Goal: Task Accomplishment & Management: Manage account settings

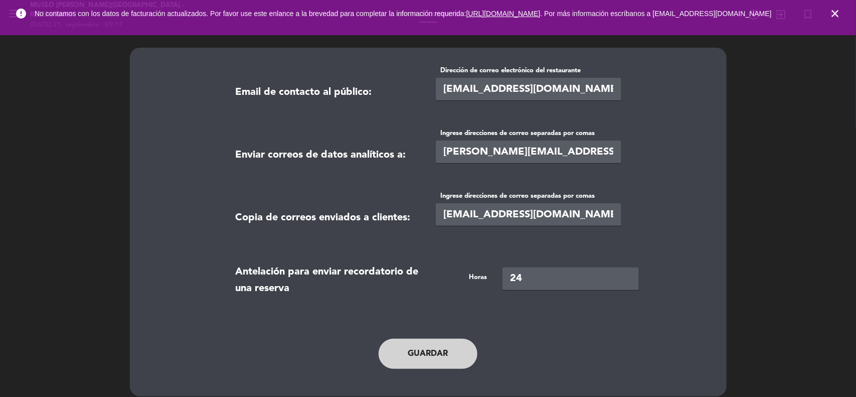
click at [835, 16] on icon "close" at bounding box center [835, 14] width 12 height 12
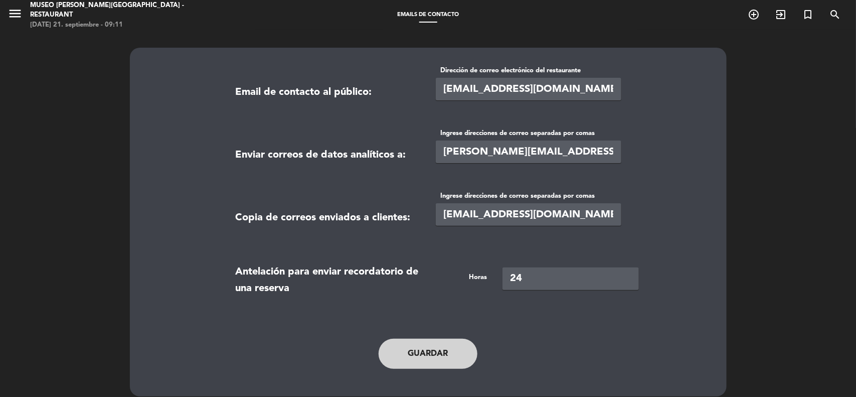
click at [12, 10] on icon "menu" at bounding box center [15, 13] width 15 height 15
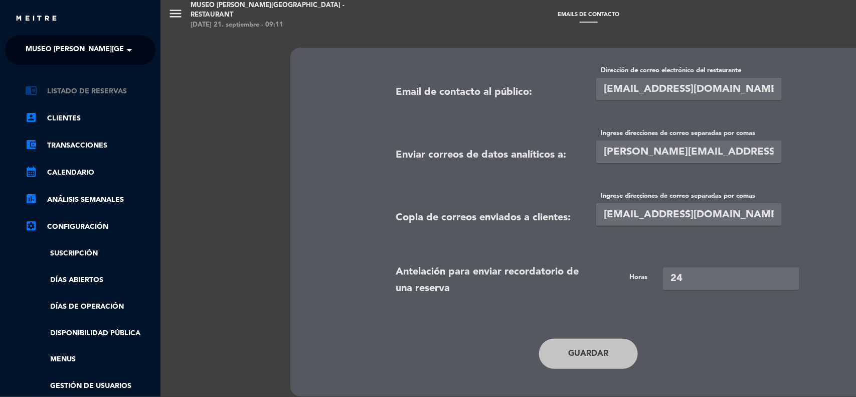
click at [88, 95] on link "chrome_reader_mode Listado de Reservas" at bounding box center [90, 91] width 130 height 12
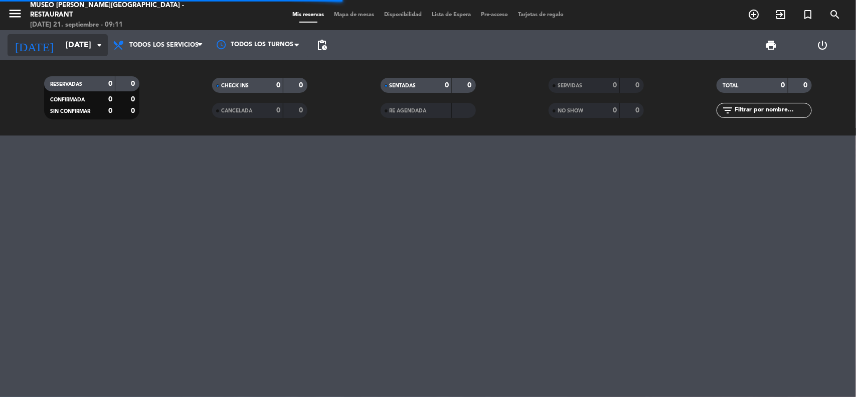
click at [71, 48] on input "mié. 24 sep." at bounding box center [114, 46] width 106 height 20
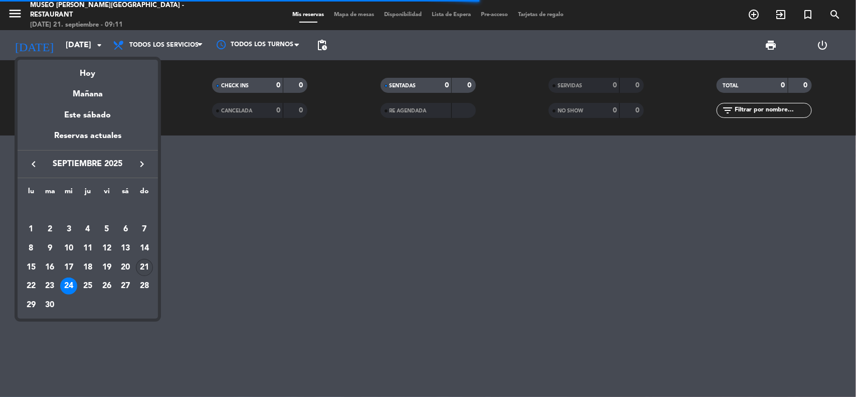
click at [148, 271] on div "21" at bounding box center [144, 267] width 17 height 17
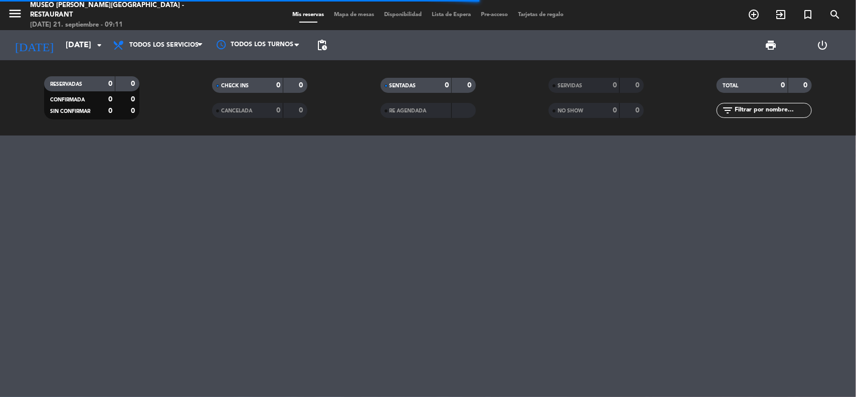
type input "[DATE]"
click at [181, 45] on span "Todos los servicios" at bounding box center [163, 45] width 69 height 7
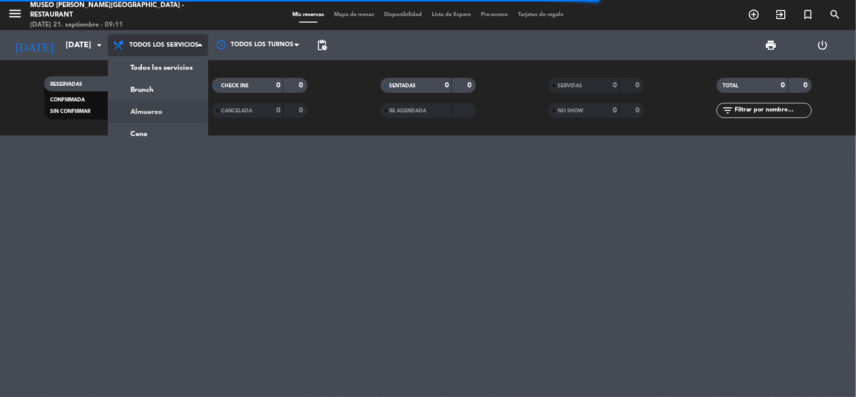
click at [161, 116] on div "menu Museo Larco Café - Restaurant domingo 21. septiembre - 09:11 Mis reservas …" at bounding box center [428, 67] width 856 height 135
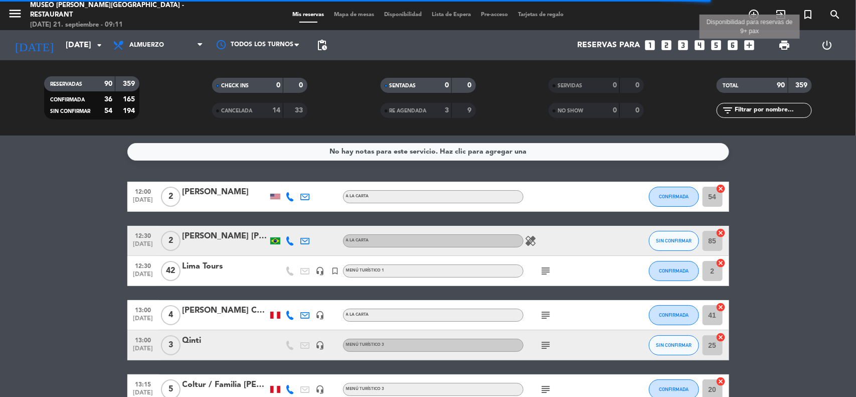
click at [752, 44] on icon "add_box" at bounding box center [749, 45] width 13 height 13
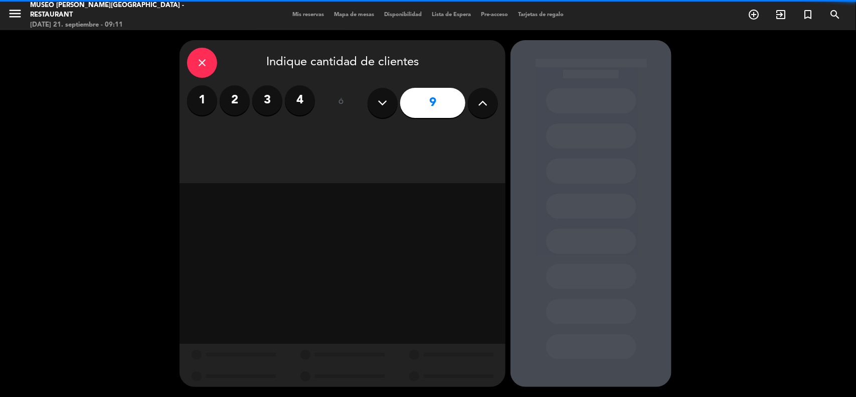
click at [491, 111] on button at bounding box center [483, 103] width 30 height 30
click at [491, 109] on button at bounding box center [483, 103] width 30 height 30
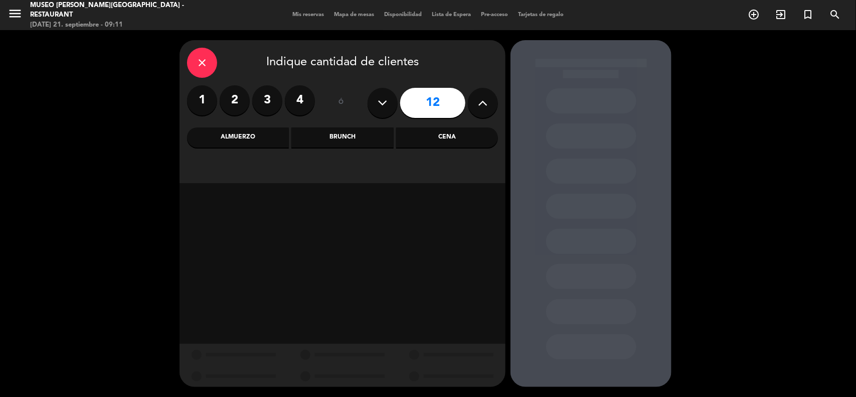
click at [491, 109] on button at bounding box center [483, 103] width 30 height 30
drag, startPoint x: 491, startPoint y: 102, endPoint x: 364, endPoint y: 141, distance: 133.3
click at [491, 103] on button at bounding box center [483, 103] width 30 height 30
type input "14"
click at [251, 136] on div "Almuerzo" at bounding box center [238, 137] width 102 height 20
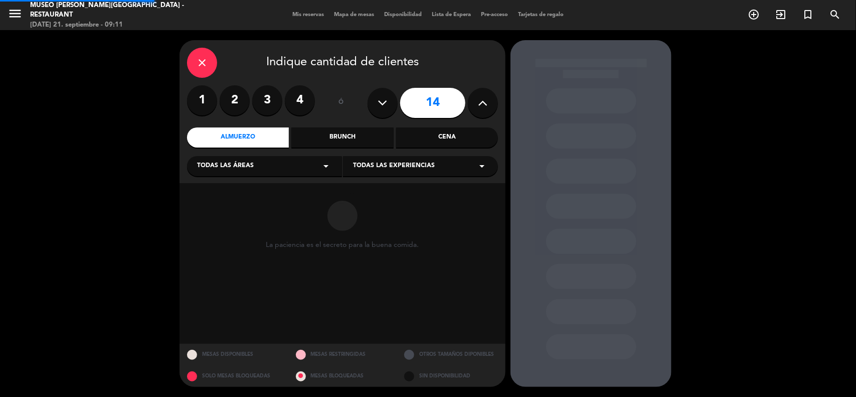
click at [239, 176] on div "Todas las áreas arrow_drop_down" at bounding box center [264, 166] width 155 height 20
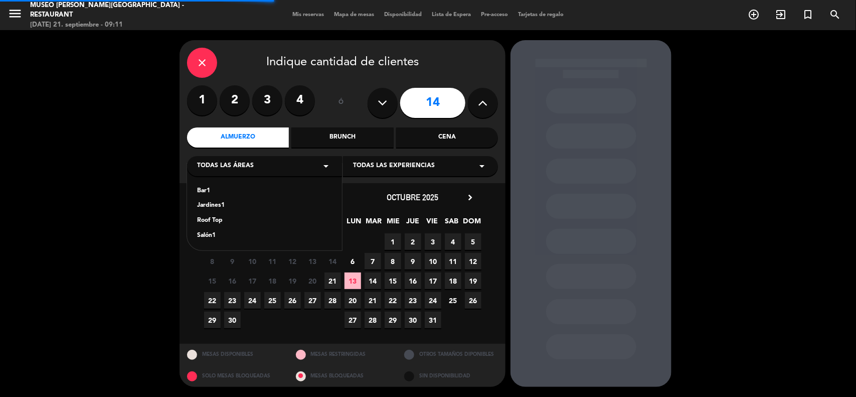
click at [221, 205] on div "Jardines1" at bounding box center [264, 206] width 135 height 10
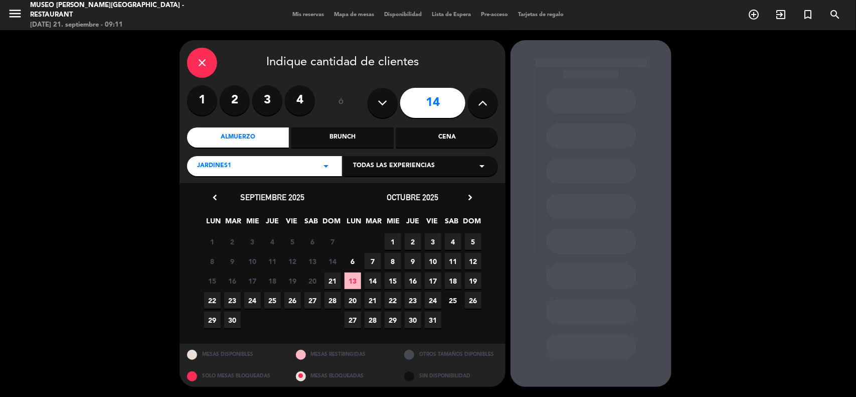
click at [330, 282] on span "21" at bounding box center [332, 280] width 17 height 17
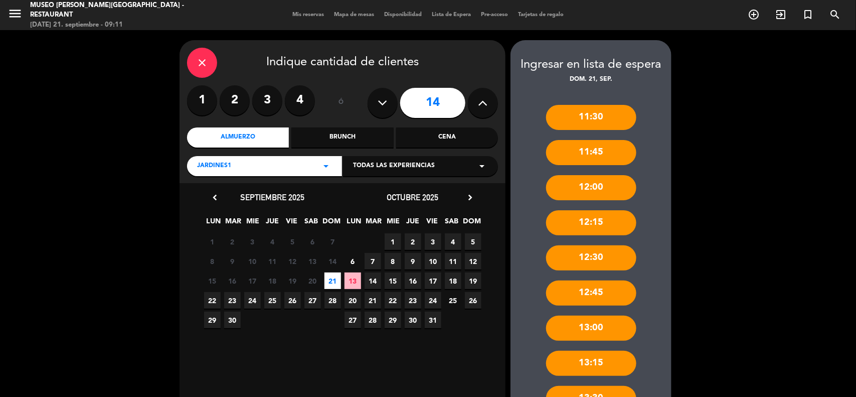
click at [301, 169] on div "Jardines1 arrow_drop_down" at bounding box center [264, 166] width 155 height 20
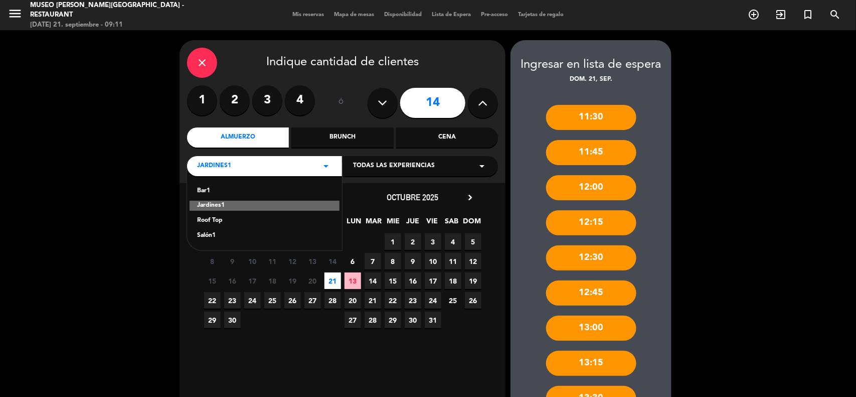
click at [206, 235] on div "Salón1" at bounding box center [264, 236] width 135 height 10
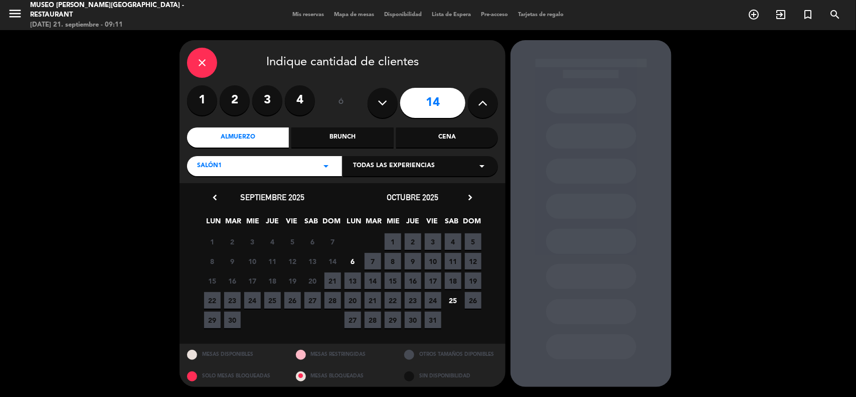
click at [337, 281] on span "21" at bounding box center [332, 280] width 17 height 17
click at [202, 64] on icon "close" at bounding box center [202, 63] width 12 height 12
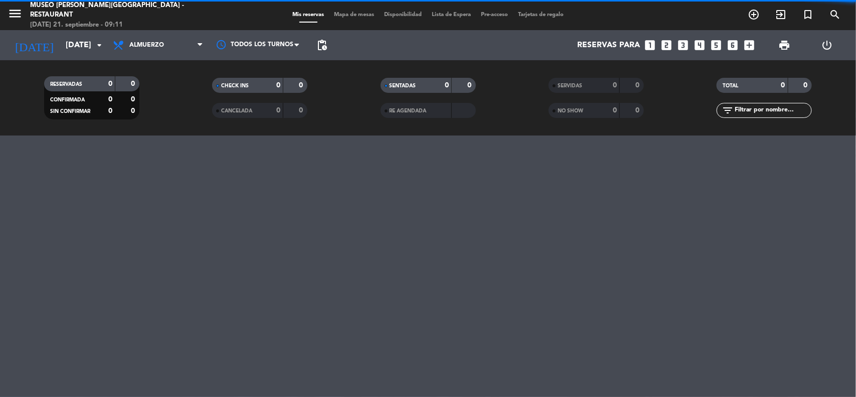
click at [728, 44] on icon "looks_6" at bounding box center [733, 45] width 13 height 13
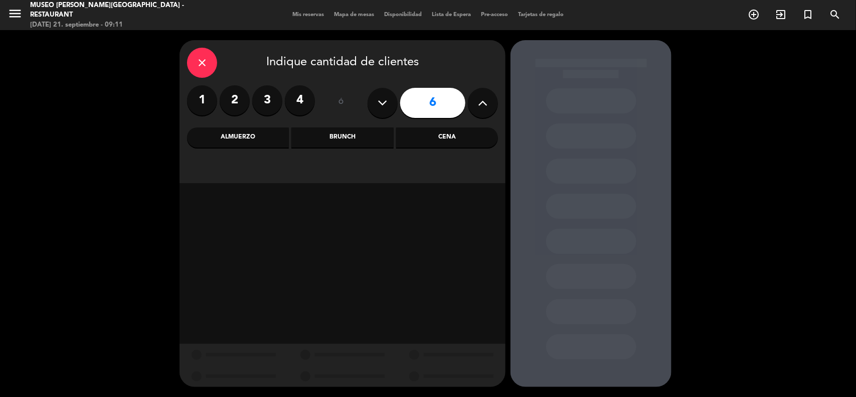
click at [244, 139] on div "Almuerzo" at bounding box center [238, 137] width 102 height 20
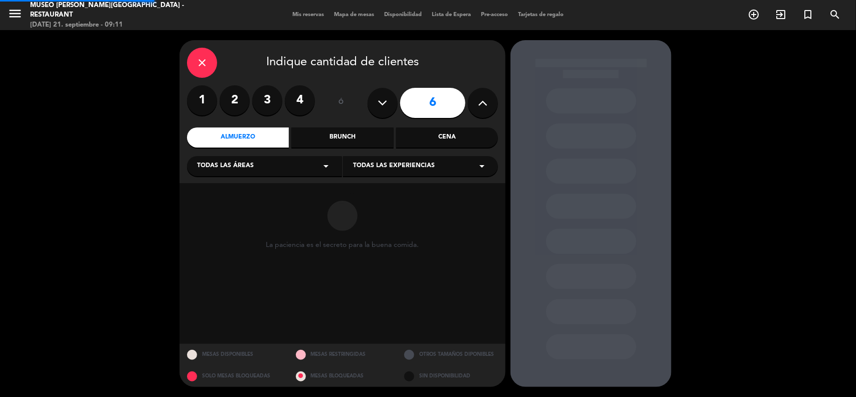
click at [242, 172] on div "Todas las áreas arrow_drop_down" at bounding box center [264, 166] width 155 height 20
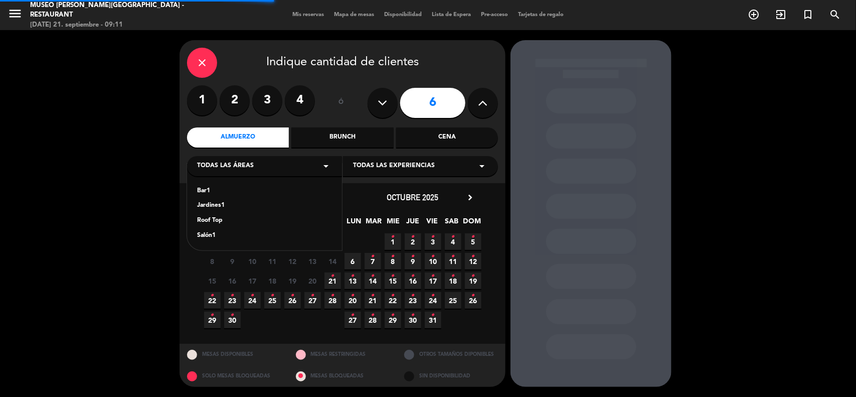
click at [214, 205] on div "Jardines1" at bounding box center [264, 206] width 135 height 10
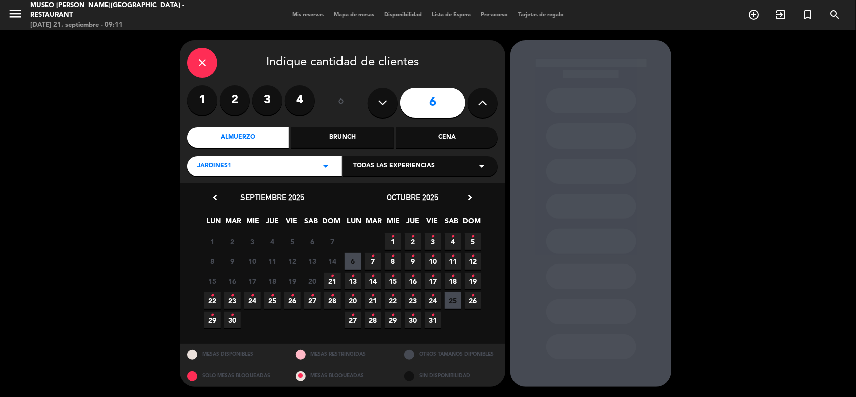
click at [331, 278] on icon "•" at bounding box center [333, 276] width 4 height 16
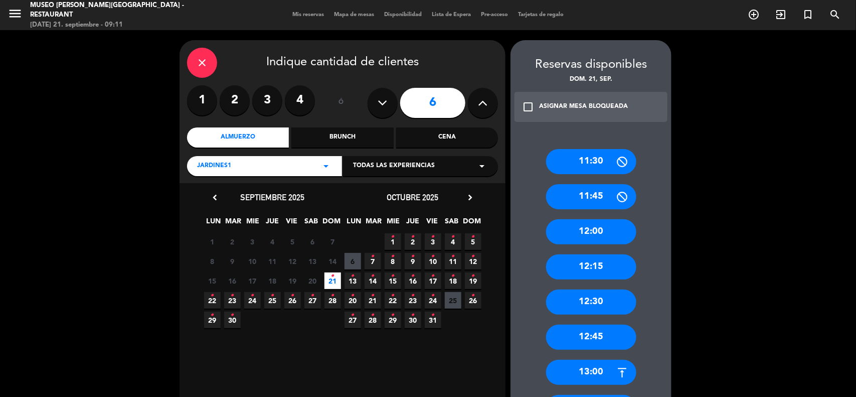
click at [204, 53] on div "close" at bounding box center [202, 63] width 30 height 30
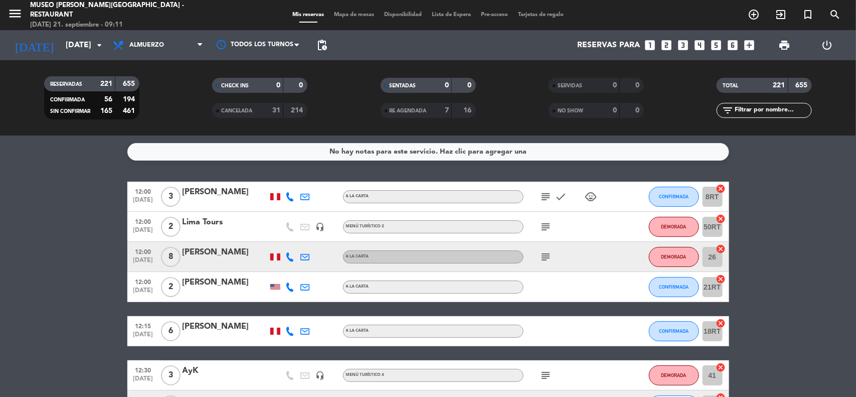
click at [352, 15] on span "Mapa de mesas" at bounding box center [354, 15] width 50 height 6
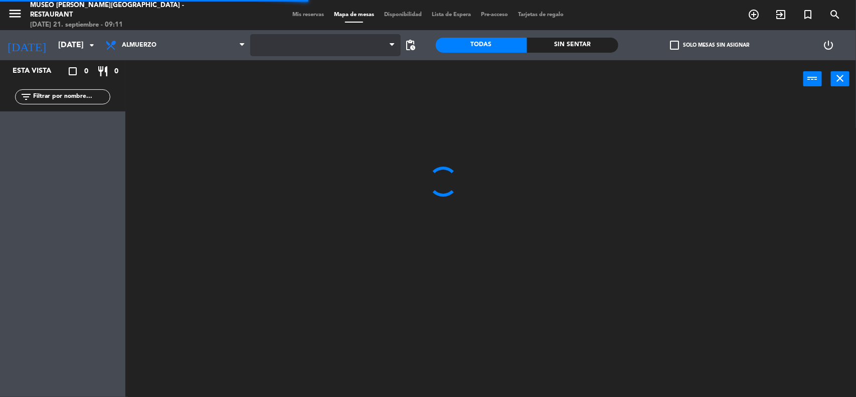
click at [338, 44] on span at bounding box center [325, 45] width 150 height 22
click at [326, 45] on span "Restaurante" at bounding box center [325, 45] width 150 height 22
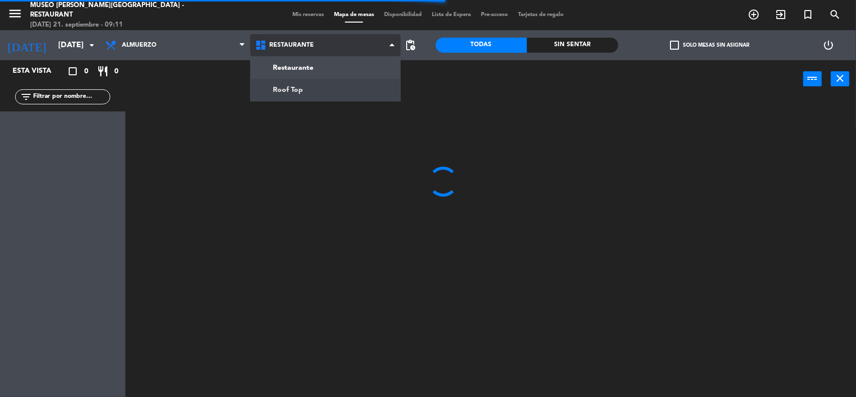
click at [312, 91] on ng-component "menu Museo Larco Café - Restaurant domingo 21. septiembre - 09:11 Mis reservas …" at bounding box center [428, 199] width 856 height 398
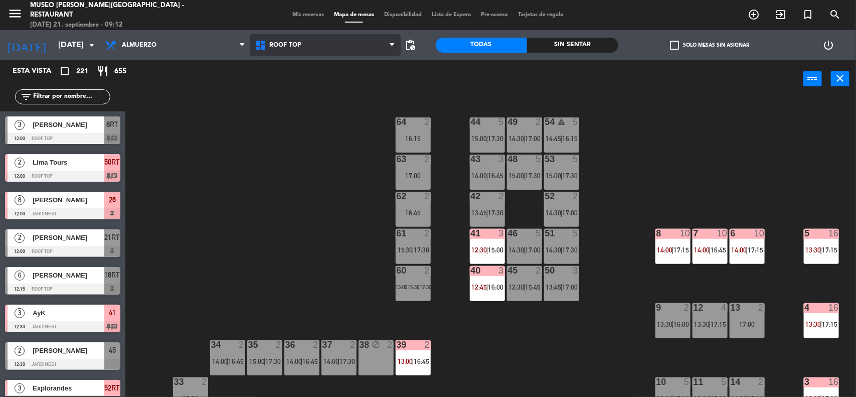
click at [310, 47] on span "Roof Top" at bounding box center [325, 45] width 150 height 22
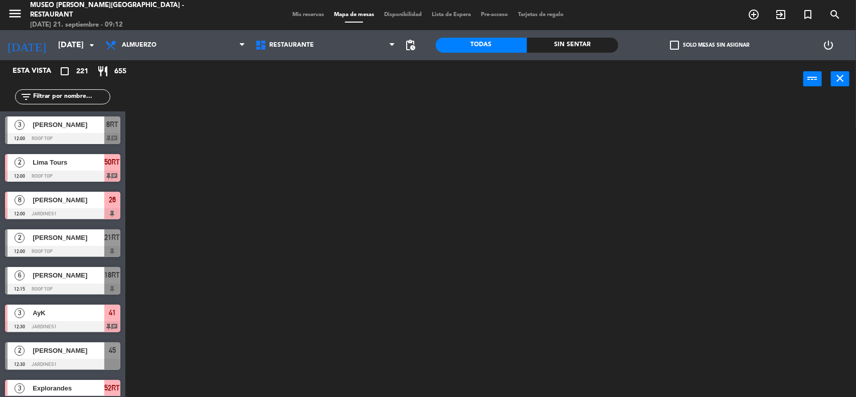
click at [317, 72] on ng-component "menu Museo Larco Café - Restaurant domingo 21. septiembre - 09:12 Mis reservas …" at bounding box center [428, 199] width 856 height 398
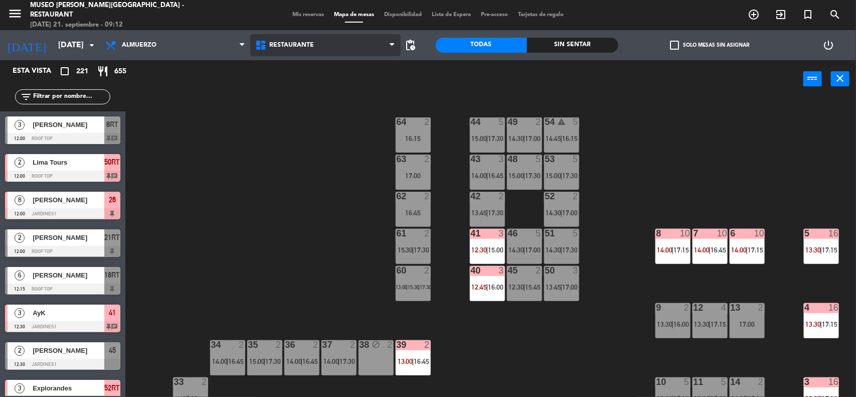
click at [309, 38] on span "Restaurante" at bounding box center [325, 45] width 150 height 22
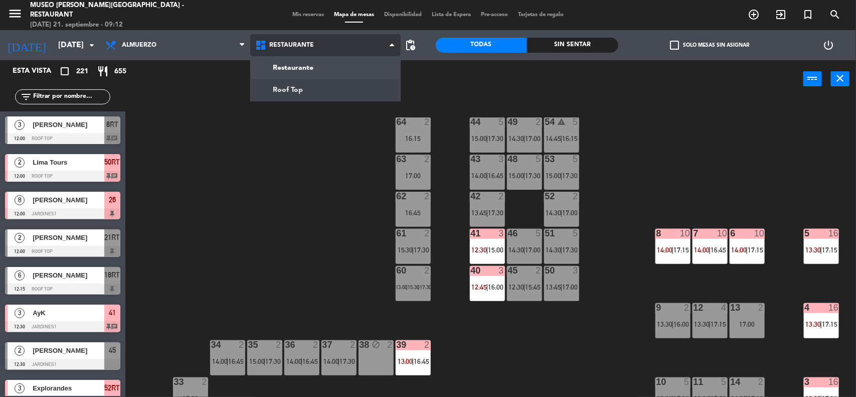
click at [301, 92] on ng-component "menu Museo Larco Café - Restaurant domingo 21. septiembre - 09:12 Mis reservas …" at bounding box center [428, 199] width 856 height 398
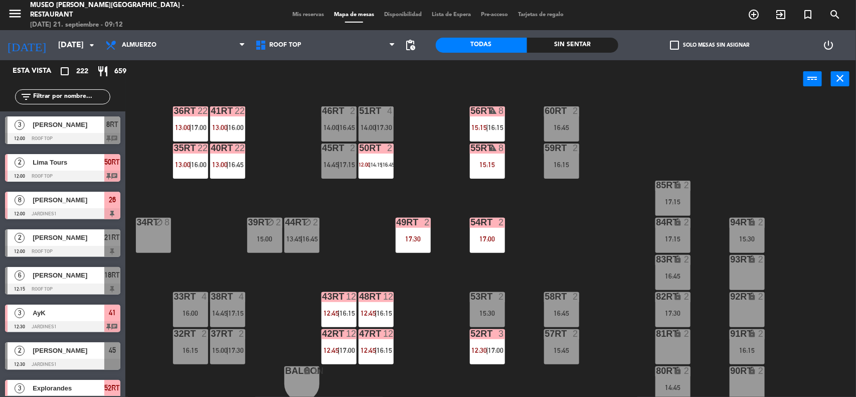
scroll to position [459, 0]
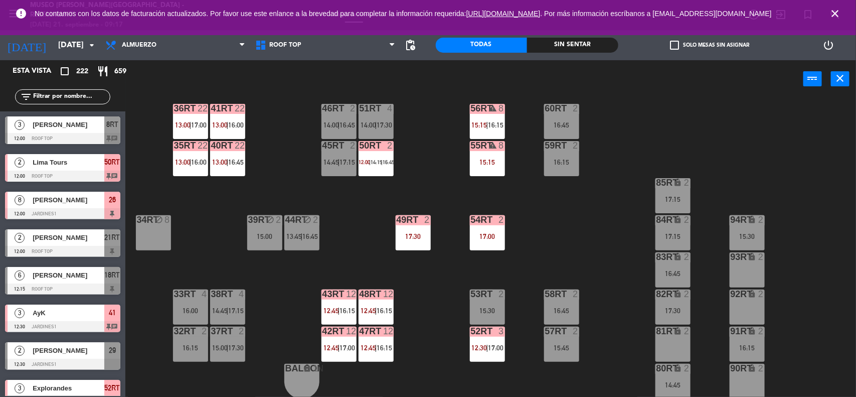
click at [601, 253] on div "18RT 6 12:15 | 15:00 16RT 4 15:15 28RT 2 14:00 | 16:45 80RR lock 2 27RT 6 14:15…" at bounding box center [495, 248] width 722 height 299
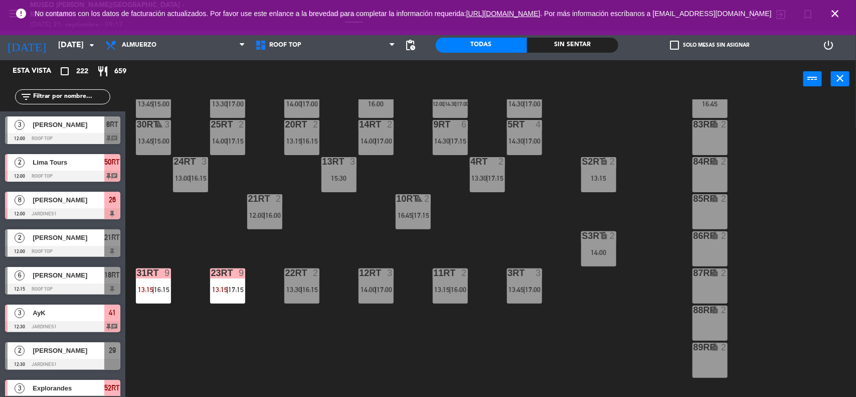
scroll to position [83, 0]
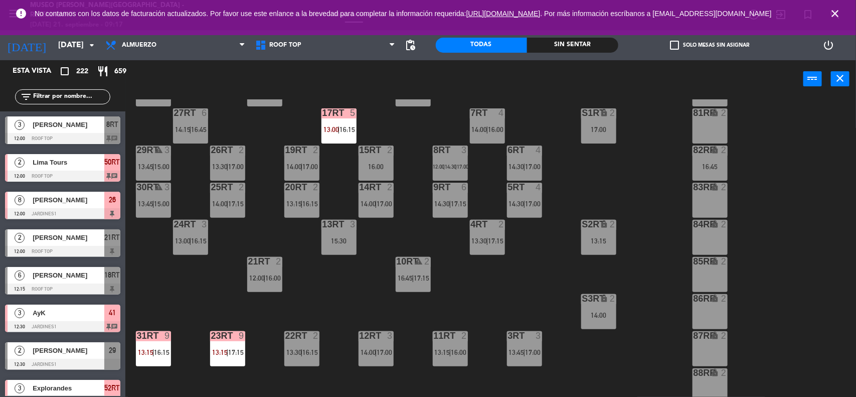
click at [511, 302] on div "18RT 6 12:15 | 15:00 16RT 4 15:15 28RT 2 14:00 | 16:45 80RR lock 2 27RT 6 14:15…" at bounding box center [495, 248] width 722 height 299
click at [831, 16] on icon "close" at bounding box center [835, 14] width 12 height 12
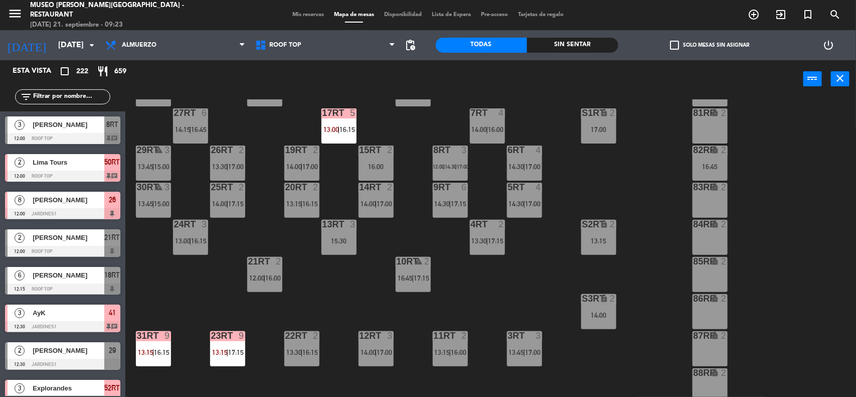
click at [318, 18] on span "Mis reservas" at bounding box center [308, 15] width 42 height 6
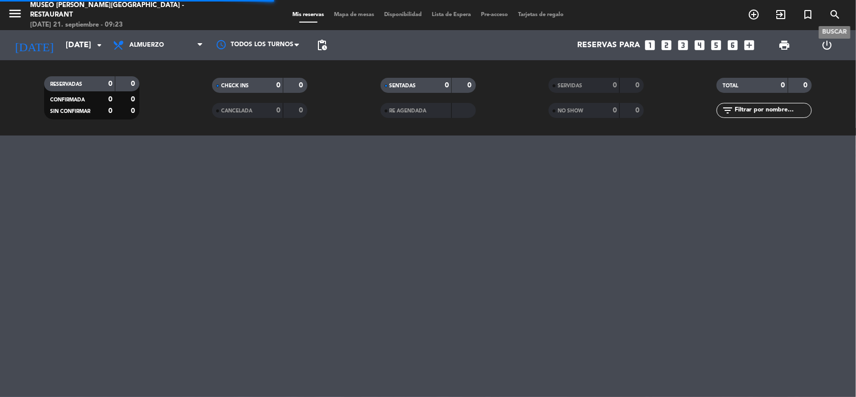
click at [836, 16] on icon "search" at bounding box center [835, 15] width 12 height 12
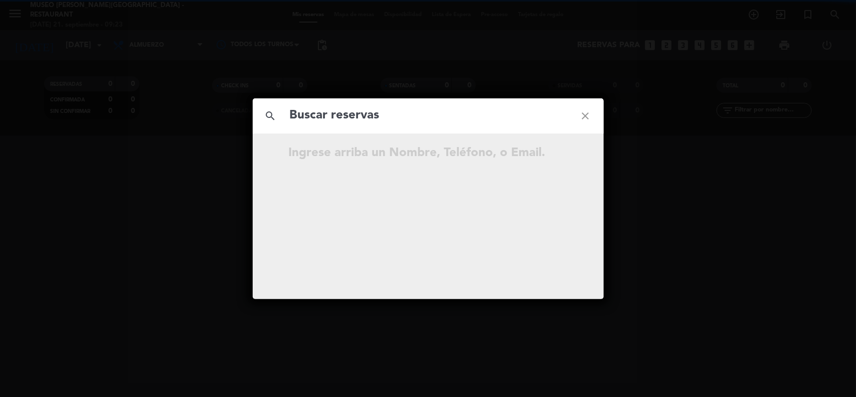
click at [406, 114] on input "text" at bounding box center [428, 115] width 279 height 21
type input "Miriam Chipana"
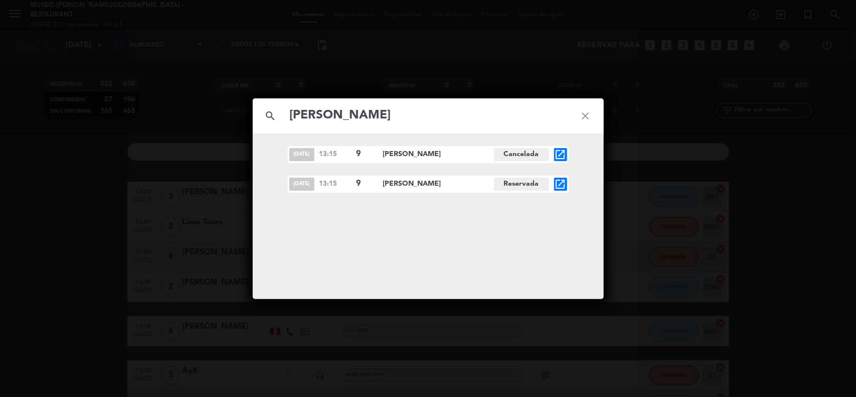
click at [563, 183] on icon "open_in_new" at bounding box center [561, 184] width 12 height 12
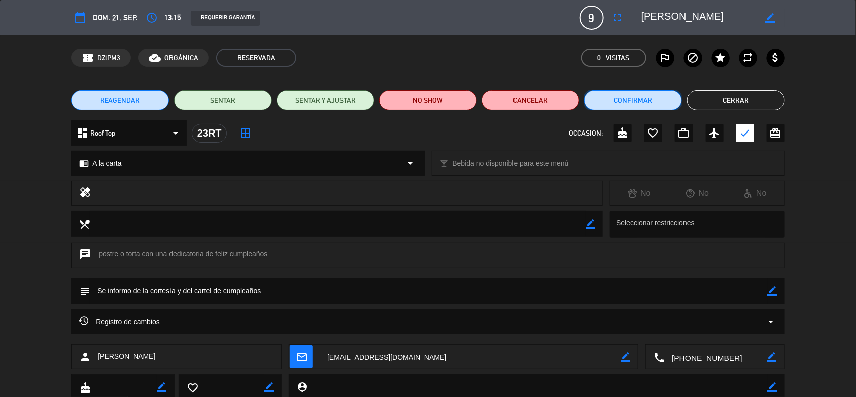
click at [649, 96] on button "Confirmar" at bounding box center [633, 100] width 98 height 20
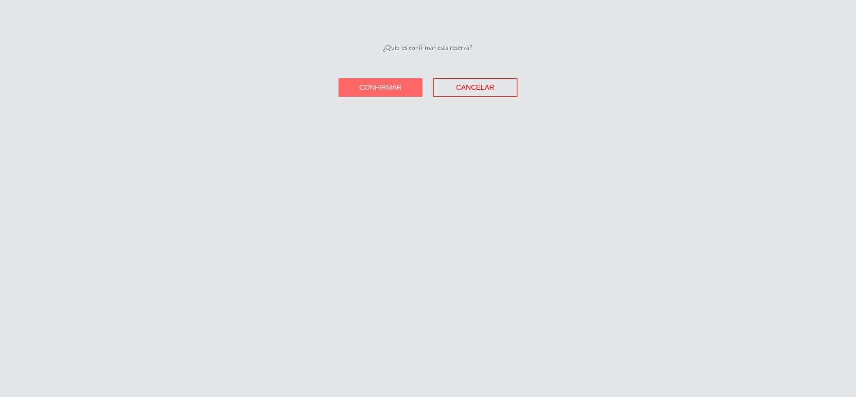
click at [386, 83] on button "Confirmar" at bounding box center [381, 87] width 84 height 19
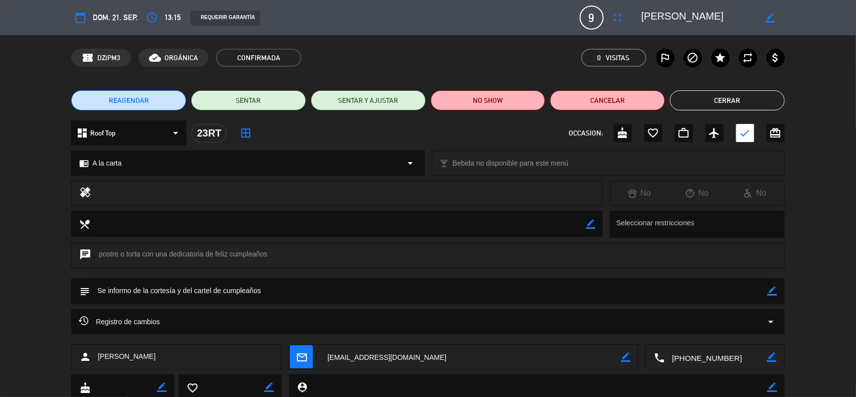
click at [718, 96] on button "Cerrar" at bounding box center [727, 100] width 115 height 20
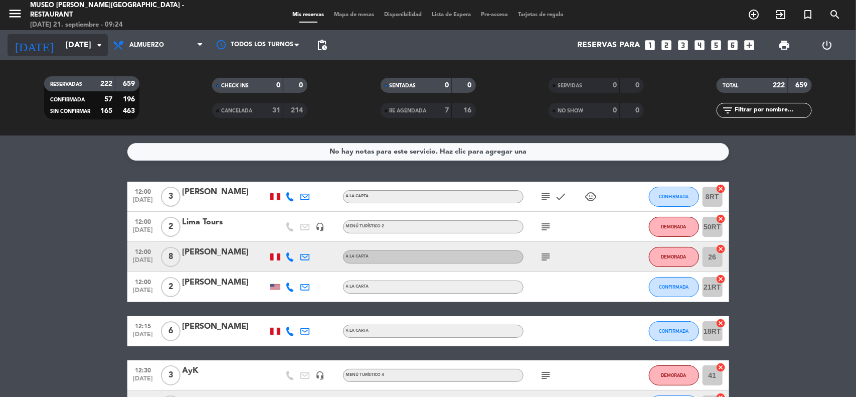
click at [63, 48] on input "dom. 21 sep." at bounding box center [114, 46] width 106 height 20
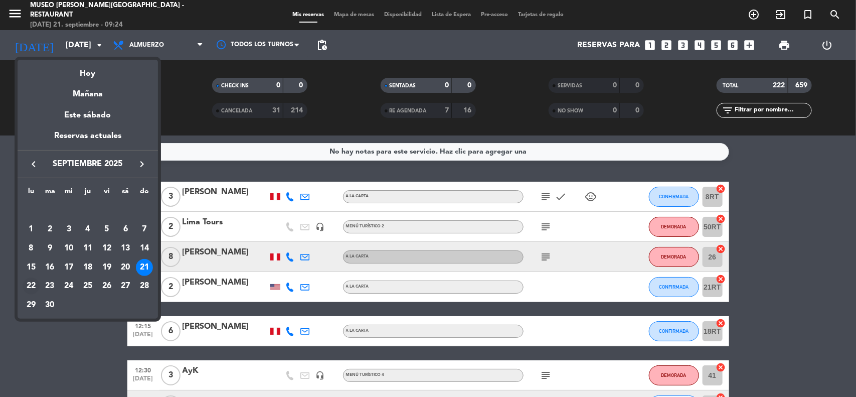
click at [33, 286] on div "22" at bounding box center [31, 285] width 17 height 17
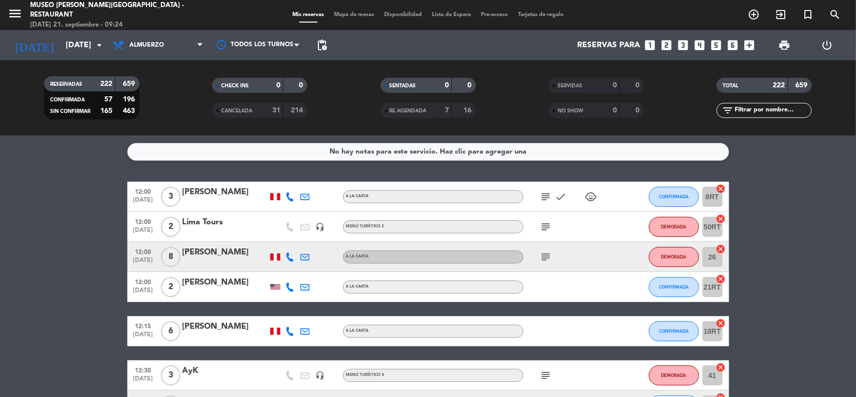
type input "[DATE]"
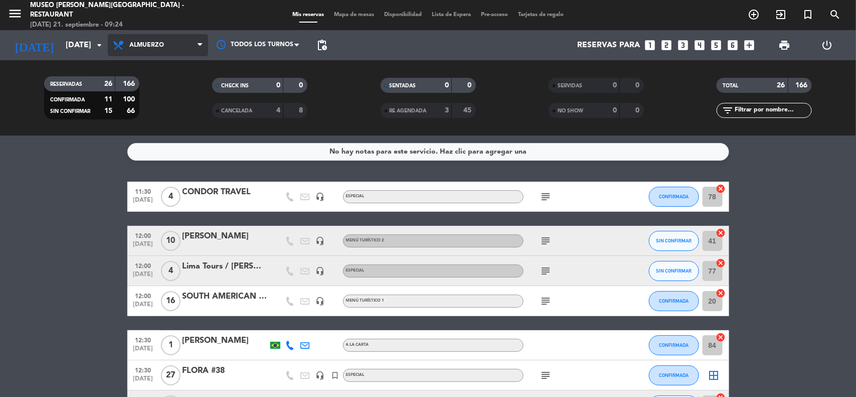
click at [151, 46] on span "Almuerzo" at bounding box center [146, 45] width 35 height 7
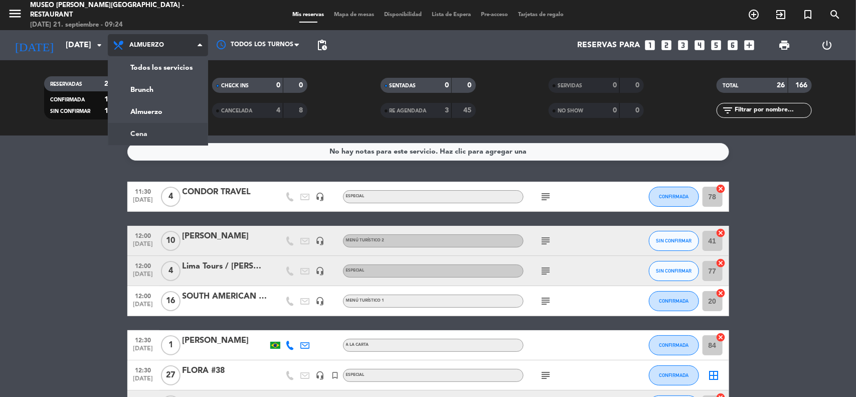
click at [151, 134] on div "menu Museo Larco Café - Restaurant domingo 21. septiembre - 09:24 Mis reservas …" at bounding box center [428, 67] width 856 height 135
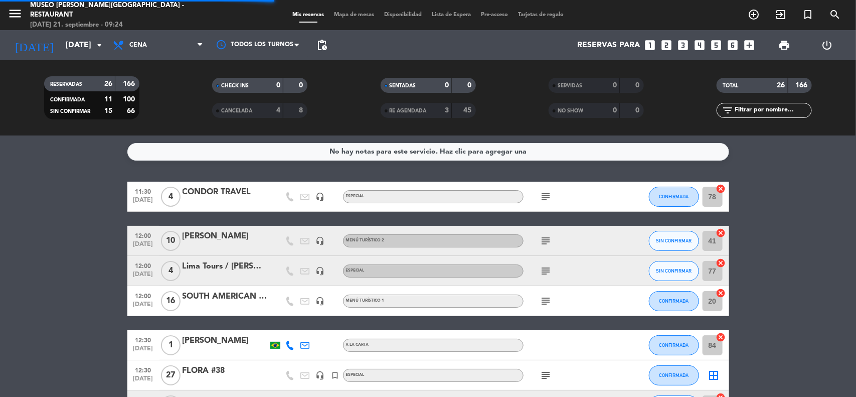
click at [761, 111] on input "text" at bounding box center [773, 110] width 78 height 11
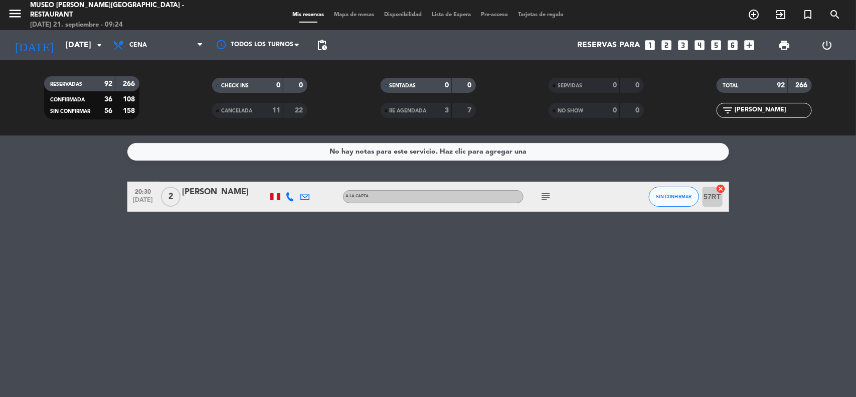
type input "arturo"
click at [207, 186] on div "Arturo Ernesto Villagra Sanchez" at bounding box center [225, 192] width 85 height 13
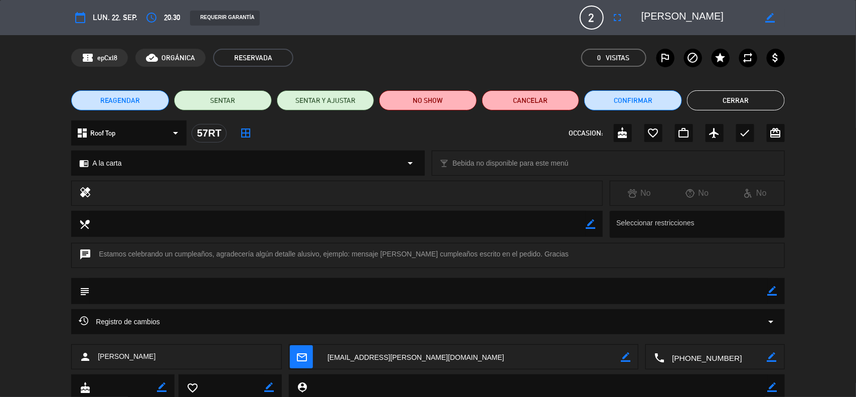
click at [770, 289] on icon "border_color" at bounding box center [773, 291] width 10 height 10
click at [221, 294] on textarea at bounding box center [429, 291] width 678 height 26
type textarea "B"
click at [770, 289] on icon at bounding box center [773, 291] width 10 height 10
click at [773, 291] on icon "border_color" at bounding box center [773, 291] width 10 height 10
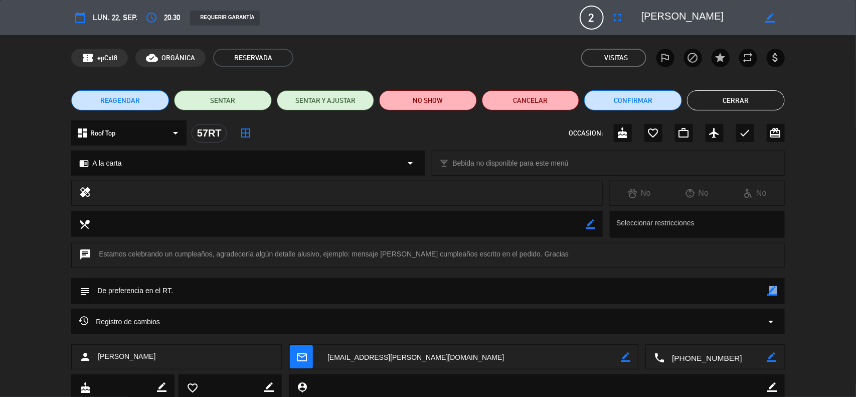
click at [773, 291] on icon "border_color" at bounding box center [773, 291] width 10 height 10
click at [775, 291] on icon "border_color" at bounding box center [773, 291] width 10 height 10
click at [244, 293] on textarea at bounding box center [429, 291] width 678 height 26
click at [211, 289] on textarea at bounding box center [429, 291] width 678 height 26
type textarea "De preferencia en el RT. Se le informó de la cortesía y el cartelito."
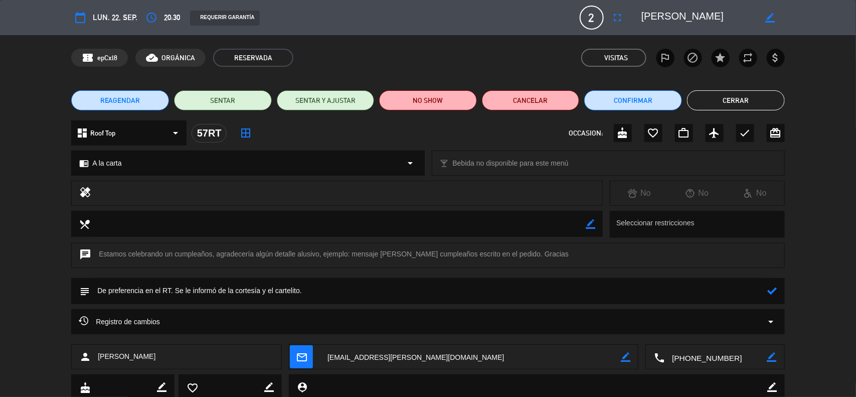
click at [774, 287] on icon at bounding box center [773, 291] width 10 height 10
click at [721, 106] on button "Cerrar" at bounding box center [736, 100] width 98 height 20
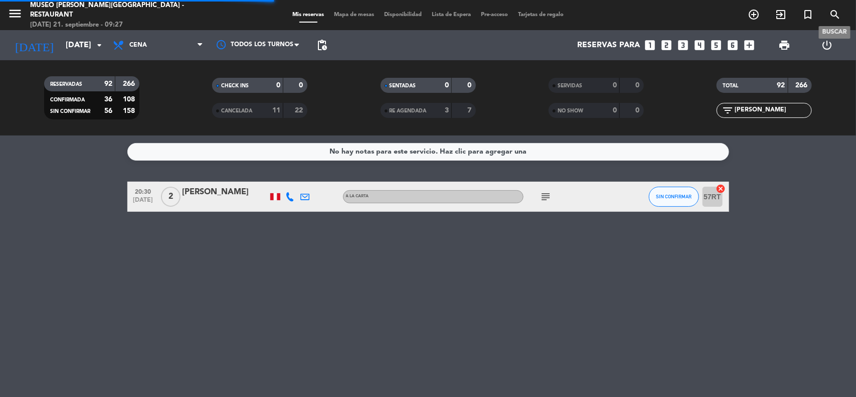
click at [834, 14] on icon "search" at bounding box center [835, 15] width 12 height 12
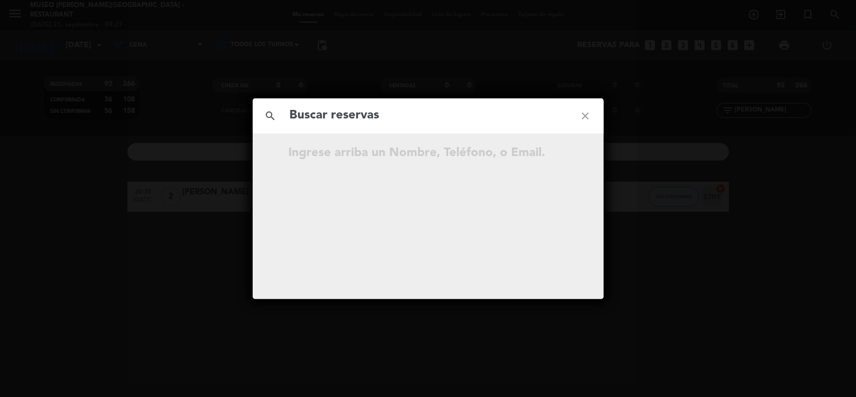
click at [374, 123] on input "text" at bounding box center [428, 115] width 279 height 21
type input "Brescia Loyola"
click at [562, 153] on icon "open_in_new" at bounding box center [561, 154] width 12 height 12
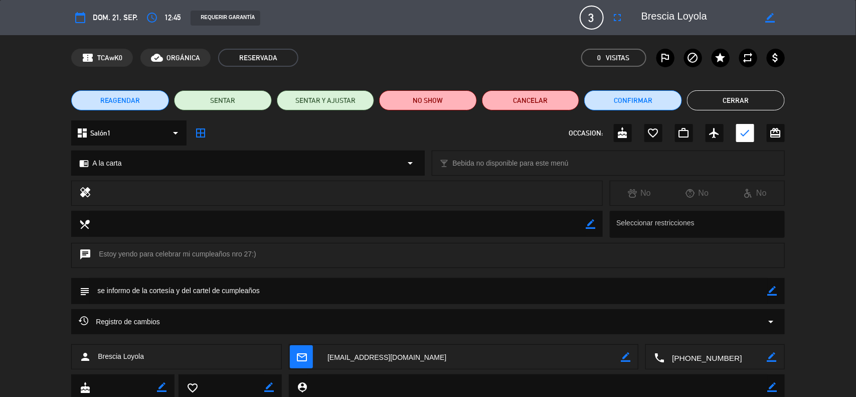
click at [774, 289] on icon "border_color" at bounding box center [773, 291] width 10 height 10
click at [774, 289] on icon at bounding box center [773, 291] width 10 height 10
click at [772, 294] on icon "border_color" at bounding box center [773, 291] width 10 height 10
click at [298, 287] on textarea at bounding box center [429, 291] width 678 height 26
type textarea "se informo de la cortesía y del cartel de cumpleaños. Traerá un ramo de flores,…"
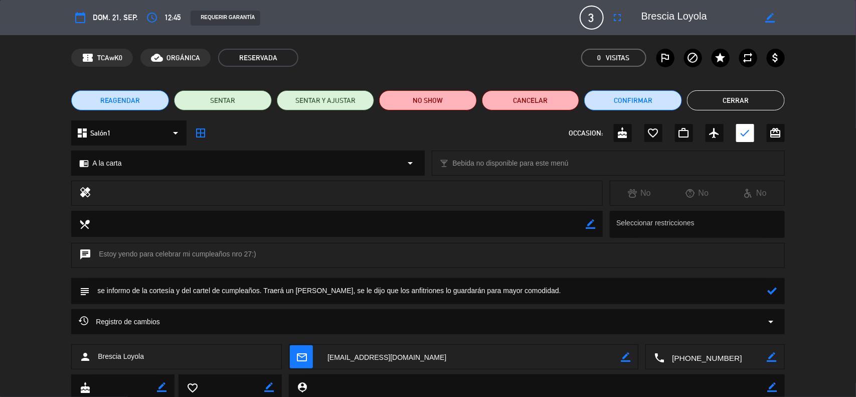
click at [773, 289] on icon at bounding box center [773, 291] width 10 height 10
click at [771, 291] on icon "border_color" at bounding box center [773, 291] width 10 height 10
click at [773, 292] on icon "border_color" at bounding box center [773, 291] width 10 height 10
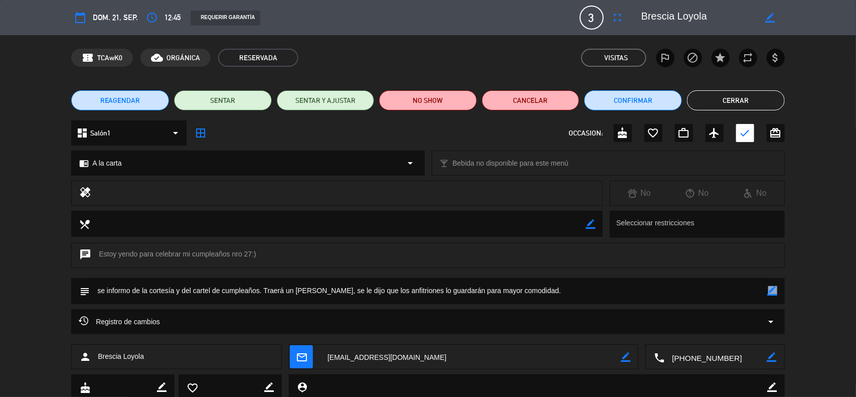
click at [773, 292] on icon "border_color" at bounding box center [773, 291] width 10 height 10
click at [774, 294] on icon at bounding box center [773, 291] width 10 height 10
click at [774, 294] on icon "border_color" at bounding box center [773, 291] width 10 height 10
click at [738, 111] on div "REAGENDAR SENTAR SENTAR Y AJUSTAR NO SHOW Cancelar Confirmar Cerrar" at bounding box center [428, 100] width 856 height 40
click at [741, 104] on button "Cerrar" at bounding box center [736, 100] width 98 height 20
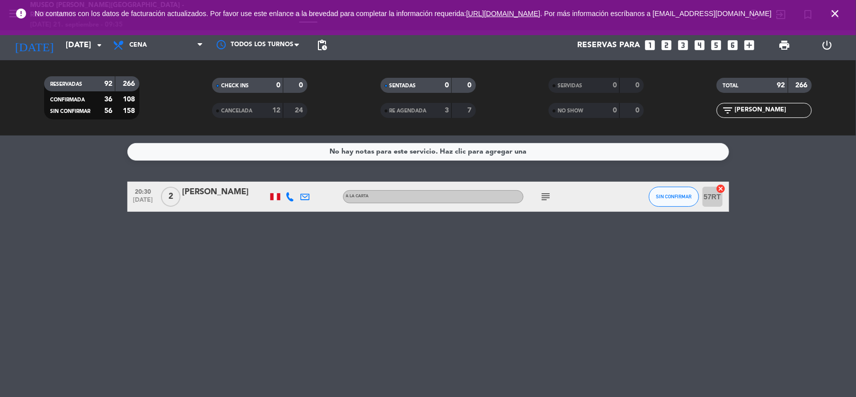
drag, startPoint x: 761, startPoint y: 109, endPoint x: 669, endPoint y: 109, distance: 92.3
click at [671, 109] on div "RESERVADAS 92 266 CONFIRMADA 36 108 SIN CONFIRMAR 56 158 CHECK INS 0 0 CANCELAD…" at bounding box center [428, 97] width 856 height 55
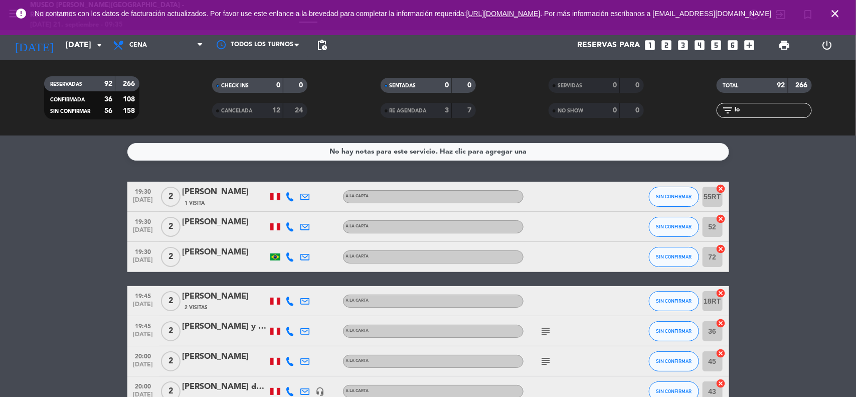
type input "l"
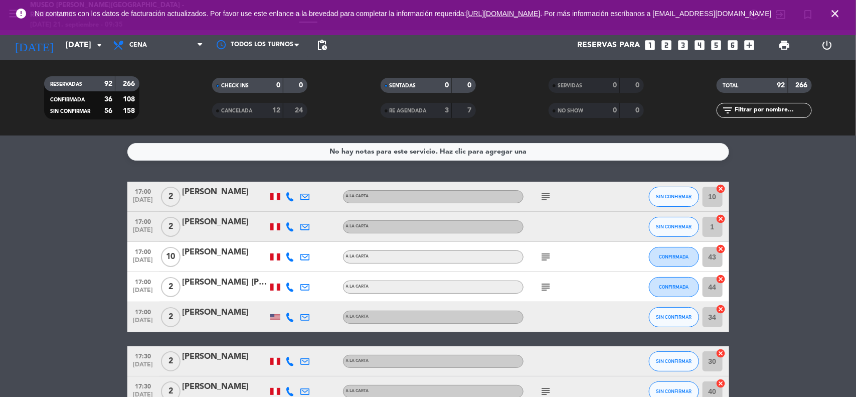
click at [834, 15] on icon "close" at bounding box center [835, 14] width 12 height 12
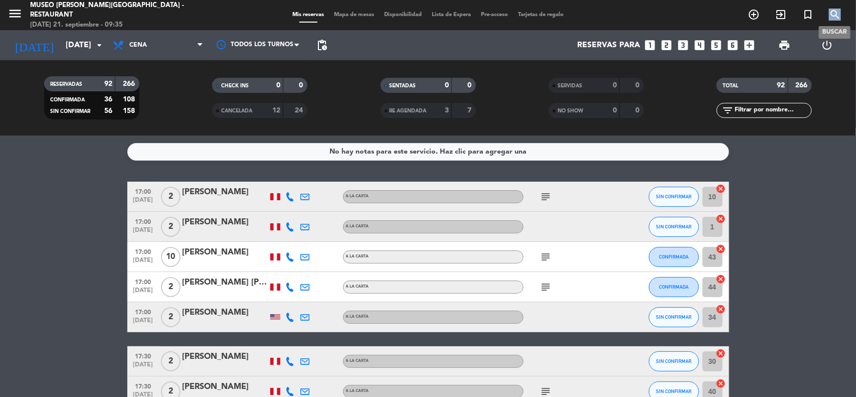
click at [836, 15] on icon "search" at bounding box center [835, 15] width 12 height 12
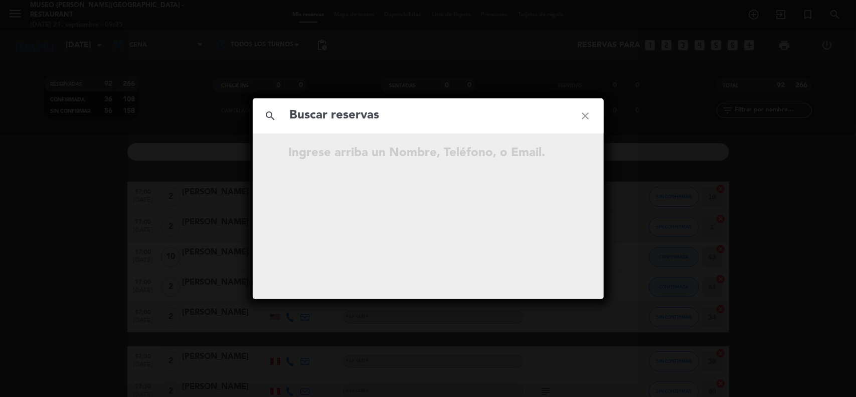
click at [415, 118] on input "text" at bounding box center [428, 115] width 279 height 21
type input "brescia loyola"
click at [558, 153] on icon "open_in_new" at bounding box center [561, 154] width 12 height 12
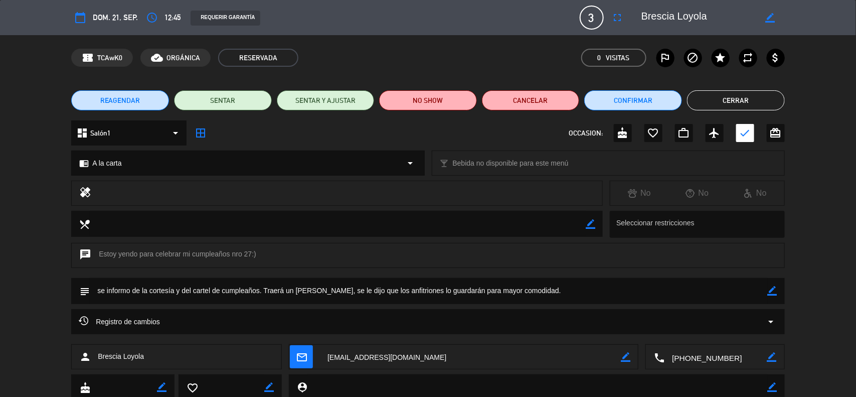
click at [700, 104] on button "Cerrar" at bounding box center [736, 100] width 98 height 20
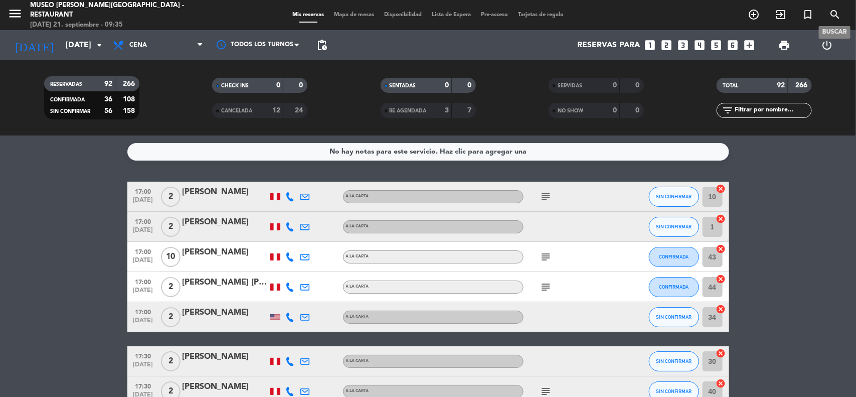
click at [830, 17] on icon "search" at bounding box center [835, 15] width 12 height 12
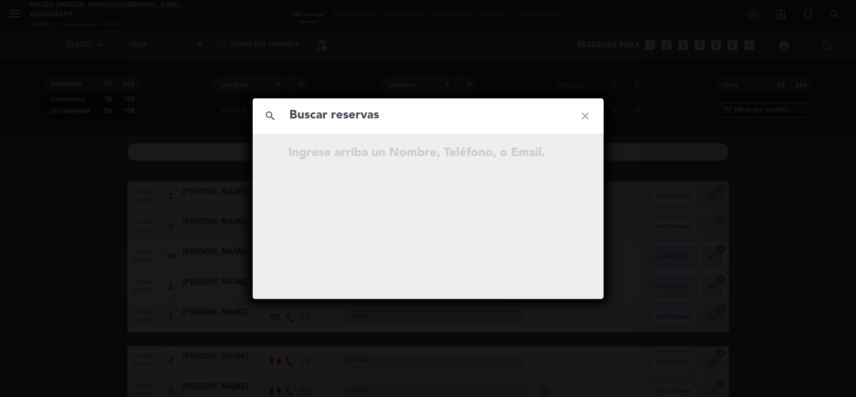
click at [334, 124] on input "text" at bounding box center [428, 115] width 279 height 21
type input "judith aracely"
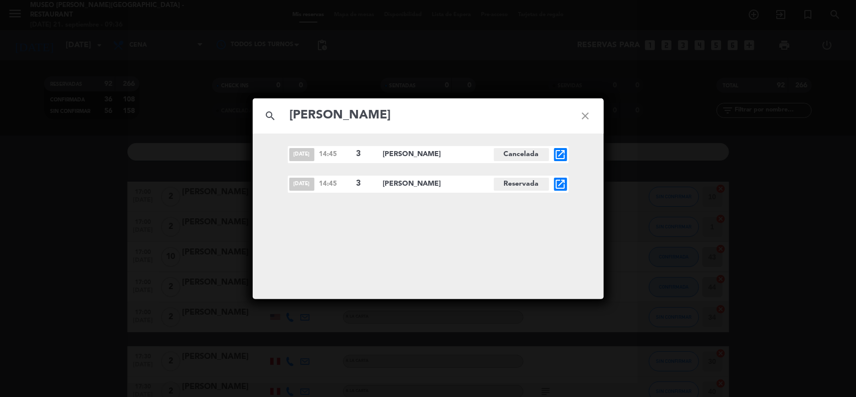
click at [560, 182] on icon "open_in_new" at bounding box center [561, 184] width 12 height 12
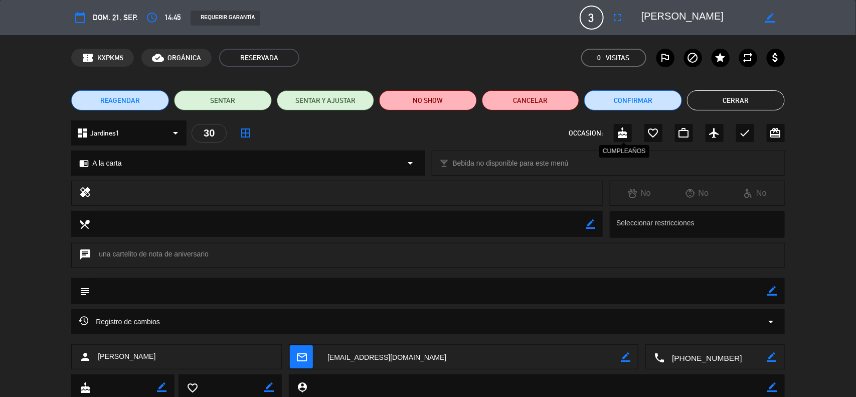
click at [626, 136] on icon "cake" at bounding box center [623, 133] width 12 height 12
click at [596, 101] on button "Confirmar" at bounding box center [633, 100] width 98 height 20
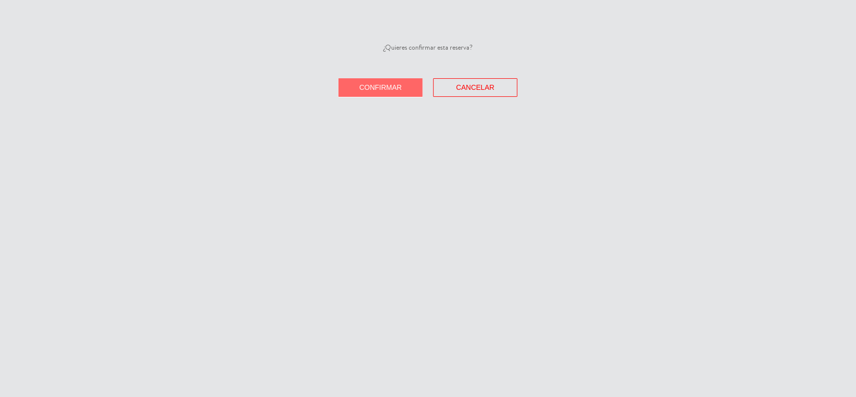
click at [394, 87] on span "Confirmar" at bounding box center [381, 87] width 43 height 8
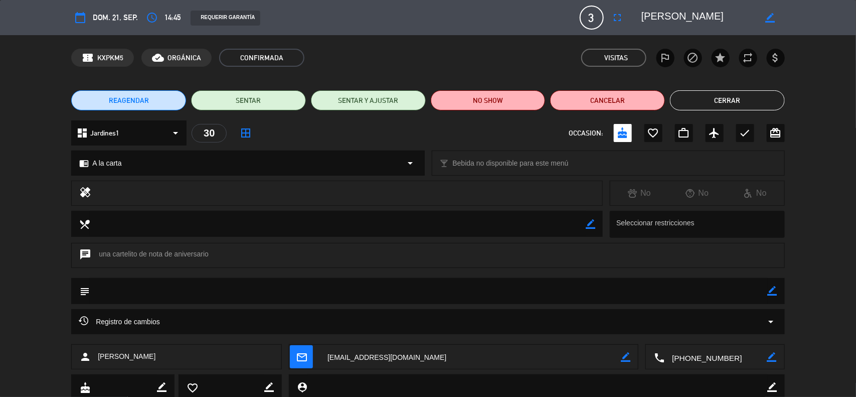
click at [740, 103] on button "Cerrar" at bounding box center [727, 100] width 115 height 20
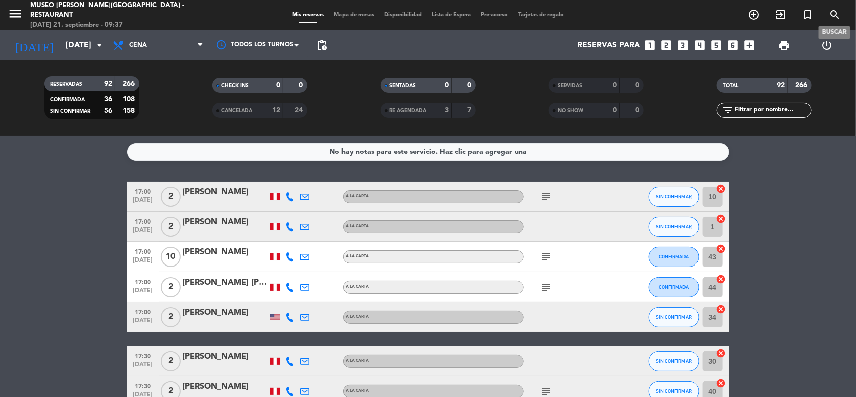
click at [835, 15] on icon "search" at bounding box center [835, 15] width 12 height 12
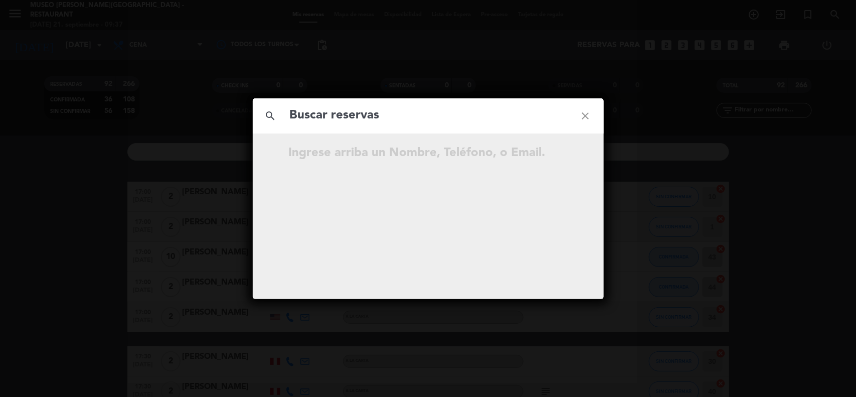
click at [396, 113] on input "text" at bounding box center [428, 115] width 279 height 21
type input "Henry David León Bruguera"
click at [559, 155] on icon "open_in_new" at bounding box center [561, 154] width 12 height 12
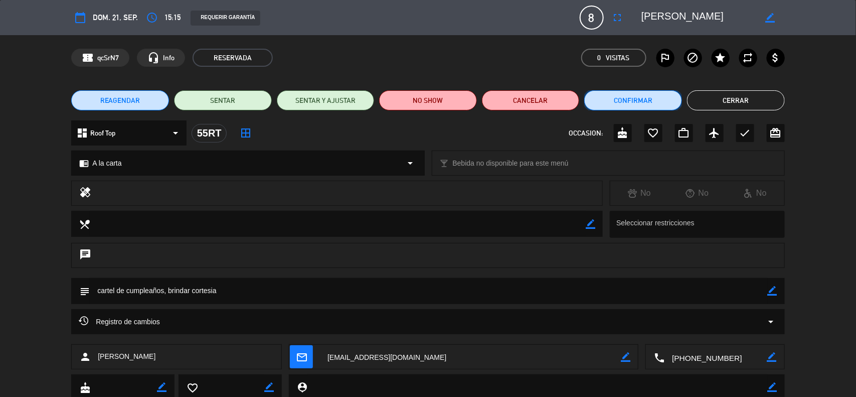
click at [618, 100] on button "Confirmar" at bounding box center [633, 100] width 98 height 20
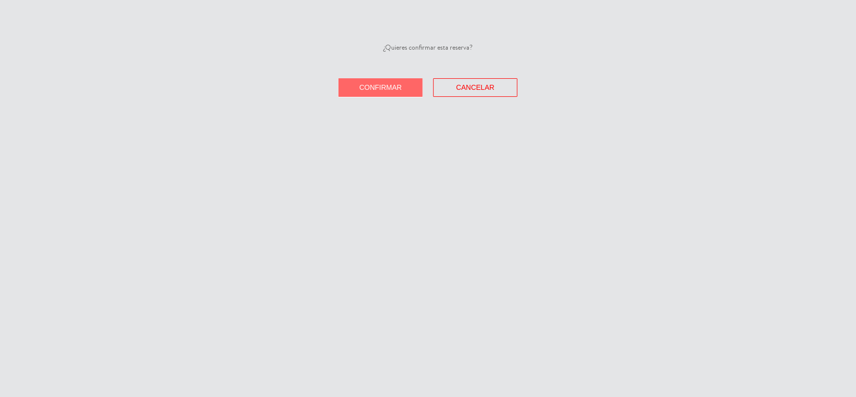
click at [387, 85] on span "Confirmar" at bounding box center [381, 87] width 43 height 8
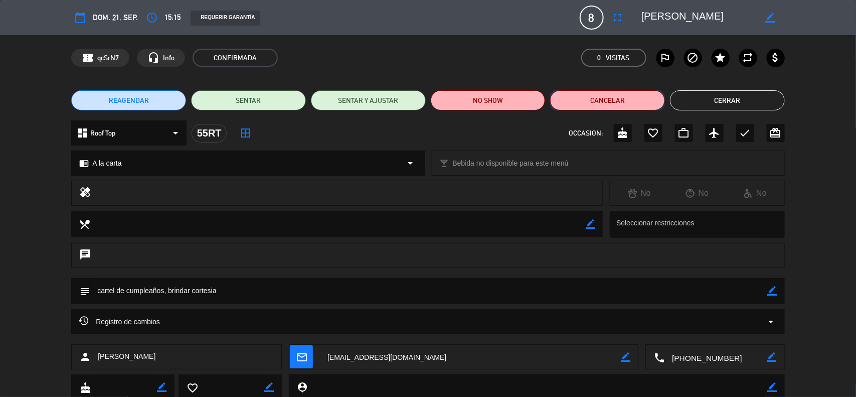
click at [594, 104] on button "Cancelar" at bounding box center [607, 100] width 115 height 20
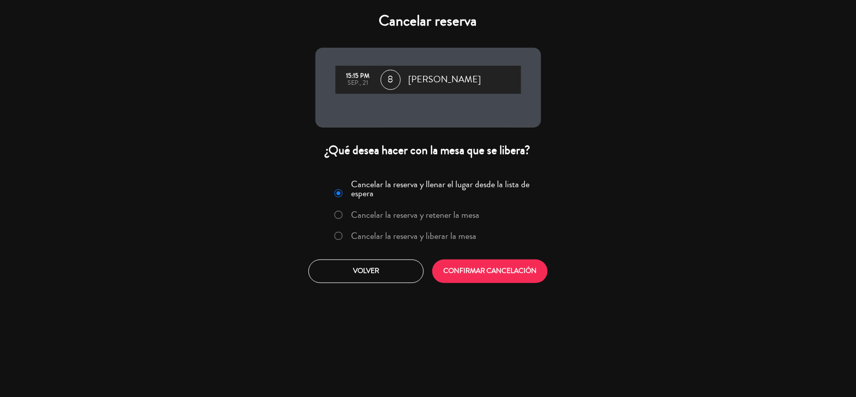
click at [429, 233] on label "Cancelar la reserva y liberar la mesa" at bounding box center [413, 235] width 125 height 9
click at [469, 273] on button "CONFIRMAR CANCELACIÓN" at bounding box center [489, 271] width 115 height 24
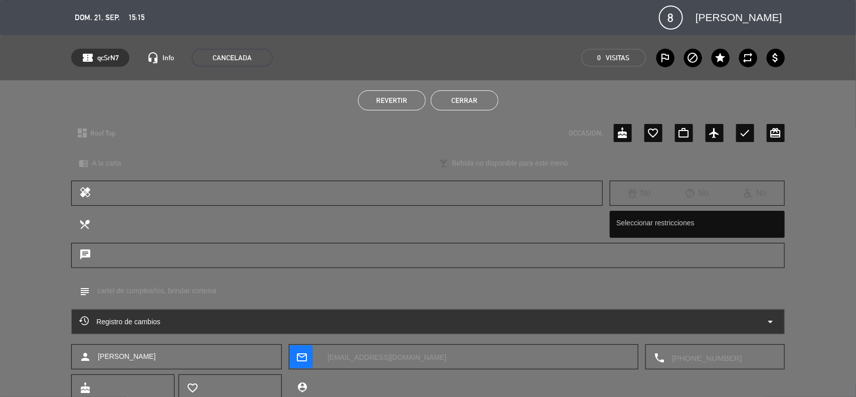
click at [490, 101] on button "Cerrar" at bounding box center [465, 100] width 68 height 20
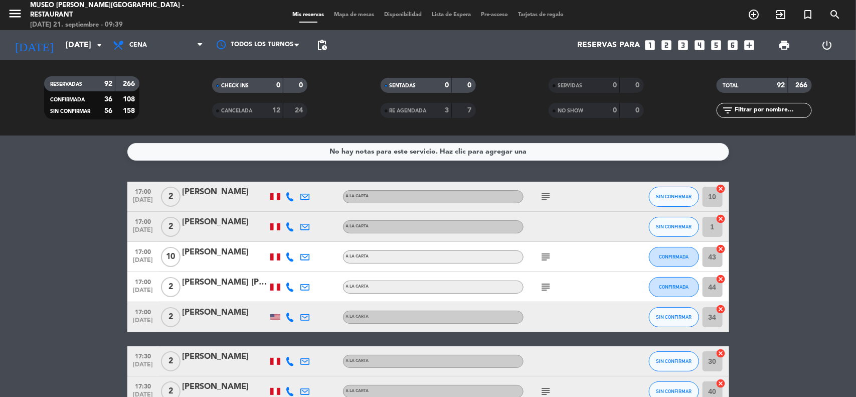
click at [75, 44] on input "[DATE]" at bounding box center [114, 46] width 106 height 20
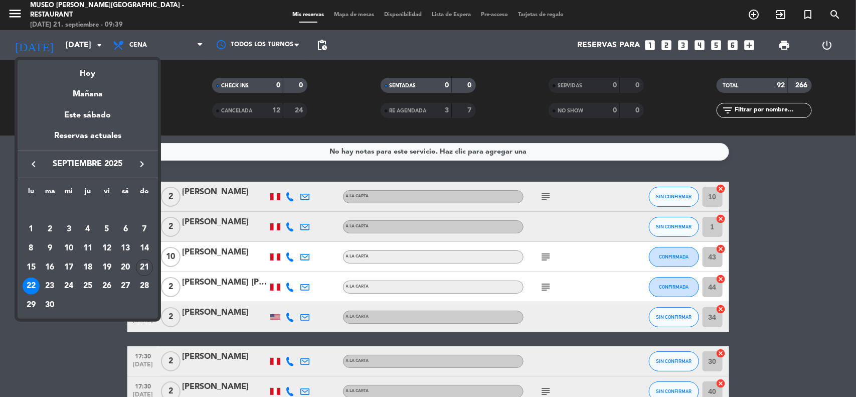
click at [812, 250] on div at bounding box center [428, 198] width 856 height 397
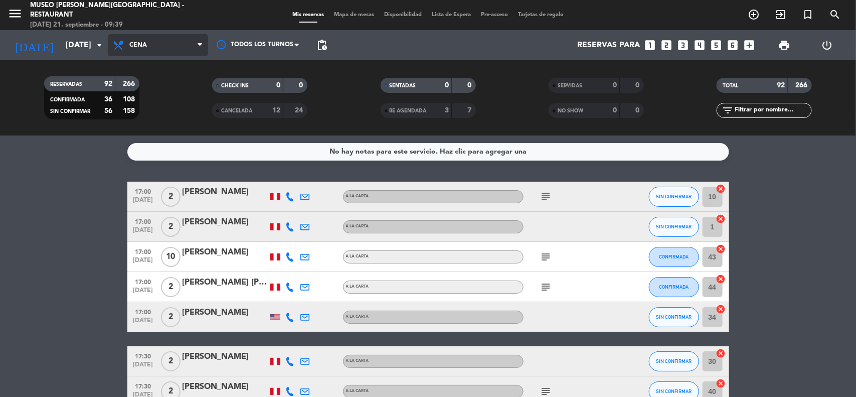
click at [181, 50] on span "Cena" at bounding box center [158, 45] width 100 height 22
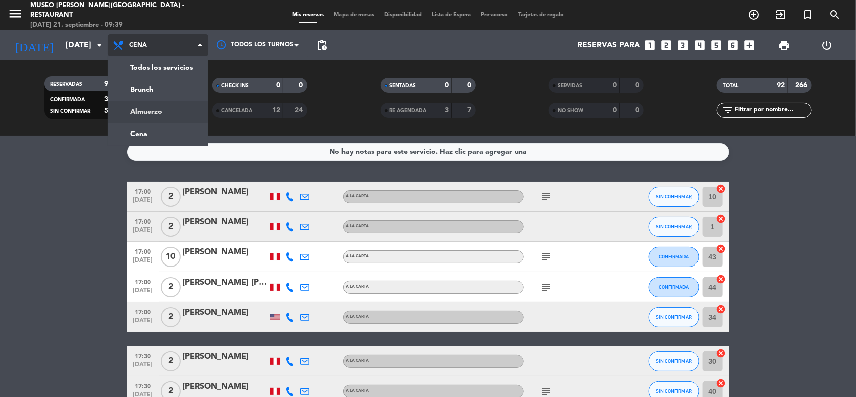
click at [158, 110] on div "menu Museo Larco Café - Restaurant domingo 21. septiembre - 09:39 Mis reservas …" at bounding box center [428, 67] width 856 height 135
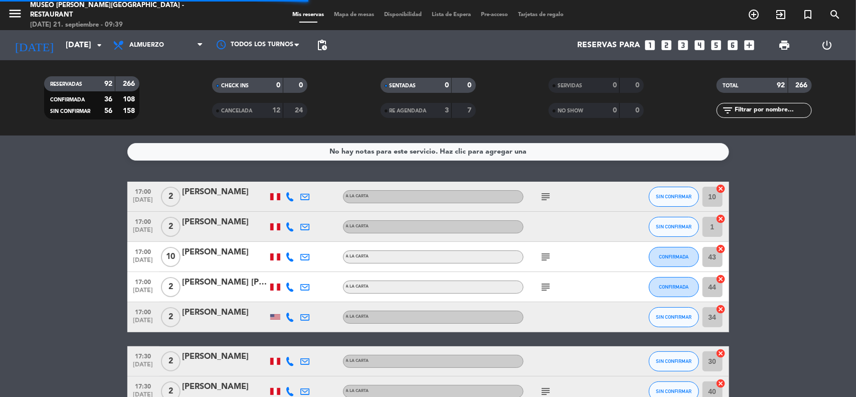
click at [753, 112] on input "text" at bounding box center [773, 110] width 78 height 11
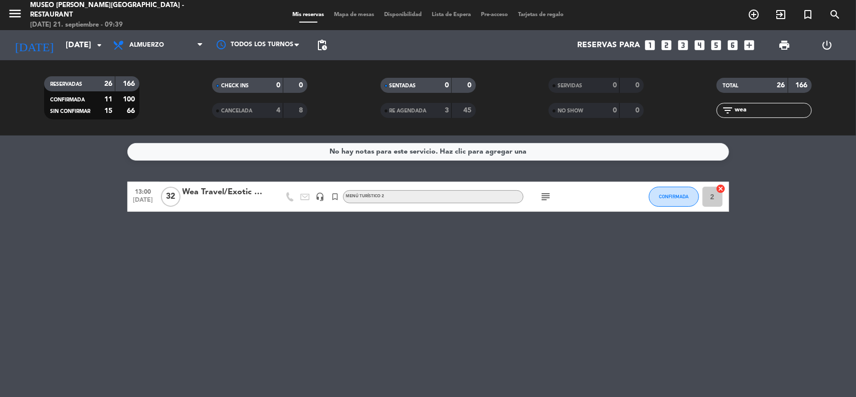
click at [234, 190] on div "Wea Travel/Exotic Adventures" at bounding box center [225, 192] width 85 height 13
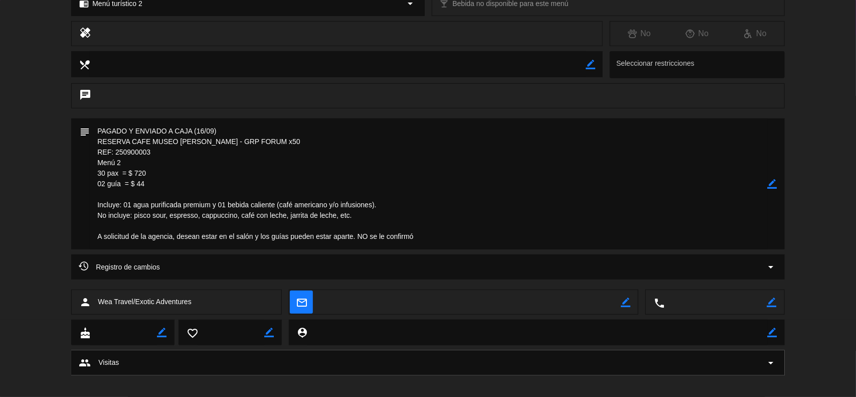
scroll to position [168, 0]
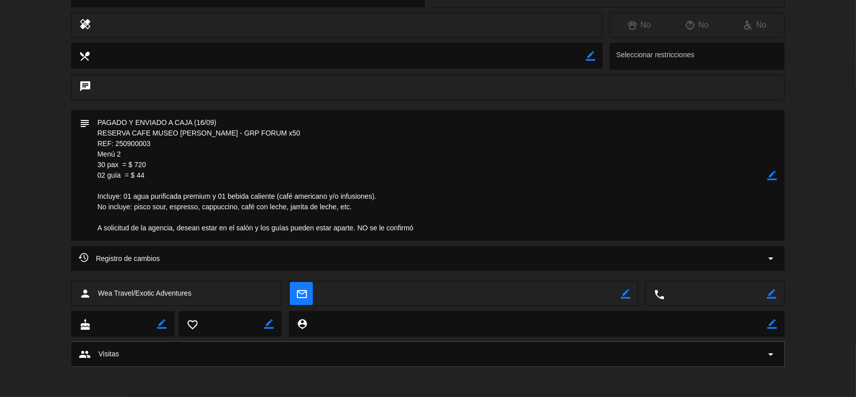
click at [171, 156] on textarea at bounding box center [429, 175] width 678 height 131
drag, startPoint x: 154, startPoint y: 144, endPoint x: 116, endPoint y: 142, distance: 37.7
click at [116, 142] on textarea at bounding box center [429, 175] width 678 height 131
click at [770, 178] on icon "border_color" at bounding box center [773, 176] width 10 height 10
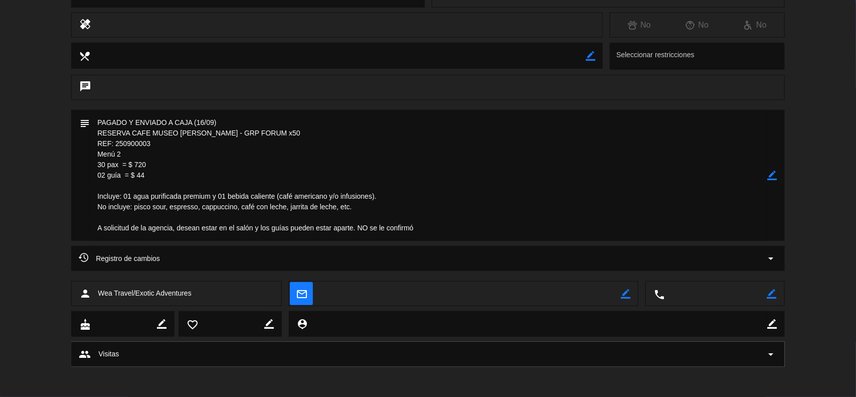
scroll to position [0, 0]
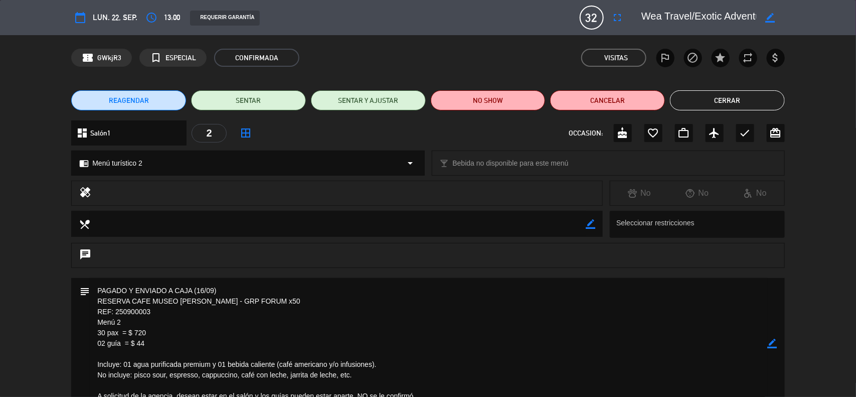
click at [756, 98] on button "Cerrar" at bounding box center [727, 100] width 115 height 20
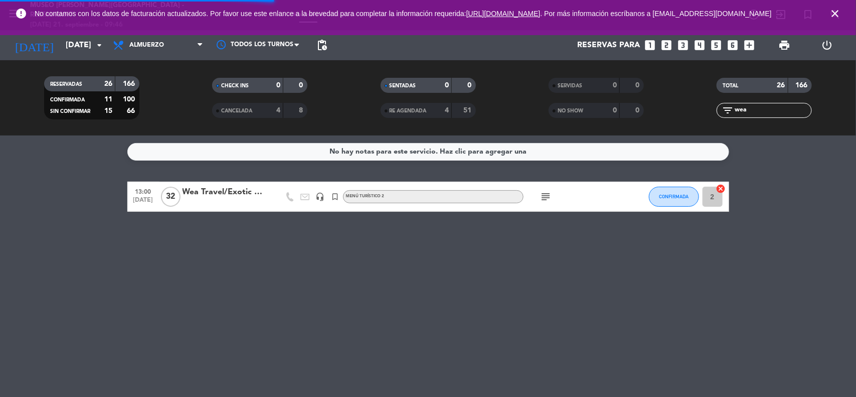
drag, startPoint x: 705, startPoint y: 111, endPoint x: 691, endPoint y: 111, distance: 14.1
click at [691, 111] on div "filter_list wea" at bounding box center [765, 110] width 168 height 15
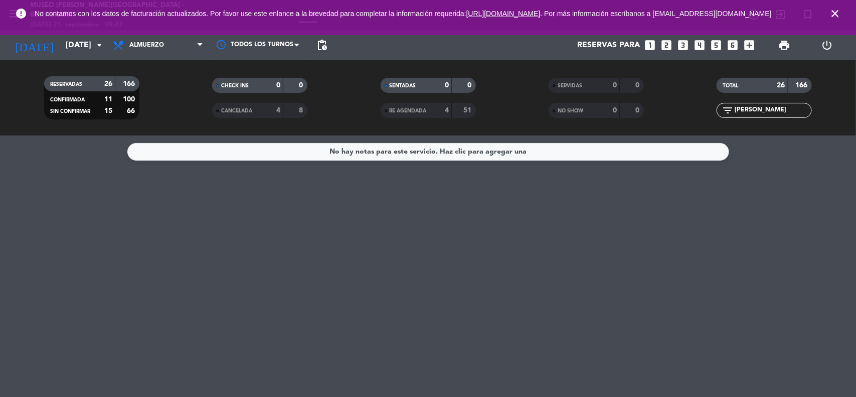
type input "carol"
click at [833, 14] on icon "close" at bounding box center [835, 14] width 12 height 12
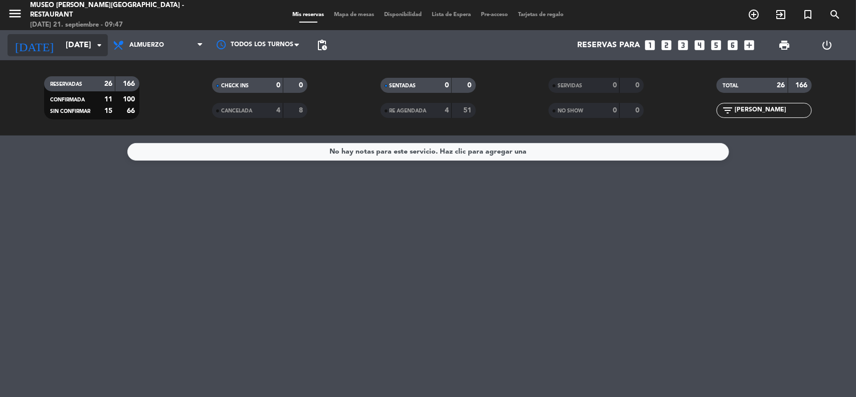
click at [73, 50] on input "[DATE]" at bounding box center [114, 46] width 106 height 20
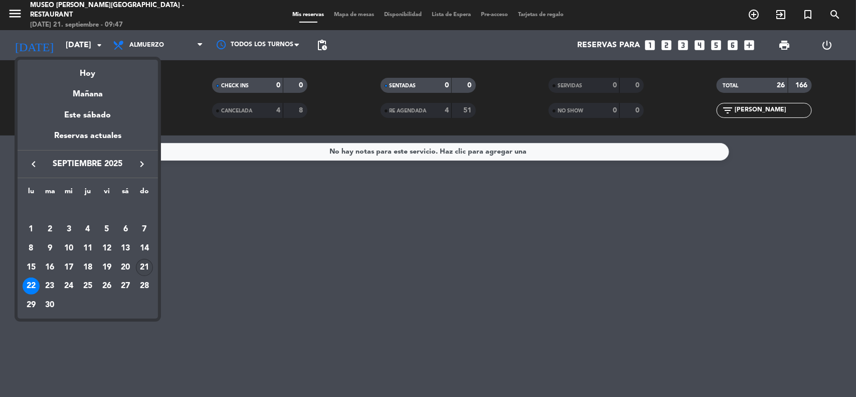
click at [144, 266] on div "21" at bounding box center [144, 267] width 17 height 17
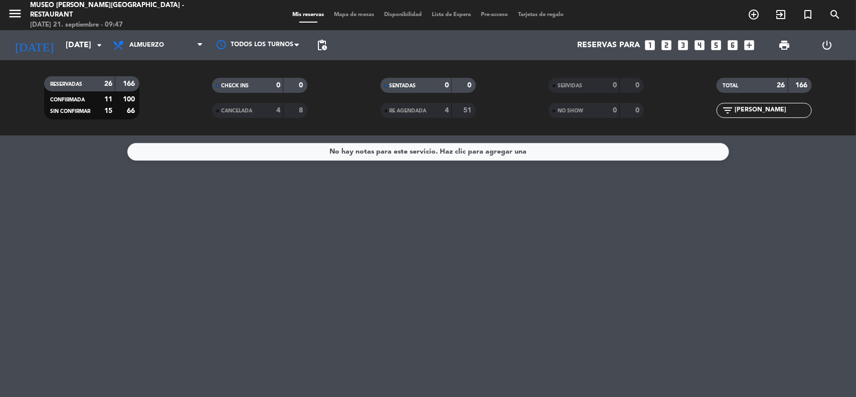
type input "dom. 21 sep."
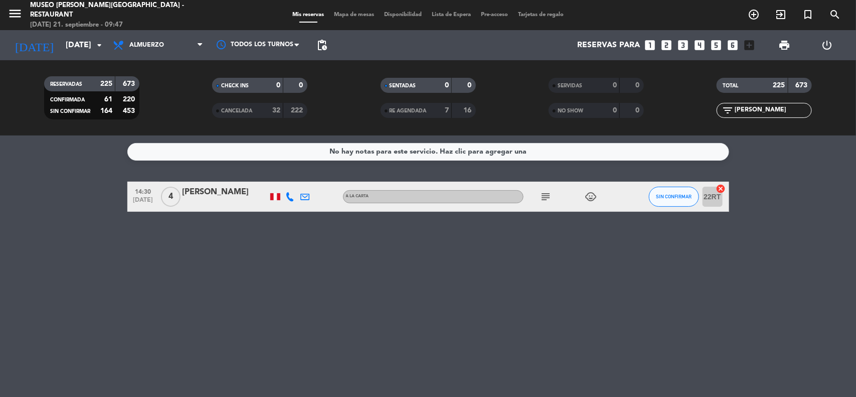
click at [216, 192] on div "Carol Sevillano" at bounding box center [225, 192] width 85 height 13
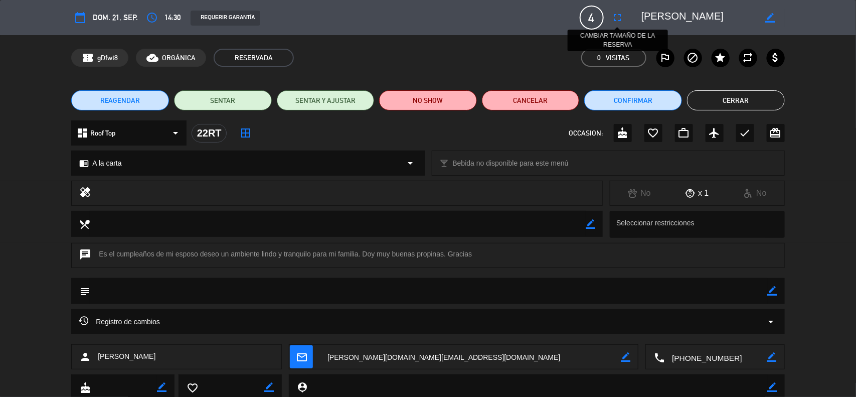
click at [614, 14] on icon "fullscreen" at bounding box center [618, 18] width 12 height 12
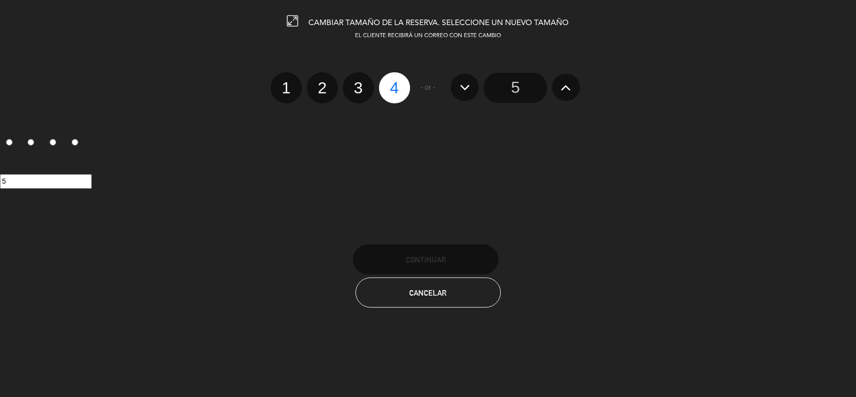
click at [567, 88] on icon at bounding box center [566, 87] width 11 height 16
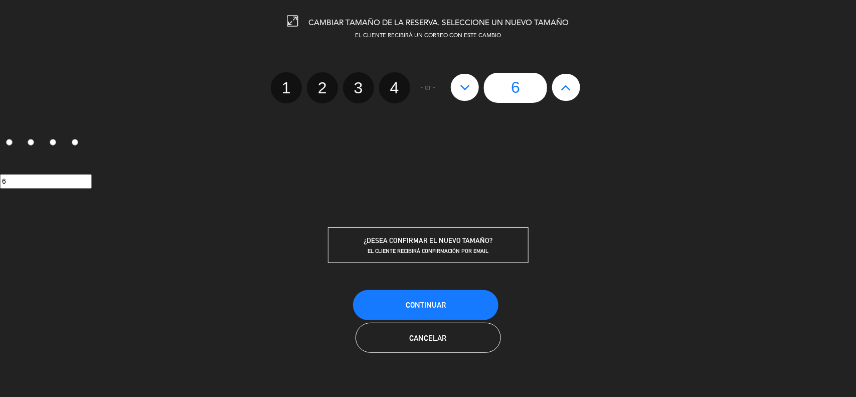
click at [567, 88] on icon at bounding box center [566, 87] width 11 height 16
type input "7"
click at [469, 90] on icon at bounding box center [465, 87] width 11 height 16
type input "6"
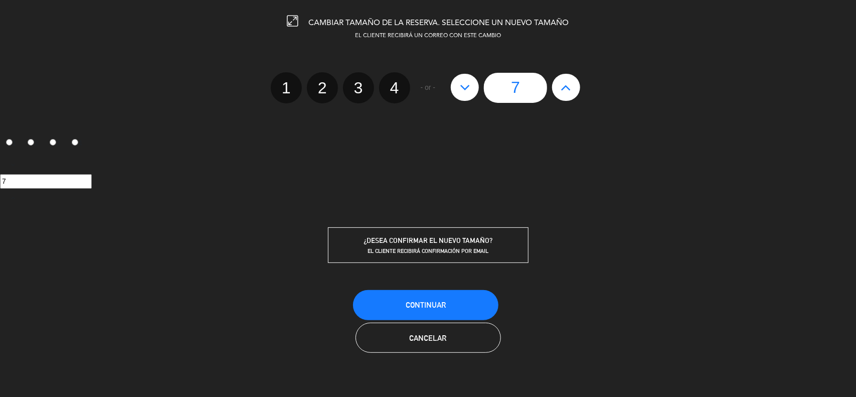
type input "6"
click at [417, 307] on span "Continuar" at bounding box center [426, 304] width 40 height 9
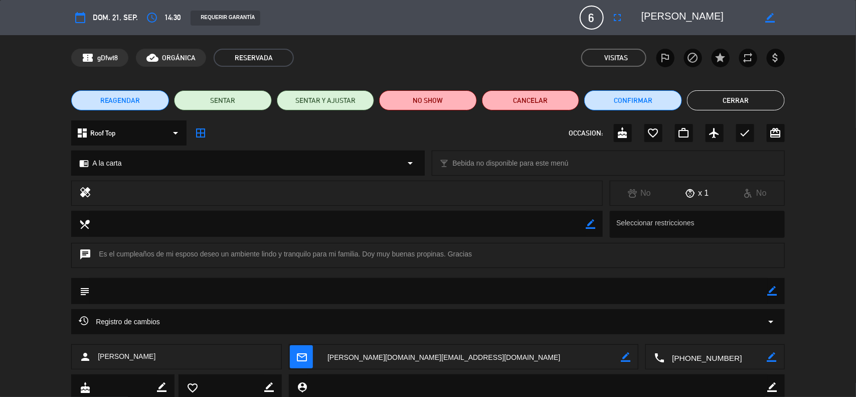
click at [738, 108] on button "Cerrar" at bounding box center [736, 100] width 98 height 20
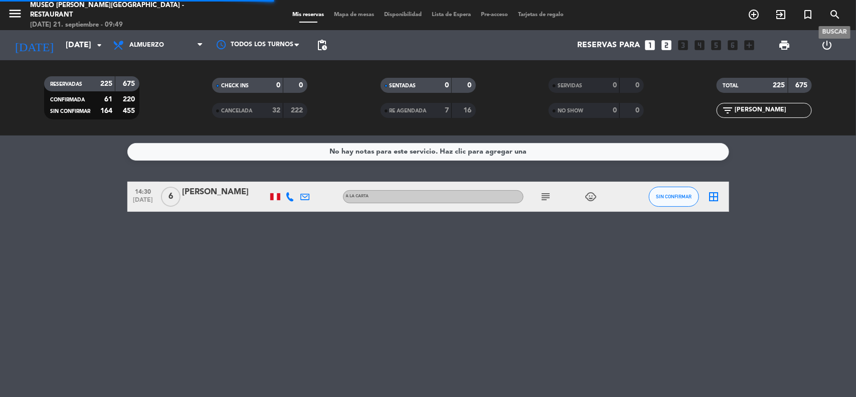
click at [834, 16] on icon "search" at bounding box center [835, 15] width 12 height 12
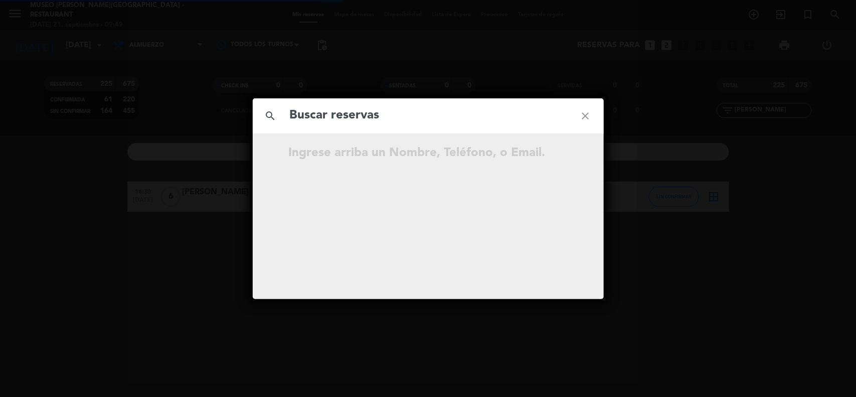
click at [484, 118] on input "text" at bounding box center [428, 115] width 279 height 21
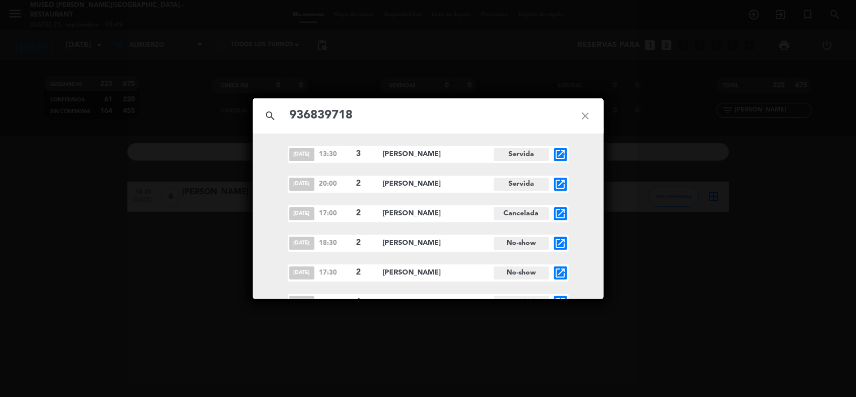
type input "936839718"
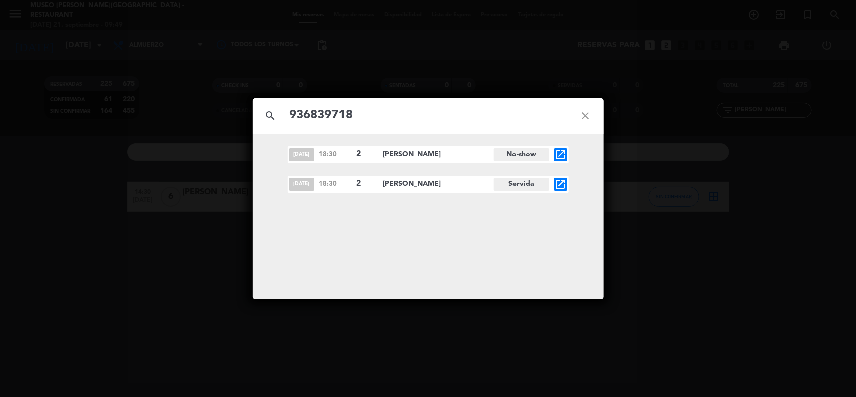
click at [562, 181] on icon "open_in_new" at bounding box center [561, 184] width 12 height 12
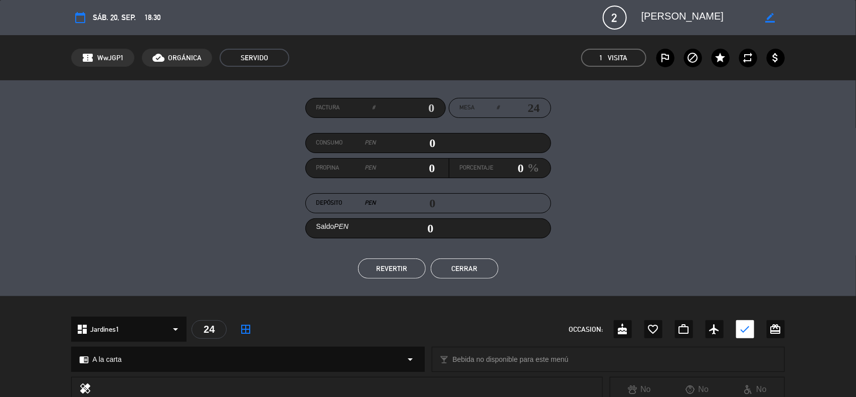
drag, startPoint x: 708, startPoint y: 12, endPoint x: 632, endPoint y: 20, distance: 76.2
click at [633, 21] on editable-input "border_color" at bounding box center [706, 18] width 155 height 18
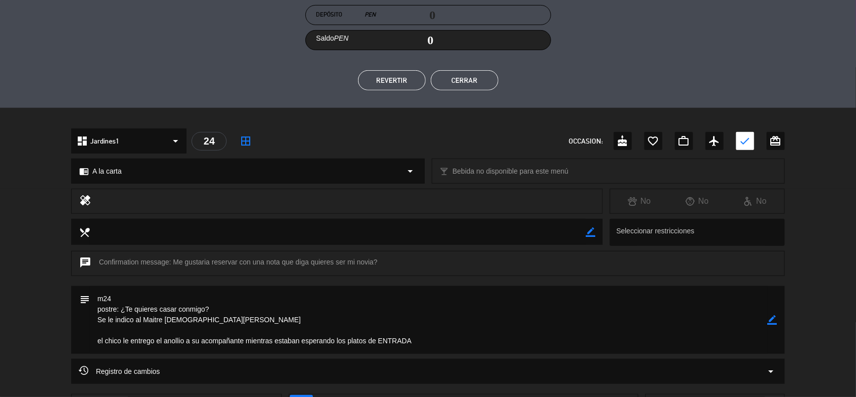
click at [773, 317] on icon "border_color" at bounding box center [773, 320] width 10 height 10
click at [773, 318] on icon at bounding box center [773, 320] width 10 height 10
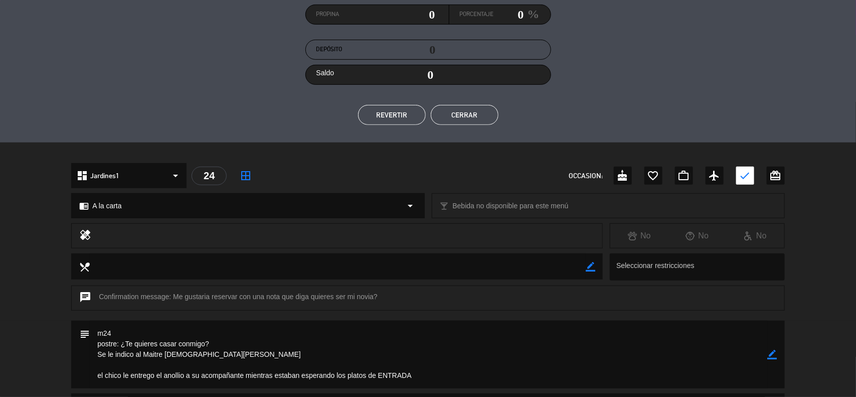
scroll to position [50, 0]
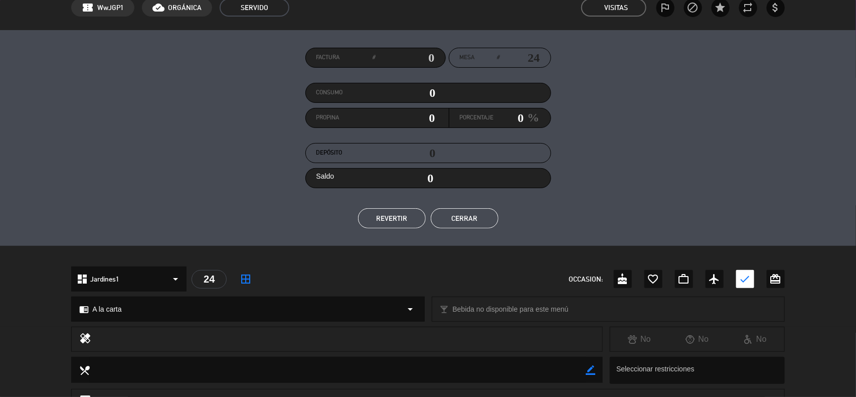
drag, startPoint x: 183, startPoint y: 141, endPoint x: 201, endPoint y: 148, distance: 19.6
click at [183, 143] on div "Factura # Mesa # 24 Consumo 0 Propina 0 Porcentaje 0 % Depósito 0 Saldo 0 REVER…" at bounding box center [428, 138] width 714 height 181
click at [454, 214] on button "Cerrar" at bounding box center [465, 218] width 68 height 20
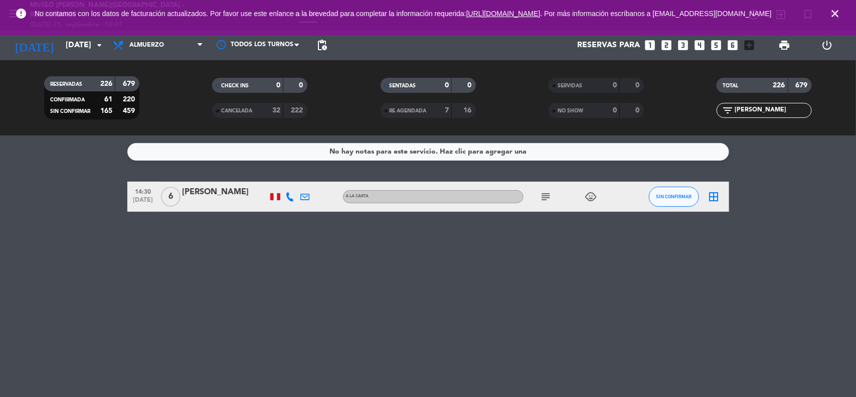
click at [836, 15] on icon "close" at bounding box center [835, 14] width 12 height 12
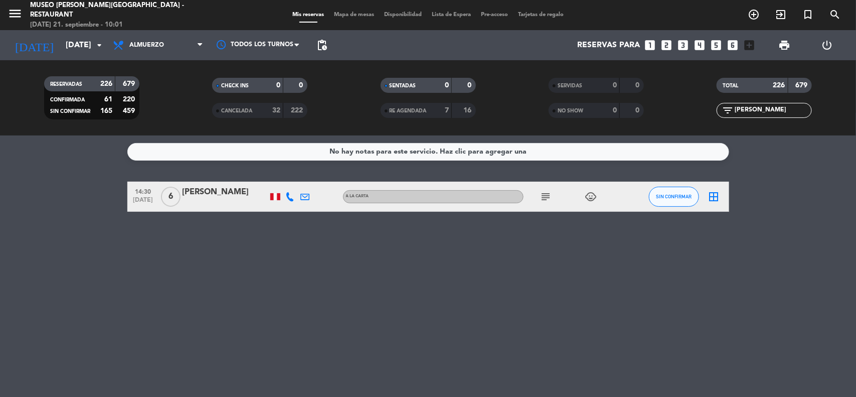
drag, startPoint x: 761, startPoint y: 114, endPoint x: 693, endPoint y: 113, distance: 67.7
click at [693, 113] on div "filter_list carol" at bounding box center [765, 110] width 168 height 15
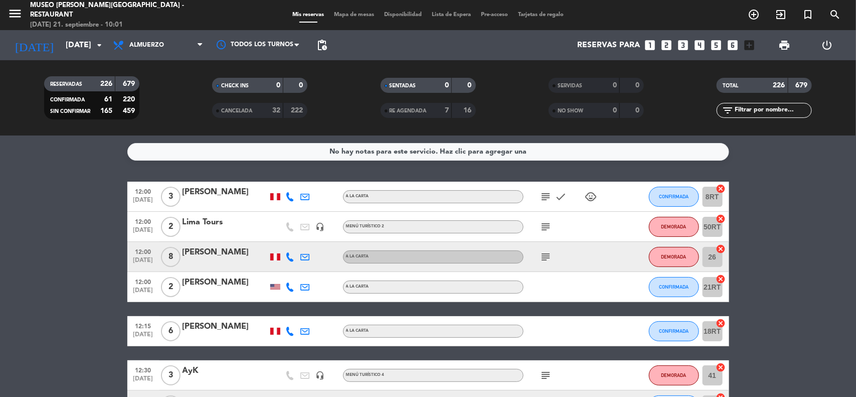
click at [78, 49] on input "dom. 21 sep." at bounding box center [114, 46] width 106 height 20
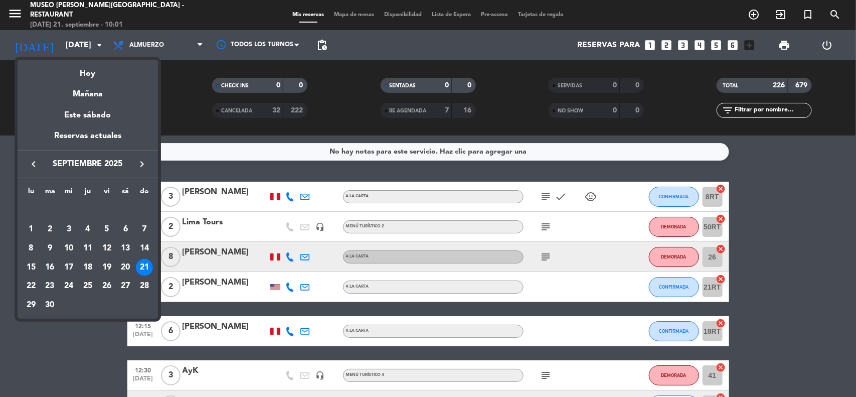
click at [144, 264] on div "21" at bounding box center [144, 267] width 17 height 17
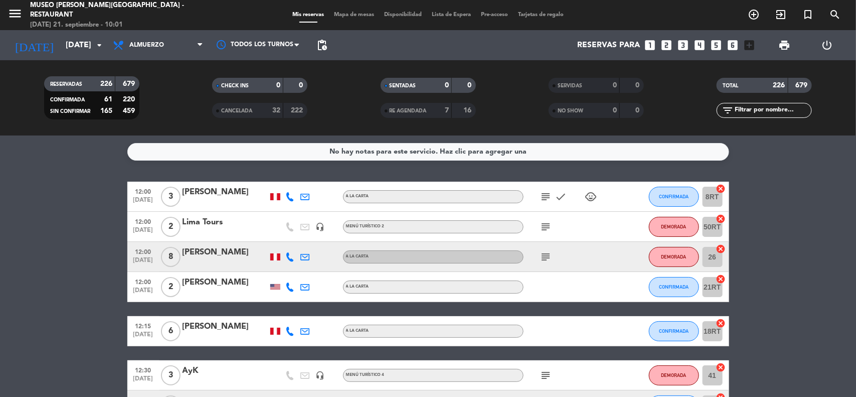
click at [753, 114] on input "text" at bounding box center [773, 110] width 78 height 11
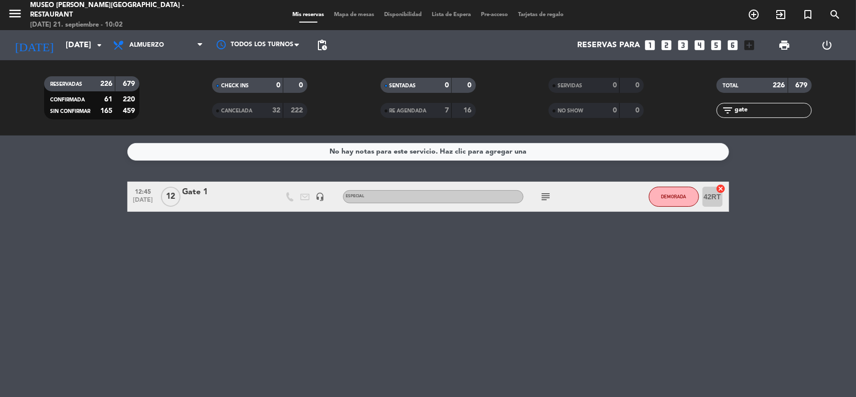
type input "gate"
click at [192, 195] on div "Gate 1" at bounding box center [225, 192] width 85 height 13
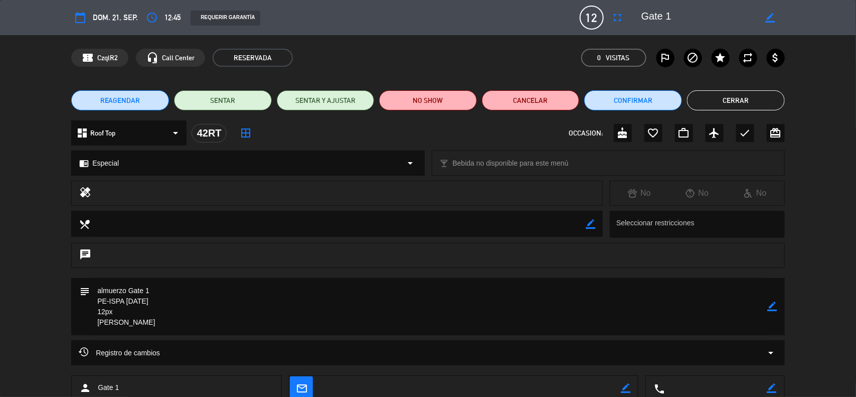
click at [771, 305] on icon "border_color" at bounding box center [773, 306] width 10 height 10
click at [186, 332] on textarea at bounding box center [429, 306] width 678 height 57
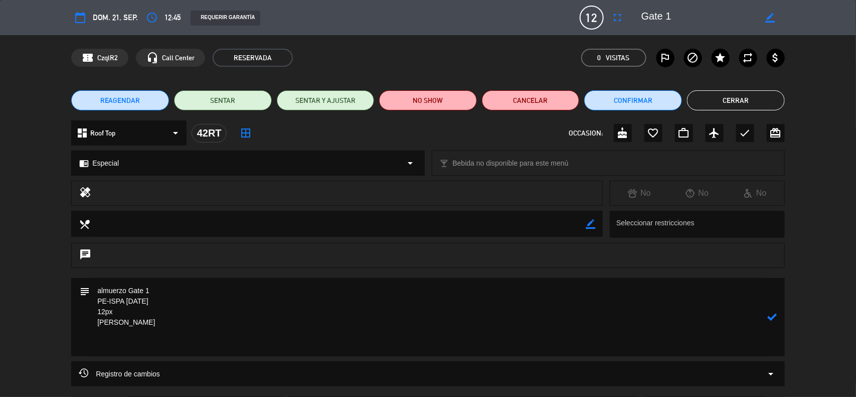
paste textarea "23 sopa de pollo 02 Papitas a la huancaína 06 Ravioles de ají de gallina 18 Arr…"
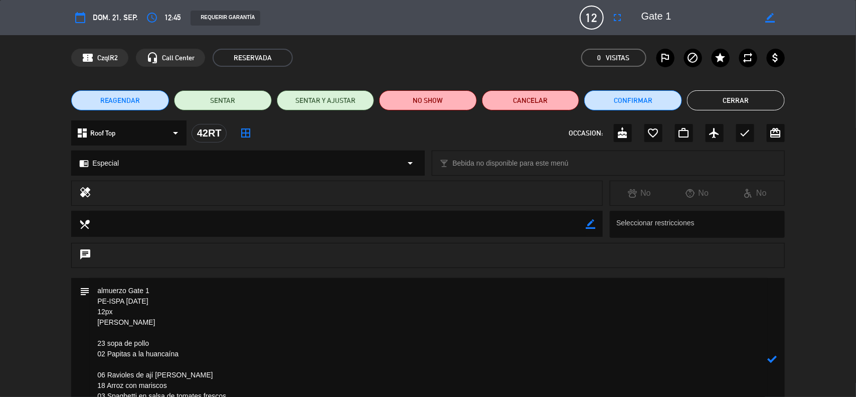
scroll to position [34, 0]
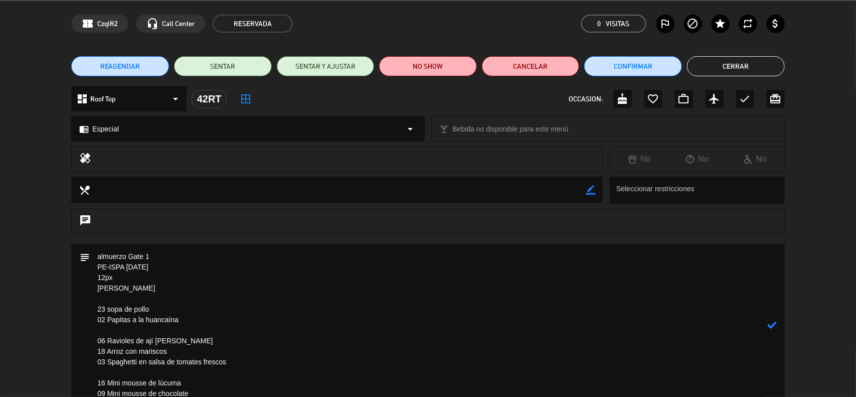
click at [94, 287] on textarea at bounding box center [429, 325] width 678 height 162
drag, startPoint x: 114, startPoint y: 278, endPoint x: 64, endPoint y: 276, distance: 50.7
click at [64, 277] on div "subject" at bounding box center [428, 328] width 856 height 168
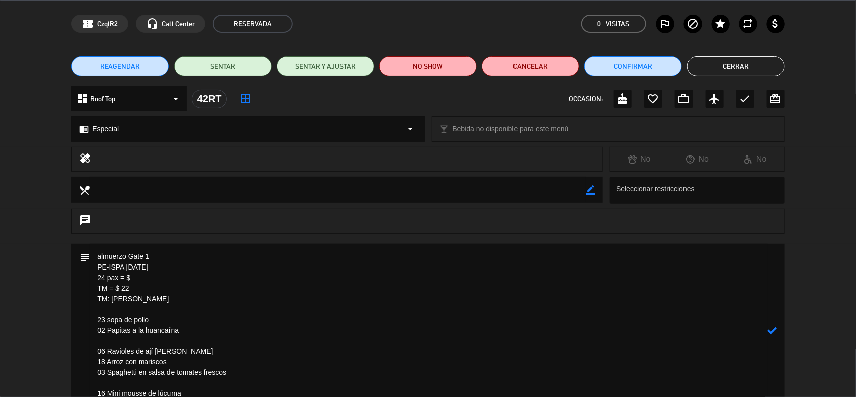
click at [149, 276] on textarea at bounding box center [429, 330] width 678 height 173
click at [149, 272] on textarea at bounding box center [429, 330] width 678 height 173
click at [148, 284] on textarea at bounding box center [429, 330] width 678 height 173
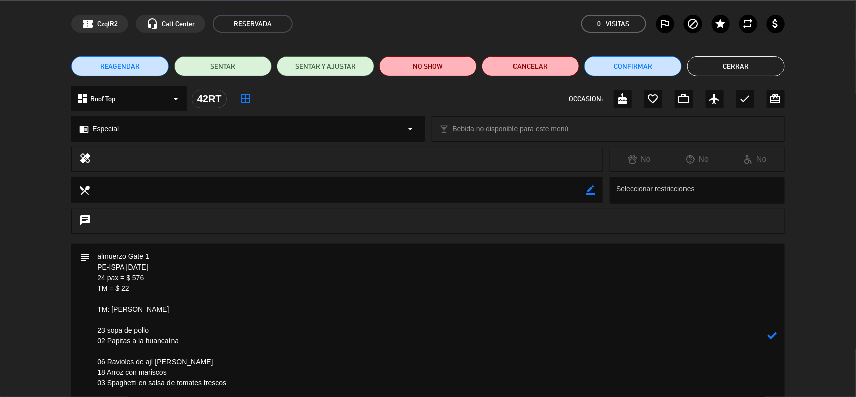
click at [772, 335] on icon at bounding box center [773, 335] width 10 height 10
click at [772, 337] on icon "border_color" at bounding box center [773, 335] width 10 height 10
click at [134, 284] on textarea at bounding box center [429, 336] width 678 height 184
click at [96, 267] on textarea at bounding box center [429, 336] width 678 height 184
drag, startPoint x: 170, startPoint y: 252, endPoint x: 65, endPoint y: 249, distance: 104.4
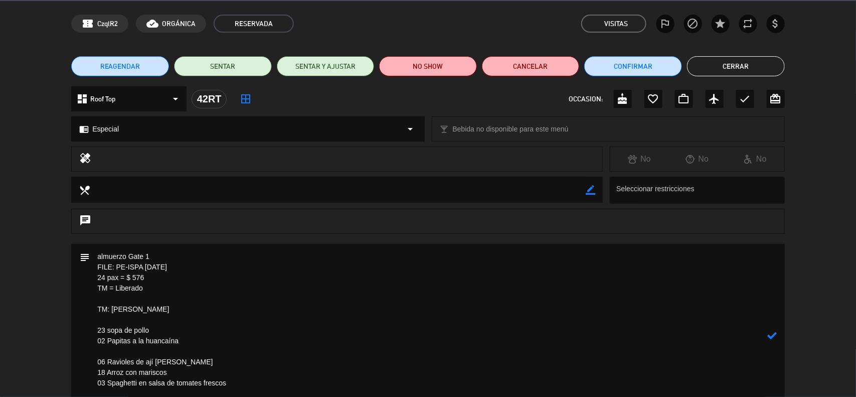
click at [65, 249] on div "subject" at bounding box center [428, 338] width 856 height 189
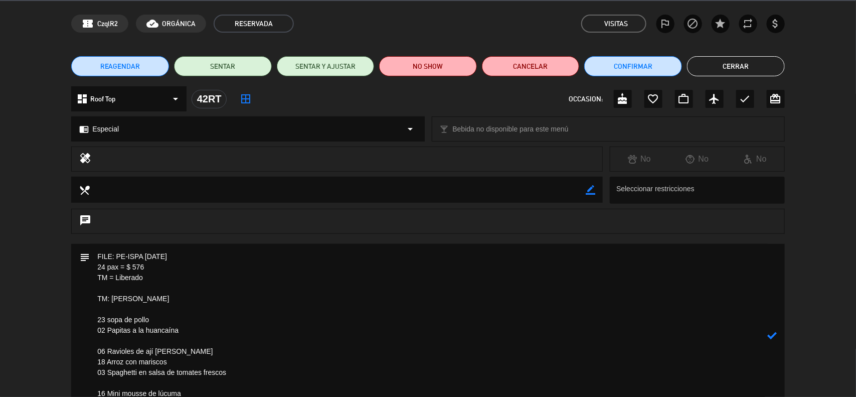
click at [212, 272] on textarea at bounding box center [429, 336] width 678 height 184
click at [194, 267] on textarea at bounding box center [429, 336] width 678 height 184
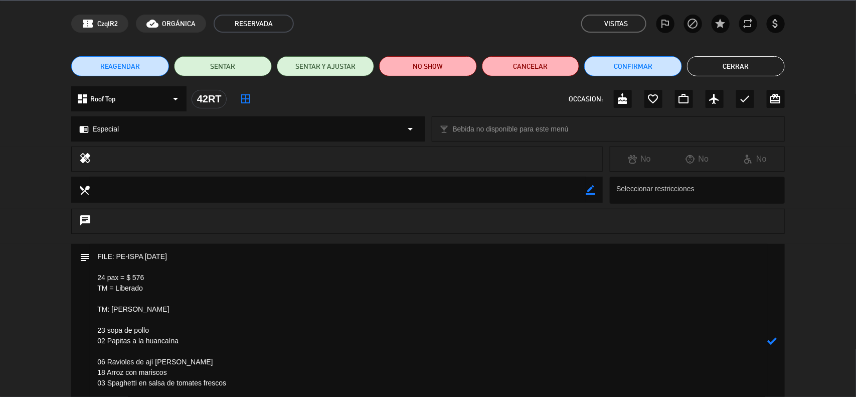
paste textarea "almuerzo Gate 1"
click at [98, 267] on textarea at bounding box center [429, 341] width 678 height 194
click at [94, 267] on textarea at bounding box center [429, 336] width 678 height 184
drag, startPoint x: 126, startPoint y: 266, endPoint x: 79, endPoint y: 265, distance: 46.7
click at [79, 265] on div "subject" at bounding box center [428, 336] width 714 height 184
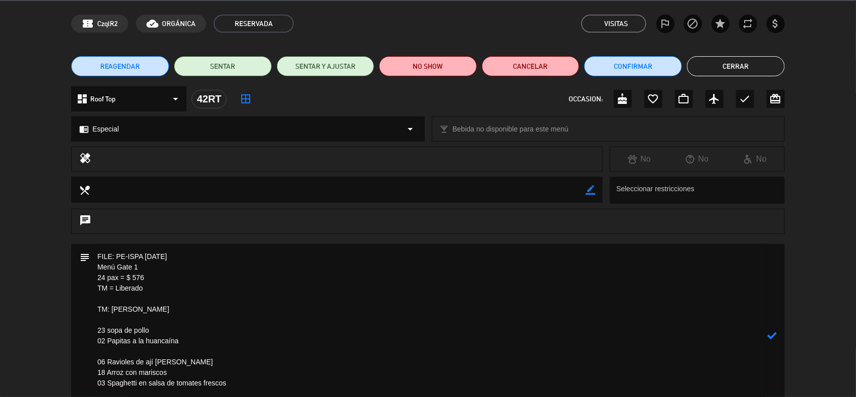
click at [165, 267] on textarea at bounding box center [429, 336] width 678 height 184
type textarea "FILE: PE-ISPA 2025-09-20 Menú Gate 1 (almuerzo) 24 pax = $ 576 TM = Liberado TM…"
click at [772, 336] on icon at bounding box center [773, 335] width 10 height 10
click at [321, 324] on textarea at bounding box center [429, 336] width 678 height 184
click at [775, 334] on icon "border_color" at bounding box center [773, 335] width 10 height 10
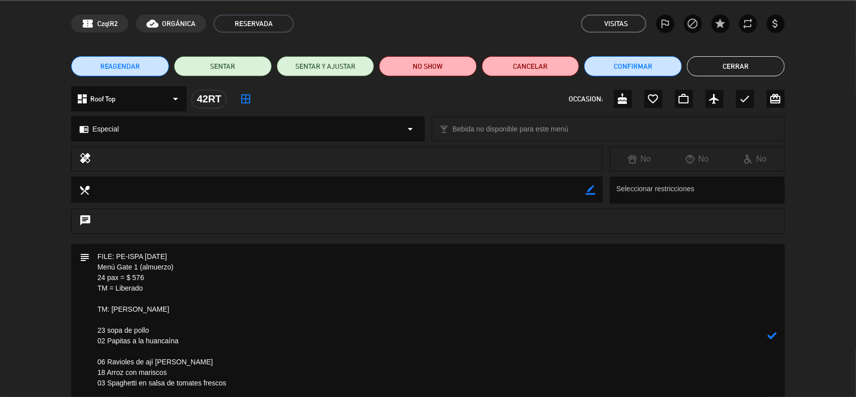
click at [775, 334] on icon at bounding box center [773, 335] width 10 height 10
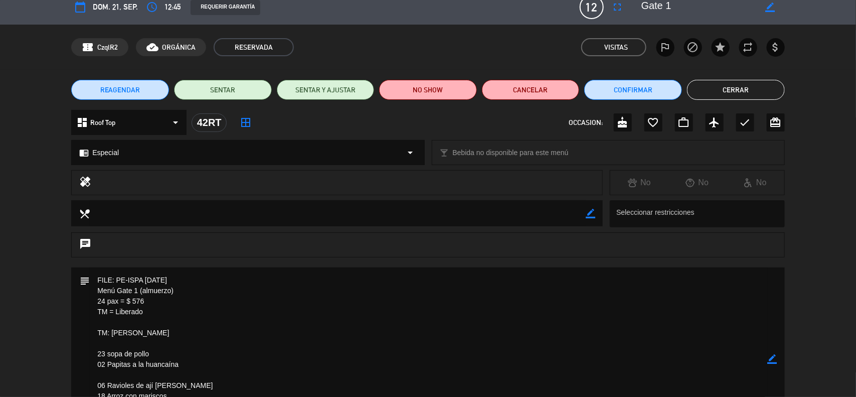
scroll to position [0, 0]
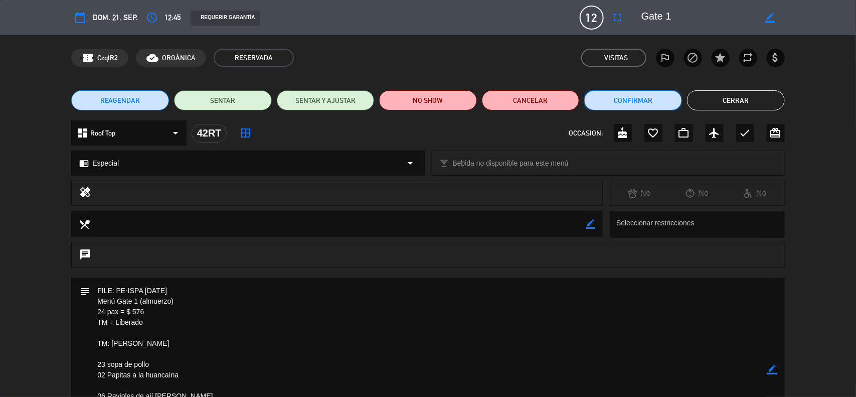
click at [623, 92] on button "Confirmar" at bounding box center [633, 100] width 98 height 20
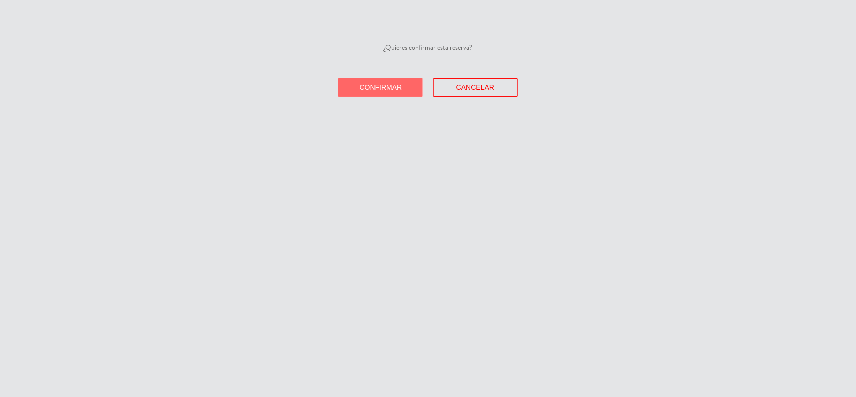
click at [405, 89] on button "Confirmar" at bounding box center [381, 87] width 84 height 19
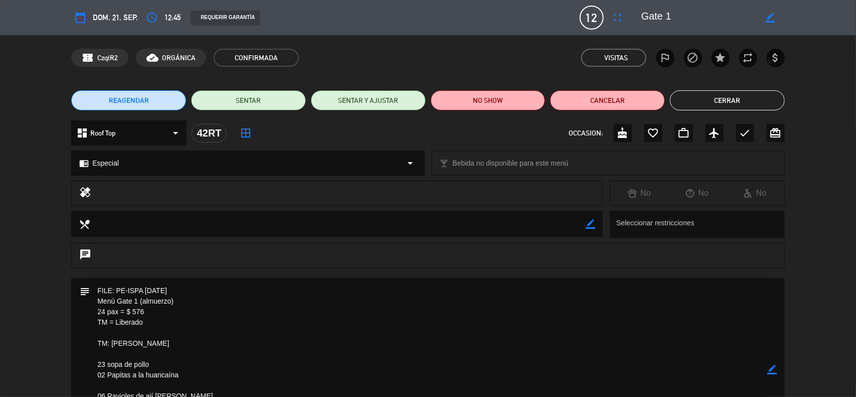
click at [242, 131] on icon "border_all" at bounding box center [246, 133] width 12 height 12
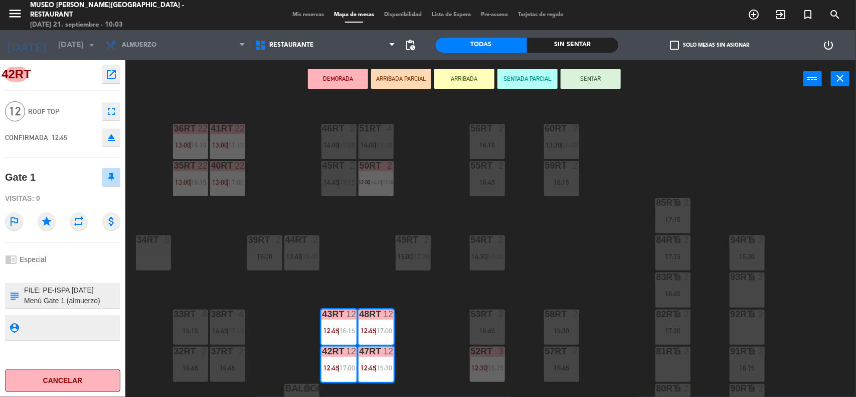
scroll to position [459, 0]
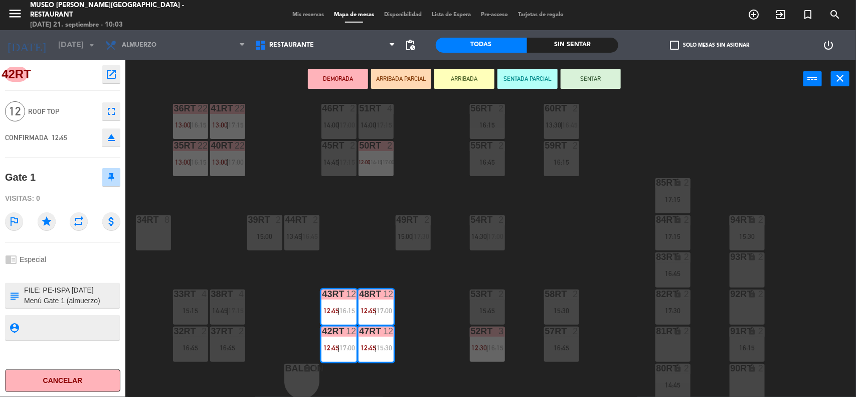
click at [583, 229] on div "18RT 6 12:15 | 15:00 16RT 3 16:00 28RT 2 16:45 80RR lock 2 27RT 6 14:15 | 17:00…" at bounding box center [495, 248] width 722 height 299
click at [297, 14] on span "Mis reservas" at bounding box center [308, 15] width 42 height 6
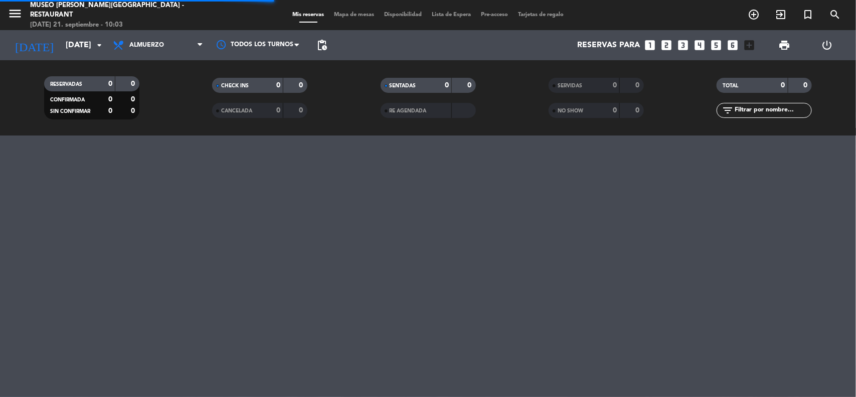
click at [346, 12] on span "Mapa de mesas" at bounding box center [354, 15] width 50 height 6
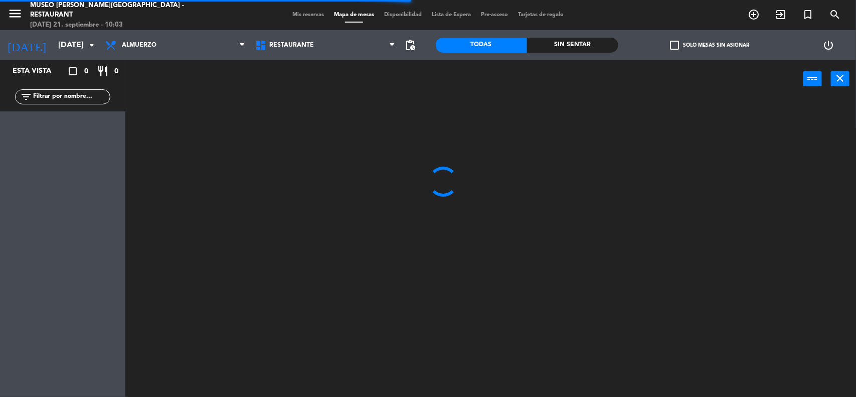
click at [340, 48] on span "Restaurante" at bounding box center [325, 45] width 150 height 22
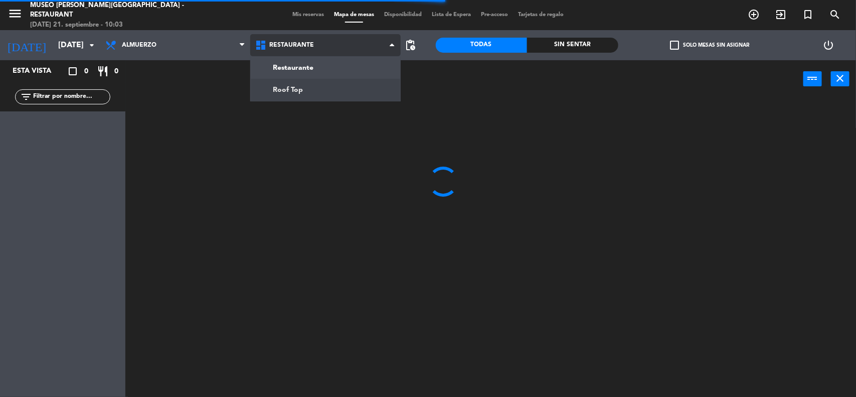
click at [325, 87] on ng-component "menu Museo Larco Café - Restaurant domingo 21. septiembre - 10:03 Mis reservas …" at bounding box center [428, 199] width 856 height 398
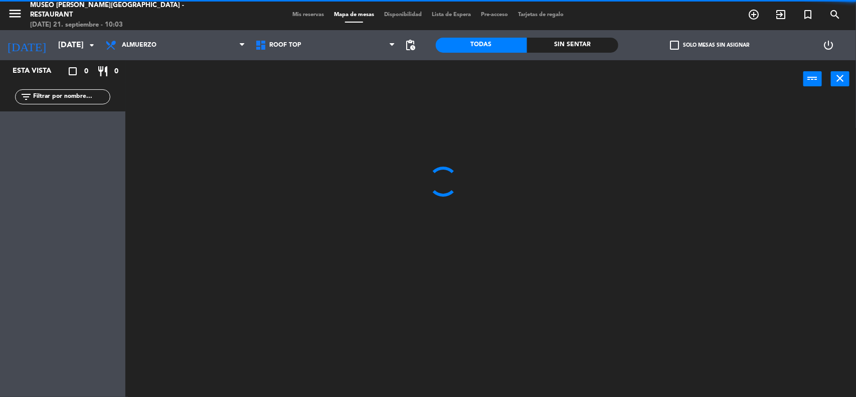
click at [46, 100] on input "text" at bounding box center [71, 96] width 78 height 11
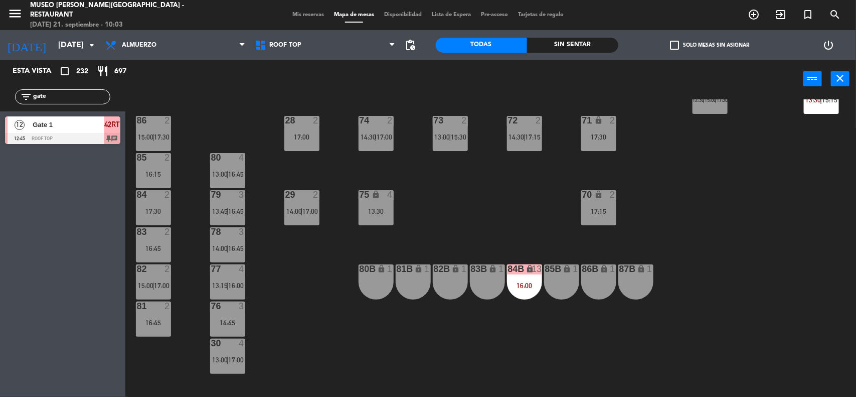
scroll to position [422, 0]
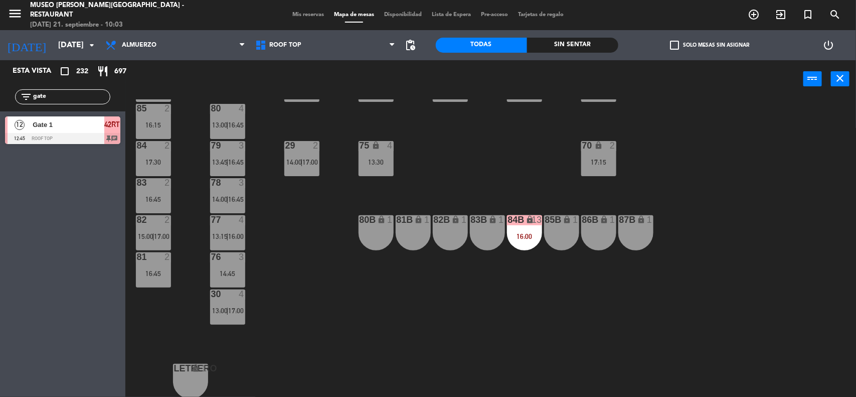
type input "gate"
click at [460, 144] on div "44 5 15:00 | 17:30 49 2 14:00 | 17:15 54 5 13:30 | 16:15 64 2 09:30 13:30 | 16:…" at bounding box center [495, 248] width 722 height 299
click at [362, 48] on span "Roof Top" at bounding box center [325, 45] width 150 height 22
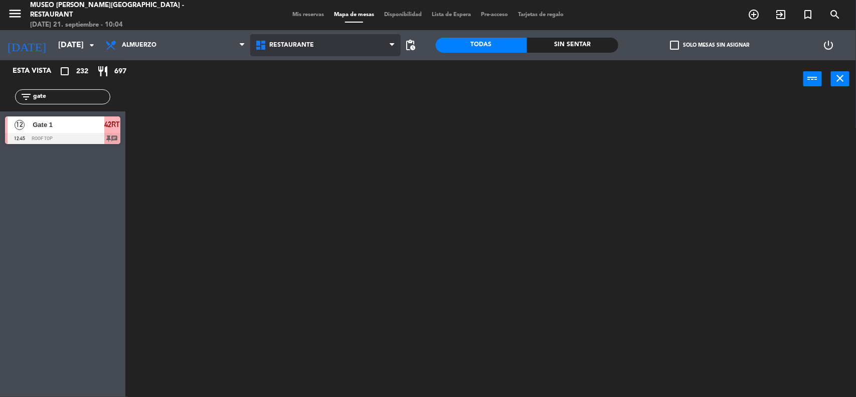
click at [342, 70] on ng-component "menu Museo Larco Café - Restaurant domingo 21. septiembre - 10:04 Mis reservas …" at bounding box center [428, 199] width 856 height 398
click at [329, 41] on span "Restaurante" at bounding box center [325, 45] width 150 height 22
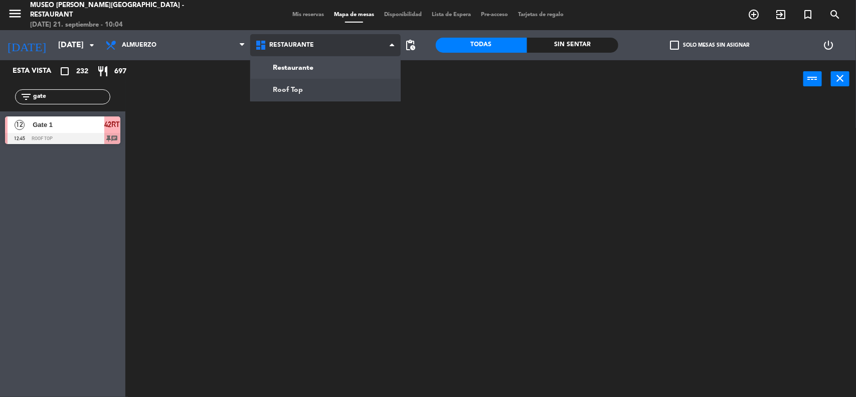
click at [324, 92] on ng-component "menu Museo Larco Café - Restaurant domingo 21. septiembre - 10:04 Mis reservas …" at bounding box center [428, 199] width 856 height 398
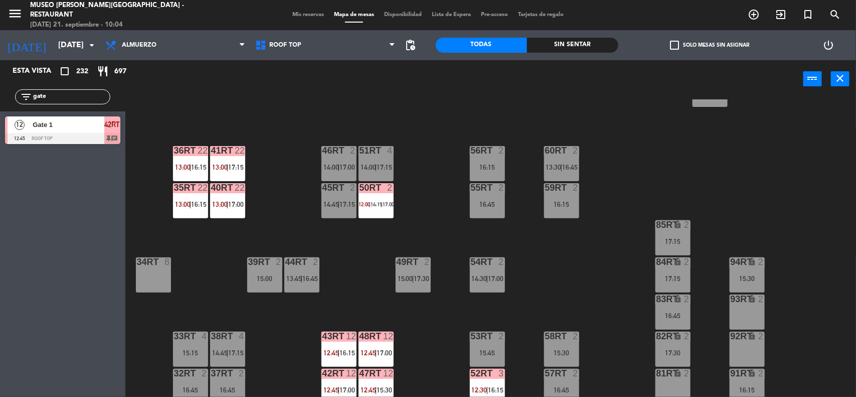
scroll to position [459, 0]
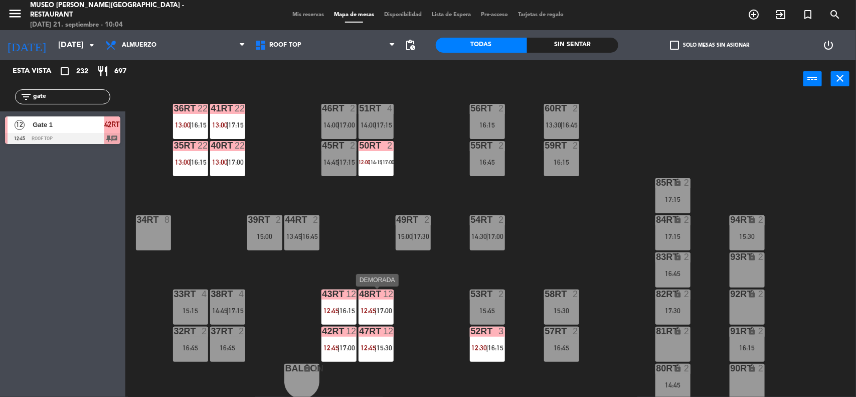
click at [371, 306] on span "12:45" at bounding box center [369, 310] width 16 height 8
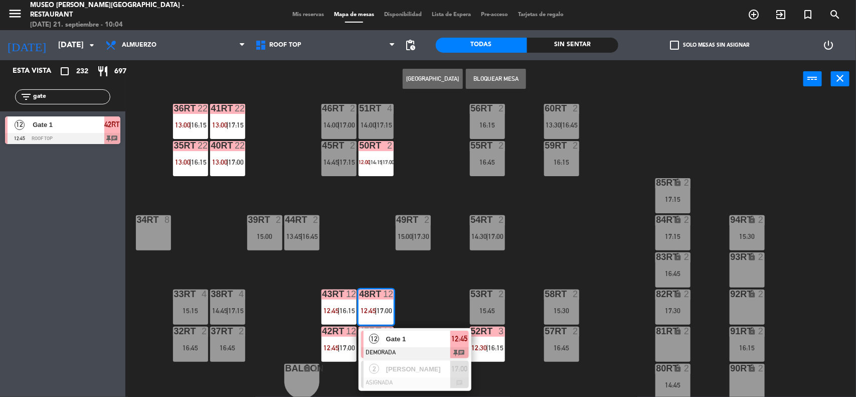
click at [344, 306] on span "16:15" at bounding box center [348, 310] width 16 height 8
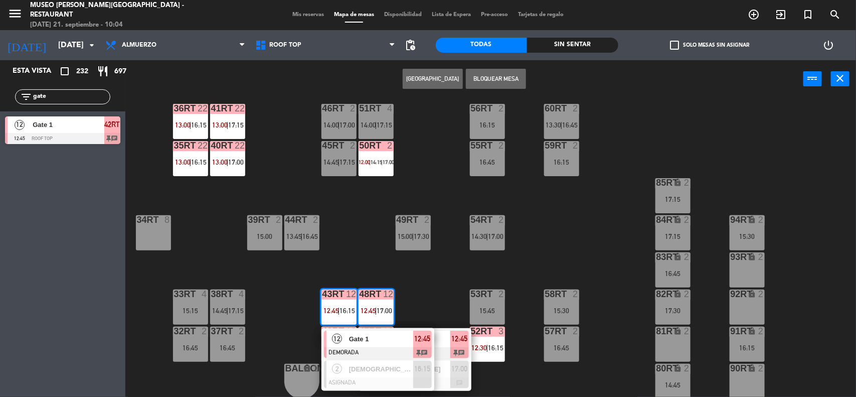
click at [497, 79] on button "Bloquear Mesa" at bounding box center [496, 79] width 60 height 20
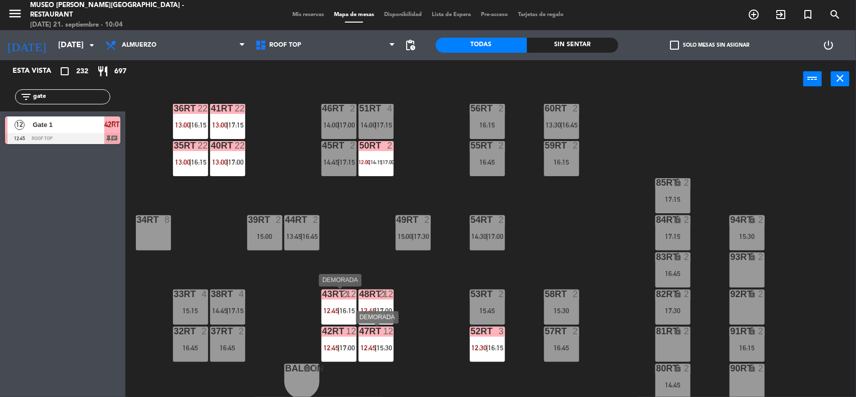
click at [378, 345] on span "15:30" at bounding box center [385, 348] width 16 height 8
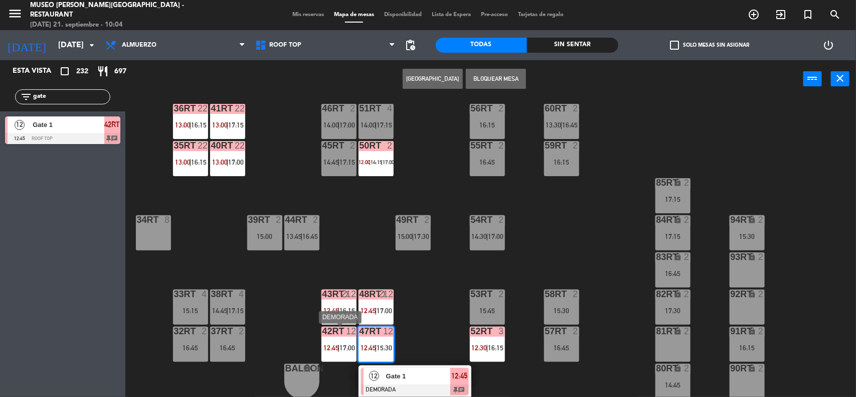
click at [343, 346] on span "17:00" at bounding box center [348, 348] width 16 height 8
click at [498, 74] on button "Bloquear Mesa" at bounding box center [496, 79] width 60 height 20
click at [561, 252] on div "18RT 6 12:15 | 15:00 16RT 3 16:00 28RT 2 16:45 80RR lock 2 27RT 6 14:15 | 17:00…" at bounding box center [495, 248] width 722 height 299
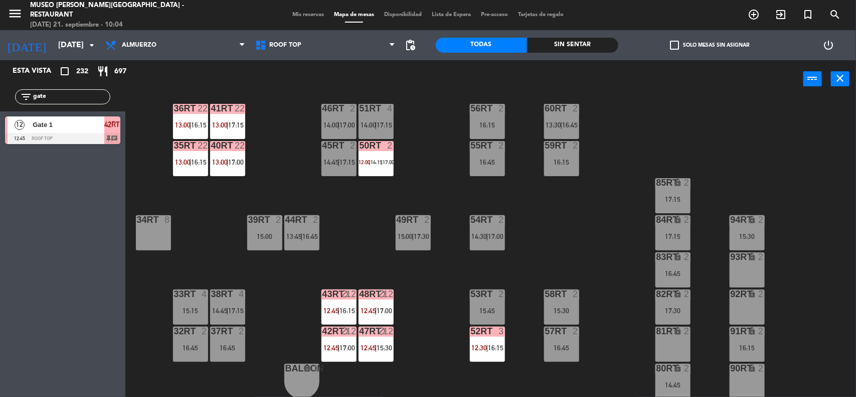
click at [309, 16] on span "Mis reservas" at bounding box center [308, 15] width 42 height 6
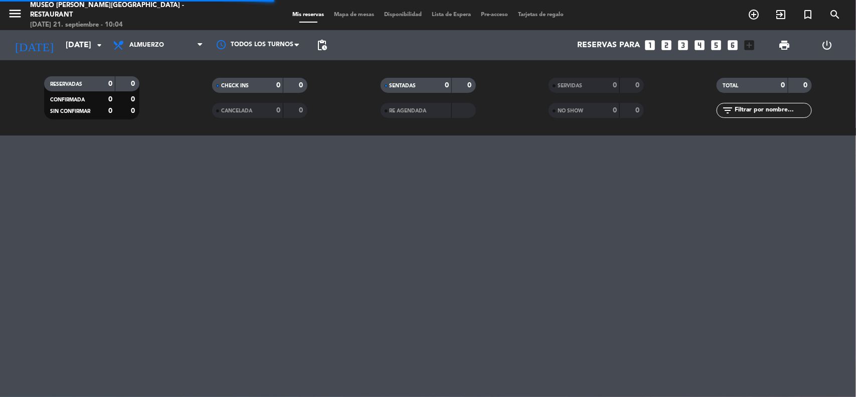
click at [751, 113] on input "text" at bounding box center [773, 110] width 78 height 11
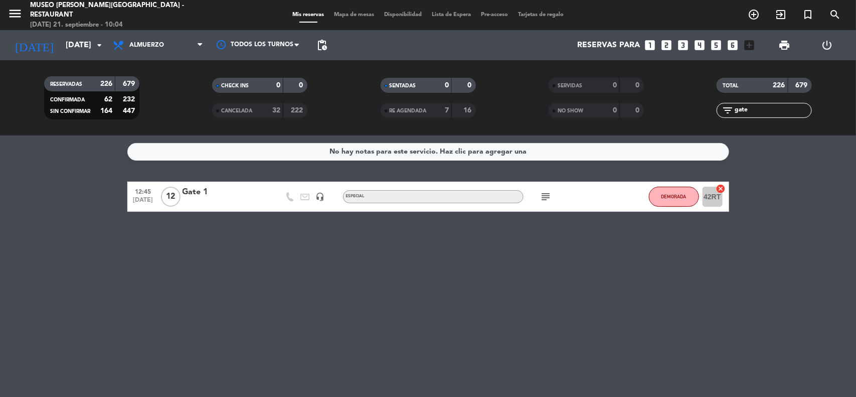
type input "gate"
click at [212, 192] on div "Gate 1" at bounding box center [225, 192] width 85 height 13
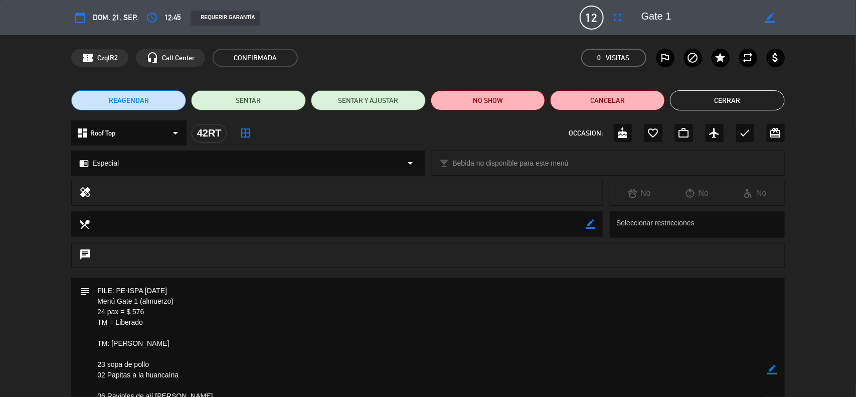
click at [773, 372] on icon "border_color" at bounding box center [773, 370] width 10 height 10
click at [773, 372] on div "calendar_today dom. 21, sep. access_time 12:45 REQUERIR GARANTÍA 12 Gate 1 full…" at bounding box center [428, 198] width 856 height 397
click at [622, 18] on icon "fullscreen" at bounding box center [618, 18] width 12 height 12
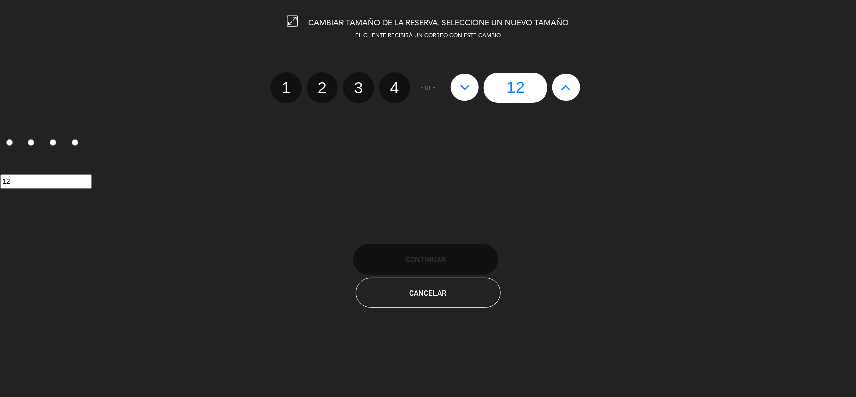
click at [563, 86] on icon at bounding box center [566, 87] width 11 height 16
type input "13"
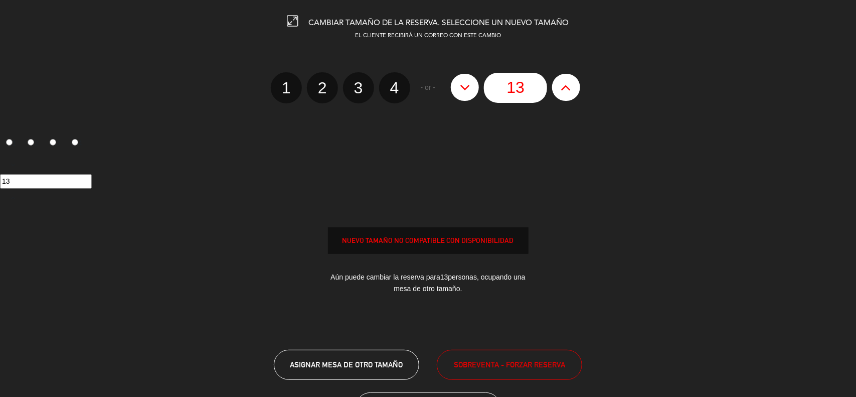
click at [563, 86] on icon at bounding box center [566, 87] width 11 height 16
type input "14"
click at [563, 86] on icon at bounding box center [566, 87] width 11 height 16
type input "15"
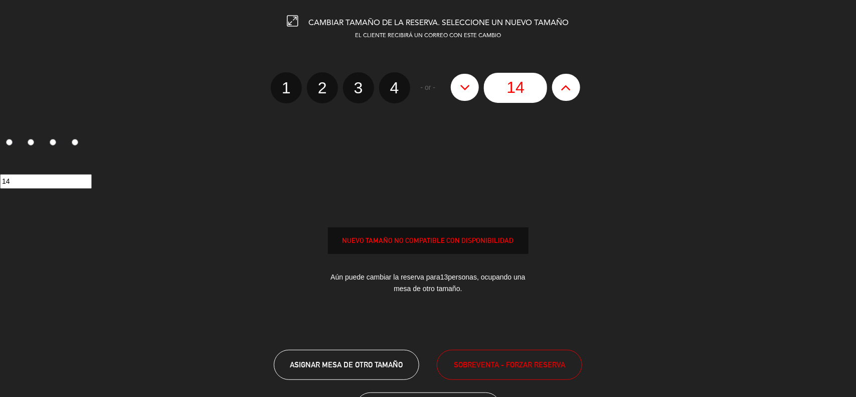
type input "15"
click at [563, 86] on icon at bounding box center [566, 87] width 11 height 16
type input "16"
click at [563, 86] on icon at bounding box center [566, 87] width 11 height 16
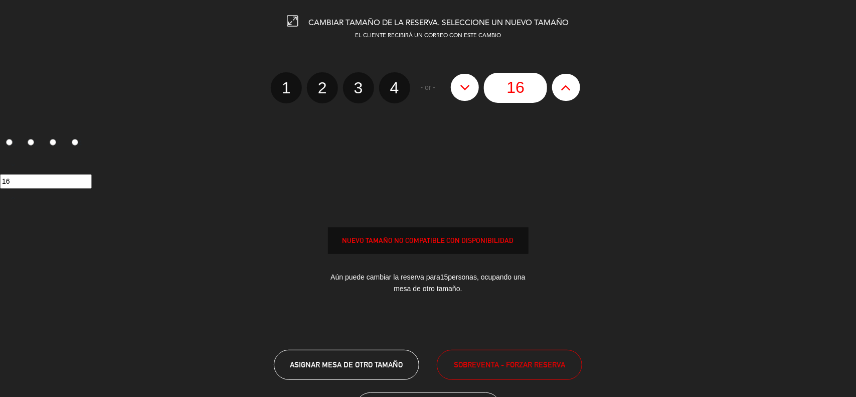
type input "17"
click at [563, 86] on icon at bounding box center [566, 87] width 11 height 16
type input "18"
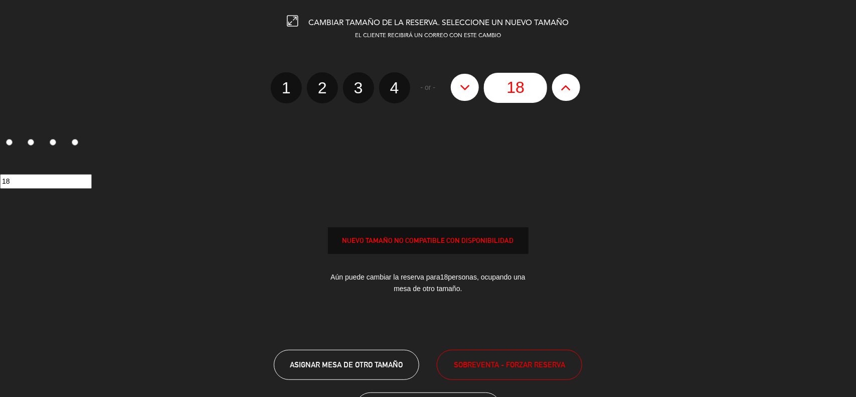
click at [563, 86] on icon at bounding box center [566, 87] width 11 height 16
type input "19"
click at [563, 86] on icon at bounding box center [566, 87] width 11 height 16
type input "20"
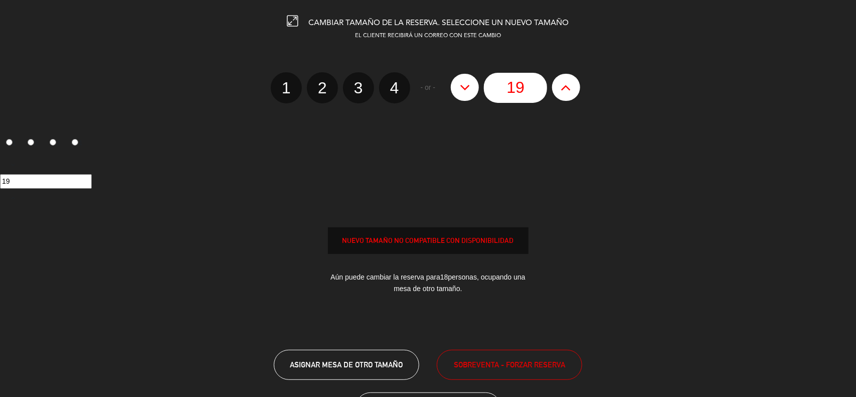
type input "20"
click at [563, 86] on icon at bounding box center [566, 87] width 11 height 16
type input "21"
click at [563, 86] on icon at bounding box center [566, 87] width 11 height 16
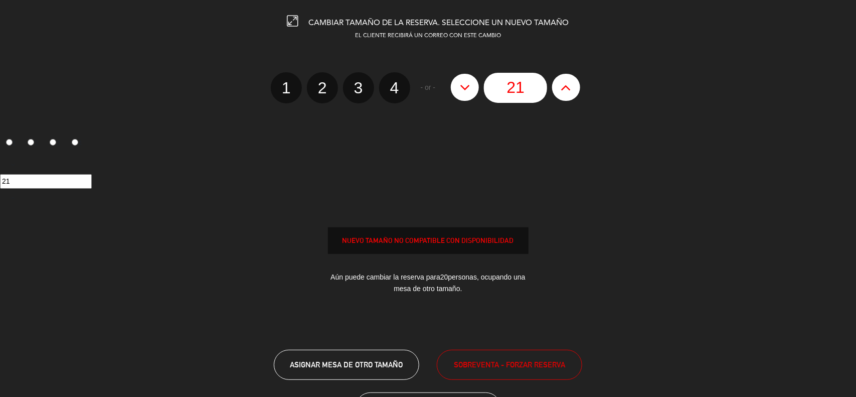
type input "22"
click at [563, 86] on icon at bounding box center [566, 87] width 11 height 16
type input "23"
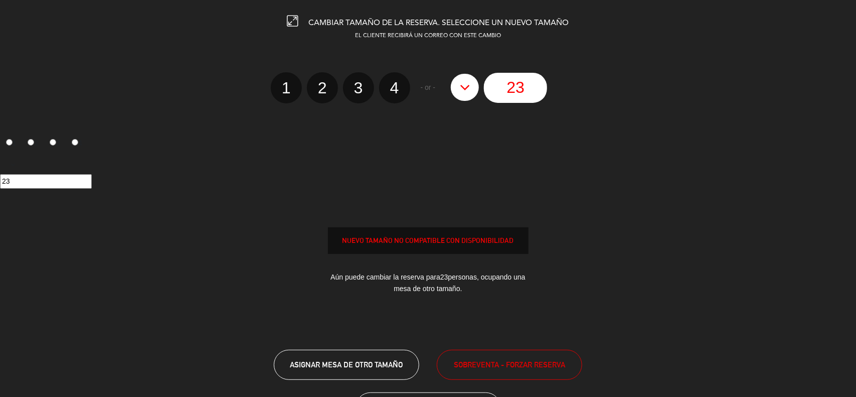
click at [563, 86] on div "23" at bounding box center [515, 88] width 139 height 30
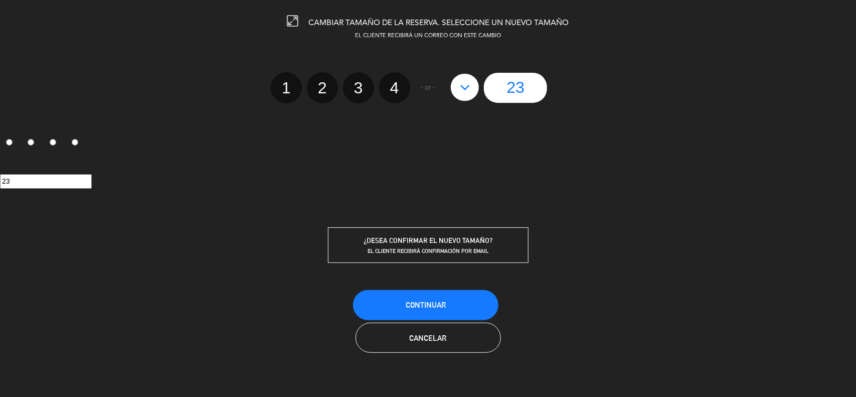
click at [552, 86] on div "23" at bounding box center [515, 88] width 139 height 30
click at [553, 86] on div "23" at bounding box center [515, 88] width 139 height 30
click at [432, 304] on span "Continuar" at bounding box center [426, 304] width 40 height 9
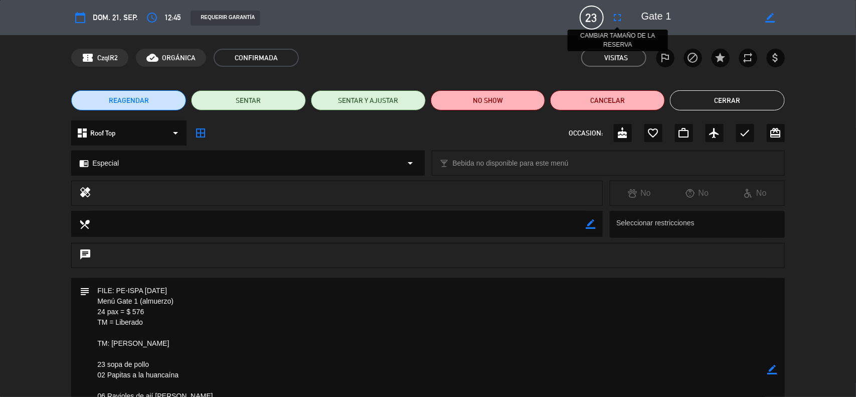
click at [615, 18] on icon "fullscreen" at bounding box center [618, 18] width 12 height 12
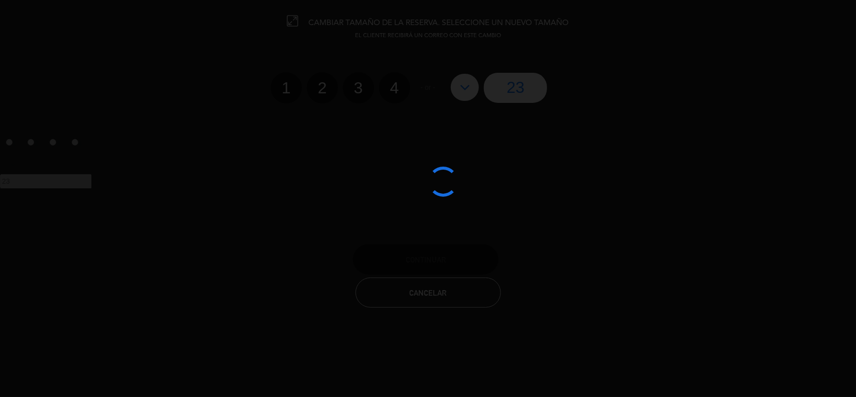
click at [436, 285] on div at bounding box center [428, 198] width 856 height 397
click at [436, 287] on div at bounding box center [428, 198] width 856 height 397
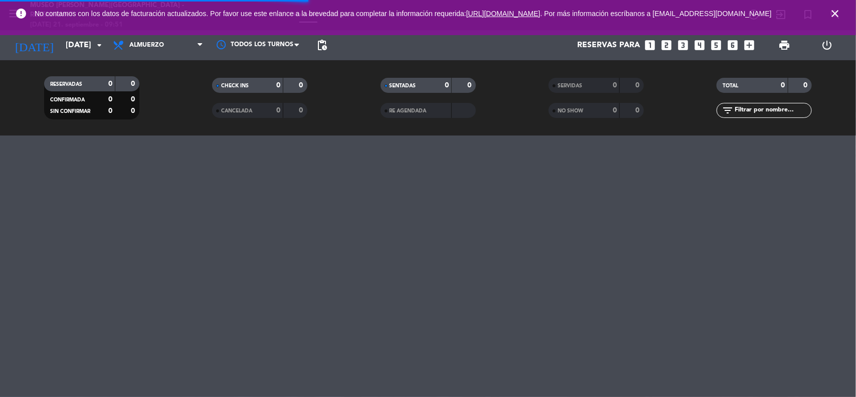
click at [833, 14] on icon "close" at bounding box center [835, 14] width 12 height 12
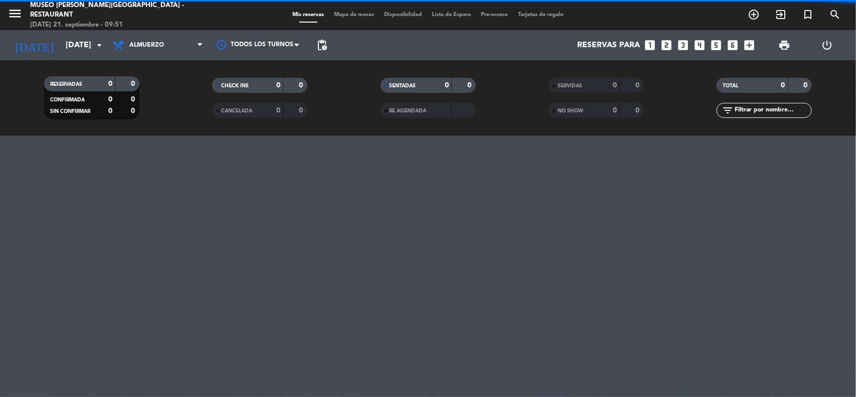
click at [352, 14] on span "Mapa de mesas" at bounding box center [354, 15] width 50 height 6
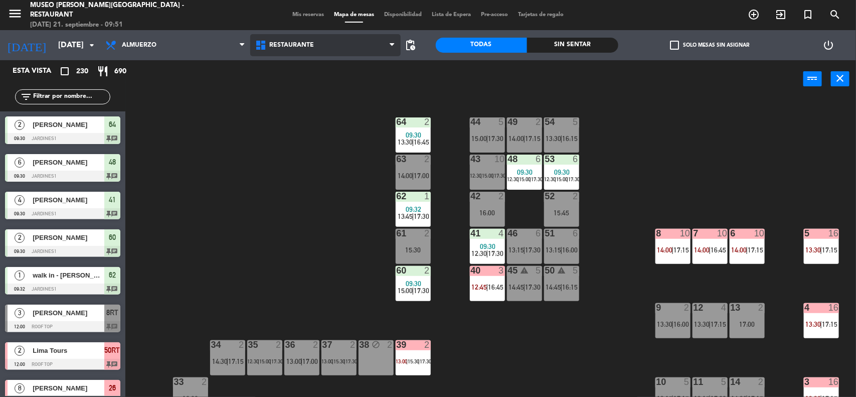
click at [308, 41] on span "Restaurante" at bounding box center [325, 45] width 150 height 22
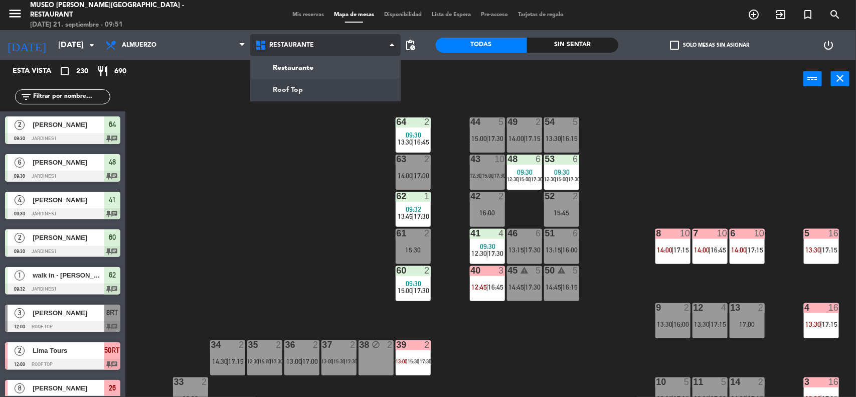
click at [306, 90] on ng-component "menu Museo Larco Café - Restaurant domingo 21. septiembre - 09:51 Mis reservas …" at bounding box center [428, 199] width 856 height 398
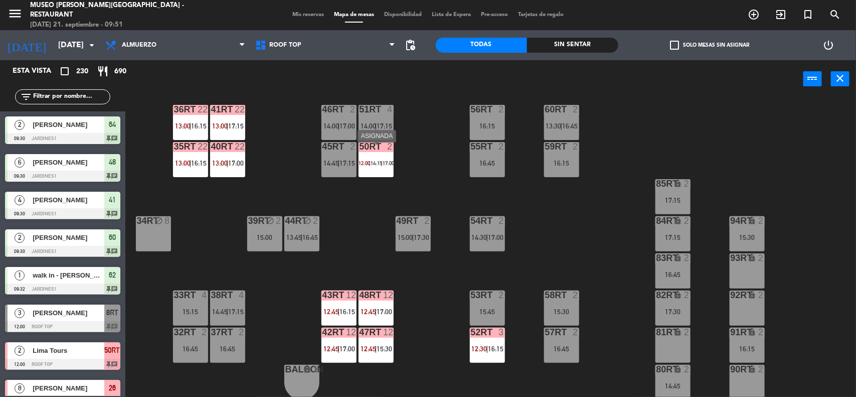
scroll to position [459, 0]
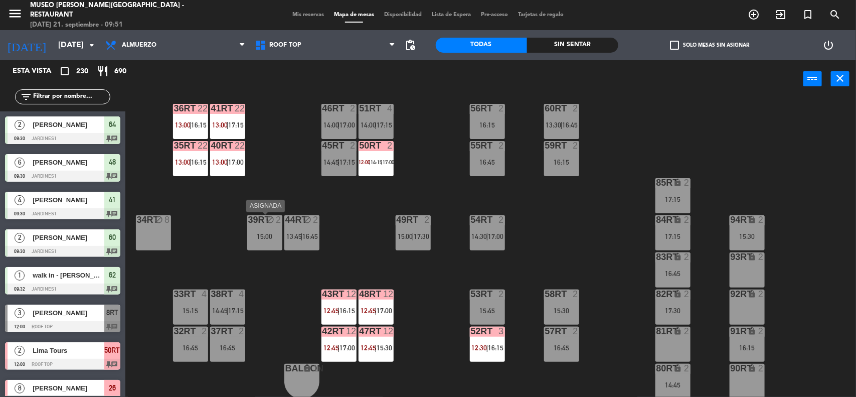
click at [264, 239] on div "15:00" at bounding box center [264, 236] width 35 height 7
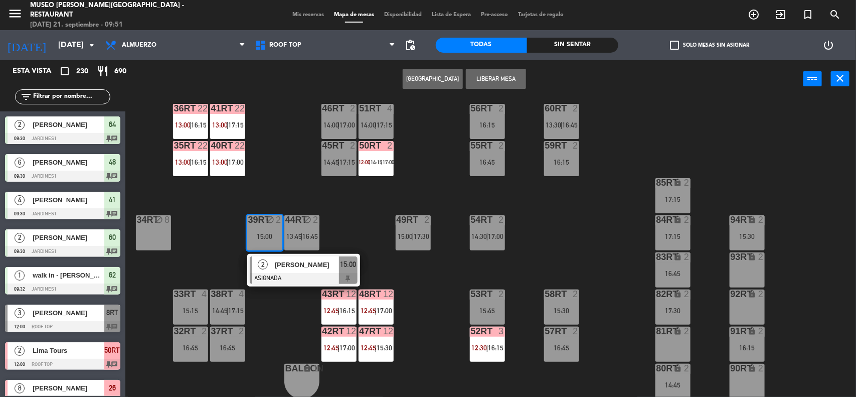
drag, startPoint x: 494, startPoint y: 79, endPoint x: 490, endPoint y: 61, distance: 19.1
click at [492, 79] on button "Liberar Mesa" at bounding box center [496, 79] width 60 height 20
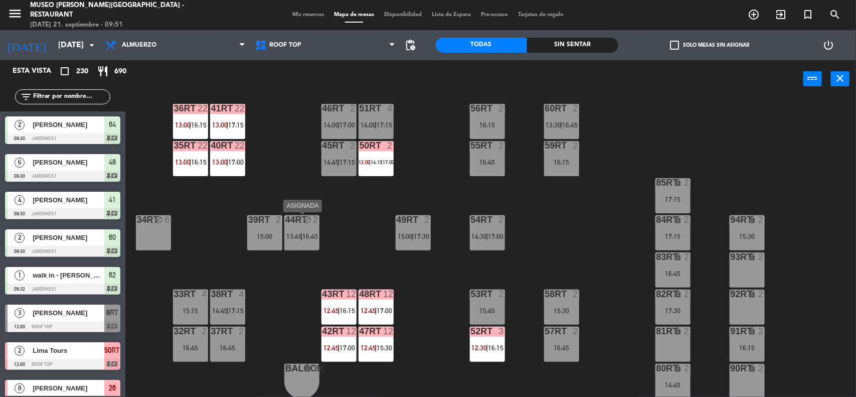
click at [309, 237] on span "16:45" at bounding box center [310, 236] width 16 height 8
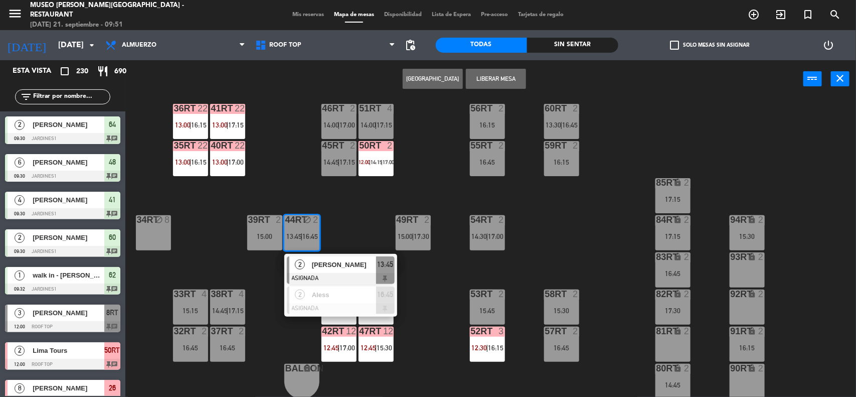
click at [497, 74] on button "Liberar Mesa" at bounding box center [496, 79] width 60 height 20
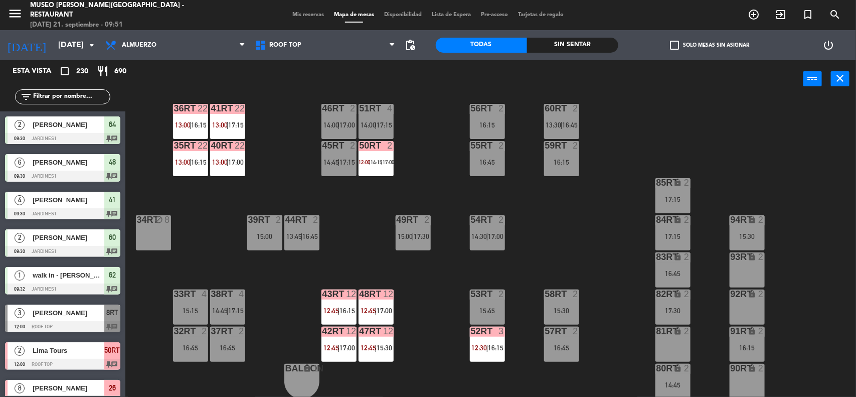
click at [170, 243] on div "34rt block 8" at bounding box center [153, 232] width 35 height 35
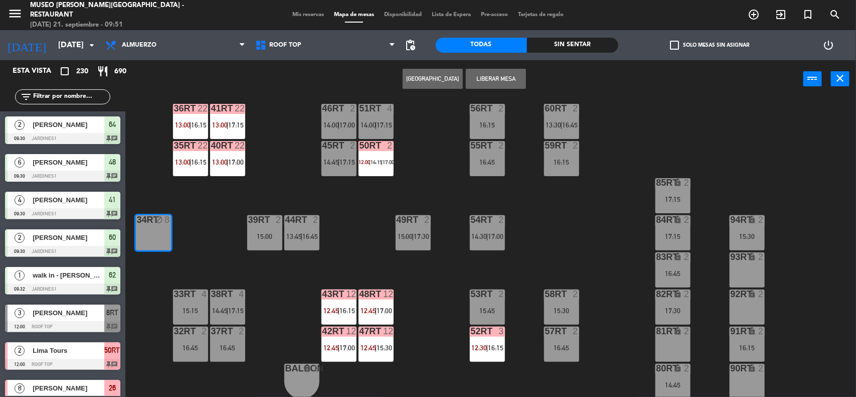
click at [507, 69] on button "Liberar Mesa" at bounding box center [496, 79] width 60 height 20
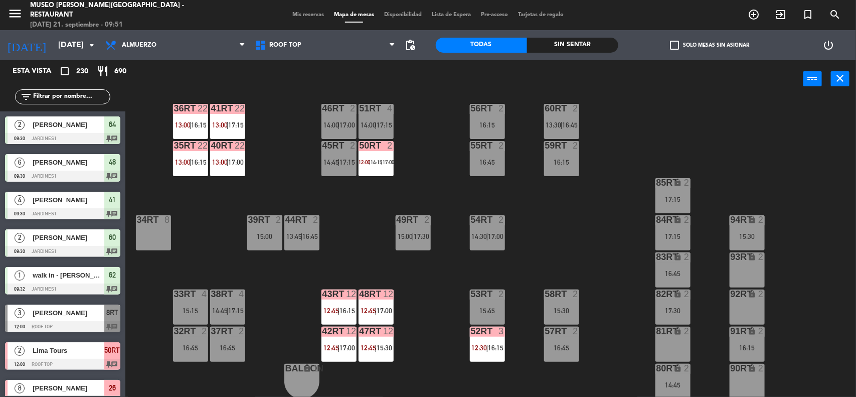
click at [158, 241] on div "34rt 8" at bounding box center [153, 232] width 35 height 35
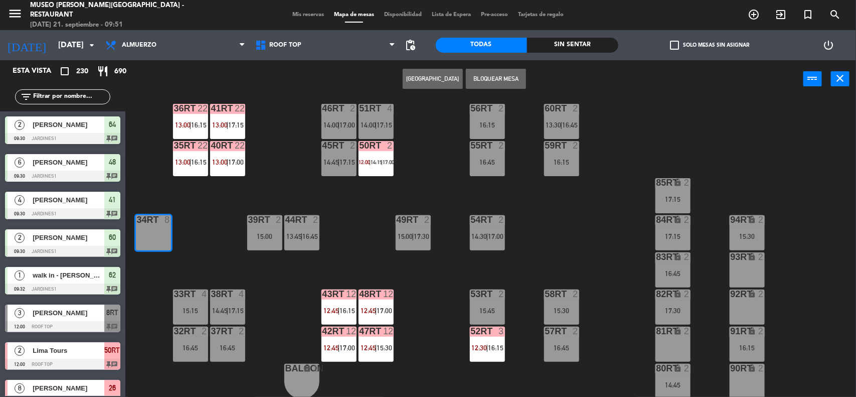
click at [435, 76] on button "[GEOGRAPHIC_DATA]" at bounding box center [433, 79] width 60 height 20
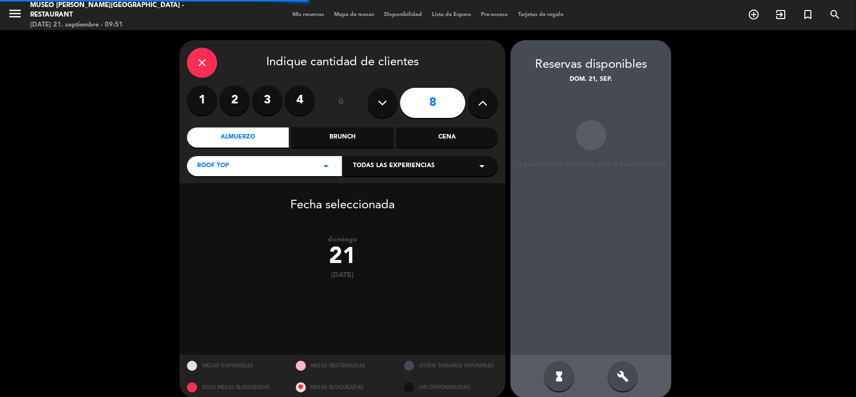
drag, startPoint x: 309, startPoint y: 100, endPoint x: 314, endPoint y: 112, distance: 12.6
click at [309, 100] on label "4" at bounding box center [300, 100] width 30 height 30
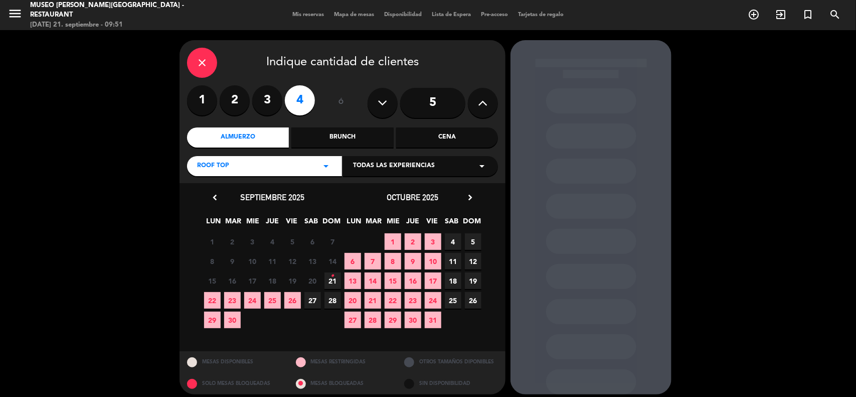
click at [329, 281] on span "21 •" at bounding box center [332, 280] width 17 height 17
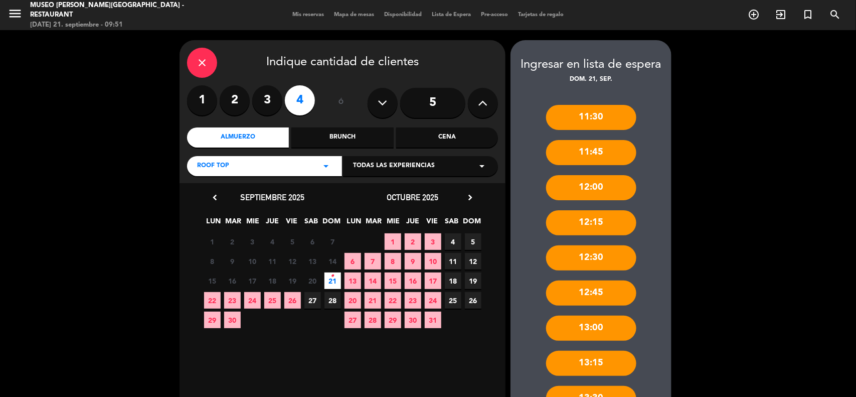
click at [211, 65] on div "close" at bounding box center [202, 63] width 30 height 30
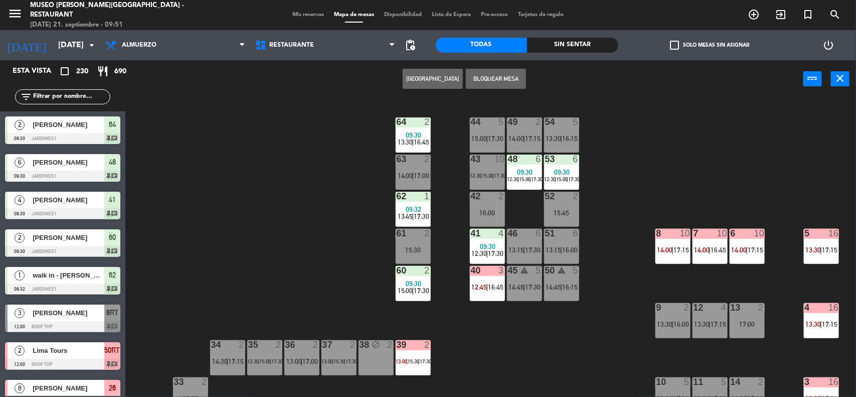
click at [301, 17] on span "Mis reservas" at bounding box center [308, 15] width 42 height 6
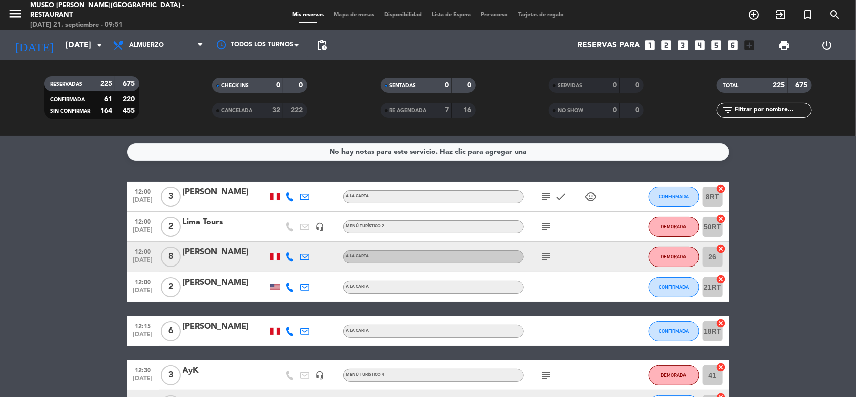
click at [701, 47] on icon "looks_4" at bounding box center [700, 45] width 13 height 13
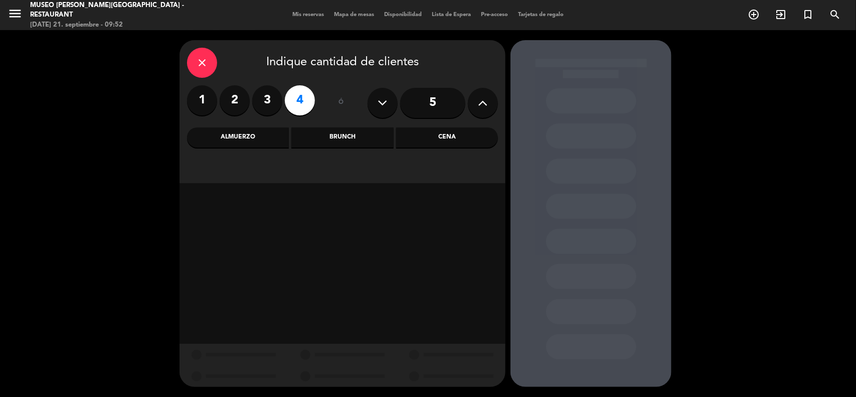
click at [257, 135] on div "Almuerzo" at bounding box center [238, 137] width 102 height 20
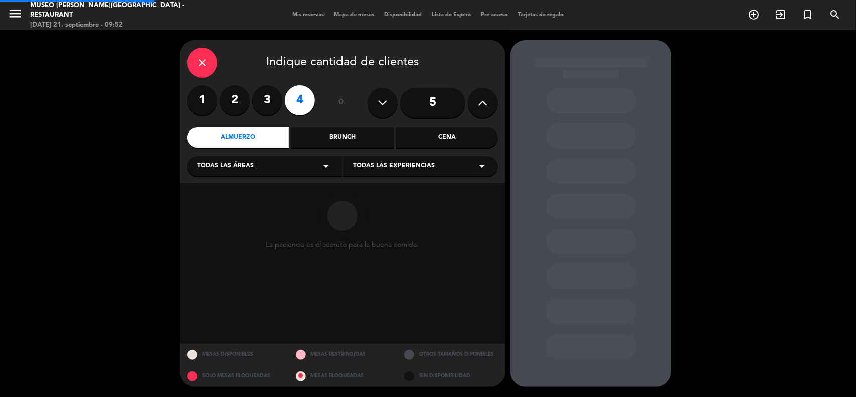
click at [251, 166] on span "Todas las áreas" at bounding box center [225, 166] width 57 height 10
click at [216, 206] on div "Jardines1" at bounding box center [264, 206] width 135 height 10
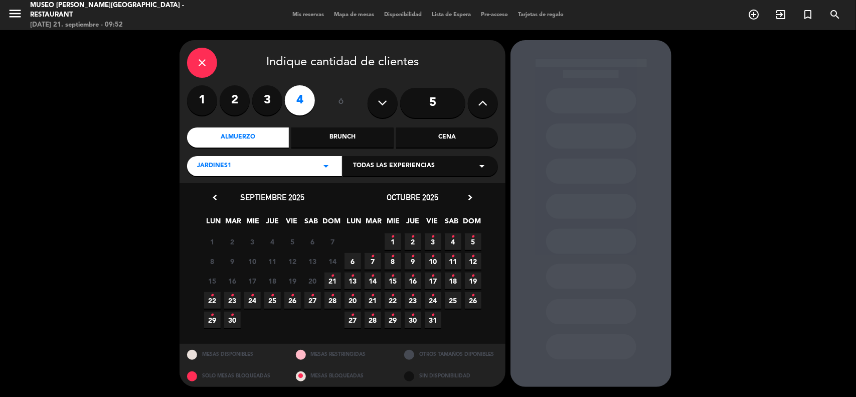
click at [329, 282] on span "21 •" at bounding box center [332, 280] width 17 height 17
drag, startPoint x: 261, startPoint y: 167, endPoint x: 244, endPoint y: 174, distance: 18.2
click at [260, 167] on div "Jardines1 arrow_drop_down" at bounding box center [264, 166] width 155 height 20
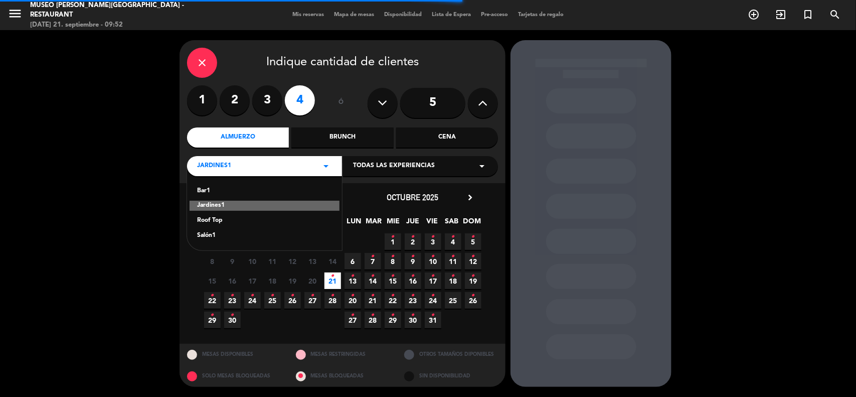
click at [205, 235] on div "Salón1" at bounding box center [264, 236] width 135 height 10
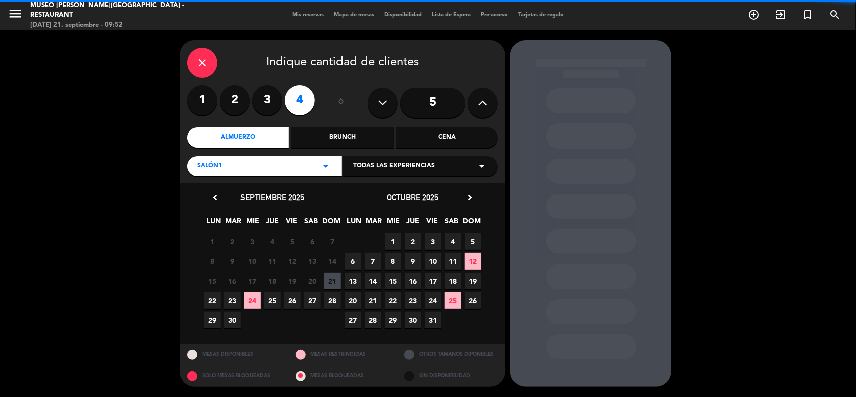
click at [337, 280] on span "21" at bounding box center [332, 280] width 17 height 17
drag, startPoint x: 271, startPoint y: 162, endPoint x: 257, endPoint y: 170, distance: 15.5
click at [270, 163] on div "Salón1 arrow_drop_down" at bounding box center [264, 166] width 155 height 20
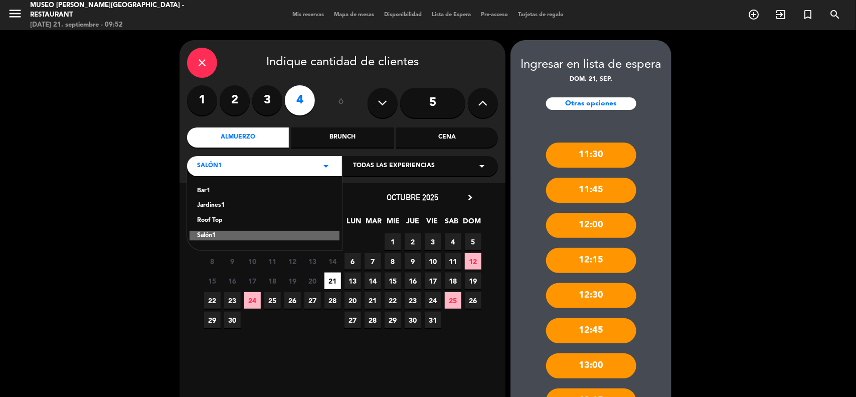
click at [211, 222] on div "Roof Top" at bounding box center [264, 221] width 135 height 10
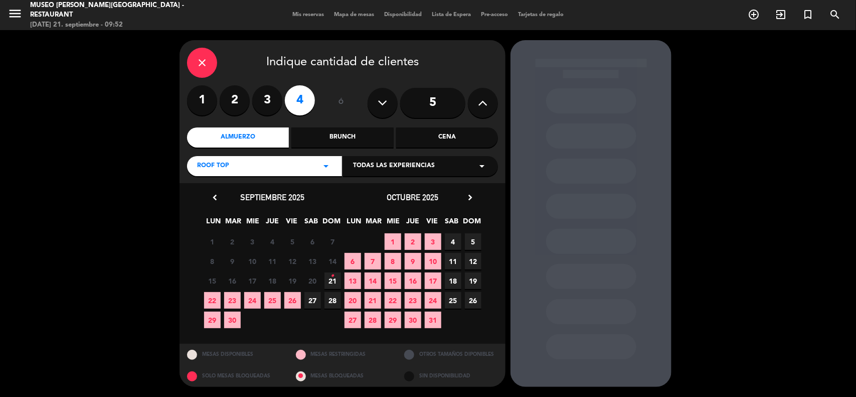
click at [331, 282] on icon "•" at bounding box center [333, 276] width 4 height 16
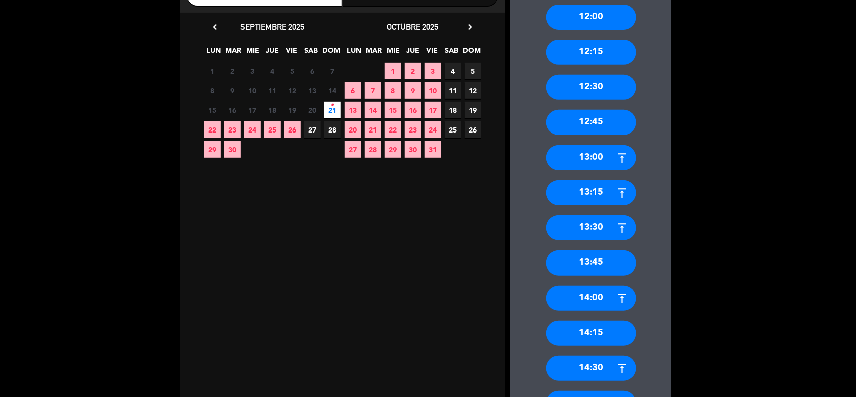
scroll to position [251, 0]
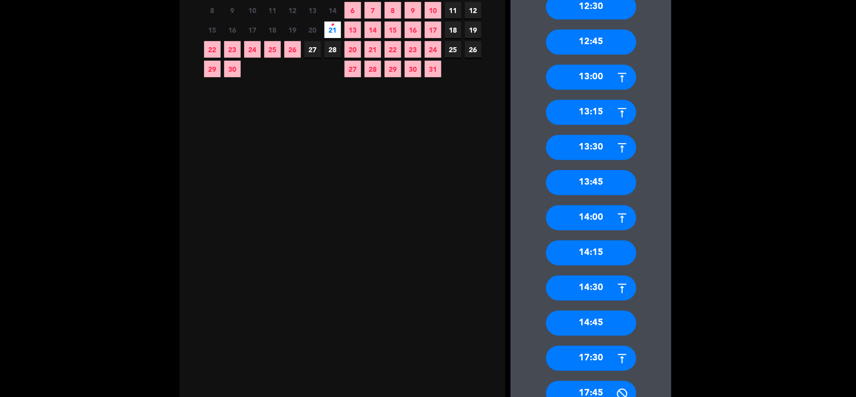
click at [603, 257] on div "14:15" at bounding box center [591, 252] width 90 height 25
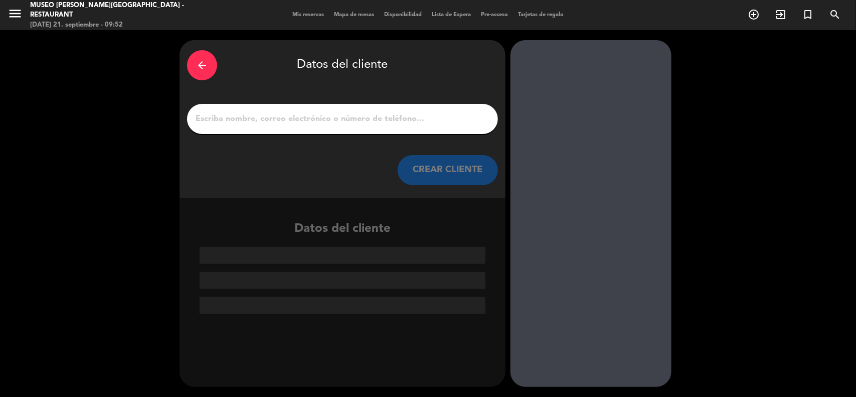
click at [246, 123] on input "1" at bounding box center [343, 119] width 296 height 14
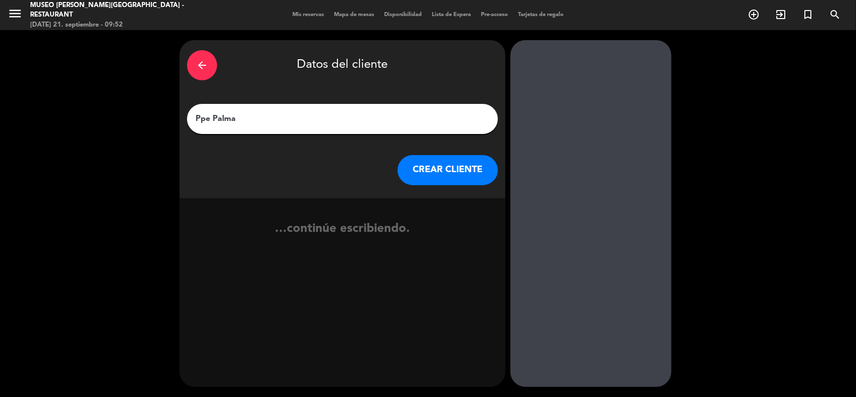
click at [199, 120] on input "Ppe Palma" at bounding box center [343, 119] width 296 height 14
type input "Pepe Palma"
click at [457, 172] on button "CREAR CLIENTE" at bounding box center [448, 170] width 100 height 30
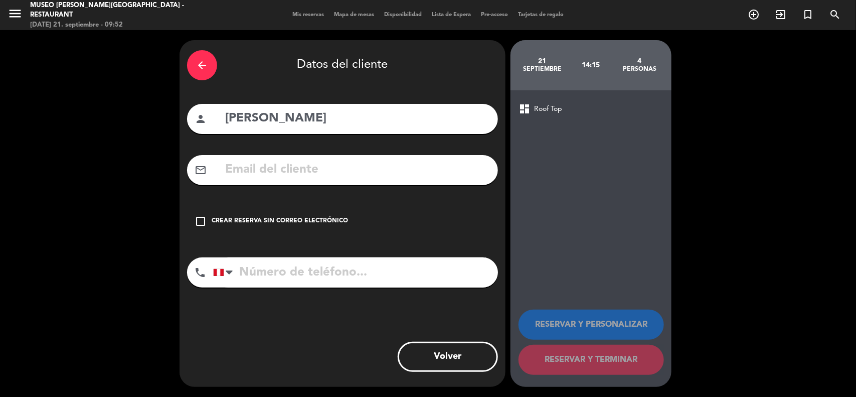
click at [391, 176] on input "text" at bounding box center [357, 169] width 266 height 21
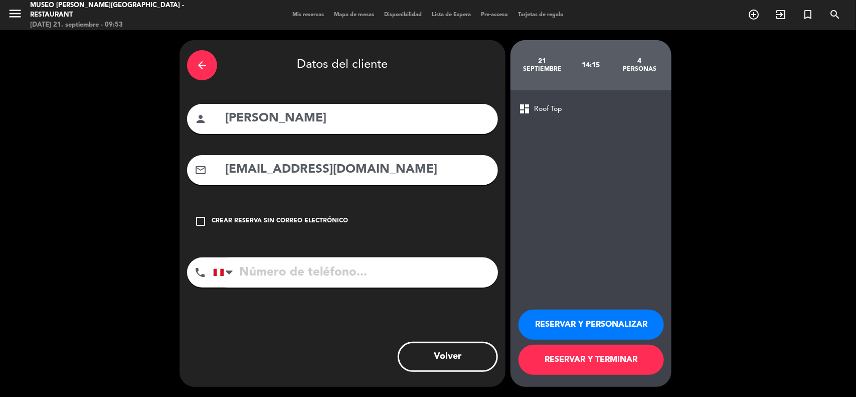
type input "pepepalmaf@gmail.com"
click at [307, 276] on input "tel" at bounding box center [355, 272] width 285 height 30
type input "998265225"
click at [620, 322] on button "RESERVAR Y PERSONALIZAR" at bounding box center [591, 324] width 145 height 30
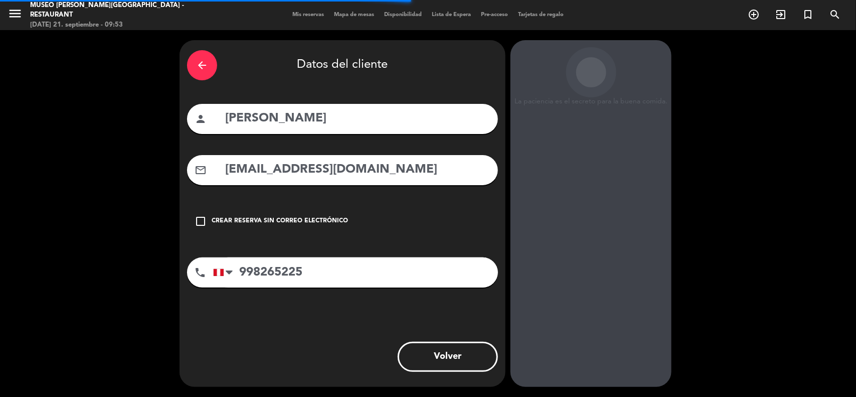
scroll to position [4, 0]
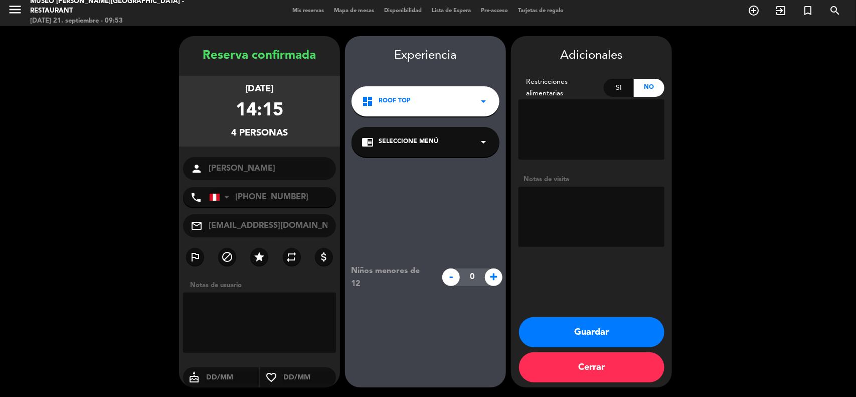
click at [424, 140] on span "Seleccione Menú" at bounding box center [409, 142] width 60 height 10
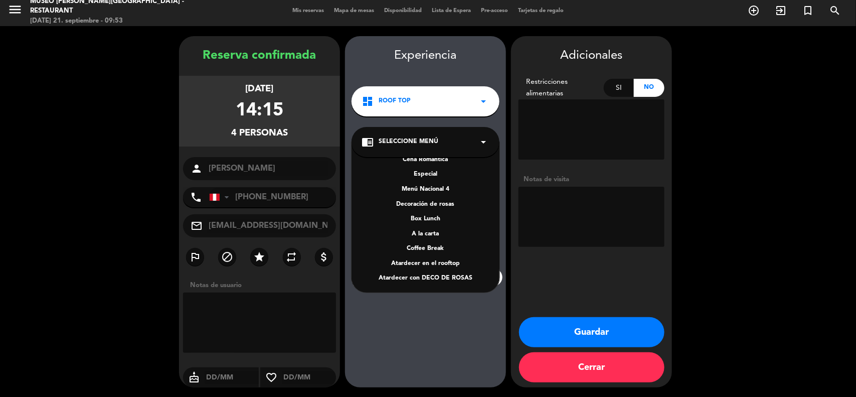
scroll to position [129, 0]
click at [438, 231] on div "A la carta" at bounding box center [426, 234] width 128 height 10
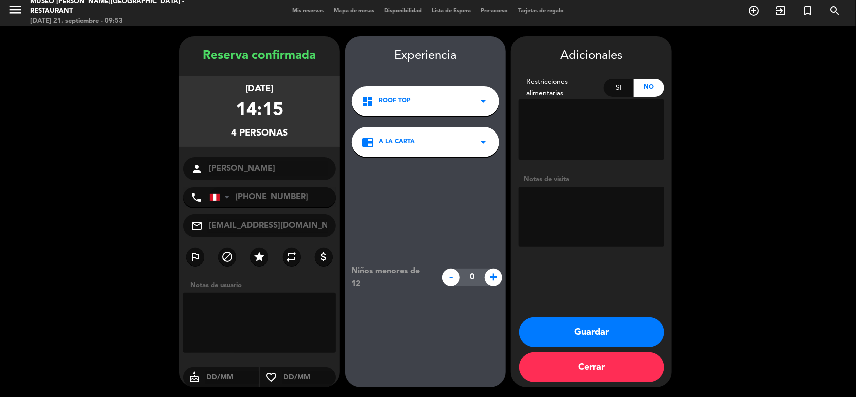
click at [596, 215] on textarea at bounding box center [592, 217] width 146 height 60
drag, startPoint x: 572, startPoint y: 327, endPoint x: 570, endPoint y: 331, distance: 5.2
click at [572, 327] on button "Guardar" at bounding box center [591, 332] width 145 height 30
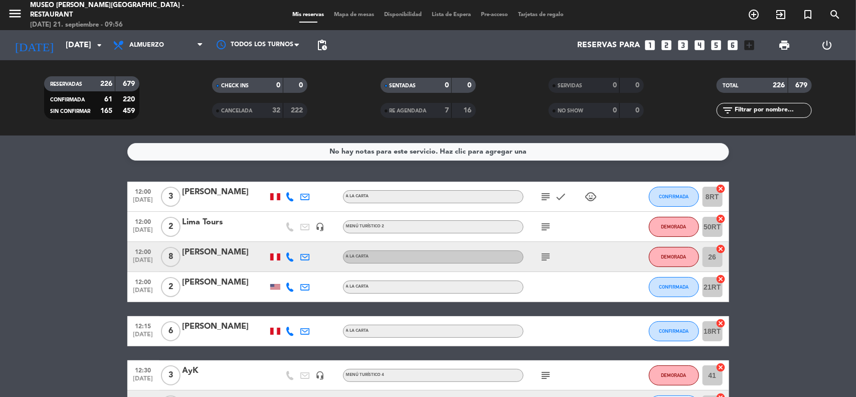
click at [668, 46] on icon "looks_two" at bounding box center [666, 45] width 13 height 13
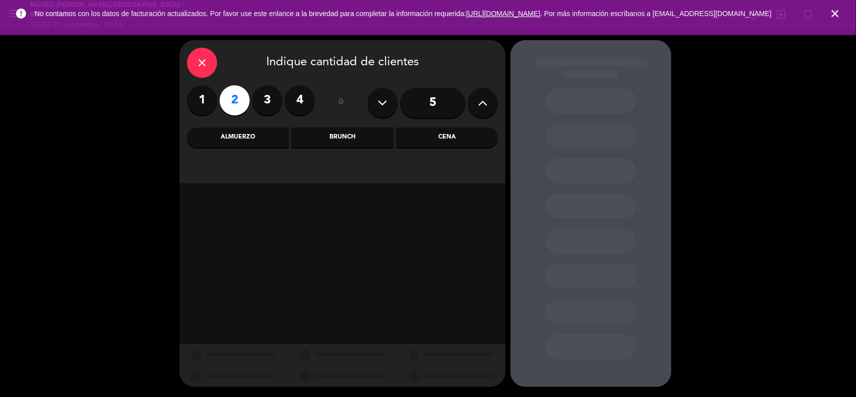
click at [251, 141] on div "Almuerzo" at bounding box center [238, 137] width 102 height 20
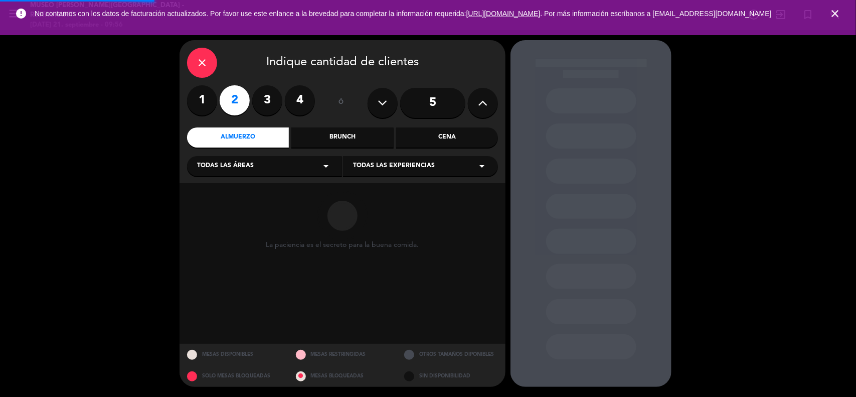
click at [251, 166] on span "Todas las áreas" at bounding box center [225, 166] width 57 height 10
click at [216, 203] on div "Jardines1" at bounding box center [264, 206] width 135 height 10
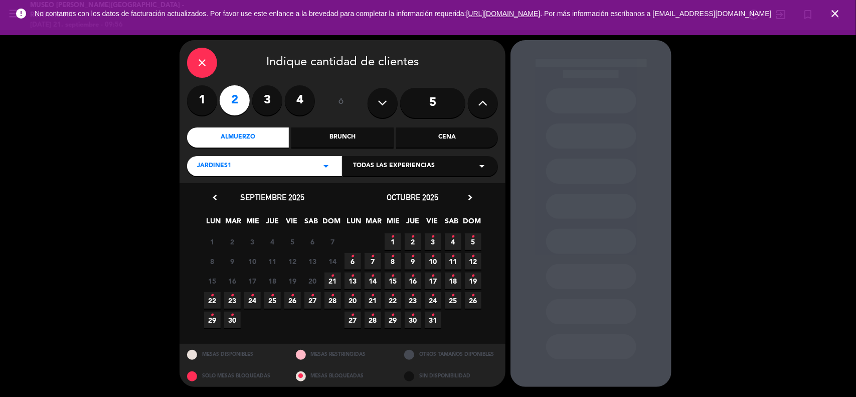
click at [332, 281] on icon "•" at bounding box center [333, 276] width 4 height 16
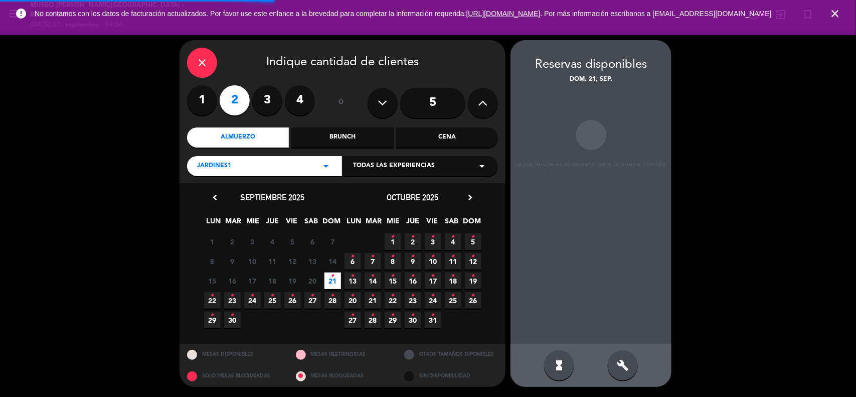
click at [834, 13] on icon "close" at bounding box center [835, 14] width 12 height 12
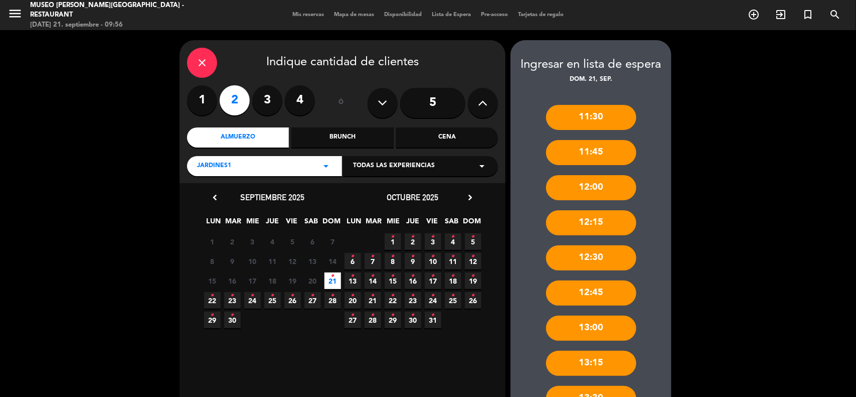
click at [266, 166] on div "Jardines1 arrow_drop_down" at bounding box center [264, 166] width 155 height 20
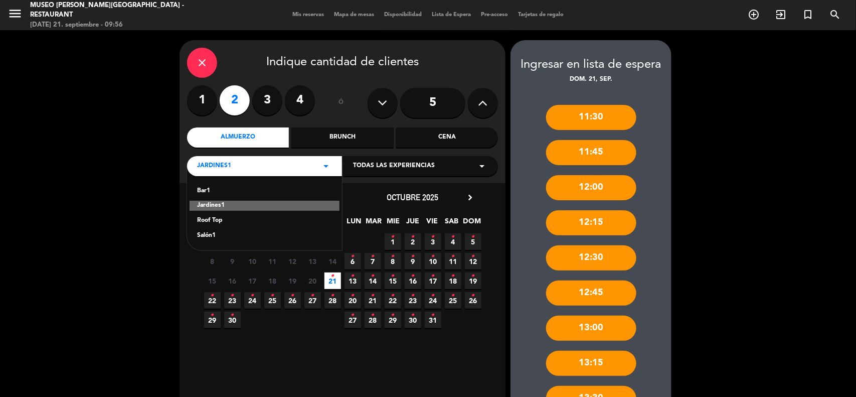
click at [218, 217] on div "Roof Top" at bounding box center [264, 221] width 135 height 10
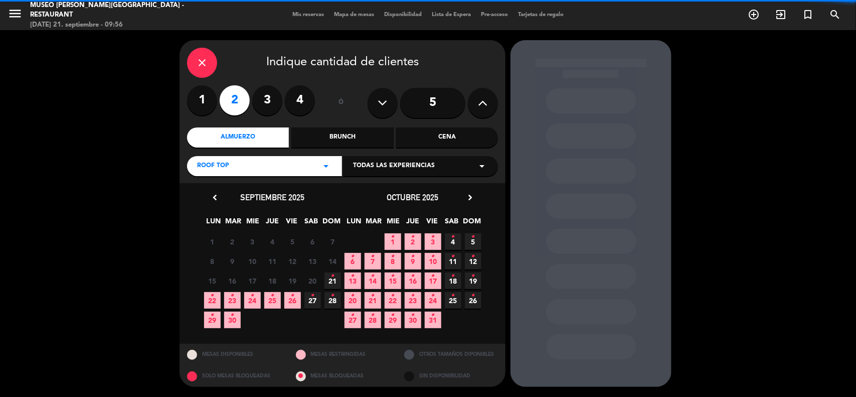
click at [332, 280] on icon "•" at bounding box center [333, 276] width 4 height 16
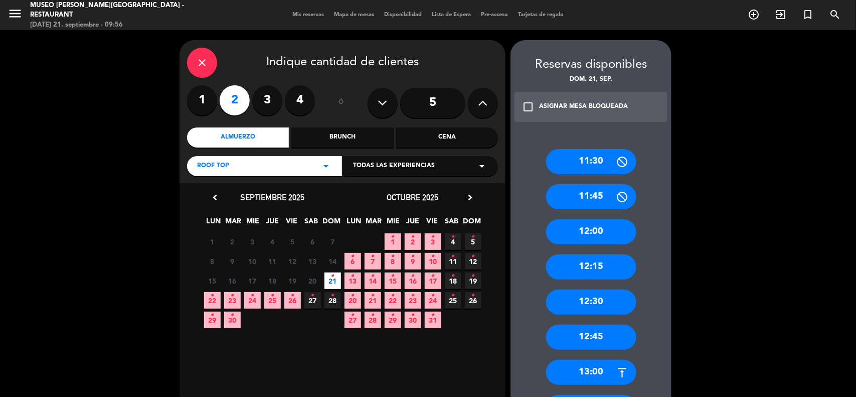
click at [270, 166] on div "Roof Top arrow_drop_down" at bounding box center [264, 166] width 155 height 20
click at [350, 134] on div "Brunch" at bounding box center [342, 137] width 102 height 20
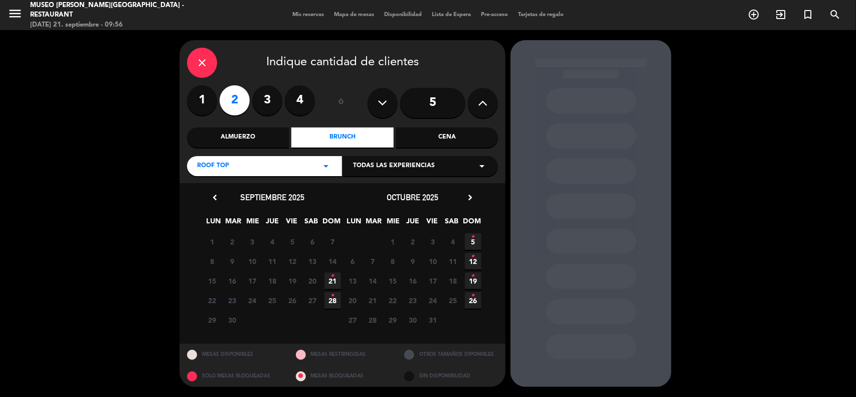
click at [334, 280] on icon "•" at bounding box center [333, 276] width 4 height 16
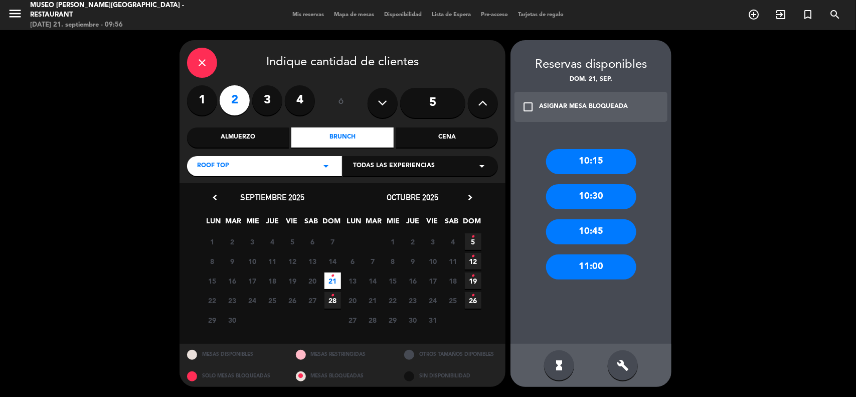
click at [612, 149] on div "10:15" at bounding box center [591, 161] width 90 height 25
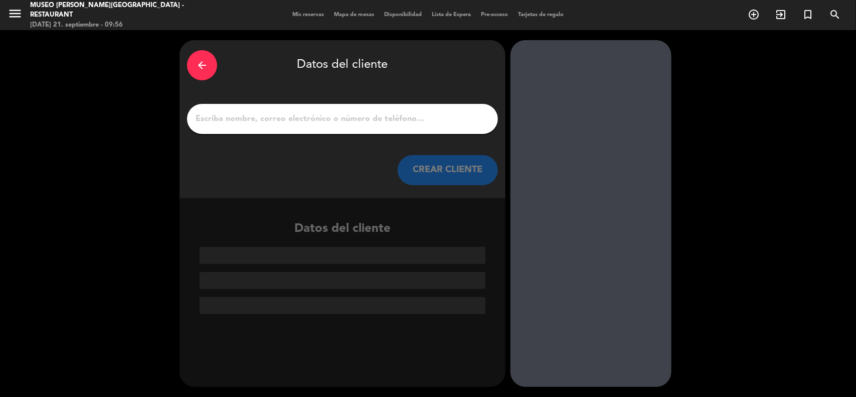
click at [405, 124] on input "1" at bounding box center [343, 119] width 296 height 14
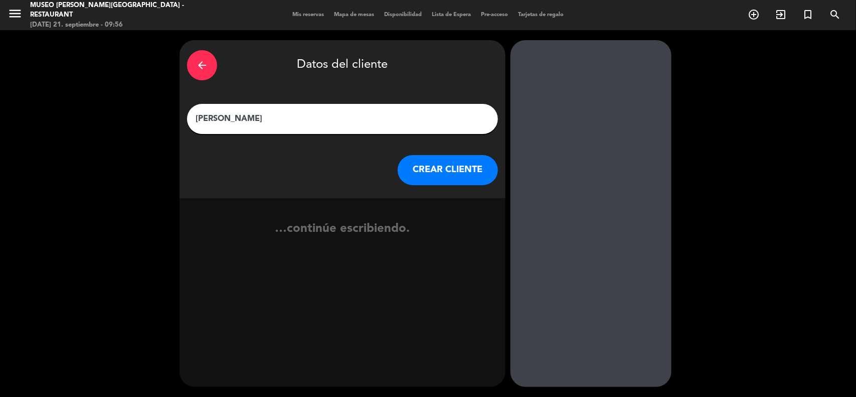
type input "Alberto Villacorta"
click at [425, 171] on button "CREAR CLIENTE" at bounding box center [448, 170] width 100 height 30
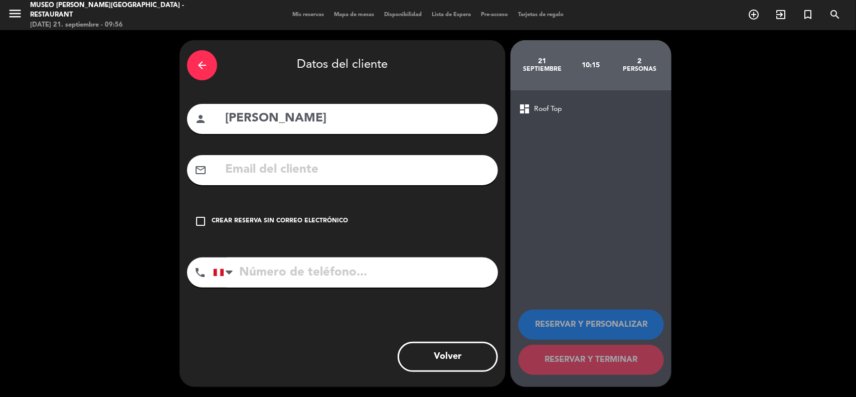
click at [383, 169] on input "text" at bounding box center [357, 169] width 266 height 21
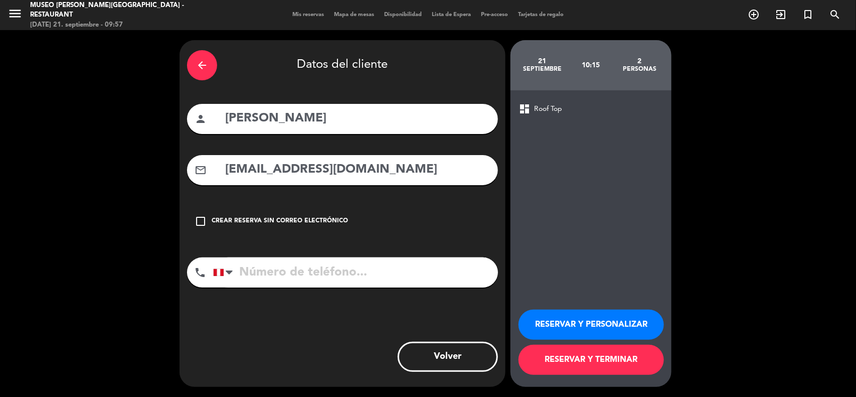
type input "albertovillarcota20@gmail.com"
click at [334, 278] on input "tel" at bounding box center [355, 272] width 285 height 30
type input "988610930"
click at [567, 334] on button "RESERVAR Y PERSONALIZAR" at bounding box center [591, 324] width 145 height 30
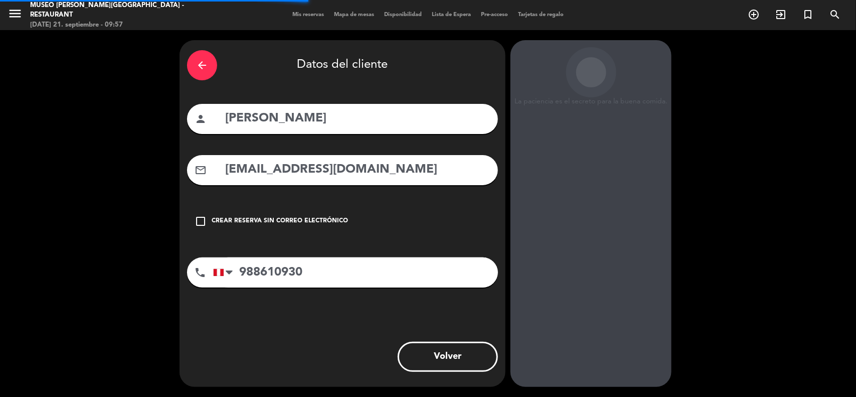
scroll to position [4, 0]
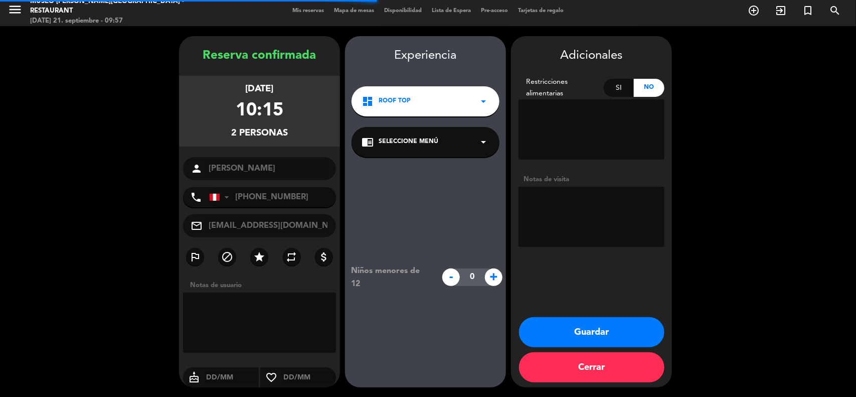
click at [435, 146] on div "chrome_reader_mode Seleccione Menú arrow_drop_down" at bounding box center [426, 142] width 148 height 30
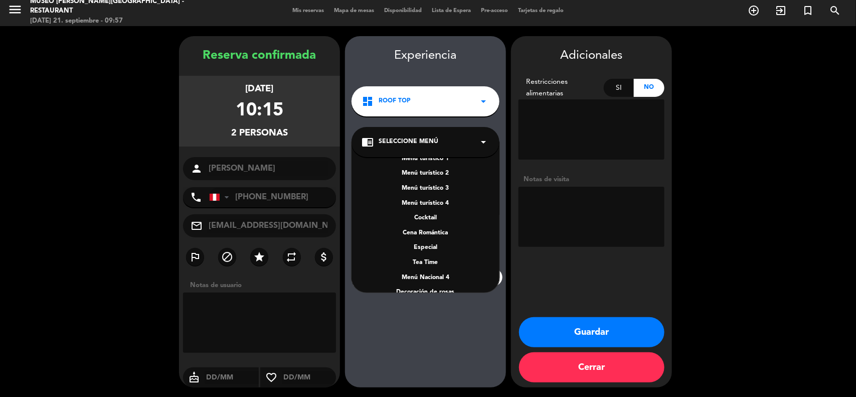
scroll to position [125, 0]
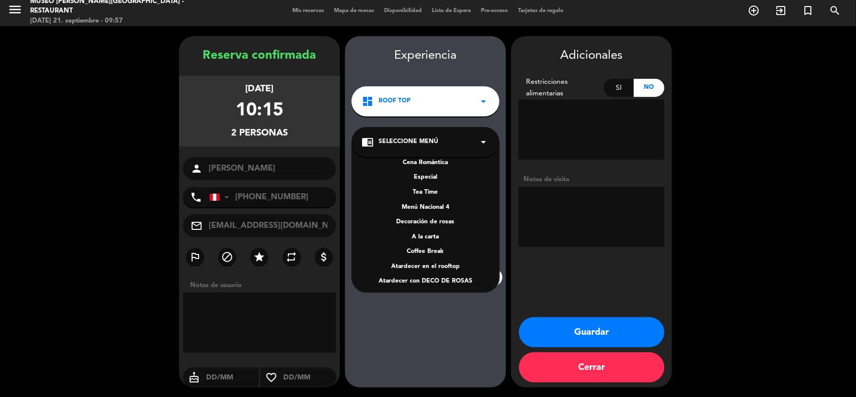
click at [438, 239] on div "A la carta" at bounding box center [426, 237] width 128 height 10
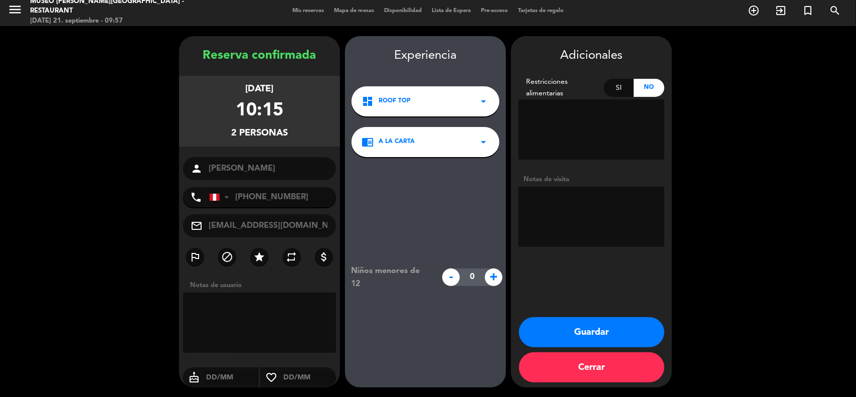
click at [571, 226] on textarea at bounding box center [592, 217] width 146 height 60
click at [585, 331] on button "Guardar" at bounding box center [591, 332] width 145 height 30
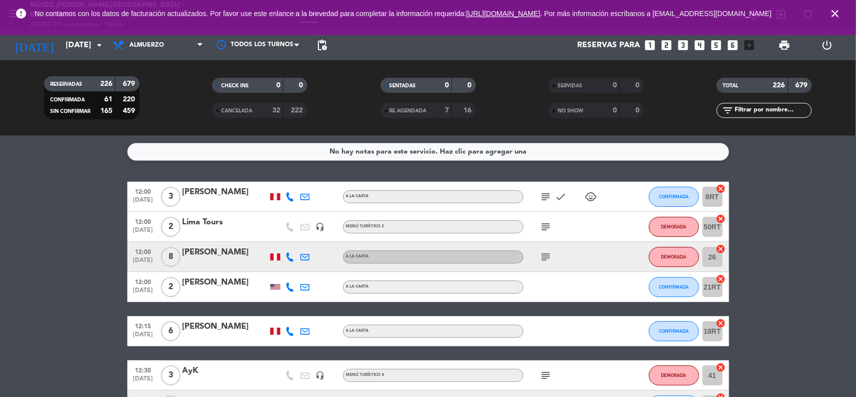
click at [784, 181] on div "No hay notas para este servicio. Haz clic para agregar una 12:00 sep. 21 3 Fran…" at bounding box center [428, 265] width 856 height 261
click at [767, 109] on input "text" at bounding box center [773, 110] width 78 height 11
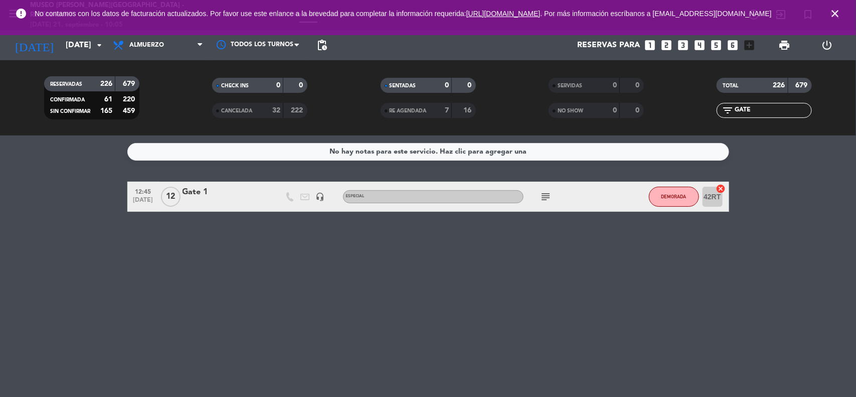
type input "GATE"
click at [194, 189] on div "Gate 1" at bounding box center [225, 192] width 85 height 13
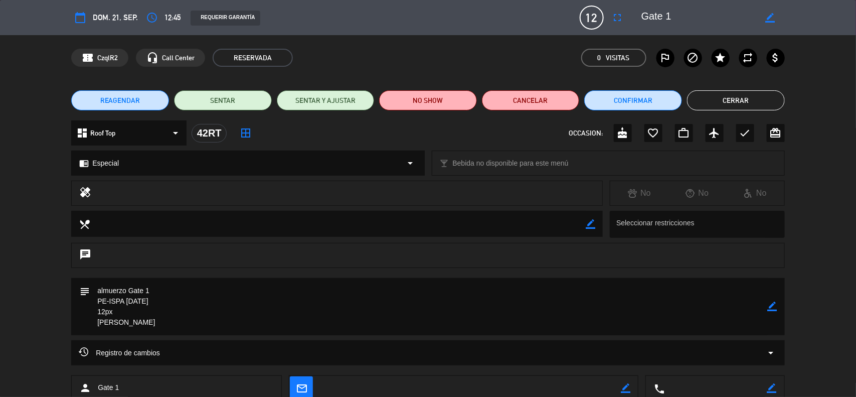
click at [116, 99] on span "REAGENDAR" at bounding box center [120, 100] width 40 height 11
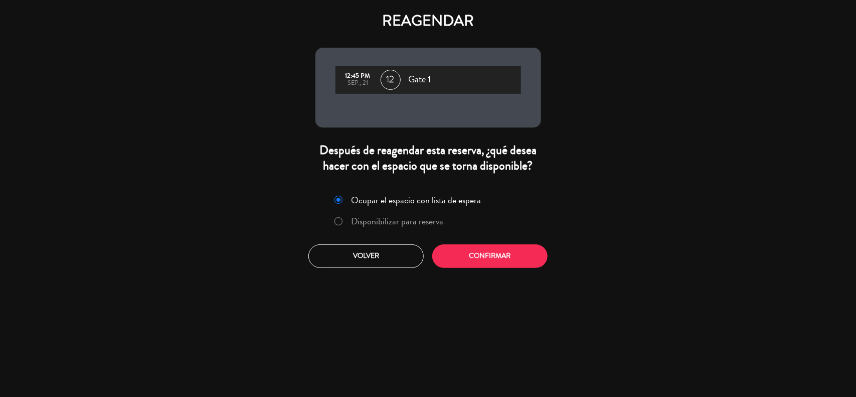
click at [360, 217] on label "Disponibilizar para reserva" at bounding box center [397, 221] width 92 height 9
click at [460, 252] on button "Confirmar" at bounding box center [489, 256] width 115 height 24
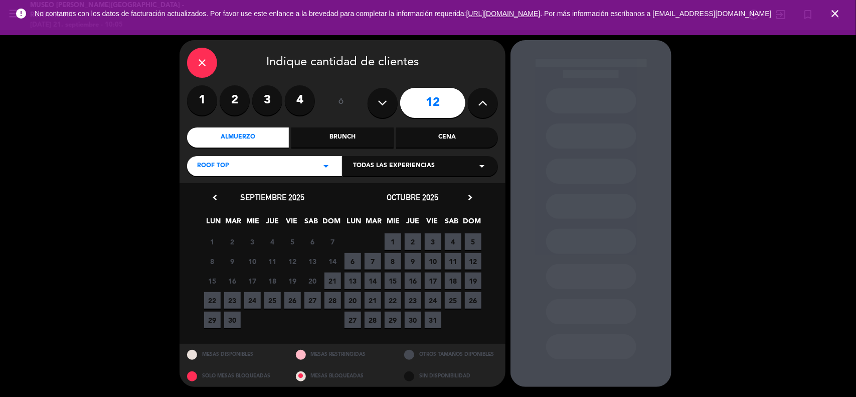
click at [482, 108] on icon at bounding box center [483, 102] width 10 height 15
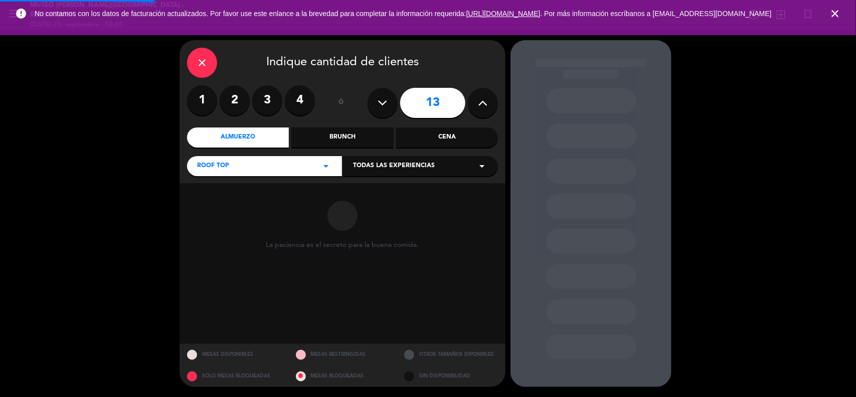
click at [482, 108] on icon at bounding box center [483, 102] width 10 height 15
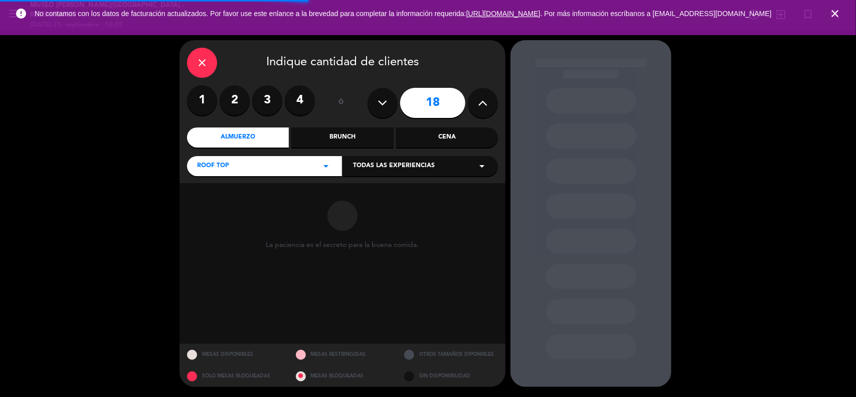
click at [482, 108] on icon at bounding box center [483, 102] width 10 height 15
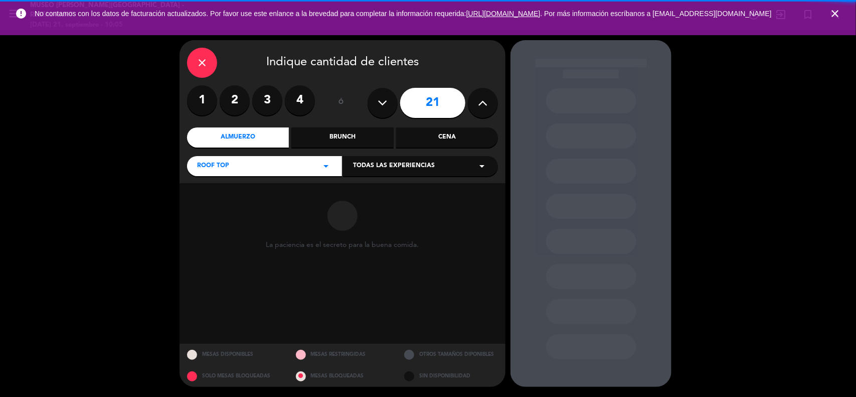
click at [482, 108] on icon at bounding box center [483, 102] width 10 height 15
type input "23"
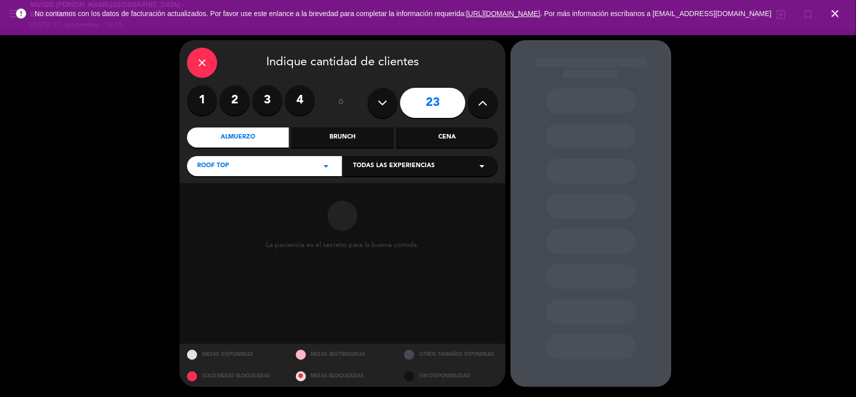
click at [482, 108] on icon at bounding box center [483, 102] width 10 height 15
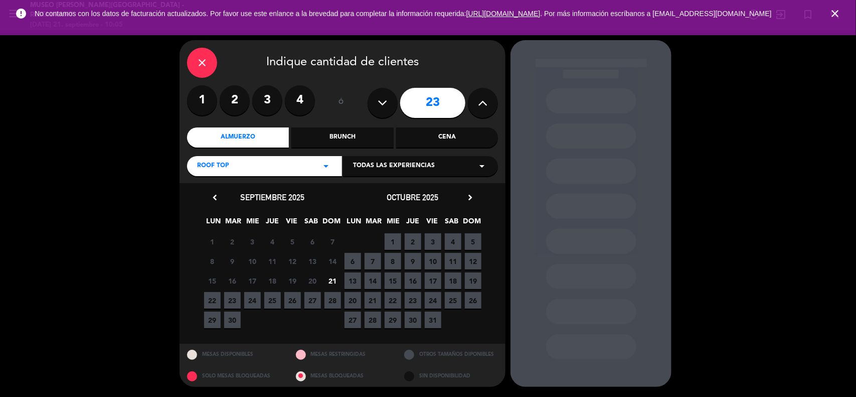
click at [481, 103] on icon at bounding box center [483, 102] width 10 height 15
click at [480, 103] on icon at bounding box center [483, 102] width 10 height 15
click at [328, 278] on span "21" at bounding box center [332, 280] width 17 height 17
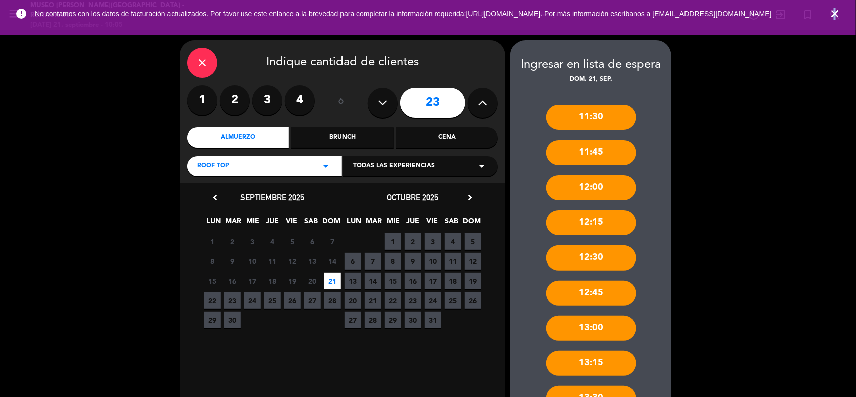
click at [835, 17] on icon "close" at bounding box center [835, 14] width 12 height 12
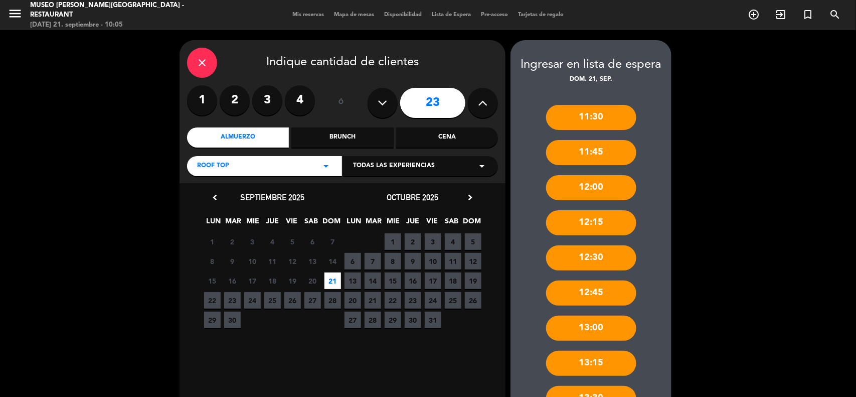
click at [207, 64] on icon "close" at bounding box center [202, 63] width 12 height 12
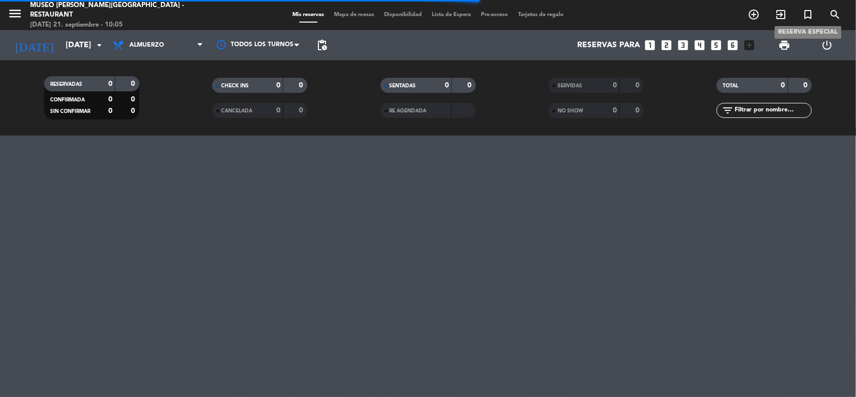
click at [810, 13] on icon "turned_in_not" at bounding box center [808, 15] width 12 height 12
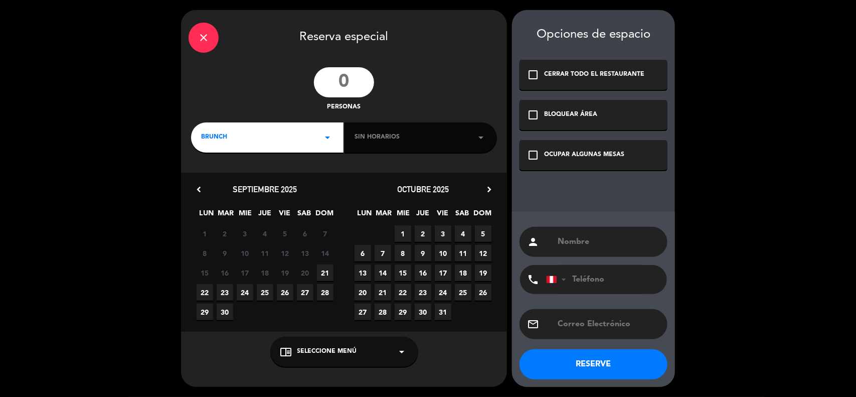
click at [357, 81] on input "number" at bounding box center [344, 82] width 60 height 30
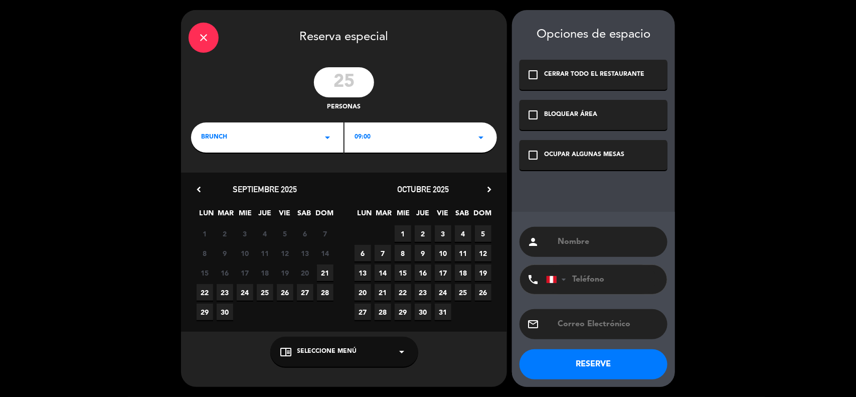
type input "25"
click at [277, 146] on div "BRUNCH arrow_drop_down" at bounding box center [267, 137] width 152 height 30
click at [218, 180] on div "Almuerzo" at bounding box center [267, 180] width 132 height 10
click at [379, 141] on div "09:00 arrow_drop_down" at bounding box center [421, 137] width 152 height 30
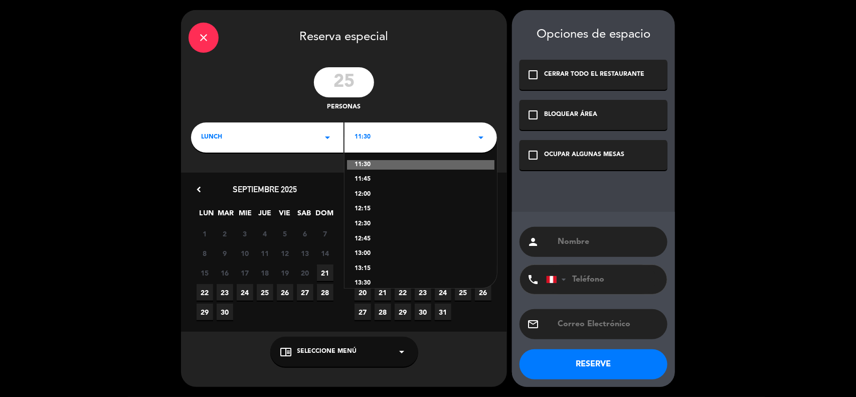
click at [370, 226] on div "12:30" at bounding box center [421, 224] width 132 height 10
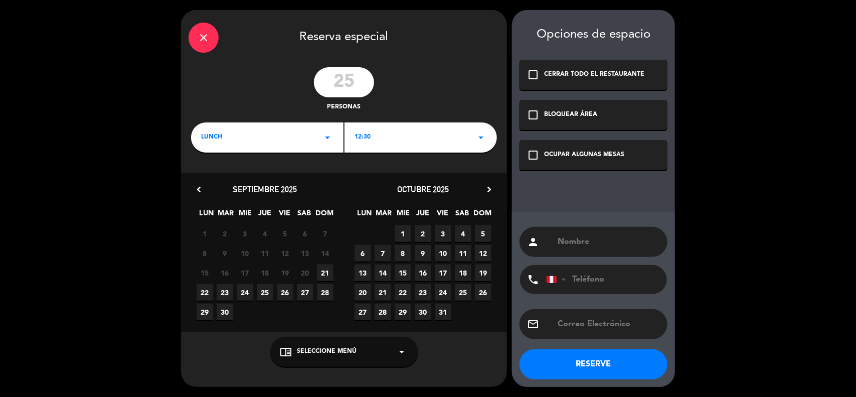
click at [532, 157] on icon "check_box_outline_blank" at bounding box center [533, 155] width 12 height 12
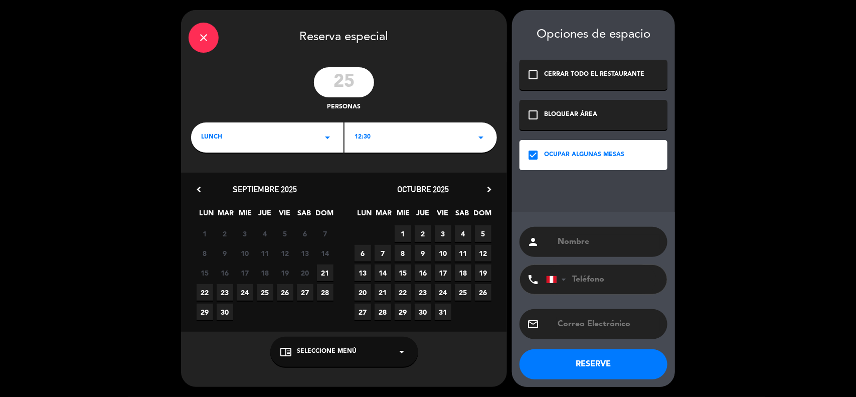
click at [324, 271] on span "21" at bounding box center [325, 272] width 17 height 17
click at [339, 347] on span "Seleccione Menú" at bounding box center [327, 352] width 60 height 10
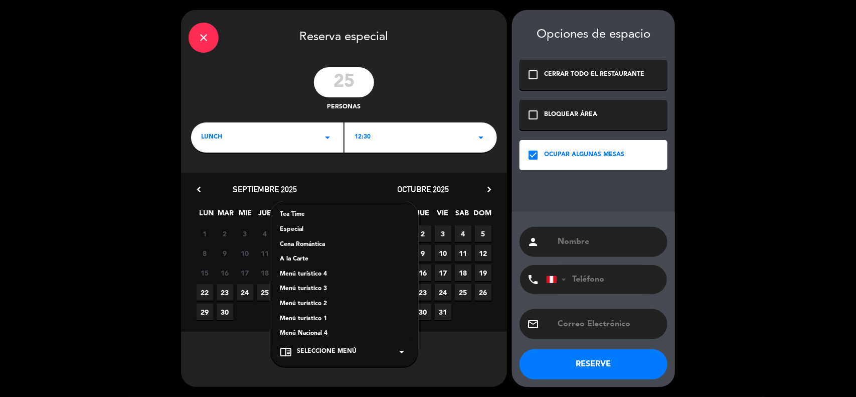
scroll to position [63, 0]
click at [301, 263] on div "A la Carte" at bounding box center [344, 262] width 128 height 10
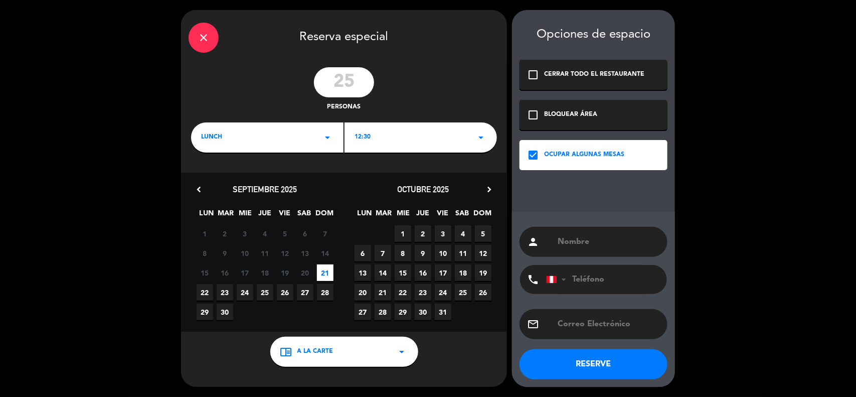
click at [330, 351] on span "A la Carte" at bounding box center [315, 352] width 36 height 10
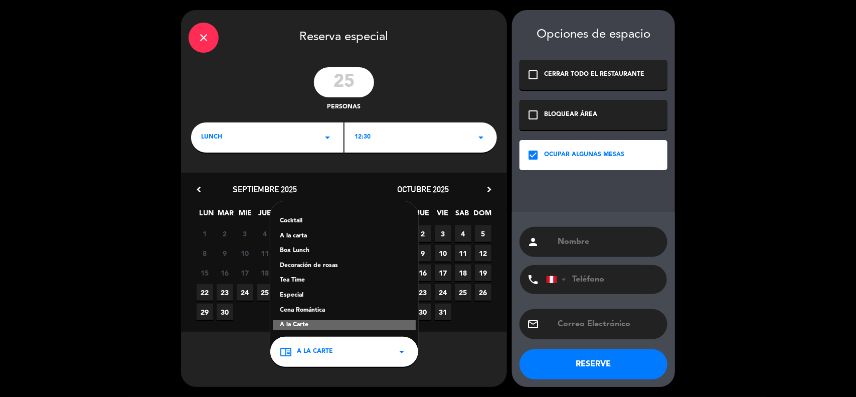
click at [299, 294] on div "Especial" at bounding box center [344, 295] width 128 height 10
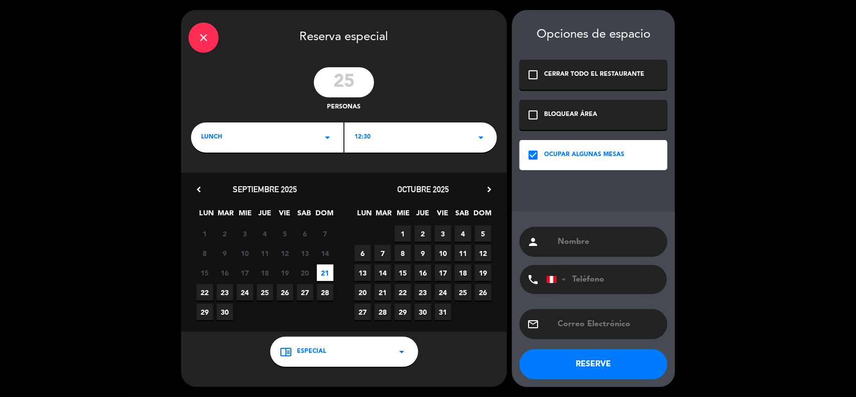
click at [588, 243] on input "text" at bounding box center [608, 242] width 103 height 14
type input "Gate 1"
click at [608, 356] on button "RESERVE" at bounding box center [594, 364] width 148 height 30
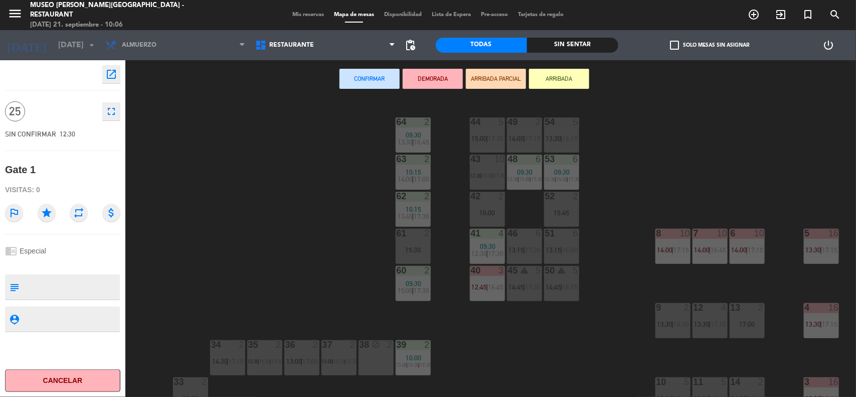
click at [305, 11] on div "Mis reservas Mapa de mesas Disponibilidad Lista de Espera Pre-acceso Tarjetas d…" at bounding box center [427, 15] width 281 height 9
click at [304, 14] on span "Mis reservas" at bounding box center [308, 15] width 42 height 6
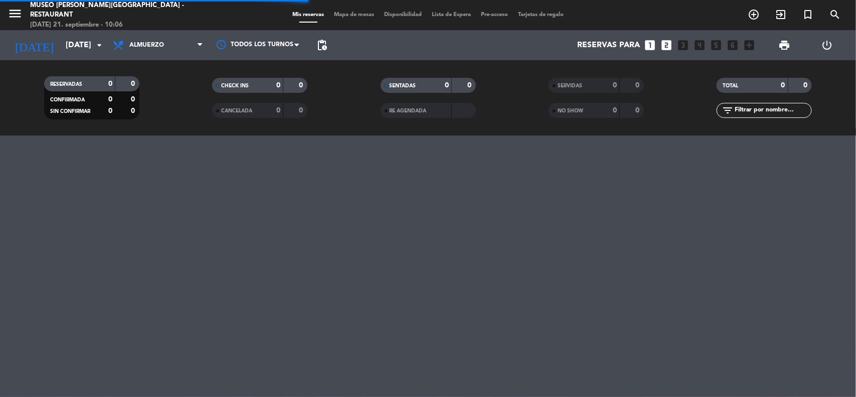
click at [747, 112] on input "text" at bounding box center [773, 110] width 78 height 11
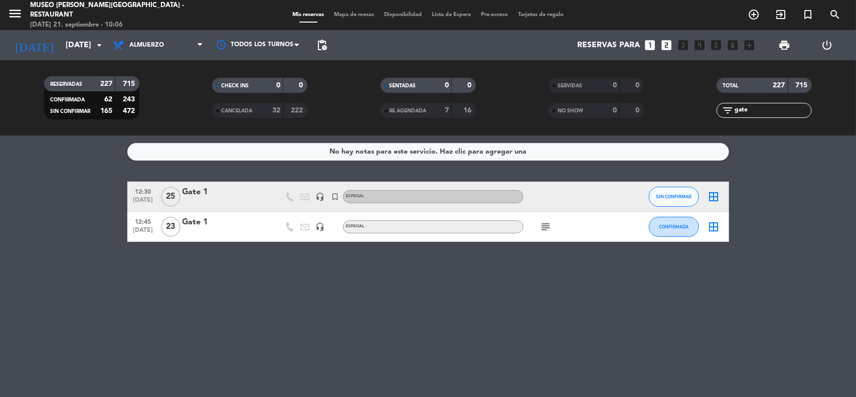
type input "gate"
click at [197, 222] on div "Gate 1" at bounding box center [225, 222] width 85 height 13
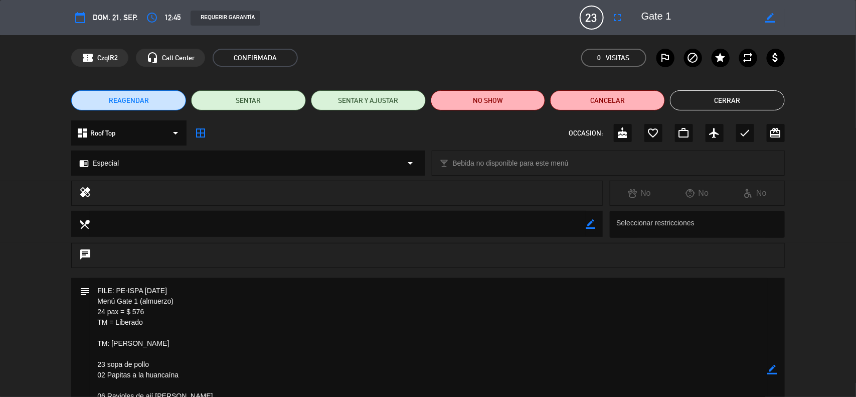
click at [730, 102] on button "Cerrar" at bounding box center [727, 100] width 115 height 20
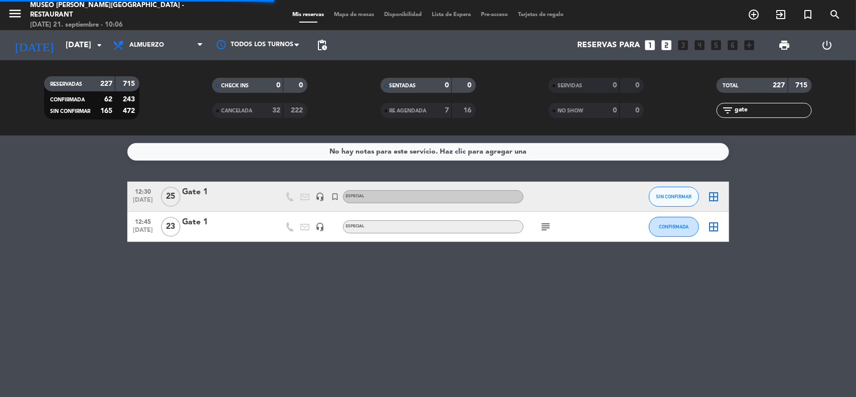
click at [194, 191] on div "Gate 1" at bounding box center [225, 192] width 85 height 13
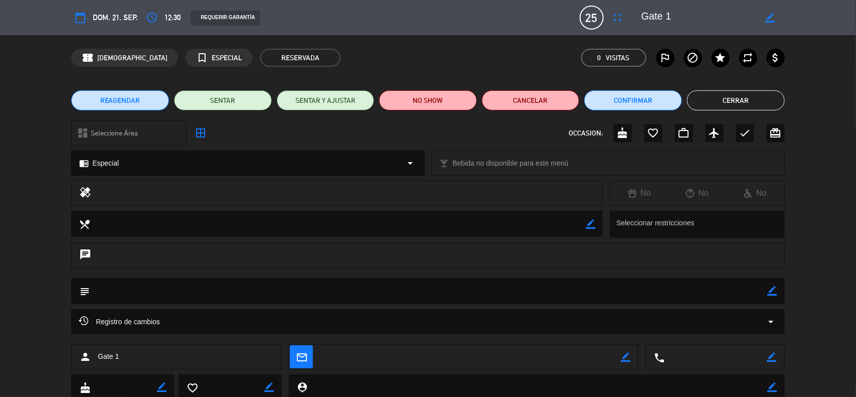
click at [771, 289] on icon "border_color" at bounding box center [773, 291] width 10 height 10
paste textarea "FILE: PE-ISPA 2025-09-20 Menú Gate 1 (almuerzo) 24 pax = $ 576 TM = Liberado TM…"
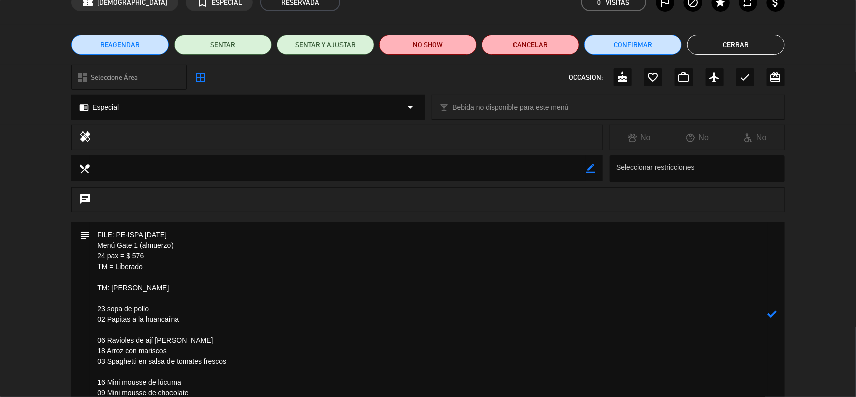
type textarea "FILE: PE-ISPA 2025-09-20 Menú Gate 1 (almuerzo) 24 pax = $ 576 TM = Liberado TM…"
click at [770, 312] on icon at bounding box center [773, 314] width 10 height 10
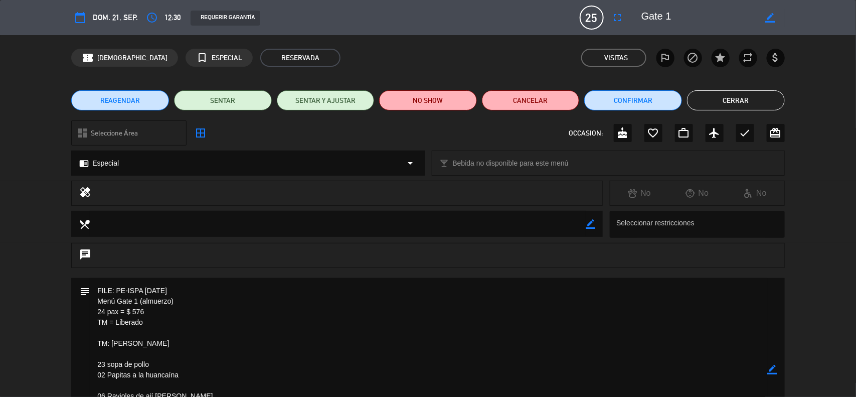
click at [736, 98] on button "Cerrar" at bounding box center [736, 100] width 98 height 20
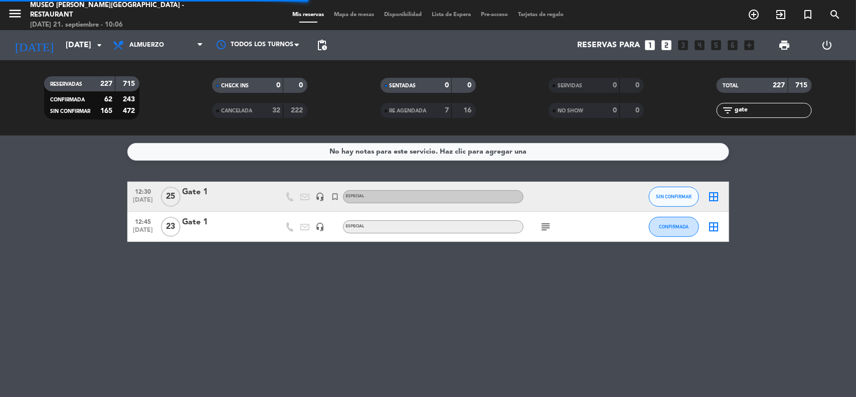
drag, startPoint x: 766, startPoint y: 251, endPoint x: 753, endPoint y: 209, distance: 44.1
click at [766, 251] on div "No hay notas para este servicio. Haz clic para agregar una 12:30 sep. 21 25 Gat…" at bounding box center [428, 265] width 856 height 261
drag, startPoint x: 755, startPoint y: 111, endPoint x: 693, endPoint y: 111, distance: 62.2
click at [693, 111] on div "filter_list gate" at bounding box center [765, 110] width 168 height 15
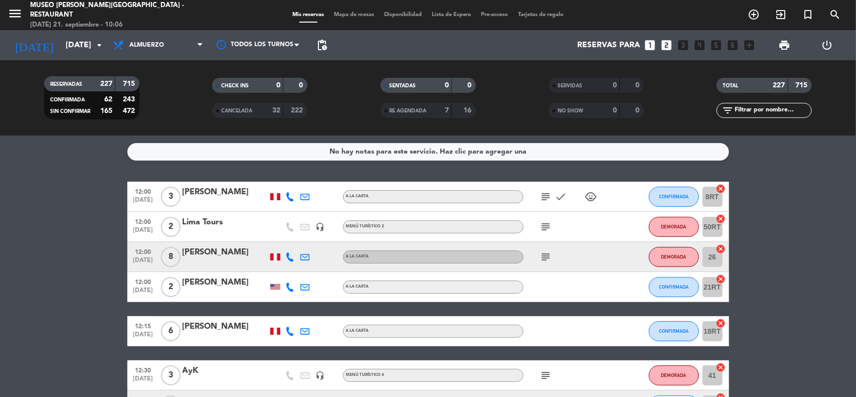
click at [766, 109] on input "text" at bounding box center [773, 110] width 78 height 11
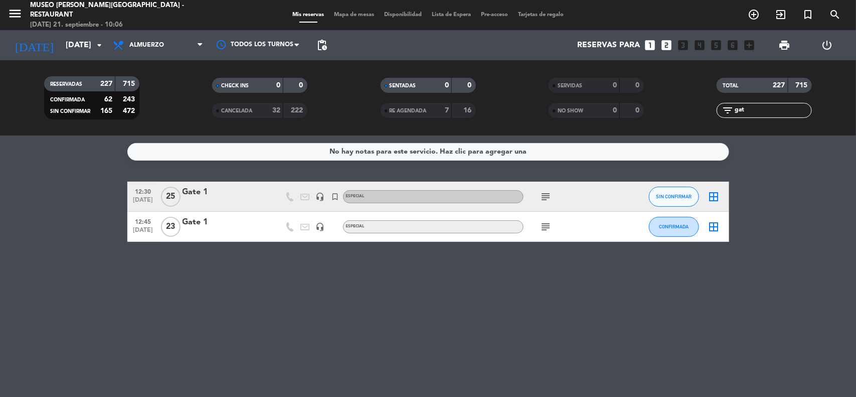
type input "gate"
click at [555, 230] on div "subject" at bounding box center [569, 227] width 90 height 30
click at [550, 230] on icon "subject" at bounding box center [546, 227] width 12 height 12
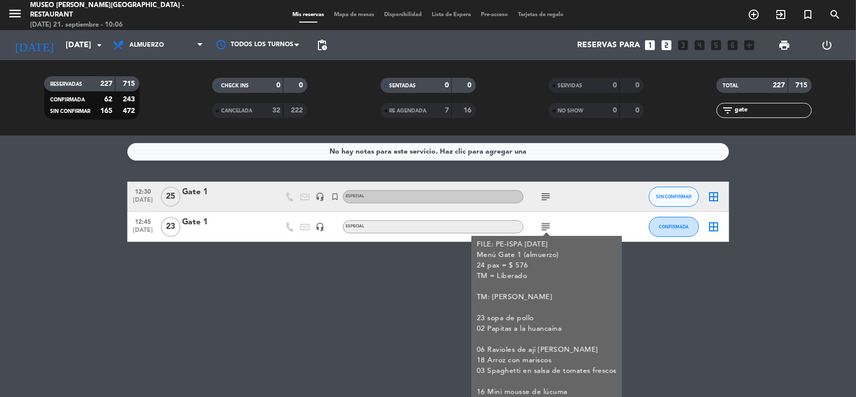
drag, startPoint x: 314, startPoint y: 299, endPoint x: 259, endPoint y: 270, distance: 61.9
click at [313, 299] on div "No hay notas para este servicio. Haz clic para agregar una 12:30 sep. 21 25 Gat…" at bounding box center [428, 265] width 856 height 261
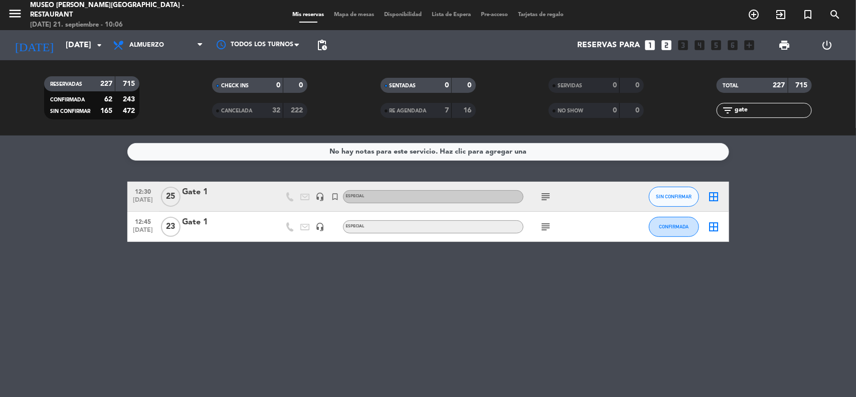
click at [199, 222] on div "Gate 1" at bounding box center [225, 222] width 85 height 13
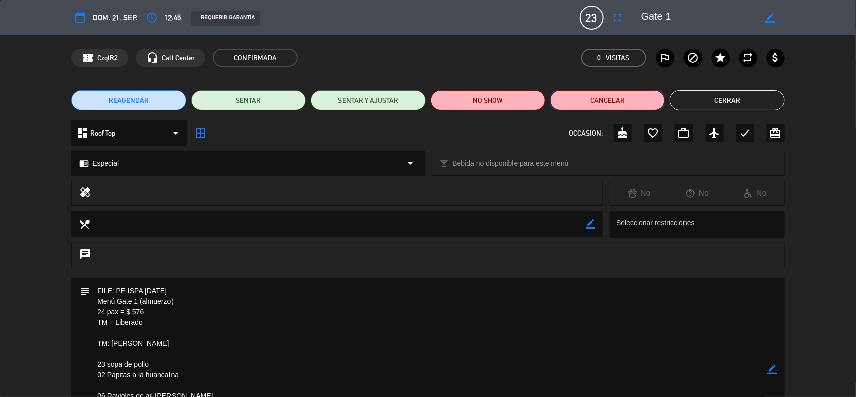
click at [593, 100] on button "Cancelar" at bounding box center [607, 100] width 115 height 20
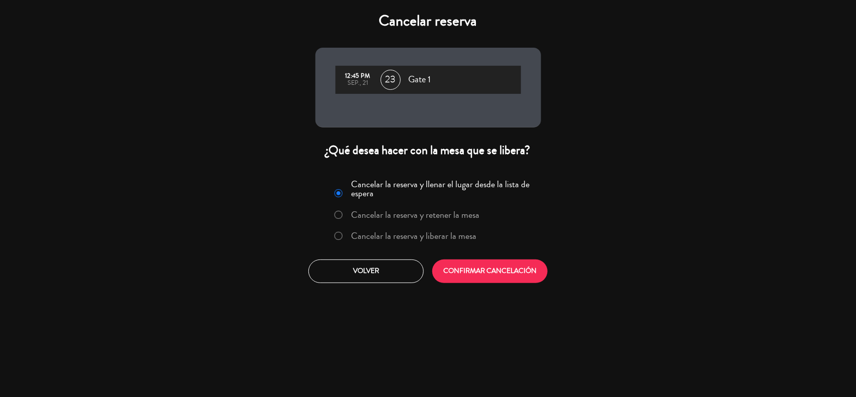
click at [425, 234] on label "Cancelar la reserva y liberar la mesa" at bounding box center [413, 235] width 125 height 9
click at [488, 279] on button "CONFIRMAR CANCELACIÓN" at bounding box center [489, 271] width 115 height 24
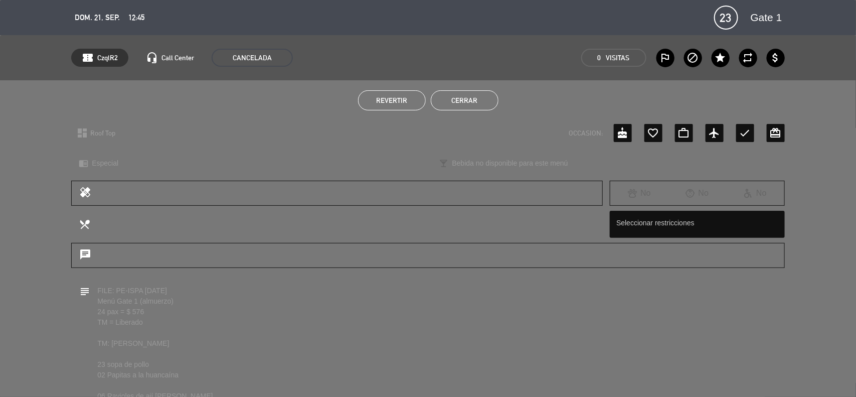
click at [473, 103] on button "Cerrar" at bounding box center [465, 100] width 68 height 20
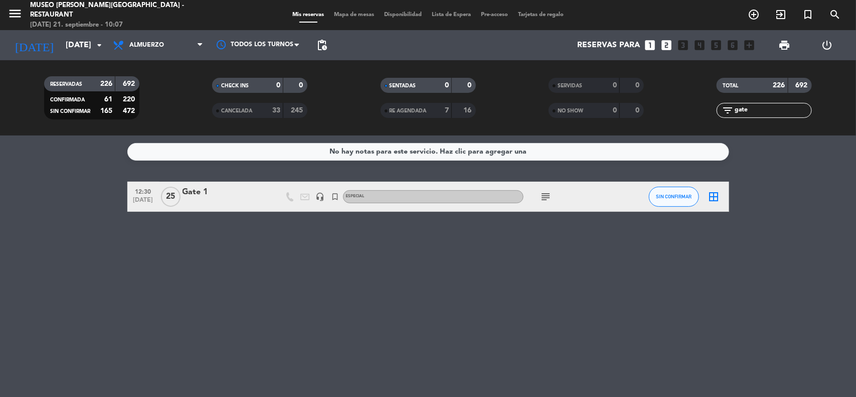
click at [355, 18] on div "Mis reservas Mapa de mesas Disponibilidad Lista de Espera Pre-acceso Tarjetas d…" at bounding box center [427, 15] width 281 height 9
click at [355, 16] on span "Mapa de mesas" at bounding box center [354, 15] width 50 height 6
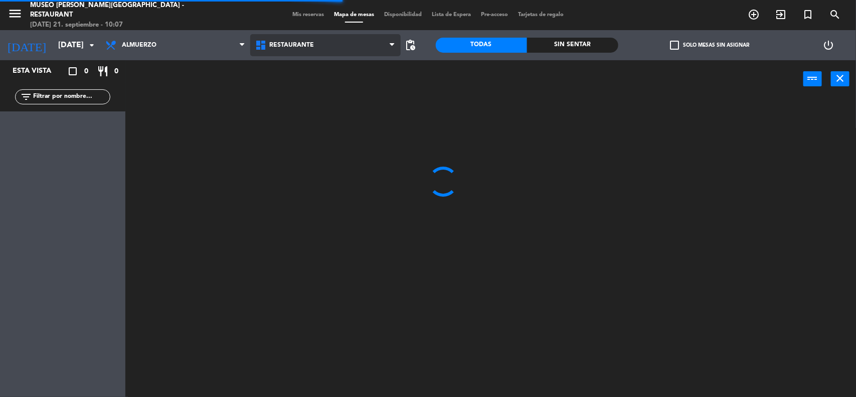
click at [306, 38] on span "Restaurante" at bounding box center [325, 45] width 150 height 22
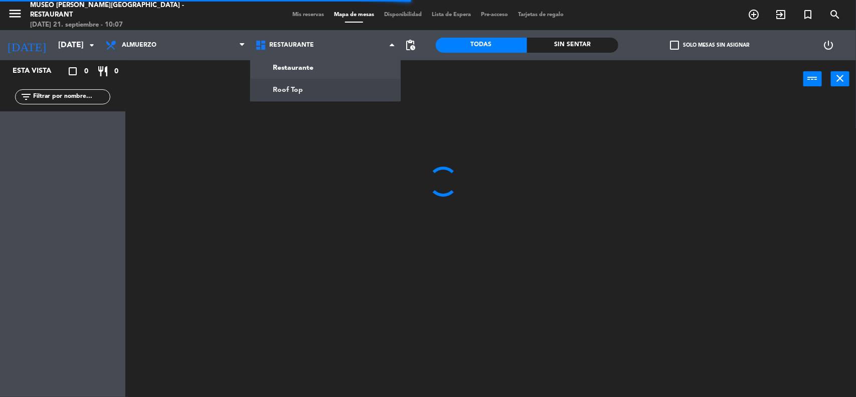
click at [304, 89] on ng-component "menu Museo Larco Café - Restaurant domingo 21. septiembre - 10:07 Mis reservas …" at bounding box center [428, 199] width 856 height 398
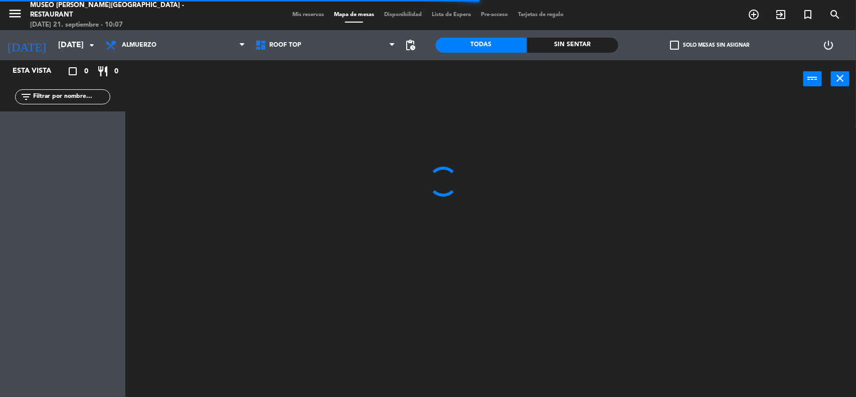
click at [44, 99] on input "text" at bounding box center [71, 96] width 78 height 11
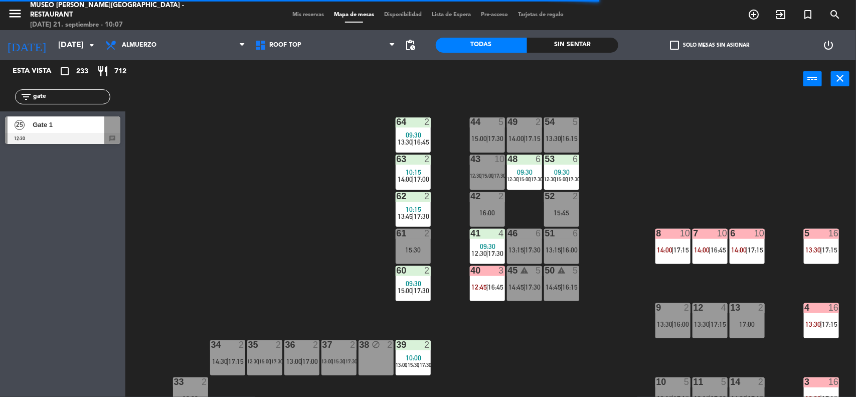
type input "gate"
click at [321, 246] on div "44 5 15:00 | 17:30 49 2 14:00 | 17:15 54 5 13:30 | 16:15 64 2 09:30 13:30 | 16:…" at bounding box center [495, 248] width 722 height 299
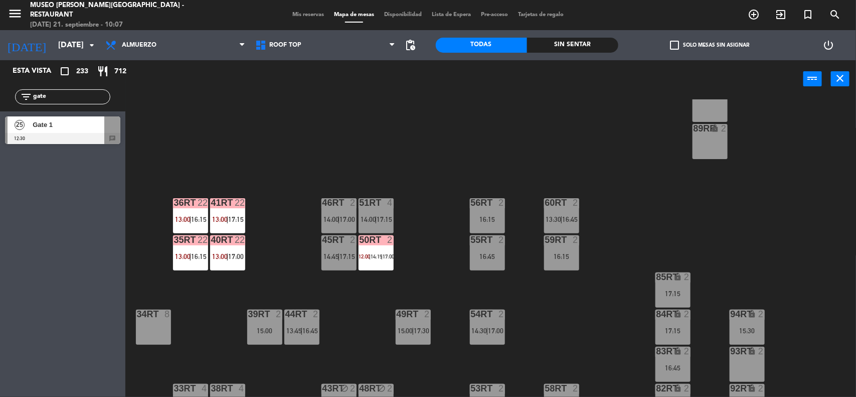
scroll to position [459, 0]
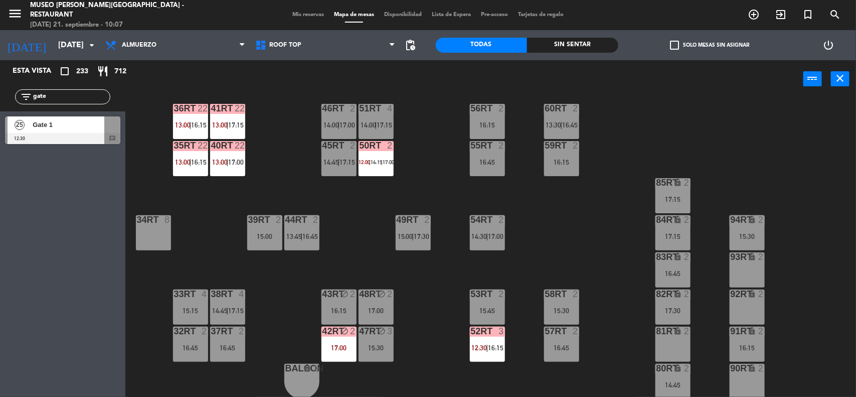
click at [59, 128] on span "Gate 1" at bounding box center [69, 124] width 72 height 11
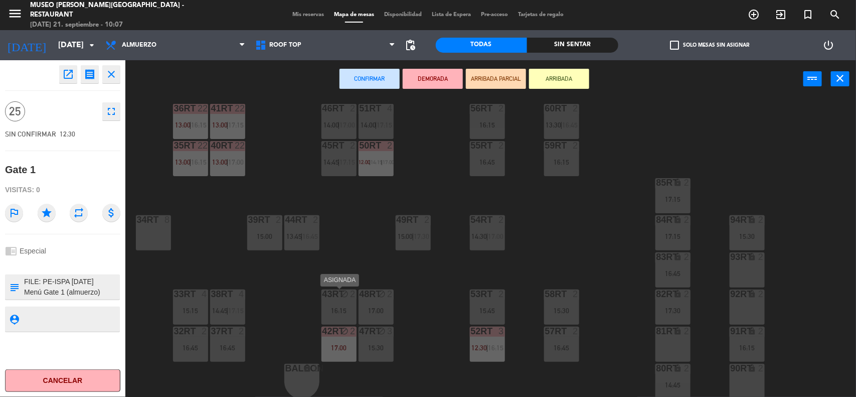
click at [336, 307] on div "16:15" at bounding box center [338, 310] width 35 height 7
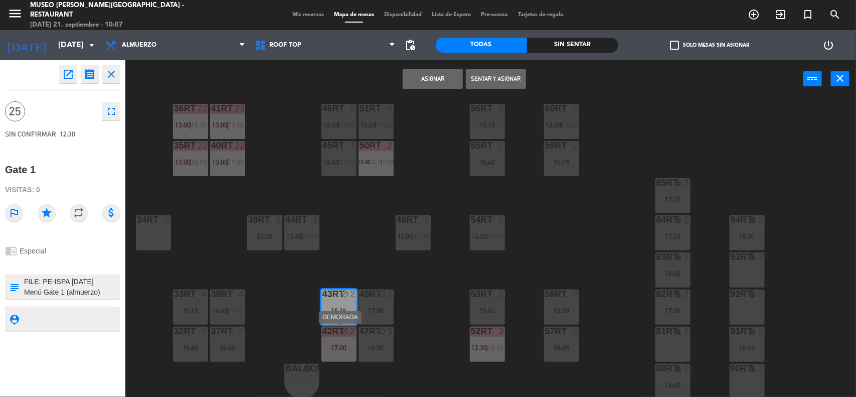
click at [340, 339] on div "42RT block 2 17:00" at bounding box center [338, 343] width 35 height 35
click at [373, 344] on div "15:30" at bounding box center [376, 347] width 35 height 7
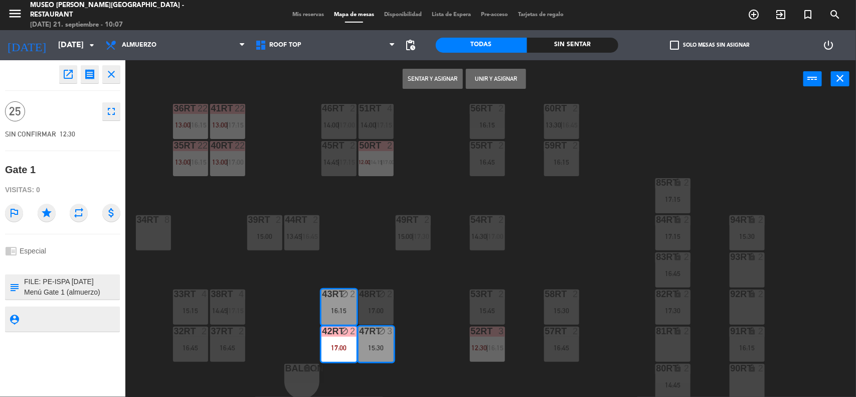
click at [374, 309] on div "17:00" at bounding box center [376, 310] width 35 height 7
click at [440, 80] on button "Asignar" at bounding box center [433, 79] width 60 height 20
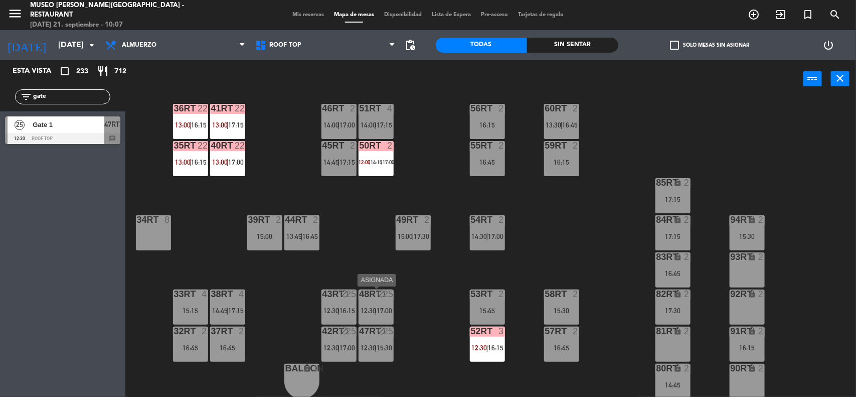
click at [375, 303] on div "48RT block 25 12:30 | 17:00" at bounding box center [376, 306] width 35 height 35
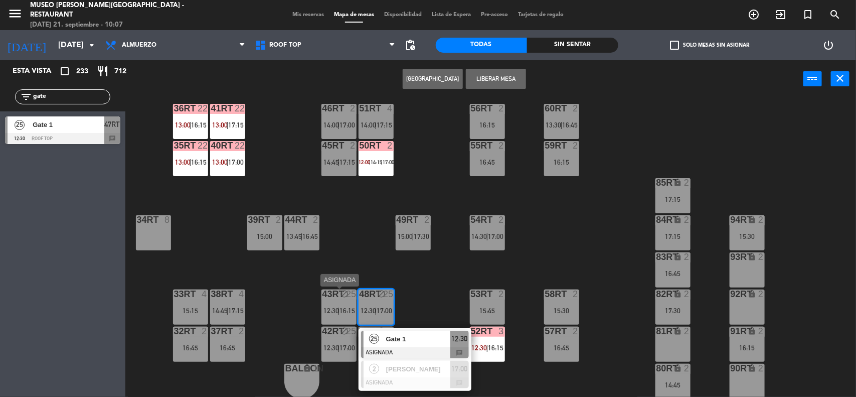
click at [337, 304] on div "43RT block 25 12:30 | 16:15" at bounding box center [338, 306] width 35 height 35
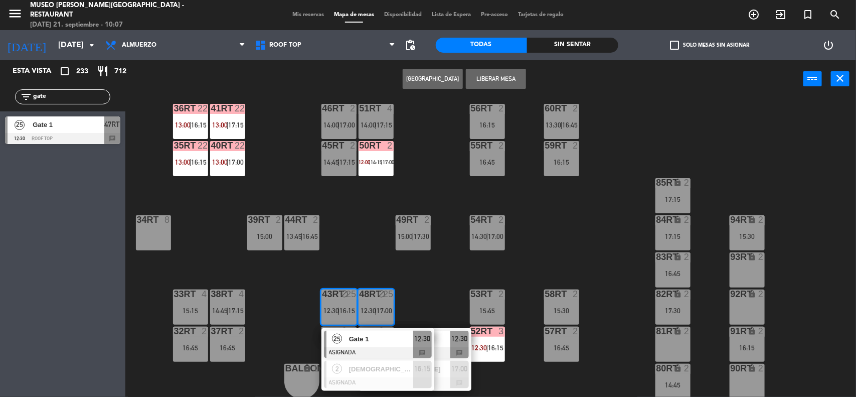
click at [503, 79] on button "Liberar Mesa" at bounding box center [496, 79] width 60 height 20
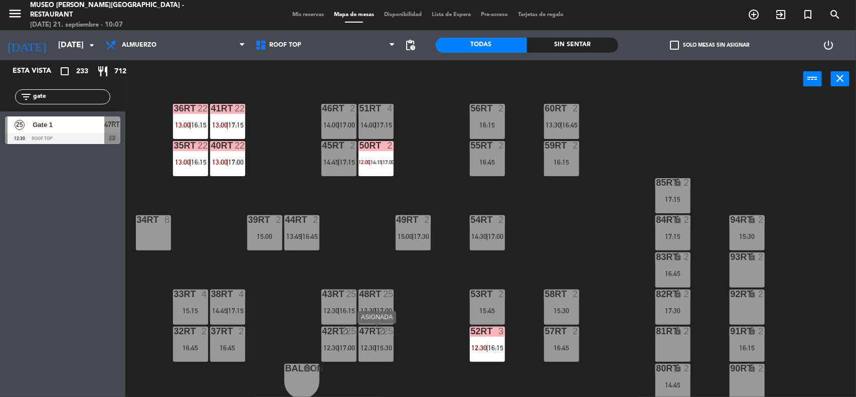
click at [378, 337] on div "47RT block 25 12:30 | 15:30" at bounding box center [376, 343] width 35 height 35
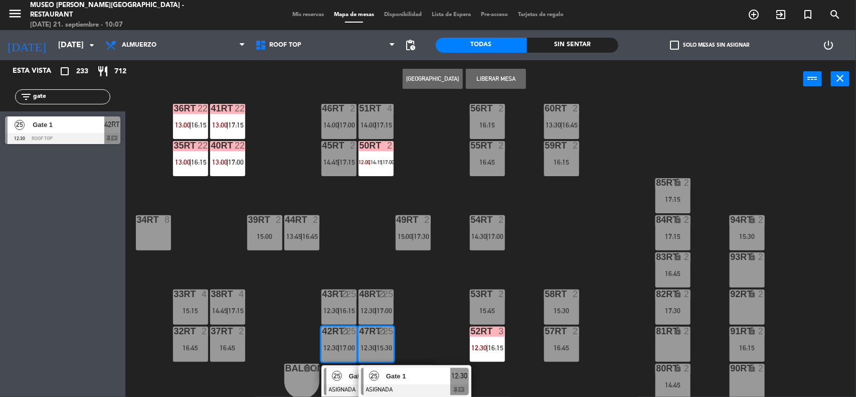
click at [500, 78] on button "Liberar Mesa" at bounding box center [496, 79] width 60 height 20
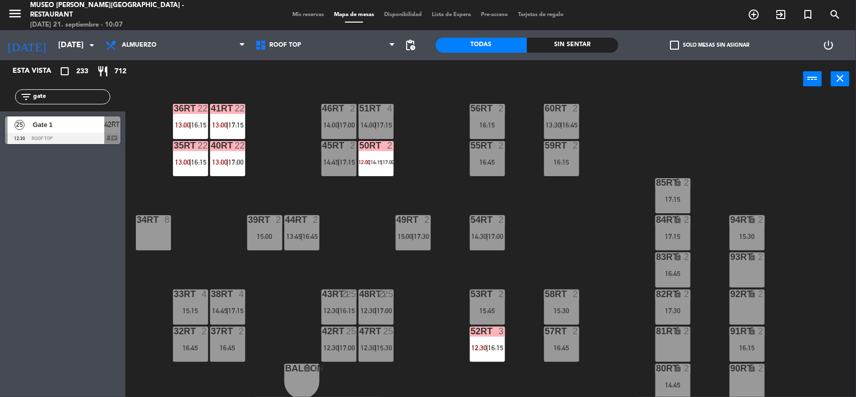
click at [583, 272] on div "18RT 6 12:15 | 15:00 16RT 3 16:00 28RT 2 16:45 80RR lock 2 27RT 6 14:15 | 17:00…" at bounding box center [495, 248] width 722 height 299
click at [343, 307] on span "16:15" at bounding box center [348, 310] width 16 height 8
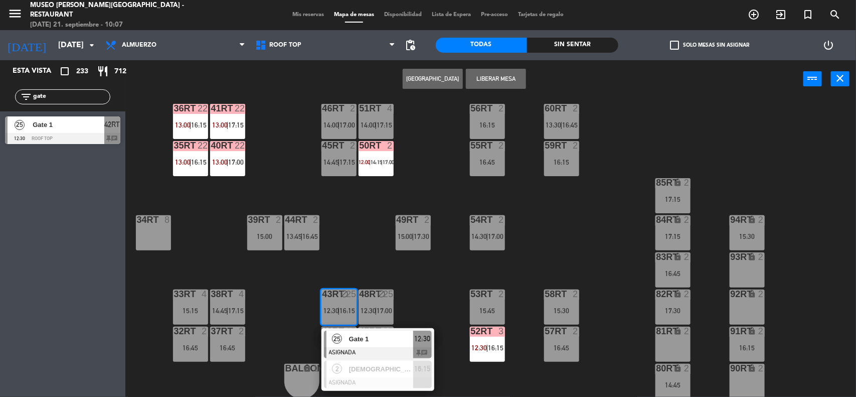
click at [374, 306] on span "12:30" at bounding box center [369, 310] width 16 height 8
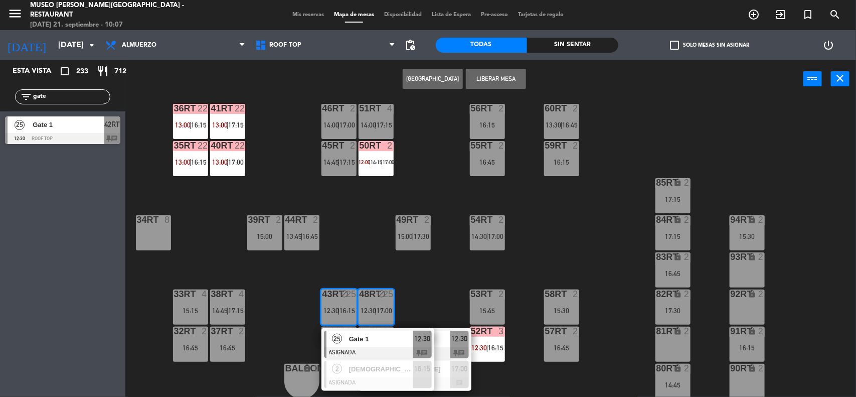
click at [494, 80] on button "Liberar Mesa" at bounding box center [496, 79] width 60 height 20
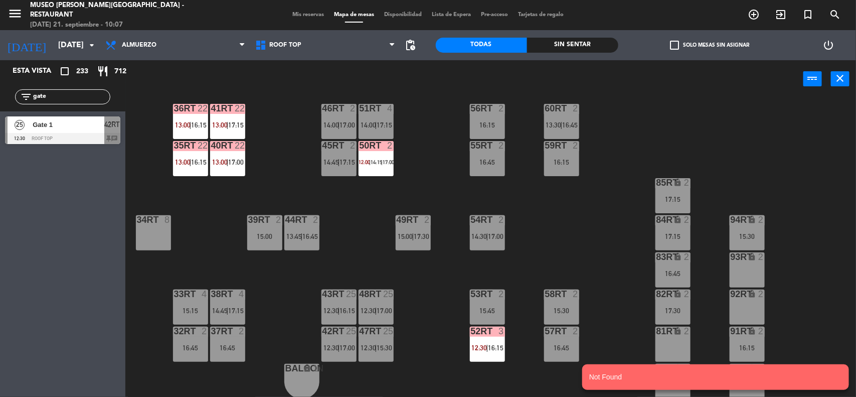
click at [579, 246] on div "18RT 6 12:15 | 15:00 16RT 3 16:00 28RT 2 16:45 80RR lock 2 27RT 6 14:15 | 17:00…" at bounding box center [495, 248] width 722 height 299
click at [605, 272] on div "18RT 6 12:15 | 15:00 16RT 3 16:00 28RT 2 16:45 80RR lock 2 27RT 6 14:15 | 17:00…" at bounding box center [495, 248] width 722 height 299
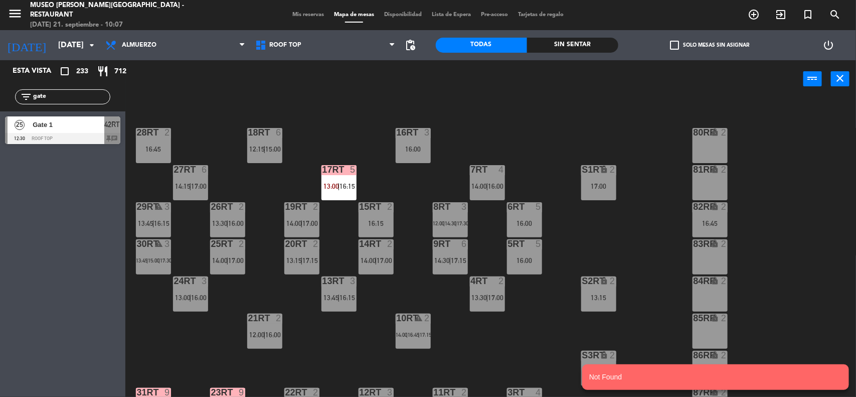
scroll to position [0, 0]
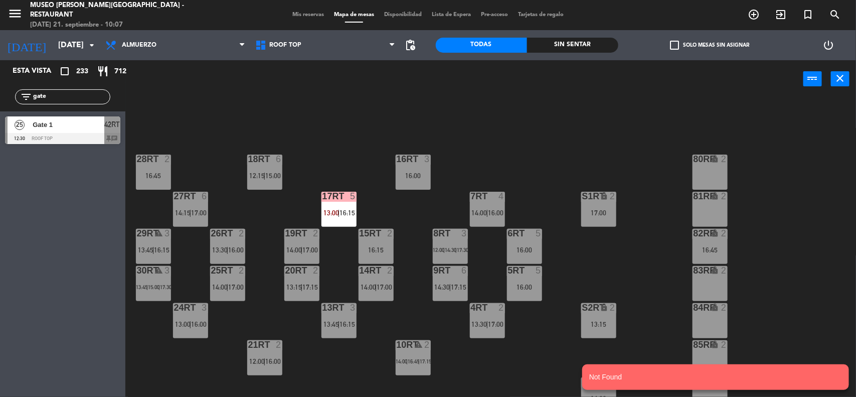
click at [302, 14] on span "Mis reservas" at bounding box center [308, 15] width 42 height 6
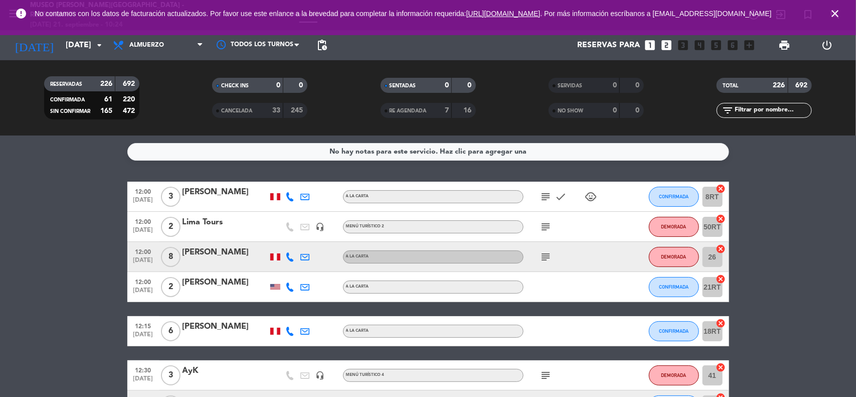
click at [666, 47] on icon "looks_two" at bounding box center [666, 45] width 13 height 13
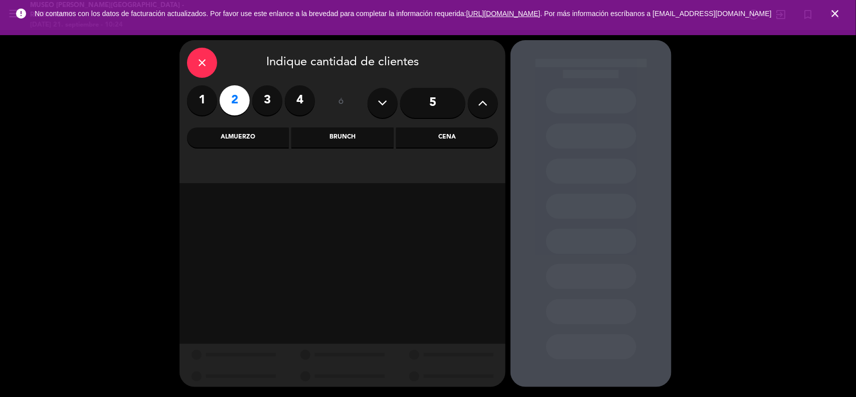
click at [253, 136] on div "Almuerzo" at bounding box center [238, 137] width 102 height 20
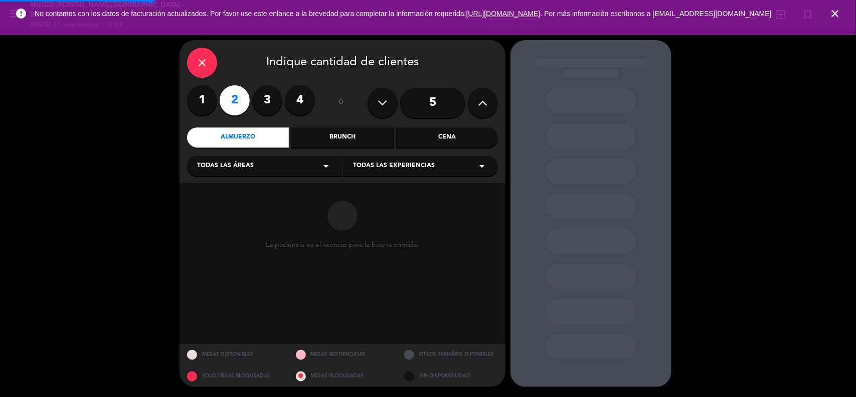
click at [244, 164] on span "Todas las áreas" at bounding box center [225, 166] width 57 height 10
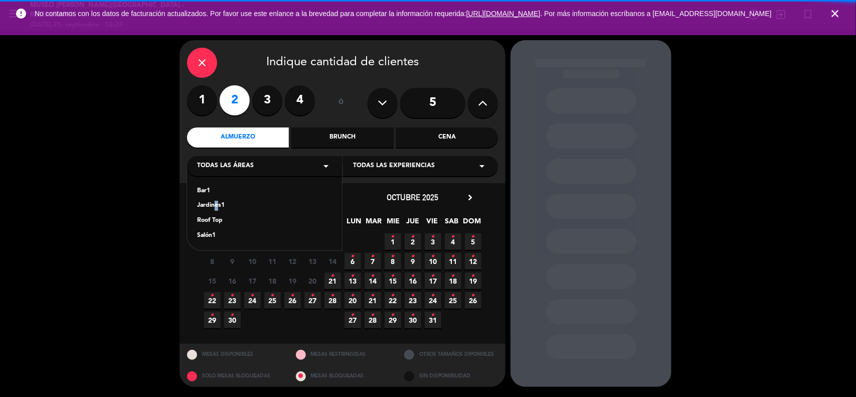
click at [214, 204] on div "Jardines1" at bounding box center [264, 206] width 135 height 10
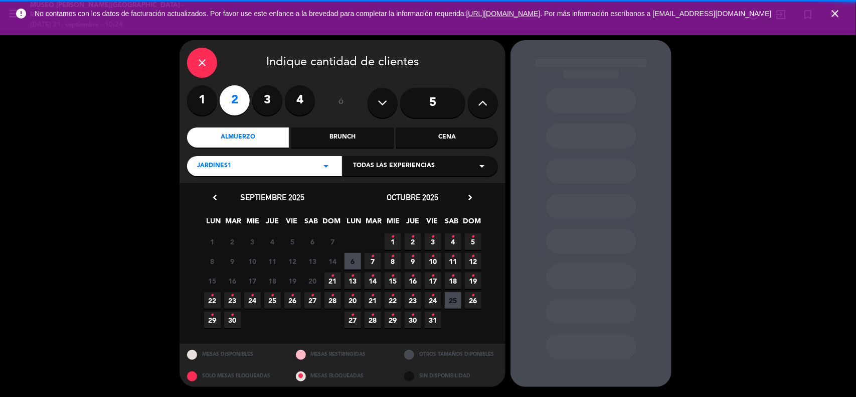
click at [221, 296] on div "22 • 23 • 24 • 25 • 26 • 27 • 28 •" at bounding box center [272, 300] width 140 height 20
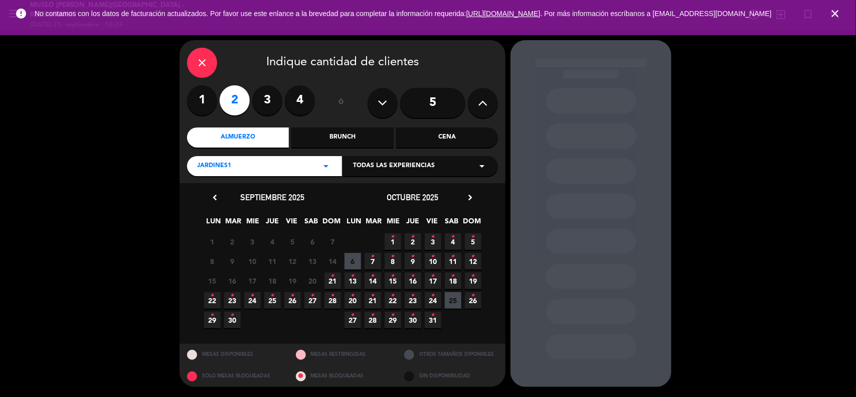
click at [202, 294] on div "22 • 23 • 24 • 25 • 26 • 27 • 28 •" at bounding box center [272, 300] width 140 height 20
click at [211, 296] on icon "•" at bounding box center [213, 295] width 4 height 16
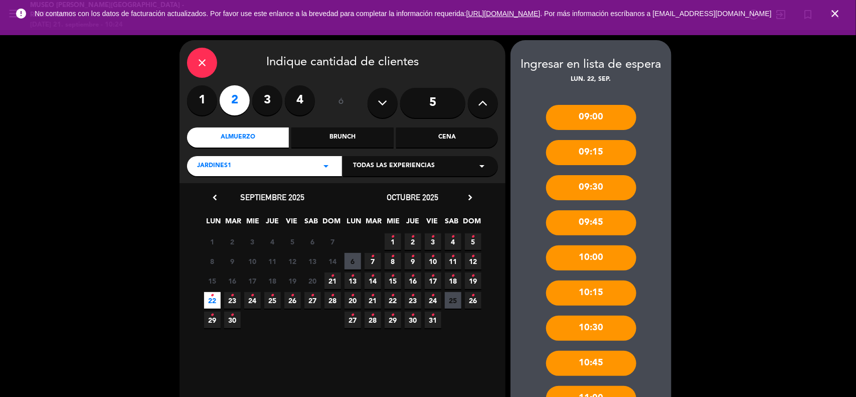
click at [265, 172] on div "Jardines1 arrow_drop_down" at bounding box center [264, 166] width 155 height 20
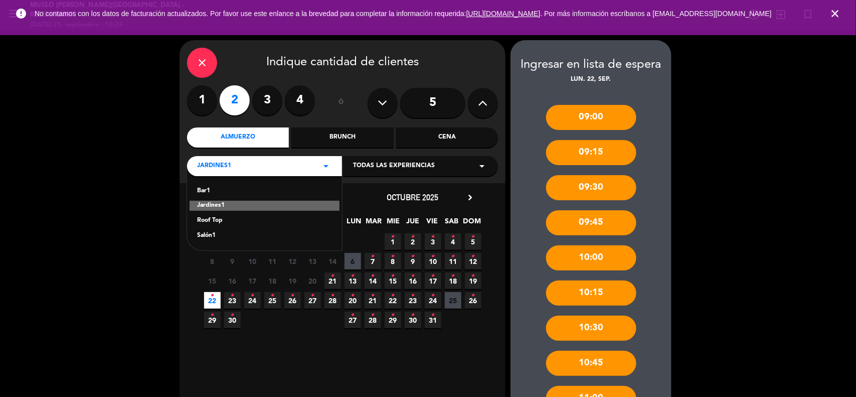
click at [219, 221] on div "Roof Top" at bounding box center [264, 221] width 135 height 10
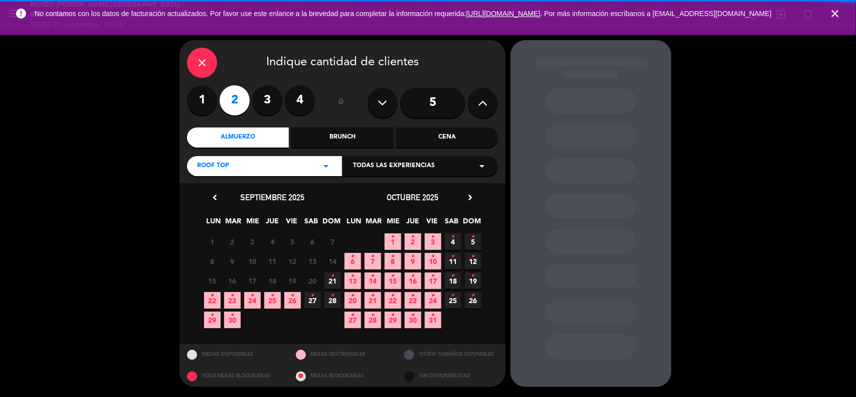
click at [214, 302] on span "22 •" at bounding box center [212, 300] width 17 height 17
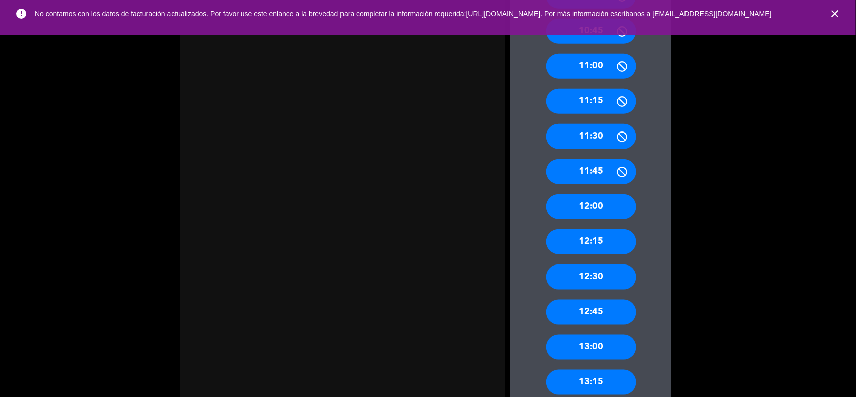
scroll to position [439, 0]
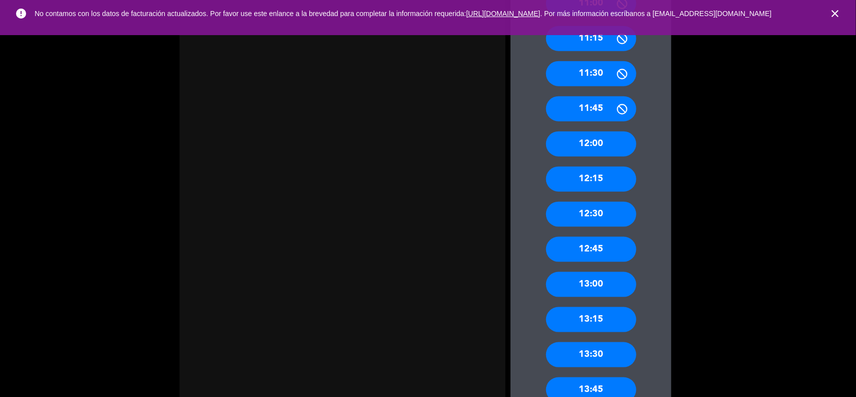
click at [610, 291] on div "13:00" at bounding box center [591, 284] width 90 height 25
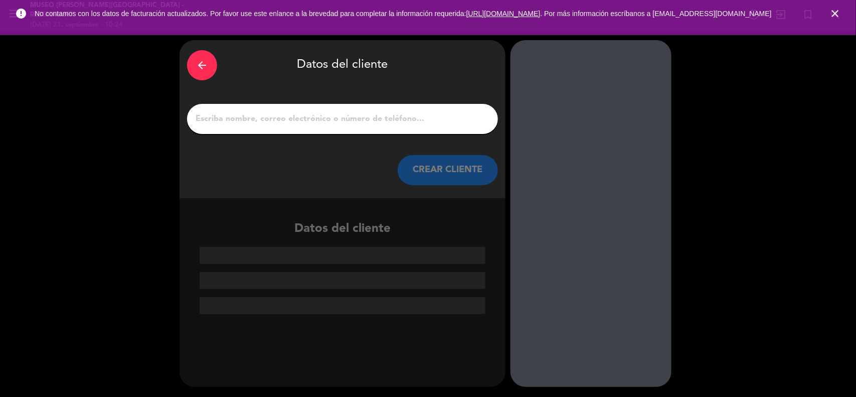
click at [297, 124] on input "1" at bounding box center [343, 119] width 296 height 14
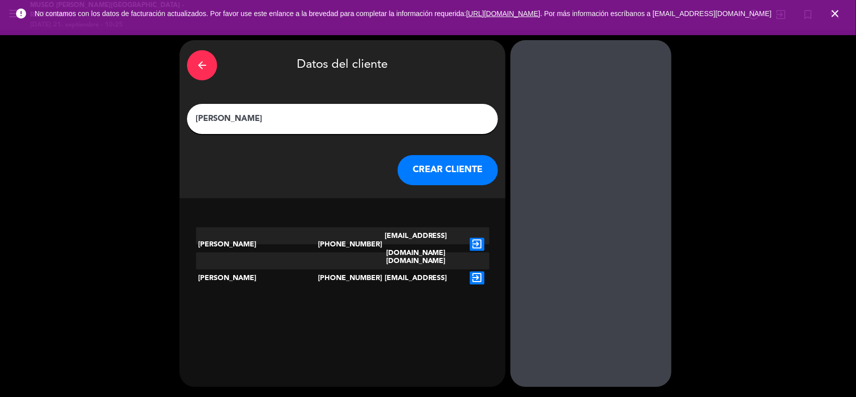
type input "[PERSON_NAME]"
click at [474, 238] on icon "exit_to_app" at bounding box center [477, 244] width 15 height 13
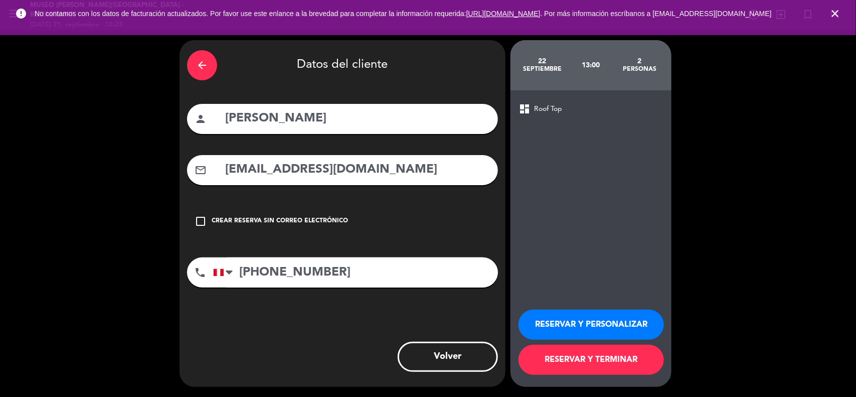
click at [588, 326] on button "RESERVAR Y PERSONALIZAR" at bounding box center [591, 324] width 145 height 30
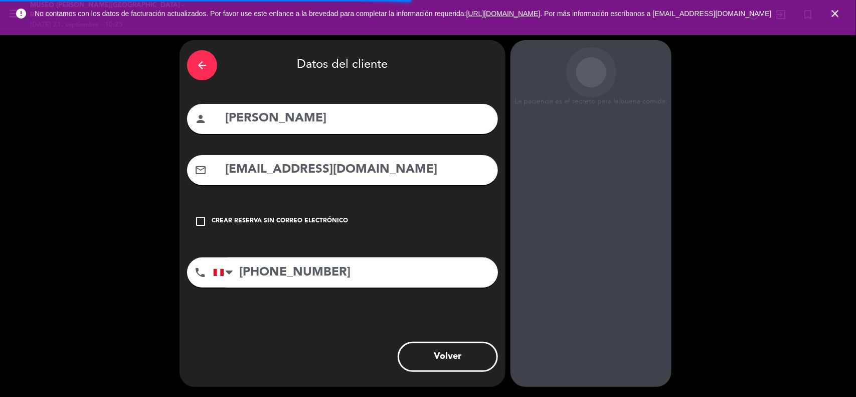
scroll to position [4, 0]
click at [837, 14] on icon "close" at bounding box center [835, 14] width 12 height 12
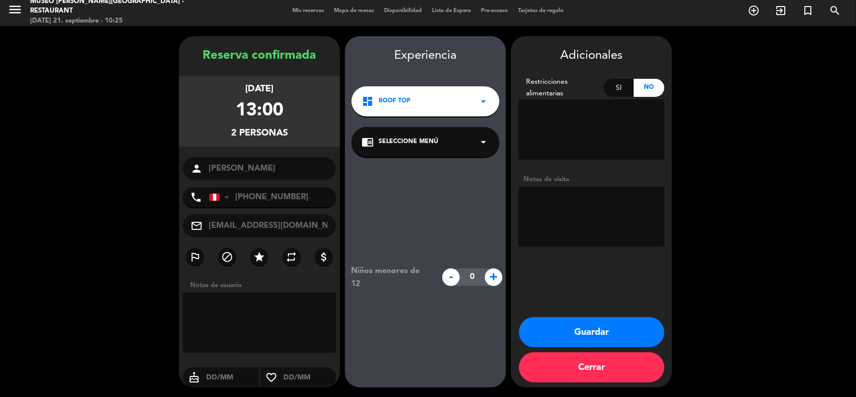
click at [428, 140] on span "Seleccione Menú" at bounding box center [409, 142] width 60 height 10
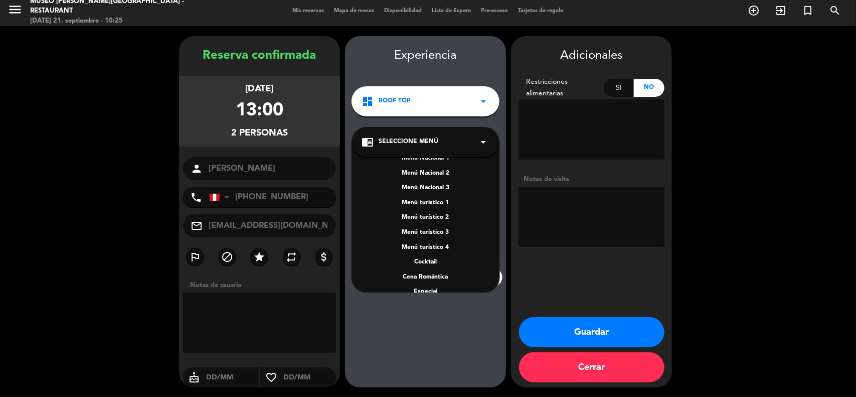
scroll to position [0, 0]
click at [577, 331] on button "Guardar" at bounding box center [591, 332] width 145 height 30
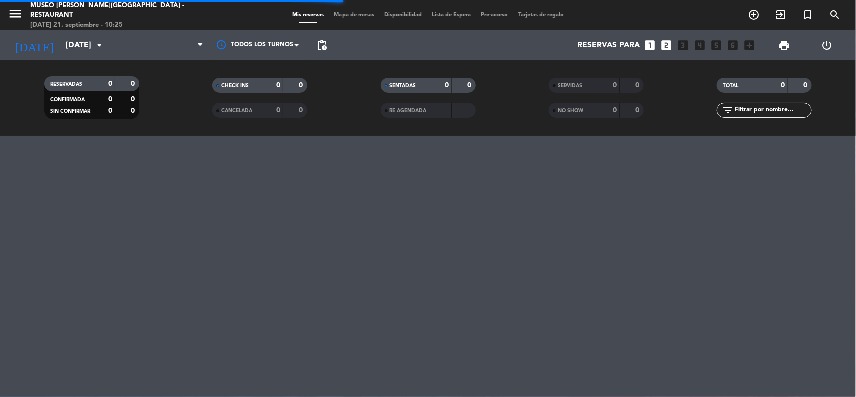
click at [750, 111] on input "text" at bounding box center [773, 110] width 78 height 11
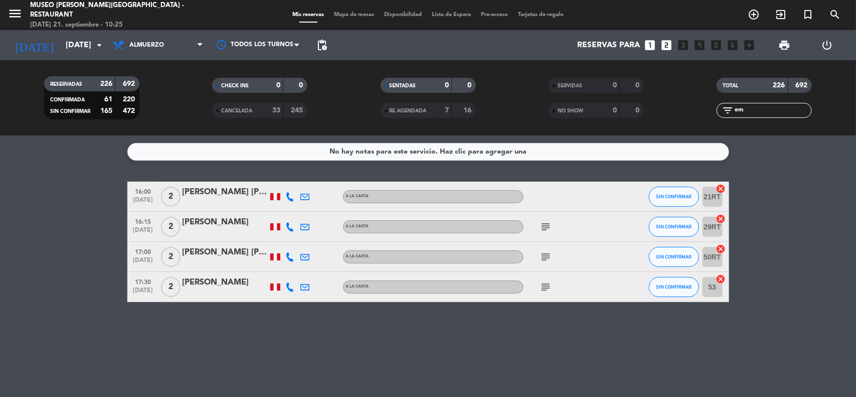
type input "e"
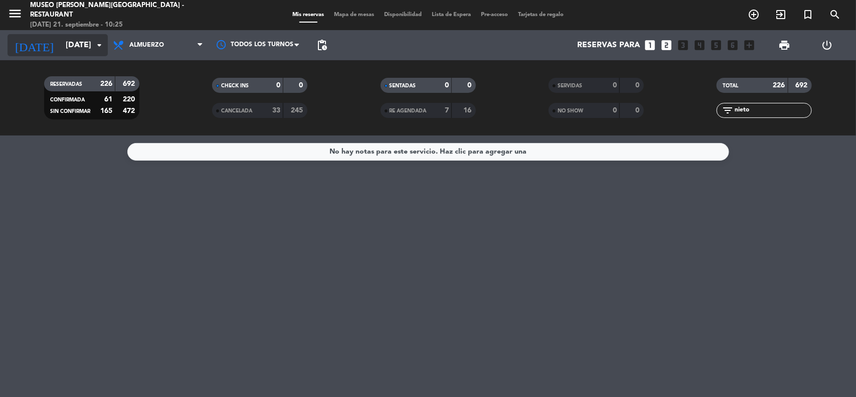
type input "nieto"
click at [61, 51] on input "dom. 21 sep." at bounding box center [114, 46] width 106 height 20
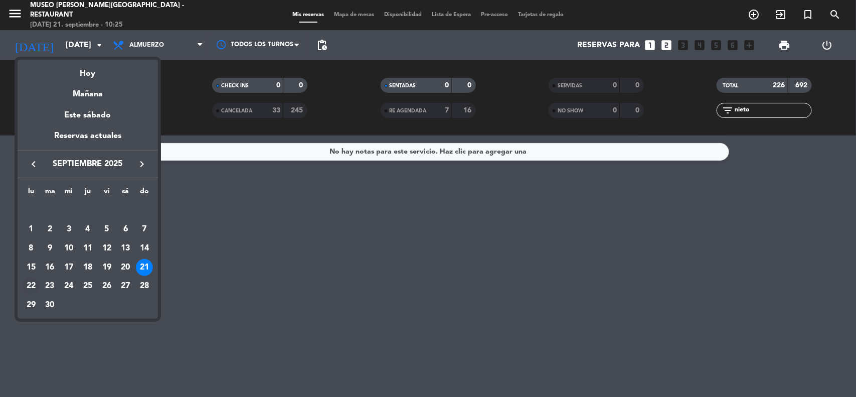
click at [28, 286] on div "22" at bounding box center [31, 285] width 17 height 17
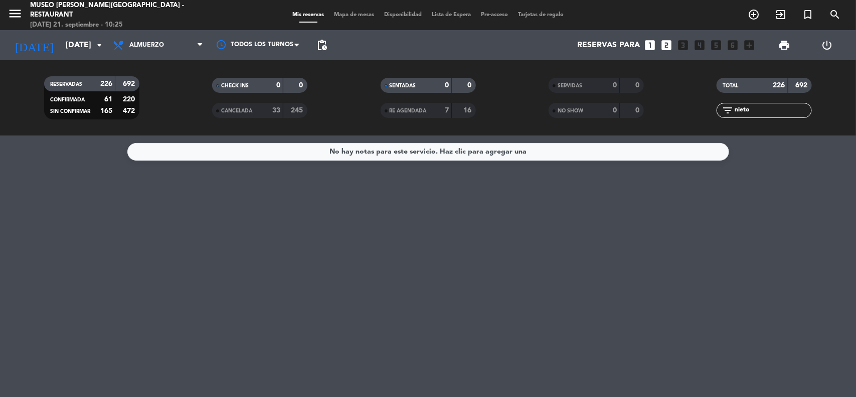
type input "[DATE]"
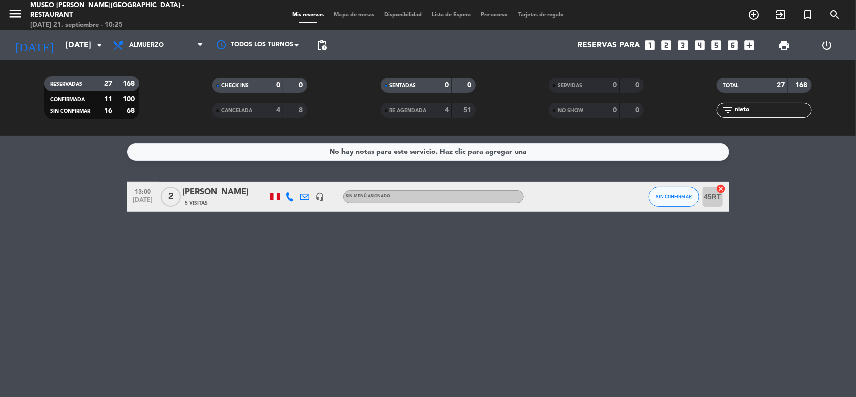
click at [220, 194] on div "[PERSON_NAME]" at bounding box center [225, 192] width 85 height 13
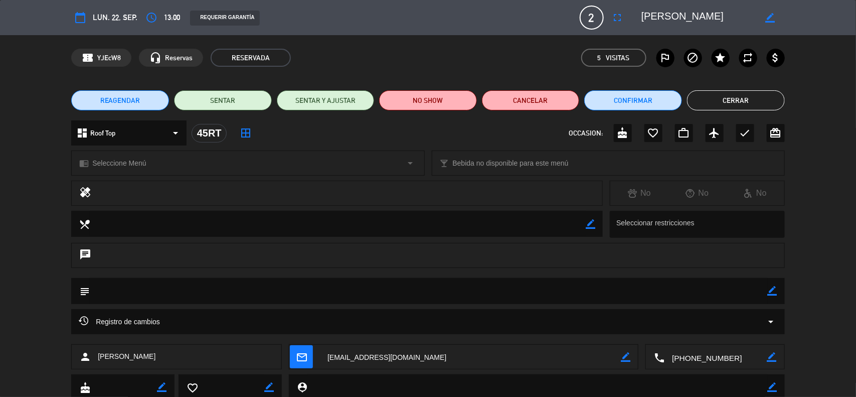
click at [721, 101] on button "Cerrar" at bounding box center [736, 100] width 98 height 20
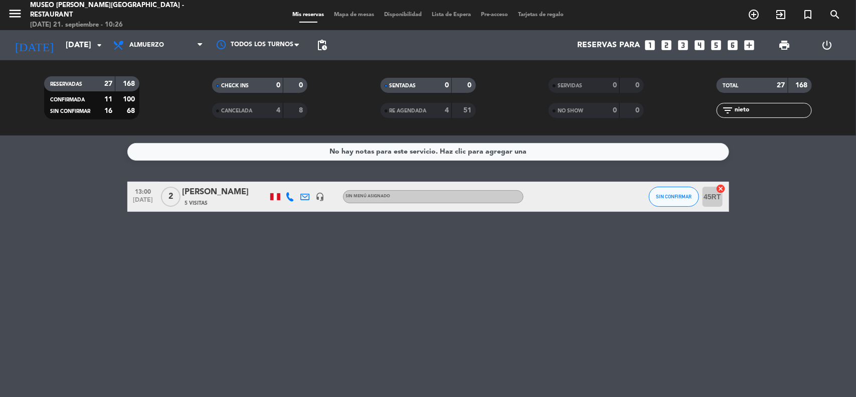
drag, startPoint x: 756, startPoint y: 108, endPoint x: 684, endPoint y: 106, distance: 72.7
click at [684, 106] on div "filter_list nieto" at bounding box center [765, 110] width 168 height 15
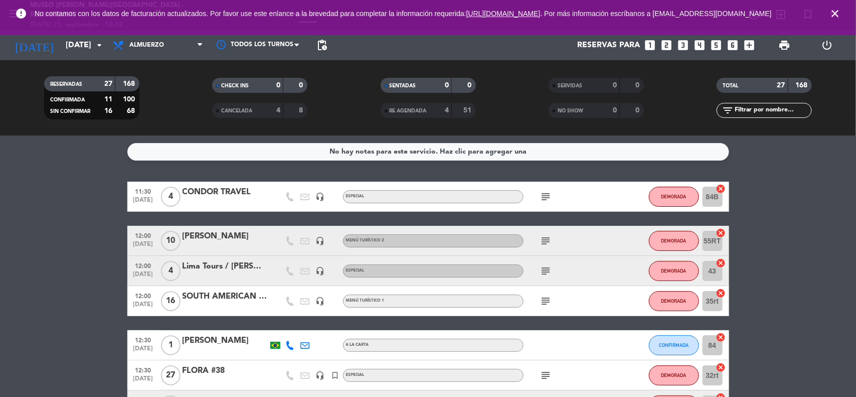
click at [836, 14] on icon "close" at bounding box center [835, 14] width 12 height 12
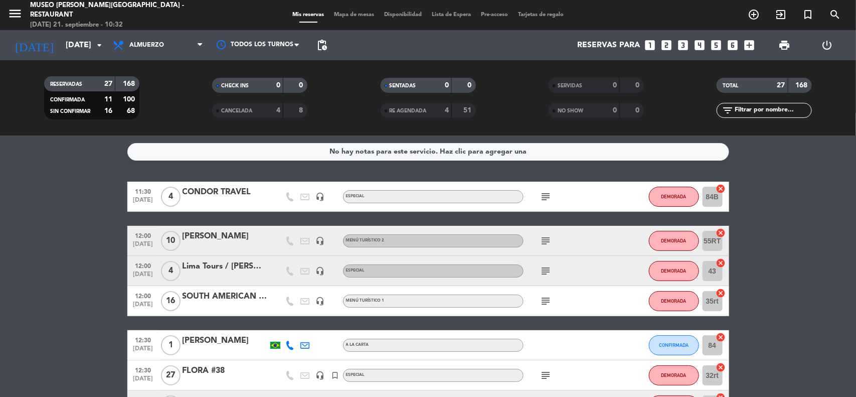
click at [73, 49] on input "[DATE]" at bounding box center [114, 46] width 106 height 20
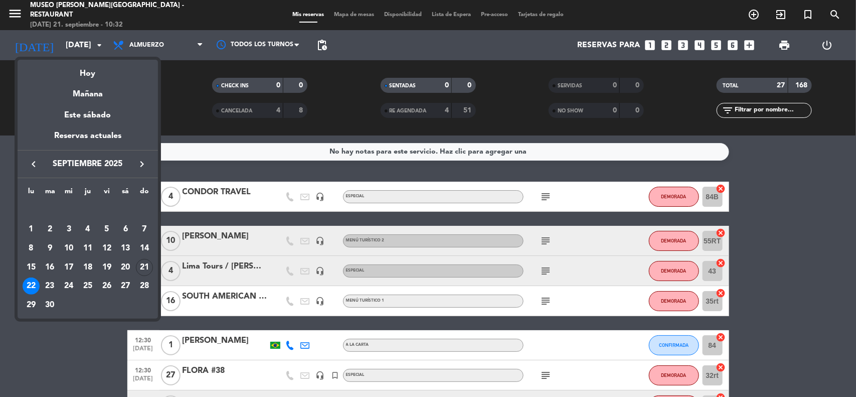
click at [143, 161] on icon "keyboard_arrow_right" at bounding box center [142, 164] width 12 height 12
click at [106, 263] on div "17" at bounding box center [106, 267] width 17 height 17
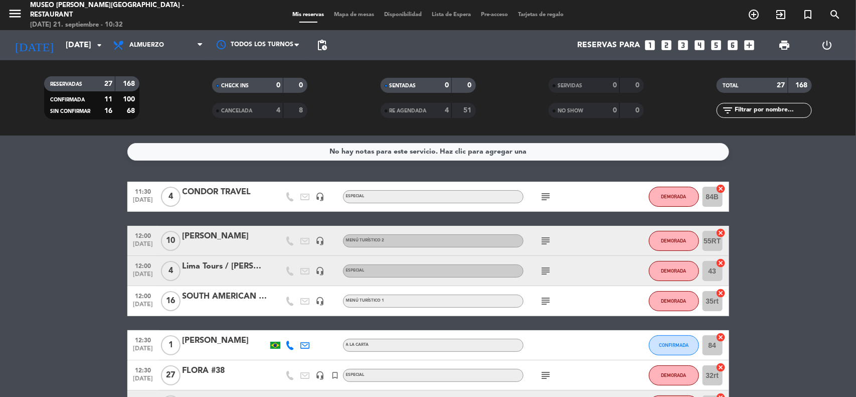
type input "vie. 17 oct."
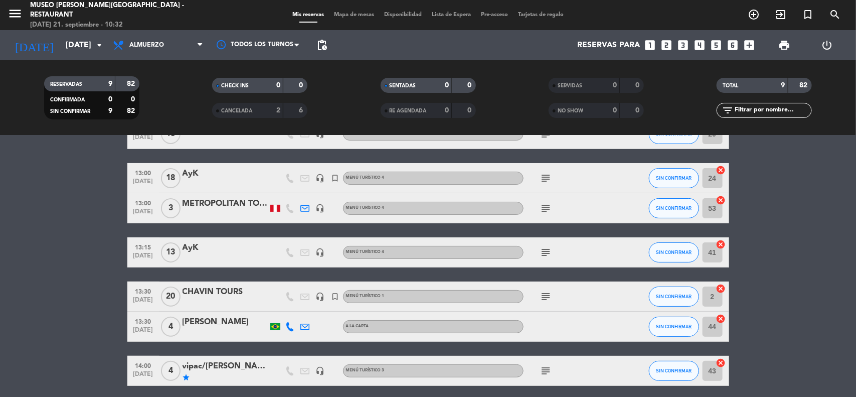
scroll to position [125, 0]
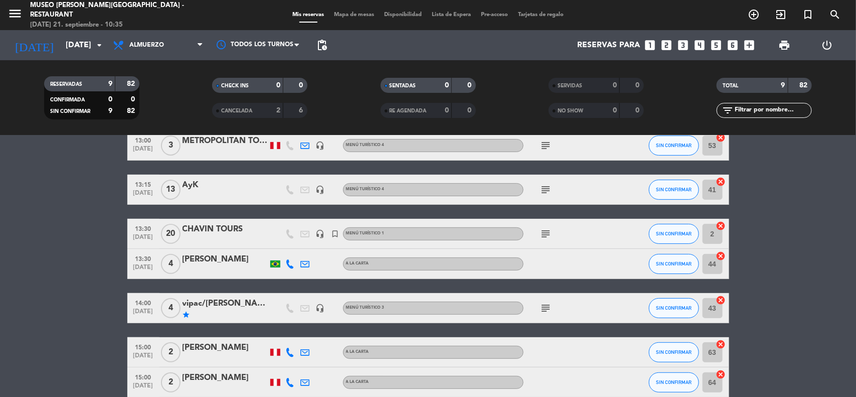
click at [780, 219] on bookings-row "11:30 oct. 17 16 QINTI headset_mic Especial subject SIN CONFIRMAR 20 cancel 13:…" at bounding box center [428, 226] width 856 height 341
click at [70, 54] on input "vie. 17 oct." at bounding box center [114, 46] width 106 height 20
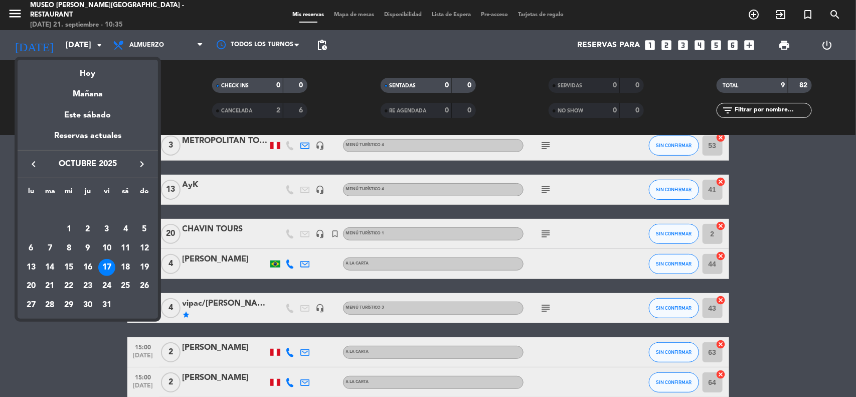
click at [783, 237] on div at bounding box center [428, 198] width 856 height 397
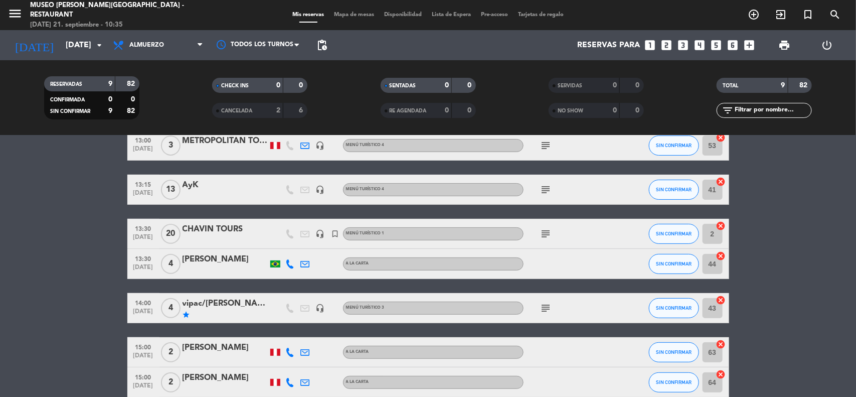
click at [749, 109] on input "text" at bounding box center [773, 110] width 78 height 11
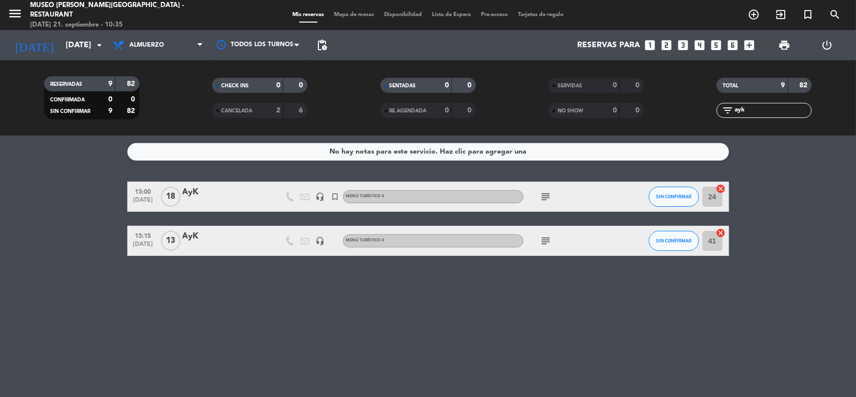
type input "ayk"
click at [198, 239] on div "AyK" at bounding box center [225, 236] width 85 height 13
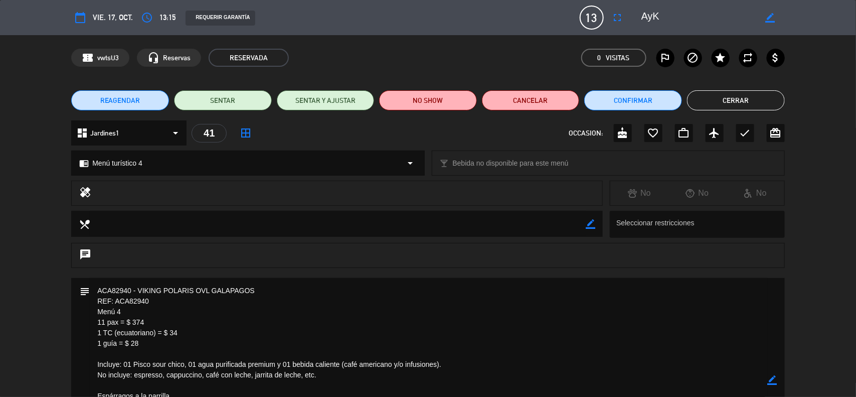
click at [773, 382] on icon "border_color" at bounding box center [773, 380] width 10 height 10
click at [773, 382] on div "calendar_today vie. 17, oct. access_time 13:15 REQUERIR GARANTÍA 13 AyK fullscr…" at bounding box center [428, 198] width 856 height 397
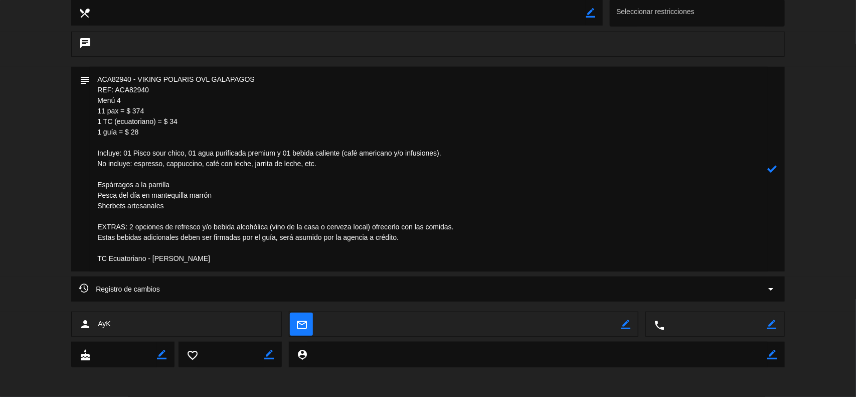
click at [773, 382] on div "calendar_today vie. 17, oct. access_time 13:15 REQUERIR GARANTÍA 13 AyK fullscr…" at bounding box center [428, 198] width 856 height 397
click at [773, 166] on icon at bounding box center [773, 169] width 10 height 10
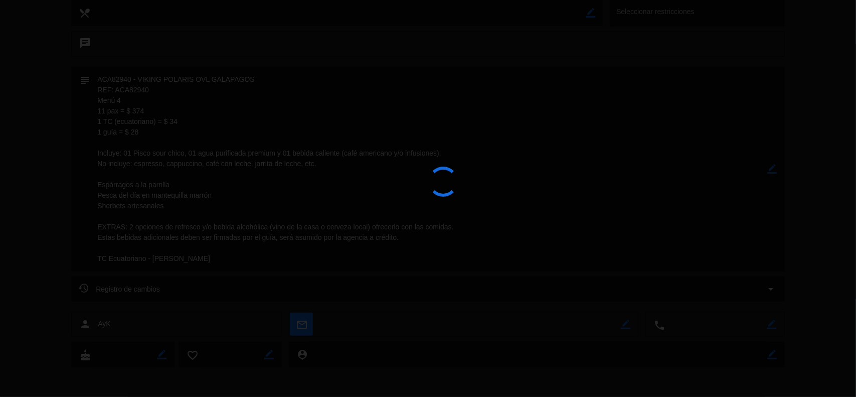
drag, startPoint x: 773, startPoint y: 166, endPoint x: 720, endPoint y: 160, distance: 53.4
click at [773, 167] on div at bounding box center [428, 198] width 856 height 397
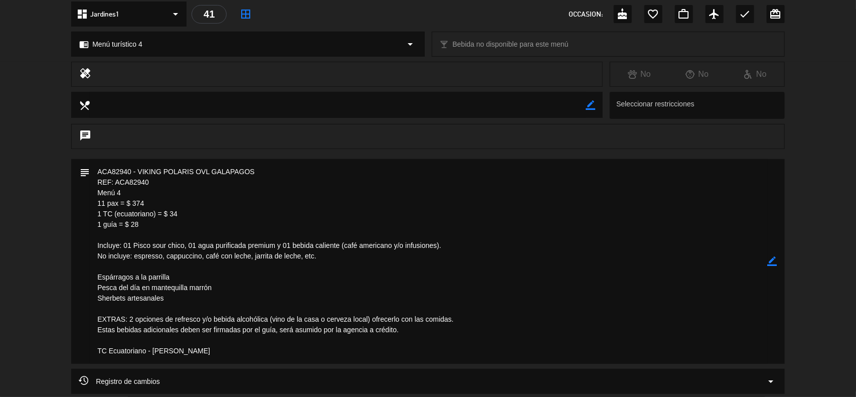
scroll to position [0, 0]
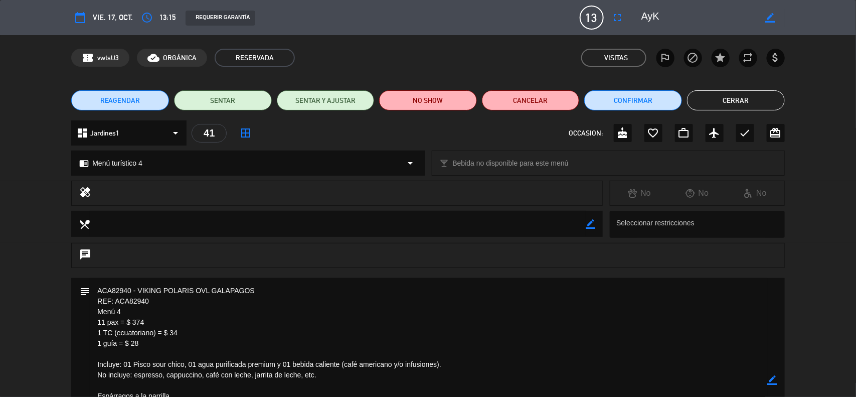
click at [733, 103] on button "Cerrar" at bounding box center [736, 100] width 98 height 20
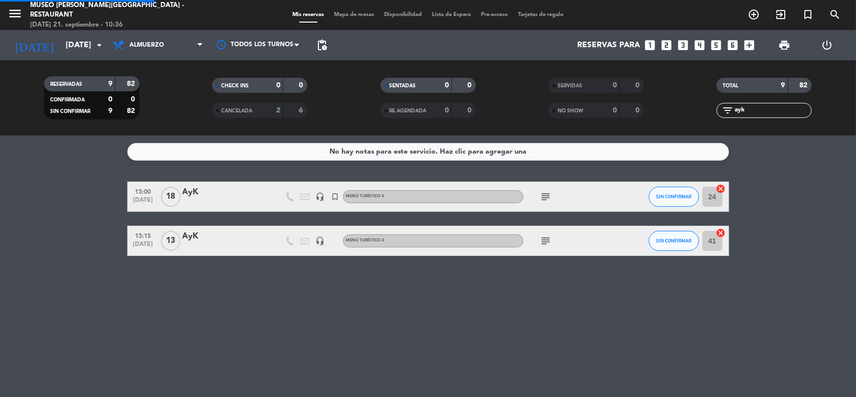
click at [799, 214] on bookings-row "13:00 oct. 17 18 AyK headset_mic turned_in_not Menú turístico 4 subject SIN CON…" at bounding box center [428, 219] width 856 height 74
click at [700, 111] on div "filter_list ayk" at bounding box center [765, 110] width 168 height 15
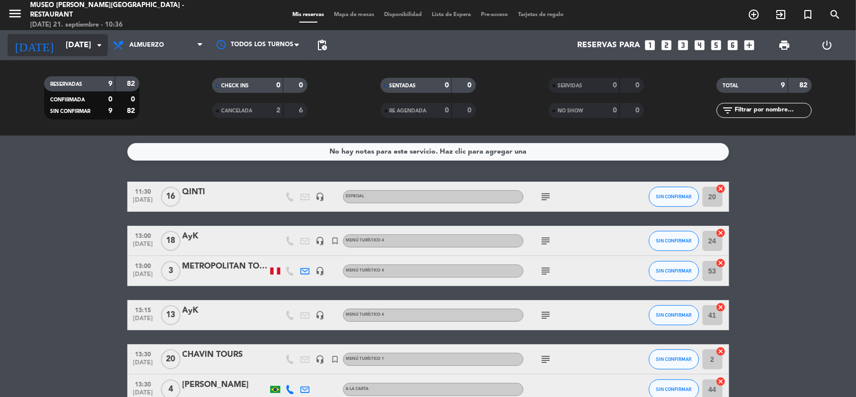
click at [71, 48] on input "vie. 17 oct." at bounding box center [114, 46] width 106 height 20
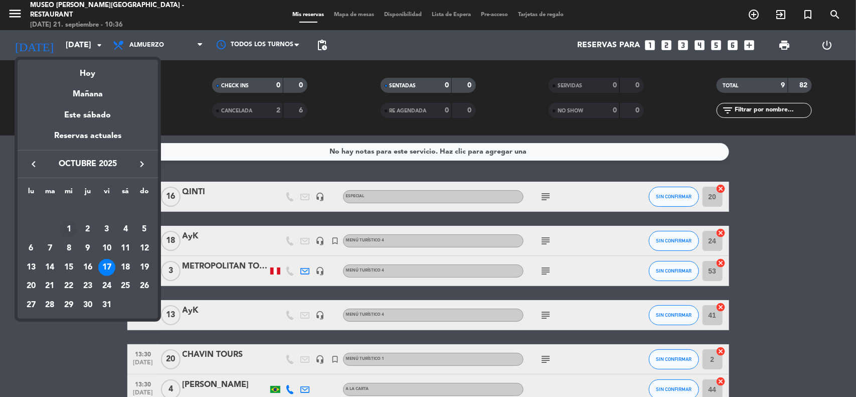
click at [68, 229] on div "1" at bounding box center [68, 229] width 17 height 17
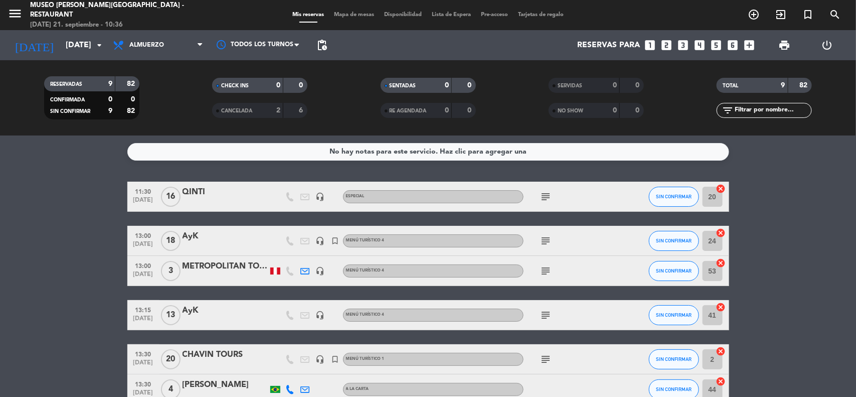
type input "mié. 1 oct."
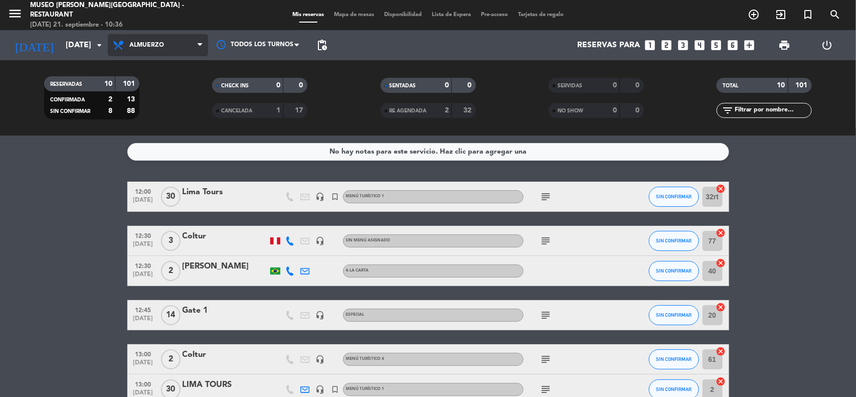
drag, startPoint x: 163, startPoint y: 47, endPoint x: 163, endPoint y: 54, distance: 7.5
click at [163, 48] on span "Almuerzo" at bounding box center [146, 45] width 35 height 7
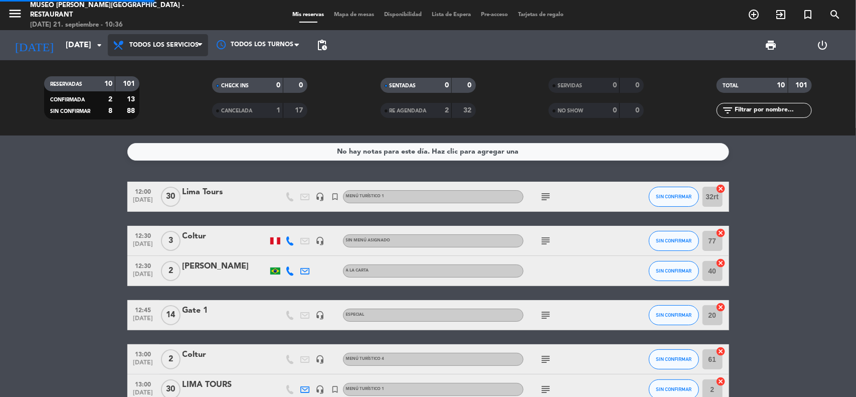
click at [162, 64] on div "menu Museo Larco Café - Restaurant domingo 21. septiembre - 10:36 Mis reservas …" at bounding box center [428, 67] width 856 height 135
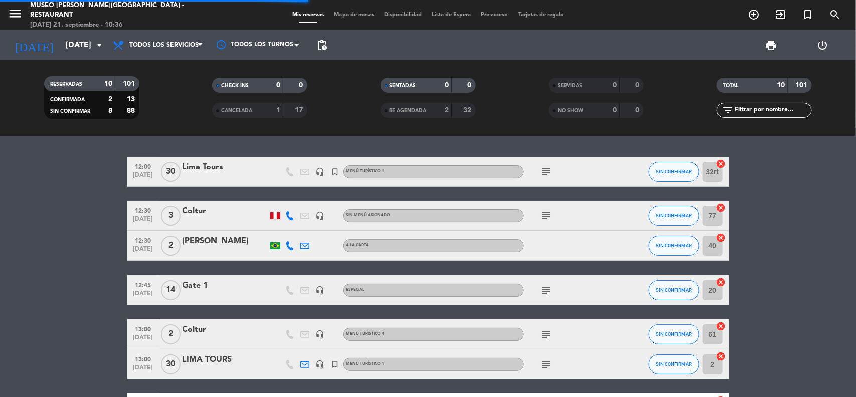
click at [761, 105] on input "text" at bounding box center [773, 110] width 78 height 11
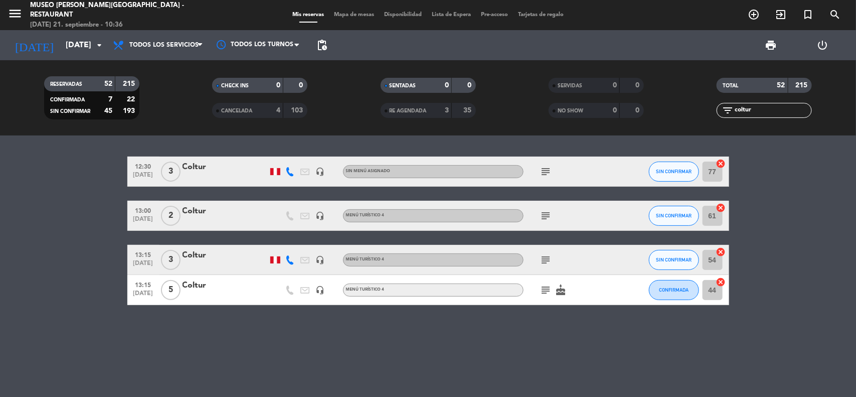
type input "coltur"
click at [199, 212] on div "Coltur" at bounding box center [225, 211] width 85 height 13
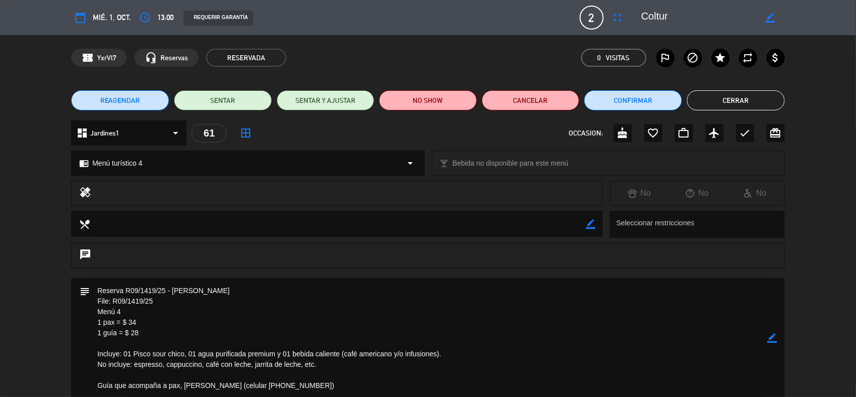
click at [771, 337] on icon "border_color" at bounding box center [773, 338] width 10 height 10
click at [95, 289] on textarea at bounding box center [429, 338] width 678 height 120
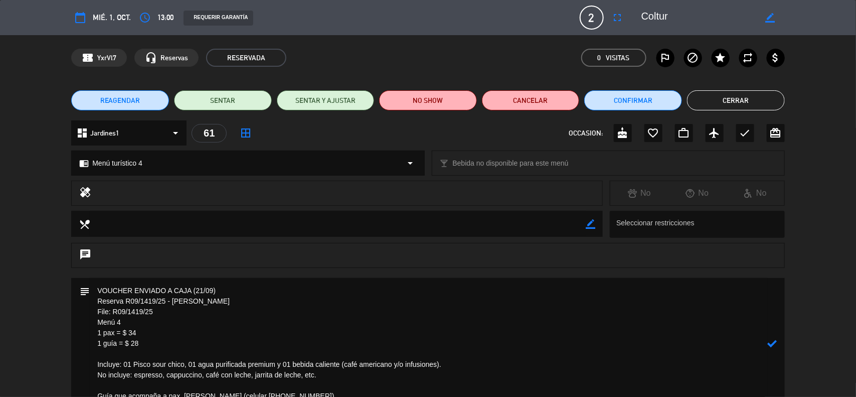
type textarea "VOUCHER ENVIADO A CAJA (21/09) Reserva R09/1419/25 - Terry Lord File: R09/1419/…"
click at [773, 342] on icon at bounding box center [773, 344] width 10 height 10
click at [614, 94] on button "Confirmar" at bounding box center [633, 100] width 98 height 20
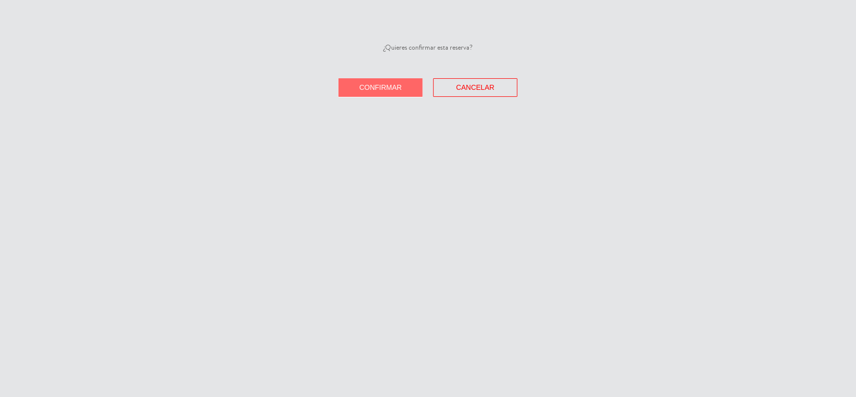
click at [389, 83] on button "Confirmar" at bounding box center [381, 87] width 84 height 19
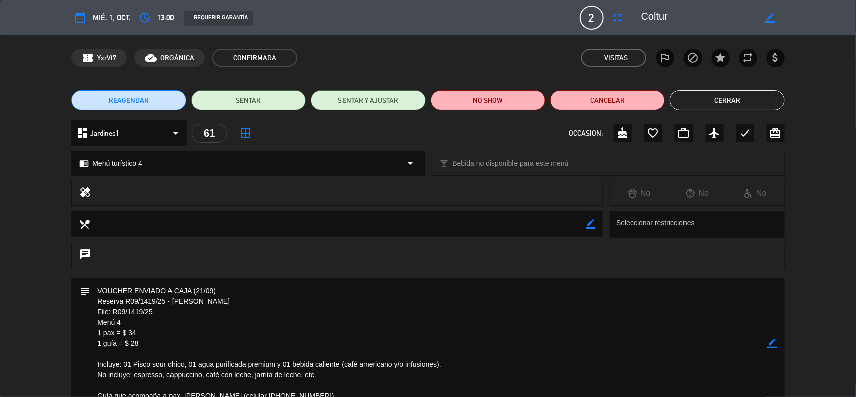
drag, startPoint x: 140, startPoint y: 345, endPoint x: 88, endPoint y: 314, distance: 60.7
click at [88, 314] on div "subject border_color" at bounding box center [428, 343] width 714 height 131
click at [772, 342] on icon "border_color" at bounding box center [773, 344] width 10 height 10
click at [772, 342] on icon at bounding box center [773, 344] width 10 height 10
click at [0, 0] on div at bounding box center [0, 0] width 0 height 0
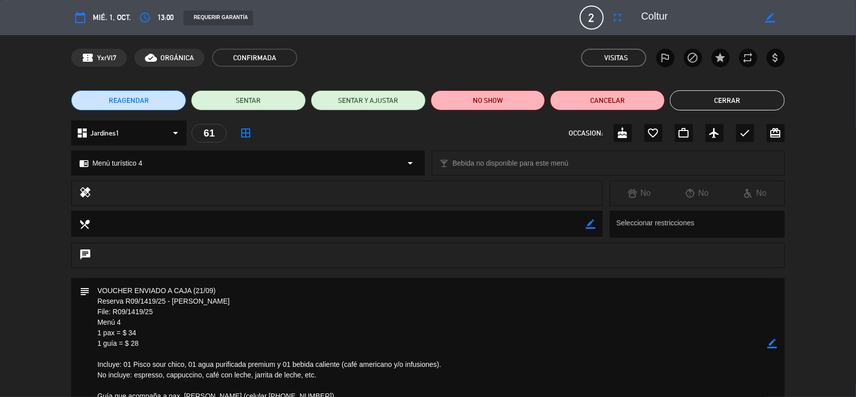
click at [773, 346] on icon "border_color" at bounding box center [773, 344] width 10 height 10
click at [773, 346] on icon at bounding box center [773, 344] width 10 height 10
click at [0, 0] on div at bounding box center [0, 0] width 0 height 0
click at [741, 98] on button "Cerrar" at bounding box center [727, 100] width 115 height 20
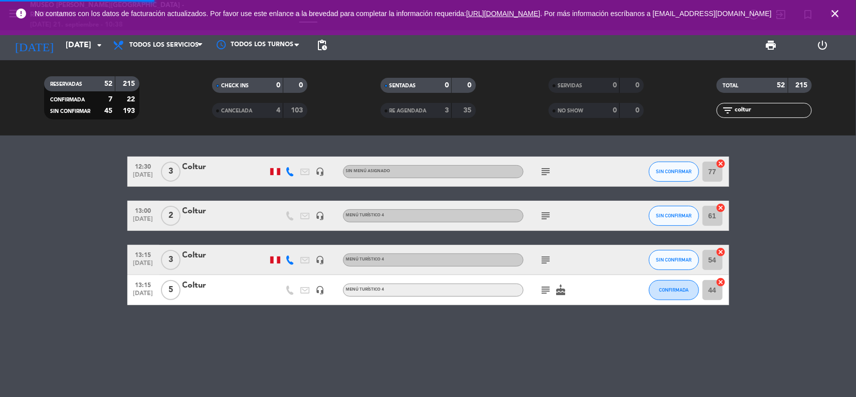
click at [808, 153] on div "12:30 oct. 1 3 Coltur headset_mic Sin menú asignado subject SIN CONFIRMAR 77 ca…" at bounding box center [428, 265] width 856 height 261
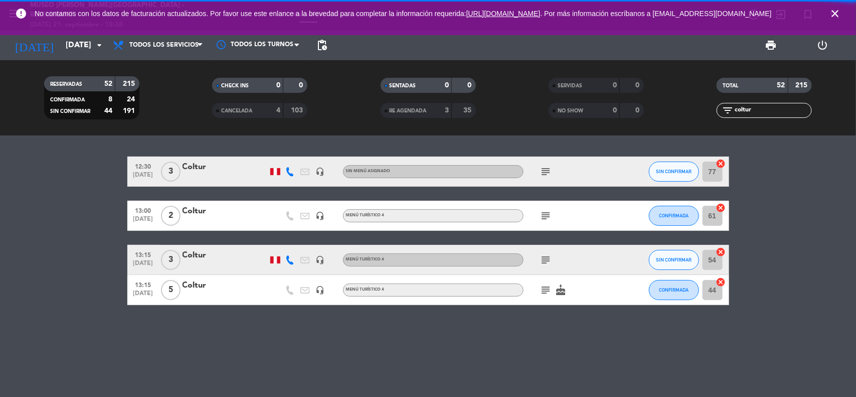
click at [833, 18] on icon "close" at bounding box center [835, 14] width 12 height 12
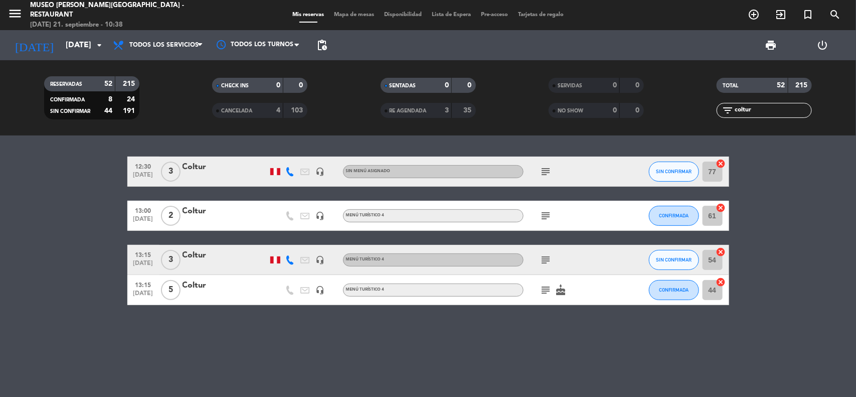
drag, startPoint x: 746, startPoint y: 112, endPoint x: 689, endPoint y: 111, distance: 57.2
click at [689, 112] on div "filter_list coltur" at bounding box center [765, 110] width 168 height 15
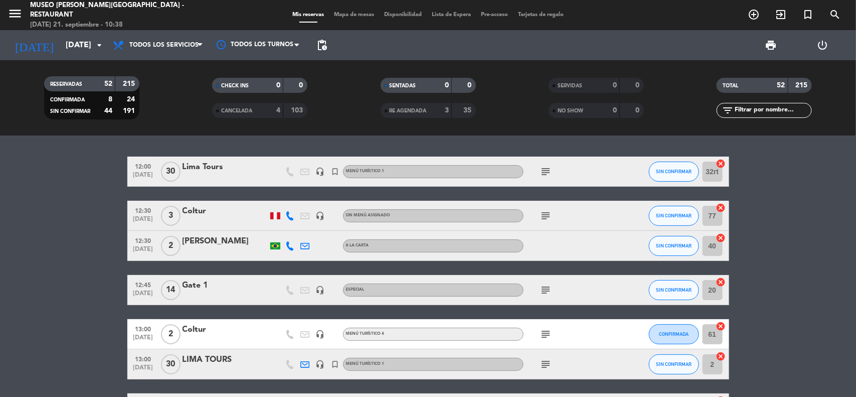
drag, startPoint x: 768, startPoint y: 262, endPoint x: 747, endPoint y: 232, distance: 36.0
click at [63, 46] on input "mié. 1 oct." at bounding box center [114, 46] width 106 height 20
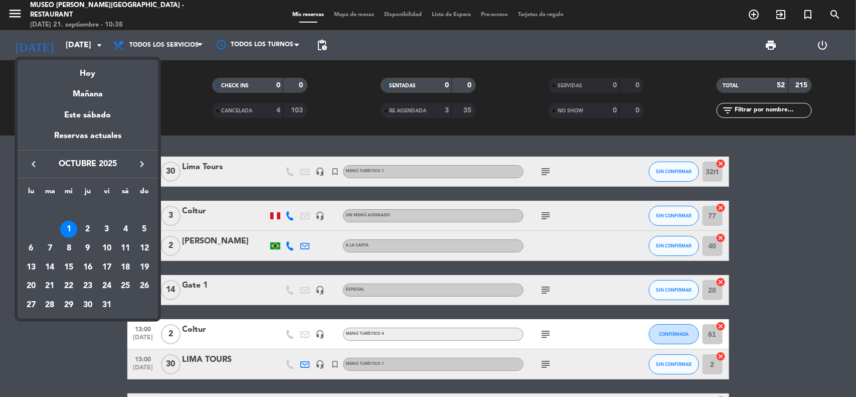
drag, startPoint x: 39, startPoint y: 159, endPoint x: 46, endPoint y: 161, distance: 7.2
click at [38, 159] on icon "keyboard_arrow_left" at bounding box center [34, 164] width 12 height 12
click at [33, 306] on div "29" at bounding box center [31, 304] width 17 height 17
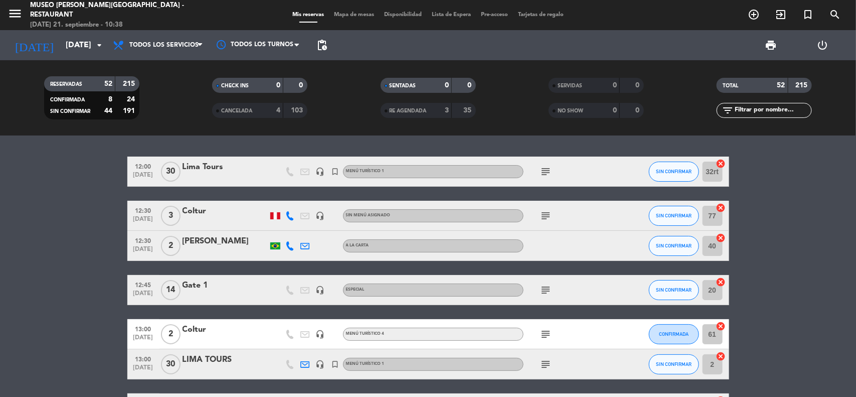
type input "[DATE]"
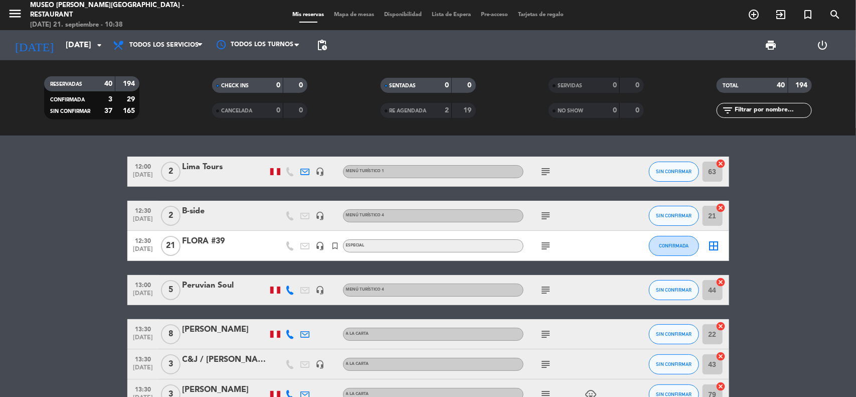
click at [751, 108] on input "text" at bounding box center [773, 110] width 78 height 11
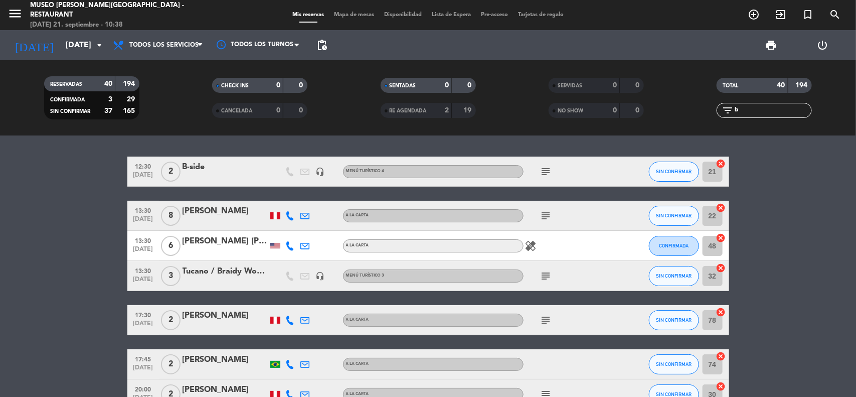
type input "b"
click at [192, 171] on div "B-side" at bounding box center [225, 166] width 85 height 13
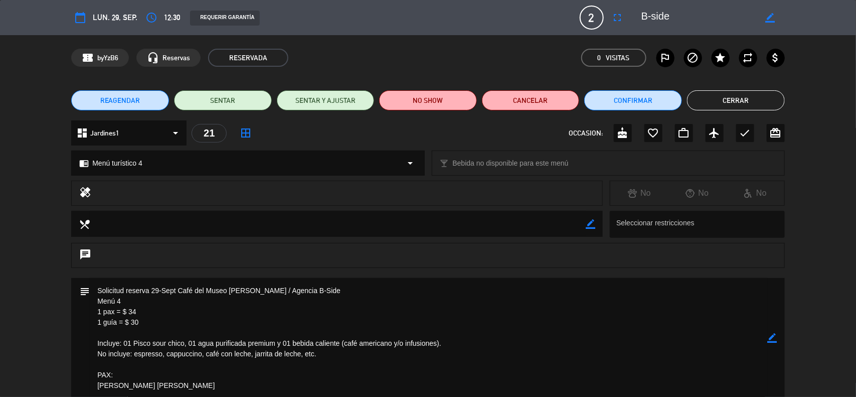
click at [770, 338] on icon "border_color" at bounding box center [773, 338] width 10 height 10
click at [94, 291] on textarea at bounding box center [429, 338] width 678 height 120
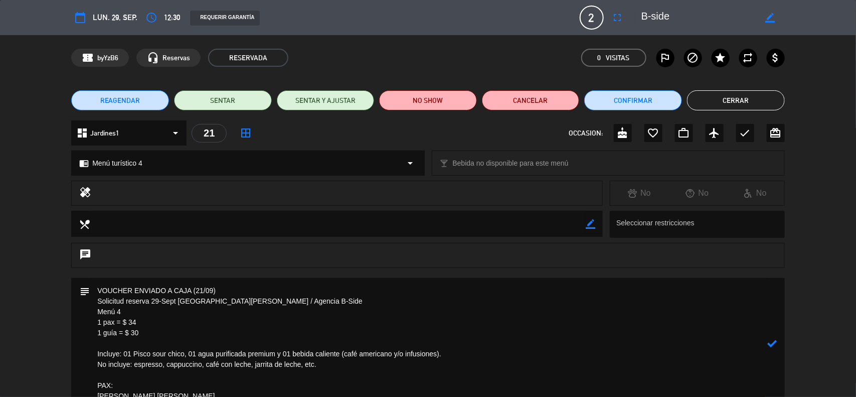
click at [770, 342] on icon at bounding box center [773, 344] width 10 height 10
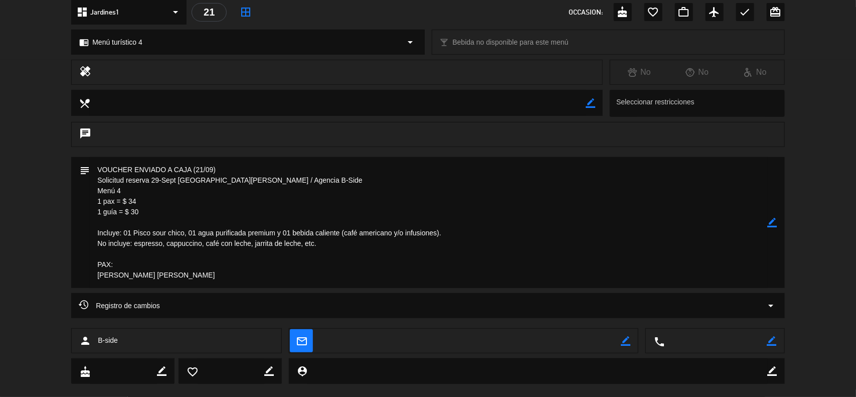
scroll to position [125, 0]
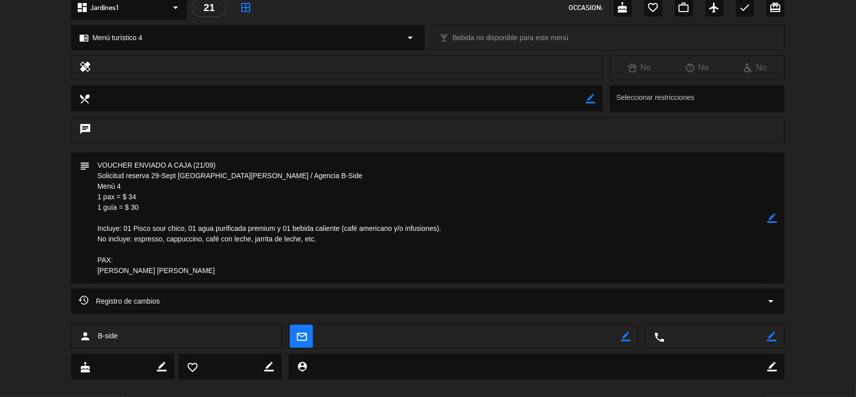
click at [771, 216] on icon "border_color" at bounding box center [773, 218] width 10 height 10
click at [234, 275] on textarea at bounding box center [429, 217] width 678 height 131
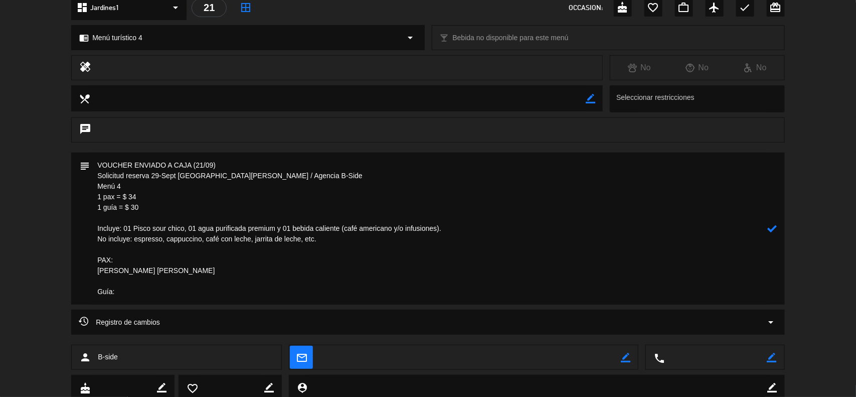
paste textarea "Augusto Salazar"
click at [770, 226] on icon at bounding box center [773, 229] width 10 height 10
click at [775, 227] on icon "border_color" at bounding box center [773, 229] width 10 height 10
click at [199, 269] on textarea at bounding box center [429, 228] width 678 height 152
click at [186, 294] on textarea at bounding box center [429, 228] width 678 height 152
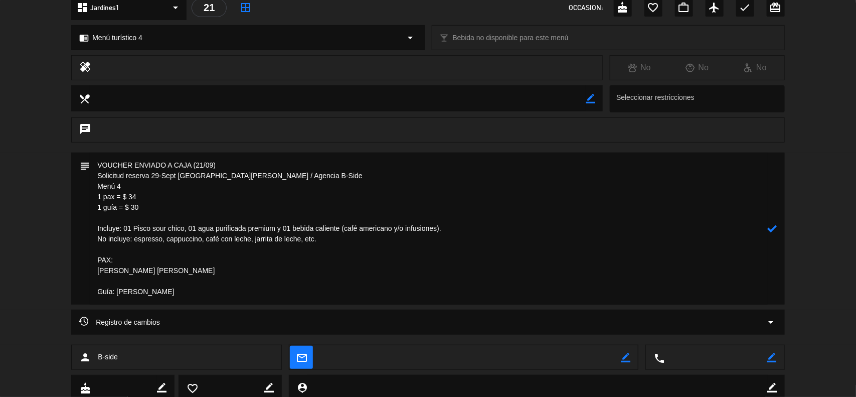
click at [196, 269] on textarea at bounding box center [429, 228] width 678 height 152
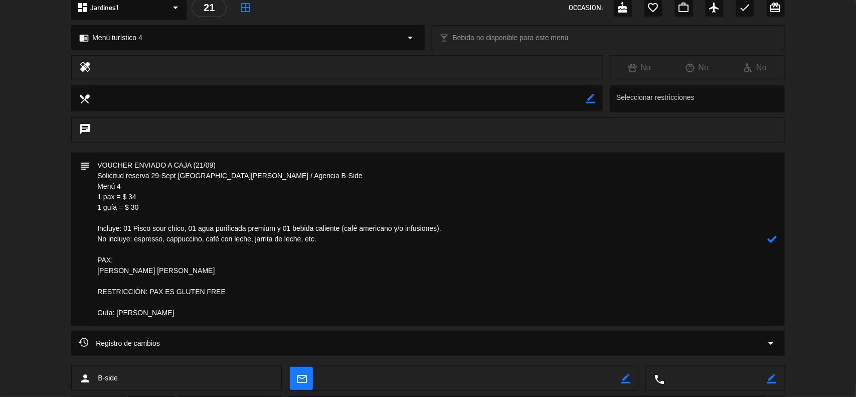
drag, startPoint x: 229, startPoint y: 289, endPoint x: 82, endPoint y: 292, distance: 147.5
click at [82, 293] on div "subject" at bounding box center [428, 238] width 714 height 173
type textarea "VOUCHER ENVIADO A CAJA (21/09) Solicitud reserva 29-Sept Café del Museo Larco /…"
click at [772, 238] on icon at bounding box center [773, 239] width 10 height 10
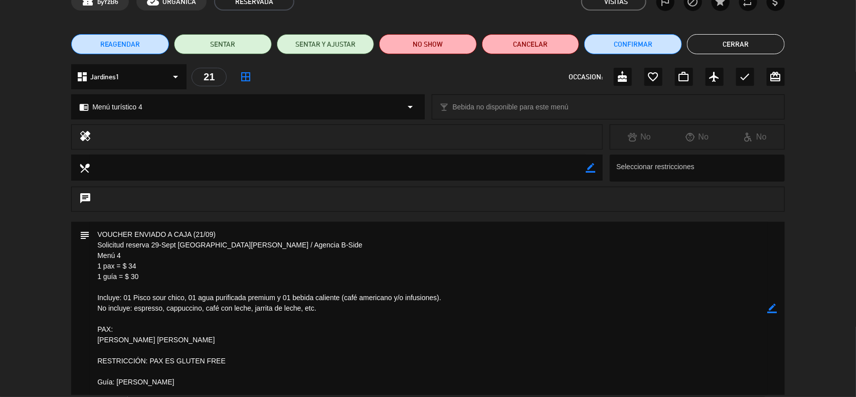
scroll to position [0, 0]
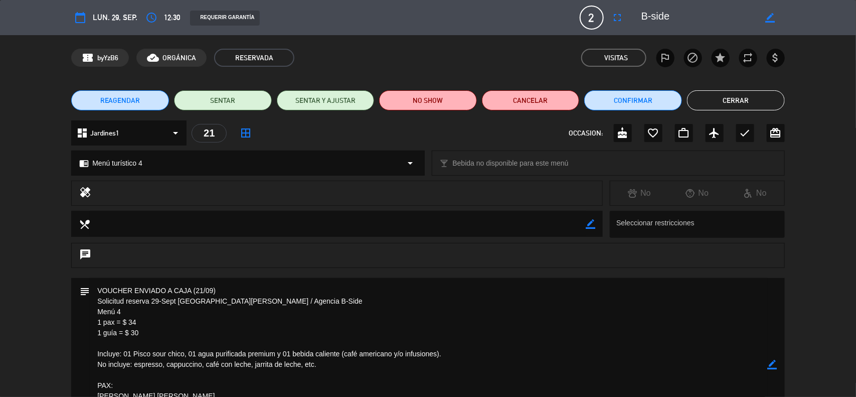
click at [590, 222] on icon "border_color" at bounding box center [591, 224] width 10 height 10
click at [520, 226] on textarea at bounding box center [338, 224] width 496 height 26
paste textarea "RESTRICCIÓN: PAX ES GLUTEN FREE"
type textarea "RESTRICCIÓN: PAX ES GLUTEN FREE"
click at [590, 226] on icon at bounding box center [591, 224] width 10 height 10
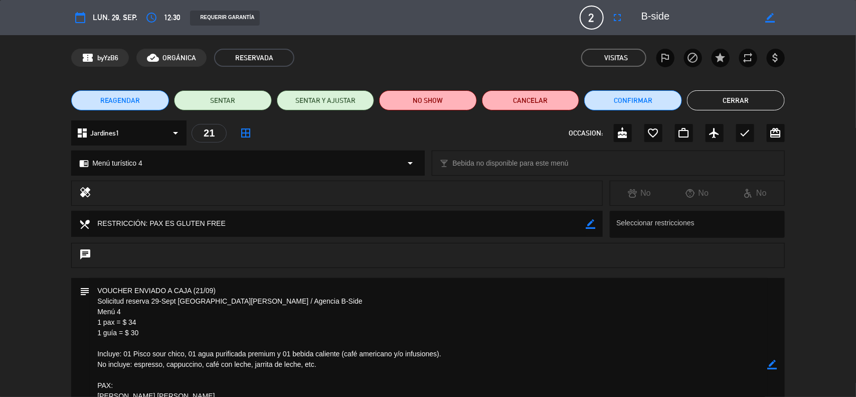
drag, startPoint x: 144, startPoint y: 335, endPoint x: 90, endPoint y: 312, distance: 58.5
click at [90, 312] on textarea at bounding box center [429, 364] width 678 height 173
click at [771, 364] on icon "border_color" at bounding box center [773, 365] width 10 height 10
click at [302, 296] on textarea at bounding box center [429, 364] width 678 height 173
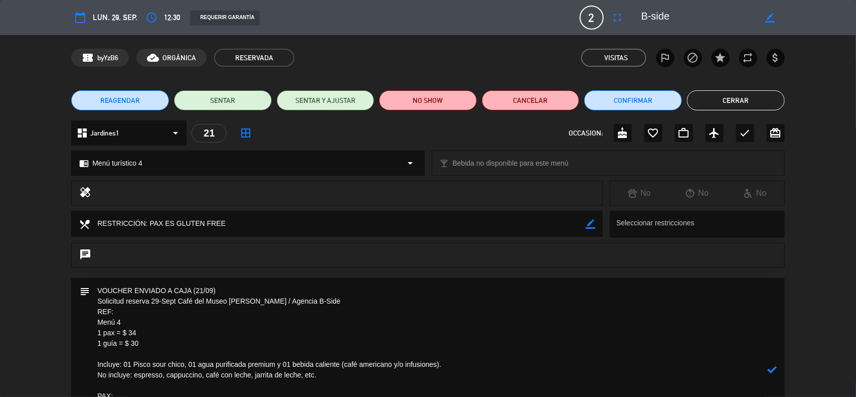
paste textarea "Etienne Jean P. Adriaenssen"
type textarea "VOUCHER ENVIADO A CAJA (21/09) Solicitud reserva 29-Sept Café del Museo Larco /…"
click at [772, 370] on icon at bounding box center [773, 370] width 10 height 10
click at [772, 369] on icon "border_color" at bounding box center [773, 370] width 10 height 10
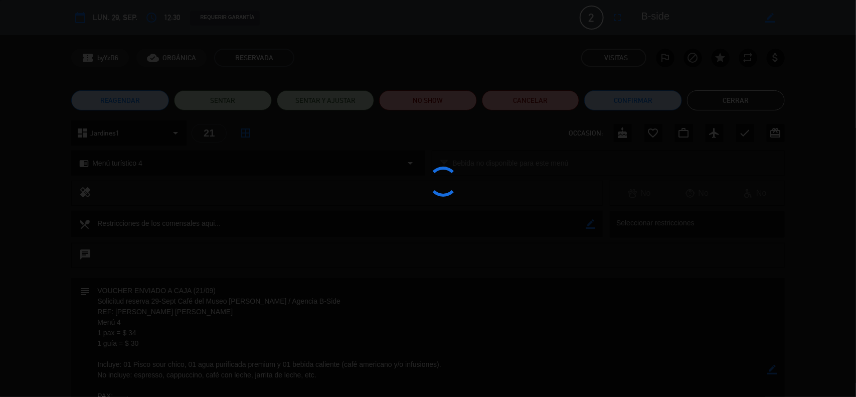
click at [772, 369] on div at bounding box center [428, 198] width 856 height 397
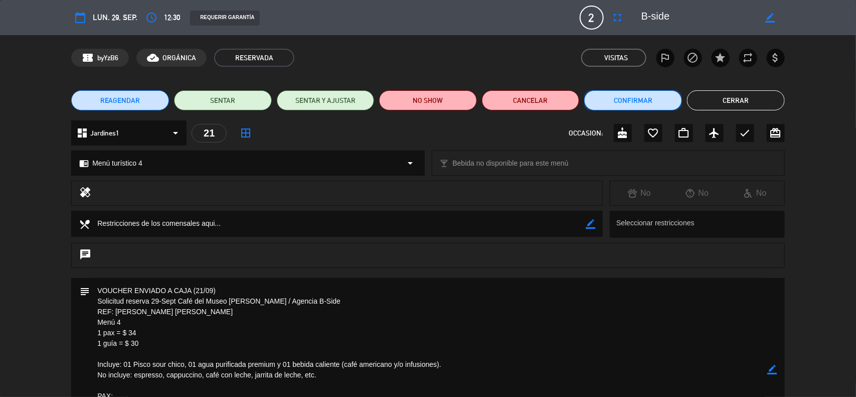
click at [625, 96] on button "Confirmar" at bounding box center [633, 100] width 98 height 20
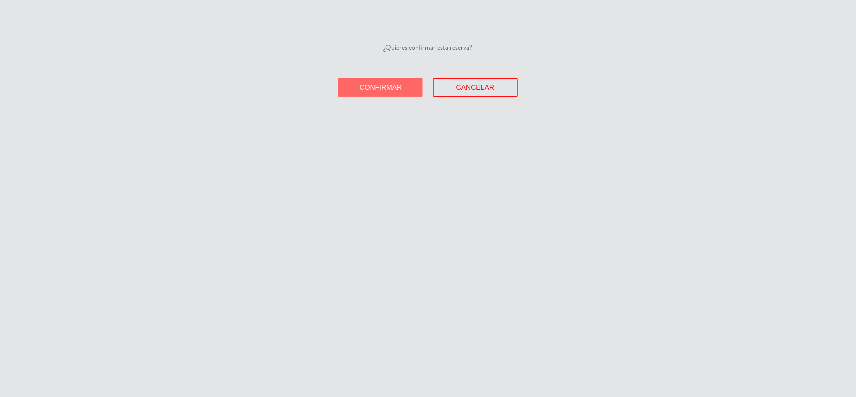
click at [381, 84] on span "Confirmar" at bounding box center [381, 87] width 43 height 8
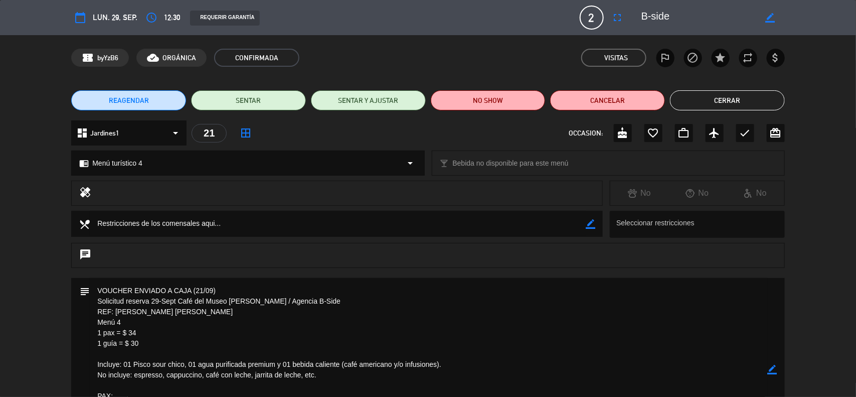
click at [778, 369] on div "subject border_color" at bounding box center [428, 370] width 714 height 184
click at [777, 369] on div "subject border_color" at bounding box center [428, 370] width 714 height 184
click at [775, 370] on icon "border_color" at bounding box center [773, 370] width 10 height 10
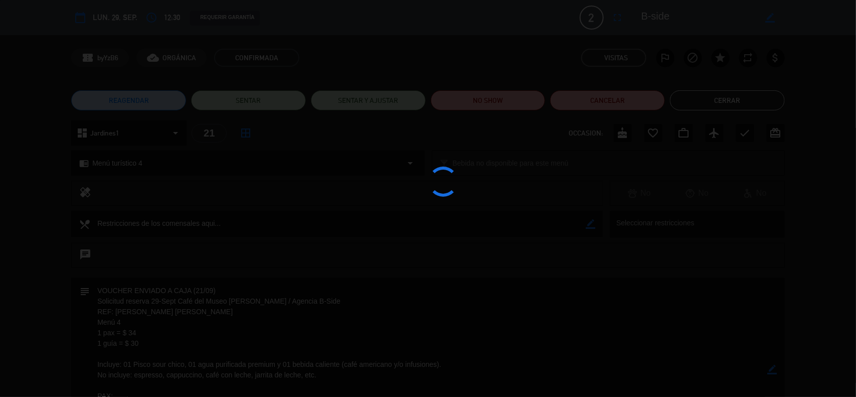
click at [775, 370] on div at bounding box center [428, 198] width 856 height 397
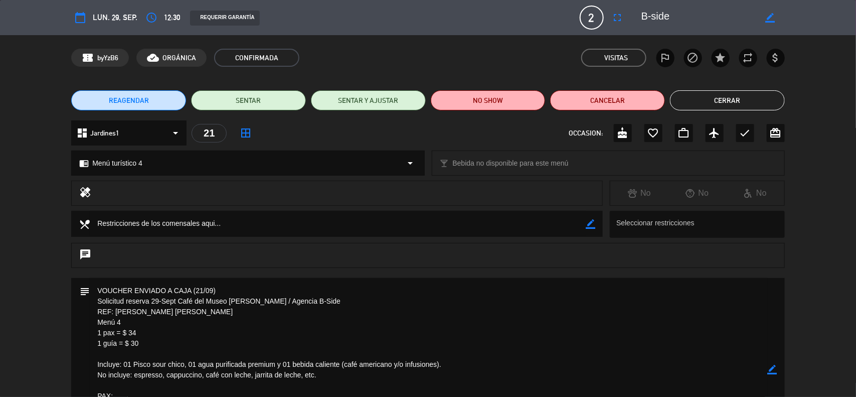
click at [769, 367] on icon "border_color" at bounding box center [773, 370] width 10 height 10
click at [769, 367] on icon at bounding box center [773, 370] width 10 height 10
click at [0, 0] on div at bounding box center [0, 0] width 0 height 0
click at [740, 99] on button "Cerrar" at bounding box center [727, 100] width 115 height 20
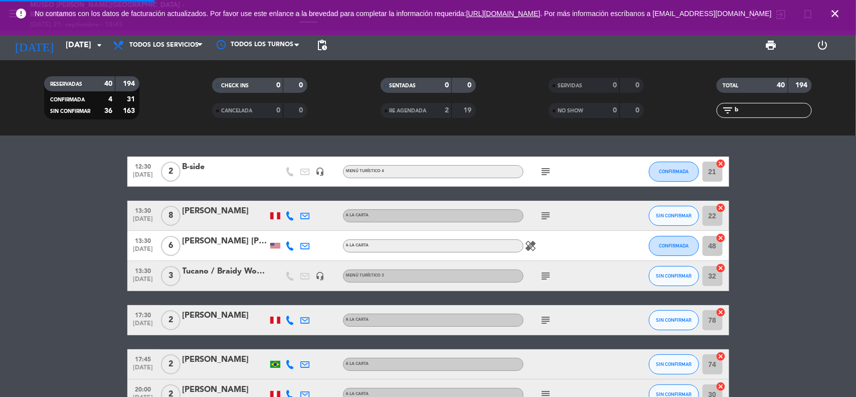
click at [803, 150] on div "12:30 sep. 29 2 B-side headset_mic Menú turístico 4 subject CONFIRMADA 21 cance…" at bounding box center [428, 265] width 856 height 261
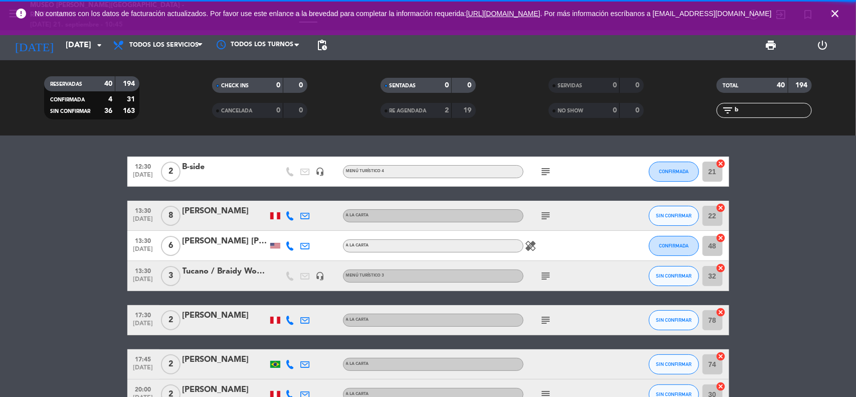
click at [834, 19] on icon "close" at bounding box center [835, 14] width 12 height 12
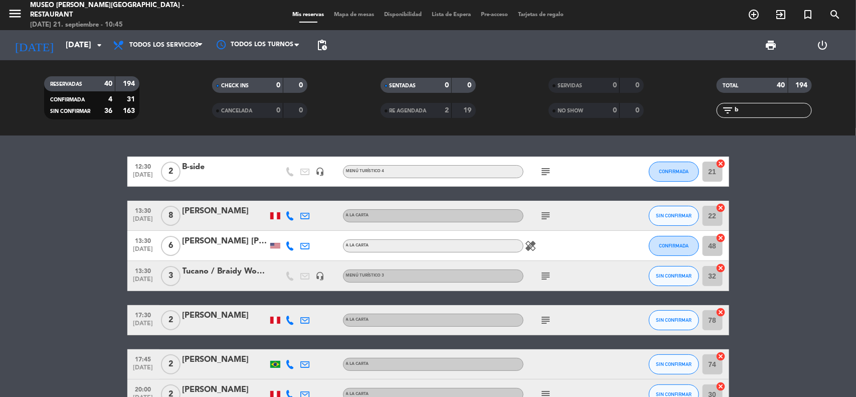
drag, startPoint x: 738, startPoint y: 108, endPoint x: 721, endPoint y: 111, distance: 17.4
click at [721, 111] on div "filter_list b" at bounding box center [764, 110] width 95 height 15
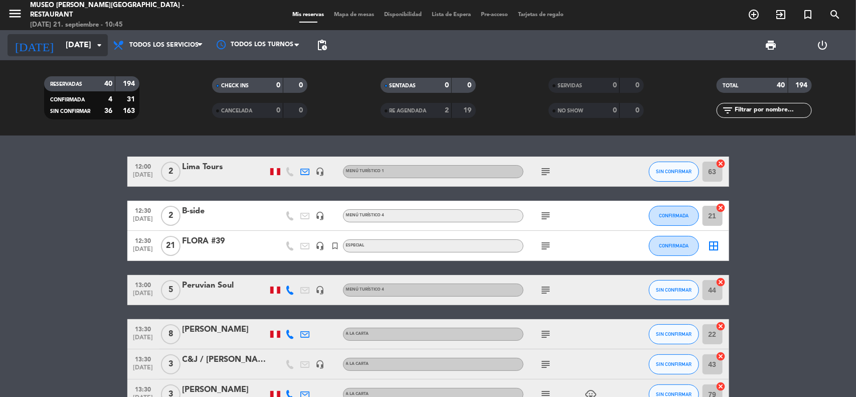
click at [78, 43] on input "[DATE]" at bounding box center [114, 46] width 106 height 20
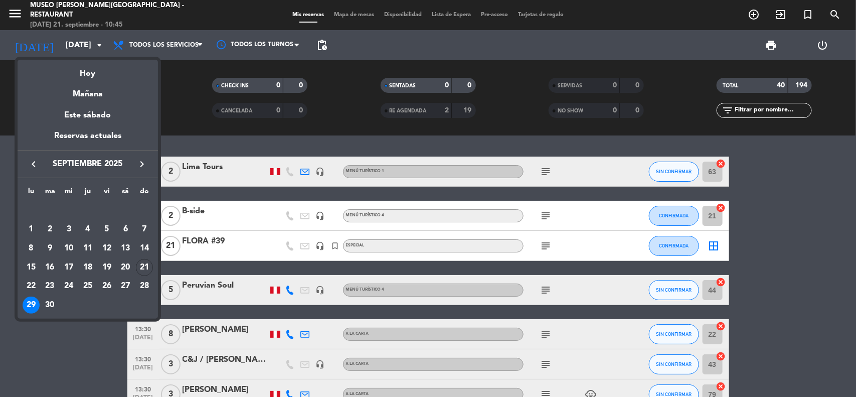
click at [143, 161] on icon "keyboard_arrow_right" at bounding box center [142, 164] width 12 height 12
click at [102, 284] on div "28" at bounding box center [106, 285] width 17 height 17
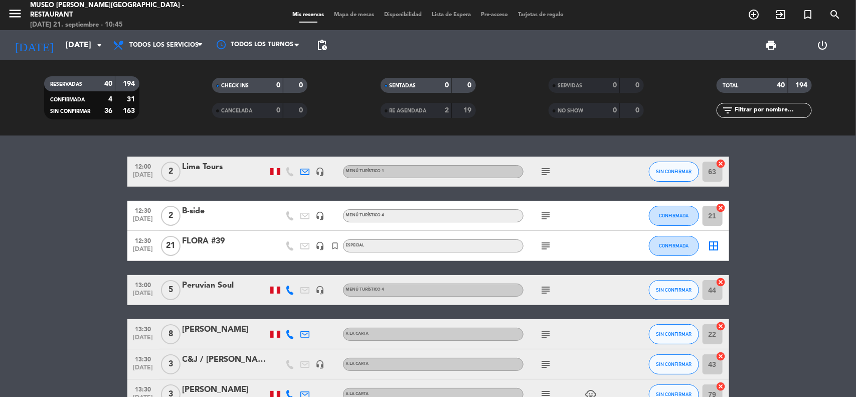
type input "[DATE]"
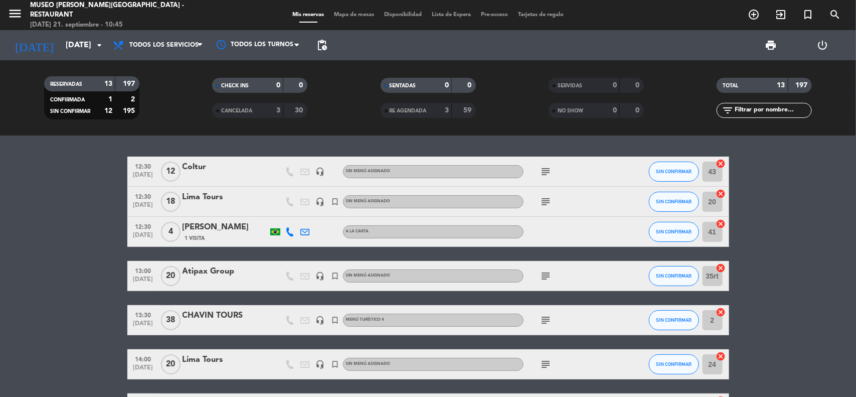
click at [760, 112] on input "text" at bounding box center [773, 110] width 78 height 11
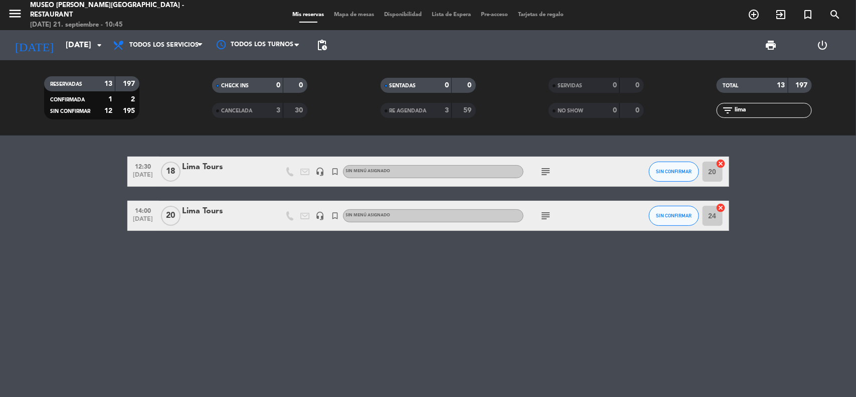
type input "lima"
click at [209, 207] on div "Lima Tours" at bounding box center [225, 211] width 85 height 13
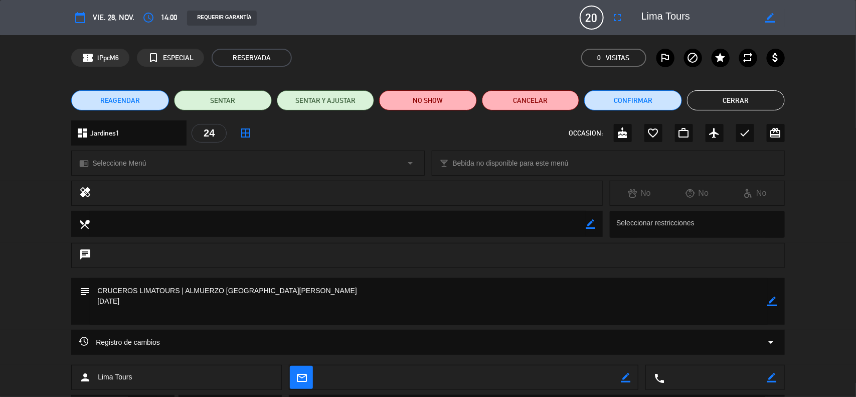
click at [163, 162] on div "chrome_reader_mode Seleccione Menú arrow_drop_down" at bounding box center [248, 163] width 352 height 24
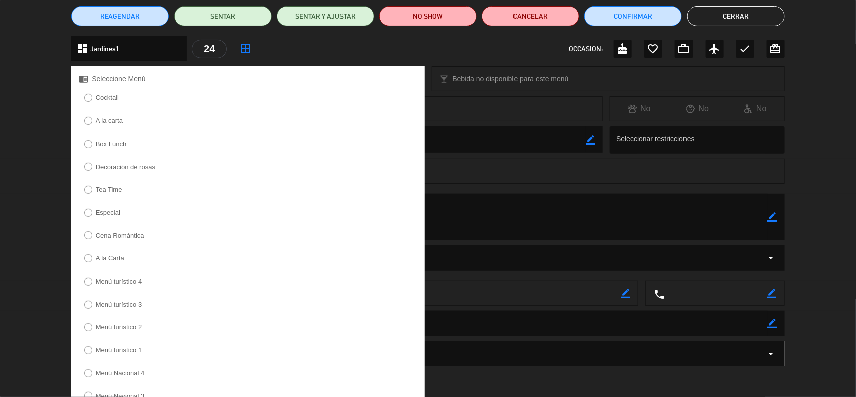
scroll to position [188, 0]
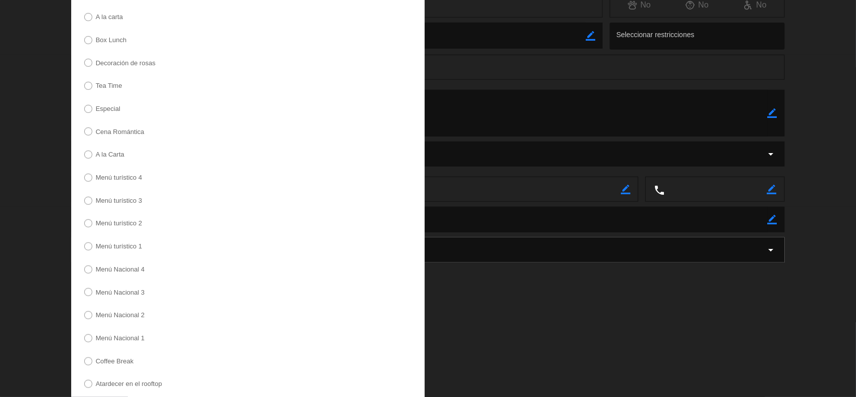
click at [125, 249] on label "Menú turístico 1" at bounding box center [119, 246] width 47 height 7
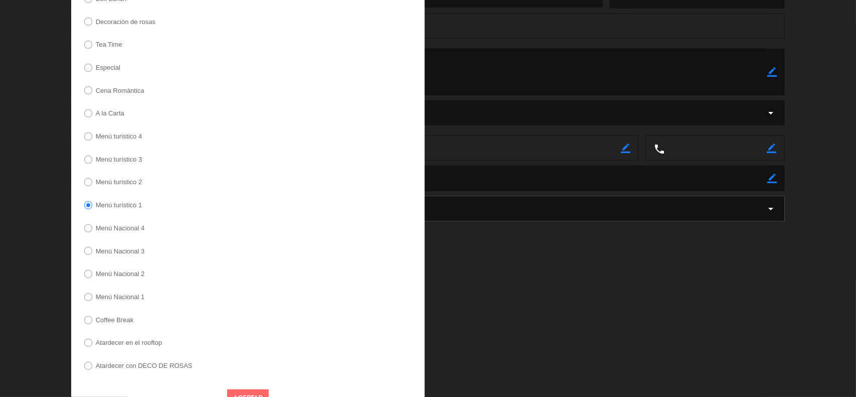
scroll to position [262, 0]
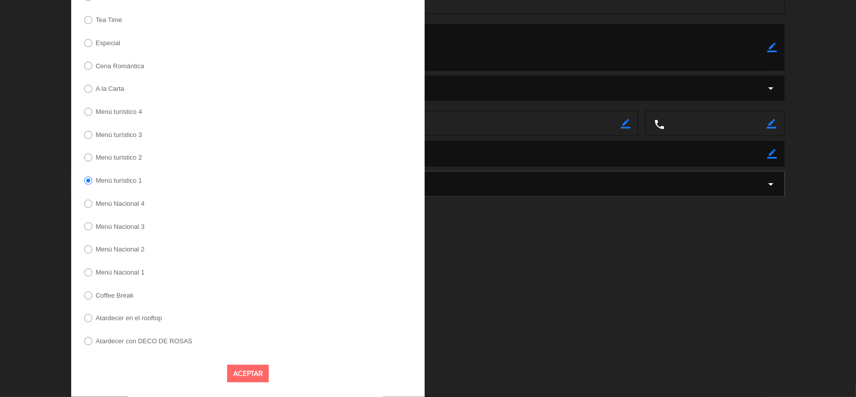
click at [246, 372] on button "Aceptar" at bounding box center [248, 374] width 42 height 18
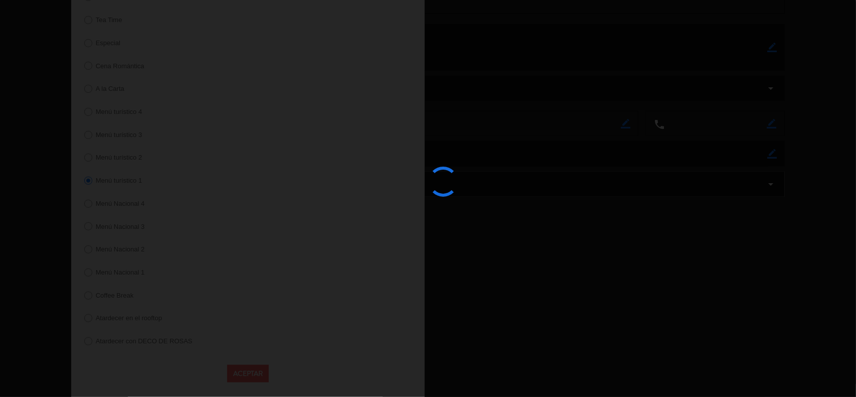
scroll to position [83, 0]
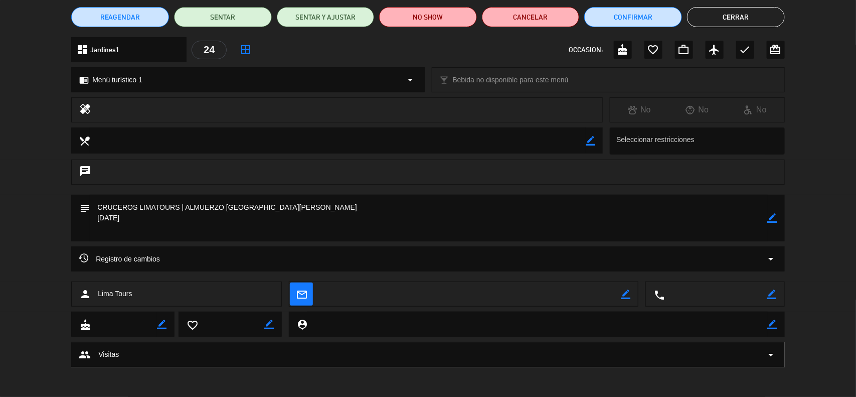
click at [773, 217] on icon "border_color" at bounding box center [773, 218] width 10 height 10
click at [216, 228] on textarea at bounding box center [429, 218] width 678 height 47
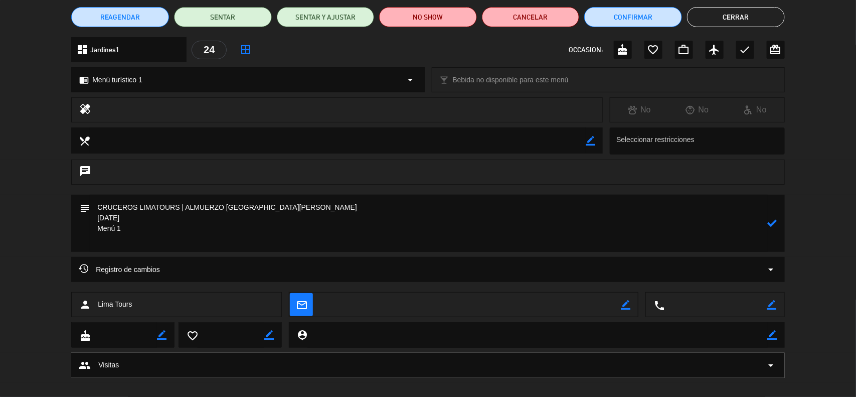
type textarea "CRUCEROS LIMATOURS | ALMUERZO CAFE DEL MUSEO Holland Oosterdam Friday, November…"
click at [774, 221] on icon at bounding box center [773, 223] width 10 height 10
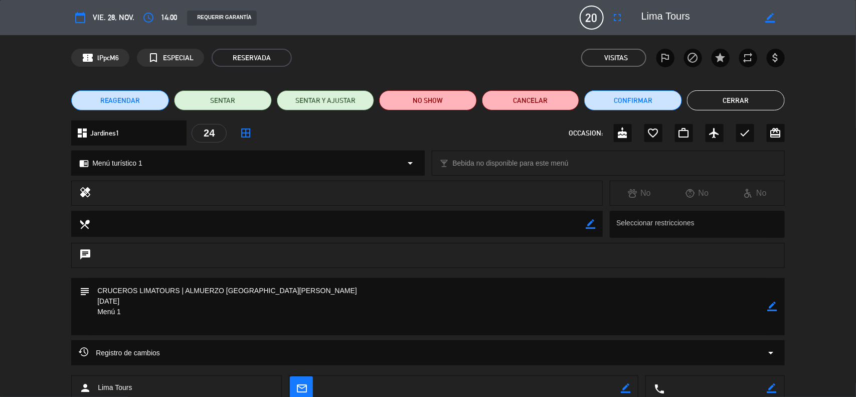
click at [738, 103] on button "Cerrar" at bounding box center [736, 100] width 98 height 20
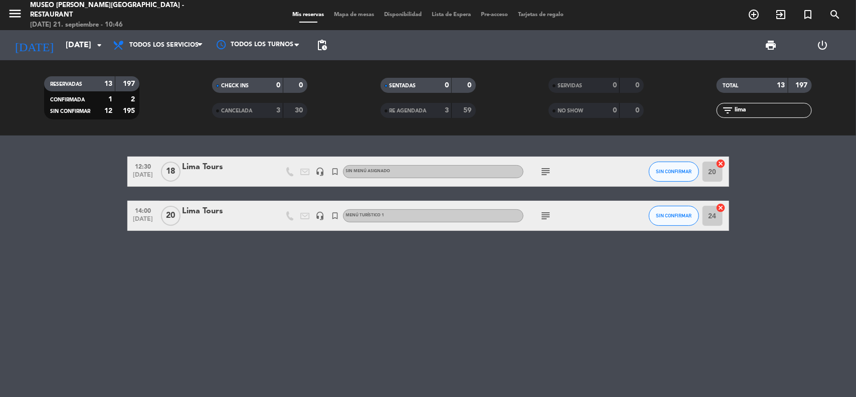
drag, startPoint x: 748, startPoint y: 110, endPoint x: 686, endPoint y: 110, distance: 62.2
click at [686, 110] on div "filter_list lima" at bounding box center [765, 110] width 168 height 15
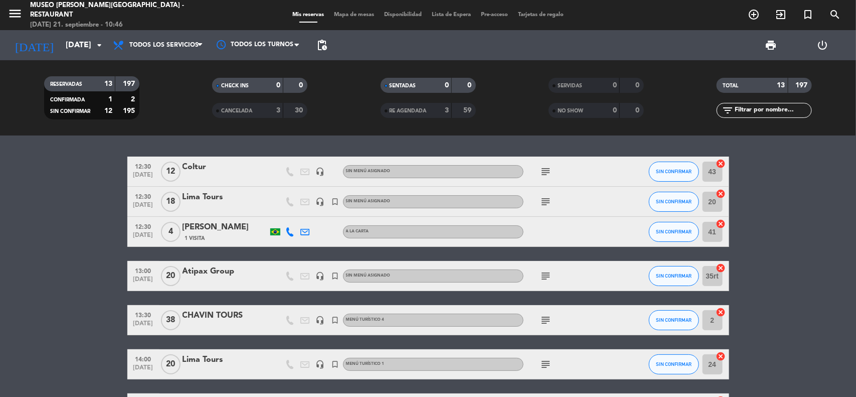
click at [86, 41] on input "[DATE]" at bounding box center [114, 46] width 106 height 20
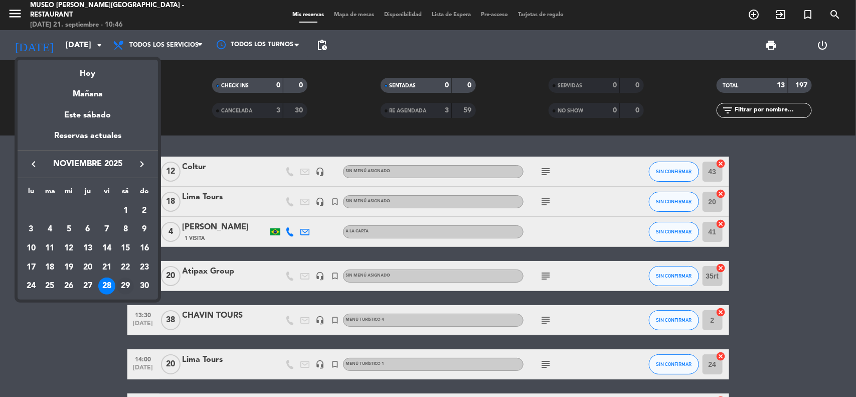
click at [128, 289] on div "29" at bounding box center [125, 285] width 17 height 17
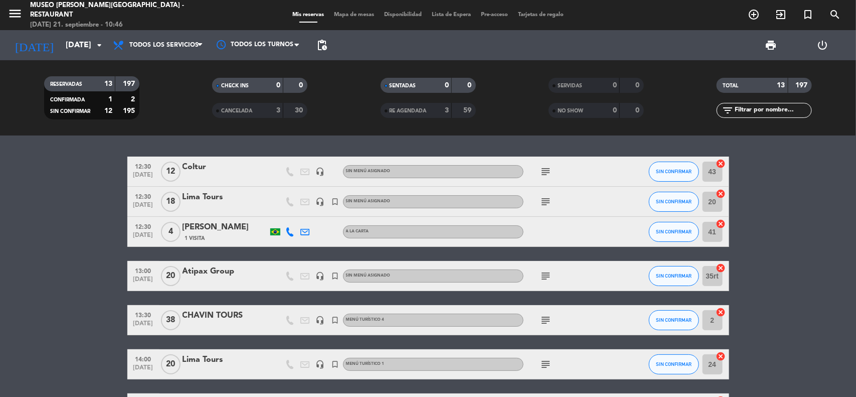
type input "[DATE]"
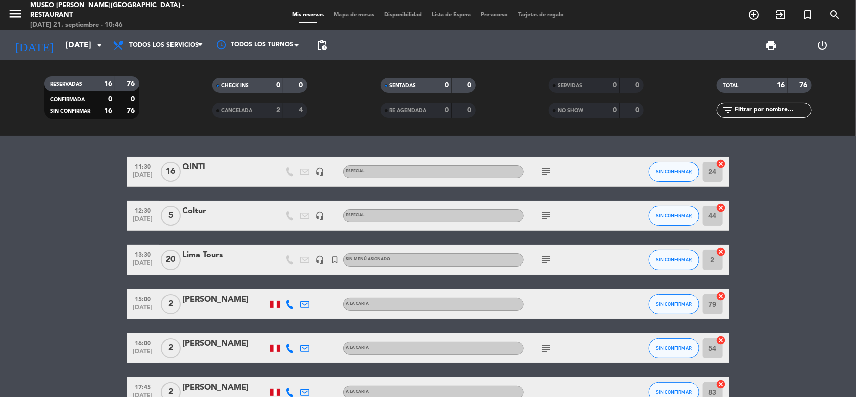
click at [221, 255] on div "Lima Tours" at bounding box center [225, 255] width 85 height 13
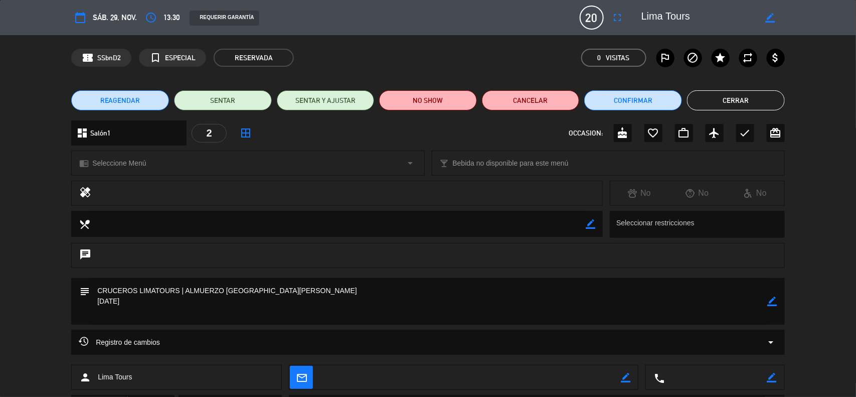
click at [768, 301] on icon "border_color" at bounding box center [773, 301] width 10 height 10
click at [243, 314] on textarea at bounding box center [429, 301] width 678 height 47
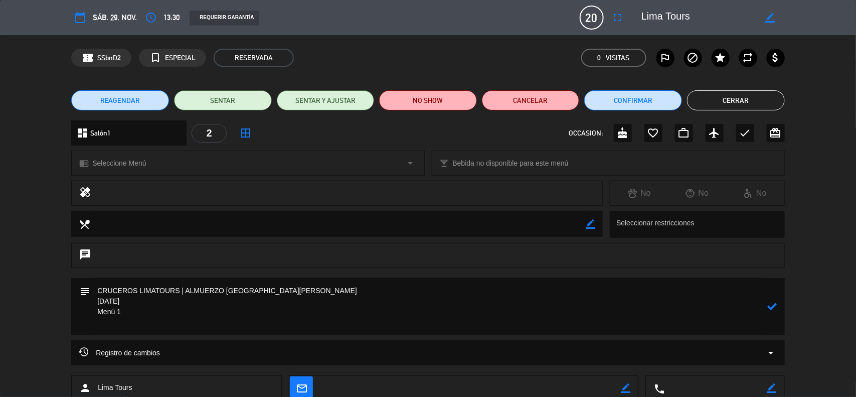
type textarea "CRUCEROS LIMATOURS | ALMUERZO [GEOGRAPHIC_DATA][PERSON_NAME] [DATE] Menú 1"
click at [776, 306] on icon at bounding box center [773, 306] width 10 height 10
click at [125, 163] on span "Seleccione Menú" at bounding box center [119, 163] width 54 height 12
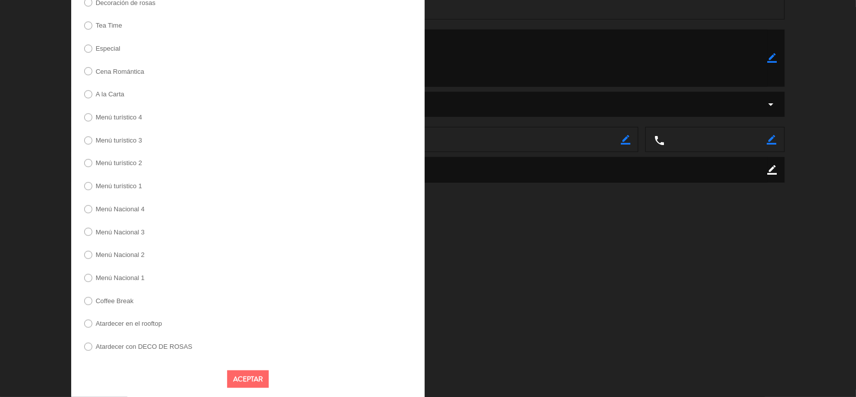
scroll to position [251, 0]
click at [119, 185] on label "Menú turístico 1" at bounding box center [119, 183] width 47 height 7
click at [237, 383] on button "Aceptar" at bounding box center [248, 377] width 42 height 18
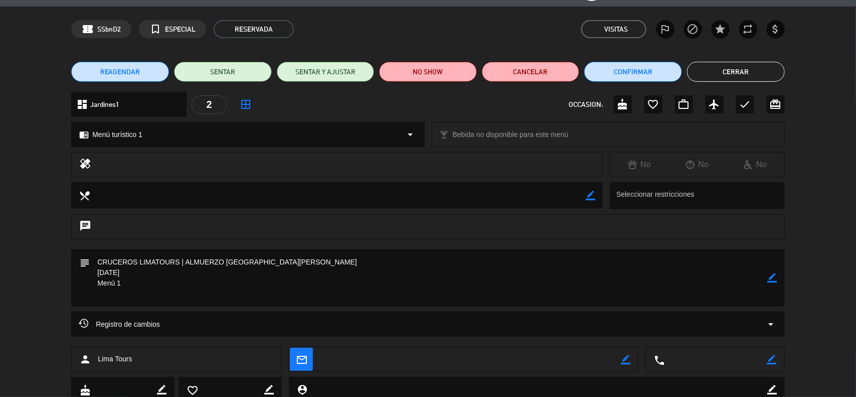
scroll to position [0, 0]
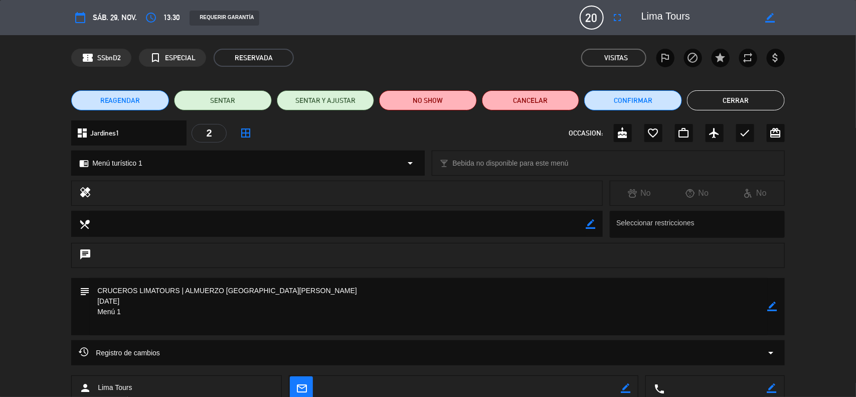
click at [736, 97] on button "Cerrar" at bounding box center [736, 100] width 98 height 20
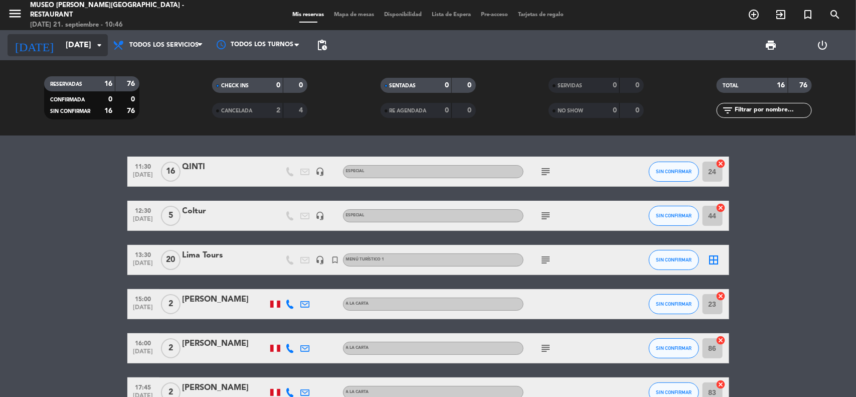
click at [74, 46] on input "[DATE]" at bounding box center [114, 46] width 106 height 20
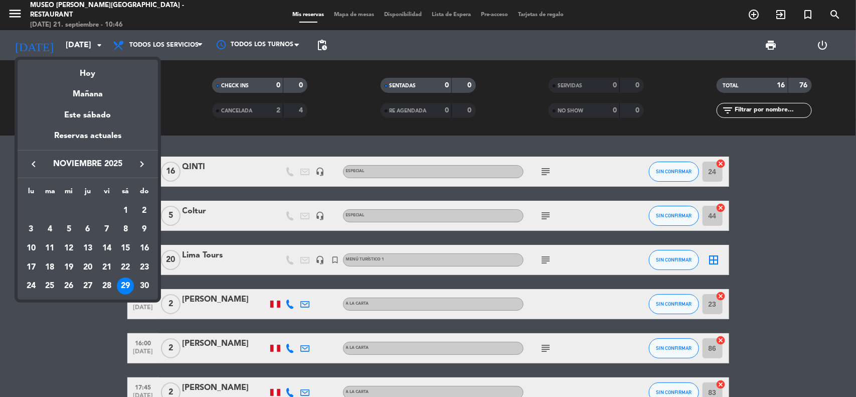
click at [143, 161] on icon "keyboard_arrow_right" at bounding box center [142, 164] width 12 height 12
click at [144, 161] on icon "keyboard_arrow_right" at bounding box center [142, 164] width 12 height 12
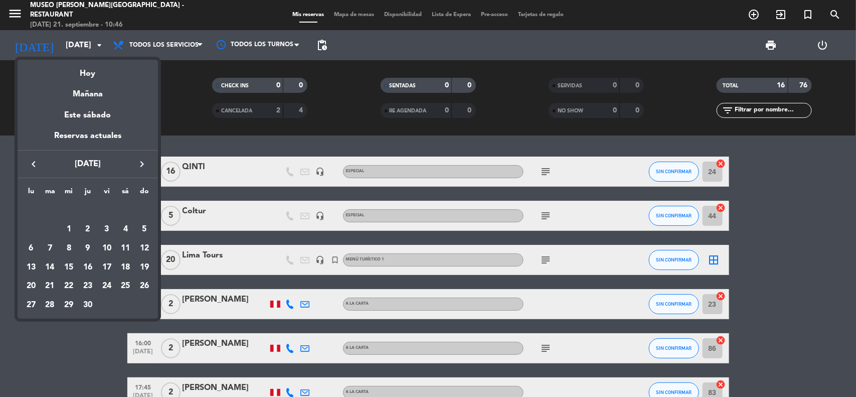
click at [29, 164] on icon "keyboard_arrow_left" at bounding box center [34, 164] width 12 height 12
click at [104, 286] on div "27" at bounding box center [106, 285] width 17 height 17
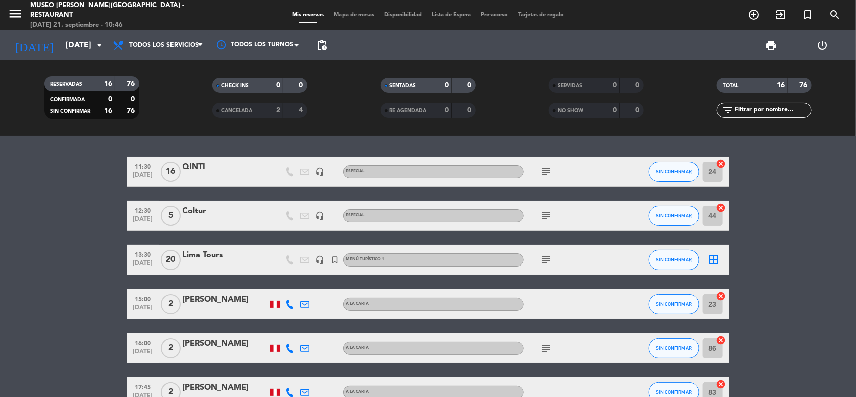
type input "[DATE]"
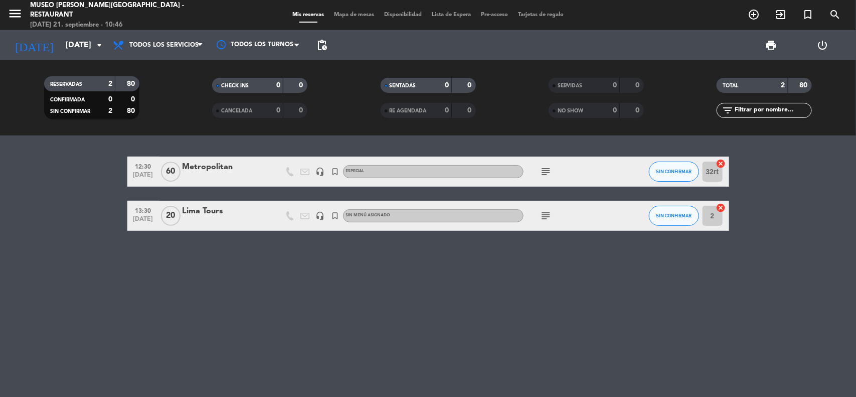
click at [211, 210] on div "Lima Tours" at bounding box center [225, 211] width 85 height 13
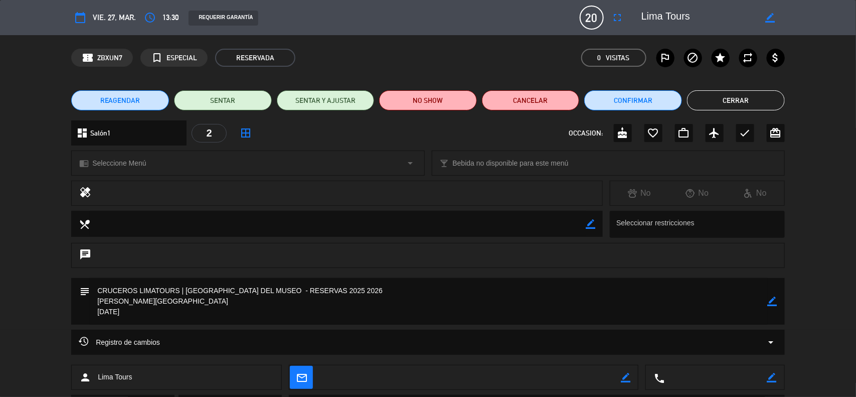
click at [771, 301] on icon "border_color" at bounding box center [773, 301] width 10 height 10
click at [207, 311] on textarea at bounding box center [429, 301] width 678 height 47
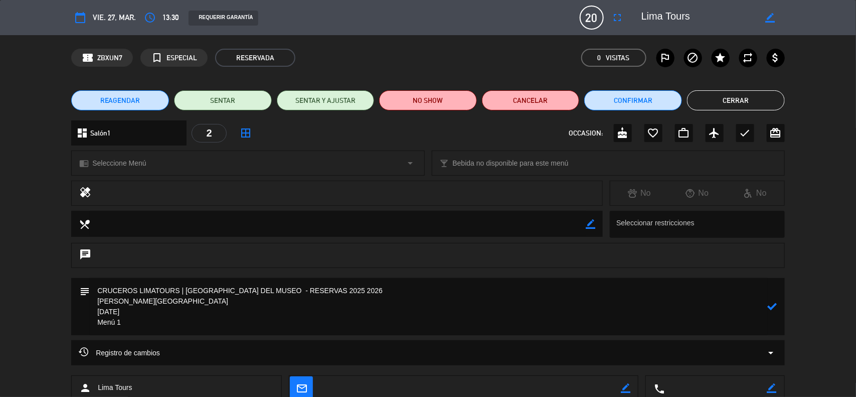
click at [766, 305] on textarea at bounding box center [429, 306] width 678 height 57
type textarea "CRUCEROS LIMATOURS | [GEOGRAPHIC_DATA] DEL MUSEO - RESERVAS 2025 2026 [PERSON_N…"
click at [771, 306] on icon at bounding box center [773, 306] width 10 height 10
click at [136, 163] on span "Seleccione Menú" at bounding box center [119, 163] width 54 height 12
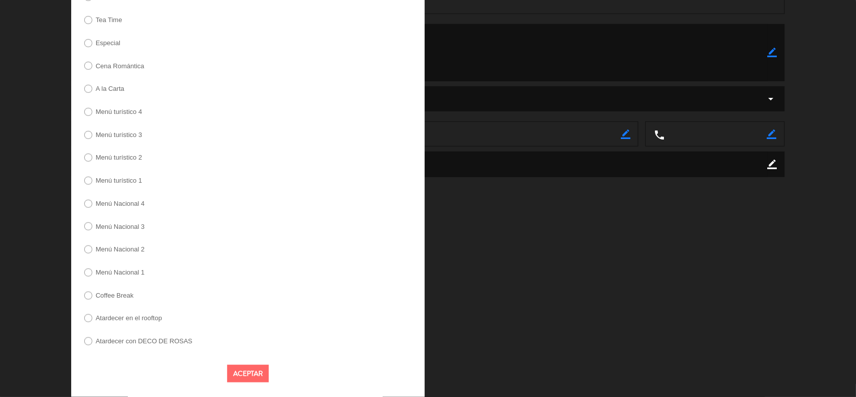
scroll to position [262, 0]
click at [129, 177] on label "Menú turístico 1" at bounding box center [119, 180] width 47 height 7
click at [248, 375] on button "Aceptar" at bounding box center [248, 374] width 42 height 18
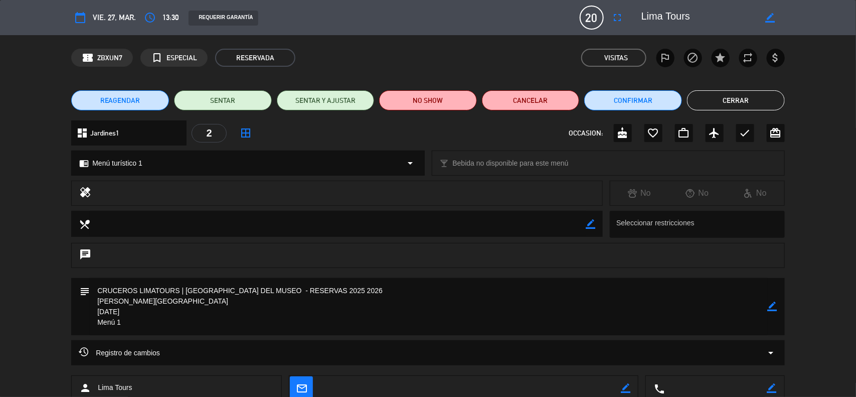
click at [712, 92] on button "Cerrar" at bounding box center [736, 100] width 98 height 20
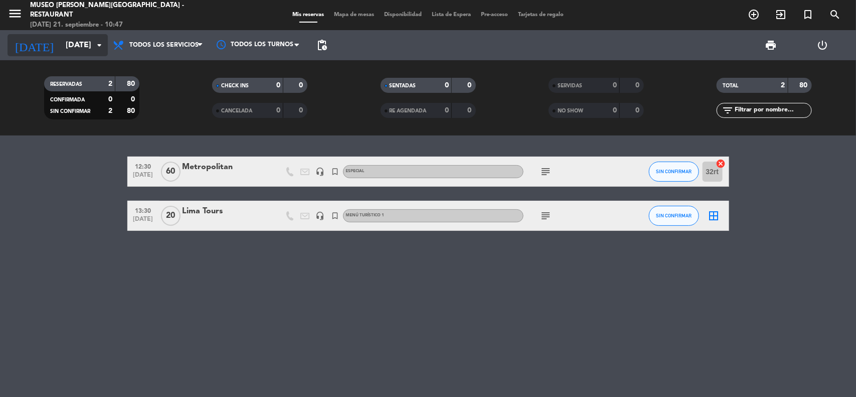
click at [84, 43] on input "[DATE]" at bounding box center [114, 46] width 106 height 20
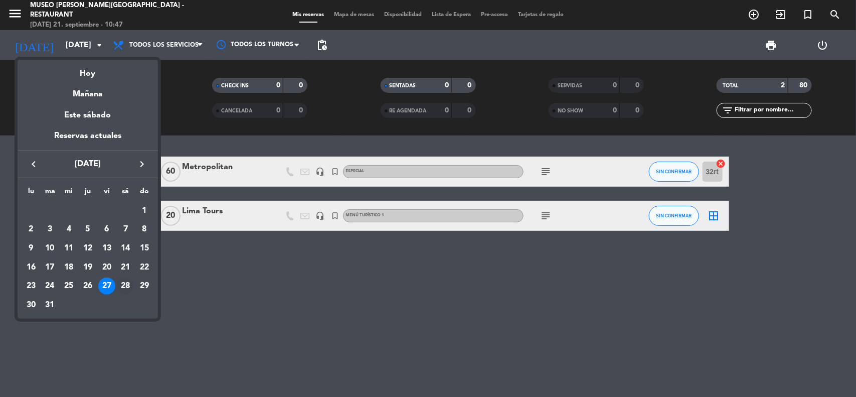
click at [124, 289] on div "28" at bounding box center [125, 285] width 17 height 17
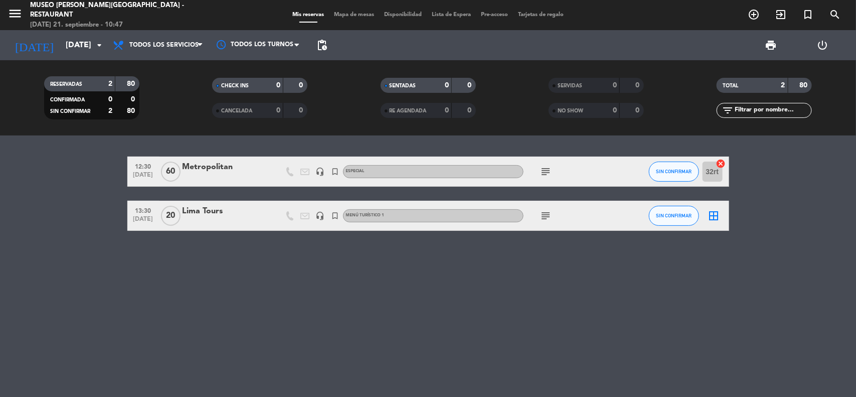
type input "[DATE]"
click at [209, 167] on div "Lima Tours" at bounding box center [225, 166] width 85 height 13
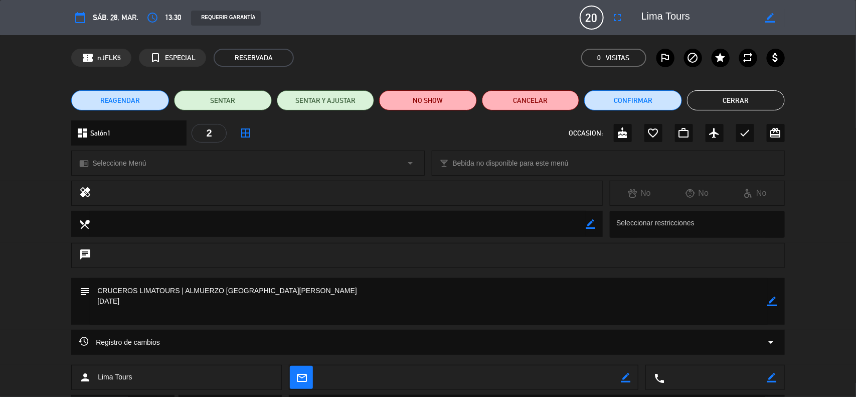
drag, startPoint x: 777, startPoint y: 301, endPoint x: 533, endPoint y: 292, distance: 244.9
click at [776, 300] on icon "border_color" at bounding box center [773, 301] width 10 height 10
click at [191, 309] on textarea at bounding box center [429, 301] width 678 height 47
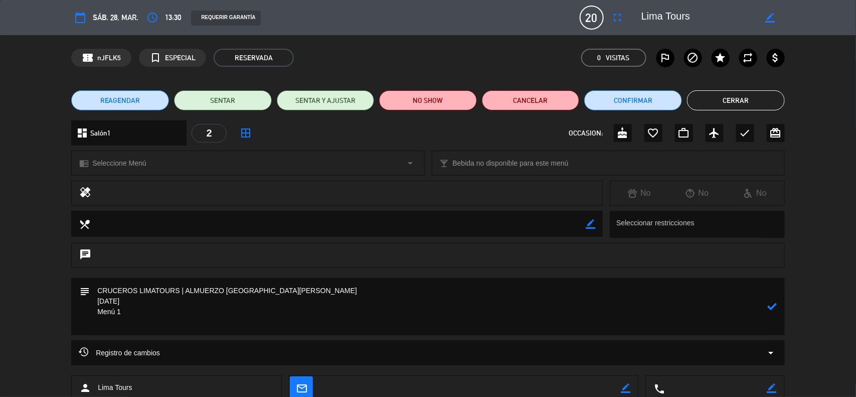
type textarea "CRUCEROS LIMATOURS | ALMUERZO [GEOGRAPHIC_DATA][PERSON_NAME] [DATE] Menú 1"
click at [771, 303] on icon at bounding box center [773, 306] width 10 height 10
click at [132, 153] on div "calendar_today sáb. 28, mar. access_time 13:30 REQUERIR GARANTÍA 20 Lima Tours …" at bounding box center [428, 198] width 856 height 397
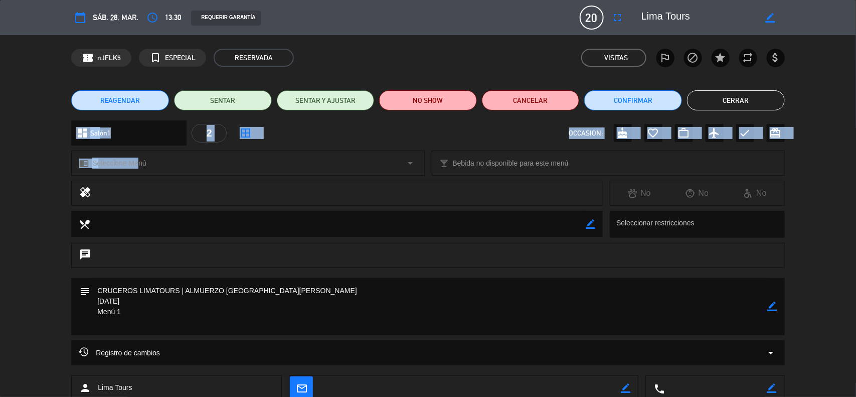
click at [124, 159] on span "Seleccione Menú" at bounding box center [119, 163] width 54 height 12
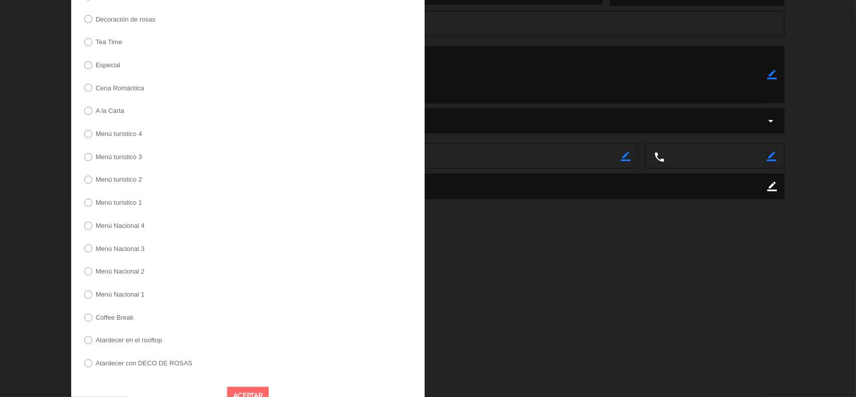
scroll to position [251, 0]
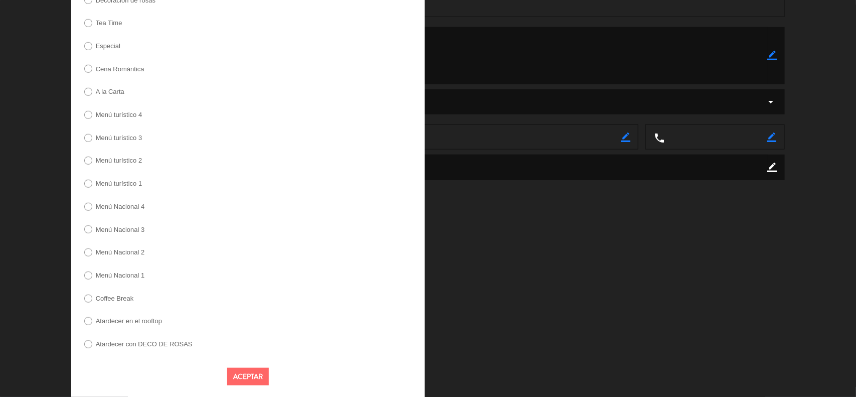
click at [128, 187] on label "Menú turístico 1" at bounding box center [119, 183] width 47 height 7
click at [245, 375] on button "Aceptar" at bounding box center [248, 374] width 42 height 18
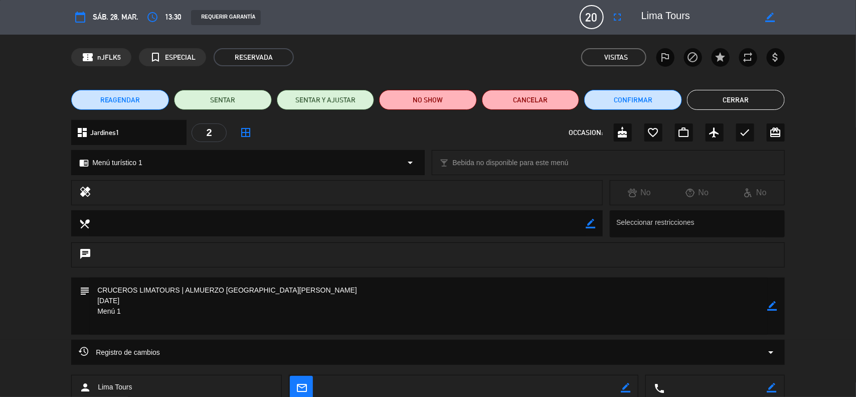
scroll to position [0, 0]
click at [774, 306] on icon "border_color" at bounding box center [773, 306] width 10 height 10
click at [774, 307] on icon "border_color" at bounding box center [773, 306] width 10 height 10
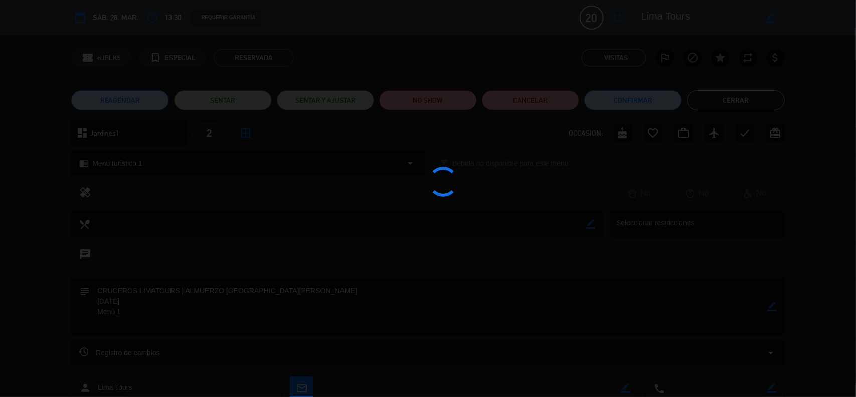
drag, startPoint x: 774, startPoint y: 307, endPoint x: 766, endPoint y: 301, distance: 9.6
click at [773, 307] on div at bounding box center [428, 198] width 856 height 397
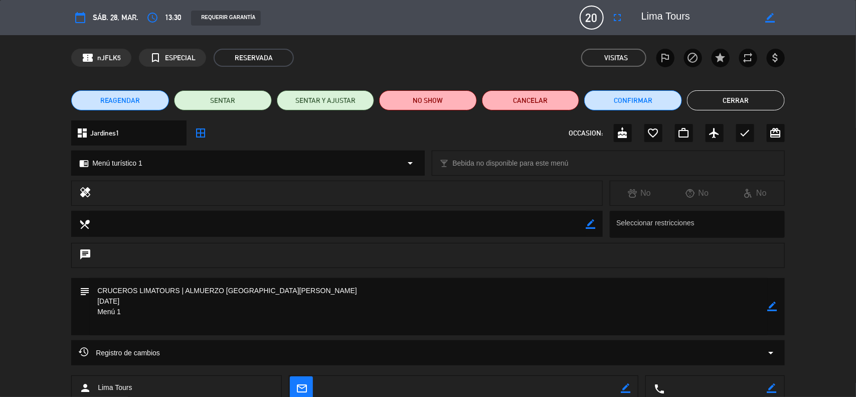
click at [738, 96] on button "Cerrar" at bounding box center [736, 100] width 98 height 20
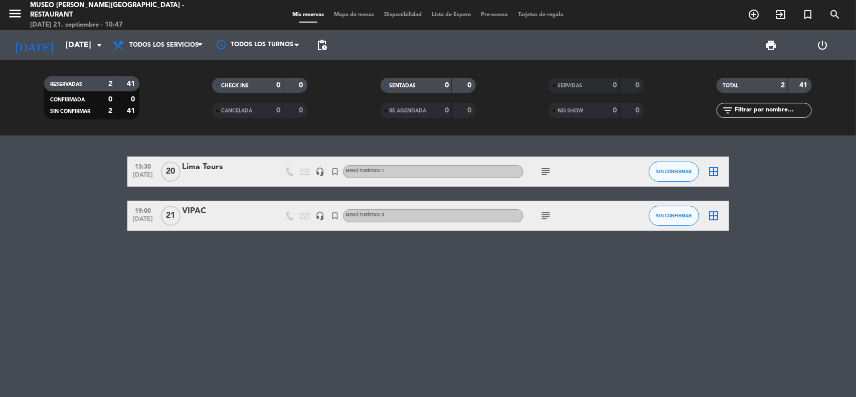
click at [206, 167] on div "Lima Tours" at bounding box center [225, 166] width 85 height 13
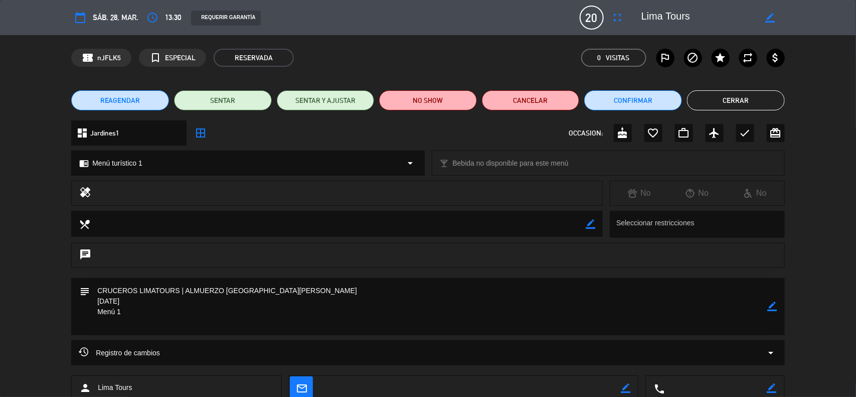
click at [208, 133] on span "border_all" at bounding box center [201, 133] width 18 height 18
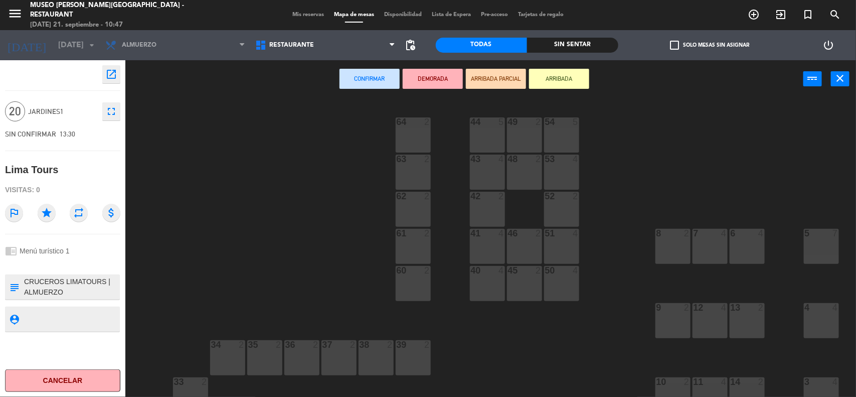
click at [809, 247] on div "5 7" at bounding box center [821, 246] width 35 height 35
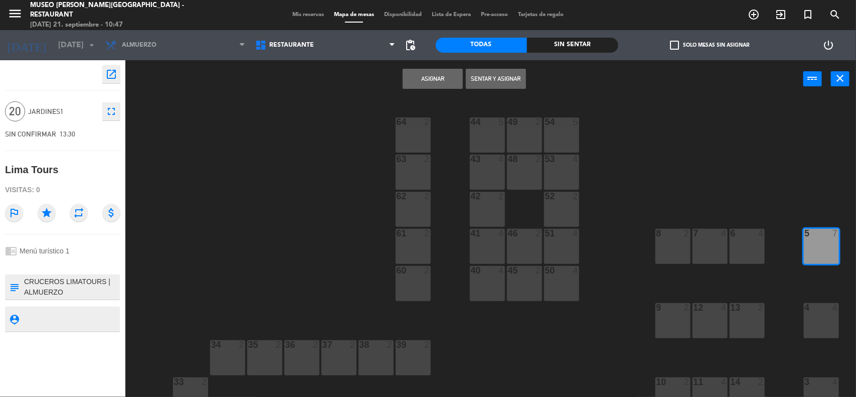
click at [822, 316] on div "4 4" at bounding box center [821, 320] width 35 height 35
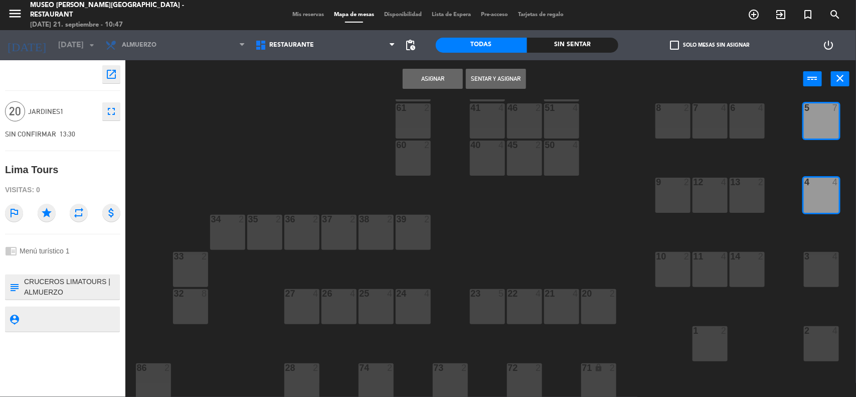
click at [826, 269] on div "3 4" at bounding box center [821, 269] width 35 height 35
click at [821, 339] on div "2 4" at bounding box center [821, 343] width 35 height 35
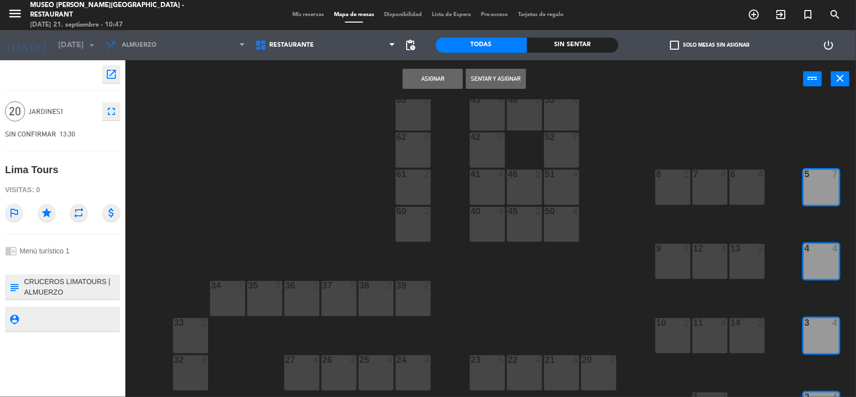
scroll to position [0, 0]
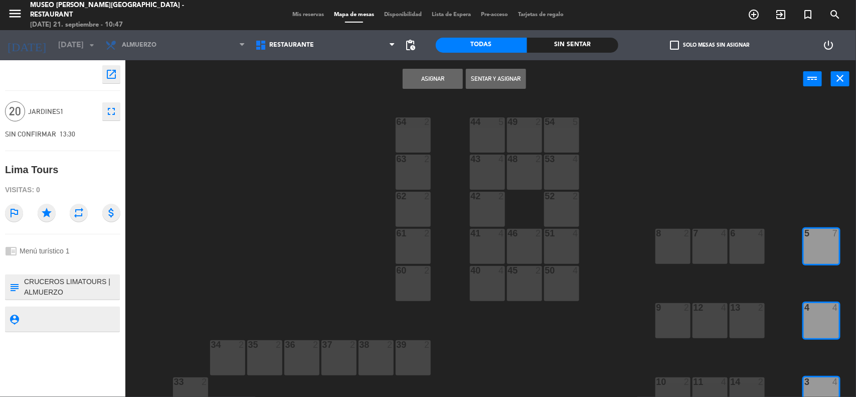
click at [432, 78] on button "Asignar" at bounding box center [433, 79] width 60 height 20
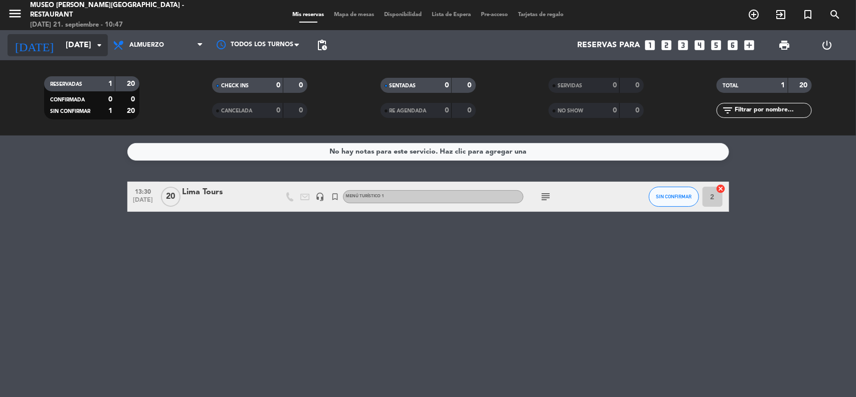
click at [74, 48] on input "[DATE]" at bounding box center [114, 46] width 106 height 20
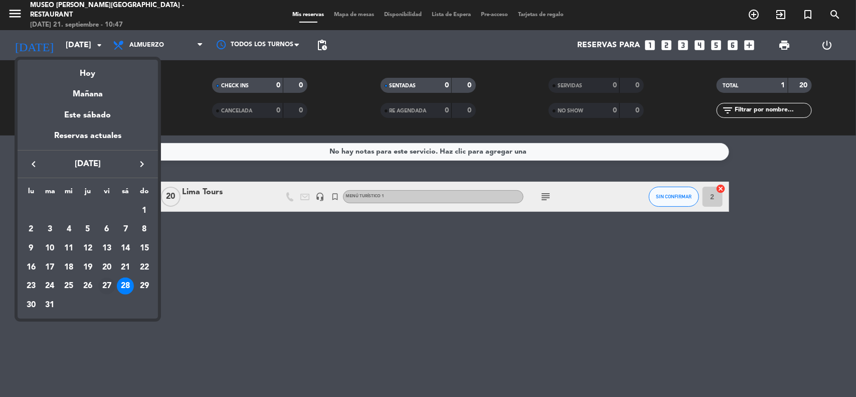
click at [105, 291] on div "27" at bounding box center [106, 285] width 17 height 17
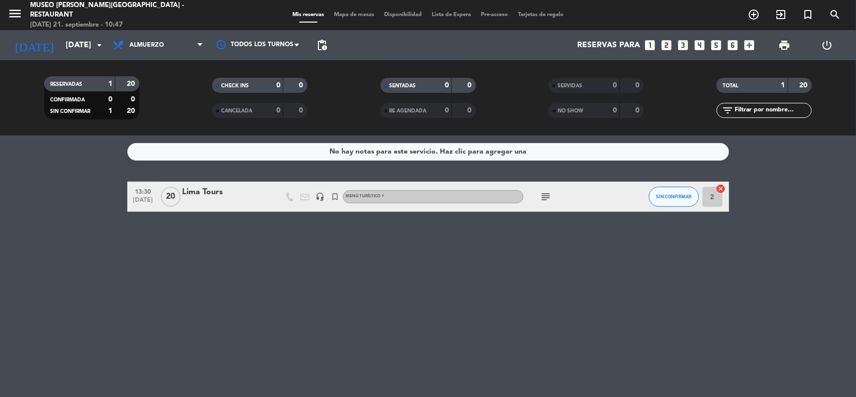
type input "[DATE]"
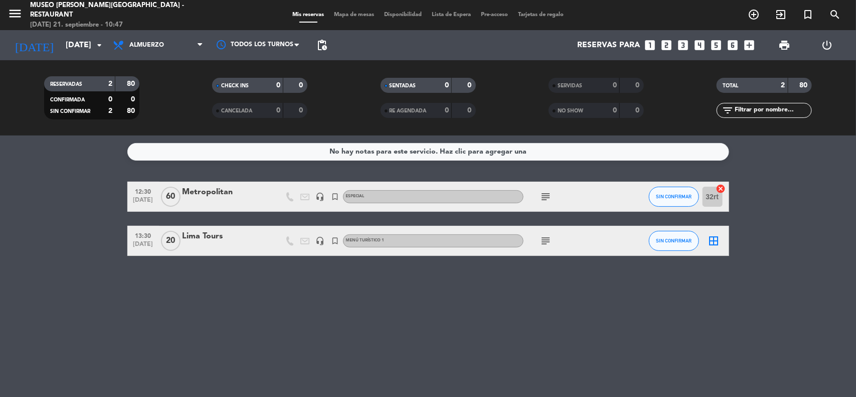
click at [200, 239] on div "Lima Tours" at bounding box center [225, 236] width 85 height 13
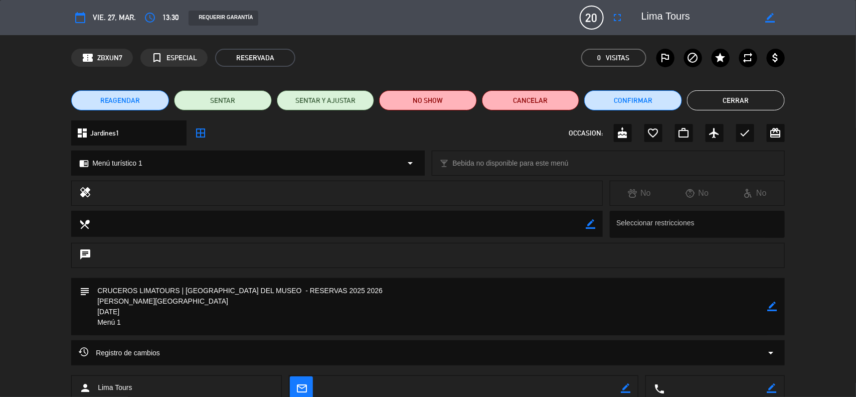
click at [201, 136] on icon "border_all" at bounding box center [201, 133] width 12 height 12
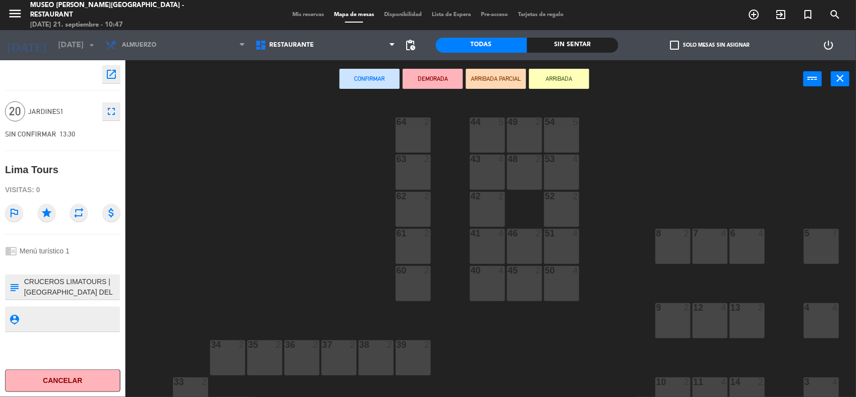
click at [808, 253] on div "5 7" at bounding box center [821, 246] width 35 height 35
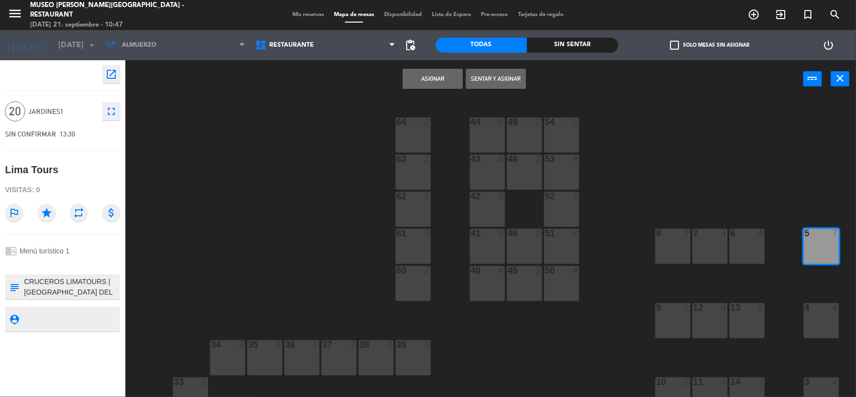
click at [805, 307] on div "4" at bounding box center [805, 307] width 1 height 9
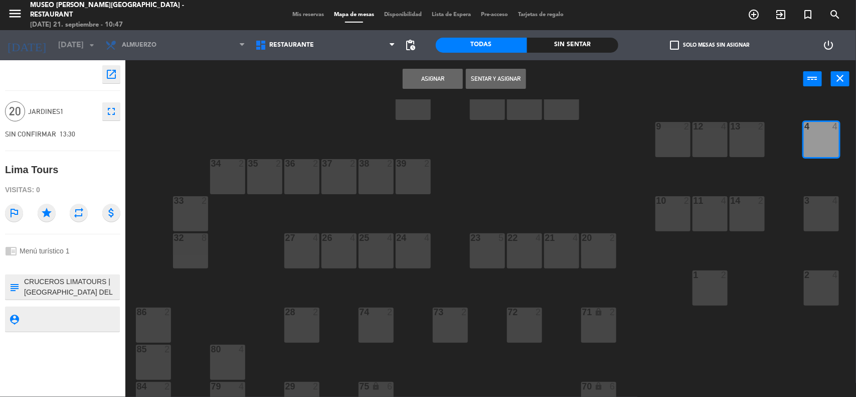
scroll to position [188, 0]
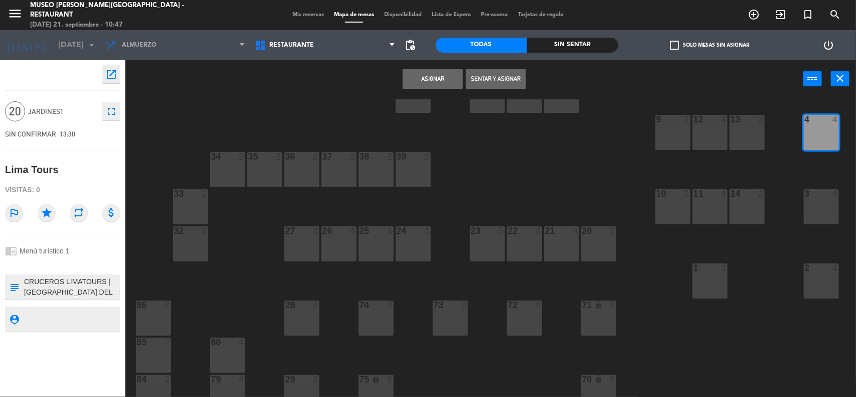
click at [815, 192] on div at bounding box center [821, 193] width 17 height 9
click at [818, 280] on div "2 4" at bounding box center [821, 280] width 35 height 35
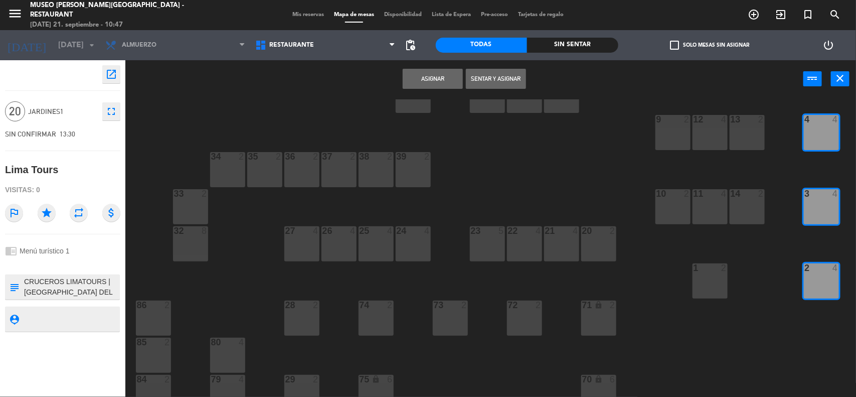
click at [440, 73] on button "Asignar" at bounding box center [433, 79] width 60 height 20
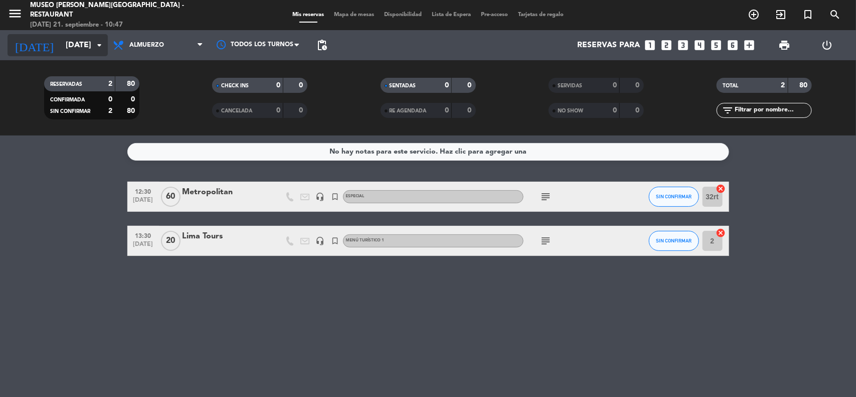
click at [87, 48] on input "[DATE]" at bounding box center [114, 46] width 106 height 20
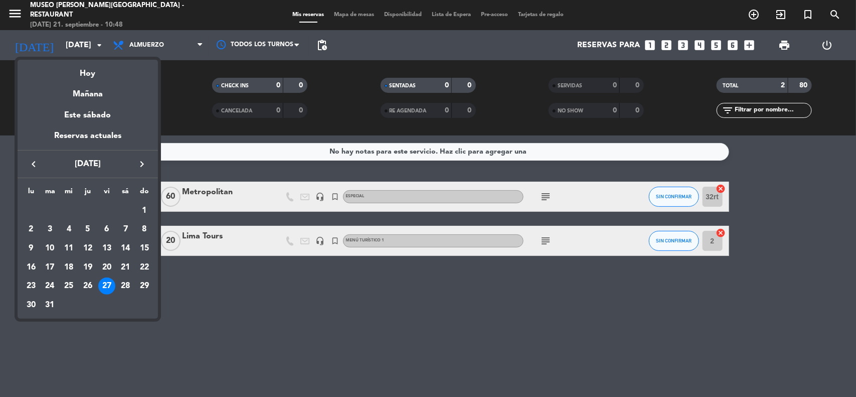
click at [31, 164] on icon "keyboard_arrow_left" at bounding box center [34, 164] width 12 height 12
click at [31, 165] on icon "keyboard_arrow_left" at bounding box center [34, 164] width 12 height 12
click at [34, 166] on icon "keyboard_arrow_left" at bounding box center [34, 164] width 12 height 12
click at [34, 167] on icon "keyboard_arrow_left" at bounding box center [34, 164] width 12 height 12
click at [124, 287] on div "29" at bounding box center [125, 285] width 17 height 17
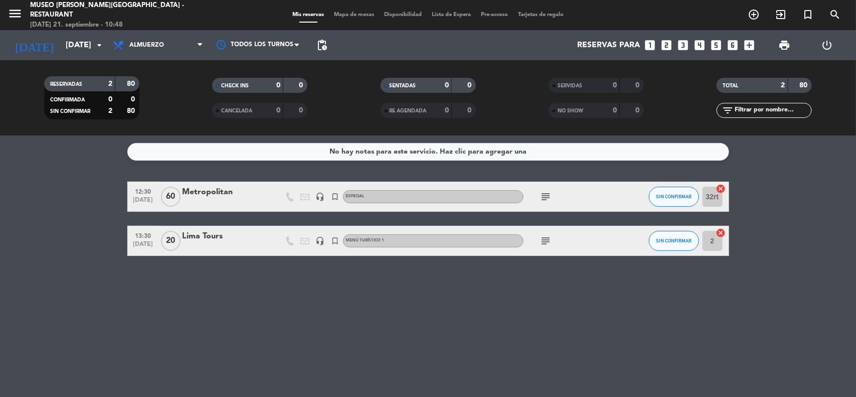
type input "[DATE]"
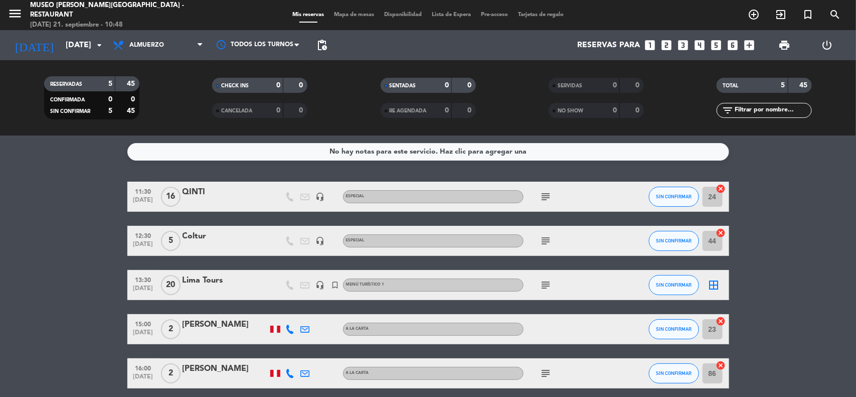
click at [209, 279] on div "Lima Tours" at bounding box center [225, 280] width 85 height 13
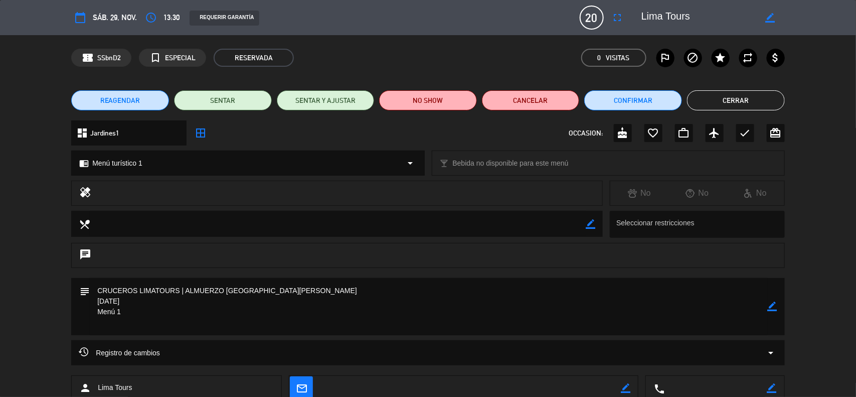
click at [202, 136] on icon "border_all" at bounding box center [201, 133] width 12 height 12
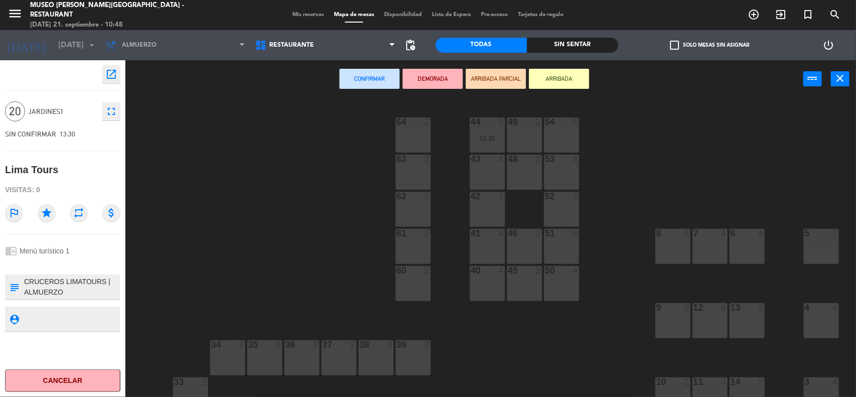
click at [827, 254] on div "5 7" at bounding box center [821, 246] width 35 height 35
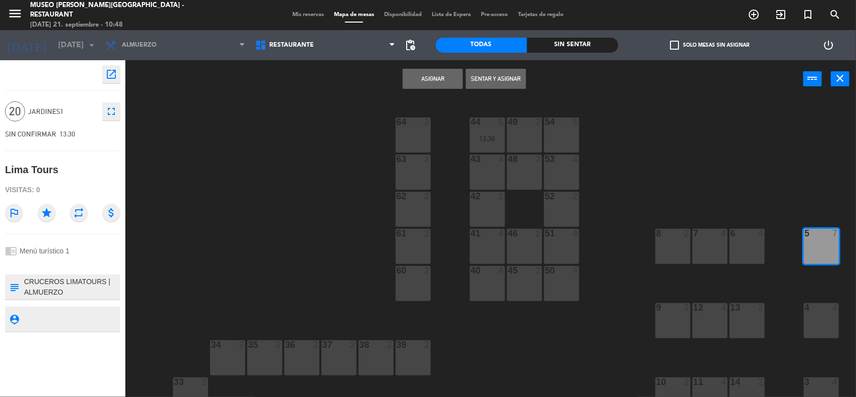
click at [820, 306] on div at bounding box center [821, 307] width 17 height 9
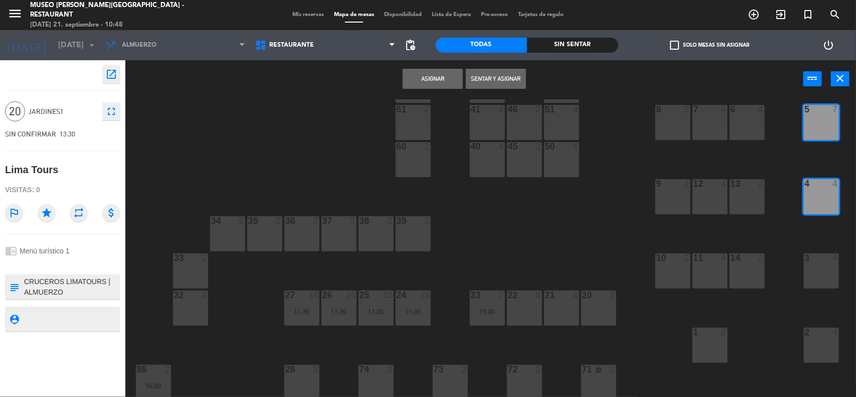
scroll to position [125, 0]
click at [816, 276] on div "3 4" at bounding box center [821, 269] width 35 height 35
click at [815, 332] on div at bounding box center [821, 330] width 17 height 9
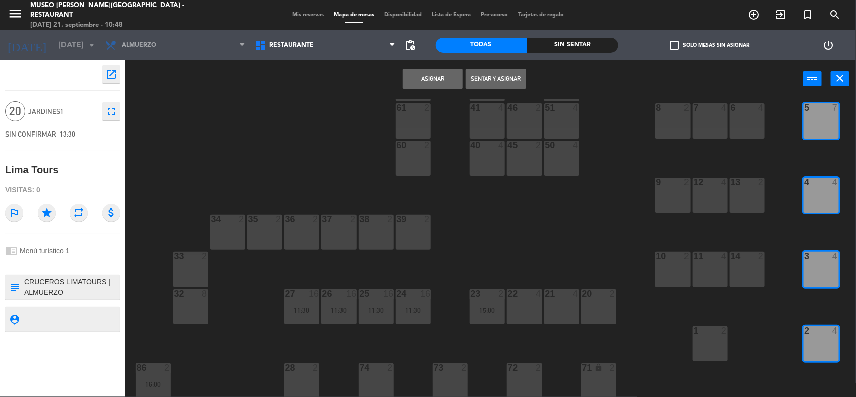
click at [438, 85] on button "Asignar" at bounding box center [433, 79] width 60 height 20
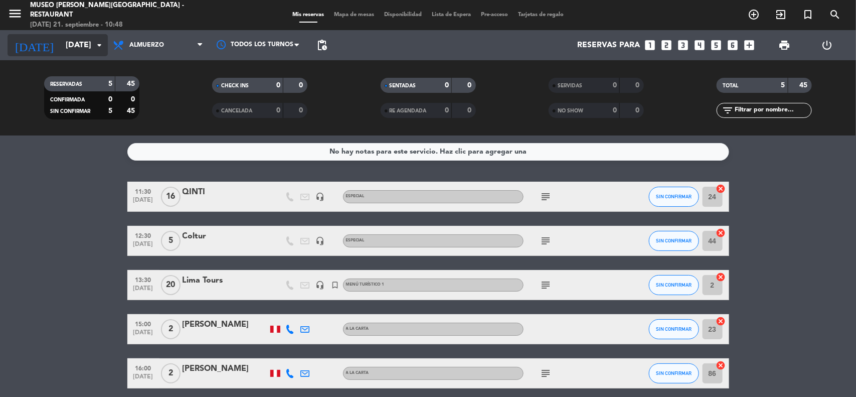
click at [84, 38] on input "[DATE]" at bounding box center [114, 46] width 106 height 20
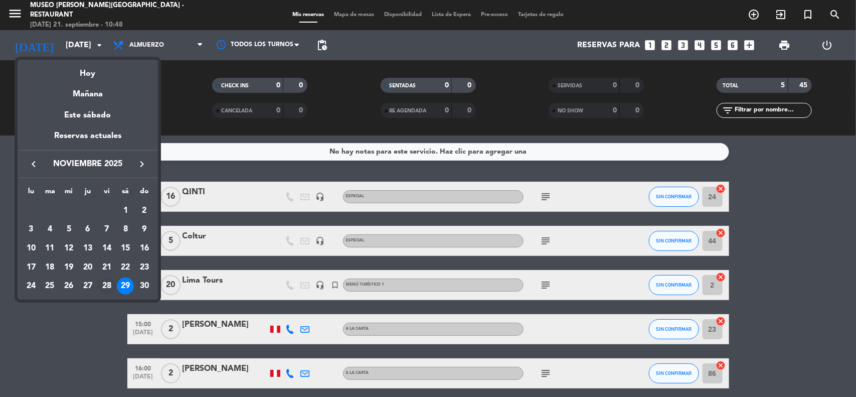
click at [106, 285] on div "28" at bounding box center [106, 285] width 17 height 17
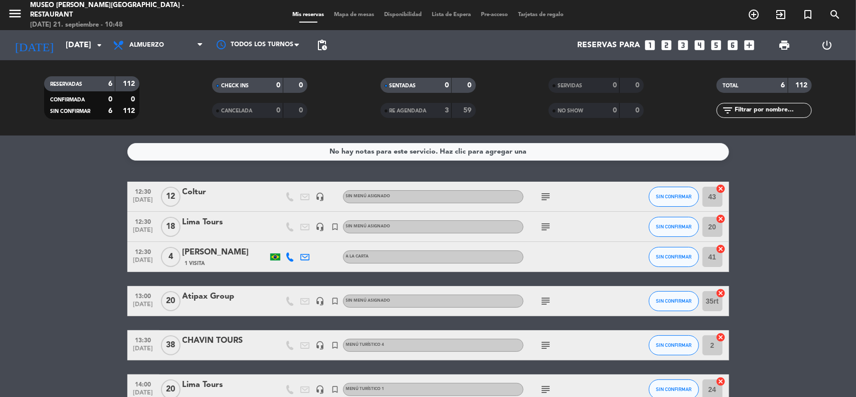
scroll to position [58, 0]
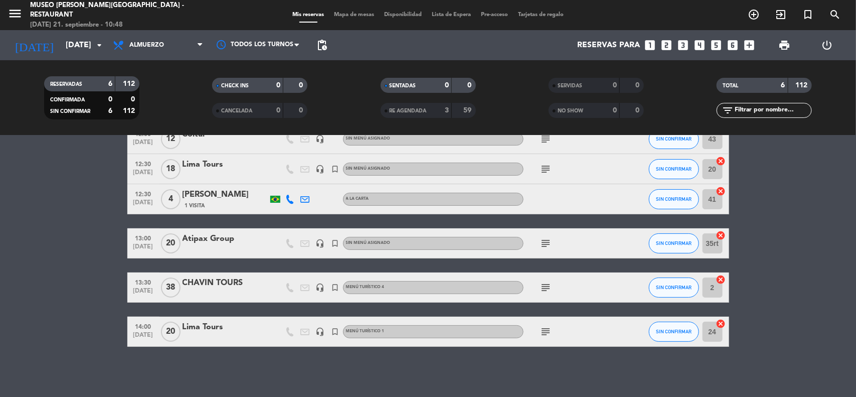
click at [793, 289] on bookings-row "12:30 [DATE] Coltur headset_mic Sin menú asignado subject SIN CONFIRMAR 43 canc…" at bounding box center [428, 235] width 856 height 223
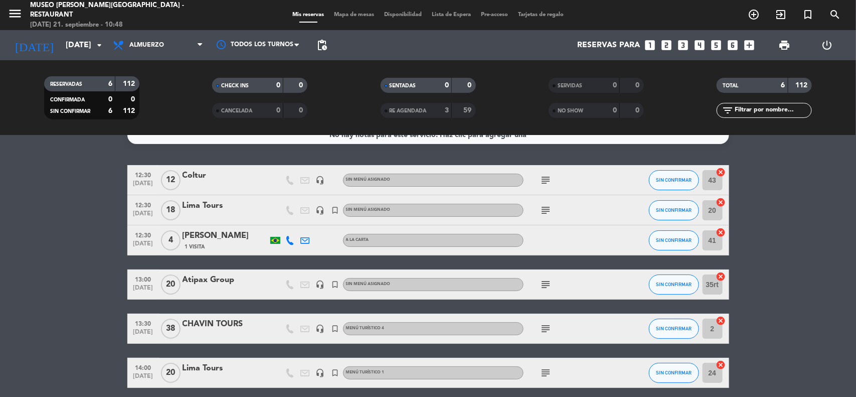
scroll to position [0, 0]
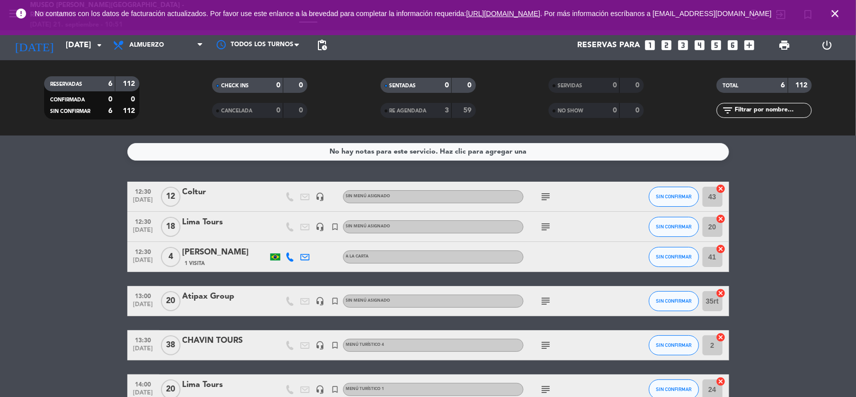
click at [832, 20] on icon "close" at bounding box center [835, 14] width 12 height 12
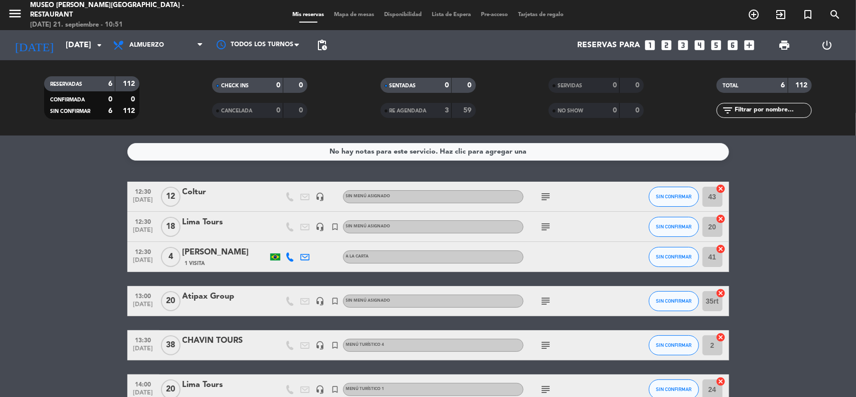
click at [796, 220] on bookings-row "12:30 [DATE] Coltur headset_mic Sin menú asignado subject SIN CONFIRMAR 43 canc…" at bounding box center [428, 293] width 856 height 223
click at [69, 39] on input "[DATE]" at bounding box center [114, 46] width 106 height 20
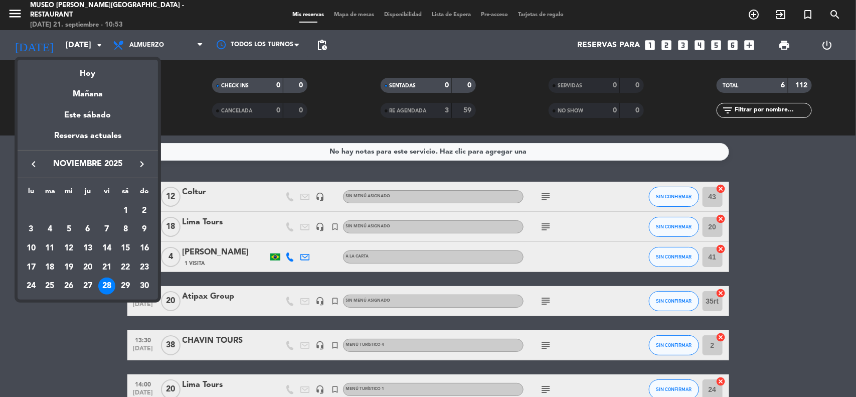
click at [141, 159] on icon "keyboard_arrow_right" at bounding box center [142, 164] width 12 height 12
click at [141, 160] on icon "keyboard_arrow_right" at bounding box center [142, 164] width 12 height 12
click at [141, 161] on icon "keyboard_arrow_right" at bounding box center [142, 164] width 12 height 12
click at [140, 161] on icon "keyboard_arrow_right" at bounding box center [142, 164] width 12 height 12
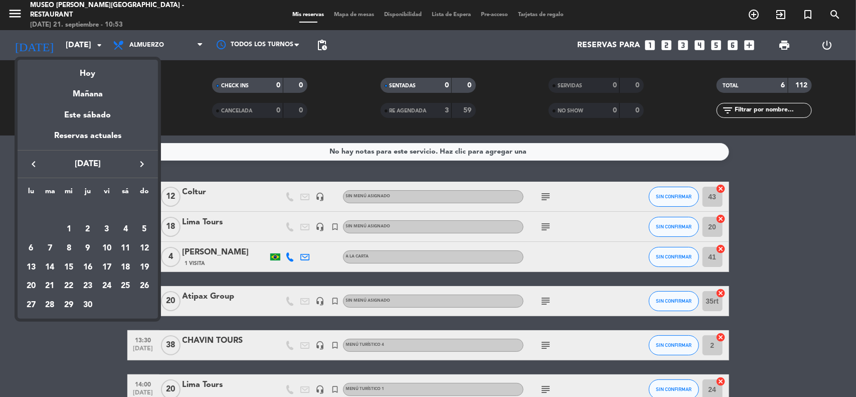
click at [140, 161] on icon "keyboard_arrow_right" at bounding box center [142, 164] width 12 height 12
click at [131, 251] on div "16" at bounding box center [125, 248] width 17 height 17
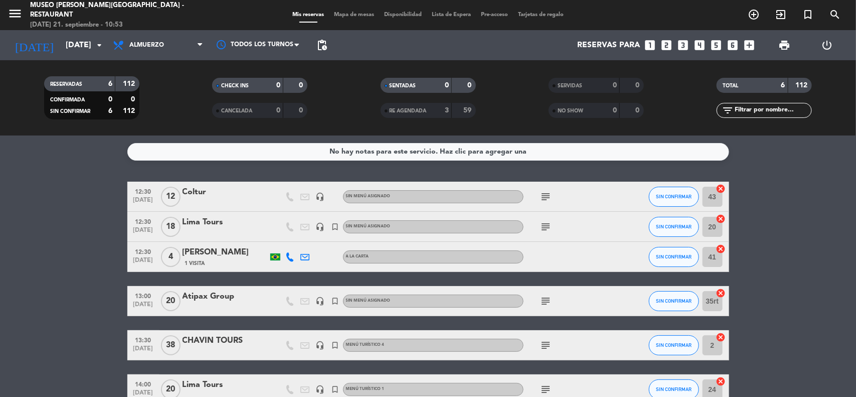
type input "[DATE]"
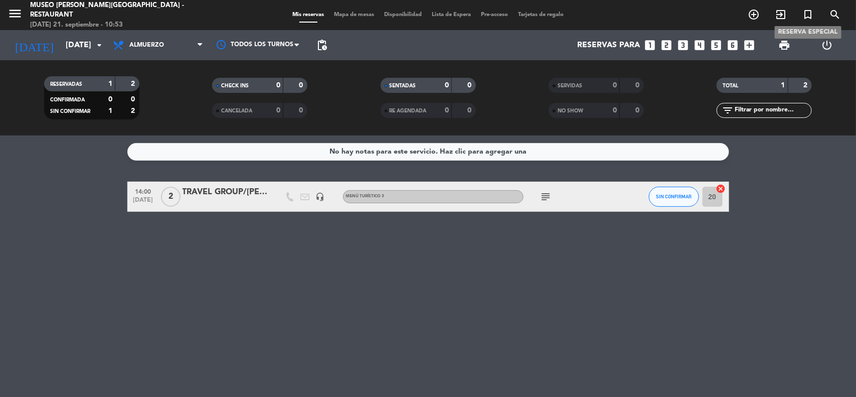
click at [808, 16] on icon "turned_in_not" at bounding box center [808, 15] width 12 height 12
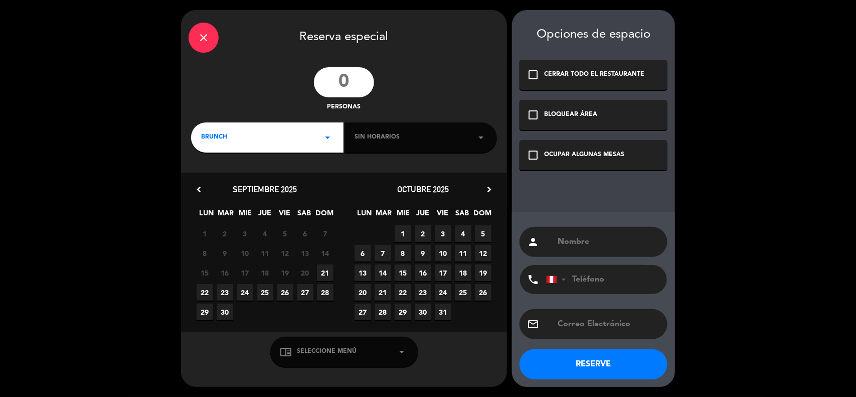
click at [367, 77] on input "number" at bounding box center [344, 82] width 60 height 30
type input "40"
click at [487, 186] on icon "chevron_right" at bounding box center [489, 189] width 11 height 11
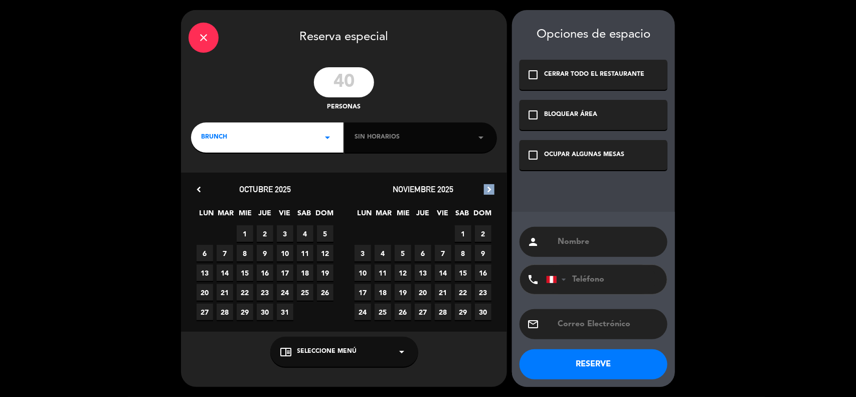
click at [487, 186] on icon "chevron_right" at bounding box center [489, 189] width 11 height 11
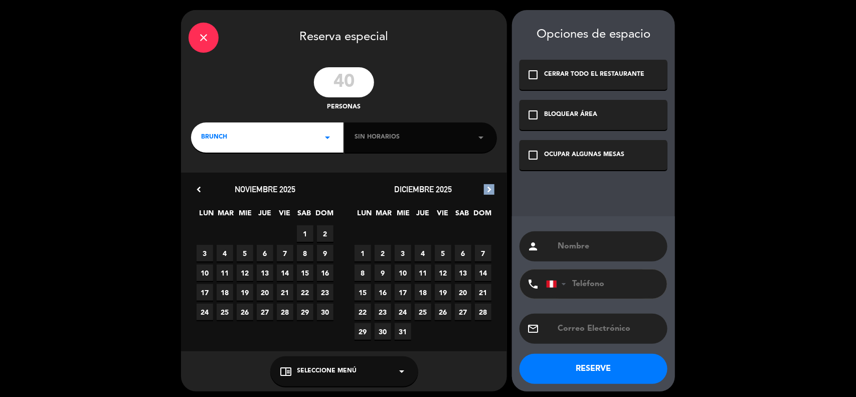
click at [487, 186] on icon "chevron_right" at bounding box center [489, 189] width 11 height 11
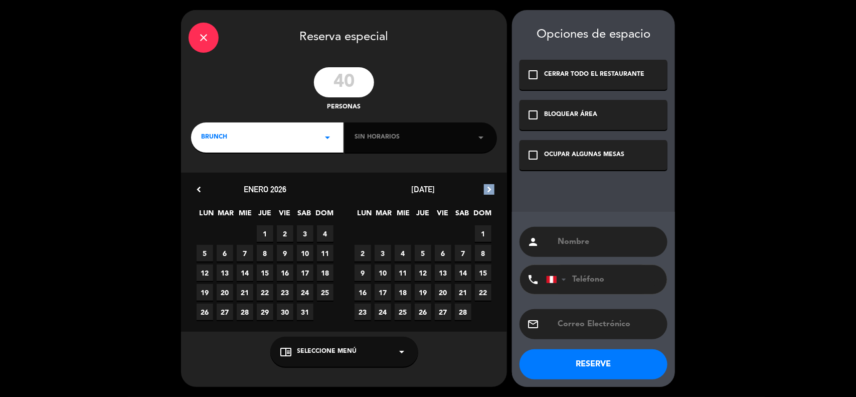
click at [487, 187] on icon "chevron_right" at bounding box center [489, 189] width 11 height 11
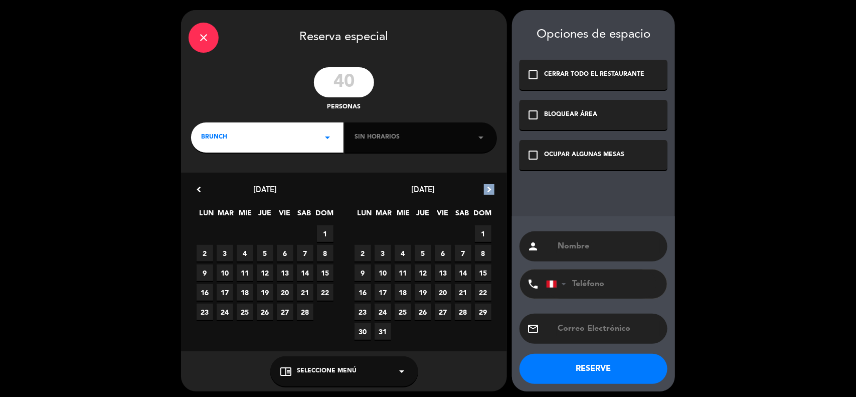
click at [487, 187] on icon "chevron_right" at bounding box center [489, 189] width 11 height 11
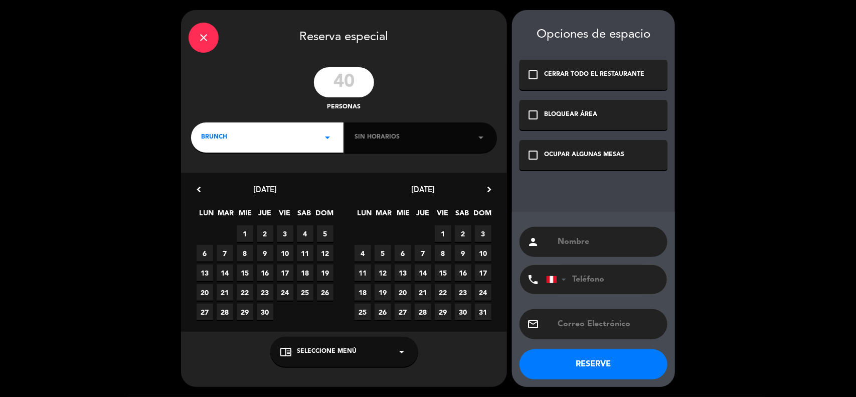
click at [464, 276] on span "16" at bounding box center [463, 272] width 17 height 17
click at [257, 138] on div "BRUNCH arrow_drop_down" at bounding box center [267, 137] width 152 height 30
click at [222, 182] on div "Almuerzo" at bounding box center [267, 180] width 132 height 10
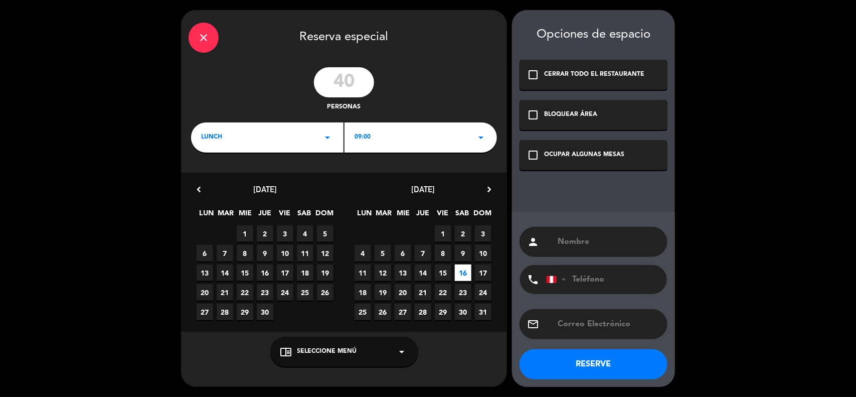
click at [302, 142] on div "lunch arrow_drop_down" at bounding box center [267, 137] width 152 height 30
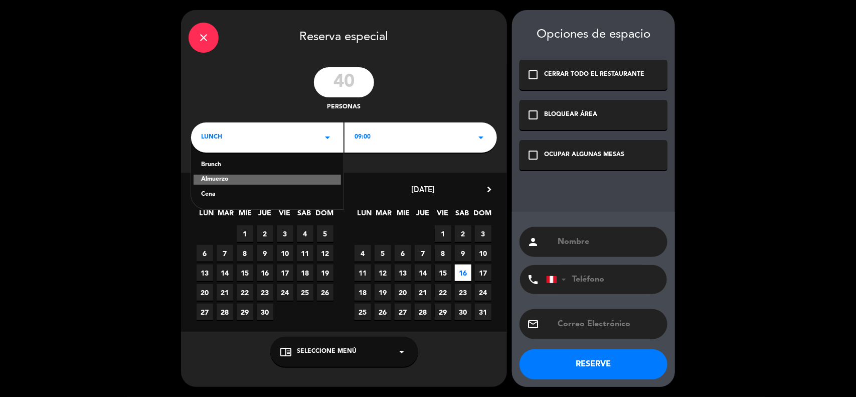
click at [372, 140] on div "09:00 arrow_drop_down" at bounding box center [421, 137] width 152 height 30
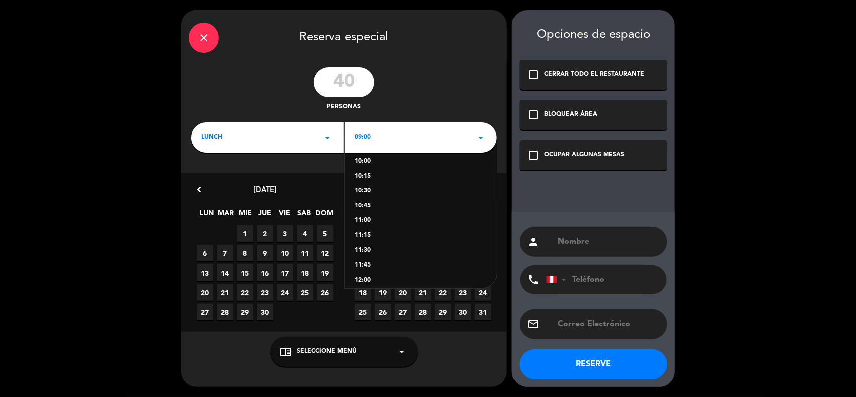
scroll to position [125, 0]
click at [370, 247] on div "12:30" at bounding box center [421, 247] width 132 height 10
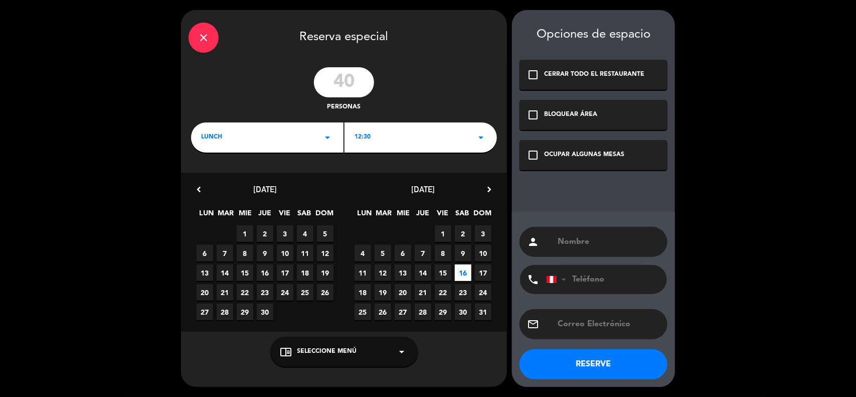
drag, startPoint x: 535, startPoint y: 148, endPoint x: 539, endPoint y: 152, distance: 5.3
click at [535, 149] on icon "check_box_outline_blank" at bounding box center [533, 155] width 12 height 12
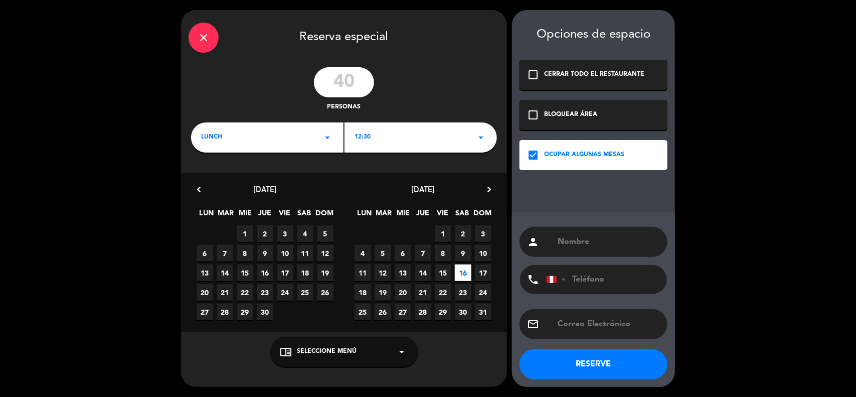
click at [324, 352] on span "Seleccione Menú" at bounding box center [327, 352] width 60 height 10
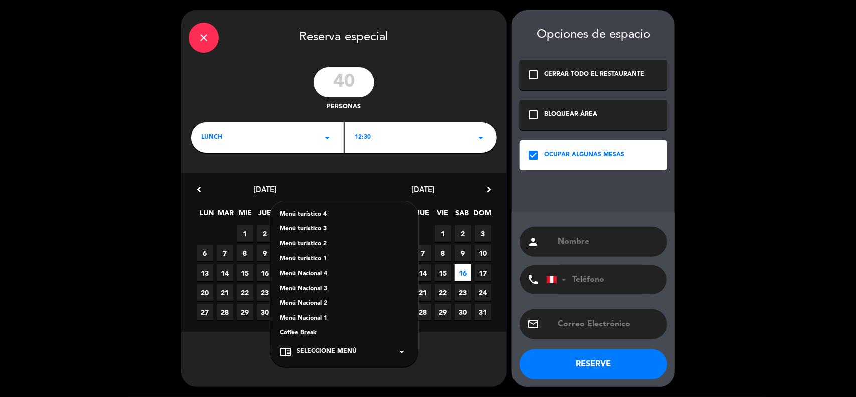
click at [304, 228] on div "Menú turístico 3" at bounding box center [344, 229] width 128 height 10
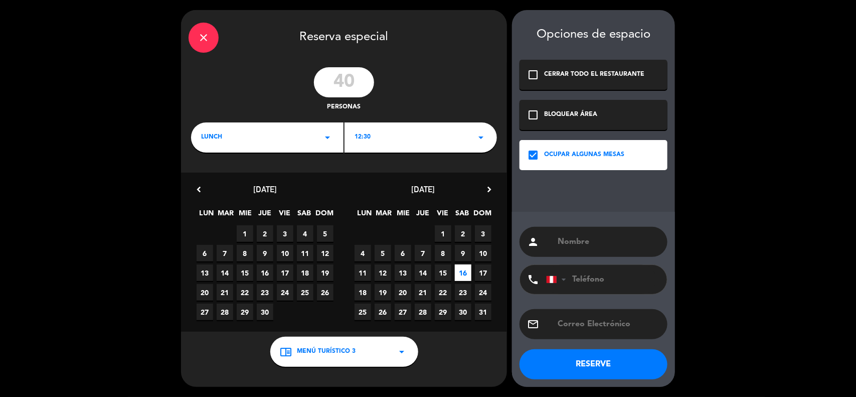
click at [588, 236] on input "text" at bounding box center [608, 242] width 103 height 14
type input "Viracocha"
click at [613, 363] on button "RESERVE" at bounding box center [594, 364] width 148 height 30
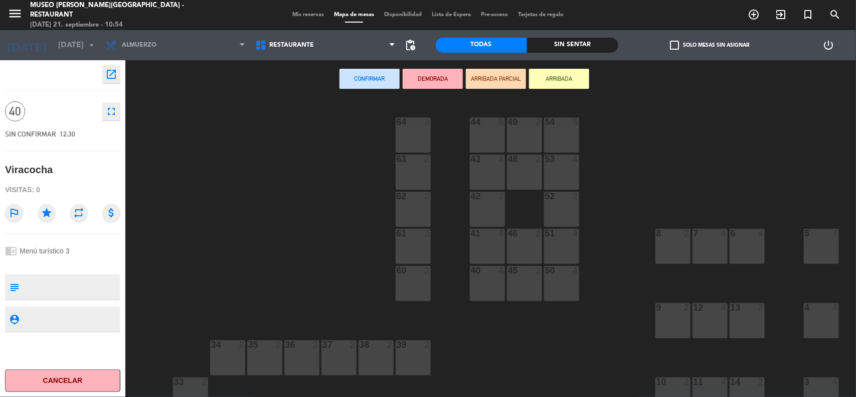
click at [821, 247] on div "5 7" at bounding box center [821, 246] width 35 height 35
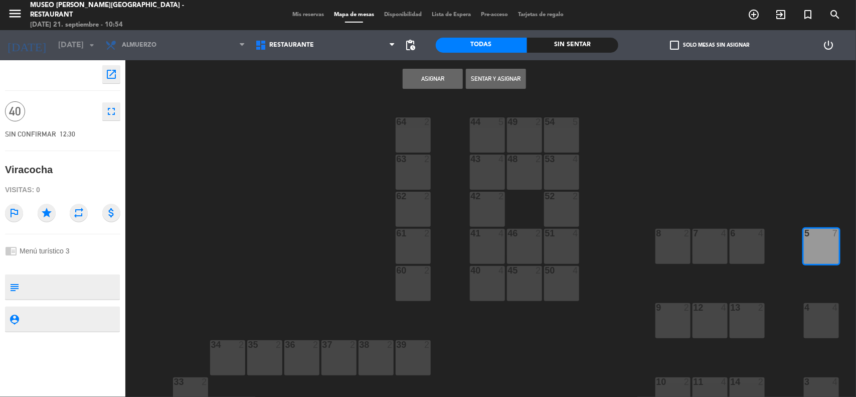
click at [813, 312] on div "4 4" at bounding box center [821, 320] width 35 height 35
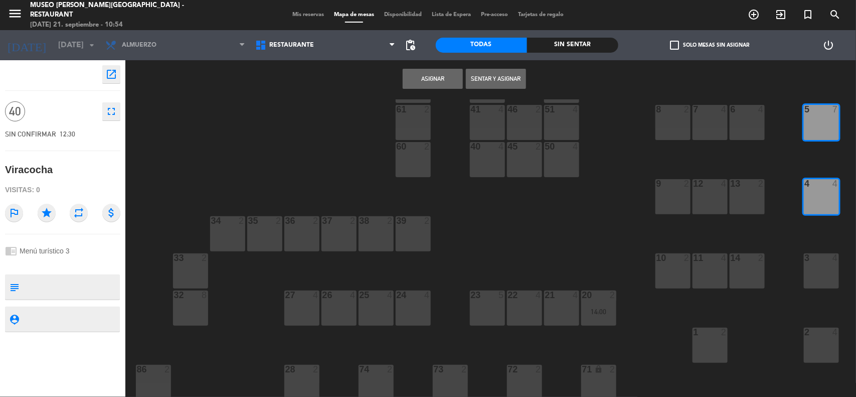
scroll to position [125, 0]
click at [820, 272] on div "3 4" at bounding box center [821, 269] width 35 height 35
click at [822, 347] on div "2 4" at bounding box center [821, 343] width 35 height 35
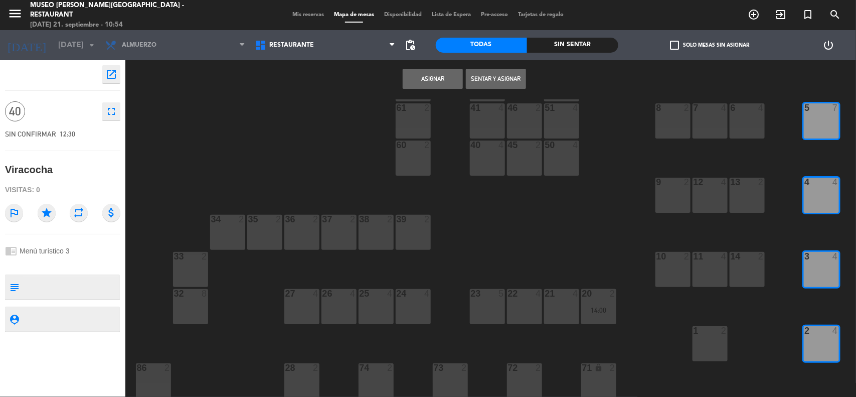
drag, startPoint x: 752, startPoint y: 126, endPoint x: 743, endPoint y: 125, distance: 9.0
click at [751, 125] on div "6 4" at bounding box center [747, 120] width 35 height 35
click at [710, 124] on div "7 4" at bounding box center [710, 120] width 35 height 35
click at [672, 121] on div "8 2" at bounding box center [672, 120] width 35 height 35
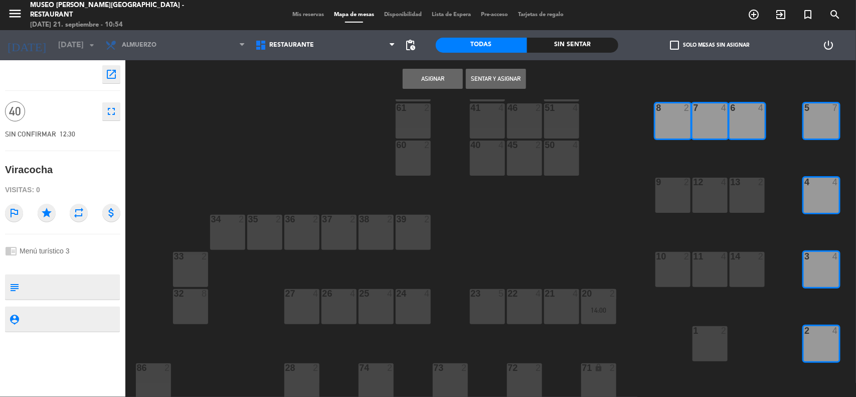
drag, startPoint x: 668, startPoint y: 209, endPoint x: 710, endPoint y: 202, distance: 43.2
click at [669, 209] on div "9 2" at bounding box center [672, 195] width 35 height 35
click at [713, 202] on div "12 4" at bounding box center [710, 195] width 35 height 35
click at [750, 192] on div "13 2" at bounding box center [747, 195] width 35 height 35
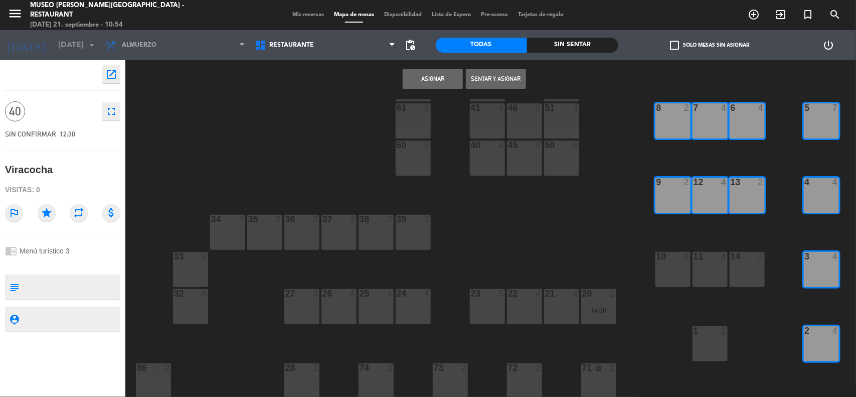
click at [753, 263] on div "14 2" at bounding box center [747, 269] width 35 height 35
click at [437, 83] on button "Asignar" at bounding box center [433, 79] width 60 height 20
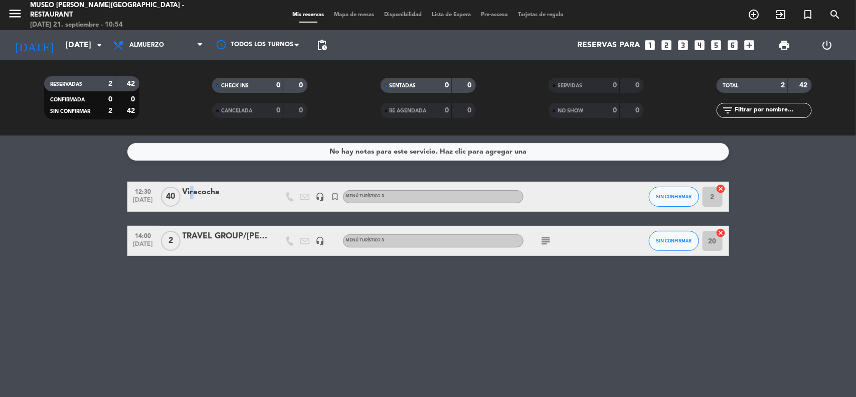
click at [189, 192] on div "Viracocha" at bounding box center [225, 192] width 85 height 13
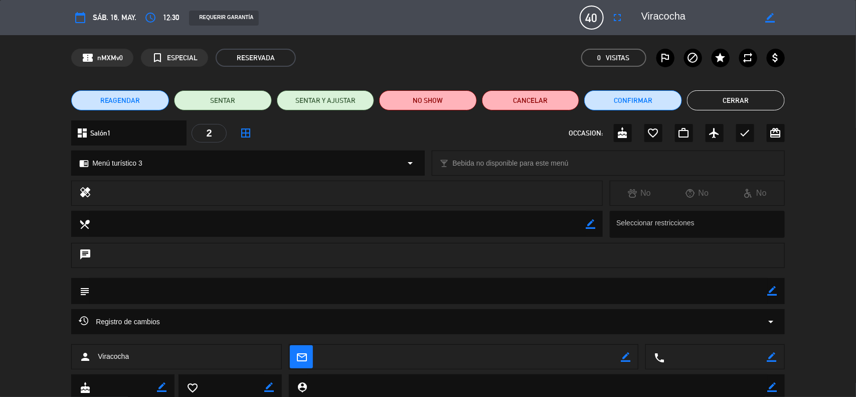
click at [773, 289] on icon "border_color" at bounding box center [773, 291] width 10 height 10
click at [738, 287] on textarea at bounding box center [429, 291] width 678 height 26
paste textarea "FILE: 3803 - COTIZACION GRUPO ESPANA x 40 PAX - MAY / [DATE]"
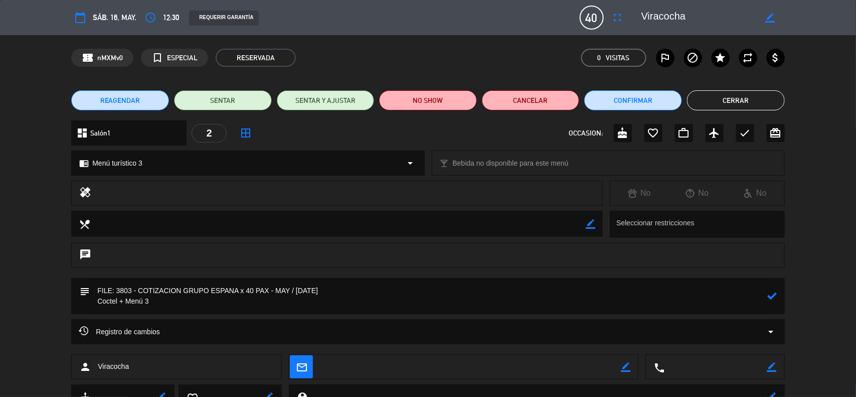
drag, startPoint x: 770, startPoint y: 293, endPoint x: 665, endPoint y: 269, distance: 108.1
click at [770, 294] on icon at bounding box center [773, 296] width 10 height 10
click at [169, 301] on textarea at bounding box center [429, 296] width 678 height 36
click at [773, 291] on icon "border_color" at bounding box center [773, 296] width 10 height 10
click at [220, 305] on textarea at bounding box center [429, 296] width 678 height 36
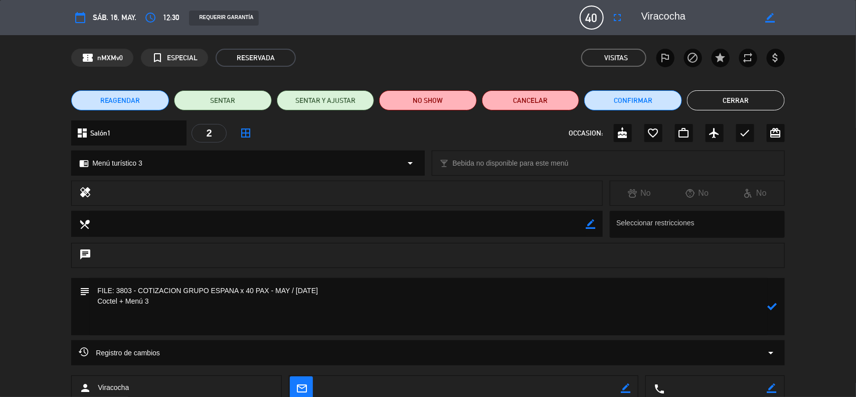
paste textarea "Incluye: Todos los bocaditos (05) y 01 bebida a elegir. Duración: 15 a 20 minut…"
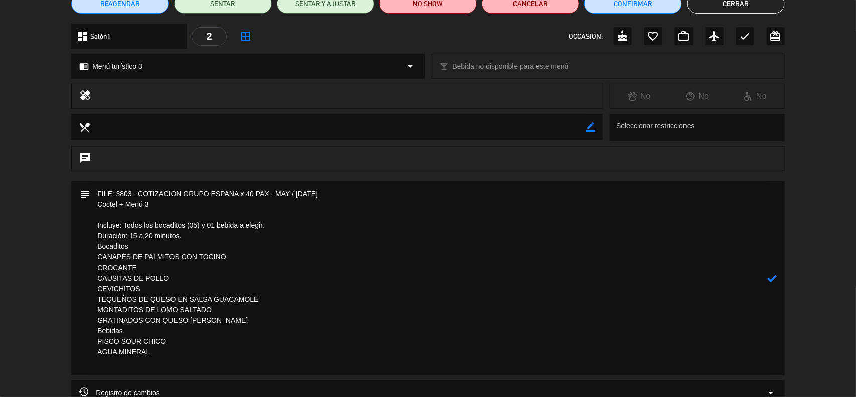
scroll to position [188, 0]
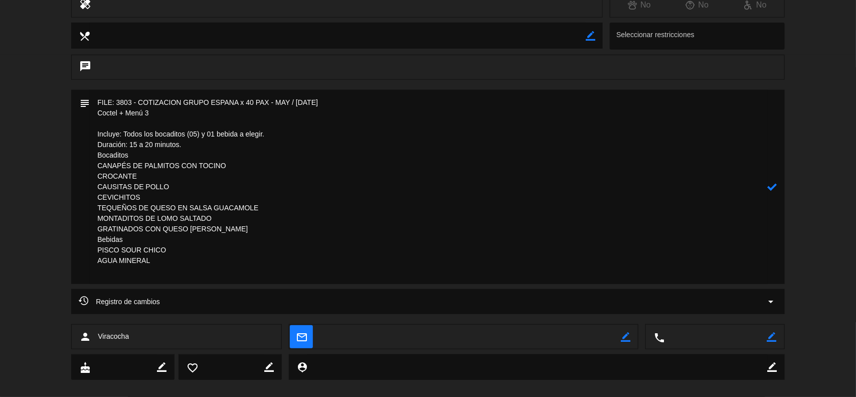
click at [202, 139] on textarea at bounding box center [429, 187] width 678 height 194
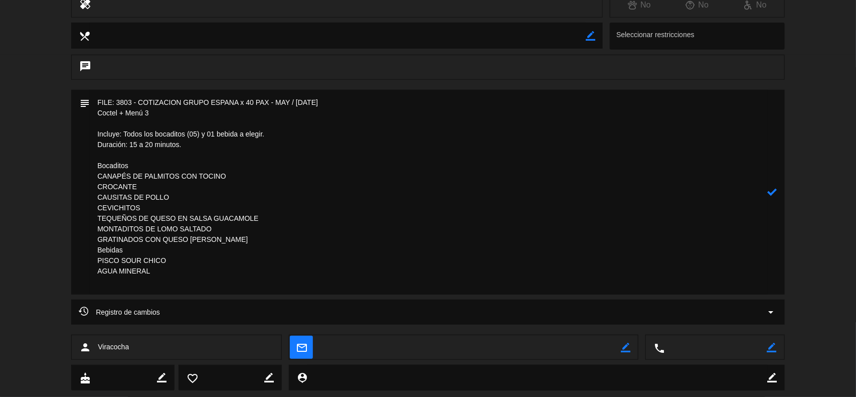
click at [226, 241] on textarea at bounding box center [429, 192] width 678 height 205
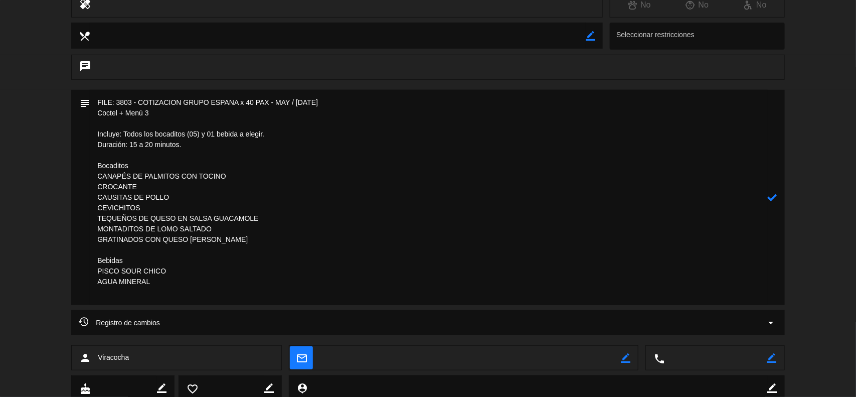
click at [96, 241] on textarea at bounding box center [429, 197] width 678 height 215
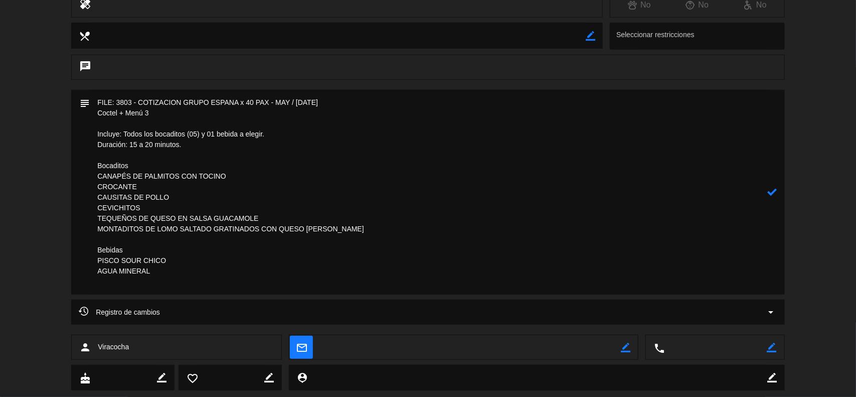
click at [94, 184] on textarea at bounding box center [429, 192] width 678 height 205
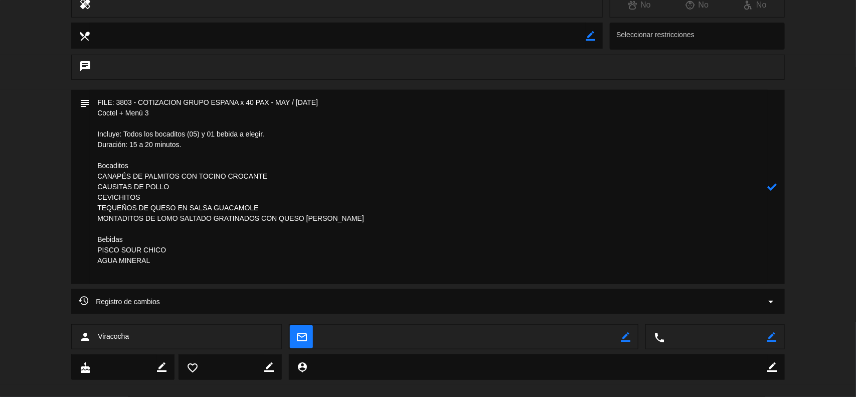
click at [124, 277] on textarea at bounding box center [429, 187] width 678 height 194
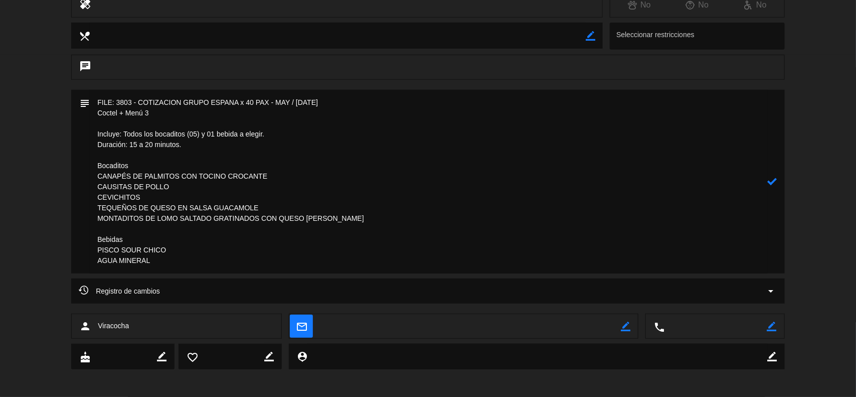
drag, startPoint x: 768, startPoint y: 179, endPoint x: 772, endPoint y: 188, distance: 10.3
click at [770, 182] on icon at bounding box center [773, 182] width 10 height 10
click at [769, 182] on icon "border_color" at bounding box center [773, 182] width 10 height 10
click at [167, 262] on textarea at bounding box center [429, 182] width 678 height 184
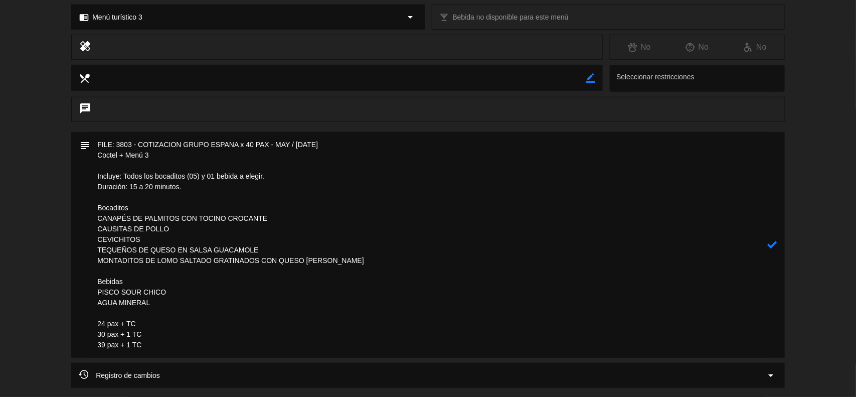
scroll to position [125, 0]
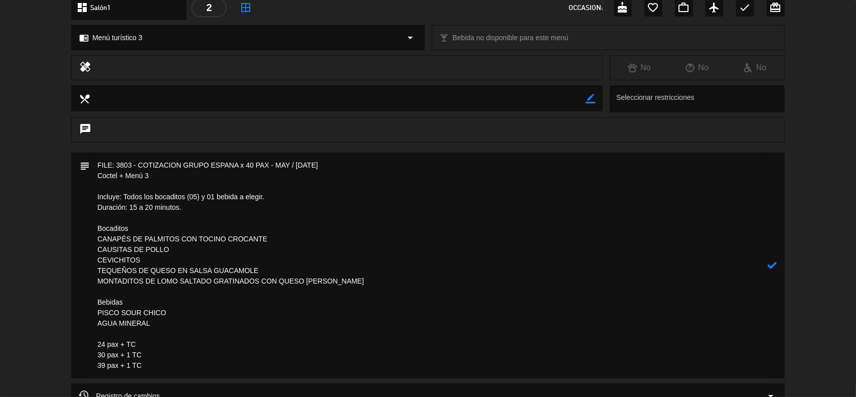
click at [216, 347] on textarea at bounding box center [429, 265] width 678 height 226
click at [169, 354] on textarea at bounding box center [429, 265] width 678 height 226
click at [151, 366] on textarea at bounding box center [429, 265] width 678 height 226
type textarea "FILE: 3803 - COTIZACION GRUPO ESPANA x 40 PAX - MAY / [DATE] Coctel + Menú 3 In…"
click at [774, 267] on icon at bounding box center [773, 265] width 10 height 10
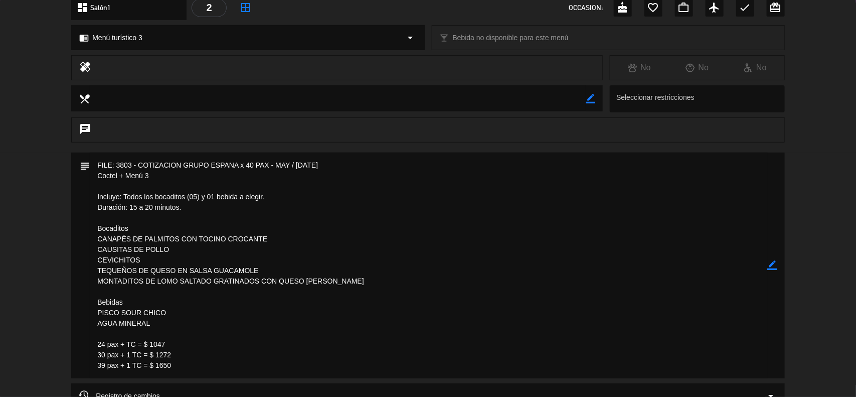
drag, startPoint x: 187, startPoint y: 367, endPoint x: 95, endPoint y: 345, distance: 94.4
click at [95, 345] on textarea at bounding box center [429, 265] width 678 height 226
drag, startPoint x: 507, startPoint y: 272, endPoint x: 501, endPoint y: 274, distance: 6.7
click at [505, 272] on textarea at bounding box center [429, 265] width 678 height 226
drag, startPoint x: 780, startPoint y: 259, endPoint x: 776, endPoint y: 262, distance: 5.2
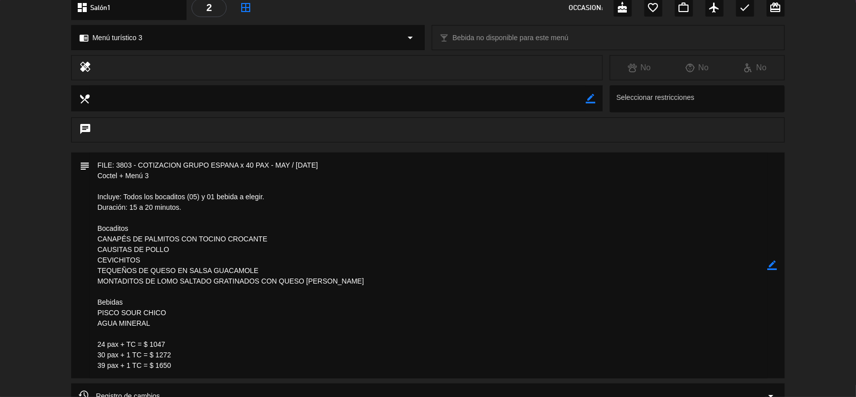
click at [780, 260] on div "subject border_color" at bounding box center [428, 265] width 714 height 226
click at [773, 265] on icon "border_color" at bounding box center [773, 265] width 10 height 10
click at [773, 265] on icon at bounding box center [773, 265] width 10 height 10
click at [768, 265] on icon "border_color" at bounding box center [773, 265] width 10 height 10
click at [768, 265] on icon at bounding box center [773, 265] width 10 height 10
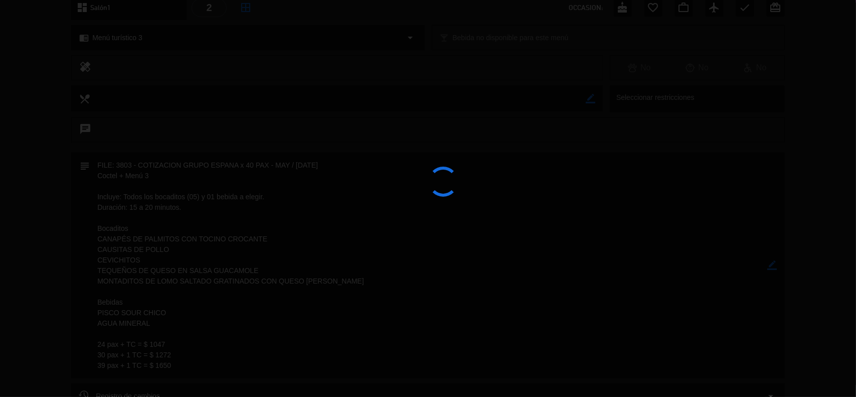
click at [768, 265] on div at bounding box center [428, 198] width 856 height 397
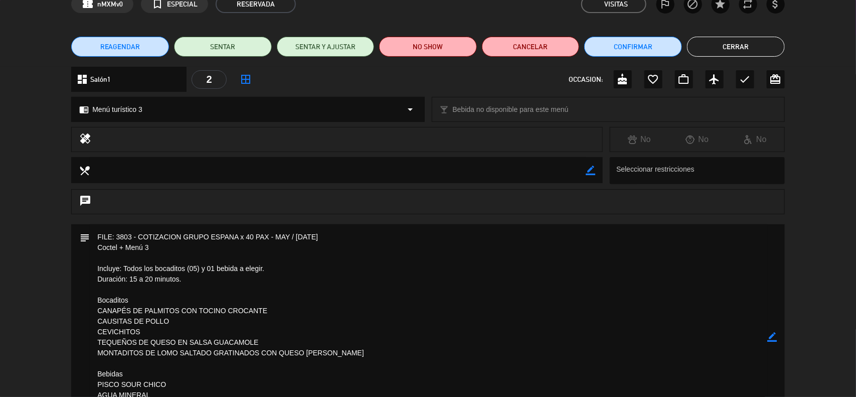
scroll to position [0, 0]
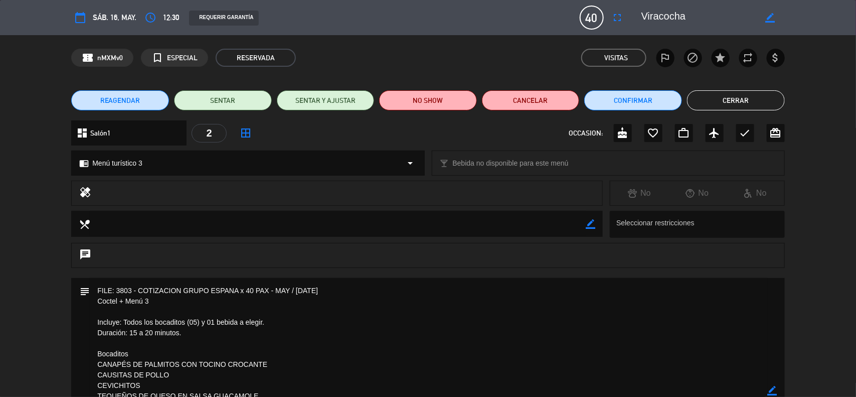
click at [723, 102] on button "Cerrar" at bounding box center [736, 100] width 98 height 20
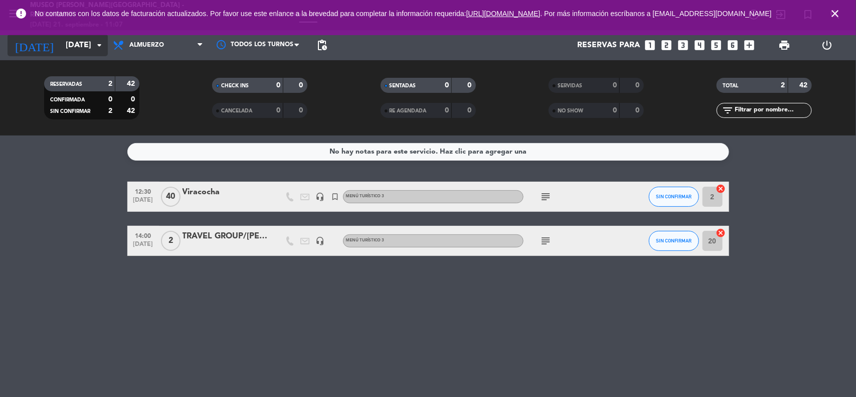
click at [63, 51] on input "[DATE]" at bounding box center [114, 46] width 106 height 20
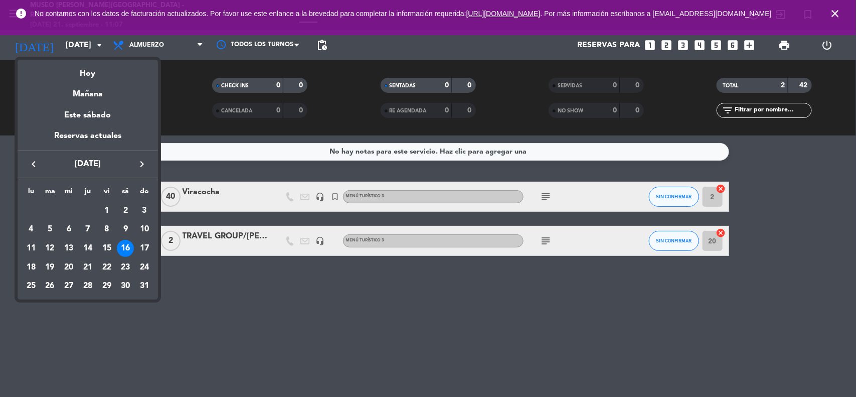
click at [138, 163] on icon "keyboard_arrow_right" at bounding box center [142, 164] width 12 height 12
click at [108, 266] on div "19" at bounding box center [106, 267] width 17 height 17
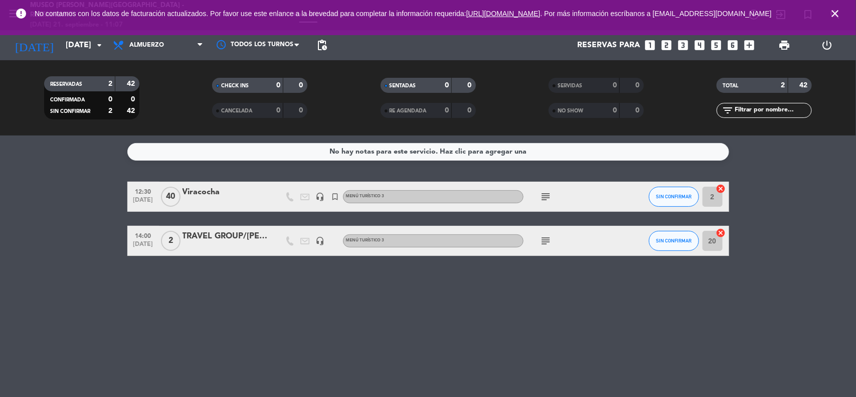
type input "[DATE]"
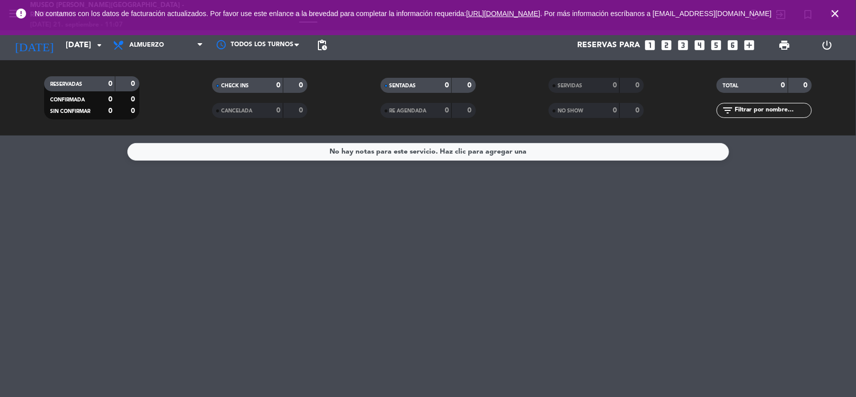
drag, startPoint x: 833, startPoint y: 13, endPoint x: 826, endPoint y: 16, distance: 6.7
click at [831, 15] on icon "close" at bounding box center [835, 14] width 12 height 12
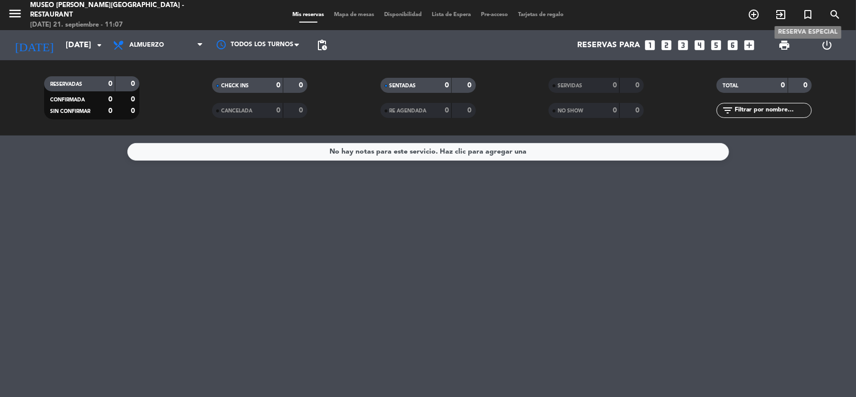
click at [806, 19] on icon "turned_in_not" at bounding box center [808, 15] width 12 height 12
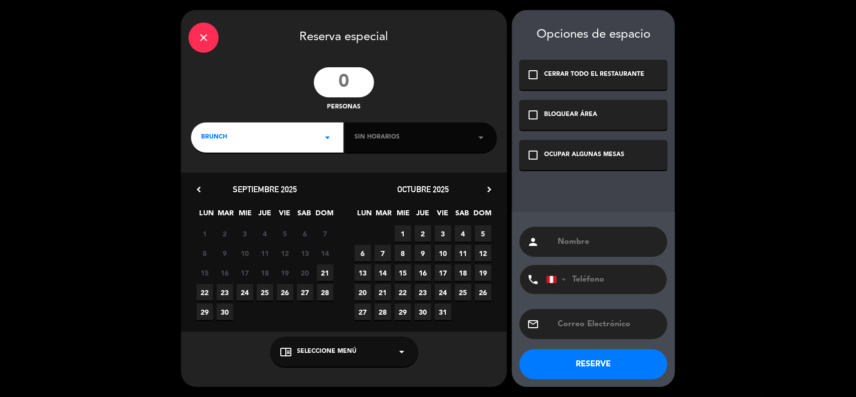
click at [350, 74] on input "number" at bounding box center [344, 82] width 60 height 30
type input "40"
click at [592, 242] on input "text" at bounding box center [608, 242] width 103 height 14
click at [590, 245] on input "text" at bounding box center [608, 242] width 103 height 14
type input "Viracocha"
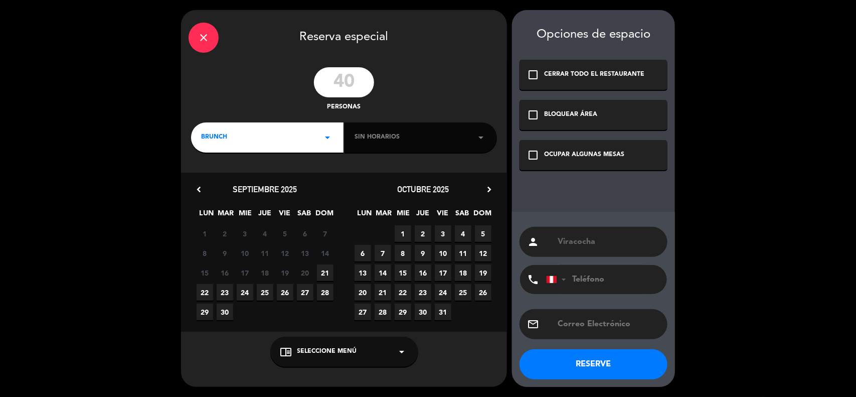
click at [301, 138] on div "BRUNCH arrow_drop_down" at bounding box center [267, 137] width 152 height 30
click at [219, 177] on div "Almuerzo" at bounding box center [267, 180] width 132 height 10
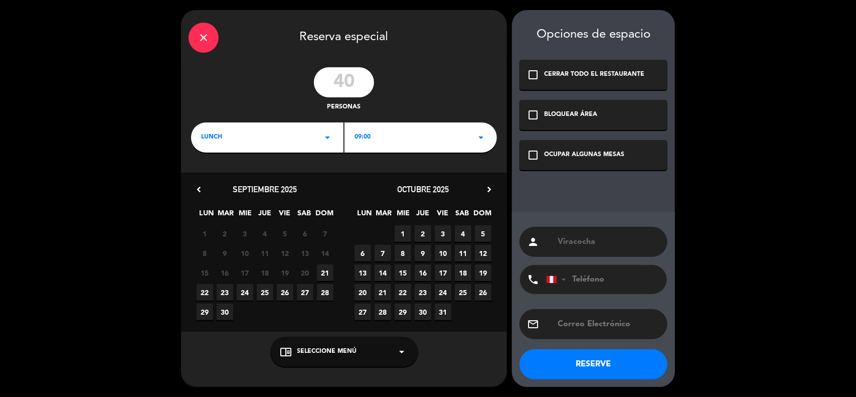
click at [389, 143] on div "09:00 arrow_drop_down" at bounding box center [421, 137] width 152 height 30
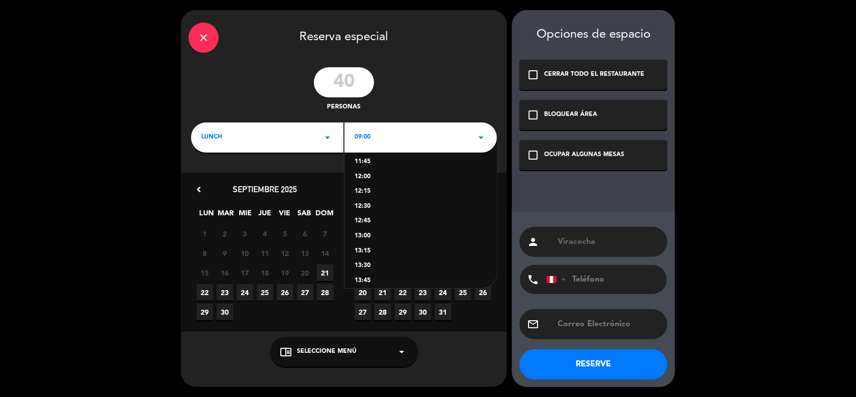
scroll to position [188, 0]
click at [365, 184] on div "12:30" at bounding box center [421, 185] width 132 height 10
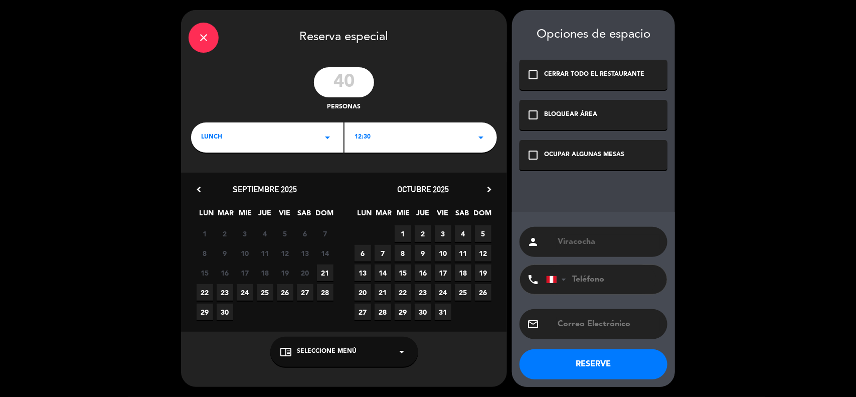
click at [530, 155] on icon "check_box_outline_blank" at bounding box center [533, 155] width 12 height 12
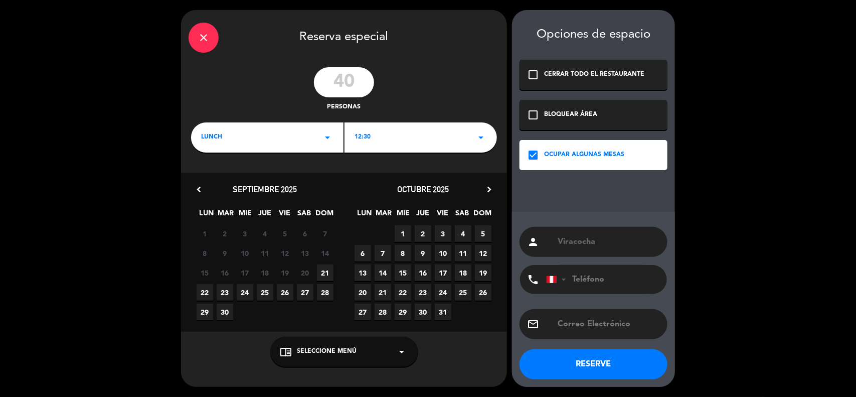
click at [485, 187] on icon "chevron_right" at bounding box center [489, 189] width 11 height 11
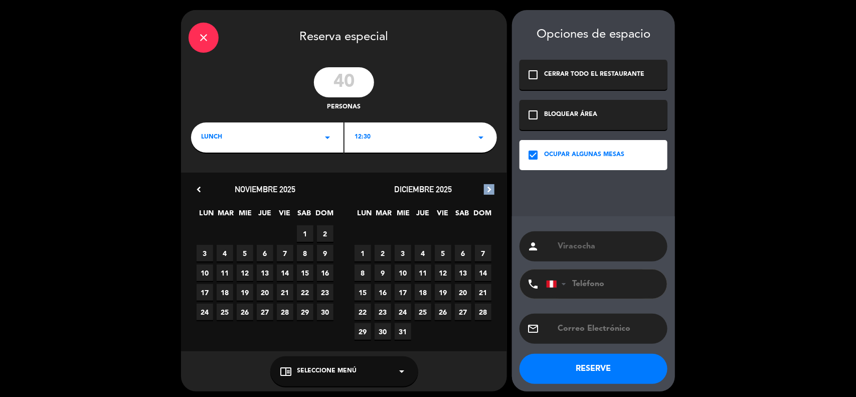
click at [485, 187] on icon "chevron_right" at bounding box center [489, 189] width 11 height 11
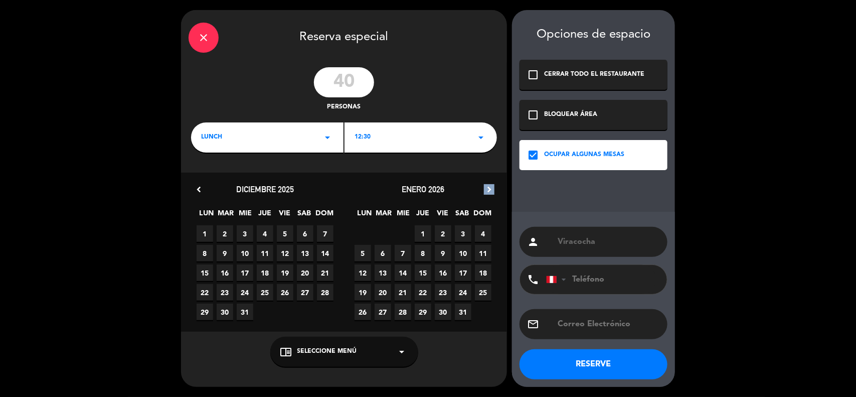
click at [485, 187] on icon "chevron_right" at bounding box center [489, 189] width 11 height 11
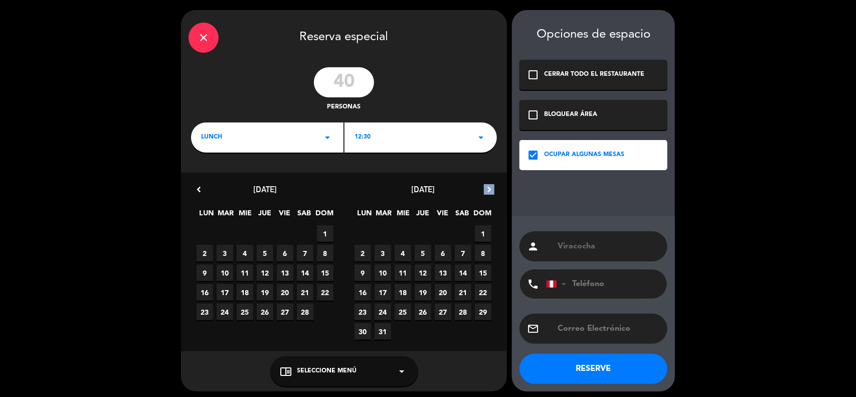
click at [485, 187] on icon "chevron_right" at bounding box center [489, 189] width 11 height 11
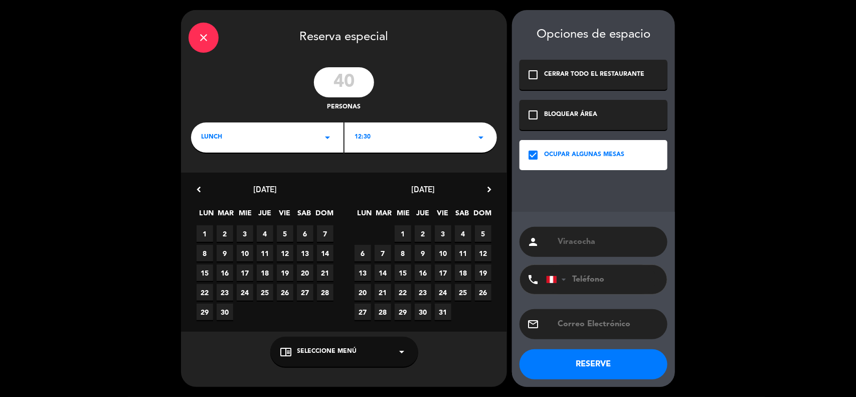
click at [282, 272] on span "19" at bounding box center [285, 272] width 17 height 17
click at [315, 356] on div "chrome_reader_mode Seleccione Menú arrow_drop_down" at bounding box center [344, 352] width 148 height 30
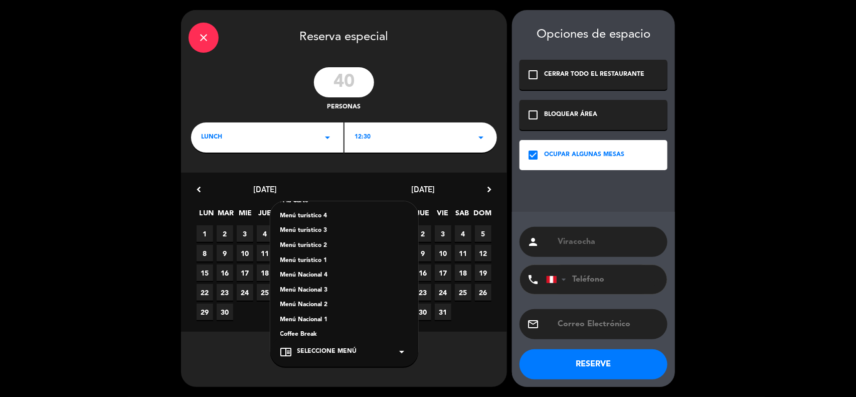
scroll to position [125, 0]
click at [311, 227] on div "Menú turístico 3" at bounding box center [344, 229] width 128 height 10
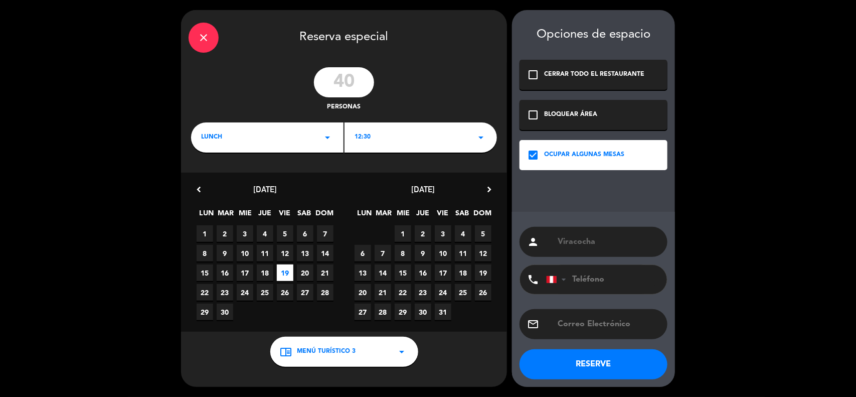
click at [606, 365] on button "RESERVE" at bounding box center [594, 364] width 148 height 30
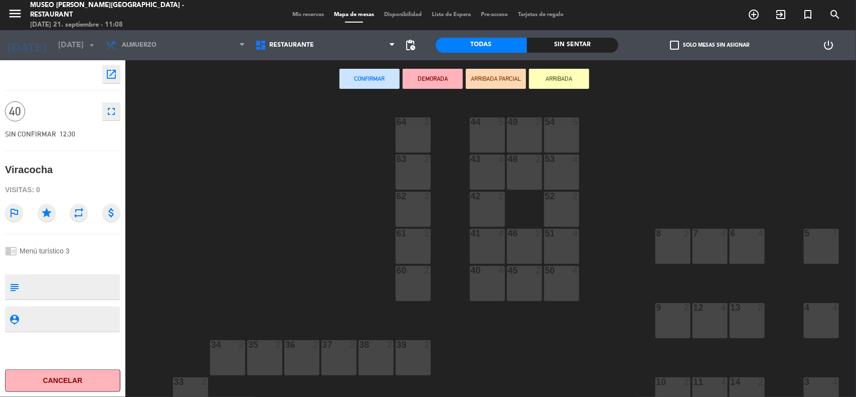
click at [816, 246] on div "5 7" at bounding box center [821, 246] width 35 height 35
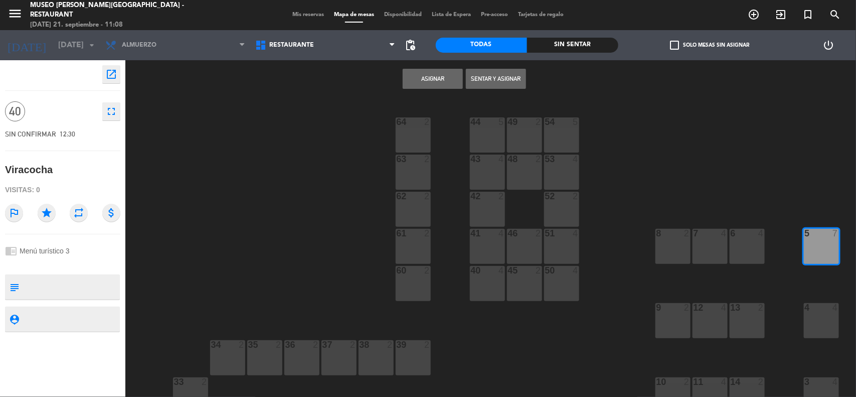
click at [738, 247] on div "6 4" at bounding box center [747, 246] width 35 height 35
drag, startPoint x: 692, startPoint y: 247, endPoint x: 666, endPoint y: 247, distance: 26.6
click at [693, 248] on div "7 4" at bounding box center [710, 246] width 35 height 35
click at [665, 247] on div "8 2" at bounding box center [672, 246] width 35 height 35
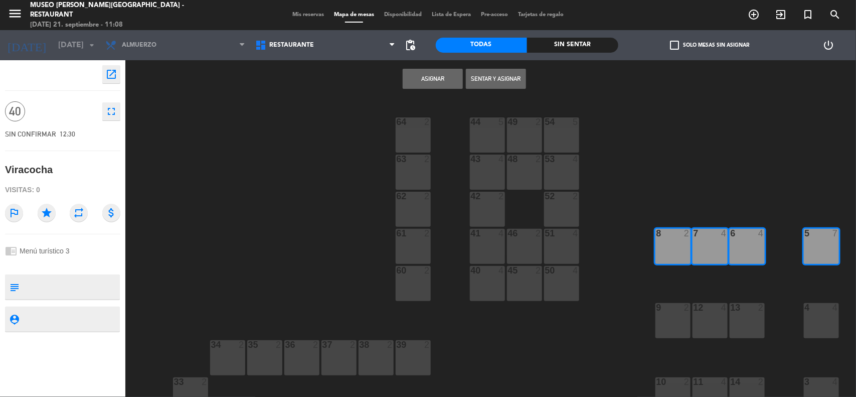
click at [821, 318] on div "4 4" at bounding box center [821, 320] width 35 height 35
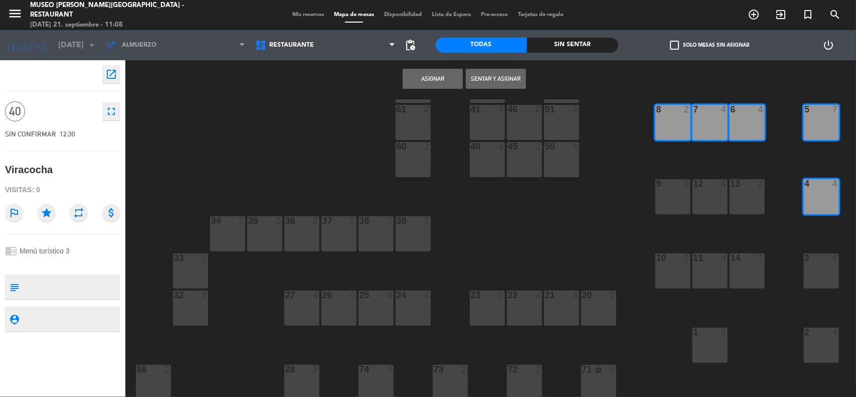
scroll to position [125, 0]
click at [811, 281] on div "3 4" at bounding box center [821, 269] width 35 height 35
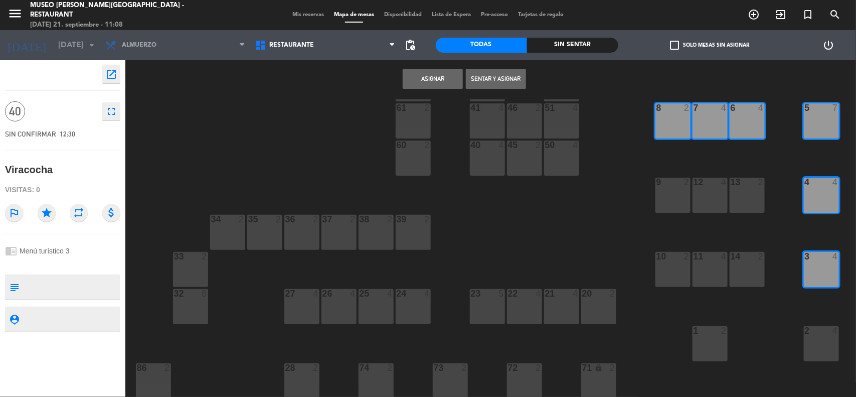
click at [810, 334] on div "2" at bounding box center [804, 330] width 17 height 9
click at [748, 257] on div at bounding box center [747, 256] width 17 height 9
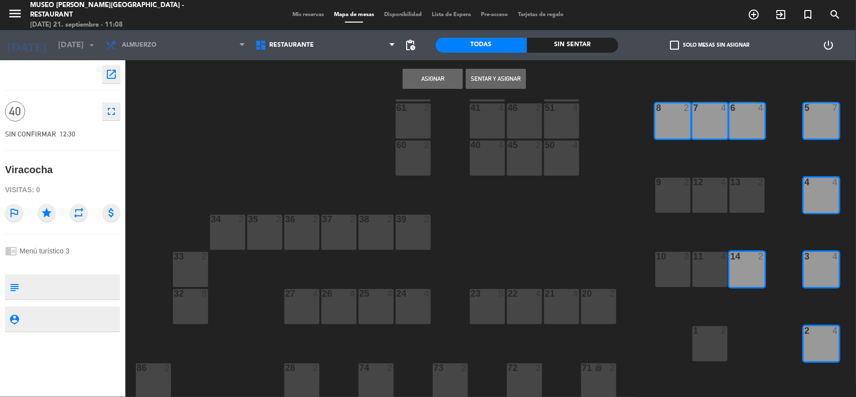
click at [740, 193] on div "13 2" at bounding box center [747, 195] width 35 height 35
click at [701, 197] on div "12 4" at bounding box center [710, 195] width 35 height 35
click at [676, 196] on div "9 2" at bounding box center [672, 195] width 35 height 35
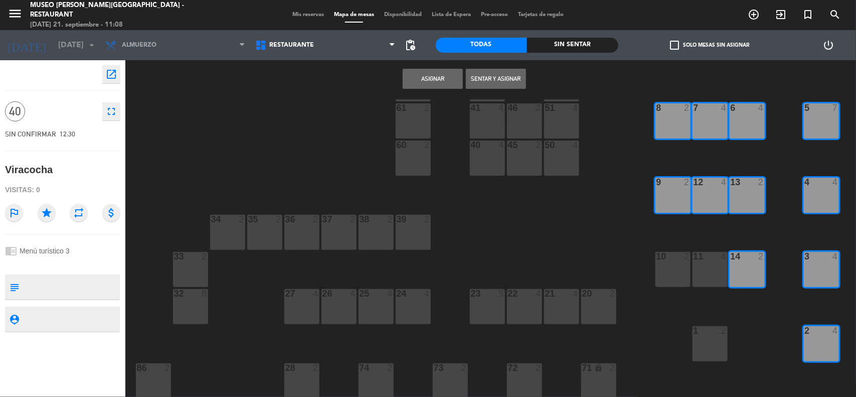
click at [434, 78] on button "Asignar" at bounding box center [433, 79] width 60 height 20
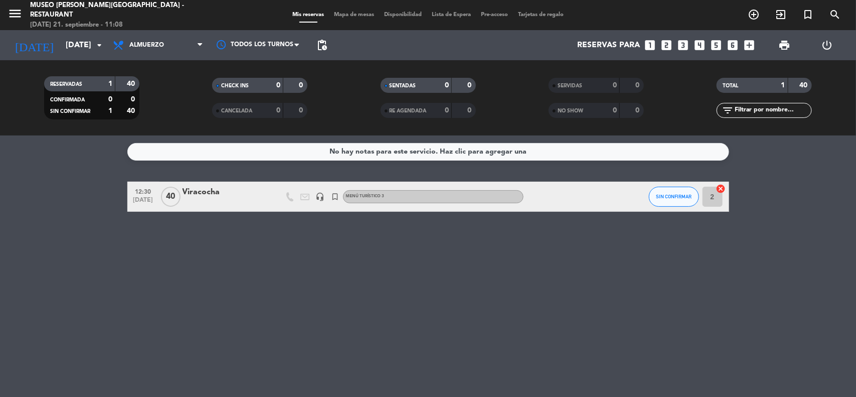
click at [203, 191] on div "Viracocha" at bounding box center [225, 192] width 85 height 13
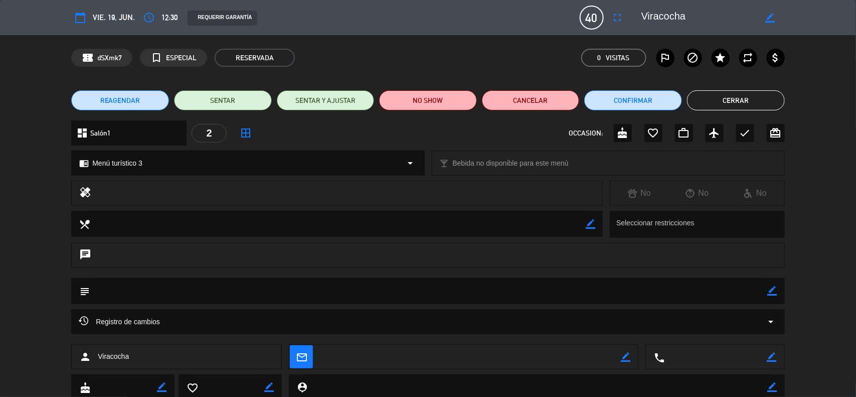
click at [768, 291] on icon "border_color" at bounding box center [773, 291] width 10 height 10
click at [740, 289] on textarea at bounding box center [429, 291] width 678 height 26
paste textarea "FILE: 3803 - COTIZACION GRUPO ESPANA x 40 PAX - MAY / [DATE] Coctel + Menú 3 In…"
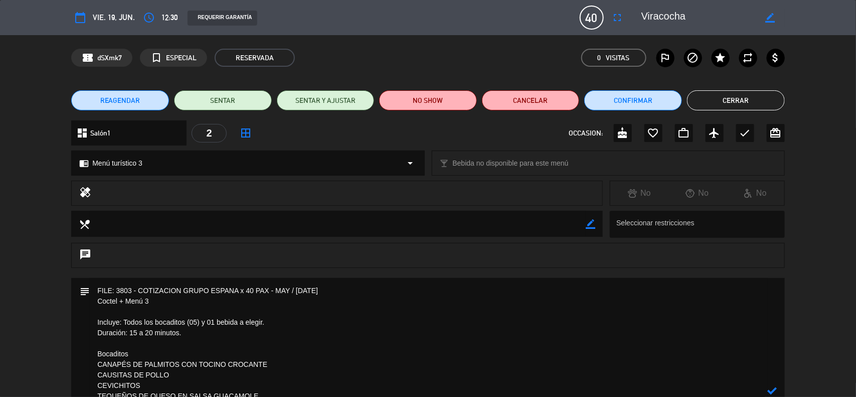
scroll to position [98, 0]
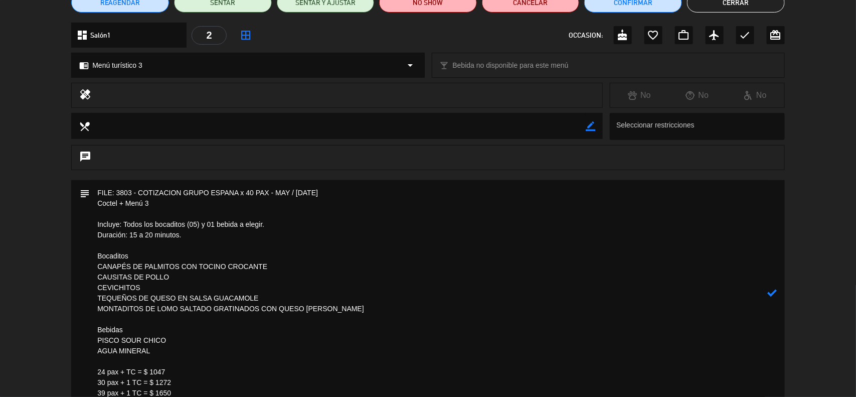
click at [777, 289] on icon at bounding box center [773, 293] width 10 height 10
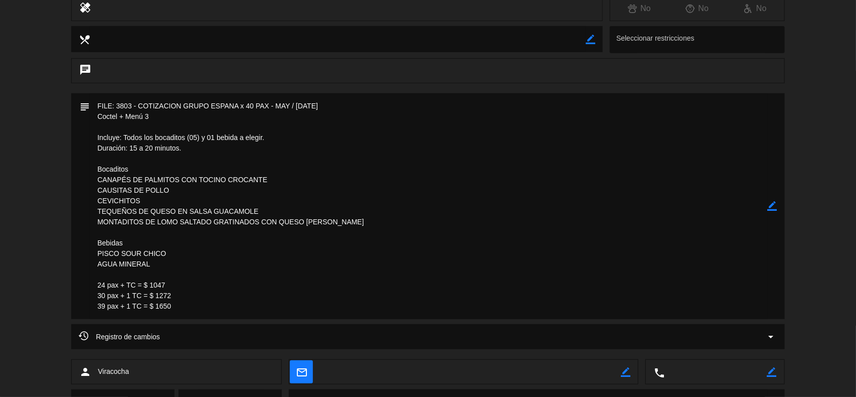
scroll to position [107, 0]
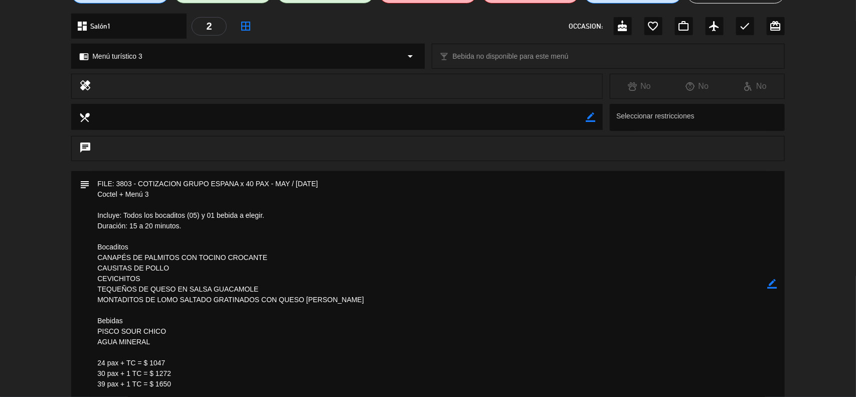
click at [768, 284] on icon "border_color" at bounding box center [773, 284] width 10 height 10
click at [94, 179] on textarea at bounding box center [429, 284] width 678 height 226
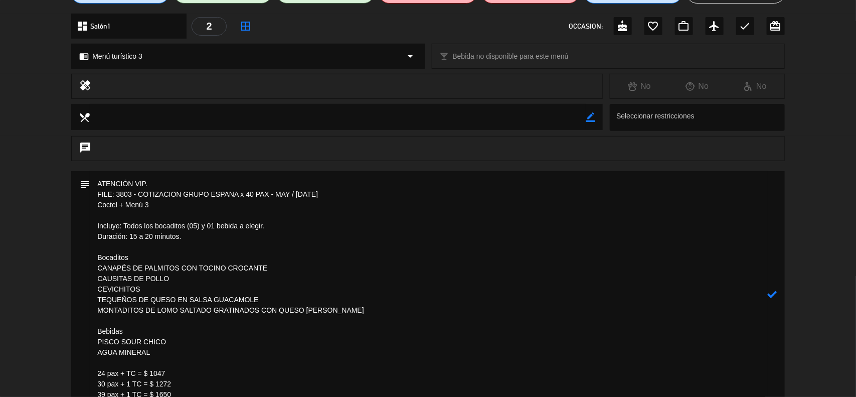
click at [91, 191] on textarea at bounding box center [429, 294] width 678 height 247
type textarea "ATENCIÓN VIP. FILE: 3803 - COTIZACION GRUPO ESPANA x 40 PAX - MAY / [DATE] Coct…"
click at [774, 289] on icon at bounding box center [773, 289] width 10 height 10
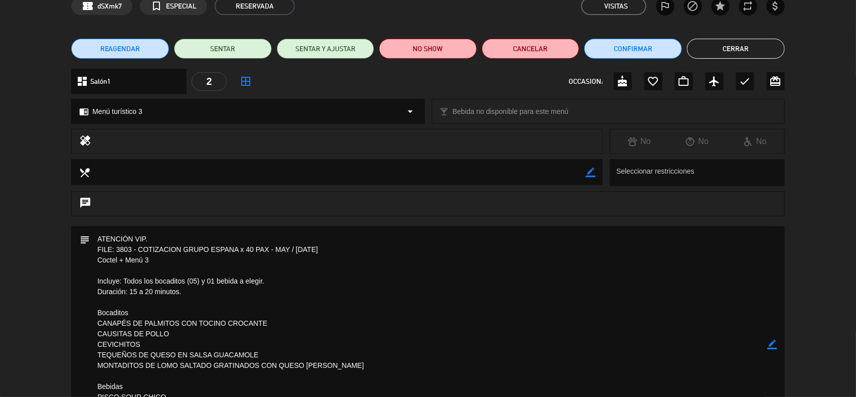
scroll to position [0, 0]
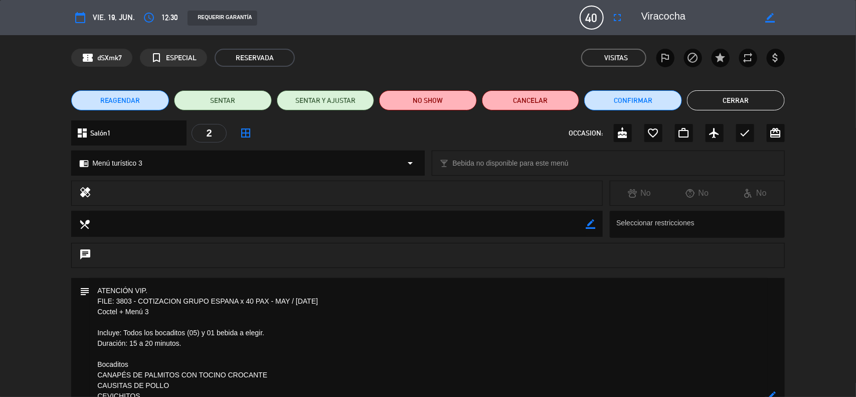
click at [726, 105] on button "Cerrar" at bounding box center [736, 100] width 98 height 20
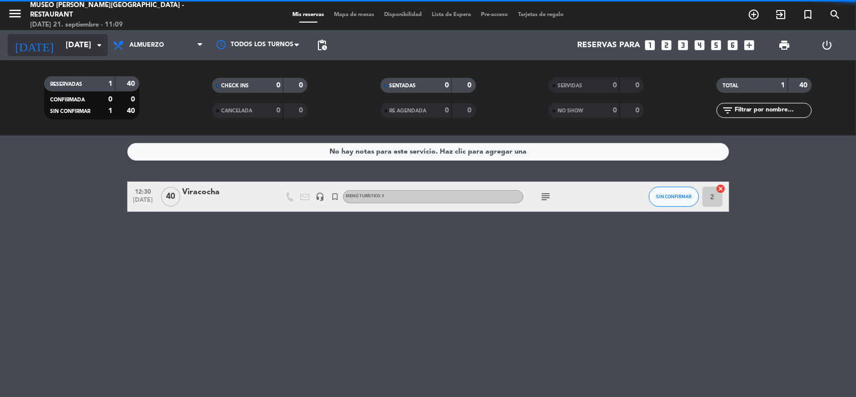
click at [65, 44] on input "[DATE]" at bounding box center [114, 46] width 106 height 20
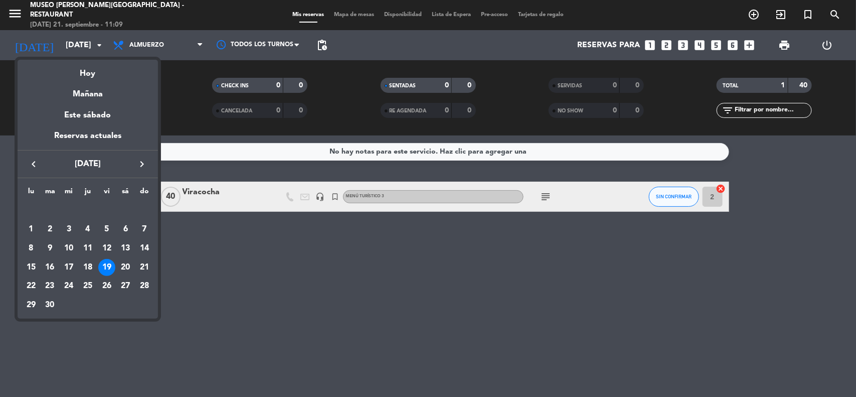
click at [31, 167] on icon "keyboard_arrow_left" at bounding box center [34, 164] width 12 height 12
click at [128, 249] on div "16" at bounding box center [125, 248] width 17 height 17
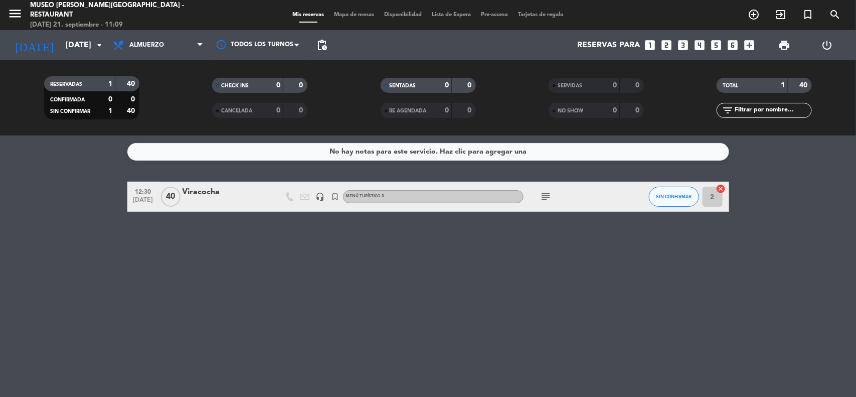
type input "[DATE]"
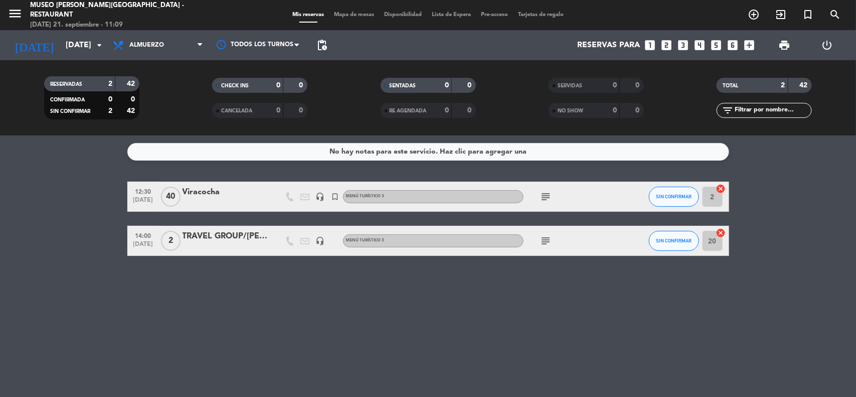
click at [207, 190] on div "Viracocha" at bounding box center [225, 192] width 85 height 13
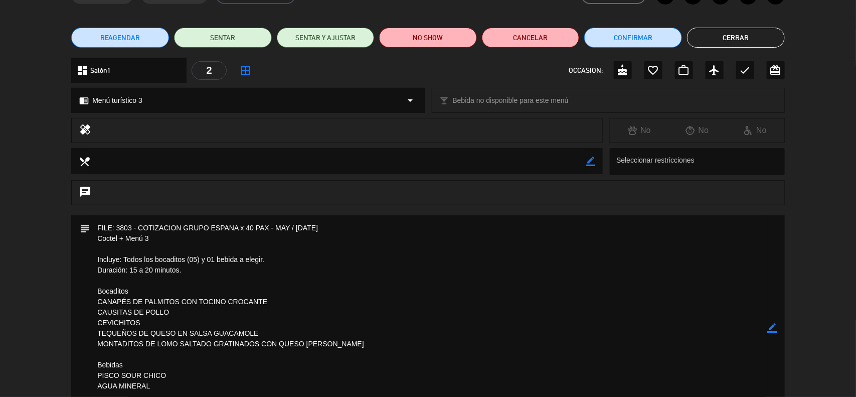
click at [770, 324] on icon "border_color" at bounding box center [773, 328] width 10 height 10
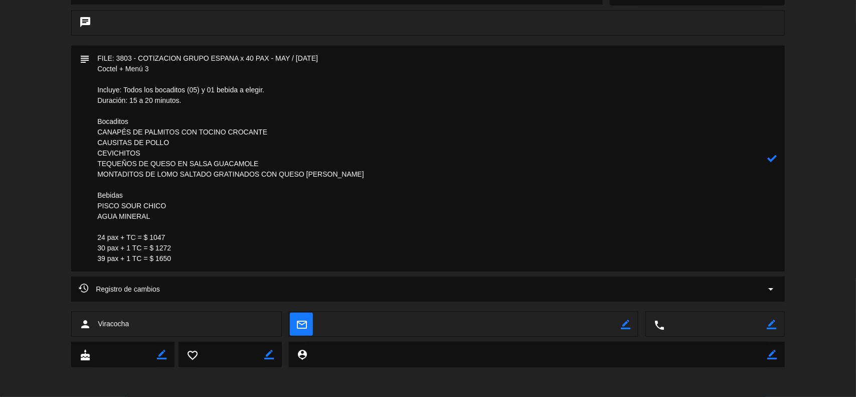
click at [93, 53] on textarea at bounding box center [429, 159] width 678 height 226
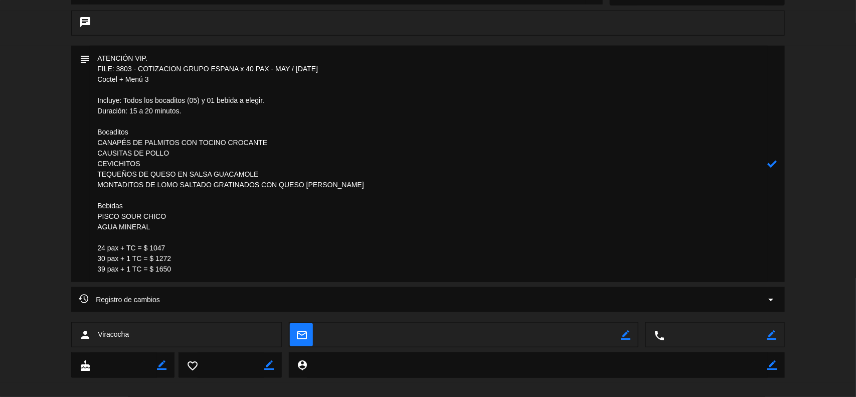
type textarea "ATENCIÓN VIP. FILE: 3803 - COTIZACION GRUPO ESPANA x 40 PAX - MAY / [DATE] Coct…"
click at [770, 163] on icon at bounding box center [773, 164] width 10 height 10
click at [771, 167] on icon "border_color" at bounding box center [773, 164] width 10 height 10
click at [771, 167] on icon at bounding box center [773, 164] width 10 height 10
click at [0, 0] on div at bounding box center [0, 0] width 0 height 0
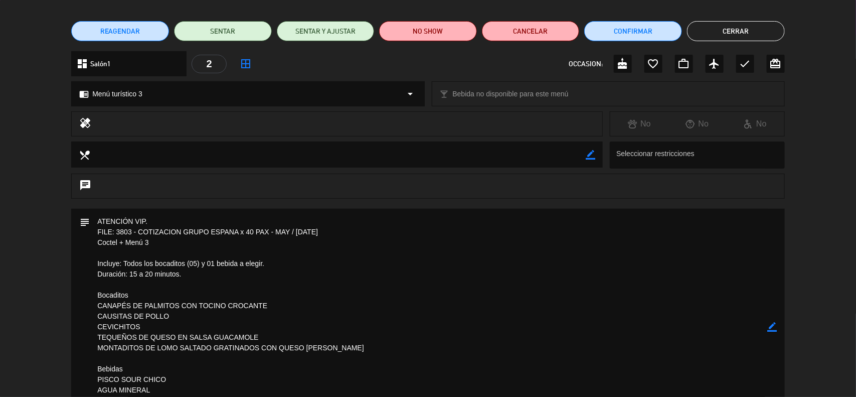
scroll to position [0, 0]
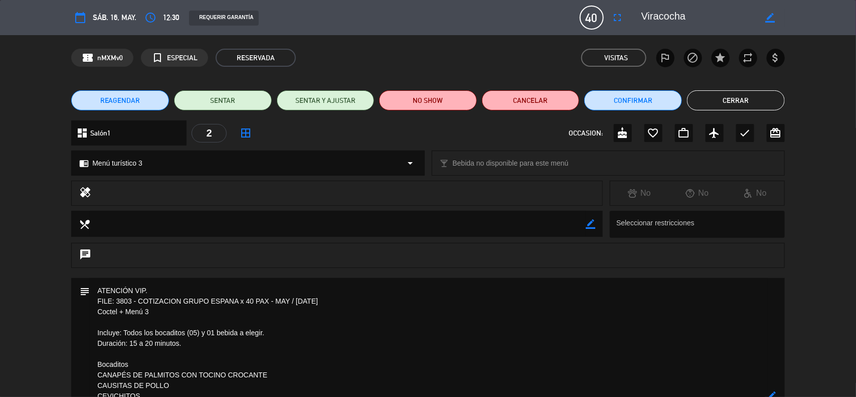
click at [726, 103] on button "Cerrar" at bounding box center [736, 100] width 98 height 20
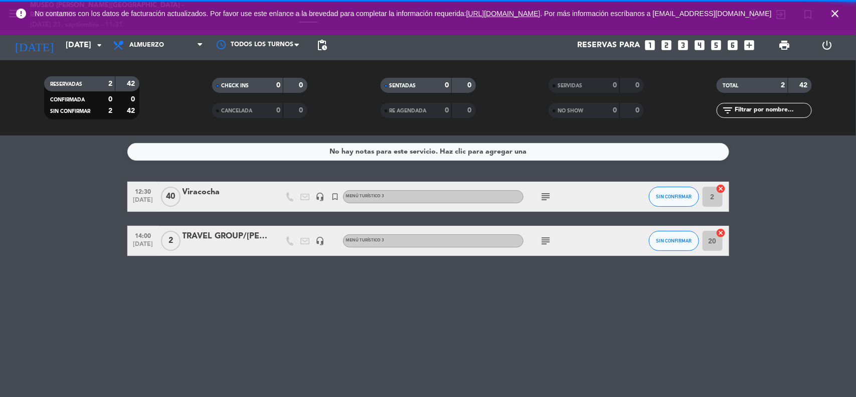
drag, startPoint x: 781, startPoint y: 209, endPoint x: 772, endPoint y: 207, distance: 8.7
click at [781, 209] on bookings-row "12:30 [DATE] Viracocha headset_mic turned_in_not Menú turístico 3 subject SIN C…" at bounding box center [428, 219] width 856 height 74
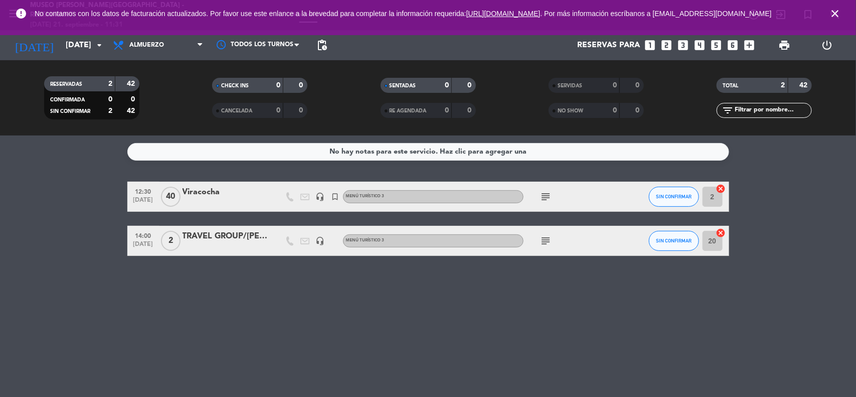
click at [839, 16] on icon "close" at bounding box center [835, 14] width 12 height 12
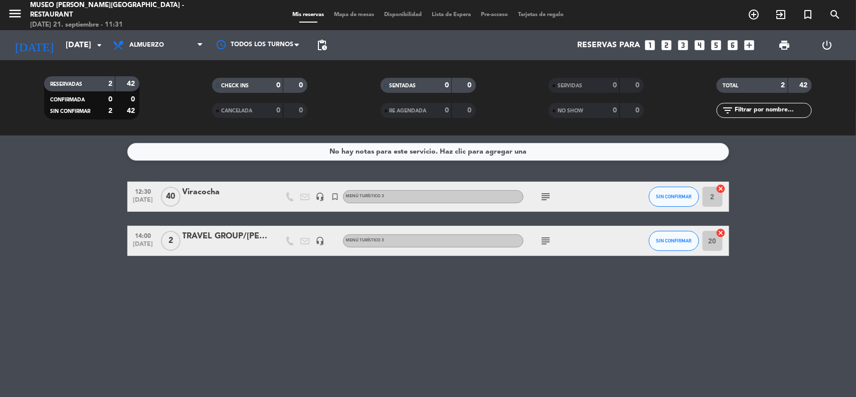
click at [808, 184] on bookings-row "12:30 [DATE] Viracocha headset_mic turned_in_not Menú turístico 3 subject SIN C…" at bounding box center [428, 219] width 856 height 74
click at [73, 46] on input "[DATE]" at bounding box center [114, 46] width 106 height 20
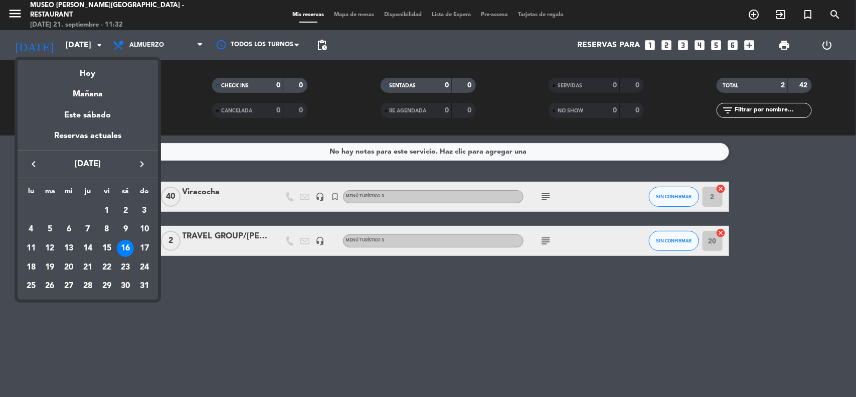
click at [261, 329] on div at bounding box center [428, 198] width 856 height 397
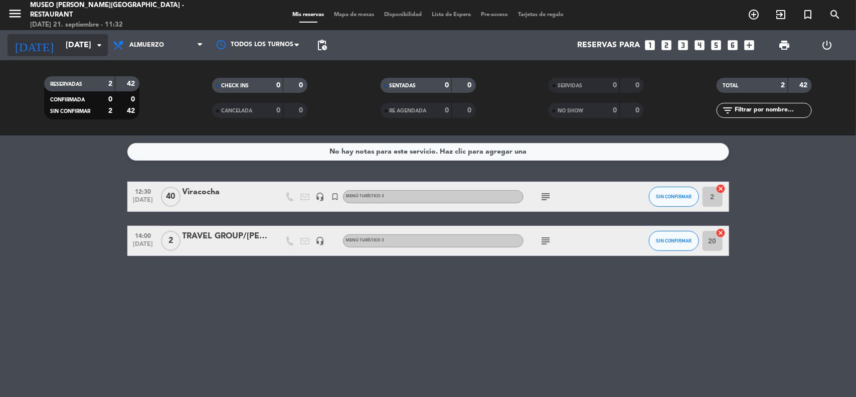
click at [62, 38] on input "[DATE]" at bounding box center [114, 46] width 106 height 20
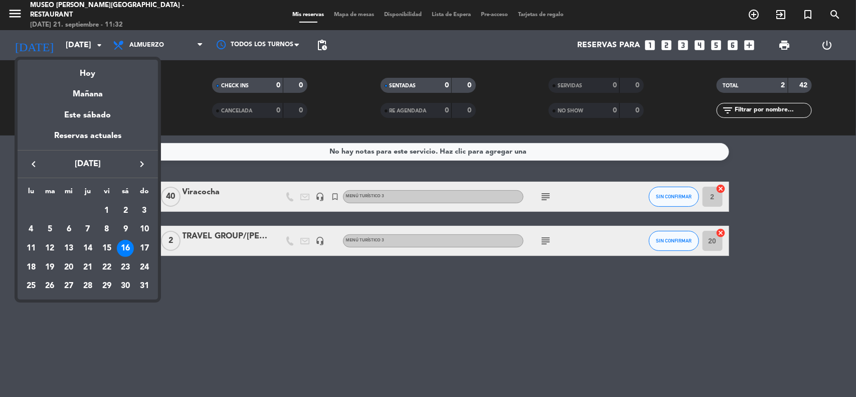
click at [28, 163] on icon "keyboard_arrow_left" at bounding box center [34, 164] width 12 height 12
click at [143, 164] on icon "keyboard_arrow_right" at bounding box center [142, 164] width 12 height 12
click at [773, 355] on div at bounding box center [428, 198] width 856 height 397
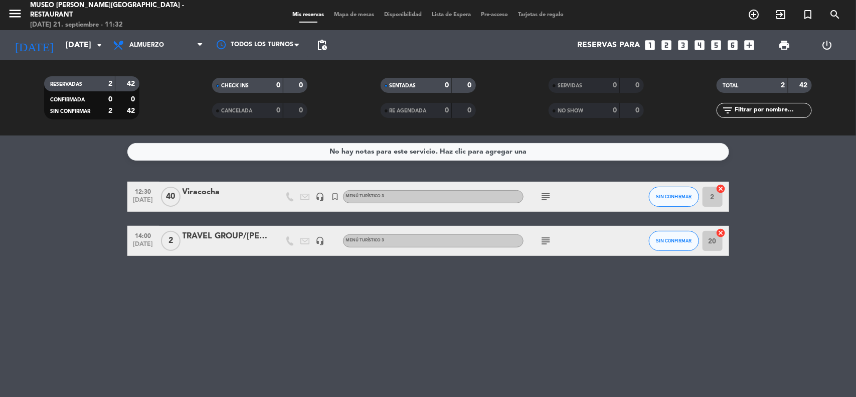
click at [546, 358] on div "No hay notas para este servicio. Haz clic para agregar una 12:30 [DATE] Viracoc…" at bounding box center [428, 265] width 856 height 261
click at [598, 344] on div "No hay notas para este servicio. Haz clic para agregar una 12:30 [DATE] Viracoc…" at bounding box center [428, 265] width 856 height 261
click at [209, 197] on div "Viracocha" at bounding box center [225, 192] width 85 height 13
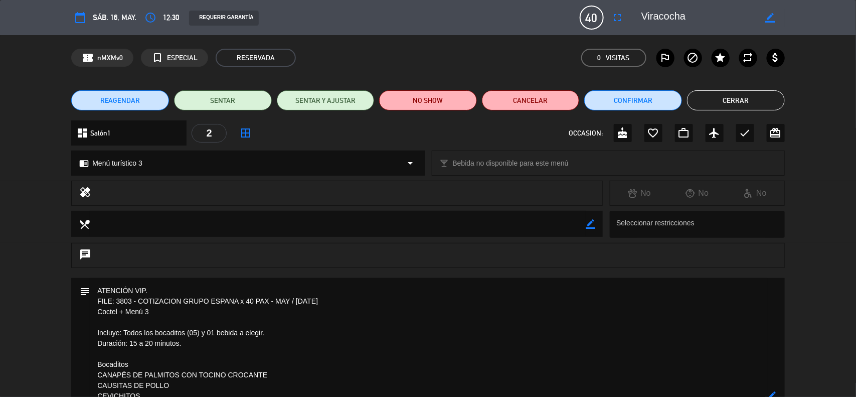
click at [722, 99] on button "Cerrar" at bounding box center [736, 100] width 98 height 20
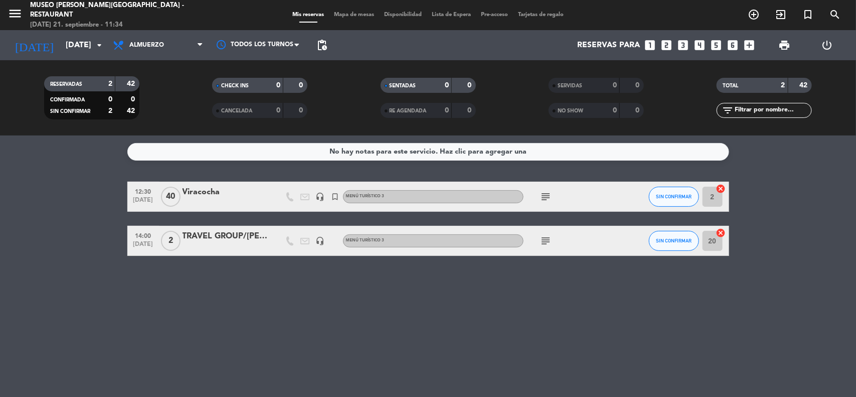
click at [545, 194] on icon "subject" at bounding box center [546, 197] width 12 height 12
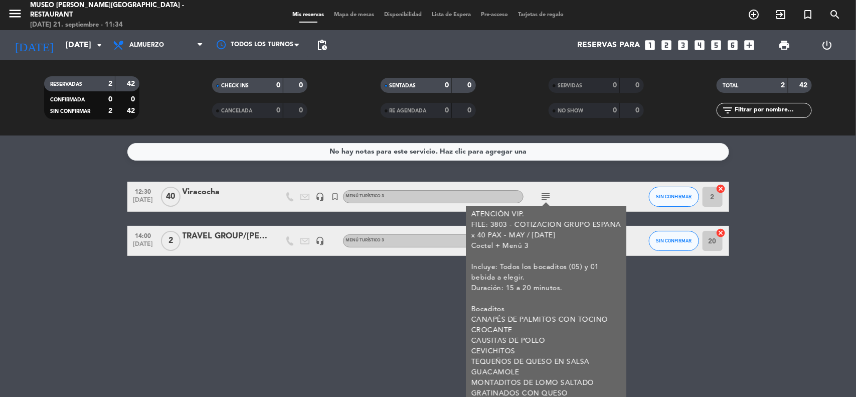
click at [711, 305] on div "No hay notas para este servicio. Haz clic para agregar una 12:30 [DATE] Viracoc…" at bounding box center [428, 265] width 856 height 261
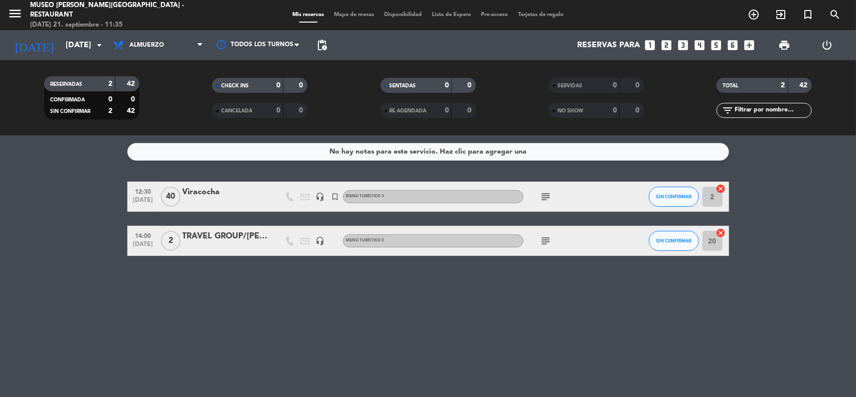
click at [223, 184] on div "12:30 [DATE] Viracocha headset_mic turned_in_not Menú turístico 3 subject SIN C…" at bounding box center [428, 197] width 602 height 30
click at [211, 194] on div "Viracocha" at bounding box center [225, 192] width 85 height 13
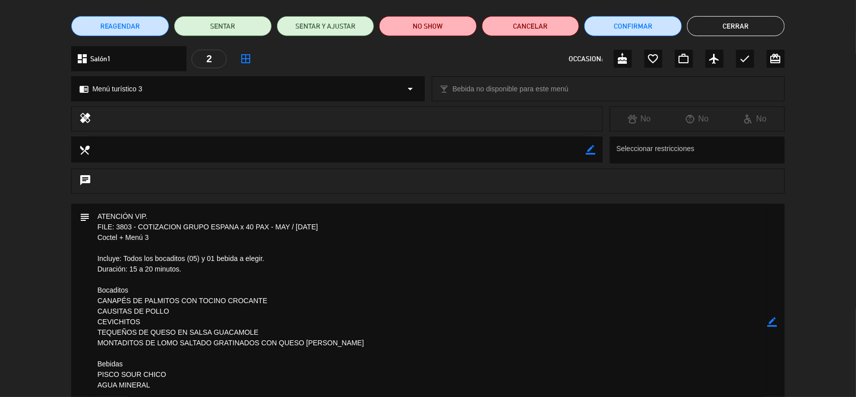
scroll to position [243, 0]
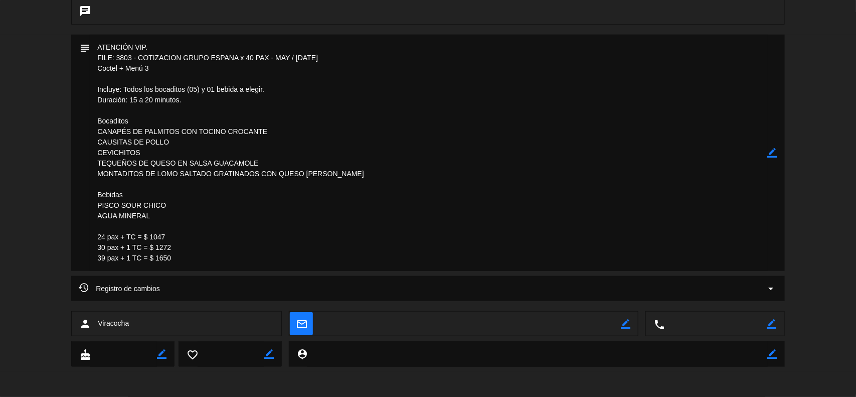
drag, startPoint x: 184, startPoint y: 254, endPoint x: 94, endPoint y: 234, distance: 91.9
click at [94, 234] on textarea at bounding box center [429, 153] width 678 height 236
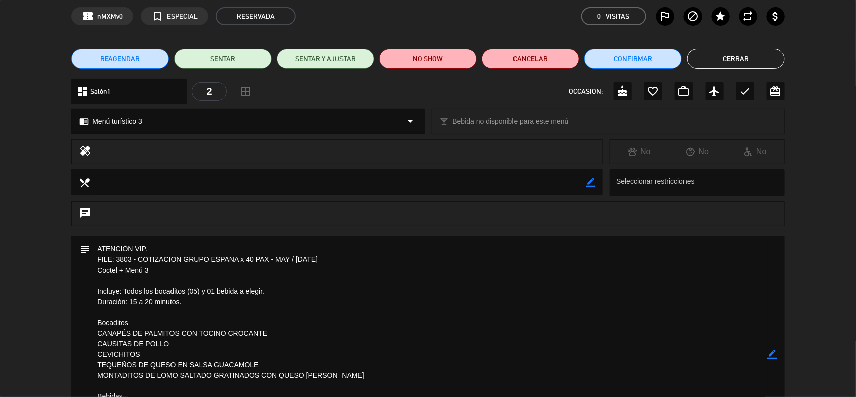
scroll to position [63, 0]
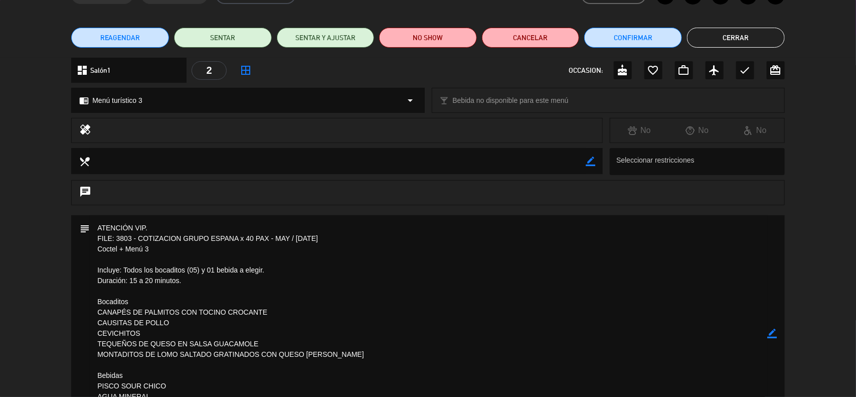
click at [773, 331] on icon "border_color" at bounding box center [773, 333] width 10 height 10
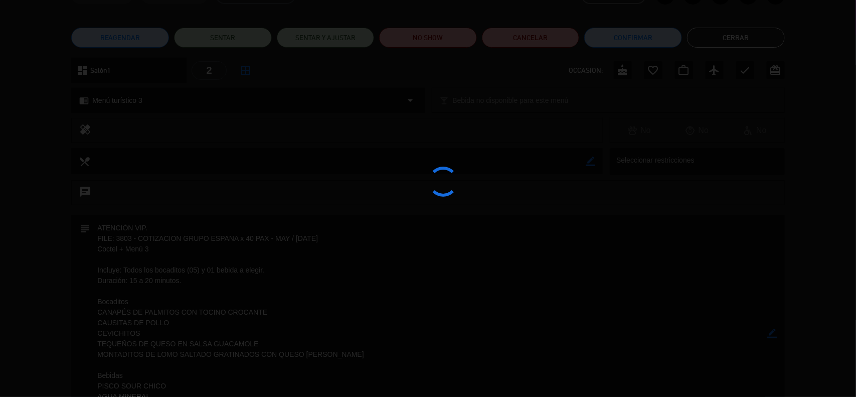
drag, startPoint x: 773, startPoint y: 331, endPoint x: 726, endPoint y: 260, distance: 85.5
click at [773, 332] on div at bounding box center [428, 198] width 856 height 397
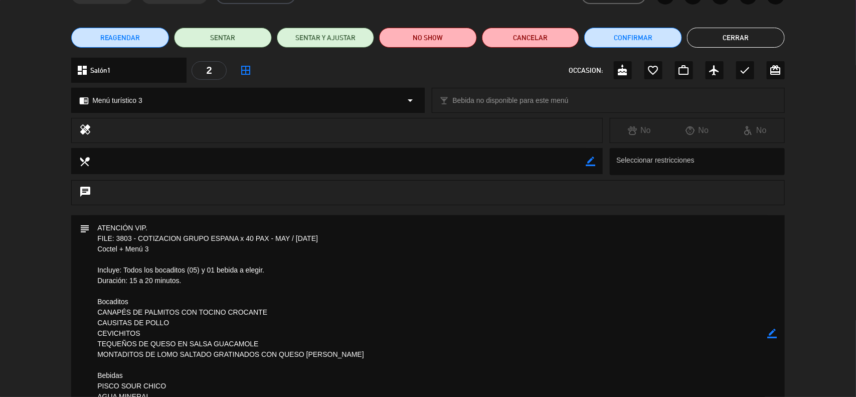
scroll to position [0, 0]
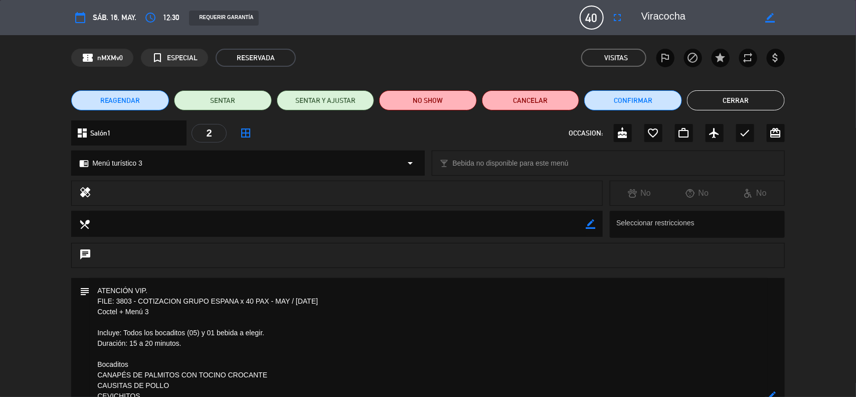
drag, startPoint x: 748, startPoint y: 92, endPoint x: 746, endPoint y: 101, distance: 9.2
click at [748, 93] on button "Cerrar" at bounding box center [736, 100] width 98 height 20
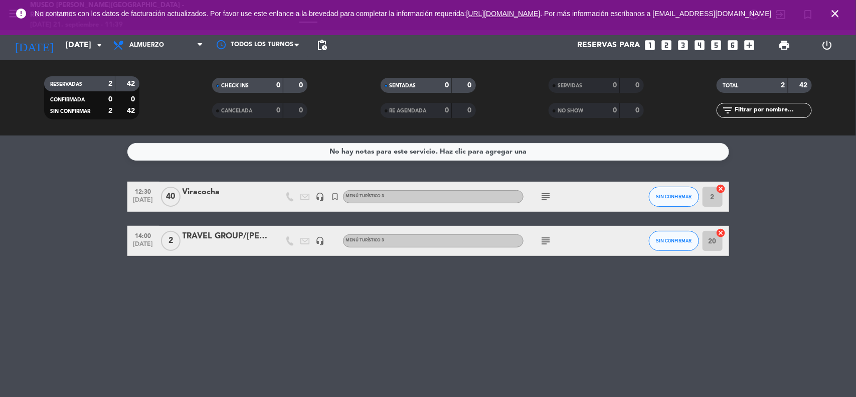
click at [832, 19] on icon "close" at bounding box center [835, 14] width 12 height 12
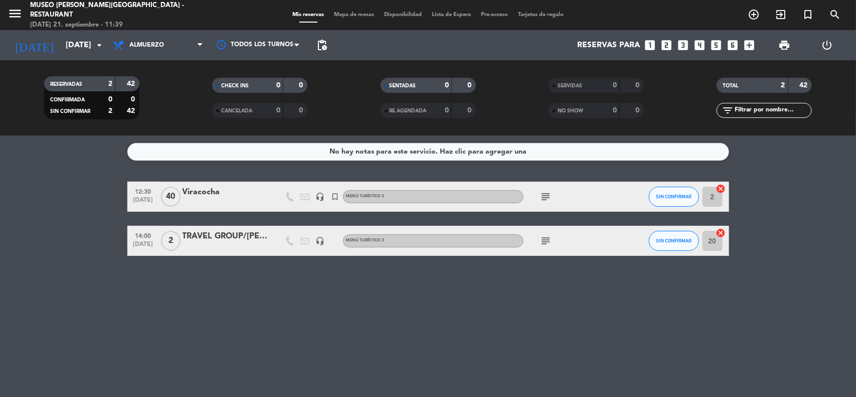
click at [806, 248] on bookings-row "12:30 [DATE] Viracocha headset_mic turned_in_not Menú turístico 3 subject SIN C…" at bounding box center [428, 219] width 856 height 74
click at [575, 312] on div "No hay notas para este servicio. Haz clic para agregar una 12:30 [DATE] Viracoc…" at bounding box center [428, 265] width 856 height 261
click at [824, 279] on div "No hay notas para este servicio. Haz clic para agregar una 12:30 [DATE] Viracoc…" at bounding box center [428, 265] width 856 height 261
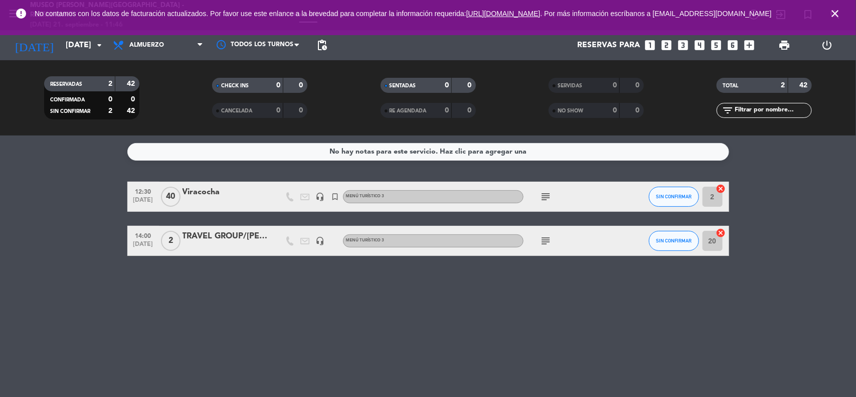
click at [539, 294] on div "No hay notas para este servicio. Haz clic para agregar una 12:30 [DATE] Viracoc…" at bounding box center [428, 265] width 856 height 261
click at [68, 49] on input "[DATE]" at bounding box center [114, 46] width 106 height 20
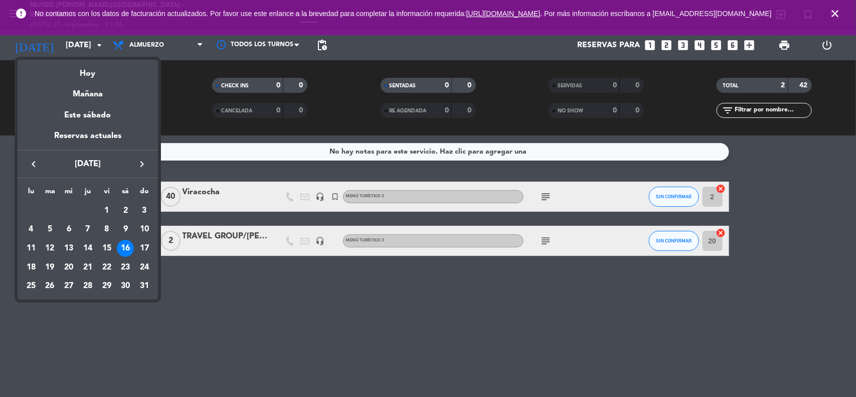
click at [34, 163] on icon "keyboard_arrow_left" at bounding box center [34, 164] width 12 height 12
click at [34, 164] on icon "keyboard_arrow_left" at bounding box center [34, 164] width 12 height 12
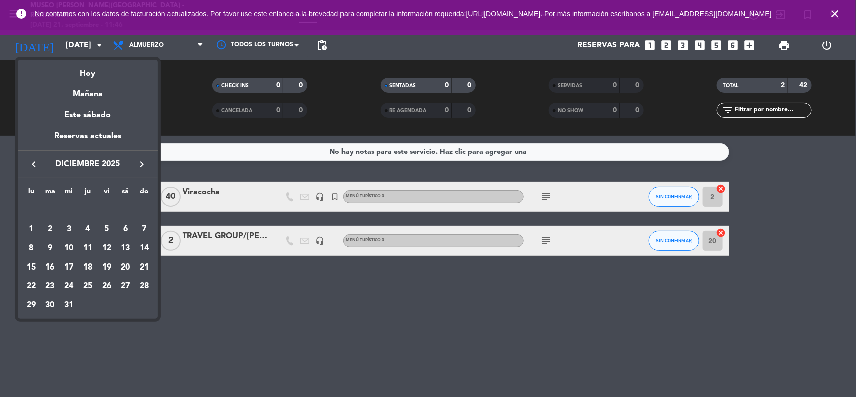
click at [34, 164] on icon "keyboard_arrow_left" at bounding box center [34, 164] width 12 height 12
click at [33, 164] on icon "keyboard_arrow_left" at bounding box center [34, 164] width 12 height 12
click at [33, 166] on icon "keyboard_arrow_left" at bounding box center [34, 164] width 12 height 12
click at [86, 284] on div "25" at bounding box center [87, 285] width 17 height 17
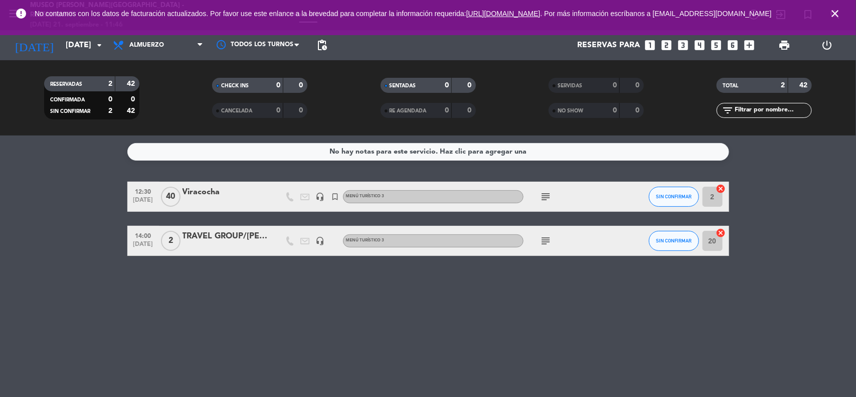
type input "[DEMOGRAPHIC_DATA][DATE]"
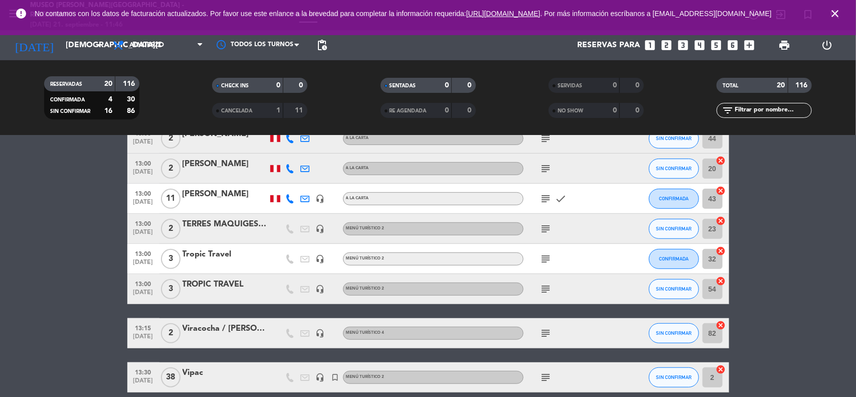
scroll to position [251, 0]
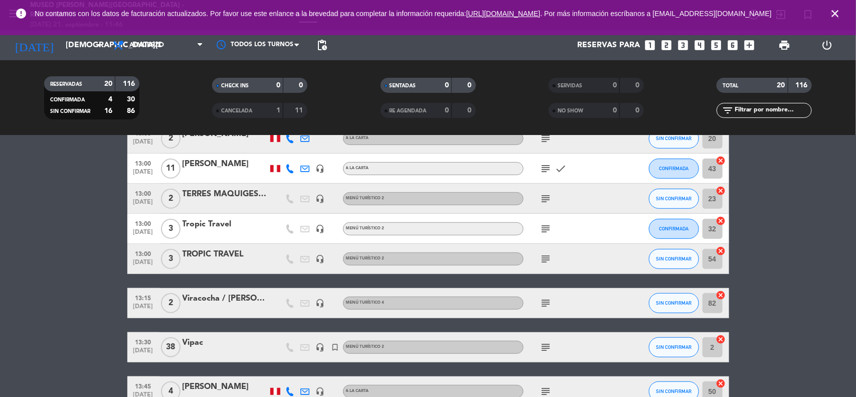
click at [239, 299] on div "Viracocha / [PERSON_NAME] x2" at bounding box center [225, 298] width 85 height 13
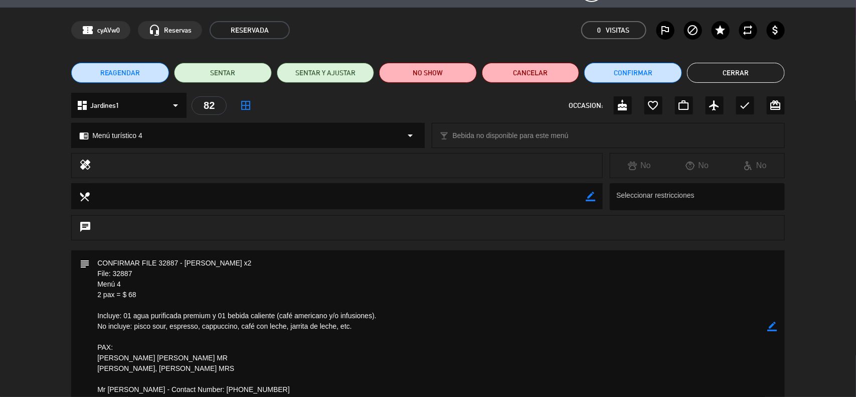
scroll to position [0, 0]
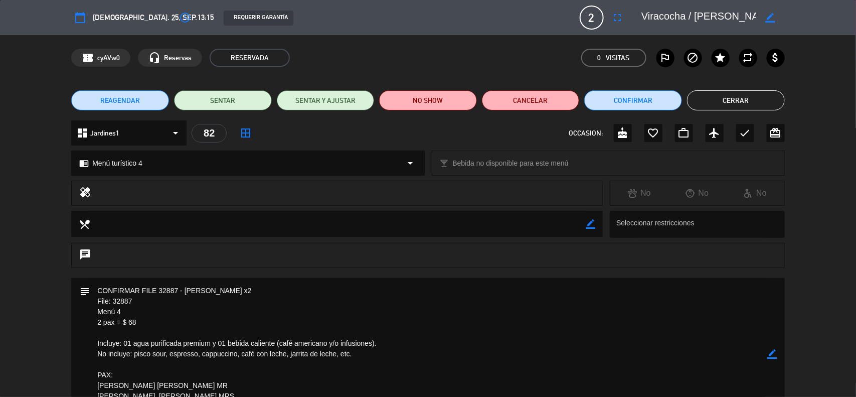
click at [776, 354] on icon "border_color" at bounding box center [773, 354] width 10 height 10
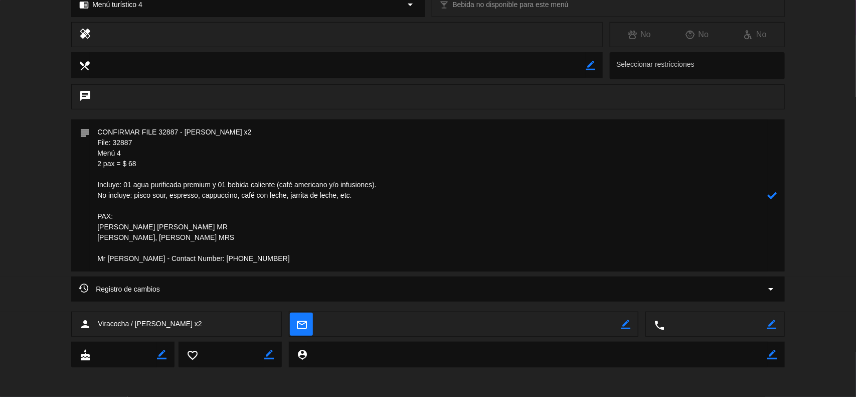
click at [99, 128] on textarea at bounding box center [429, 195] width 678 height 152
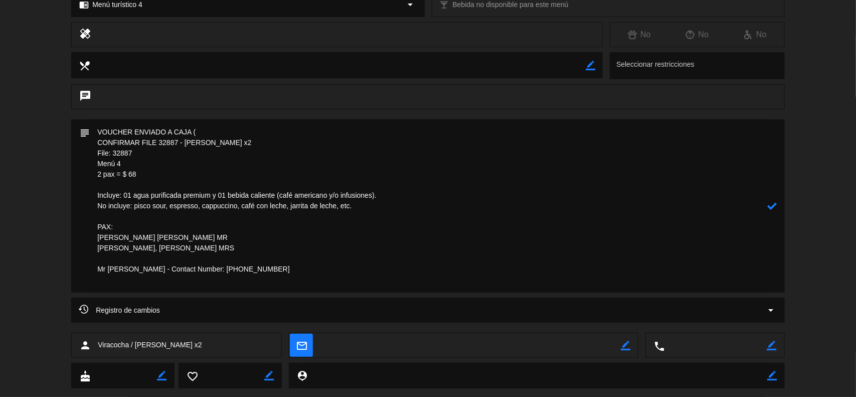
click at [212, 143] on textarea at bounding box center [429, 205] width 678 height 173
click at [770, 208] on icon at bounding box center [773, 206] width 10 height 10
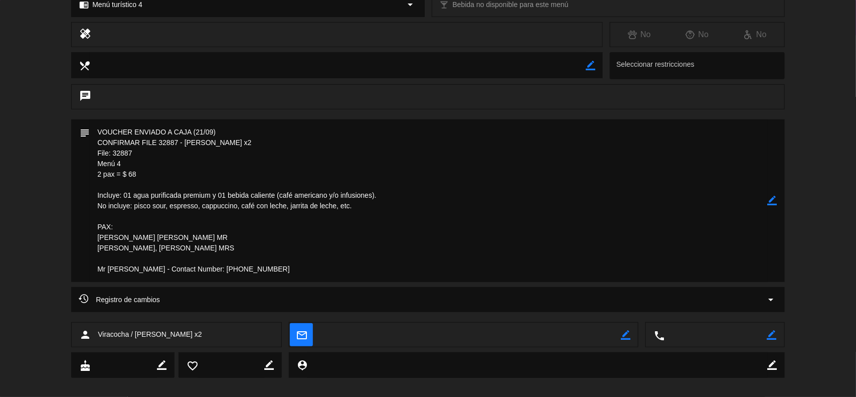
scroll to position [0, 0]
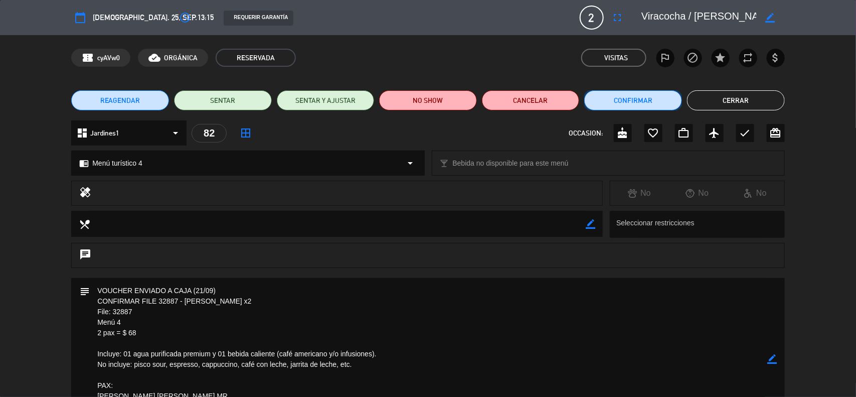
click at [635, 98] on button "Confirmar" at bounding box center [633, 100] width 98 height 20
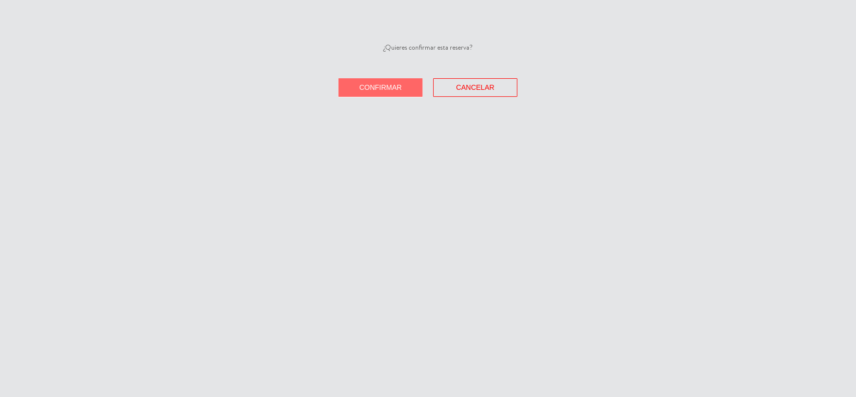
click at [398, 85] on span "Confirmar" at bounding box center [381, 87] width 43 height 8
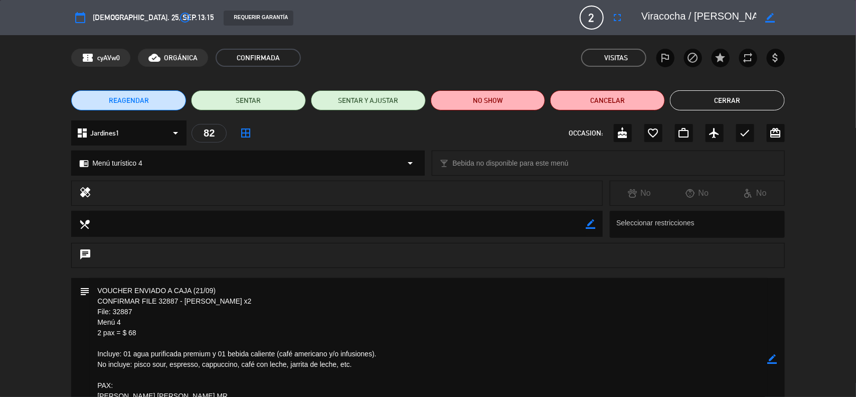
drag, startPoint x: 144, startPoint y: 336, endPoint x: 92, endPoint y: 307, distance: 59.7
click at [92, 307] on textarea at bounding box center [429, 359] width 678 height 162
click at [773, 359] on icon "border_color" at bounding box center [773, 359] width 10 height 10
drag, startPoint x: 168, startPoint y: 289, endPoint x: 79, endPoint y: 288, distance: 88.8
click at [79, 288] on div "subject" at bounding box center [428, 359] width 714 height 162
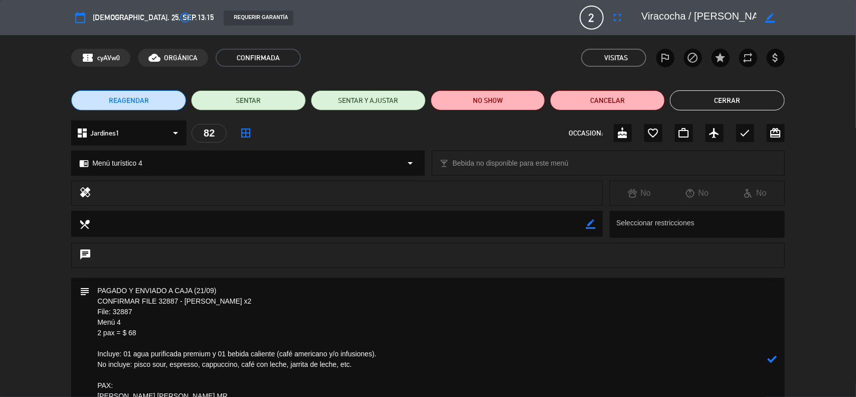
type textarea "PAGADO Y ENVIADO A CAJA (21/09) CONFIRMAR FILE 32887 - [PERSON_NAME] x2 File: 3…"
click at [773, 362] on icon at bounding box center [773, 359] width 10 height 10
click at [771, 358] on icon "border_color" at bounding box center [773, 359] width 10 height 10
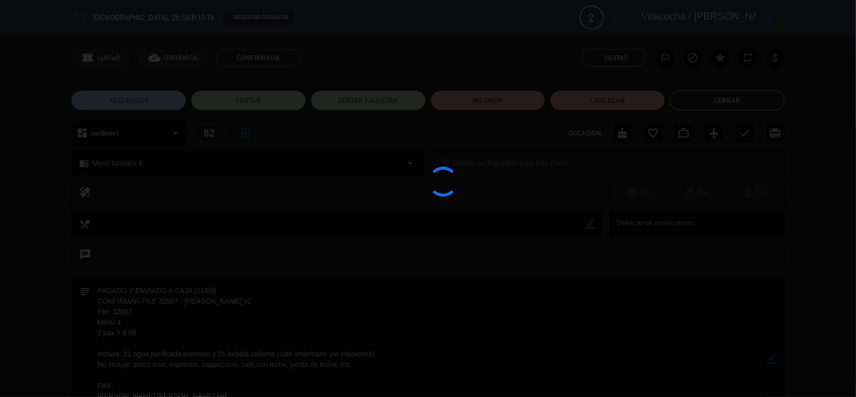
click at [771, 359] on div at bounding box center [428, 198] width 856 height 397
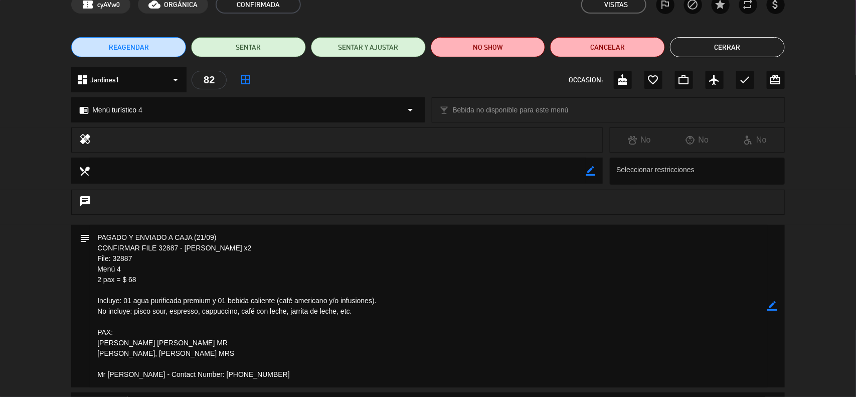
scroll to position [125, 0]
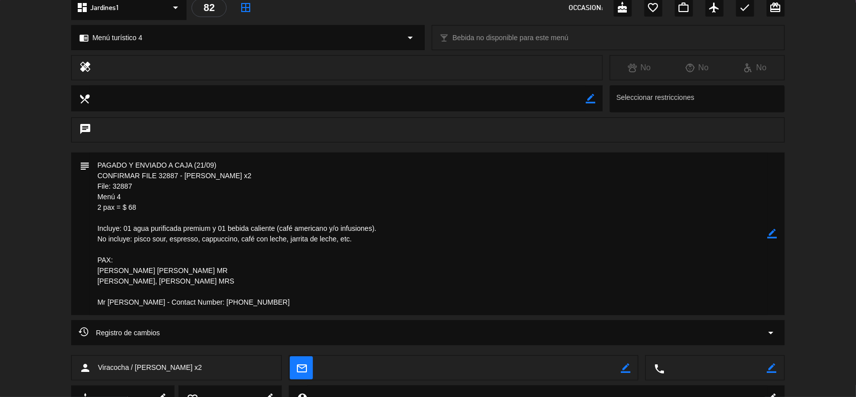
click at [773, 232] on icon "border_color" at bounding box center [773, 234] width 10 height 10
click at [773, 232] on icon at bounding box center [773, 234] width 10 height 10
click at [0, 0] on div at bounding box center [0, 0] width 0 height 0
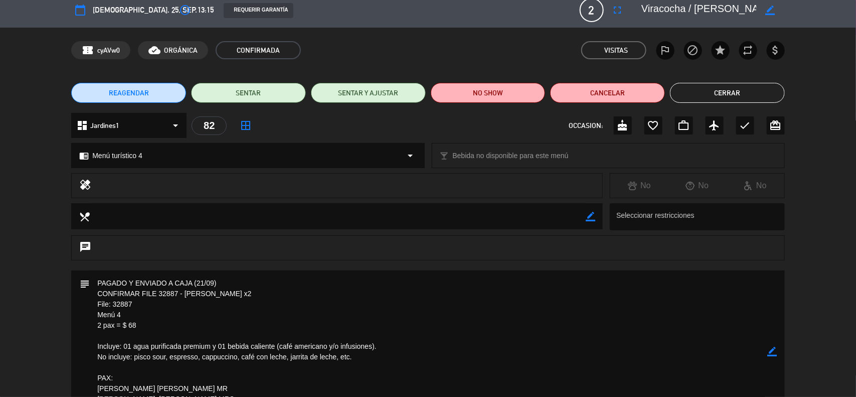
scroll to position [0, 0]
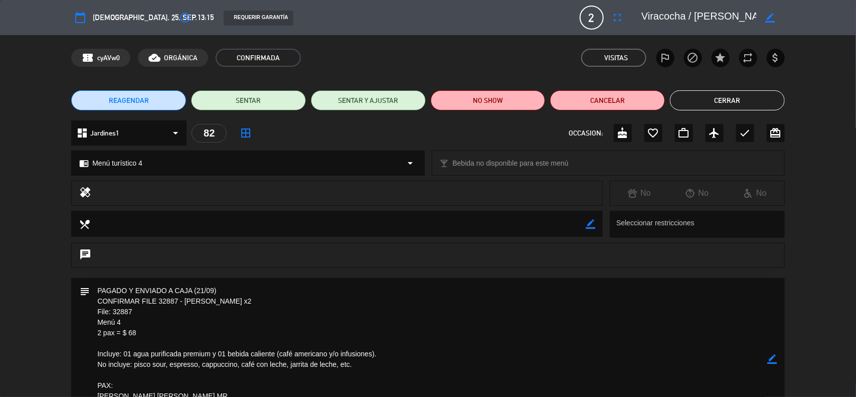
click at [771, 361] on icon "border_color" at bounding box center [773, 359] width 10 height 10
click at [771, 361] on icon at bounding box center [773, 359] width 10 height 10
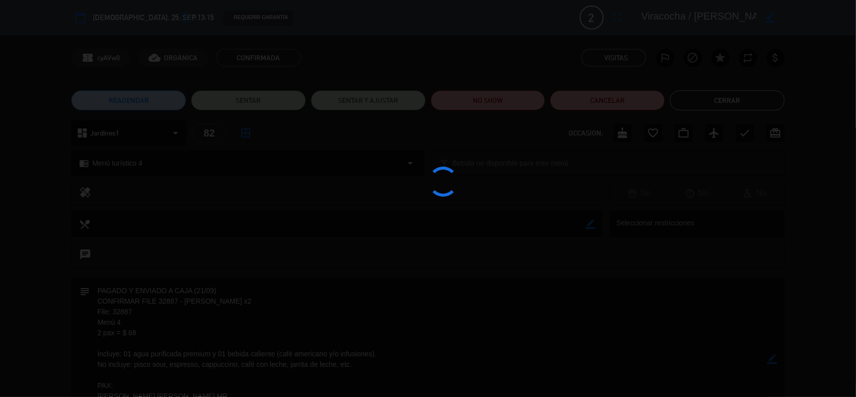
click at [771, 361] on div at bounding box center [428, 198] width 856 height 397
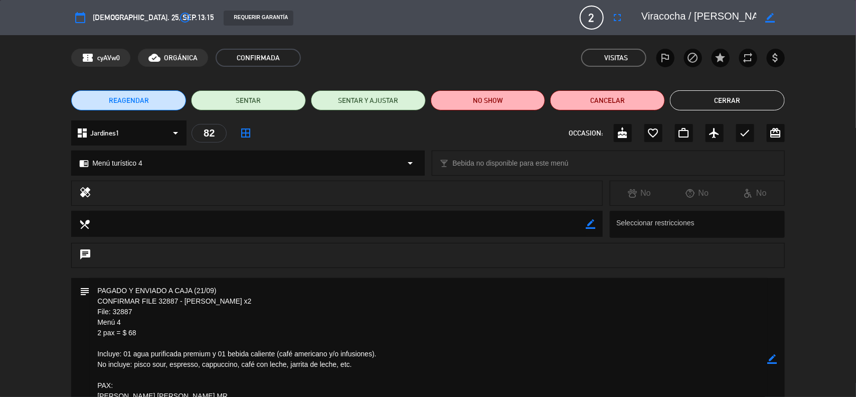
click at [776, 358] on icon "border_color" at bounding box center [773, 359] width 10 height 10
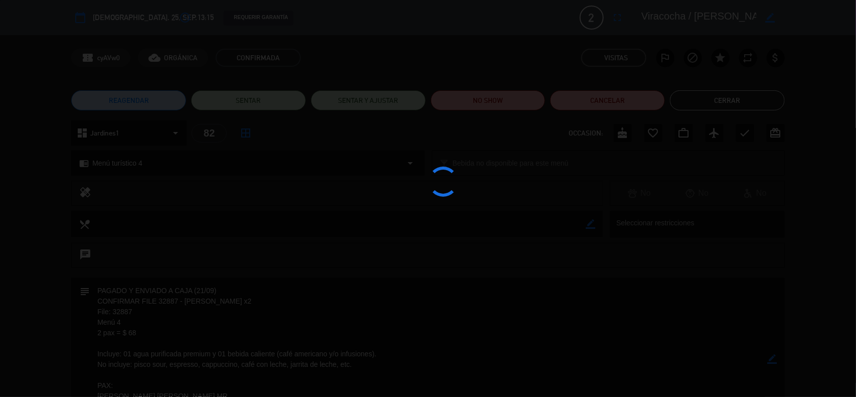
click at [776, 358] on div at bounding box center [428, 198] width 856 height 397
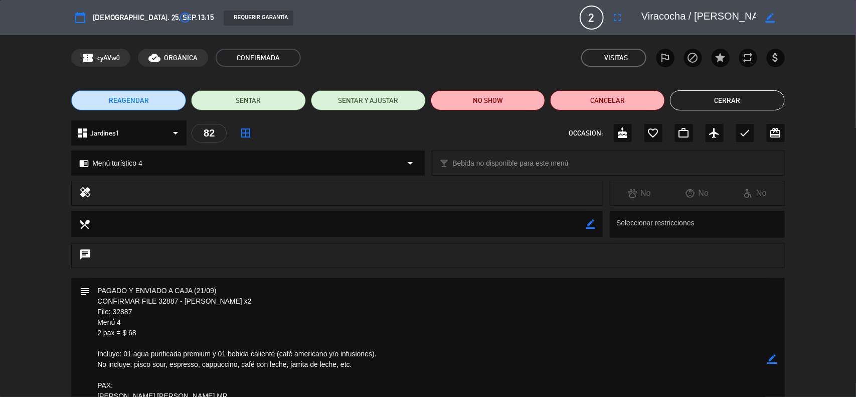
click at [760, 101] on button "Cerrar" at bounding box center [727, 100] width 115 height 20
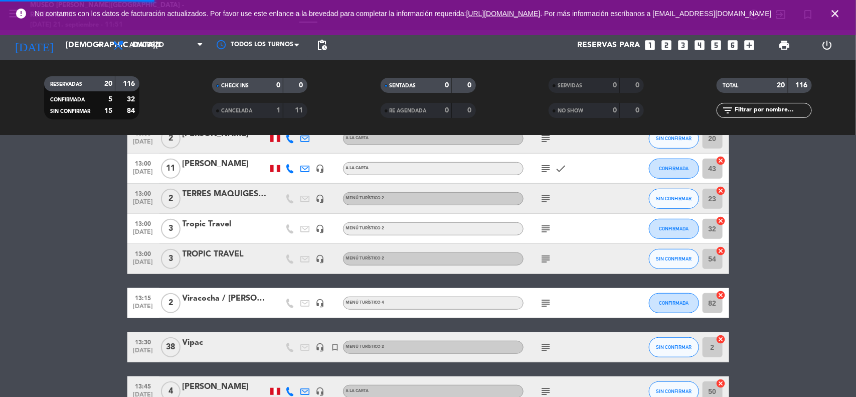
click at [845, 185] on bookings-row "12:00 [DATE] 2 Travel Group / [PERSON_NAME] X 2 headset_mic Menú turístico 3 su…" at bounding box center [428, 316] width 856 height 770
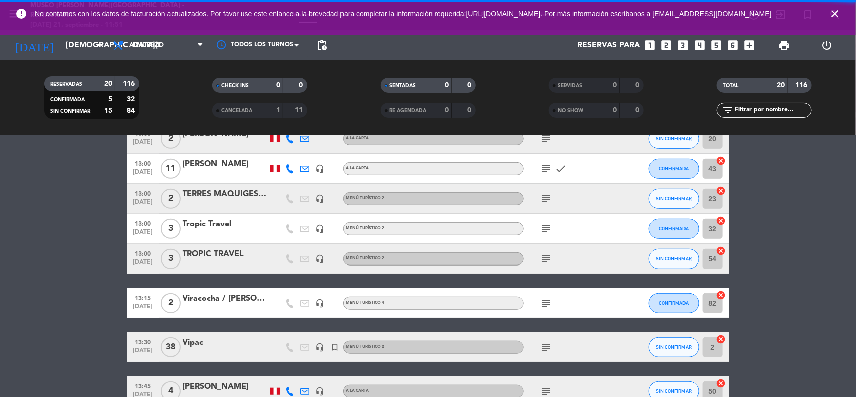
click at [830, 18] on icon "close" at bounding box center [835, 14] width 12 height 12
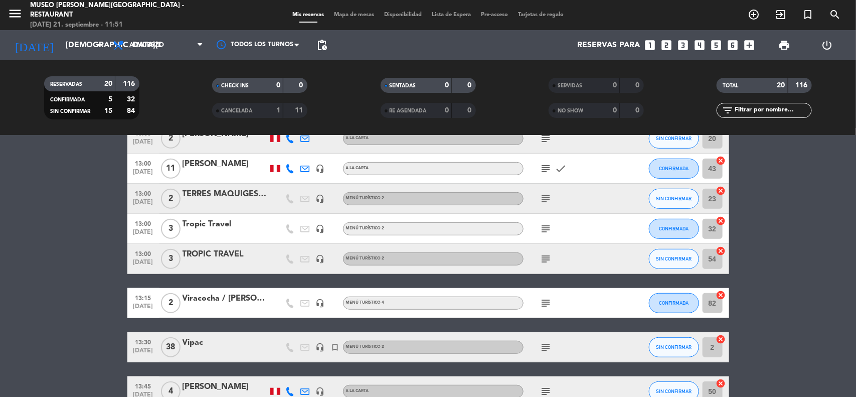
click at [826, 251] on bookings-row "12:00 [DATE] 2 Travel Group / [PERSON_NAME] X 2 headset_mic Menú turístico 3 su…" at bounding box center [428, 316] width 856 height 770
click at [61, 48] on input "[DEMOGRAPHIC_DATA][DATE]" at bounding box center [114, 46] width 106 height 20
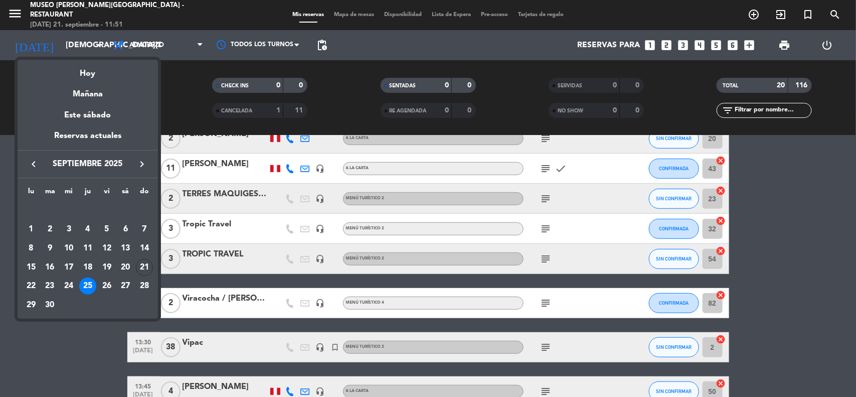
click at [149, 163] on button "keyboard_arrow_right" at bounding box center [142, 163] width 18 height 13
click at [73, 288] on div "22" at bounding box center [68, 285] width 17 height 17
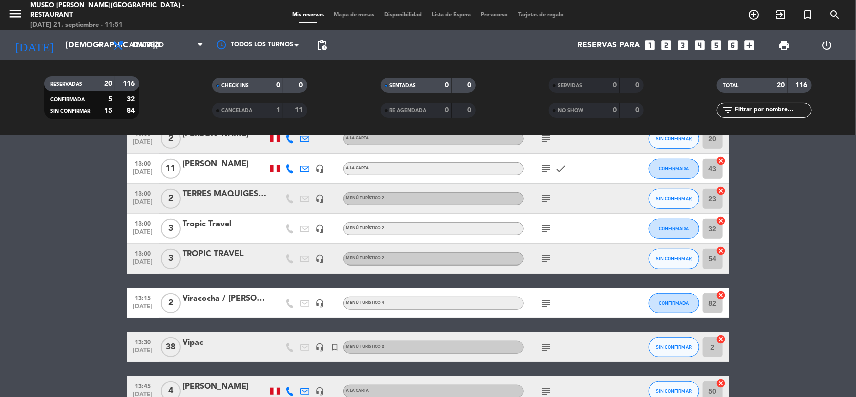
type input "[DATE]"
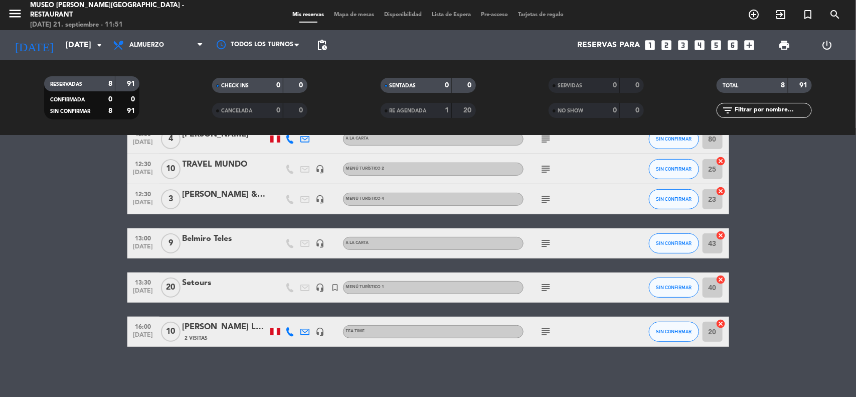
scroll to position [146, 0]
click at [806, 15] on icon "turned_in_not" at bounding box center [808, 15] width 12 height 12
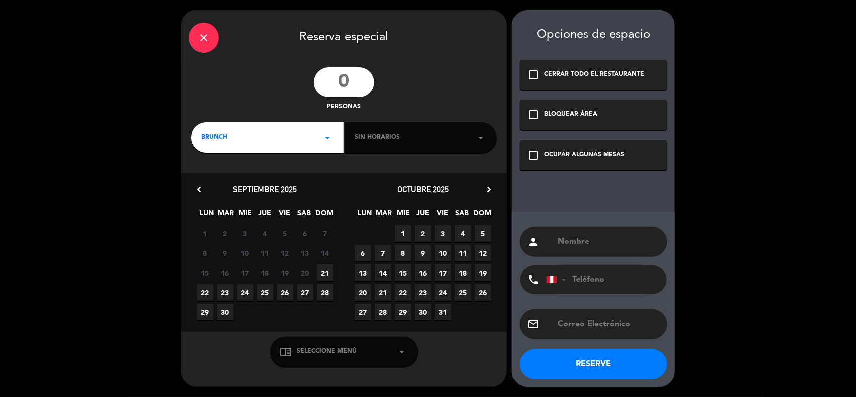
click at [355, 84] on input "number" at bounding box center [344, 82] width 60 height 30
type input "21"
click at [590, 242] on input "text" at bounding box center [608, 242] width 103 height 14
type input "S"
type input "SAT"
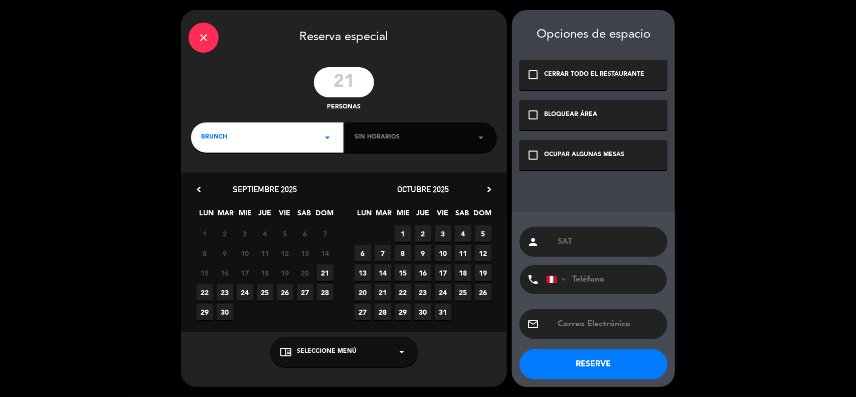
click at [229, 144] on div "BRUNCH arrow_drop_down" at bounding box center [267, 137] width 152 height 30
click at [222, 182] on div "Almuerzo" at bounding box center [267, 180] width 132 height 10
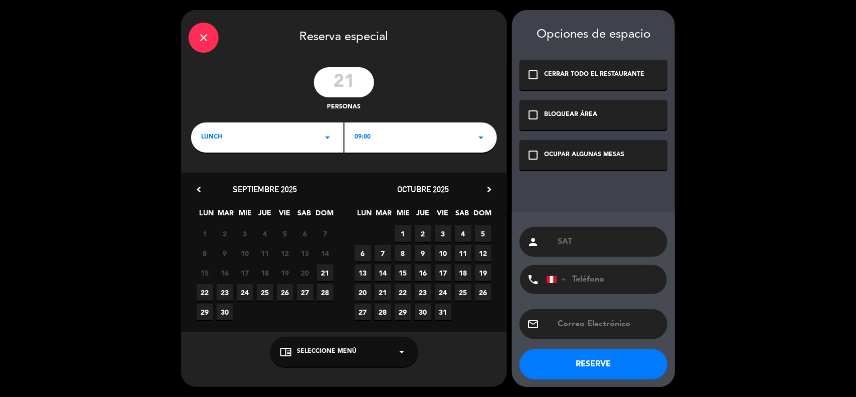
click at [407, 141] on div "09:00 arrow_drop_down" at bounding box center [421, 137] width 152 height 30
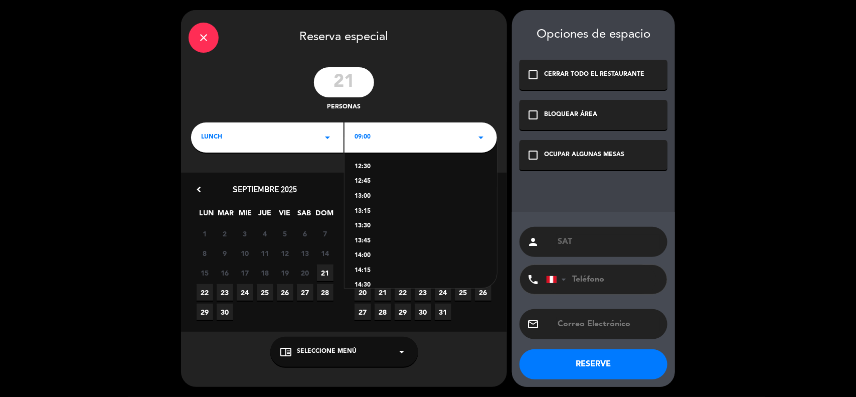
scroll to position [188, 0]
click at [370, 215] on div "13:00" at bounding box center [421, 214] width 132 height 10
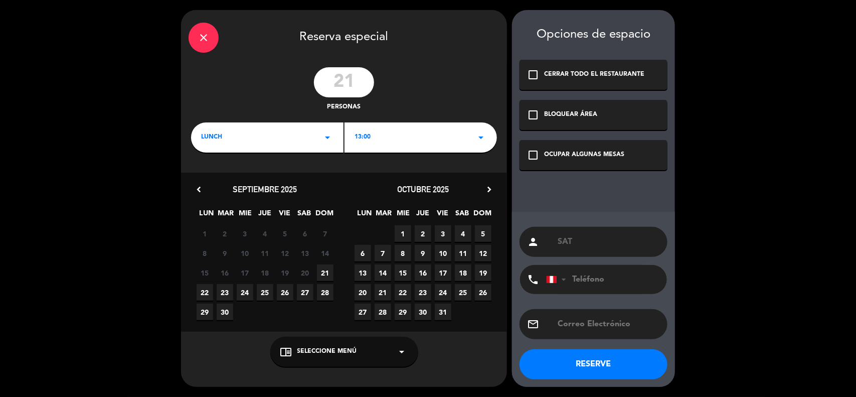
click at [531, 154] on icon "check_box_outline_blank" at bounding box center [533, 155] width 12 height 12
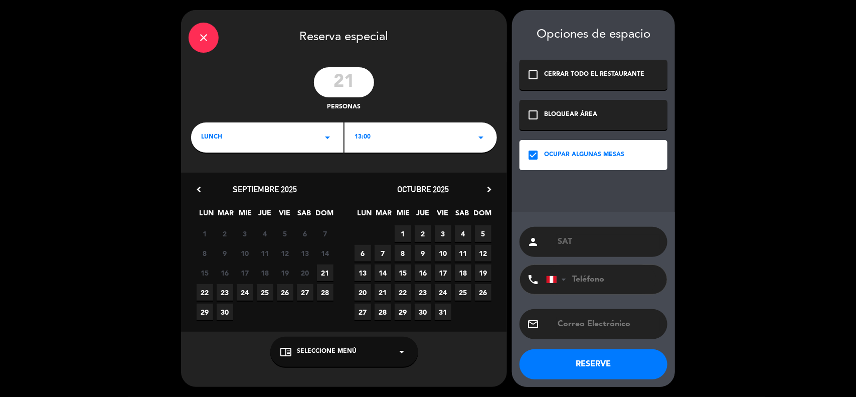
click at [367, 358] on div "chrome_reader_mode Seleccione Menú arrow_drop_down" at bounding box center [344, 352] width 148 height 30
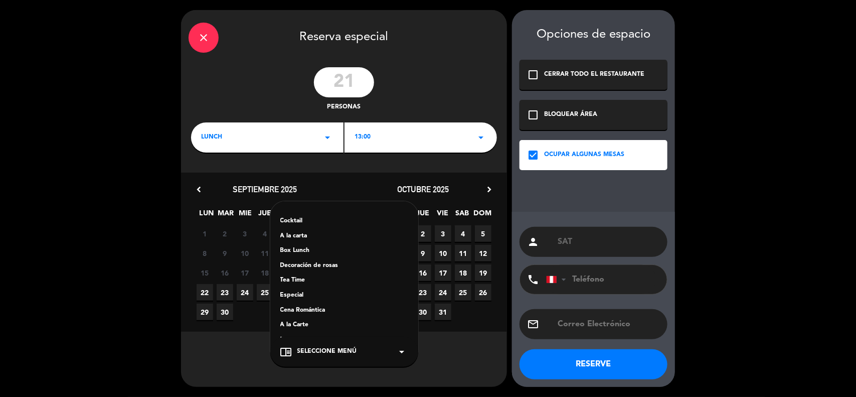
scroll to position [125, 0]
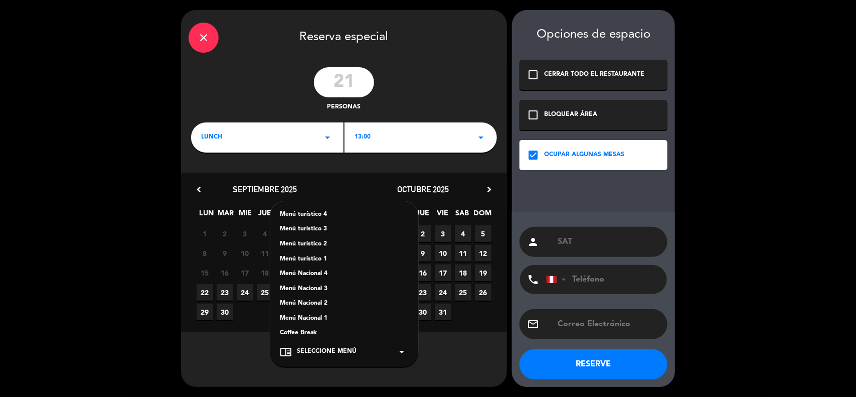
click at [318, 258] on div "Menú turístico 1" at bounding box center [344, 259] width 128 height 10
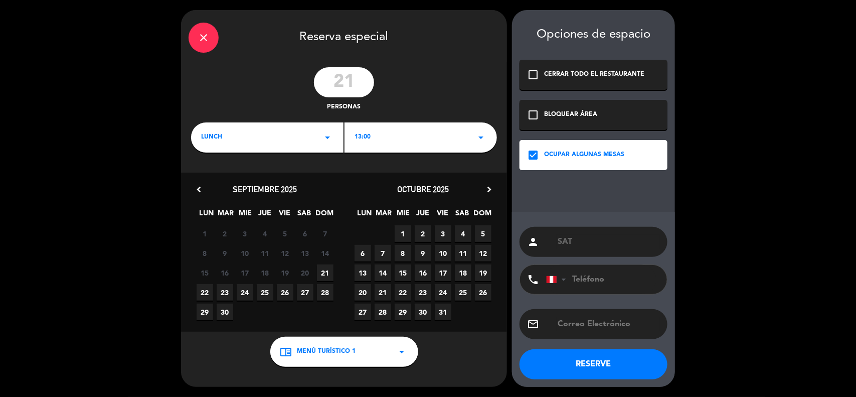
click at [397, 290] on span "22" at bounding box center [403, 292] width 17 height 17
click at [598, 366] on button "RESERVE" at bounding box center [594, 364] width 148 height 30
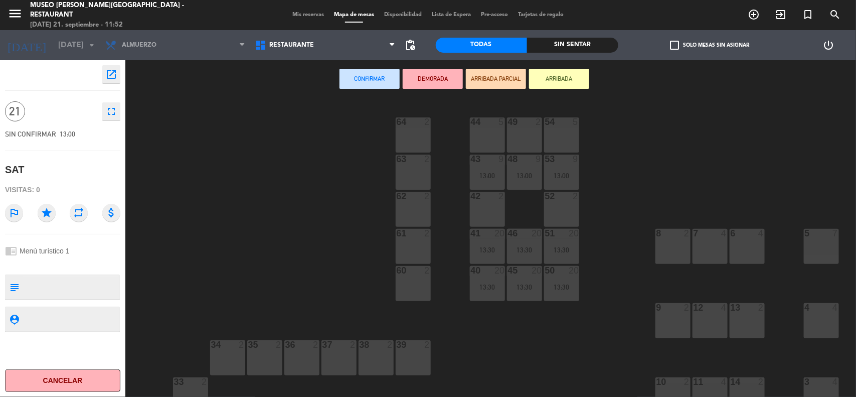
click at [820, 252] on div "5 7" at bounding box center [821, 246] width 35 height 35
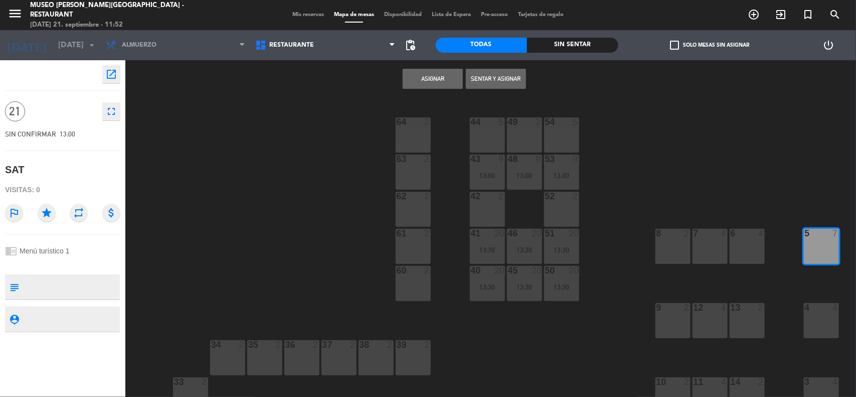
click at [818, 321] on div "4 4" at bounding box center [821, 320] width 35 height 35
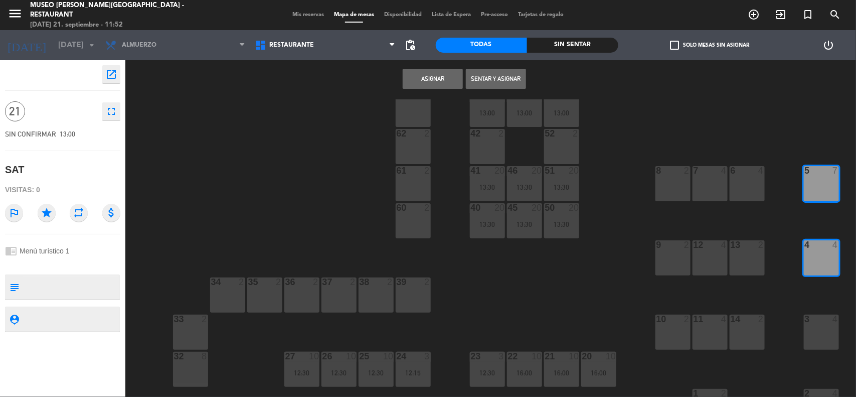
click at [820, 324] on div "3 4" at bounding box center [821, 319] width 35 height 10
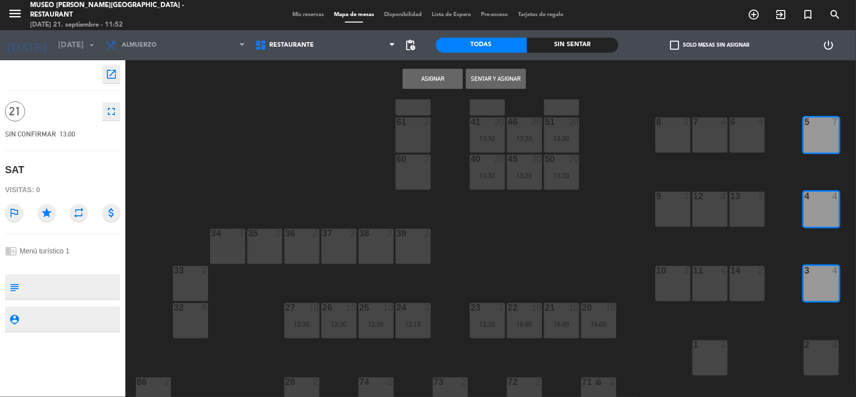
scroll to position [188, 0]
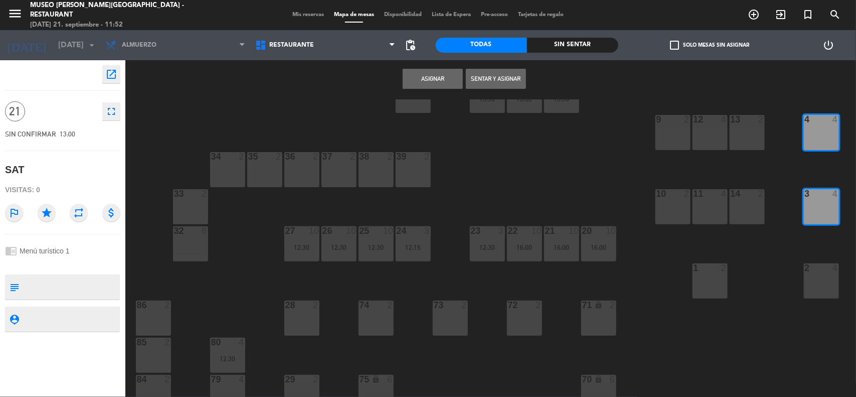
click at [821, 279] on div "2 4" at bounding box center [821, 280] width 35 height 35
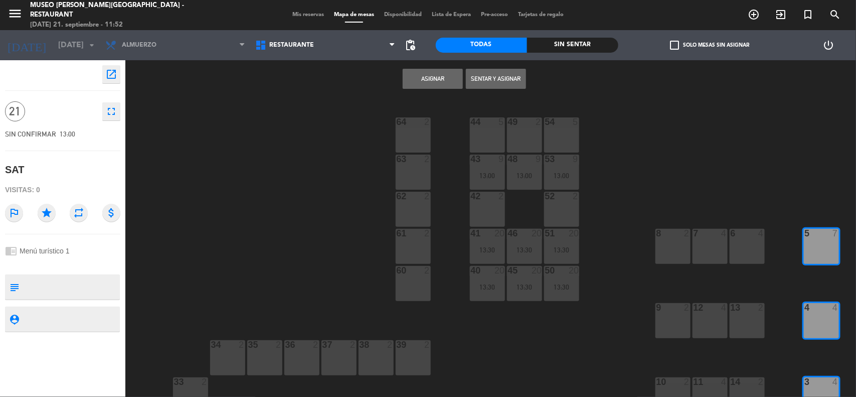
click at [739, 252] on div "6 4" at bounding box center [747, 246] width 35 height 35
click at [704, 251] on div "7 4" at bounding box center [710, 246] width 35 height 35
click at [666, 245] on div "8 2" at bounding box center [672, 246] width 35 height 35
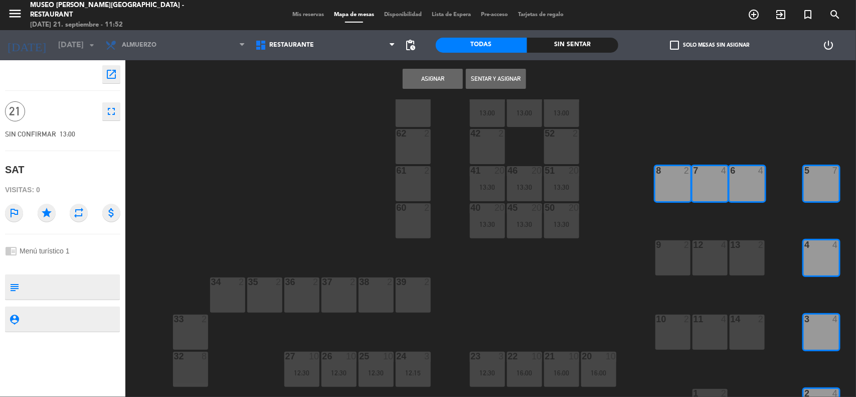
click at [814, 328] on div "3 4" at bounding box center [821, 331] width 35 height 35
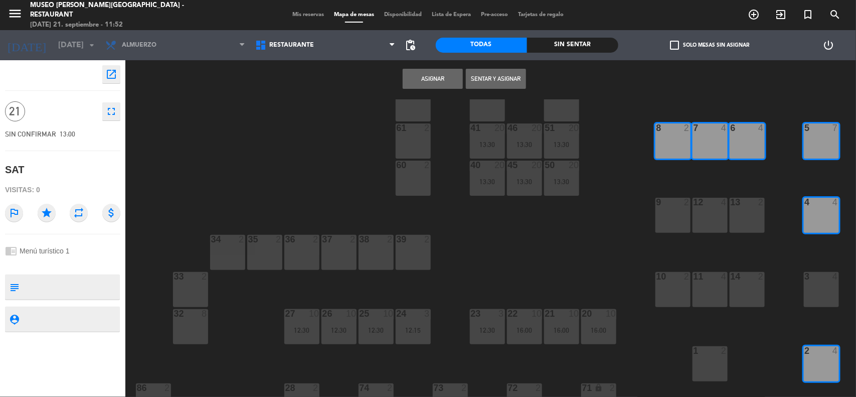
scroll to position [125, 0]
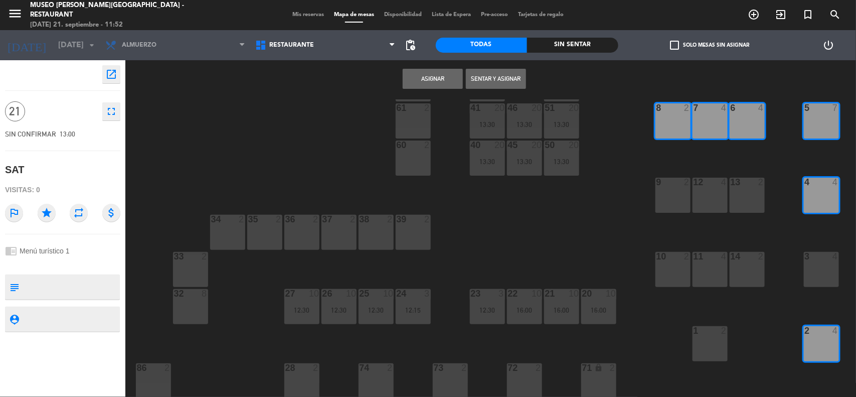
click at [816, 340] on div "2 4" at bounding box center [821, 343] width 35 height 35
click at [621, 206] on div "44 5 49 2 54 5 64 2 48 9 13:00 53 9 13:00 63 2 43 9 13:00 62 2 42 2 52 2 41 20 …" at bounding box center [495, 248] width 722 height 299
click at [315, 15] on span "Mis reservas" at bounding box center [308, 15] width 42 height 6
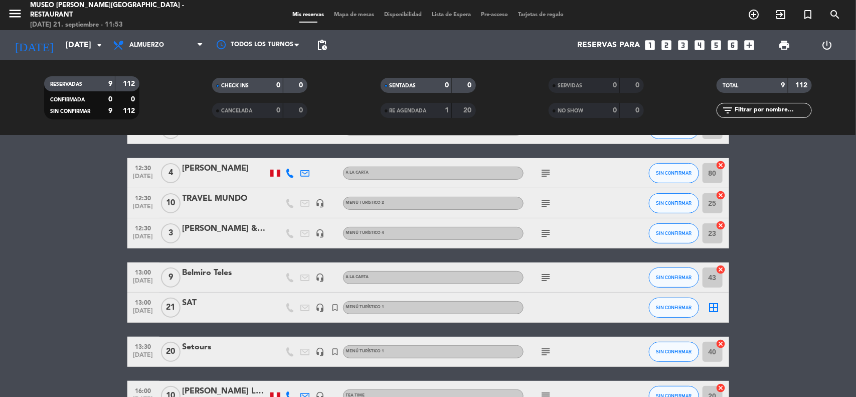
scroll to position [125, 0]
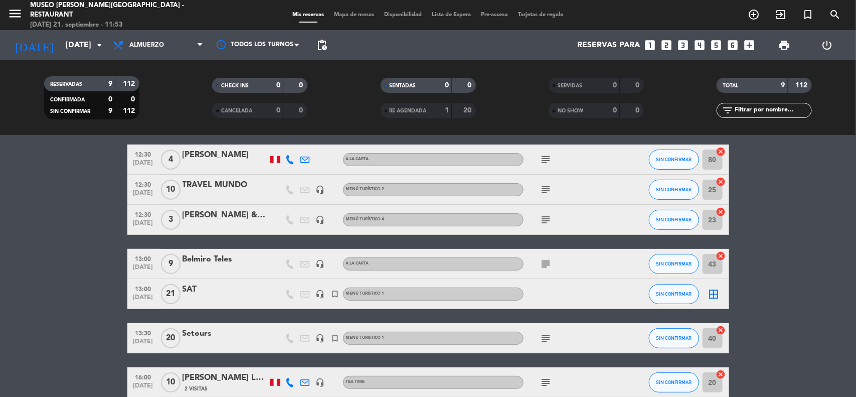
click at [550, 337] on icon "subject" at bounding box center [546, 338] width 12 height 12
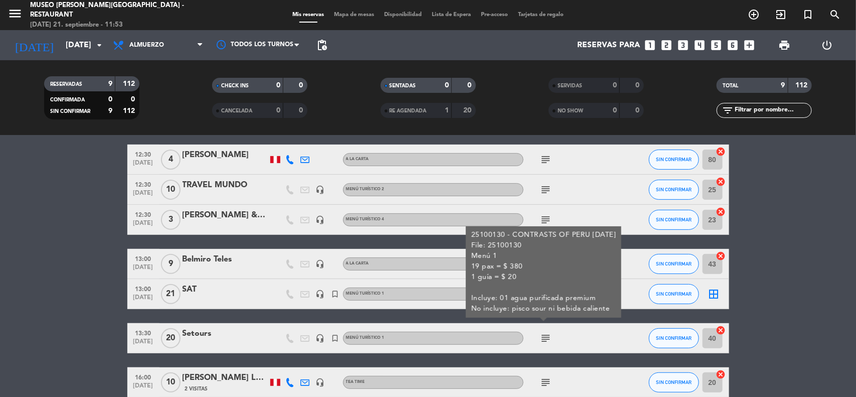
click at [721, 332] on icon "cancel" at bounding box center [721, 330] width 10 height 10
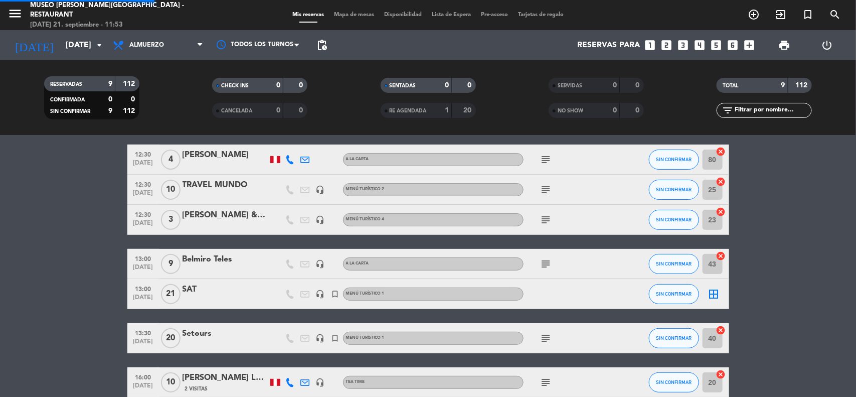
click at [788, 318] on bookings-row "12:00 [DATE] Aventura Latino Americana headset_mic turned_in_not Menú turístico…" at bounding box center [428, 226] width 856 height 341
drag, startPoint x: 354, startPoint y: 15, endPoint x: 342, endPoint y: 18, distance: 12.8
click at [353, 18] on div "Mis reservas Mapa de mesas Disponibilidad Lista de Espera Pre-acceso Tarjetas d…" at bounding box center [427, 15] width 281 height 9
click at [342, 16] on span "Mapa de mesas" at bounding box center [354, 15] width 50 height 6
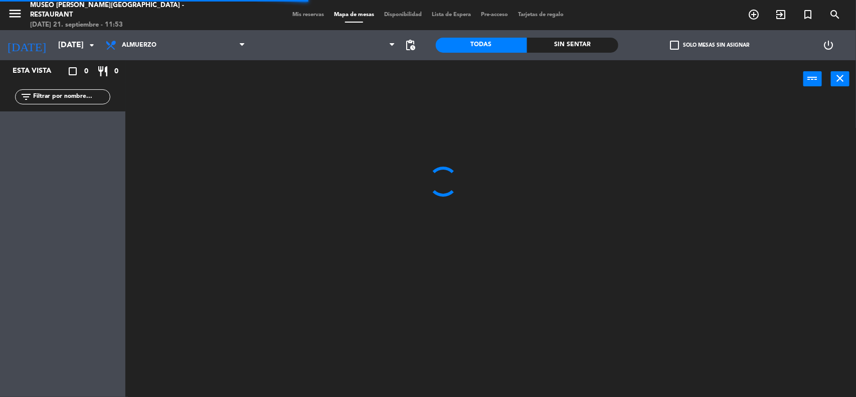
click at [82, 96] on input "text" at bounding box center [71, 96] width 78 height 11
type input "s"
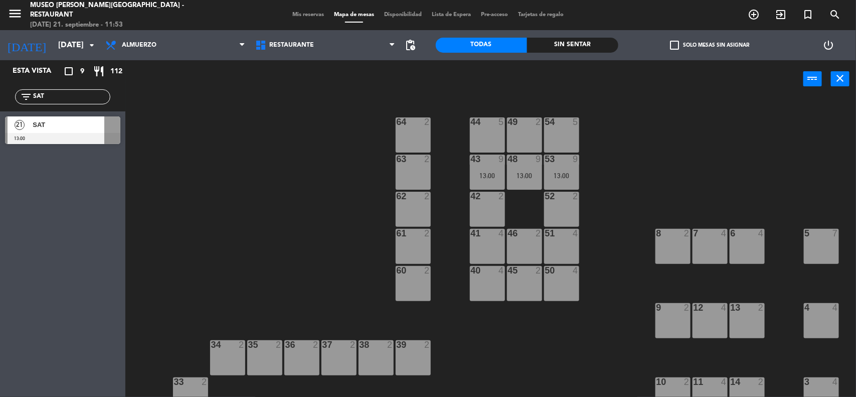
type input "SAT"
drag, startPoint x: 312, startPoint y: 210, endPoint x: 318, endPoint y: 211, distance: 6.7
click at [312, 211] on div "44 5 49 2 54 5 64 2 48 9 13:00 53 9 13:00 63 2 43 9 13:00 62 2 42 2 52 2 41 4 4…" at bounding box center [495, 248] width 722 height 299
click at [44, 125] on div "21 SAT 13:00" at bounding box center [62, 130] width 125 height 38
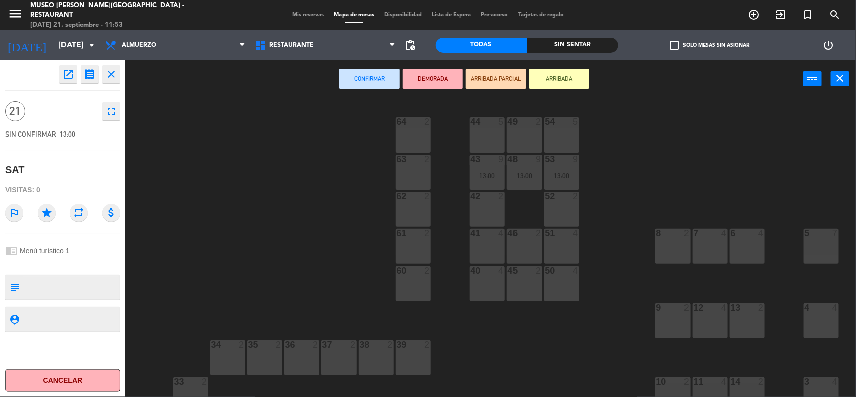
click at [477, 244] on div "41 4" at bounding box center [487, 246] width 35 height 35
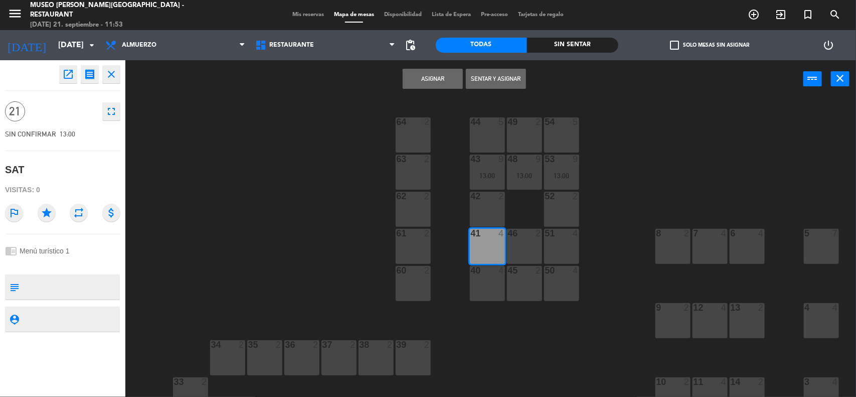
click at [523, 244] on div "46 2" at bounding box center [524, 246] width 35 height 35
click at [557, 247] on div "51 4" at bounding box center [561, 246] width 35 height 35
click at [559, 284] on div "50 4" at bounding box center [561, 283] width 35 height 35
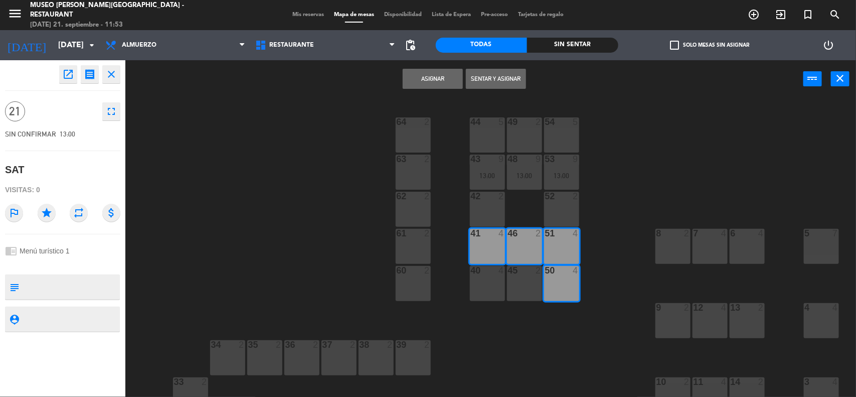
click at [530, 282] on div "45 2" at bounding box center [524, 283] width 35 height 35
click at [484, 280] on div "40 4" at bounding box center [487, 283] width 35 height 35
click at [443, 79] on button "Asignar" at bounding box center [433, 79] width 60 height 20
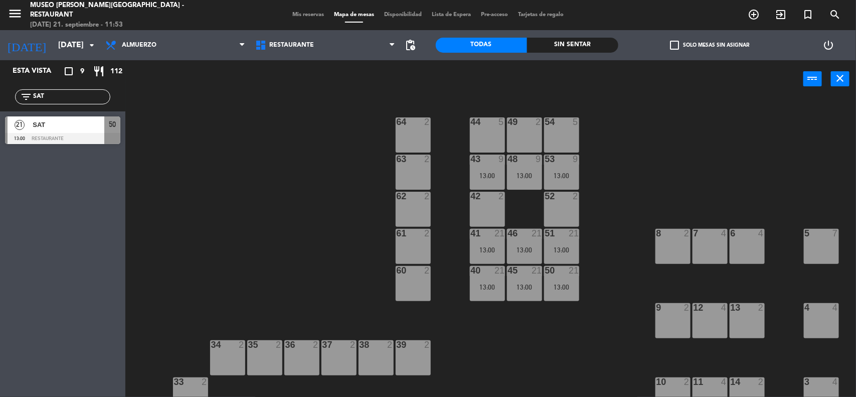
drag, startPoint x: 61, startPoint y: 96, endPoint x: 0, endPoint y: 101, distance: 61.4
click at [0, 101] on div "filter_list SAT" at bounding box center [62, 96] width 125 height 29
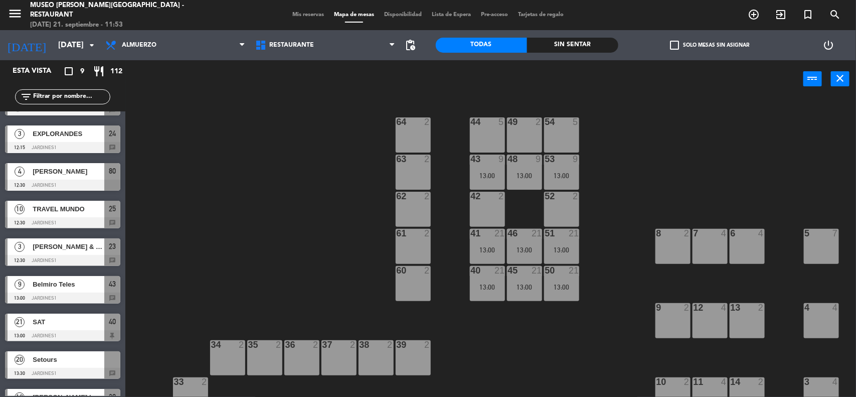
scroll to position [54, 0]
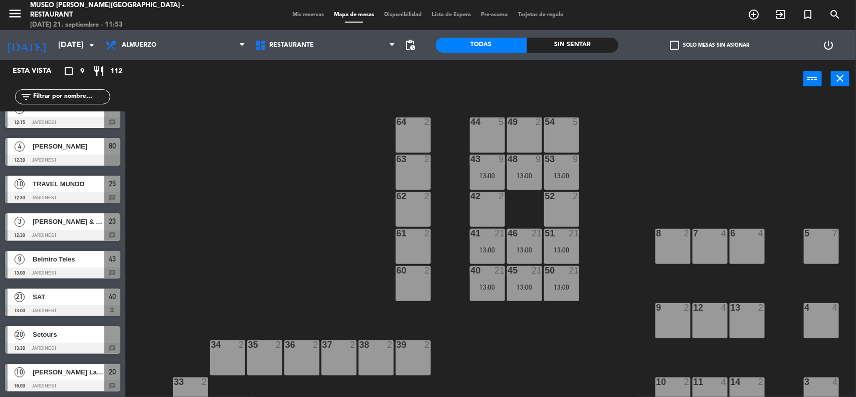
click at [58, 334] on span "Setours" at bounding box center [69, 334] width 72 height 11
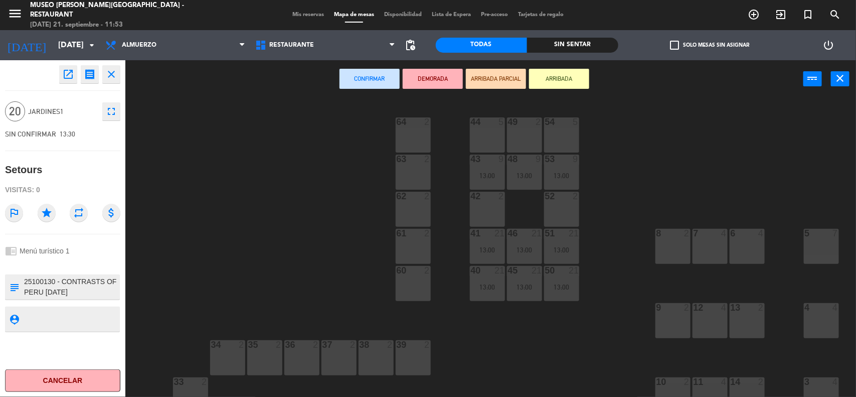
click at [806, 247] on div "5 7" at bounding box center [821, 246] width 35 height 35
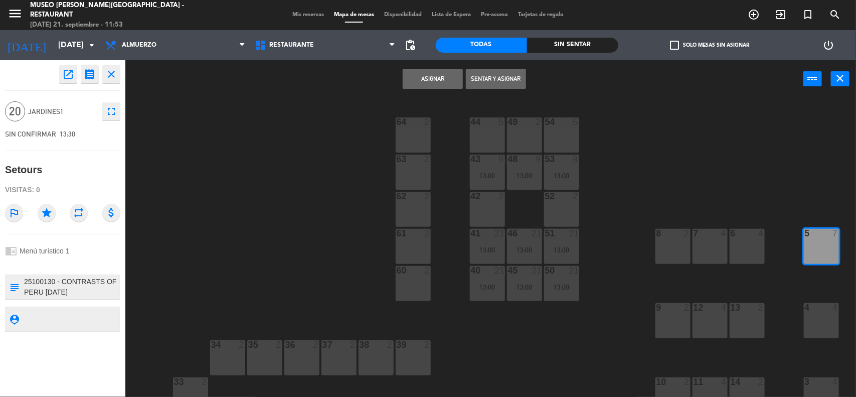
click at [821, 318] on div "4 4" at bounding box center [821, 320] width 35 height 35
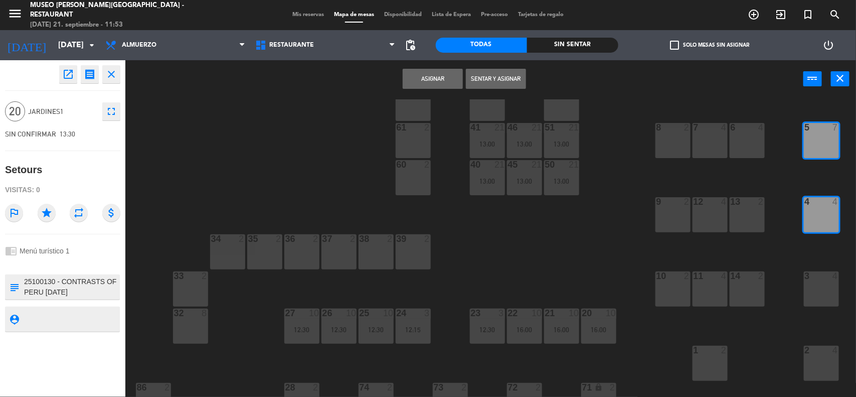
scroll to position [125, 0]
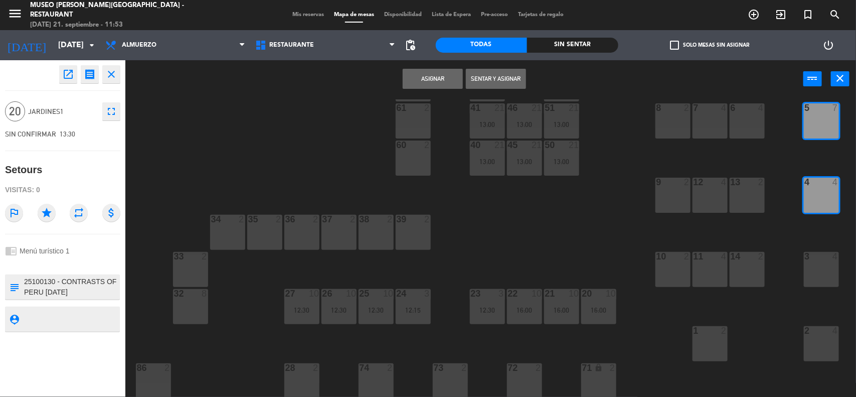
click at [824, 280] on div "3 4" at bounding box center [821, 269] width 35 height 35
click at [822, 344] on div "2 4" at bounding box center [821, 343] width 35 height 35
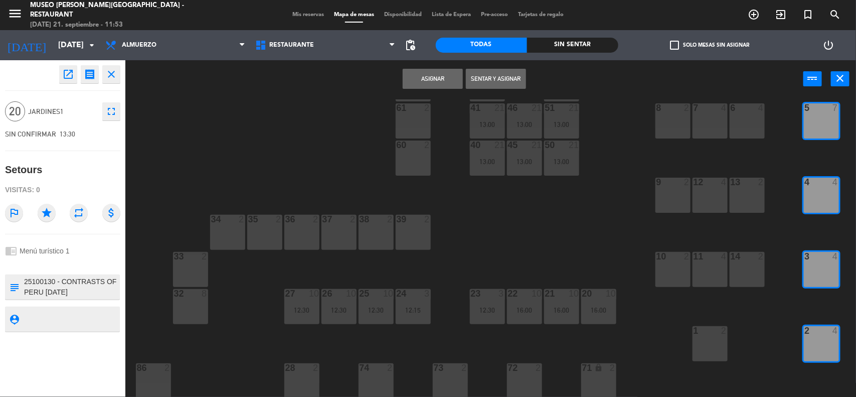
click at [434, 77] on button "Asignar" at bounding box center [433, 79] width 60 height 20
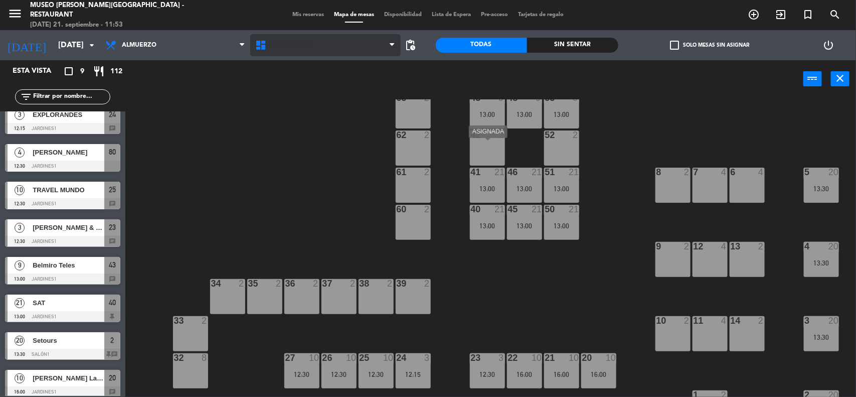
scroll to position [0, 0]
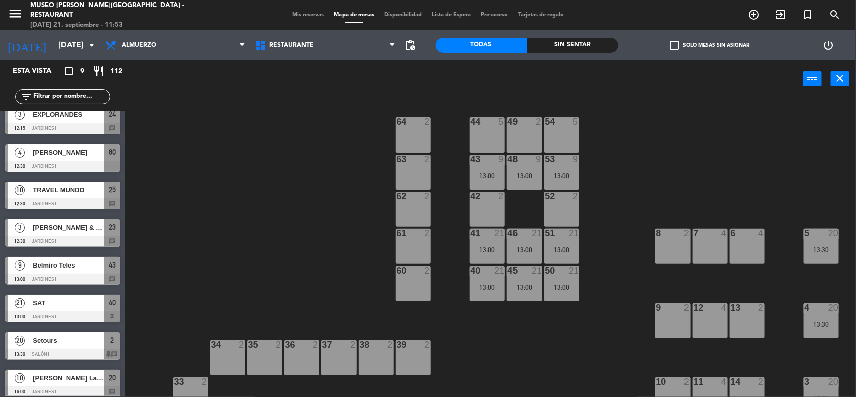
click at [307, 15] on span "Mis reservas" at bounding box center [308, 15] width 42 height 6
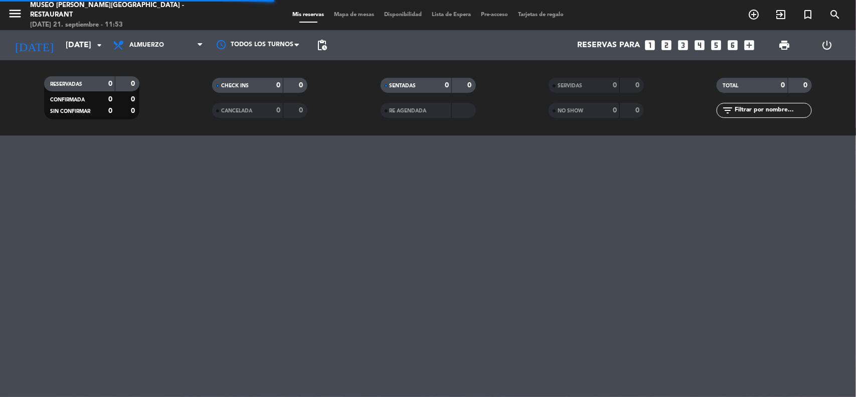
click at [767, 112] on input "text" at bounding box center [773, 110] width 78 height 11
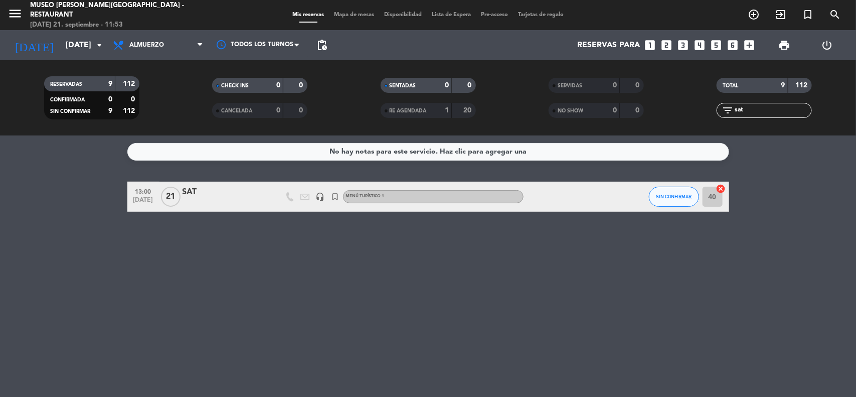
type input "sat"
click at [194, 187] on div "SAT" at bounding box center [225, 192] width 85 height 13
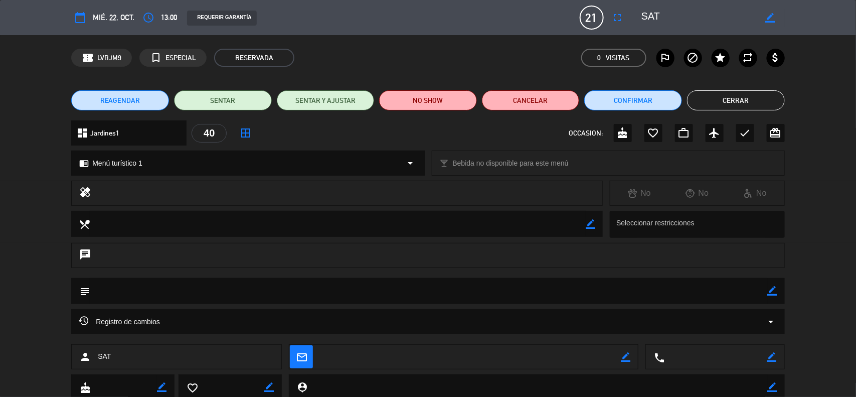
click at [769, 291] on icon "border_color" at bounding box center [773, 291] width 10 height 10
click at [708, 287] on textarea at bounding box center [429, 291] width 678 height 26
paste textarea "Solicitud de reserva - Studiosus 6602-04"
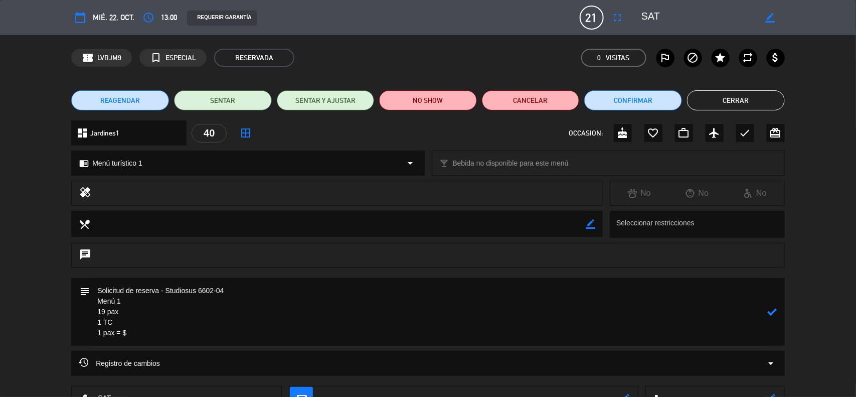
click at [127, 323] on textarea at bounding box center [429, 312] width 678 height 68
drag, startPoint x: 129, startPoint y: 323, endPoint x: 161, endPoint y: 341, distance: 36.1
click at [164, 348] on div "subject" at bounding box center [428, 314] width 856 height 73
click at [129, 321] on textarea at bounding box center [429, 312] width 678 height 68
click at [133, 309] on textarea at bounding box center [429, 312] width 678 height 68
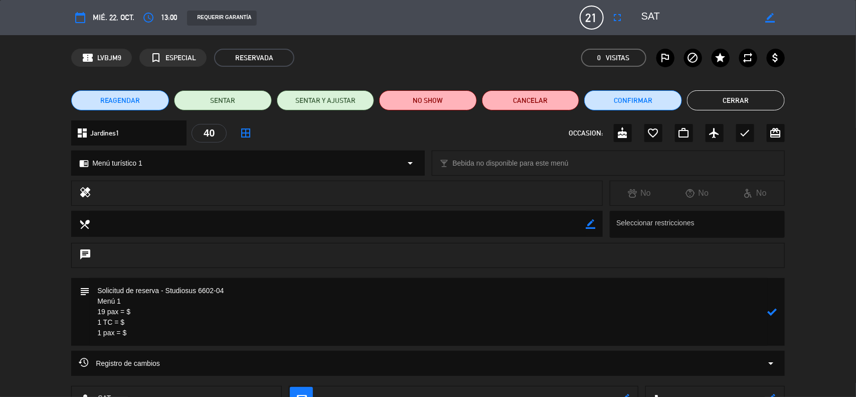
click at [131, 332] on textarea at bounding box center [429, 312] width 678 height 68
click at [129, 323] on textarea at bounding box center [429, 312] width 678 height 68
click at [143, 312] on textarea at bounding box center [429, 312] width 678 height 68
click at [141, 311] on textarea at bounding box center [429, 312] width 678 height 68
type textarea "Solicitud de reserva - Studiosus 6602-04 Menú 1 19 pax = $ 380 1 TC = $ 20 1 pa…"
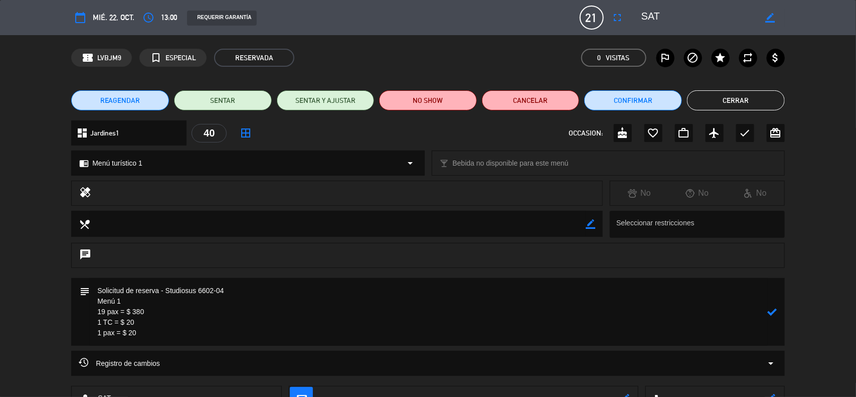
click at [780, 311] on div "subject" at bounding box center [428, 312] width 714 height 68
click at [775, 311] on icon at bounding box center [773, 312] width 10 height 10
click at [768, 311] on icon "border_color" at bounding box center [773, 312] width 10 height 10
click at [769, 312] on icon "border_color" at bounding box center [773, 312] width 10 height 10
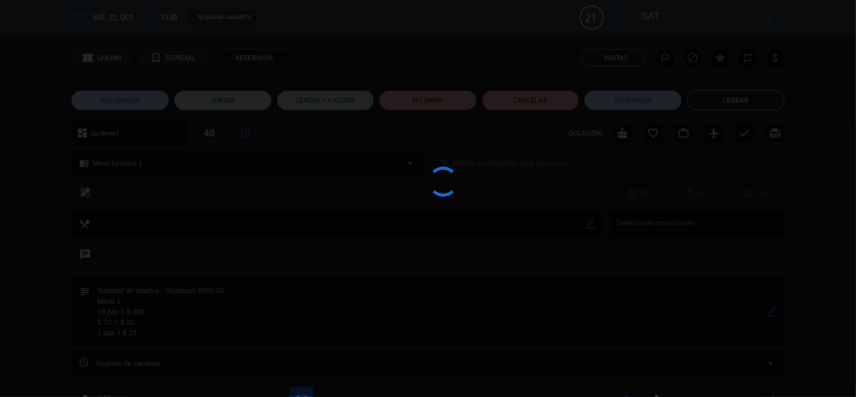
click at [770, 313] on div at bounding box center [428, 198] width 856 height 397
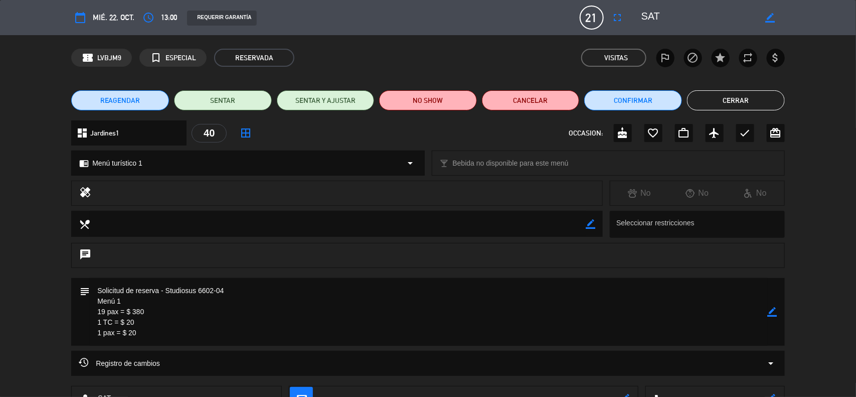
click at [769, 307] on icon "border_color" at bounding box center [773, 312] width 10 height 10
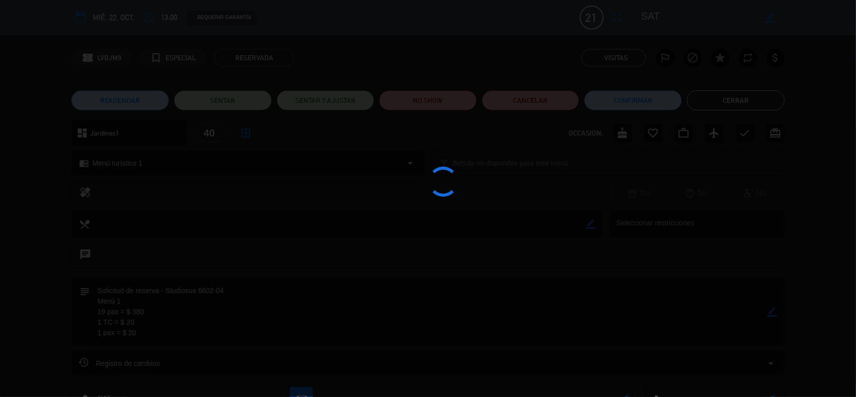
click at [770, 308] on div at bounding box center [428, 198] width 856 height 397
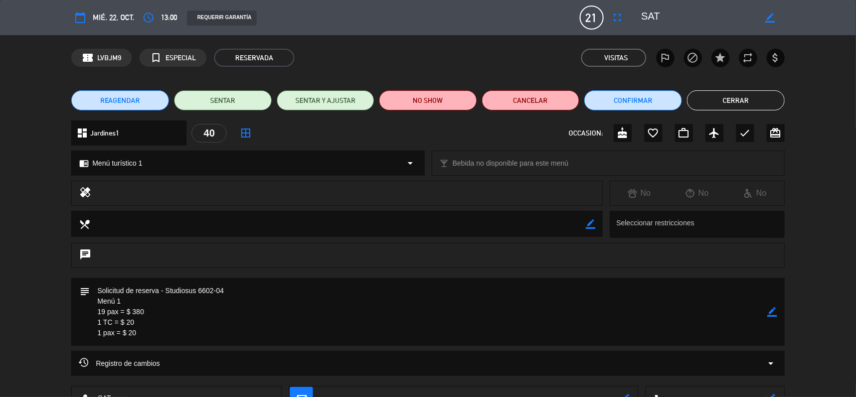
click at [827, 247] on div "chat" at bounding box center [428, 260] width 856 height 35
click at [776, 316] on icon "border_color" at bounding box center [773, 312] width 10 height 10
click at [776, 315] on icon "border_color" at bounding box center [773, 312] width 10 height 10
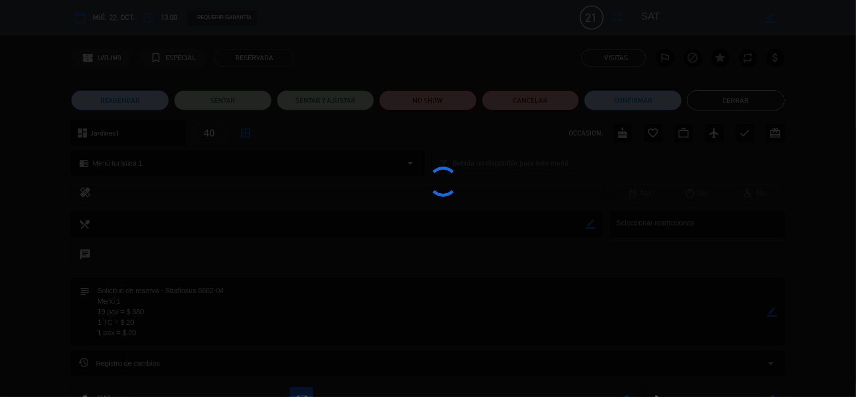
click at [776, 315] on div at bounding box center [428, 198] width 856 height 397
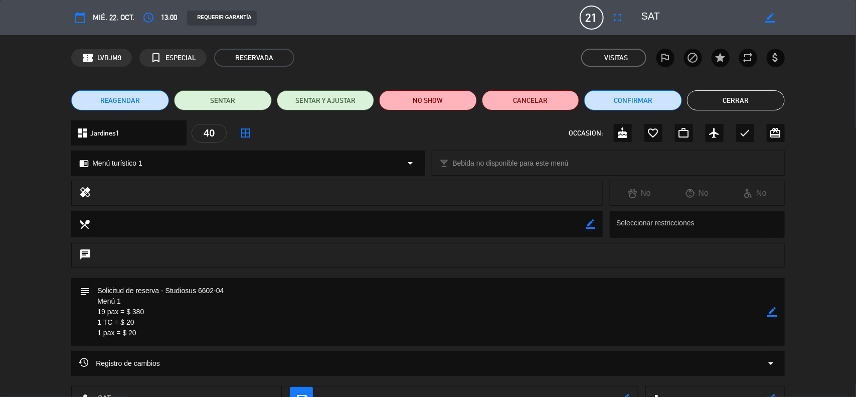
click at [725, 97] on button "Cerrar" at bounding box center [736, 100] width 98 height 20
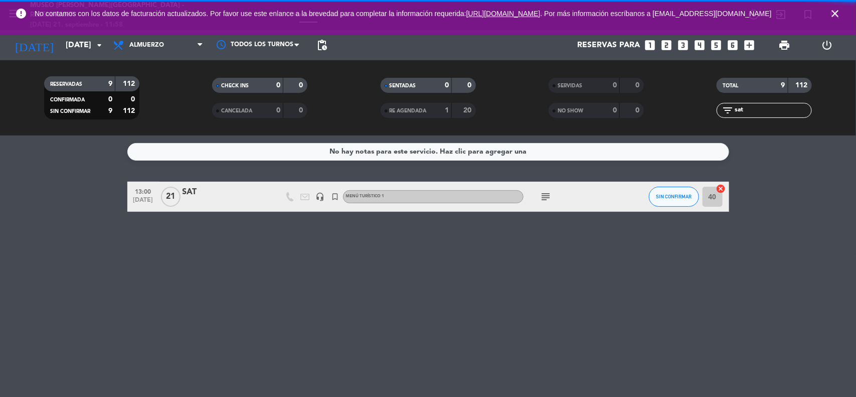
click at [805, 162] on div "No hay notas para este servicio. Haz clic para agregar una 13:00 [DATE] SAT hea…" at bounding box center [428, 265] width 856 height 261
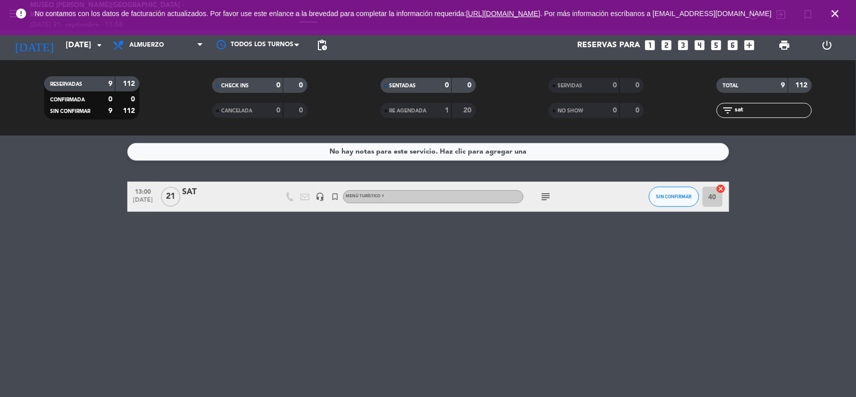
click at [834, 14] on icon "close" at bounding box center [835, 14] width 12 height 12
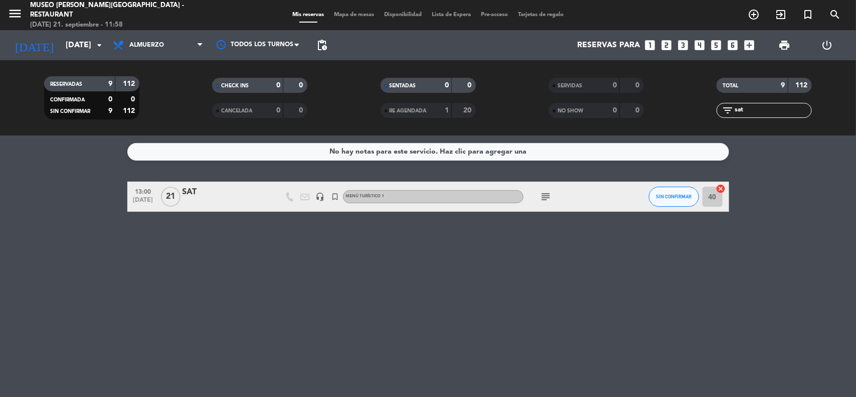
drag, startPoint x: 704, startPoint y: 115, endPoint x: 693, endPoint y: 116, distance: 11.0
click at [693, 116] on div "filter_list sat" at bounding box center [765, 110] width 168 height 15
click at [737, 109] on input "sat" at bounding box center [773, 110] width 78 height 11
drag, startPoint x: 747, startPoint y: 111, endPoint x: 734, endPoint y: 116, distance: 14.3
click at [734, 116] on div "filter_list sat" at bounding box center [764, 110] width 95 height 15
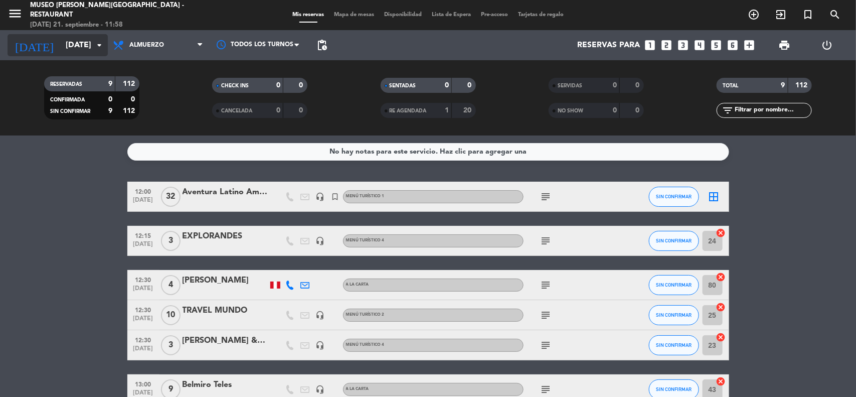
click at [89, 47] on input "[DATE]" at bounding box center [114, 46] width 106 height 20
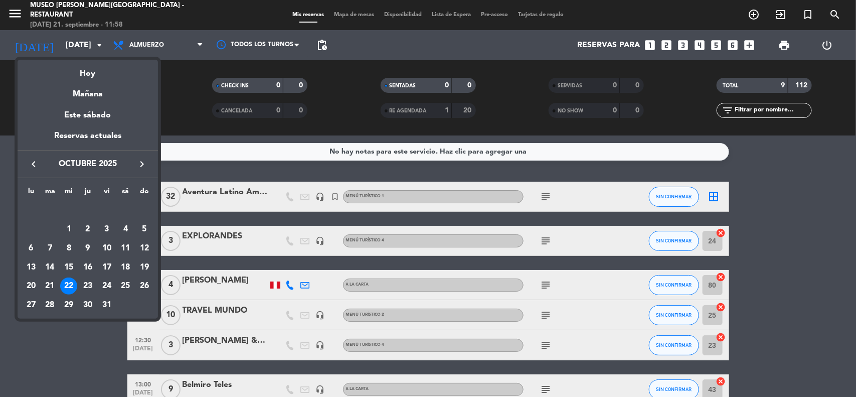
click at [34, 163] on icon "keyboard_arrow_left" at bounding box center [34, 164] width 12 height 12
click at [121, 268] on div "20" at bounding box center [125, 267] width 17 height 17
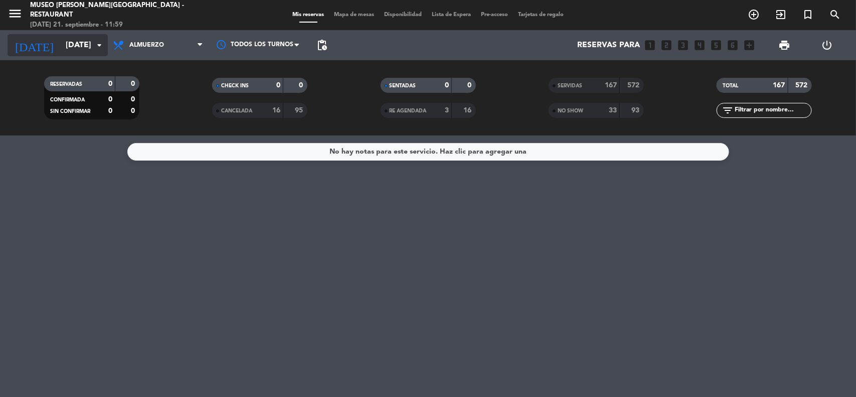
click at [72, 43] on input "[DATE]" at bounding box center [114, 46] width 106 height 20
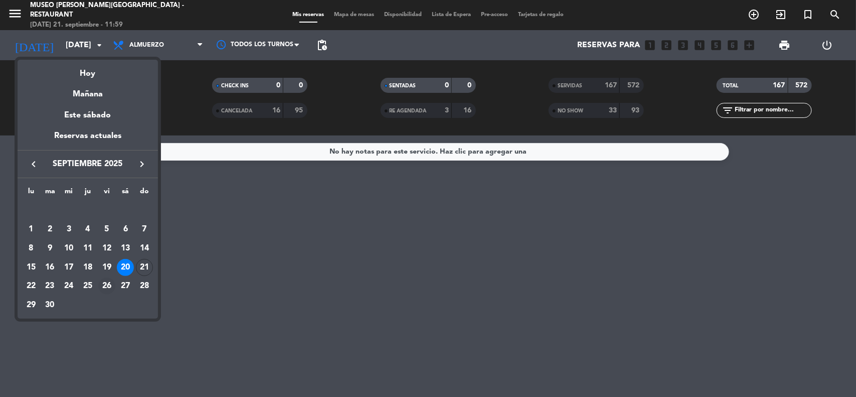
click at [107, 288] on div "26" at bounding box center [106, 285] width 17 height 17
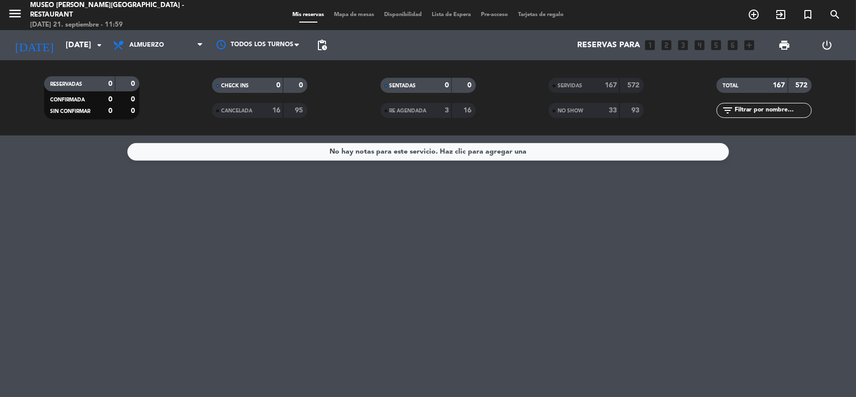
type input "[DATE]"
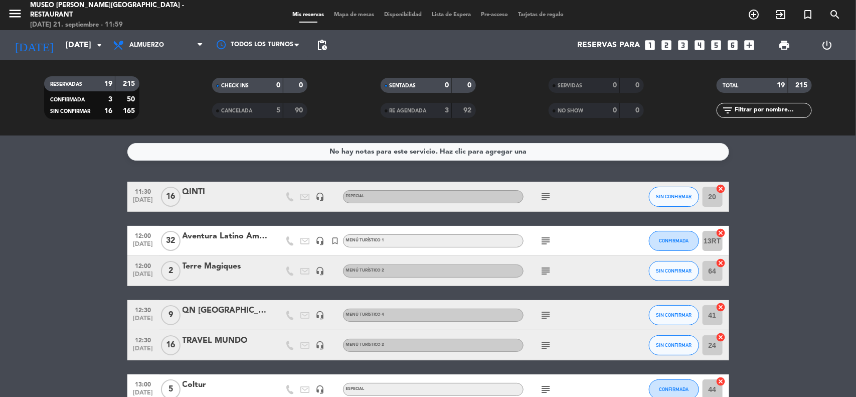
click at [771, 112] on input "text" at bounding box center [773, 110] width 78 height 11
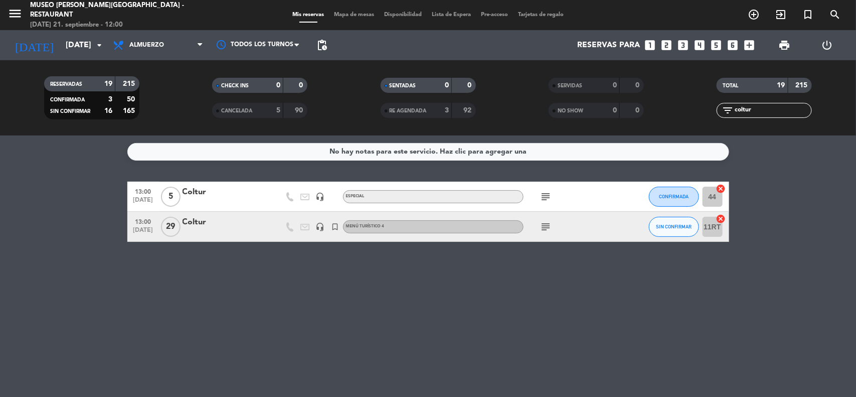
type input "coltur"
click at [198, 192] on div "Coltur" at bounding box center [225, 192] width 85 height 13
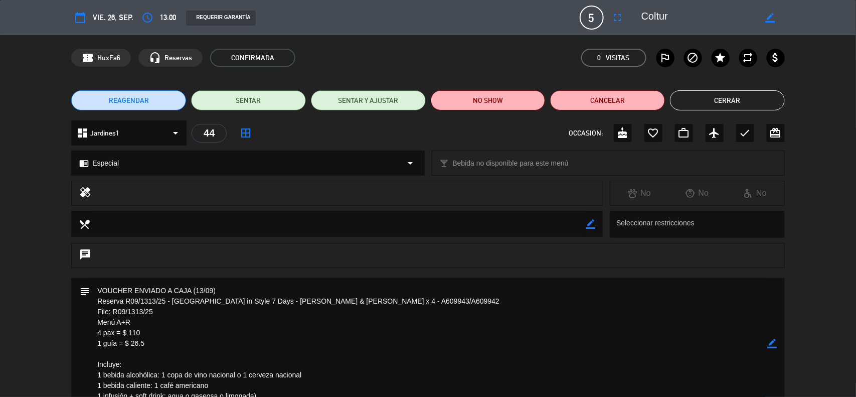
click at [727, 98] on button "Cerrar" at bounding box center [727, 100] width 115 height 20
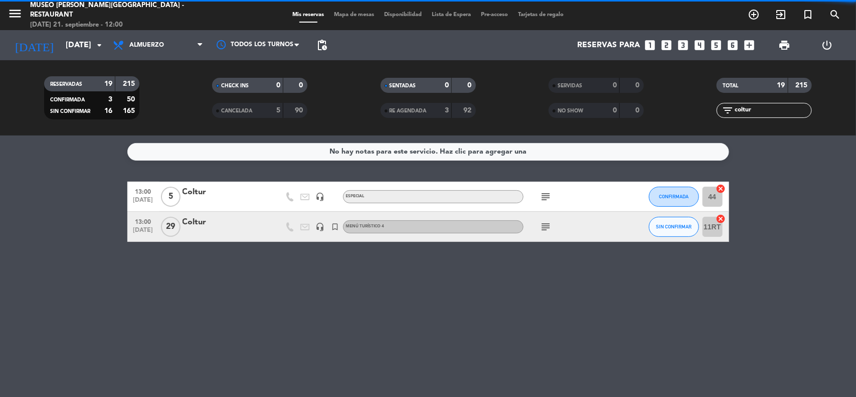
click at [352, 304] on div "No hay notas para este servicio. Haz clic para agregar una 13:00 [DATE] 5 Coltu…" at bounding box center [428, 265] width 856 height 261
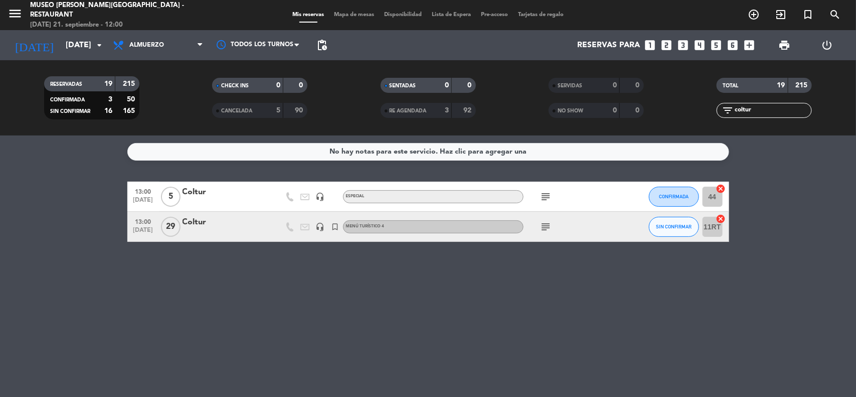
drag, startPoint x: 760, startPoint y: 110, endPoint x: 705, endPoint y: 109, distance: 54.7
click at [705, 109] on div "filter_list coltur" at bounding box center [765, 110] width 168 height 15
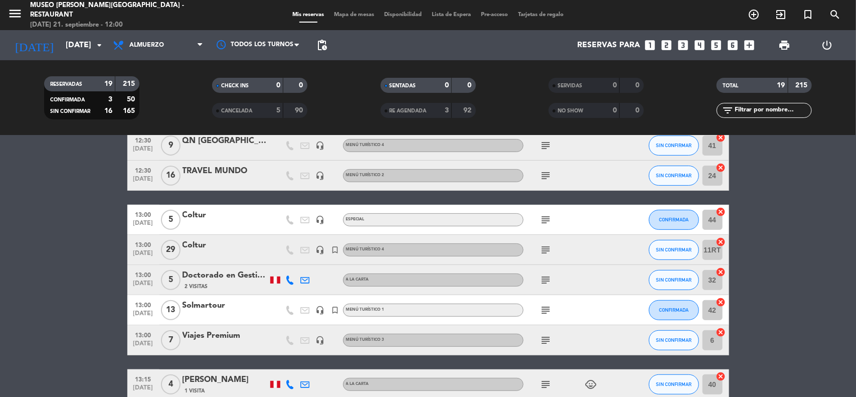
scroll to position [251, 0]
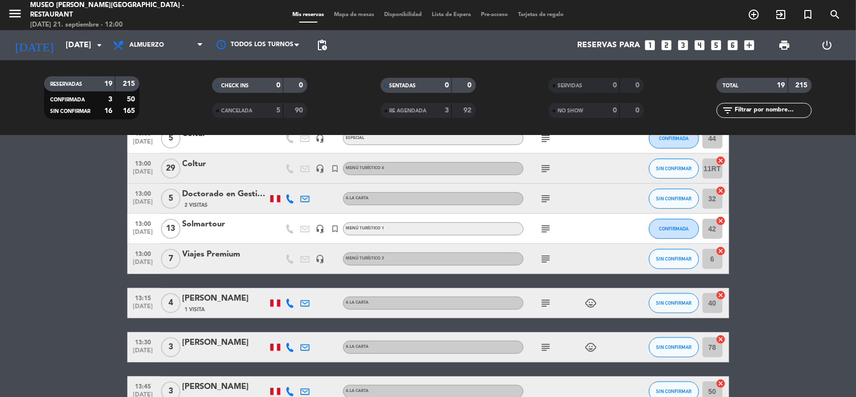
click at [198, 173] on div at bounding box center [225, 175] width 85 height 8
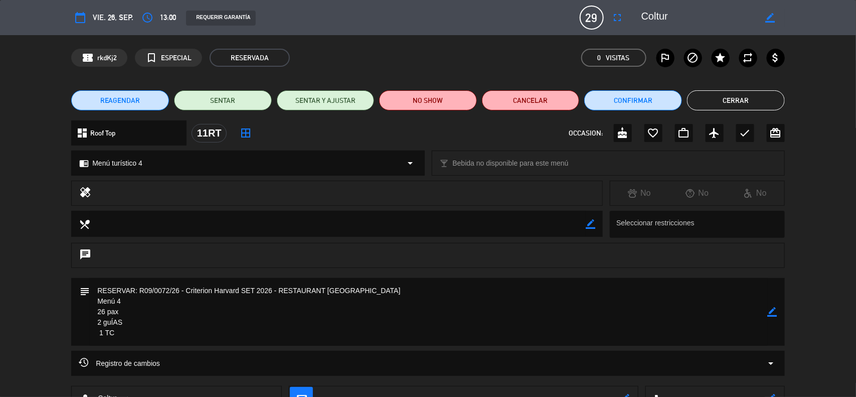
click at [247, 133] on icon "border_all" at bounding box center [246, 133] width 12 height 12
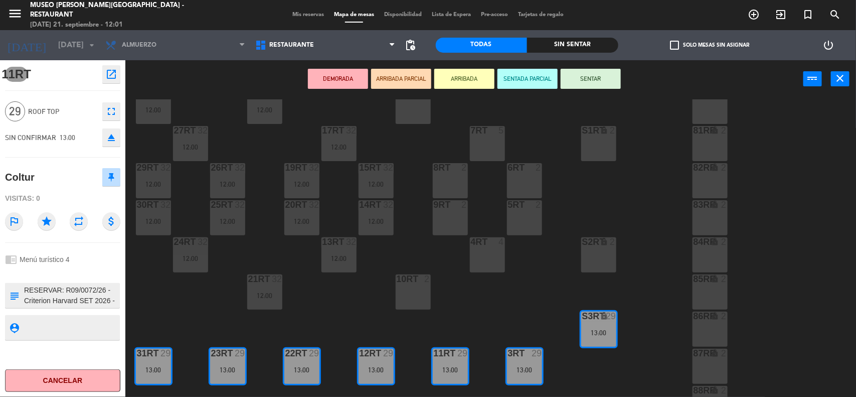
scroll to position [188, 0]
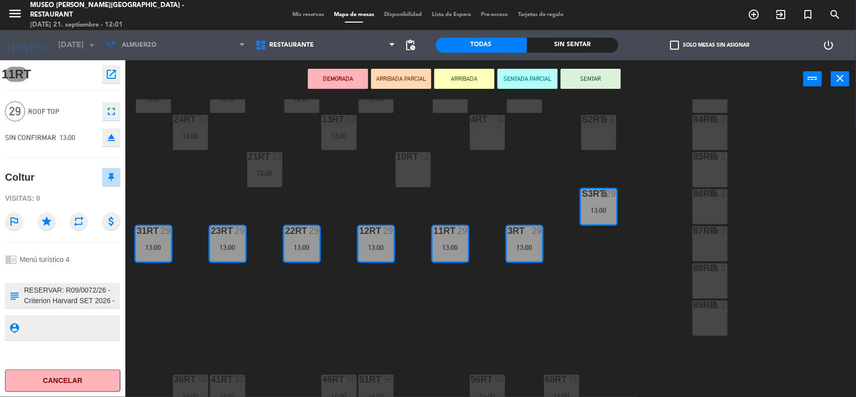
click at [585, 291] on div "18RT 32 12:00 16RT 4 28RT 32 12:00 80RR lock 2 27RT 32 12:00 7RT 5 S1RT lock 2 …" at bounding box center [495, 248] width 722 height 299
click at [296, 17] on span "Mis reservas" at bounding box center [308, 15] width 42 height 6
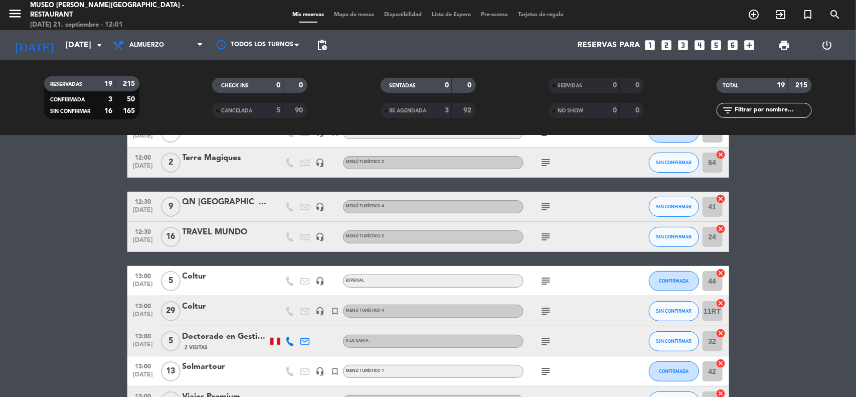
scroll to position [125, 0]
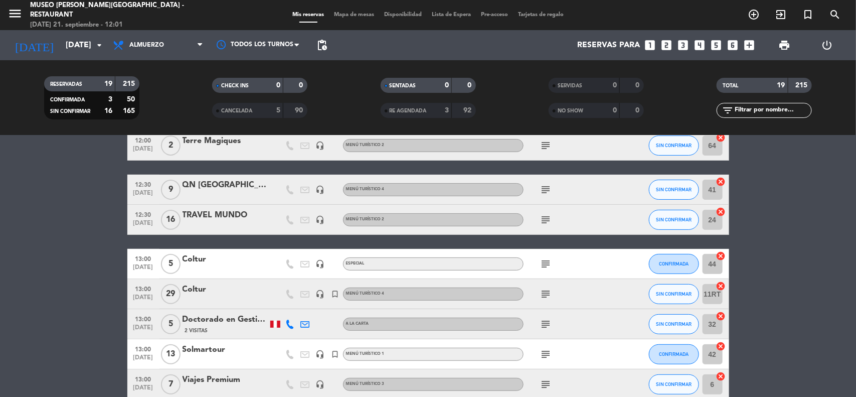
click at [722, 284] on icon "cancel" at bounding box center [721, 286] width 10 height 10
click at [354, 13] on span "Mapa de mesas" at bounding box center [354, 15] width 50 height 6
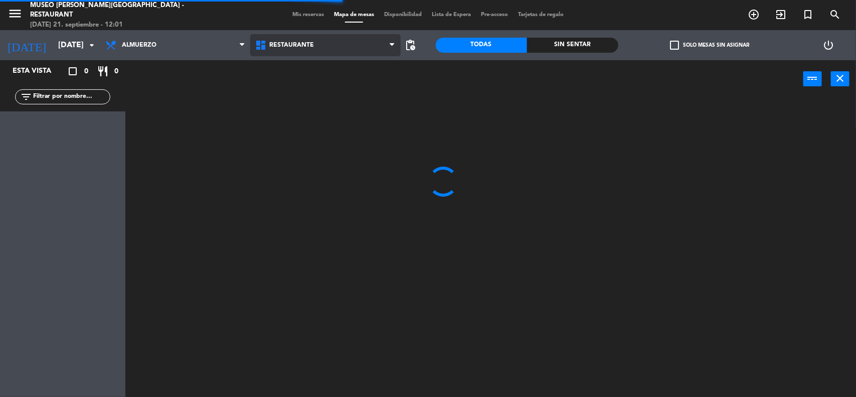
click at [319, 46] on span "Restaurante" at bounding box center [325, 45] width 150 height 22
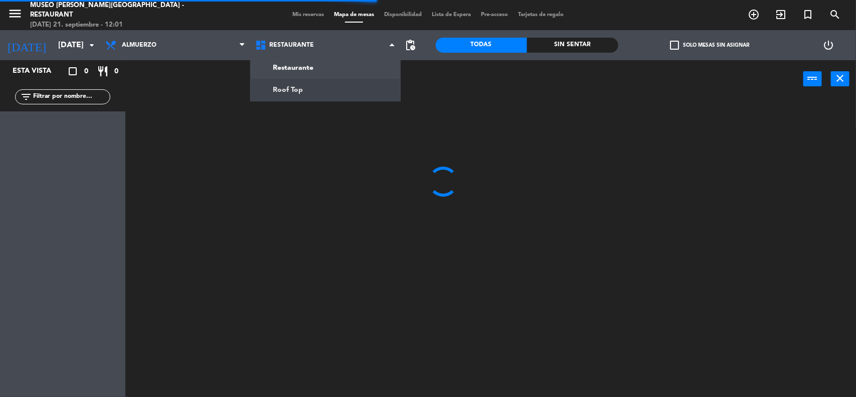
click at [316, 86] on ng-component "menu [GEOGRAPHIC_DATA][PERSON_NAME] - Restaurant [DATE] 21. septiembre - 12:01 …" at bounding box center [428, 199] width 856 height 398
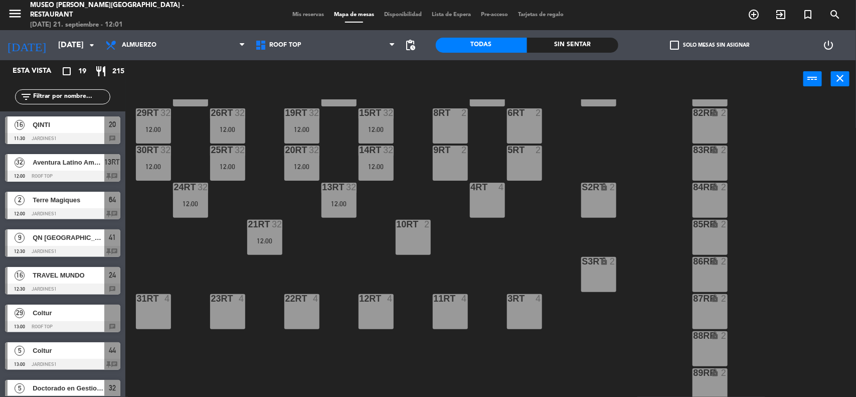
scroll to position [251, 0]
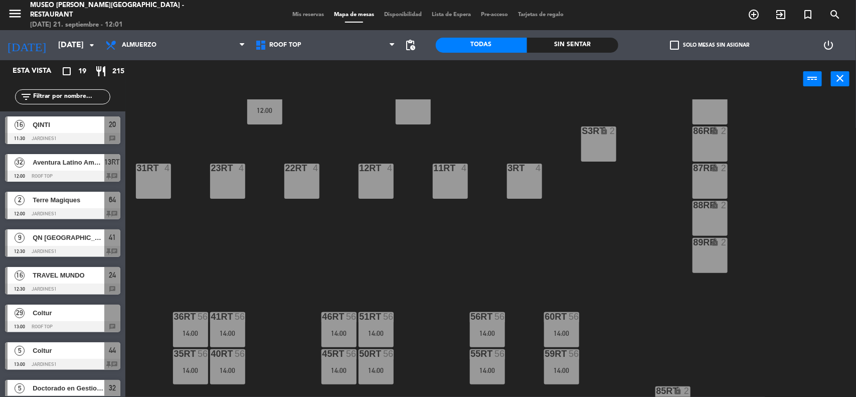
drag, startPoint x: 154, startPoint y: 180, endPoint x: 182, endPoint y: 181, distance: 27.6
click at [155, 180] on div "31RT 4" at bounding box center [153, 180] width 35 height 35
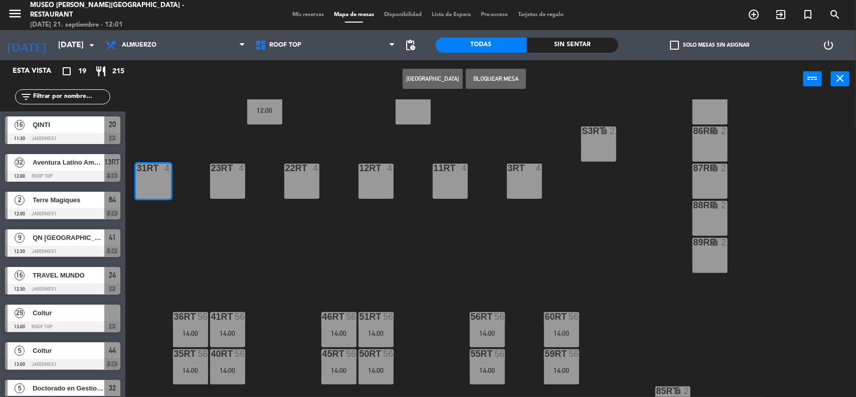
click at [227, 182] on div "23RT 4" at bounding box center [227, 180] width 35 height 35
click at [242, 249] on div "18RT 32 12:00 16RT 4 28RT 32 12:00 80RR lock 2 27RT 32 12:00 7RT 5 S1RT lock 2 …" at bounding box center [495, 248] width 722 height 299
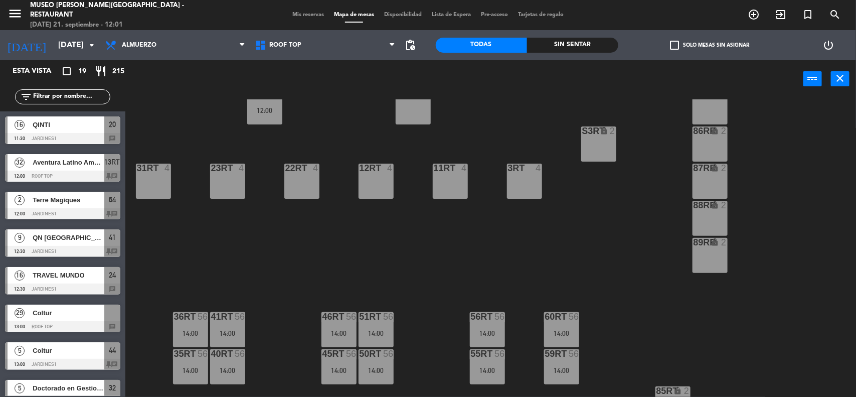
click at [73, 93] on input "text" at bounding box center [71, 96] width 78 height 11
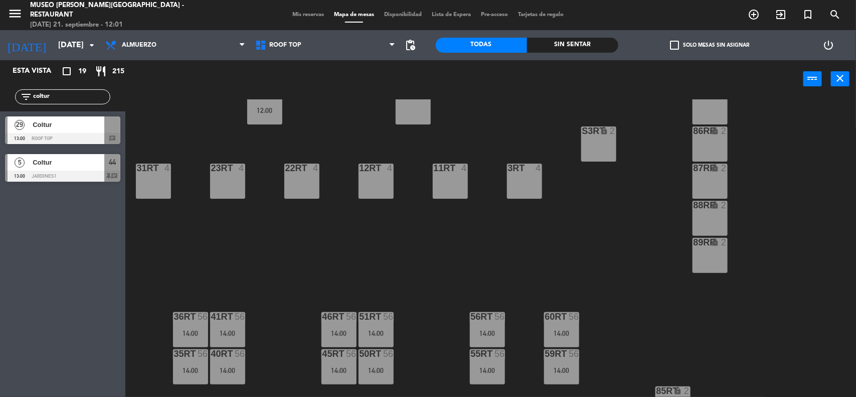
type input "coltur"
click at [226, 225] on div "18RT 32 12:00 16RT 4 28RT 32 12:00 80RR lock 2 27RT 32 12:00 7RT 5 S1RT lock 2 …" at bounding box center [495, 248] width 722 height 299
click at [54, 129] on span "Coltur" at bounding box center [69, 124] width 72 height 11
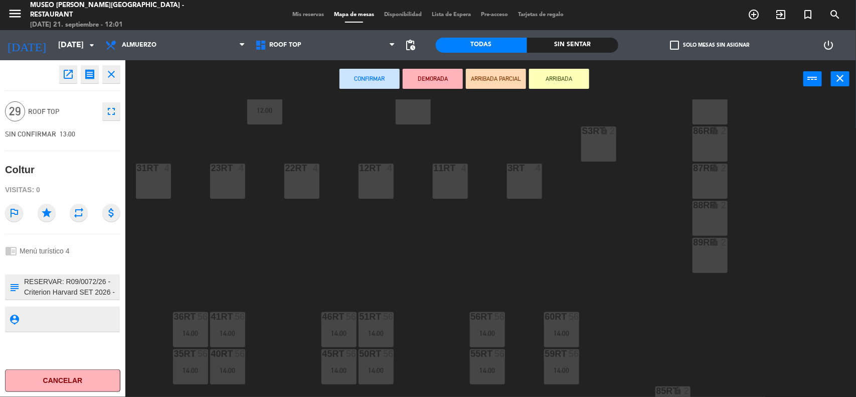
drag, startPoint x: 154, startPoint y: 184, endPoint x: 164, endPoint y: 186, distance: 10.3
click at [154, 184] on div "31RT 4" at bounding box center [153, 180] width 35 height 35
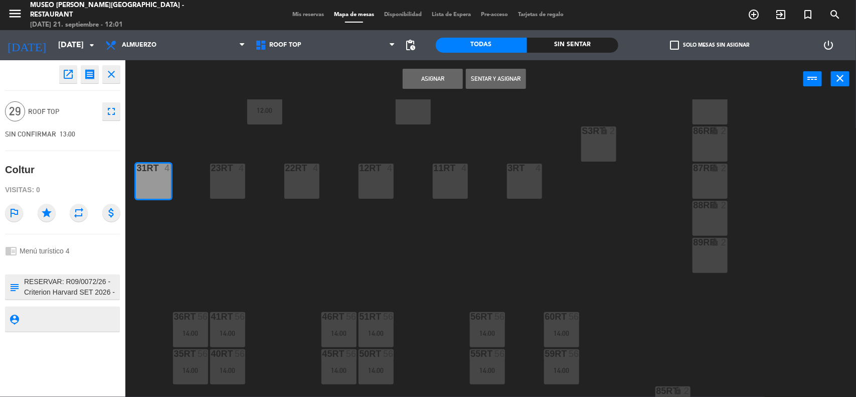
click at [241, 186] on div "23RT 4" at bounding box center [227, 180] width 35 height 35
click at [317, 187] on div "22RT 4" at bounding box center [301, 180] width 35 height 35
click at [385, 186] on div "12RT 4" at bounding box center [376, 180] width 35 height 35
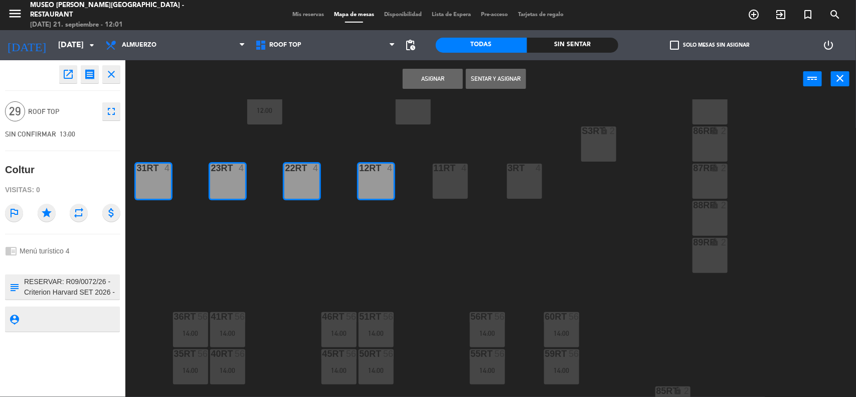
click at [448, 186] on div "11RT 4" at bounding box center [450, 180] width 35 height 35
click at [510, 186] on div "3RT 4" at bounding box center [524, 180] width 35 height 35
click at [422, 83] on button "Asignar" at bounding box center [433, 79] width 60 height 20
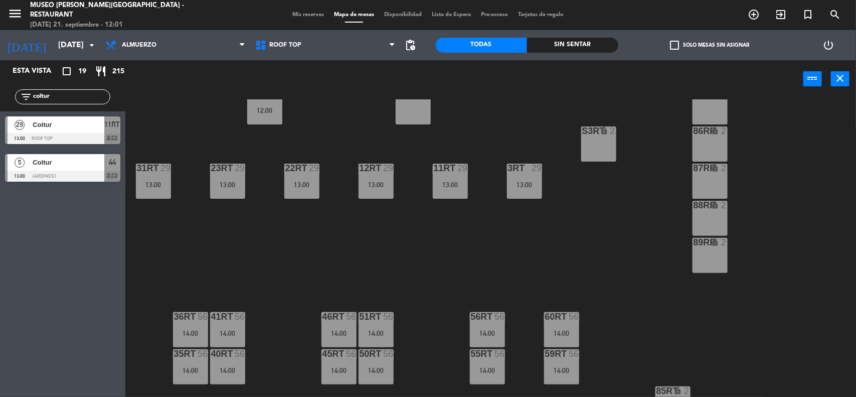
click at [292, 265] on div "18RT 32 12:00 16RT 4 28RT 32 12:00 80RR lock 2 27RT 32 12:00 7RT 5 S1RT lock 2 …" at bounding box center [495, 248] width 722 height 299
click at [302, 16] on span "Mis reservas" at bounding box center [308, 15] width 42 height 6
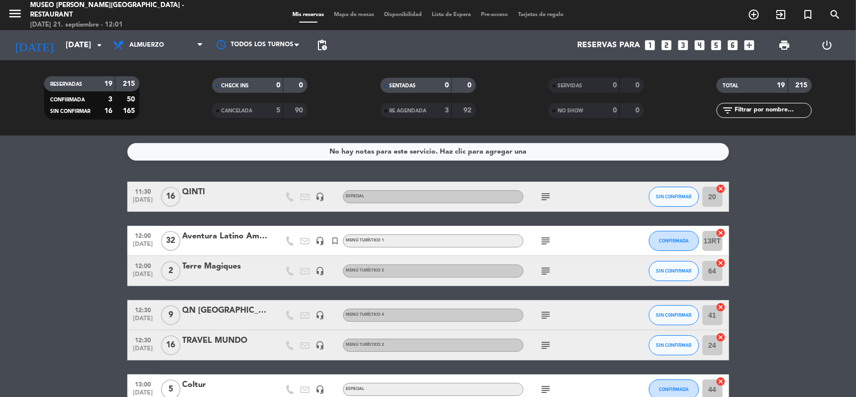
click at [755, 111] on input "text" at bounding box center [773, 110] width 78 height 11
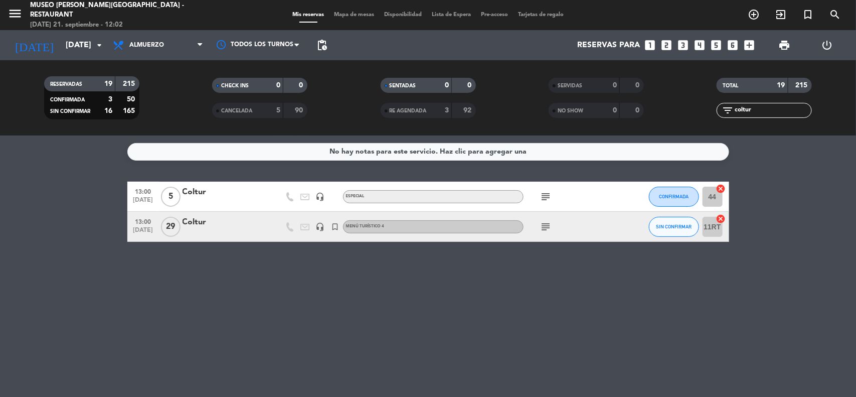
type input "coltur"
click at [191, 224] on div "Coltur" at bounding box center [225, 222] width 85 height 13
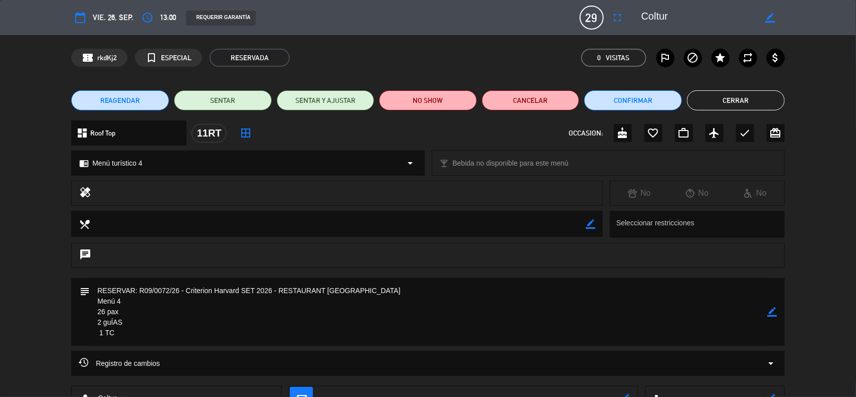
click at [134, 101] on span "REAGENDAR" at bounding box center [120, 100] width 40 height 11
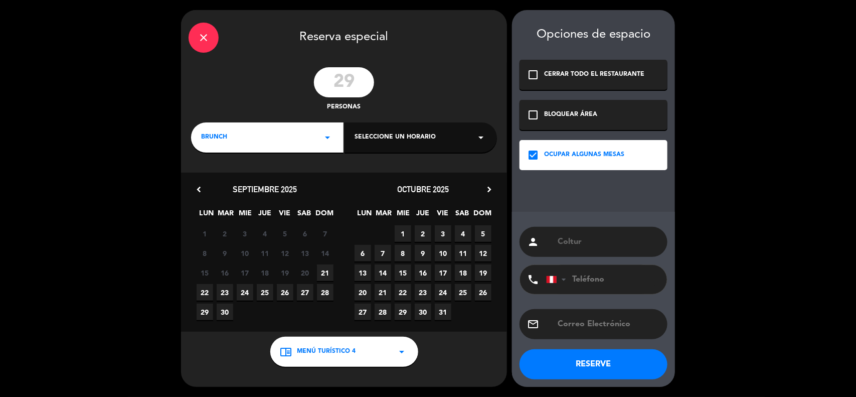
click at [489, 189] on icon "chevron_right" at bounding box center [489, 189] width 11 height 11
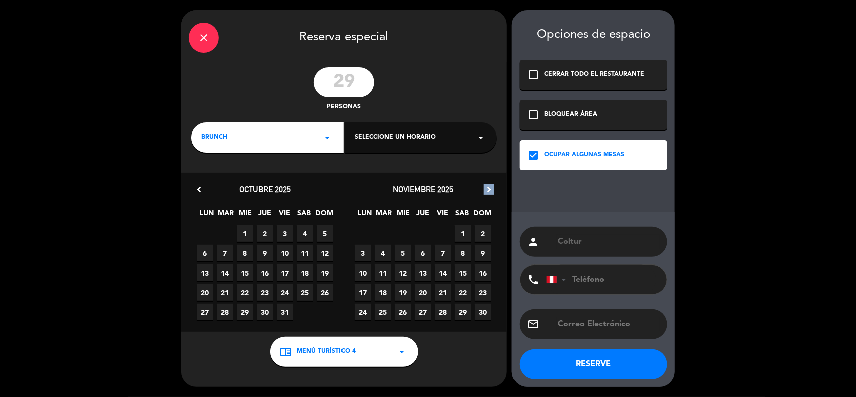
click at [489, 189] on icon "chevron_right" at bounding box center [489, 189] width 11 height 11
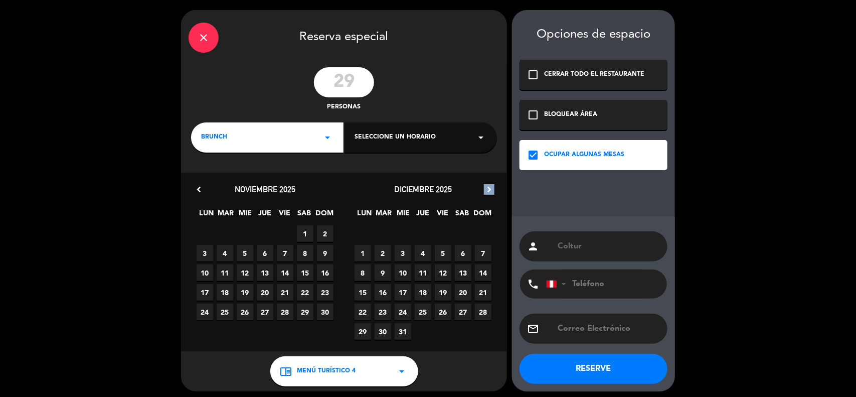
click at [489, 189] on icon "chevron_right" at bounding box center [489, 189] width 11 height 11
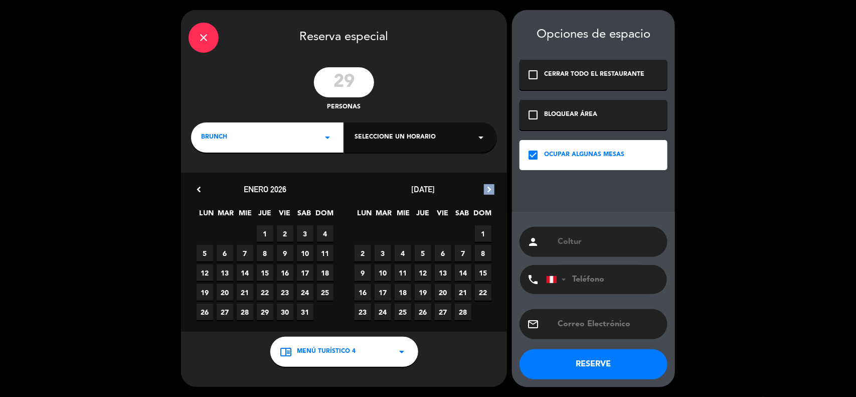
click at [489, 189] on icon "chevron_right" at bounding box center [489, 189] width 11 height 11
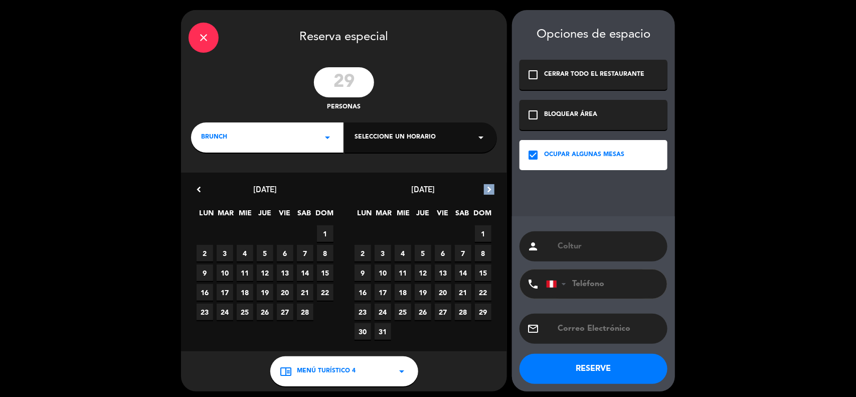
click at [489, 189] on icon "chevron_right" at bounding box center [489, 189] width 11 height 11
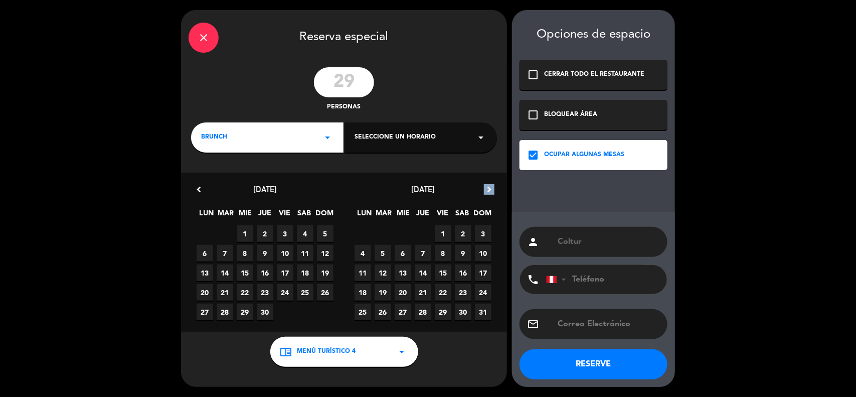
click at [489, 189] on icon "chevron_right" at bounding box center [489, 189] width 11 height 11
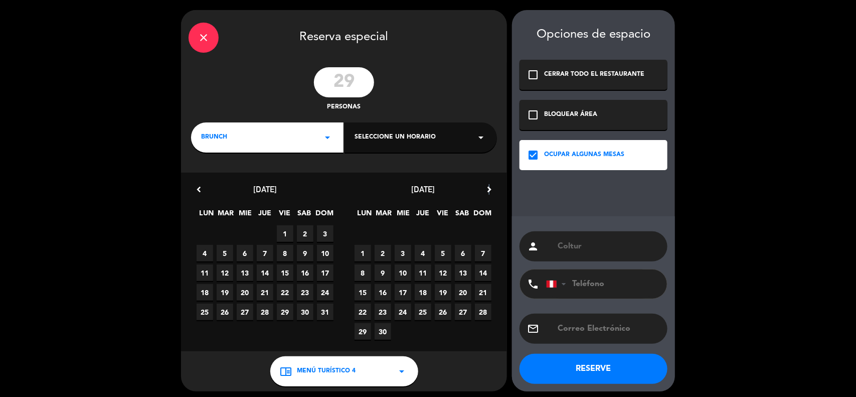
click at [489, 189] on icon "chevron_right" at bounding box center [489, 189] width 11 height 11
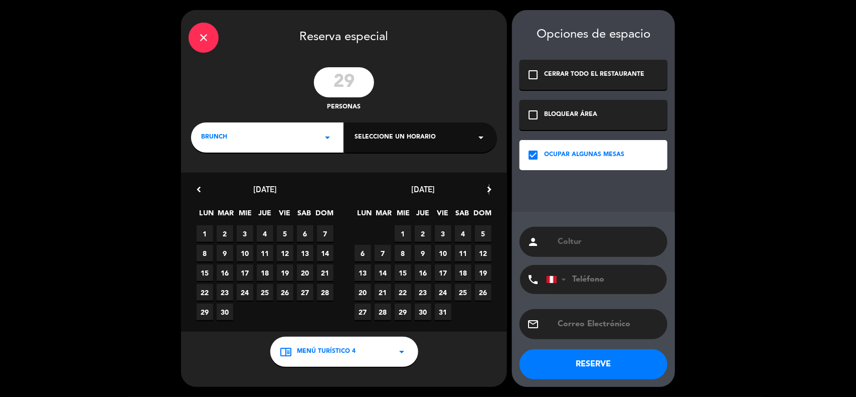
click at [489, 189] on icon "chevron_right" at bounding box center [489, 189] width 11 height 11
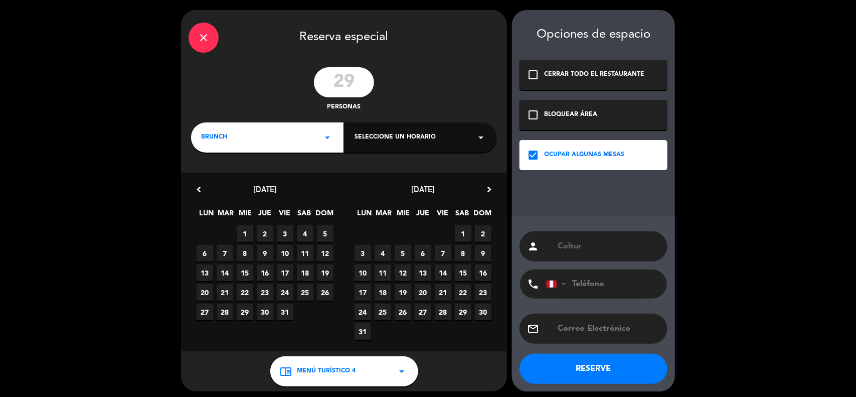
click at [490, 189] on icon "chevron_right" at bounding box center [489, 189] width 11 height 11
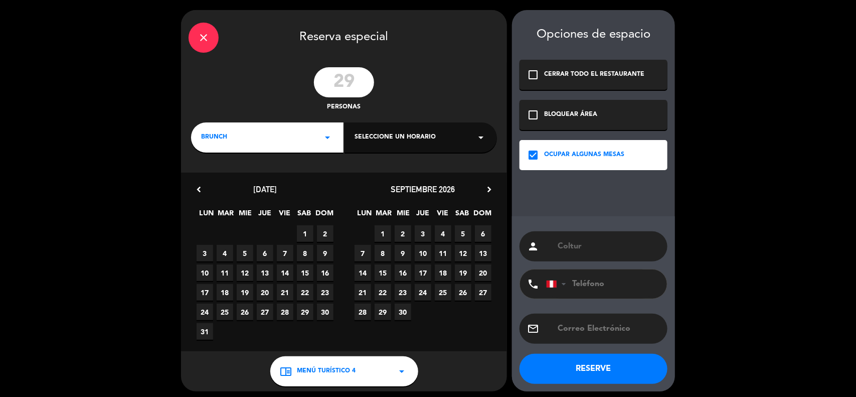
click at [460, 291] on span "26" at bounding box center [463, 292] width 17 height 17
click at [222, 141] on span "BRUNCH" at bounding box center [214, 137] width 26 height 10
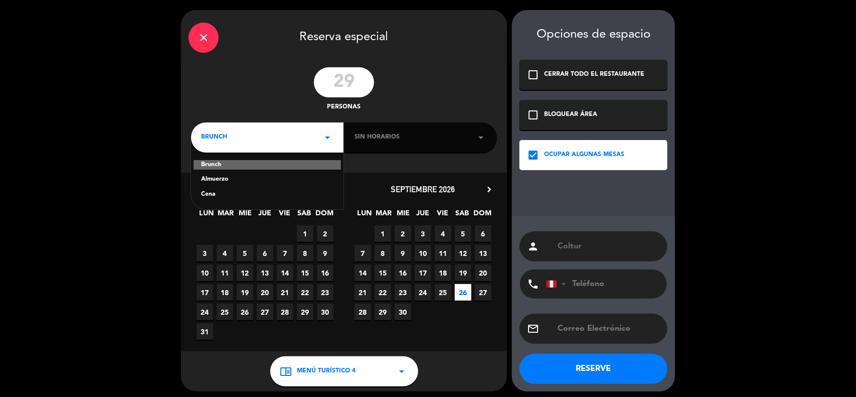
click at [216, 179] on div "Almuerzo" at bounding box center [267, 180] width 132 height 10
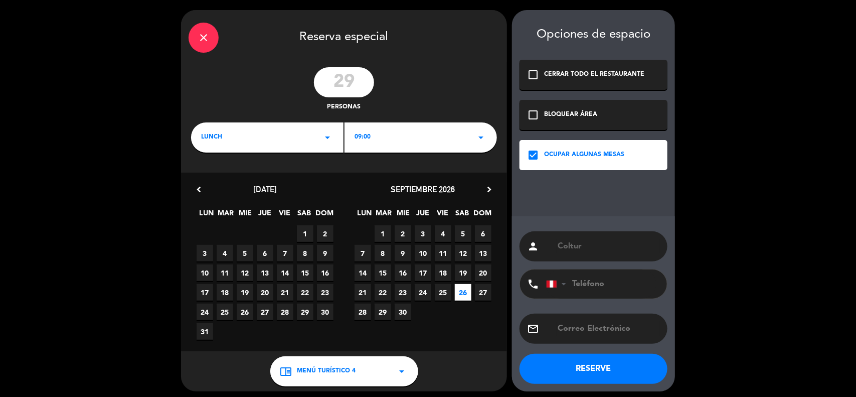
click at [391, 137] on div "09:00 arrow_drop_down" at bounding box center [421, 137] width 152 height 30
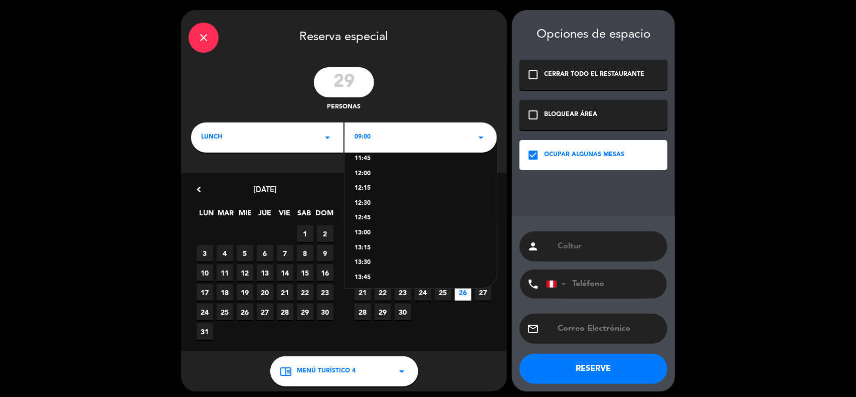
scroll to position [188, 0]
click at [367, 217] on div "13:00" at bounding box center [421, 214] width 132 height 10
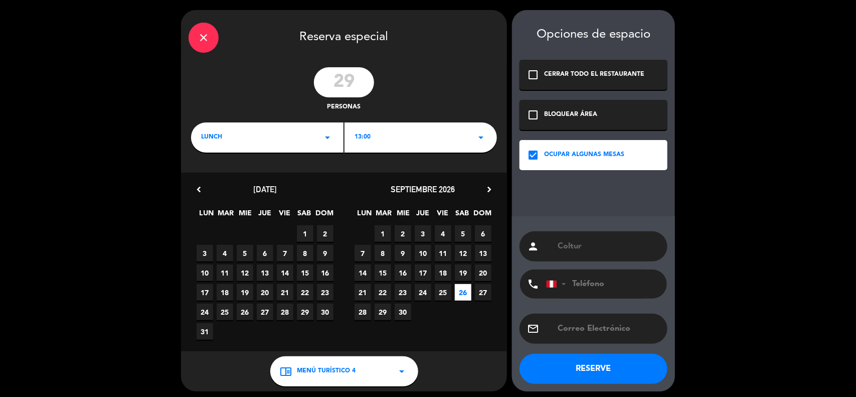
click at [615, 369] on button "RESERVE" at bounding box center [594, 369] width 148 height 30
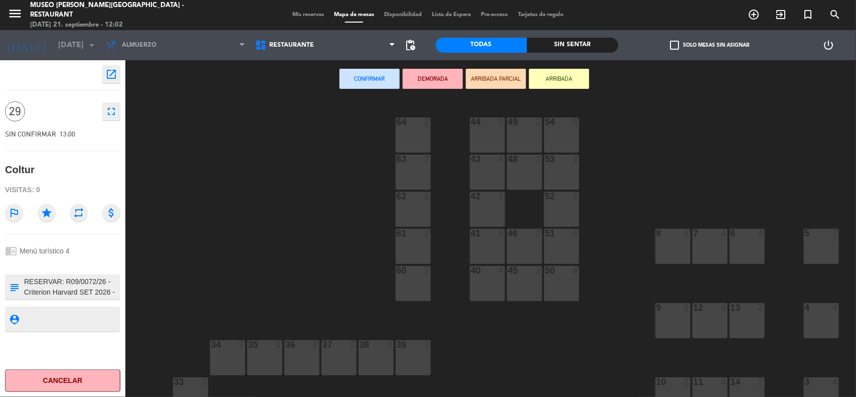
click at [307, 18] on span "Mis reservas" at bounding box center [308, 15] width 42 height 6
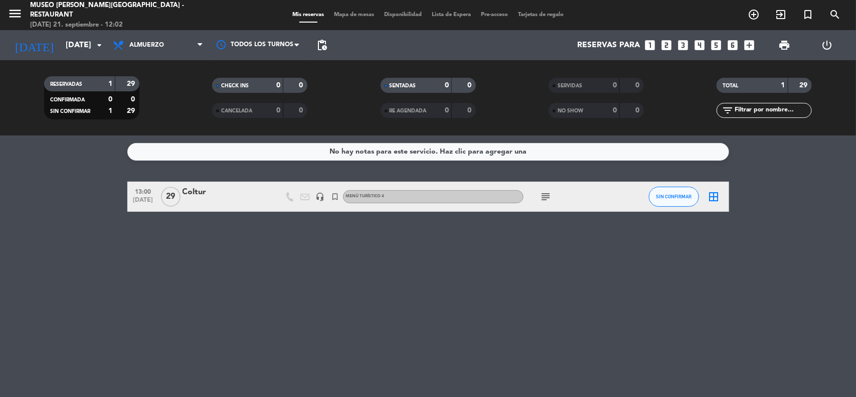
click at [307, 292] on div "No hay notas para este servicio. Haz clic para agregar una 13:00 [DATE] Coltur …" at bounding box center [428, 265] width 856 height 261
click at [196, 189] on div "Coltur" at bounding box center [225, 192] width 85 height 13
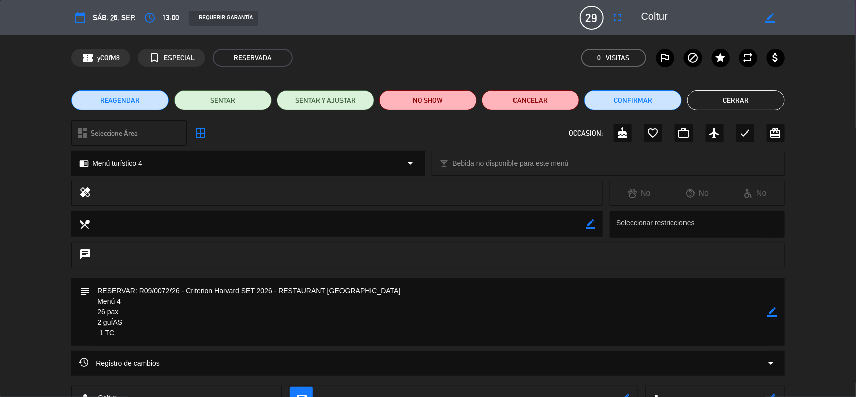
click at [206, 134] on icon "border_all" at bounding box center [201, 133] width 12 height 12
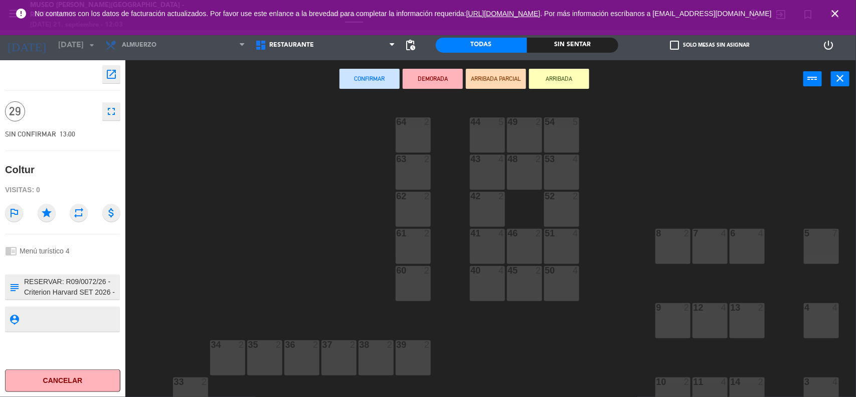
click at [831, 13] on icon "close" at bounding box center [835, 14] width 12 height 12
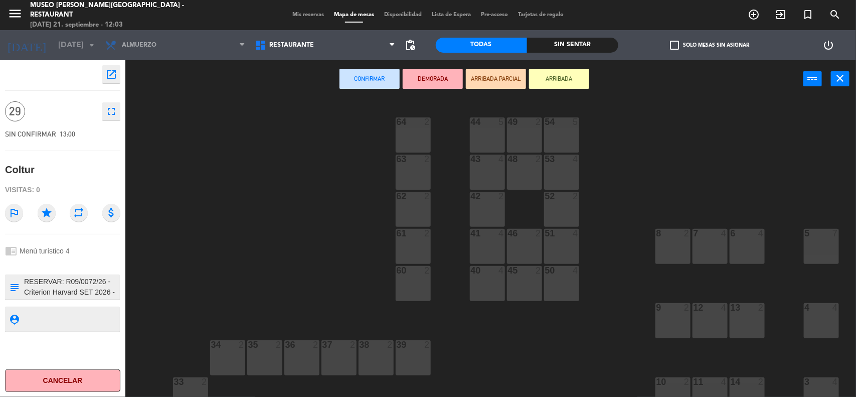
drag, startPoint x: 745, startPoint y: 249, endPoint x: 791, endPoint y: 252, distance: 46.2
click at [745, 250] on div "6 4" at bounding box center [747, 246] width 35 height 35
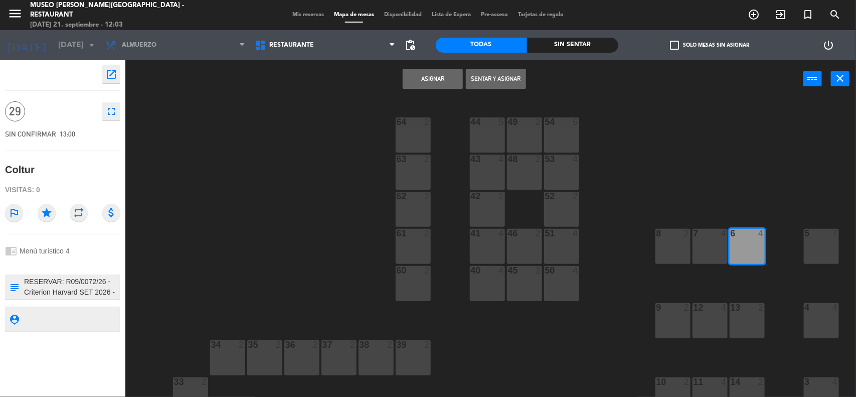
click at [820, 251] on div "5 7" at bounding box center [821, 246] width 35 height 35
click at [820, 311] on div at bounding box center [821, 307] width 17 height 9
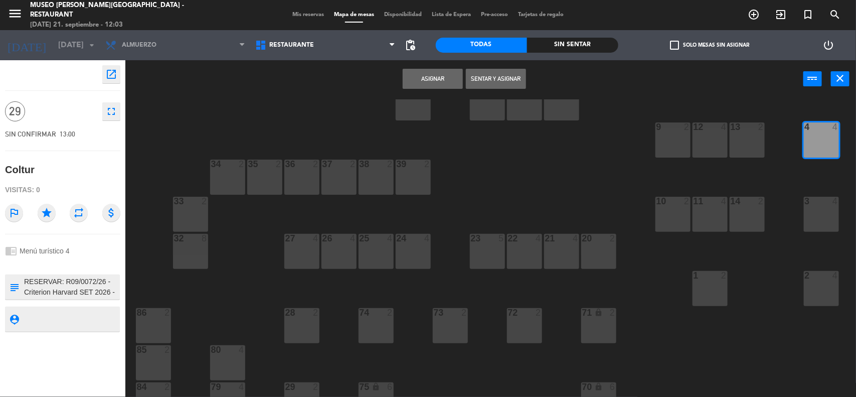
scroll to position [188, 0]
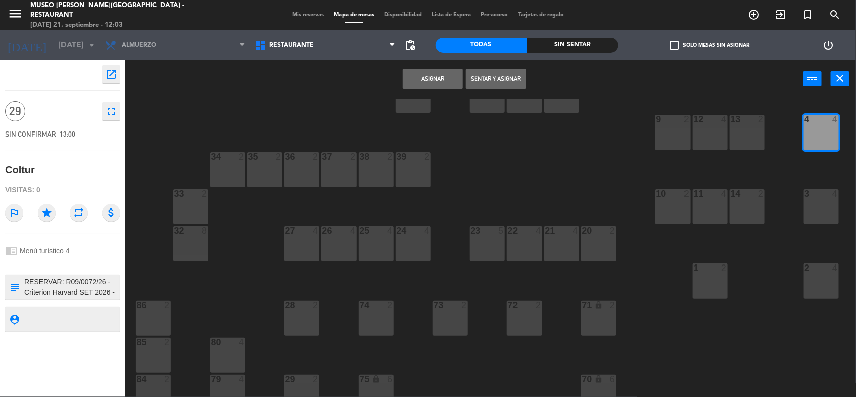
click at [815, 199] on div "3 4" at bounding box center [821, 206] width 35 height 35
click at [826, 274] on div "2 4" at bounding box center [821, 280] width 35 height 35
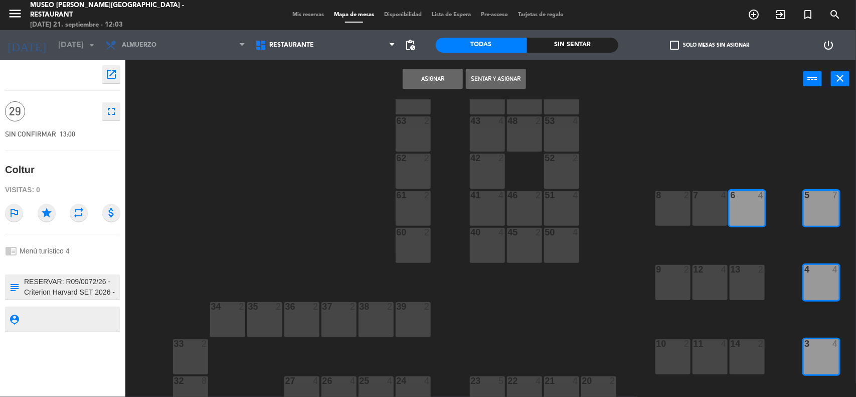
scroll to position [0, 0]
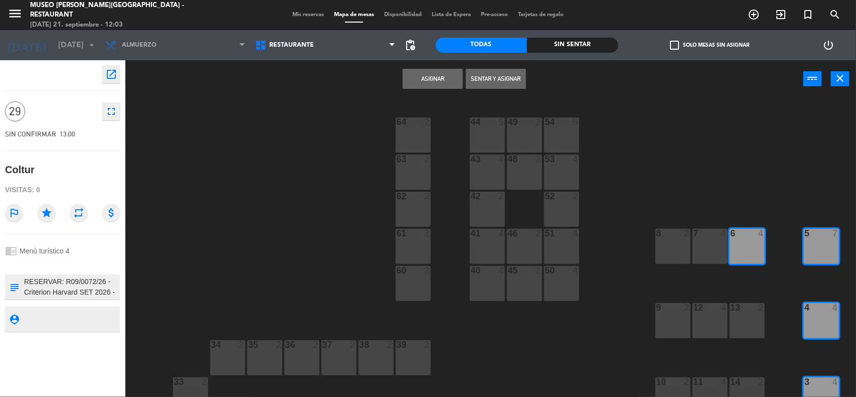
click at [697, 246] on div "7 4" at bounding box center [710, 246] width 35 height 35
click at [678, 249] on div "8 2" at bounding box center [672, 246] width 35 height 35
click at [432, 80] on button "Asignar" at bounding box center [433, 79] width 60 height 20
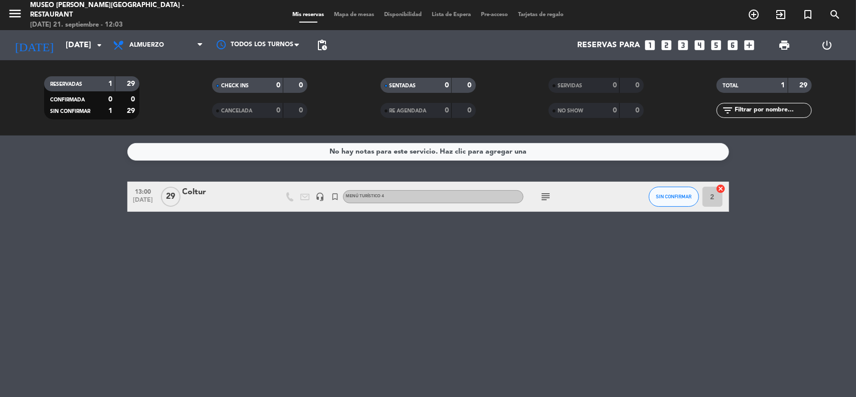
click at [197, 192] on div "Coltur" at bounding box center [225, 192] width 85 height 13
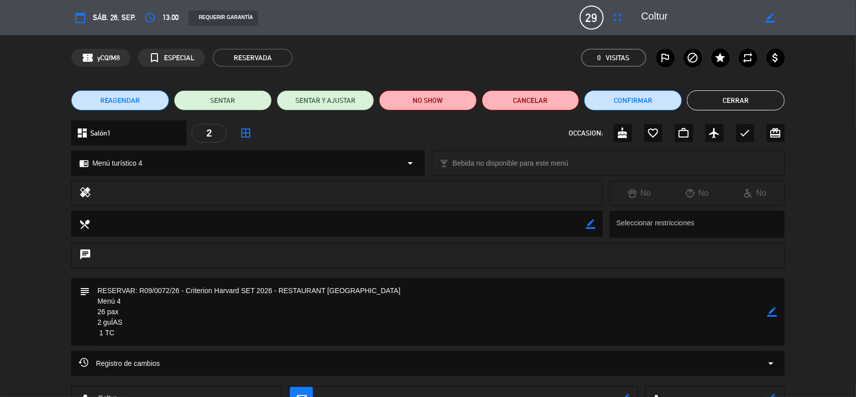
click at [724, 101] on button "Cerrar" at bounding box center [736, 100] width 98 height 20
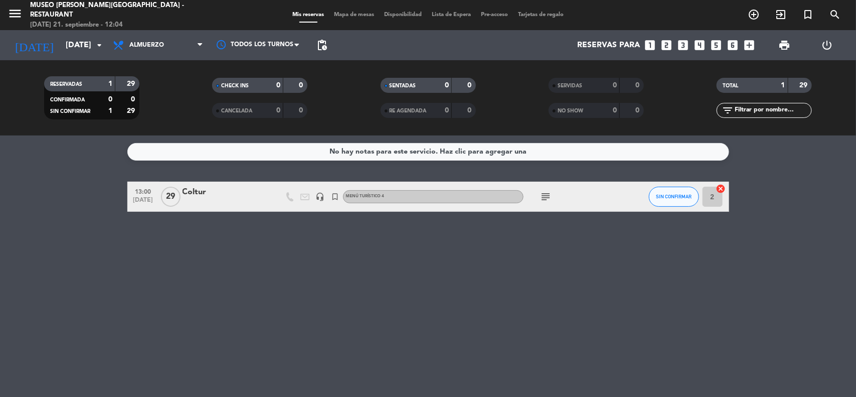
click at [730, 247] on div "No hay notas para este servicio. Haz clic para agregar una 13:00 [DATE] Coltur …" at bounding box center [428, 265] width 856 height 261
click at [74, 49] on input "[DATE]" at bounding box center [114, 46] width 106 height 20
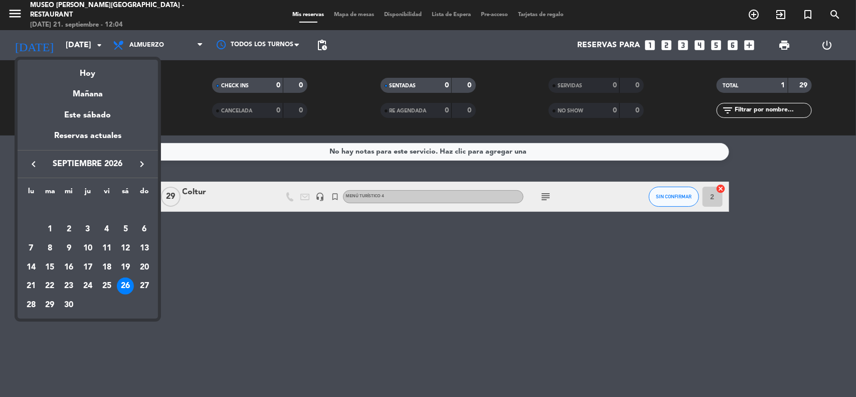
click at [31, 161] on icon "keyboard_arrow_left" at bounding box center [34, 164] width 12 height 12
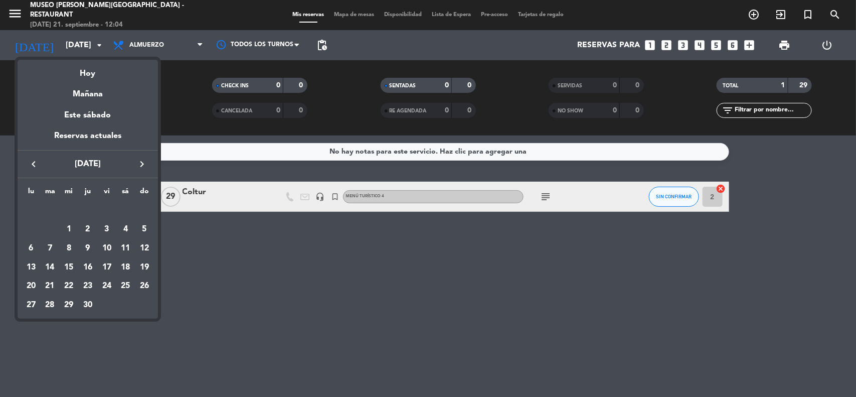
click at [31, 164] on icon "keyboard_arrow_left" at bounding box center [34, 164] width 12 height 12
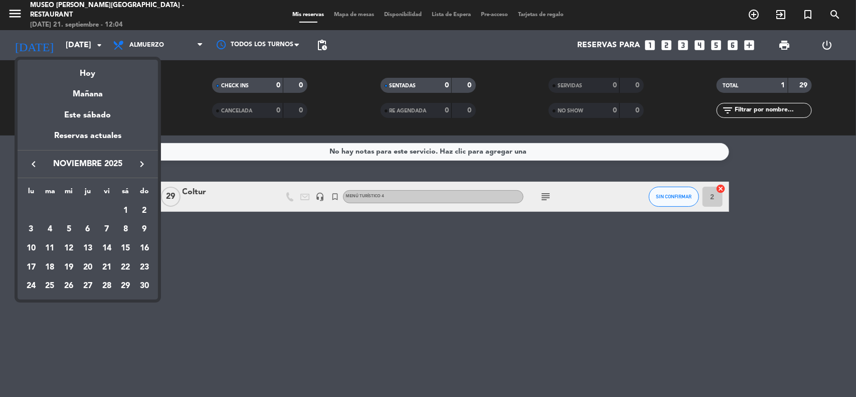
click at [30, 165] on icon "keyboard_arrow_left" at bounding box center [34, 164] width 12 height 12
click at [105, 286] on div "26" at bounding box center [106, 285] width 17 height 17
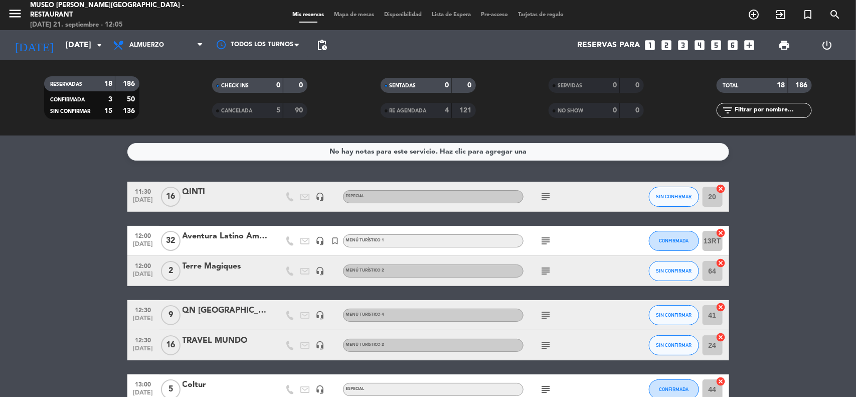
click at [78, 46] on input "[DATE]" at bounding box center [114, 46] width 106 height 20
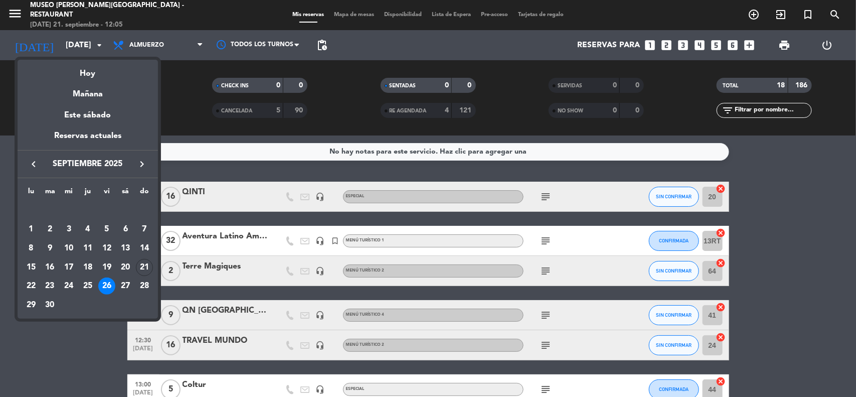
click at [123, 287] on div "27" at bounding box center [125, 285] width 17 height 17
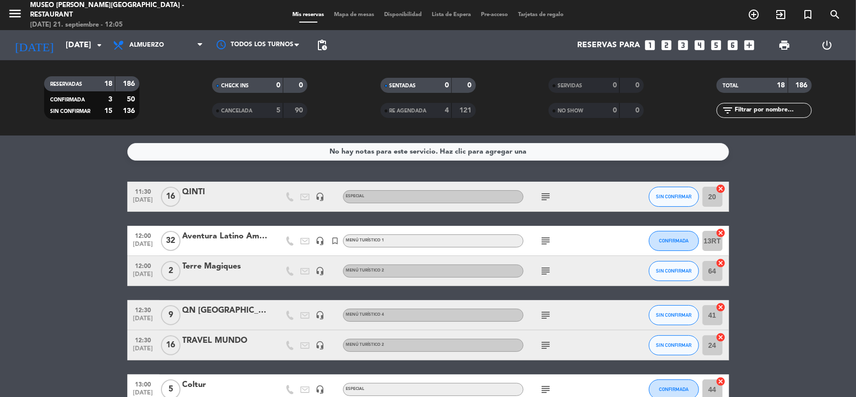
type input "[DATE]"
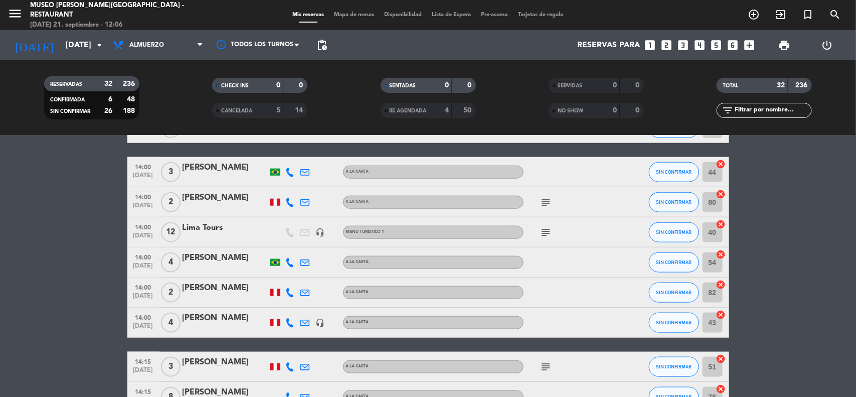
scroll to position [502, 0]
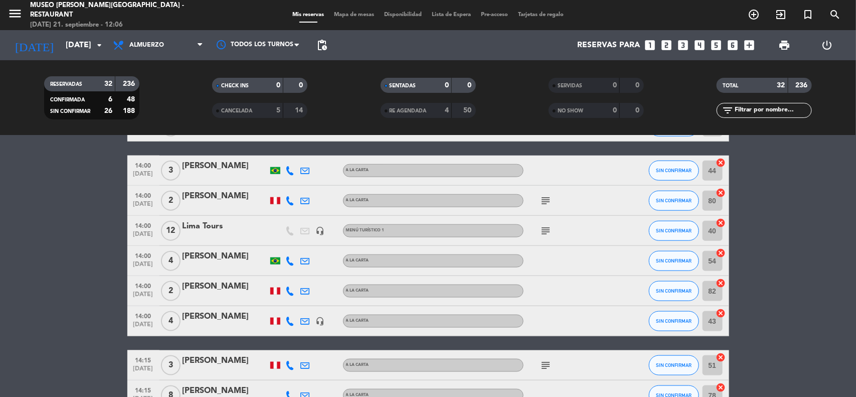
click at [214, 234] on div at bounding box center [225, 237] width 85 height 8
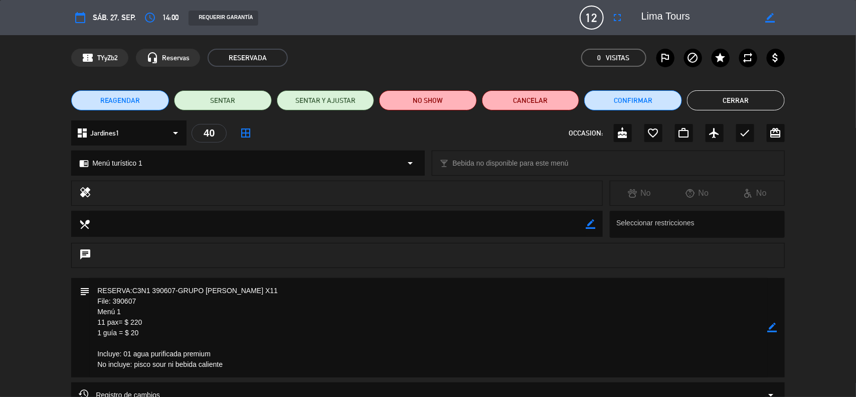
click at [775, 327] on icon "border_color" at bounding box center [773, 327] width 10 height 10
drag, startPoint x: 246, startPoint y: 367, endPoint x: 76, endPoint y: 351, distance: 170.7
click at [76, 351] on div "subject" at bounding box center [428, 327] width 714 height 99
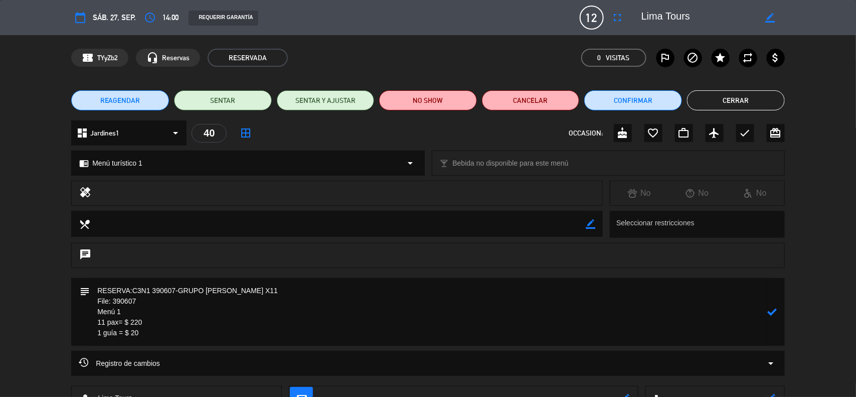
click at [130, 312] on textarea at bounding box center [429, 312] width 678 height 68
click at [771, 313] on icon at bounding box center [773, 312] width 10 height 10
click at [126, 162] on span "Menú turístico 1" at bounding box center [117, 163] width 50 height 12
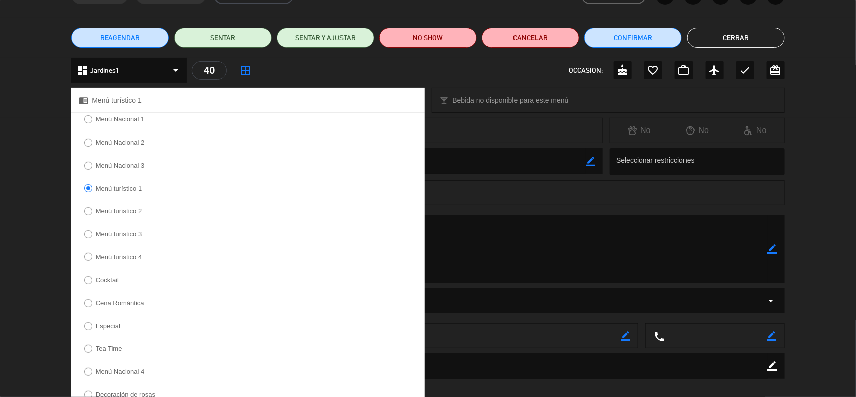
click at [129, 252] on label "Menú turístico 4" at bounding box center [113, 258] width 69 height 16
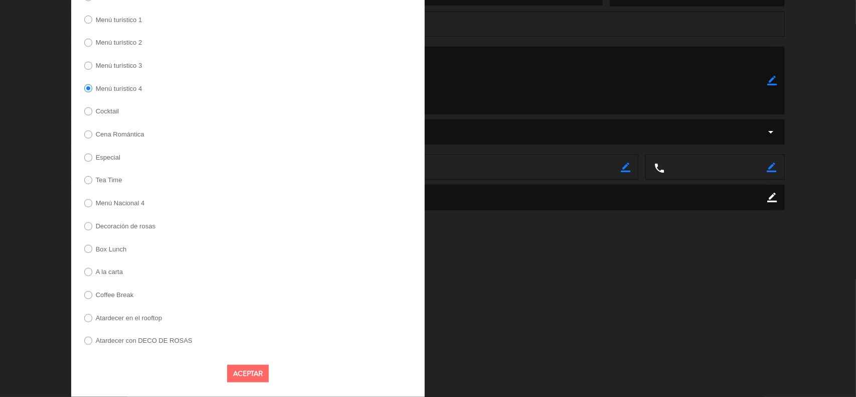
click at [247, 374] on button "Aceptar" at bounding box center [248, 374] width 42 height 18
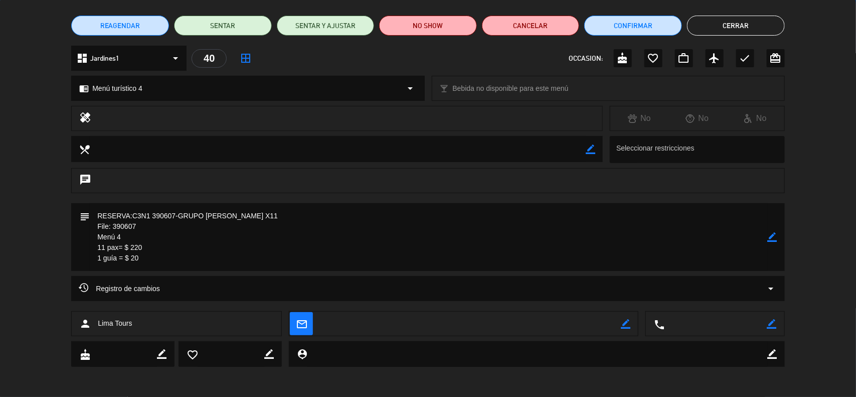
scroll to position [74, 0]
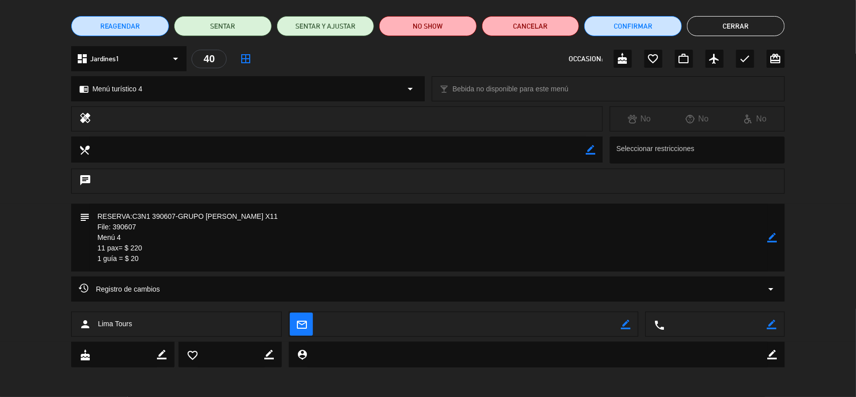
click at [12, 274] on div "subject border_color" at bounding box center [428, 240] width 856 height 73
click at [34, 288] on div "Registro de cambios arrow_drop_down" at bounding box center [428, 293] width 856 height 35
drag, startPoint x: 199, startPoint y: 244, endPoint x: 210, endPoint y: 246, distance: 11.3
click at [199, 244] on textarea at bounding box center [429, 238] width 678 height 68
click at [771, 242] on div "border_color" at bounding box center [773, 238] width 10 height 68
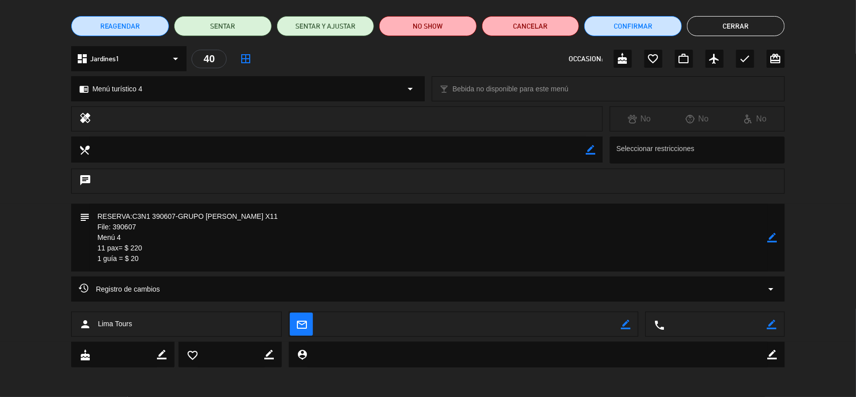
click at [776, 237] on icon "border_color" at bounding box center [773, 238] width 10 height 10
click at [165, 250] on textarea at bounding box center [429, 238] width 678 height 68
click at [164, 262] on textarea at bounding box center [429, 238] width 678 height 68
click at [774, 241] on icon at bounding box center [773, 238] width 10 height 10
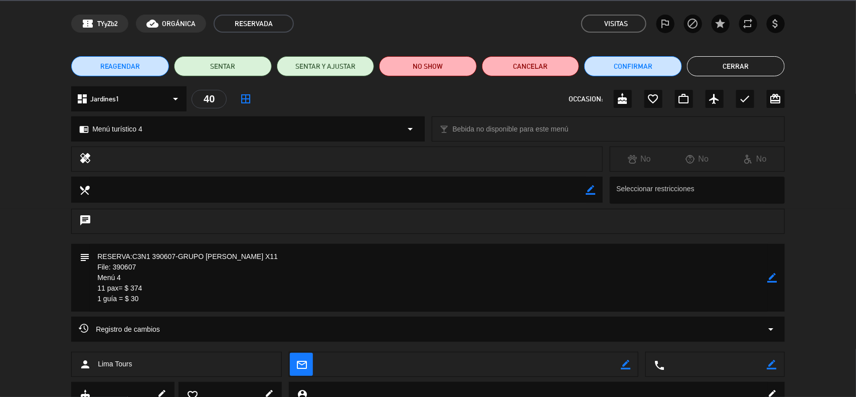
scroll to position [0, 0]
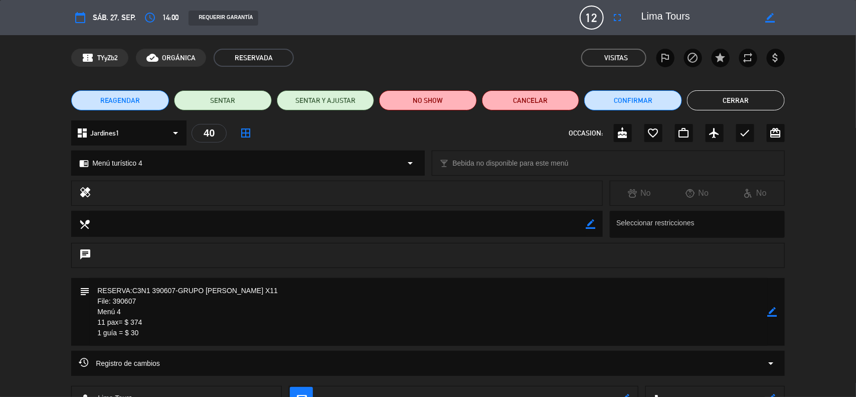
click at [774, 309] on icon "border_color" at bounding box center [773, 312] width 10 height 10
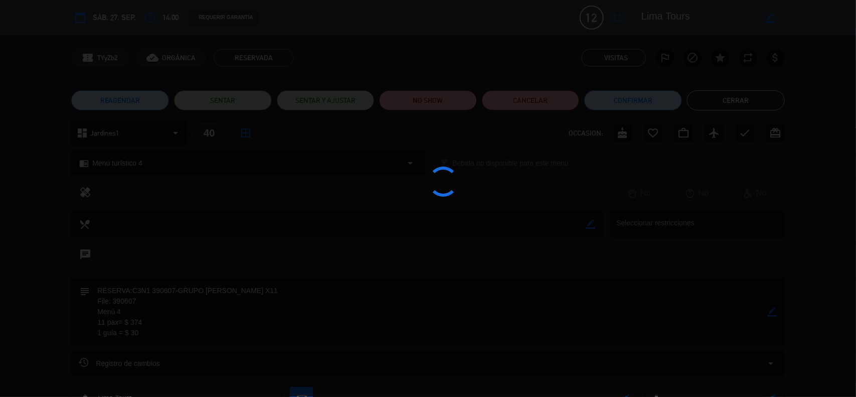
click at [774, 309] on div at bounding box center [428, 198] width 856 height 397
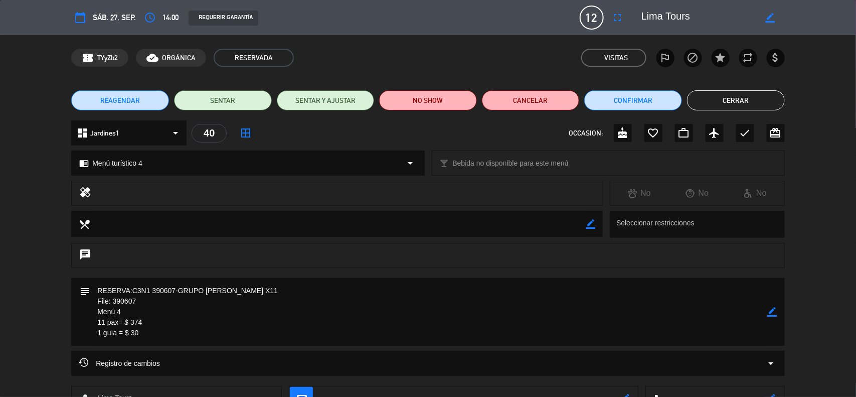
drag, startPoint x: 144, startPoint y: 332, endPoint x: 133, endPoint y: 330, distance: 11.3
click at [133, 330] on textarea at bounding box center [429, 312] width 678 height 68
click at [197, 312] on textarea at bounding box center [429, 312] width 678 height 68
click at [771, 311] on icon "border_color" at bounding box center [773, 312] width 10 height 10
click at [771, 311] on icon at bounding box center [773, 312] width 10 height 10
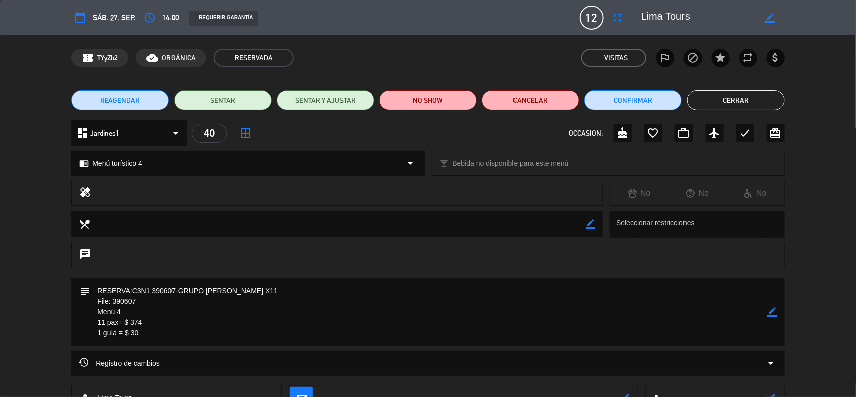
drag, startPoint x: 147, startPoint y: 335, endPoint x: 79, endPoint y: 303, distance: 74.5
click at [81, 304] on div "subject border_color" at bounding box center [428, 312] width 714 height 68
click at [770, 312] on icon "border_color" at bounding box center [773, 312] width 10 height 10
click at [96, 289] on textarea at bounding box center [429, 312] width 678 height 68
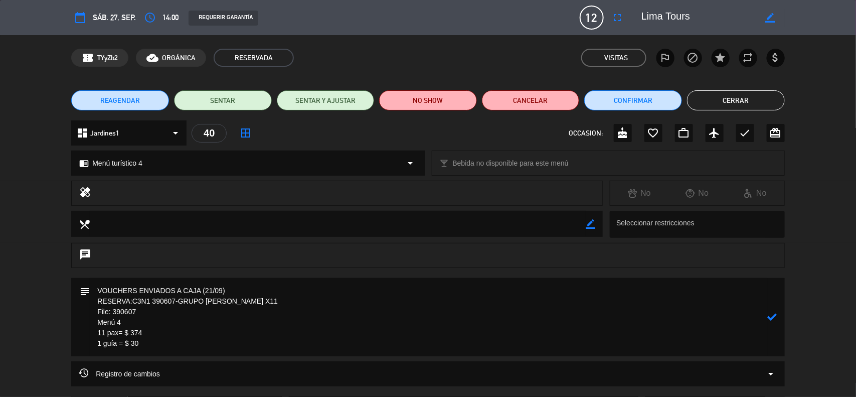
click at [772, 316] on icon at bounding box center [773, 317] width 10 height 10
click at [649, 100] on button "Confirmar" at bounding box center [633, 100] width 98 height 20
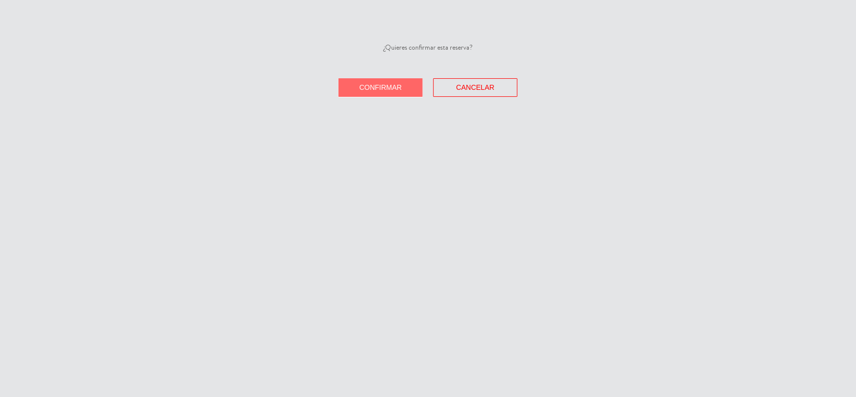
click at [397, 89] on span "Confirmar" at bounding box center [381, 87] width 43 height 8
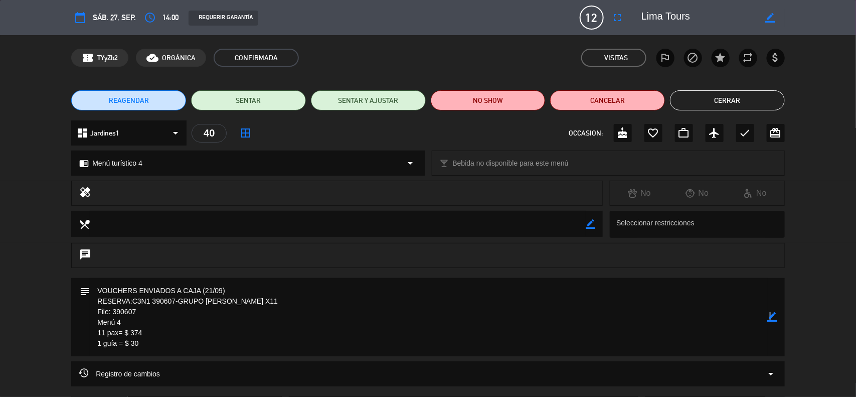
click at [771, 316] on icon "border_color" at bounding box center [773, 317] width 10 height 10
click at [175, 346] on textarea at bounding box center [429, 317] width 678 height 78
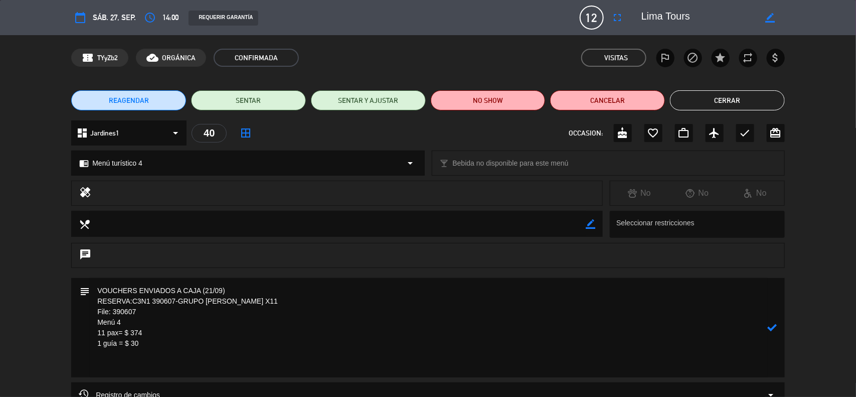
paste textarea "Crema de vegetales + Pesca del día en mantequilla marron + Ensalada de frutas d…"
click at [170, 367] on textarea at bounding box center [429, 327] width 678 height 99
click at [219, 375] on textarea at bounding box center [429, 333] width 678 height 110
click at [211, 374] on textarea at bounding box center [429, 338] width 678 height 120
click at [207, 377] on textarea at bounding box center [429, 338] width 678 height 120
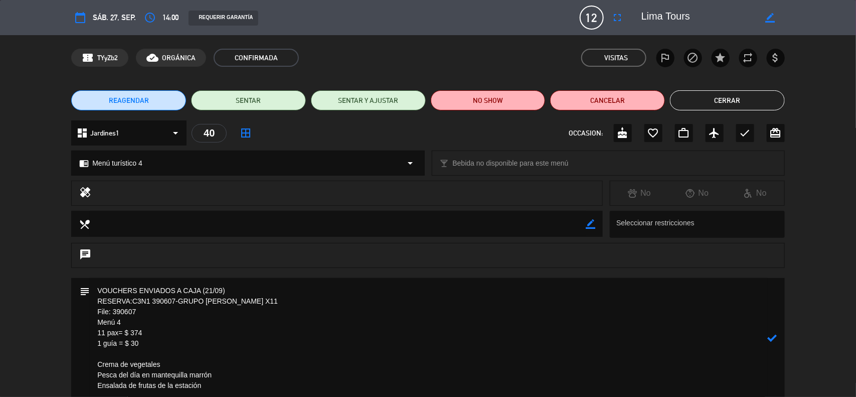
click at [775, 339] on icon at bounding box center [773, 338] width 10 height 10
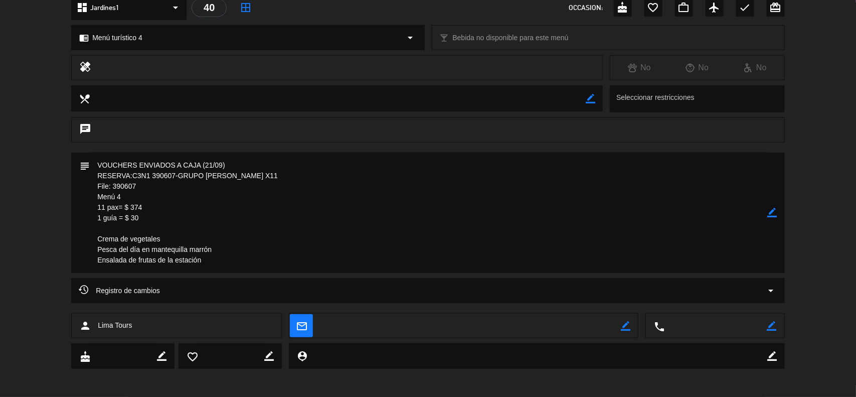
click at [352, 256] on textarea at bounding box center [429, 212] width 678 height 120
click at [209, 227] on textarea at bounding box center [429, 212] width 678 height 120
click at [773, 214] on icon "border_color" at bounding box center [773, 213] width 10 height 10
click at [171, 222] on textarea at bounding box center [429, 212] width 678 height 120
click at [771, 211] on icon at bounding box center [773, 213] width 10 height 10
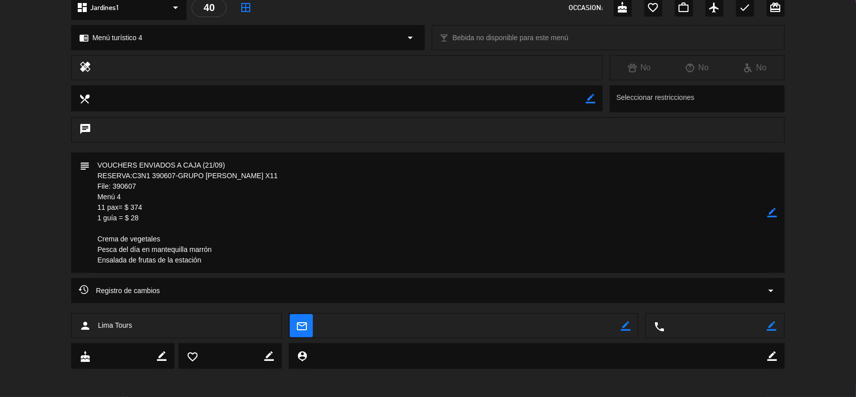
click at [770, 212] on icon "border_color" at bounding box center [773, 213] width 10 height 10
click at [182, 242] on textarea at bounding box center [429, 212] width 678 height 120
drag, startPoint x: 227, startPoint y: 241, endPoint x: 160, endPoint y: 241, distance: 66.7
click at [160, 241] on textarea at bounding box center [429, 212] width 678 height 120
click at [220, 267] on textarea at bounding box center [429, 212] width 678 height 120
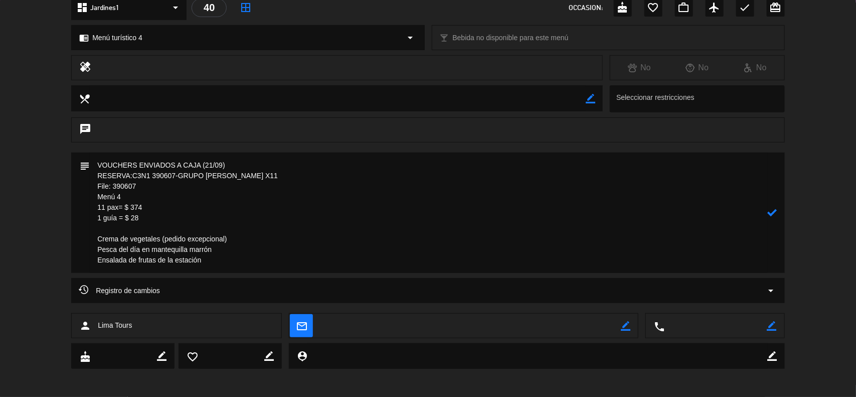
paste textarea "(pedido excepcional)"
click at [772, 214] on icon at bounding box center [773, 213] width 10 height 10
click at [775, 213] on icon "border_color" at bounding box center [773, 213] width 10 height 10
click at [775, 214] on icon at bounding box center [773, 213] width 10 height 10
click at [0, 0] on div at bounding box center [0, 0] width 0 height 0
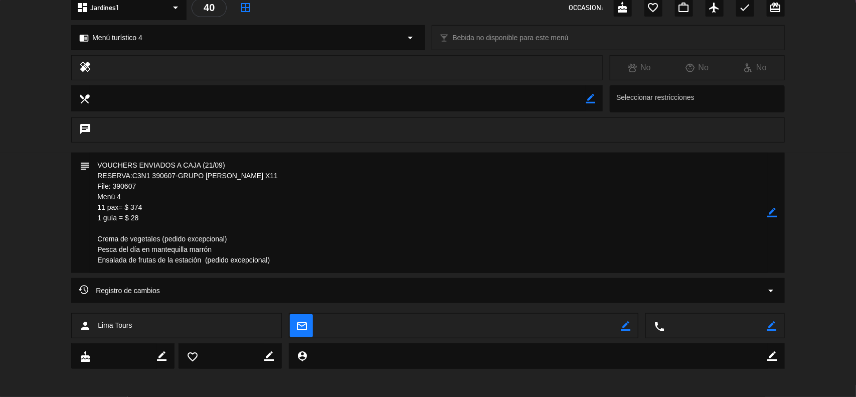
click at [773, 211] on icon "border_color" at bounding box center [773, 213] width 10 height 10
drag, startPoint x: 342, startPoint y: 276, endPoint x: 342, endPoint y: 266, distance: 10.0
click at [342, 272] on div "subject" at bounding box center [428, 214] width 856 height 125
click at [342, 266] on textarea at bounding box center [429, 212] width 678 height 120
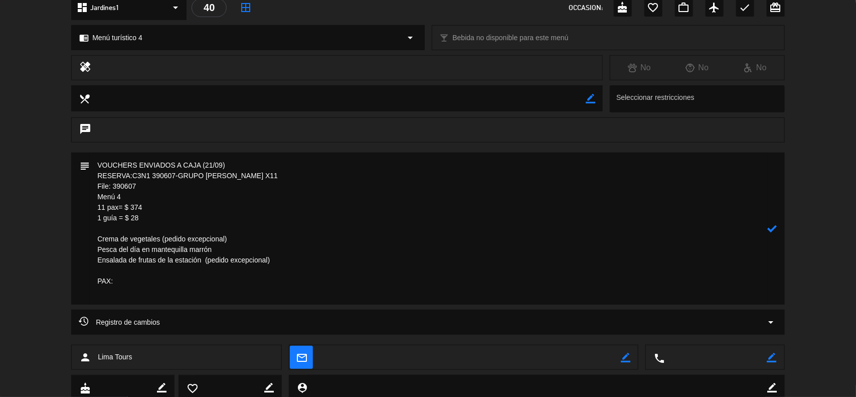
paste textarea "[PERSON_NAME]"
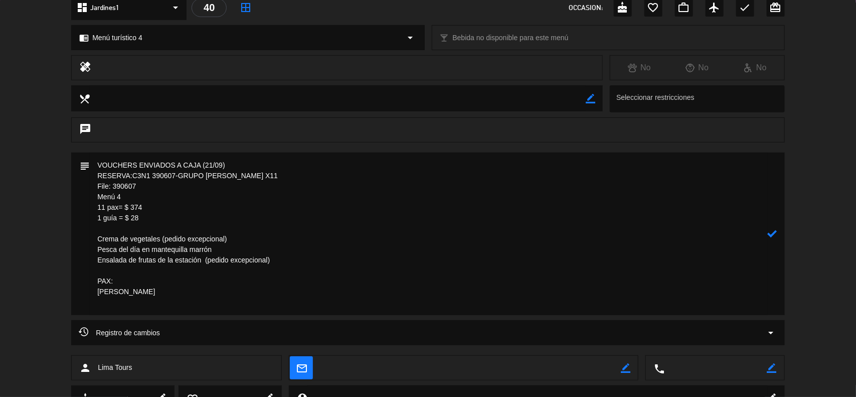
paste textarea "[PERSON_NAME], [PERSON_NAME]"
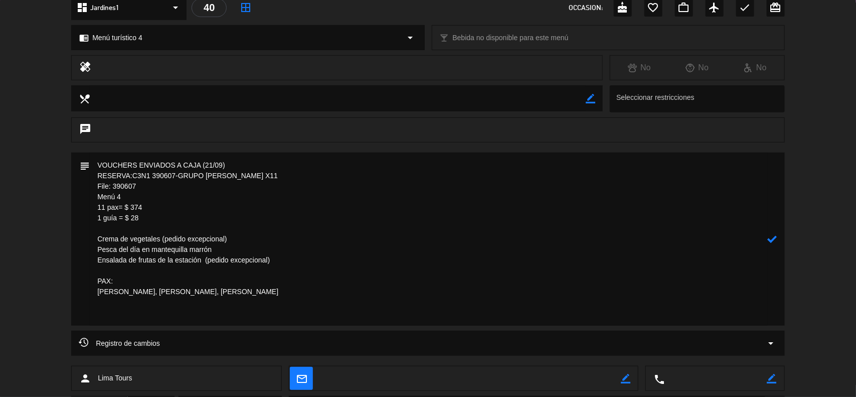
paste textarea "[PERSON_NAME]"
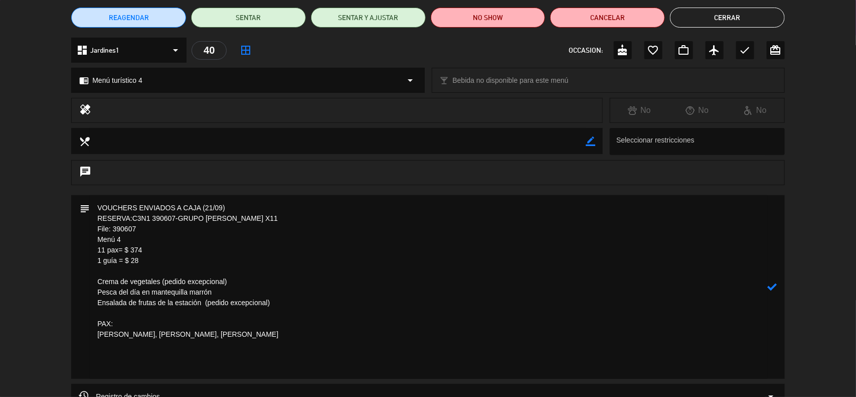
scroll to position [63, 0]
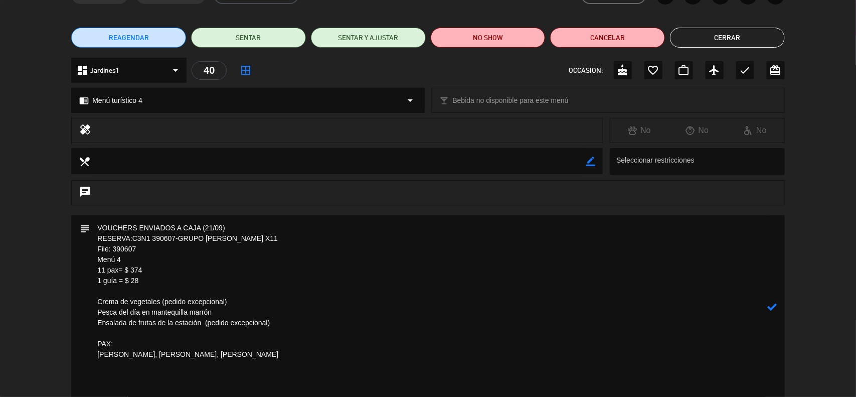
paste textarea "[PERSON_NAME]"
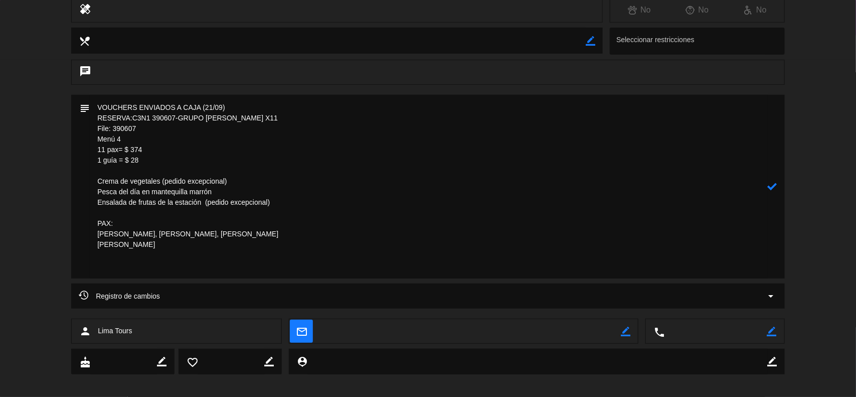
scroll to position [188, 0]
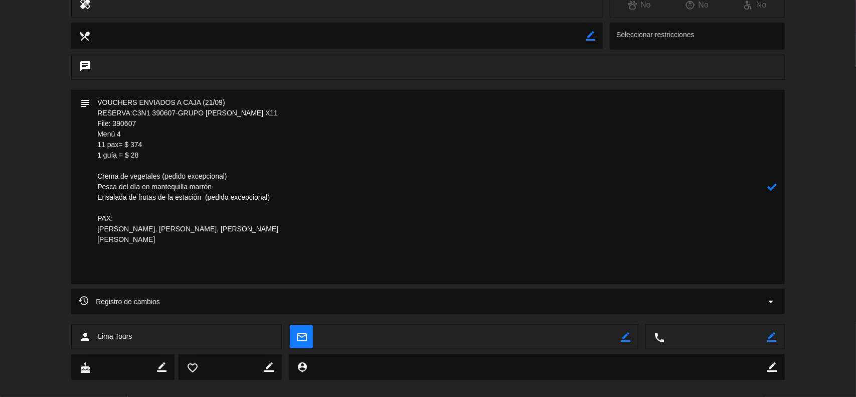
paste textarea "[PERSON_NAME]"
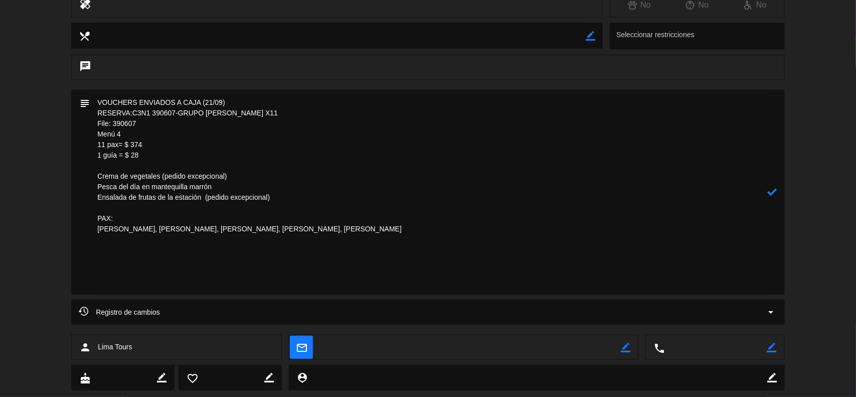
paste textarea "[PERSON_NAME]"
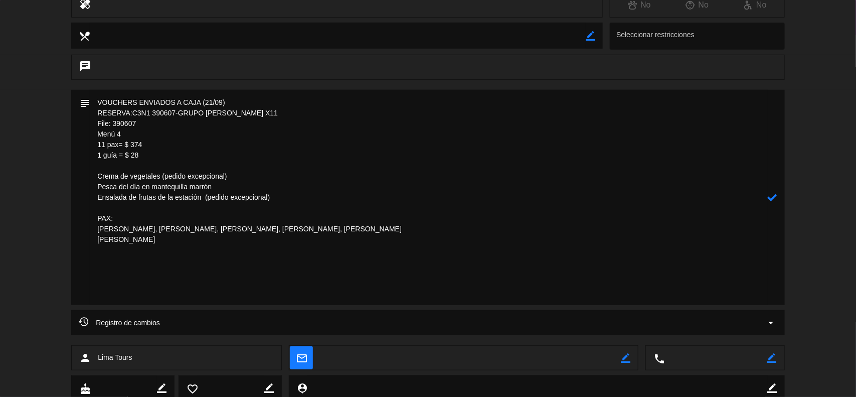
paste textarea "[PERSON_NAME]"
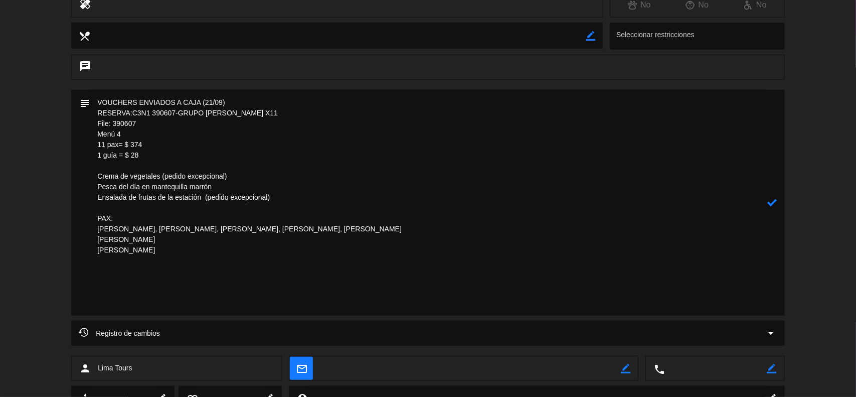
paste textarea "[PERSON_NAME], [PERSON_NAME]"
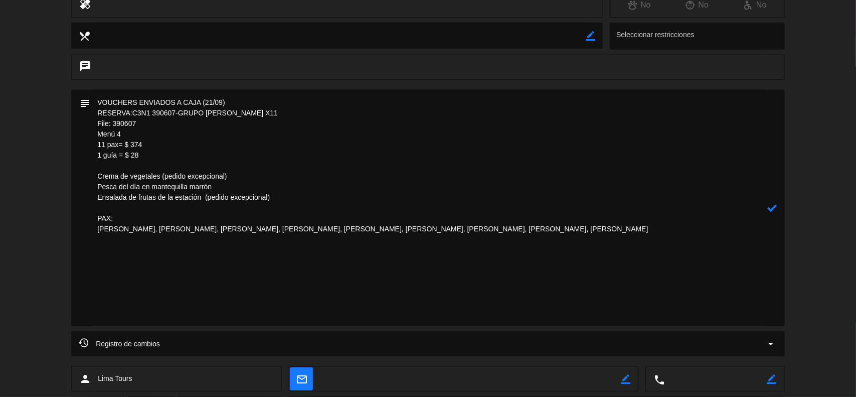
paste textarea "[PERSON_NAME]"
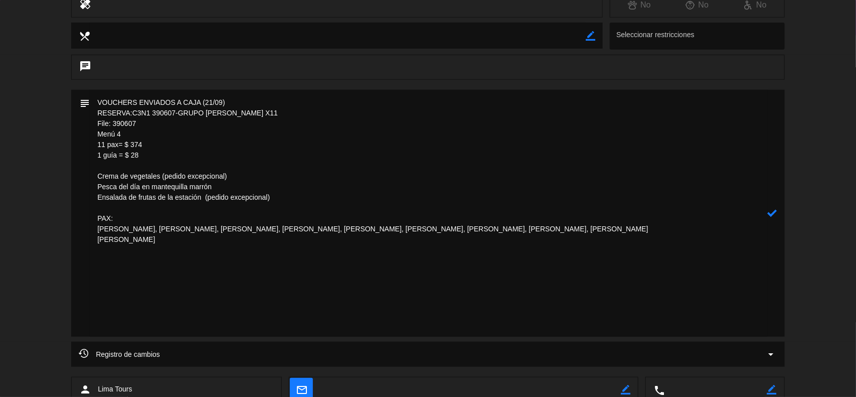
paste textarea "[PERSON_NAME]"
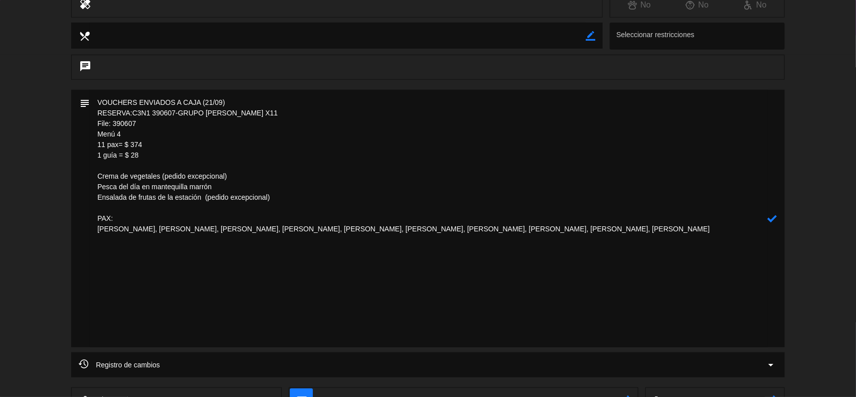
paste textarea "[PERSON_NAME]"
type textarea "VOUCHERS ENVIADOS A CAJA (21/09) RESERVA:C3N1 390607-GRUPO [PERSON_NAME] X11 Fi…"
click at [774, 218] on icon at bounding box center [773, 219] width 10 height 10
click at [773, 216] on icon "border_color" at bounding box center [773, 219] width 10 height 10
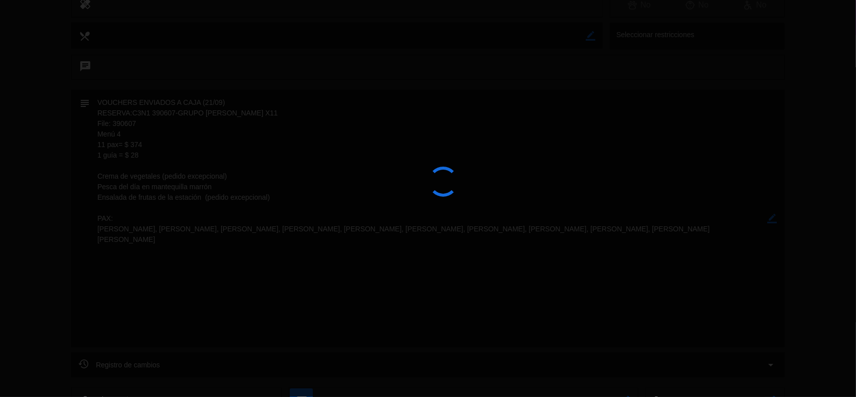
click at [775, 216] on div at bounding box center [428, 198] width 856 height 397
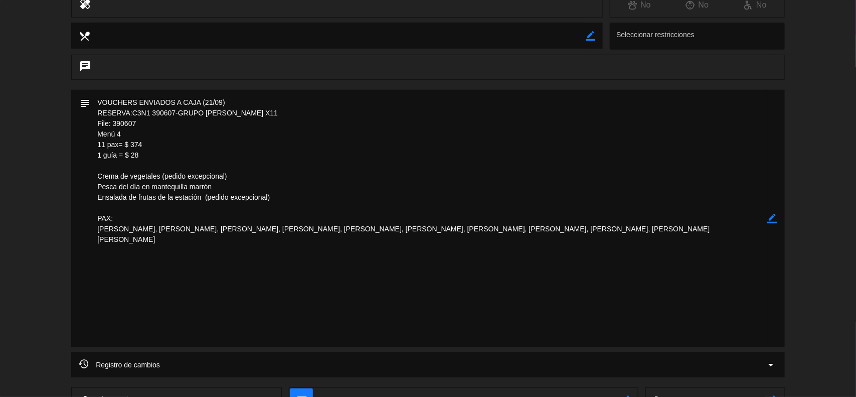
scroll to position [0, 0]
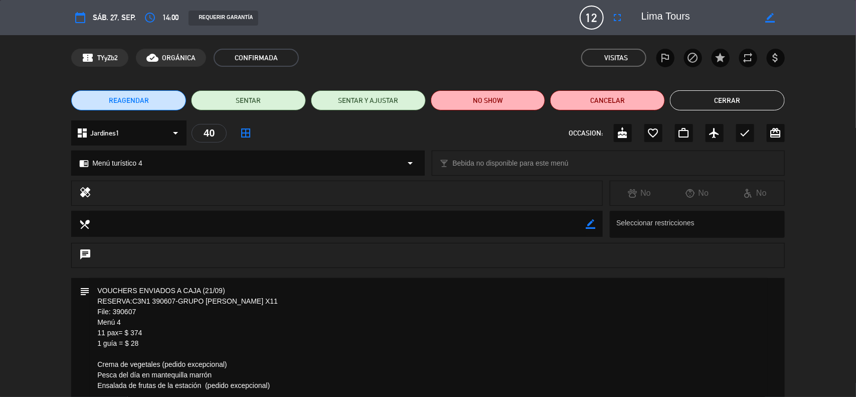
click at [728, 92] on button "Cerrar" at bounding box center [727, 100] width 115 height 20
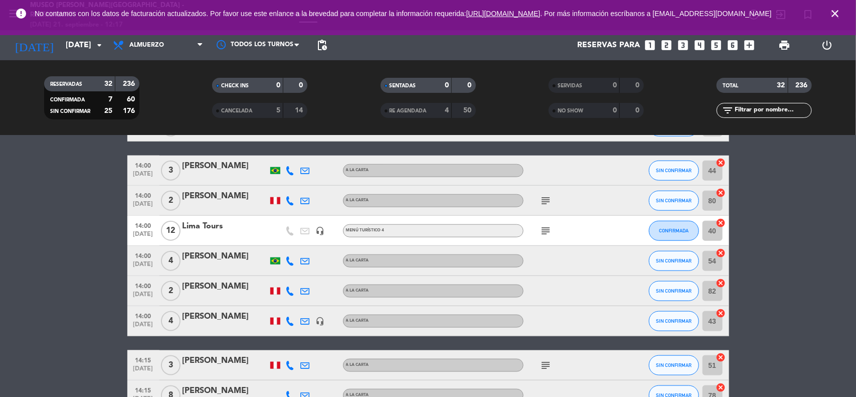
drag, startPoint x: 97, startPoint y: 275, endPoint x: 95, endPoint y: 266, distance: 8.7
click at [97, 276] on bookings-row "11:30 [DATE] METROPOLITAN TOURING headset_mic turned_in_not Especial subject SI…" at bounding box center [428, 252] width 856 height 1145
click at [841, 18] on icon "close" at bounding box center [835, 14] width 12 height 12
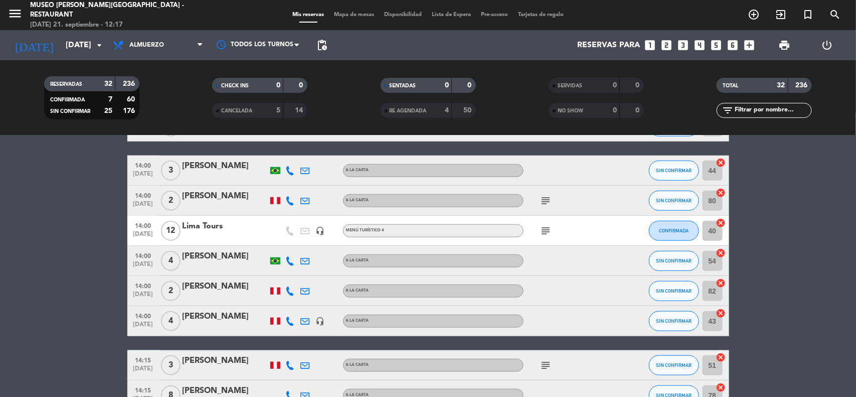
click at [786, 231] on bookings-row "11:30 [DATE] METROPOLITAN TOURING headset_mic turned_in_not Especial subject SI…" at bounding box center [428, 252] width 856 height 1145
click at [61, 42] on input "[DATE]" at bounding box center [114, 46] width 106 height 20
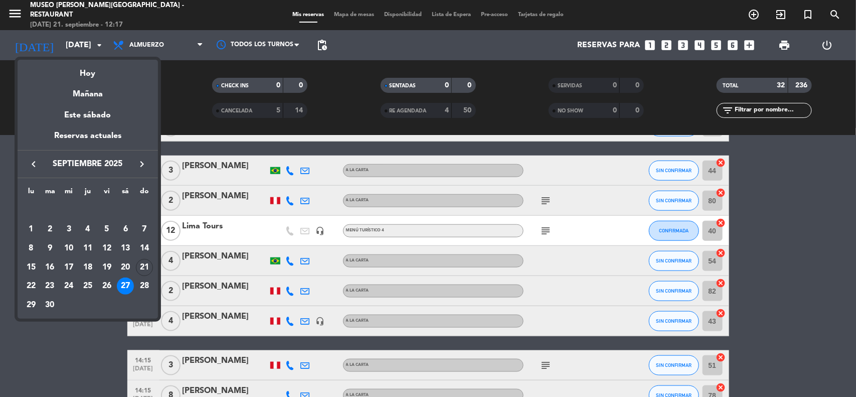
click at [142, 164] on icon "keyboard_arrow_right" at bounding box center [142, 164] width 12 height 12
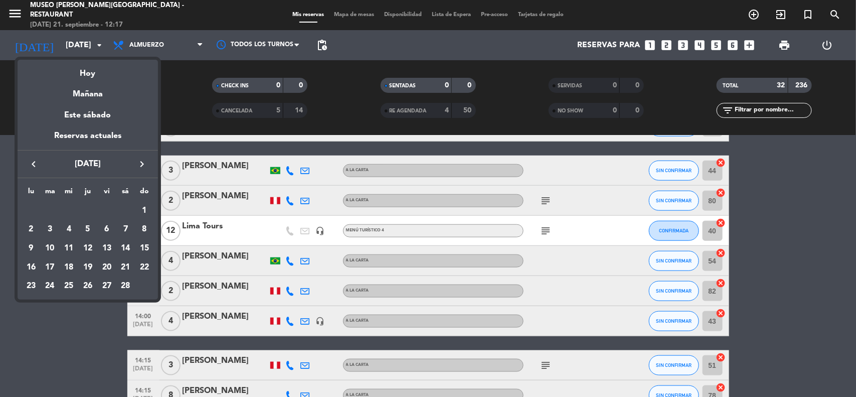
click at [141, 164] on icon "keyboard_arrow_right" at bounding box center [142, 164] width 12 height 12
click at [791, 243] on div at bounding box center [428, 198] width 856 height 397
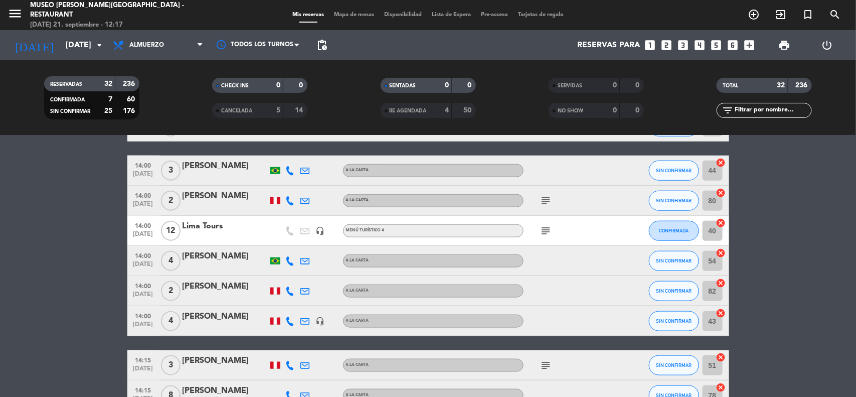
click at [821, 274] on bookings-row "11:30 [DATE] METROPOLITAN TOURING headset_mic turned_in_not Especial subject SI…" at bounding box center [428, 252] width 856 height 1145
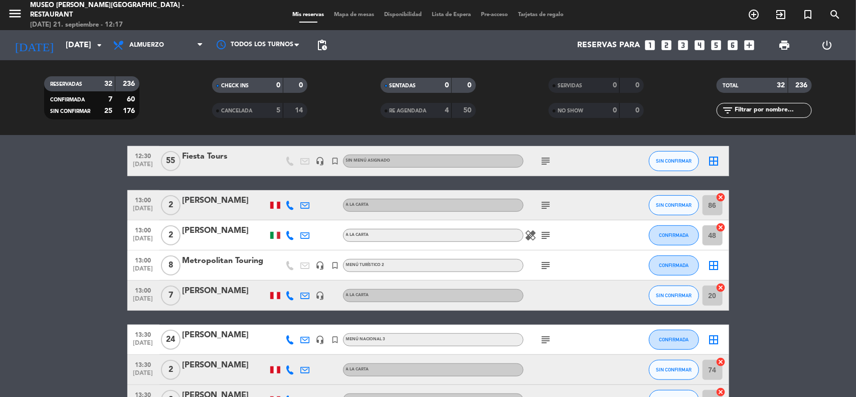
scroll to position [188, 0]
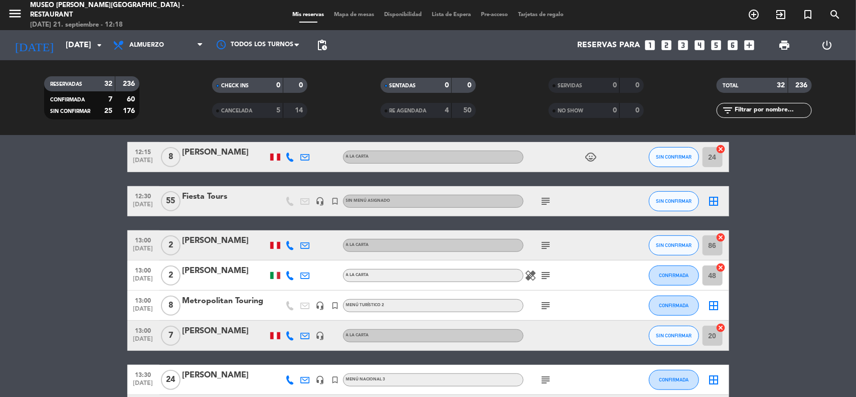
click at [686, 45] on icon "looks_3" at bounding box center [683, 45] width 13 height 13
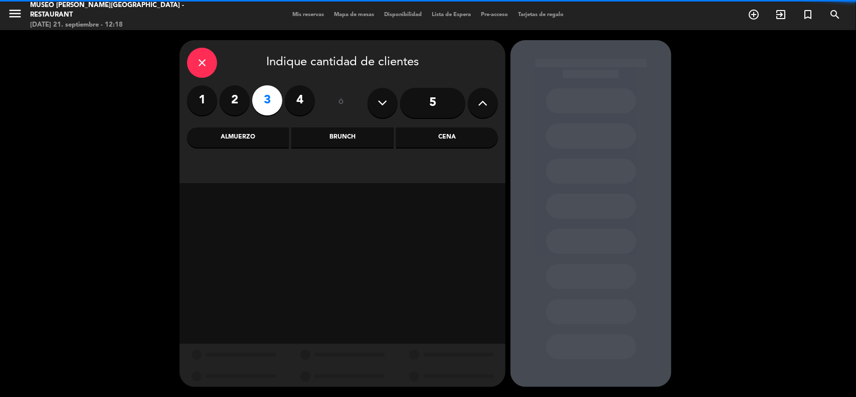
click at [252, 135] on div "Almuerzo" at bounding box center [238, 137] width 102 height 20
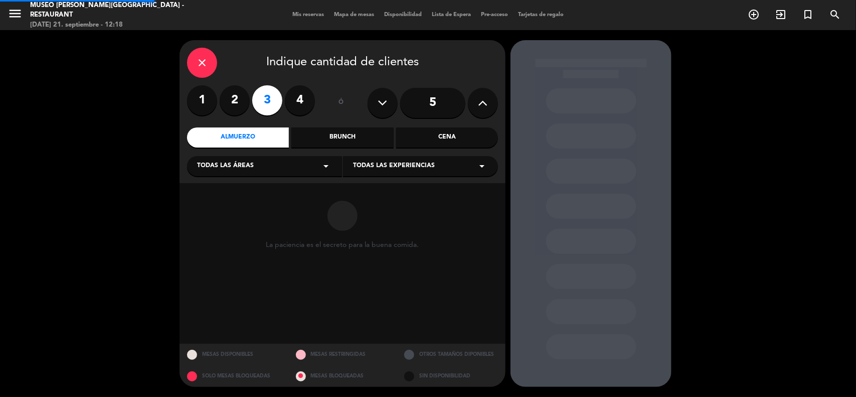
click at [244, 172] on div "Todas las áreas arrow_drop_down" at bounding box center [264, 166] width 155 height 20
click at [218, 204] on div "Jardines1" at bounding box center [264, 206] width 135 height 10
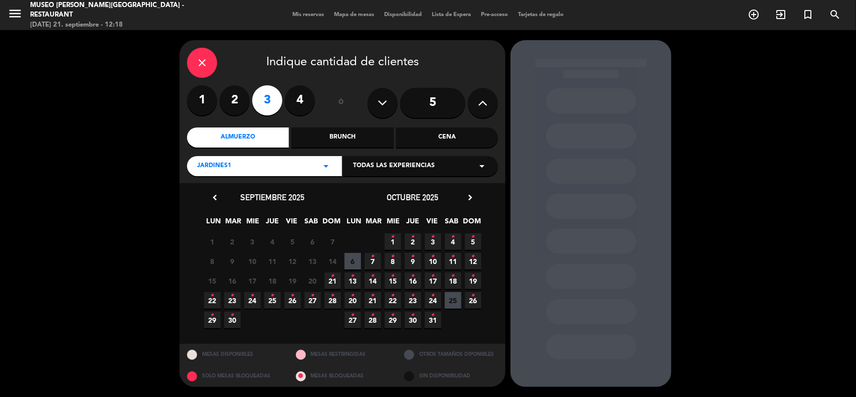
click at [470, 196] on icon "chevron_right" at bounding box center [470, 197] width 11 height 11
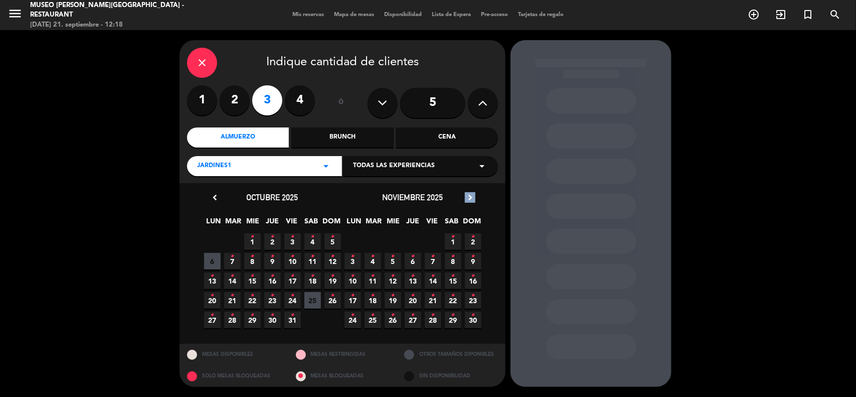
click at [470, 196] on icon "chevron_right" at bounding box center [470, 197] width 11 height 11
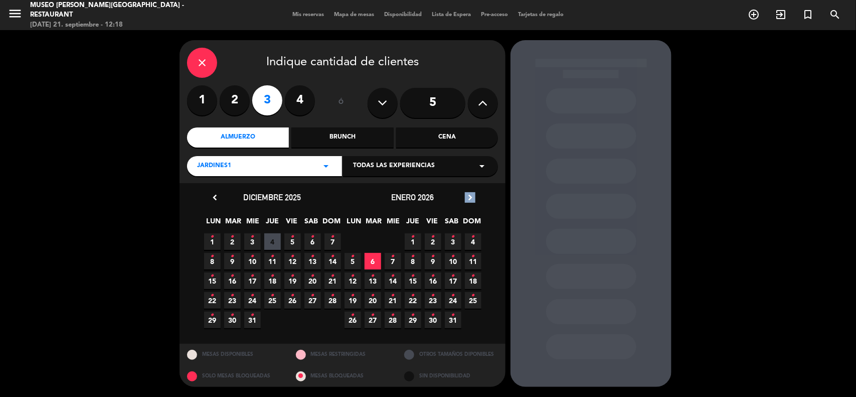
click at [469, 194] on icon "chevron_right" at bounding box center [470, 197] width 11 height 11
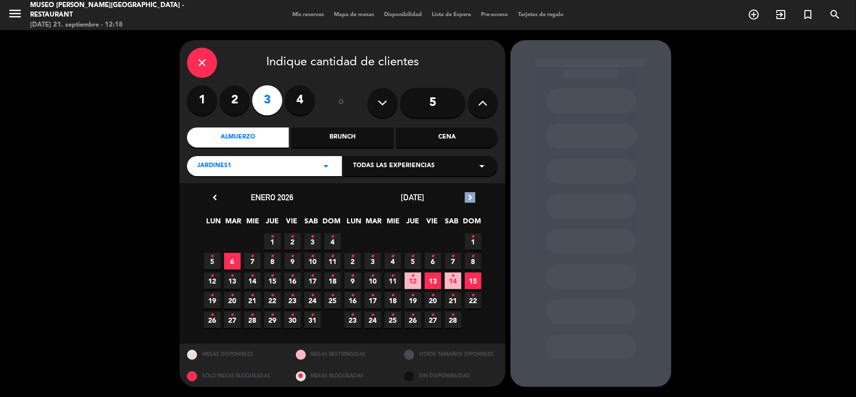
click at [472, 196] on icon "chevron_right" at bounding box center [470, 197] width 11 height 11
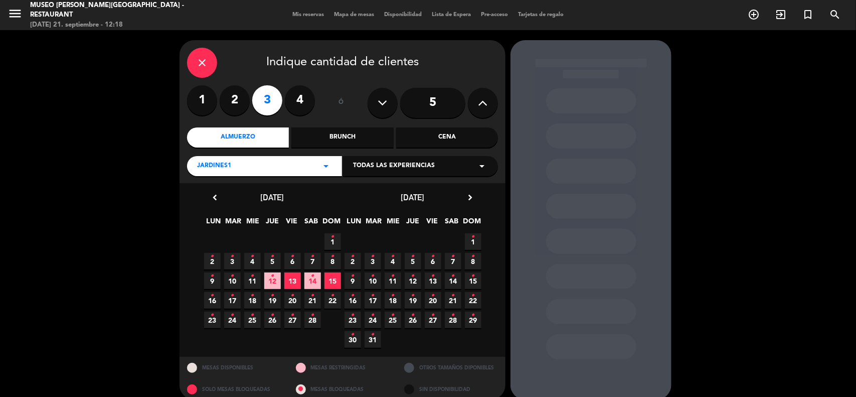
click at [374, 297] on icon "•" at bounding box center [373, 295] width 4 height 16
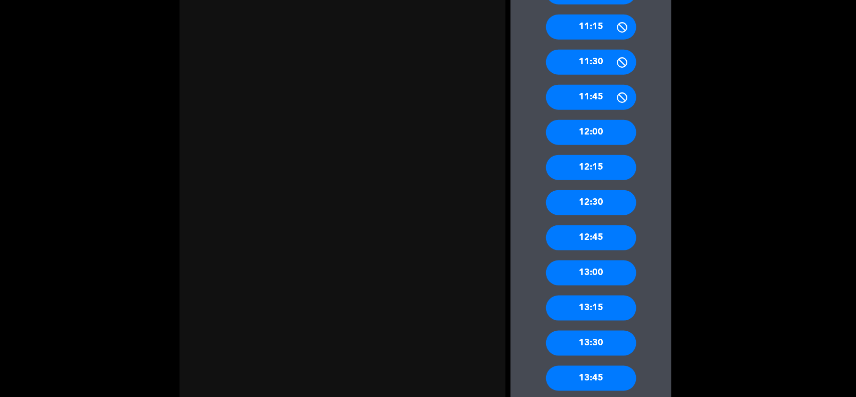
scroll to position [513, 0]
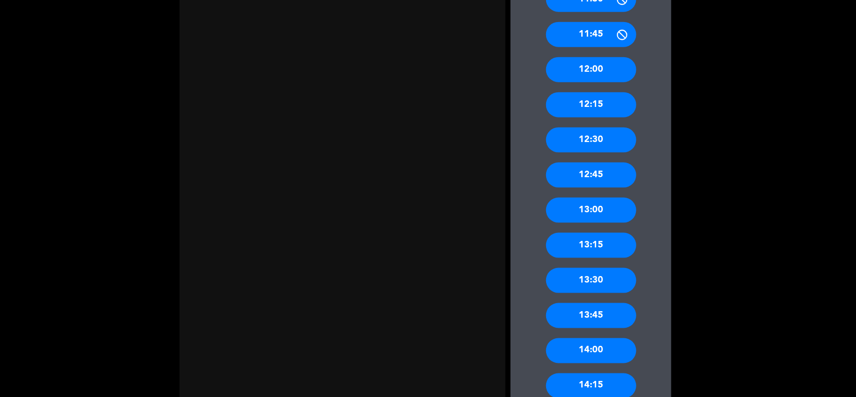
click at [602, 207] on div "13:00" at bounding box center [591, 210] width 90 height 25
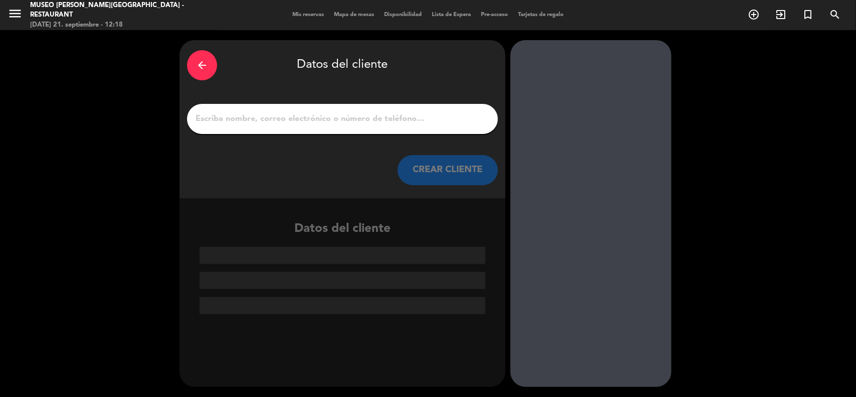
click at [251, 121] on input "1" at bounding box center [343, 119] width 296 height 14
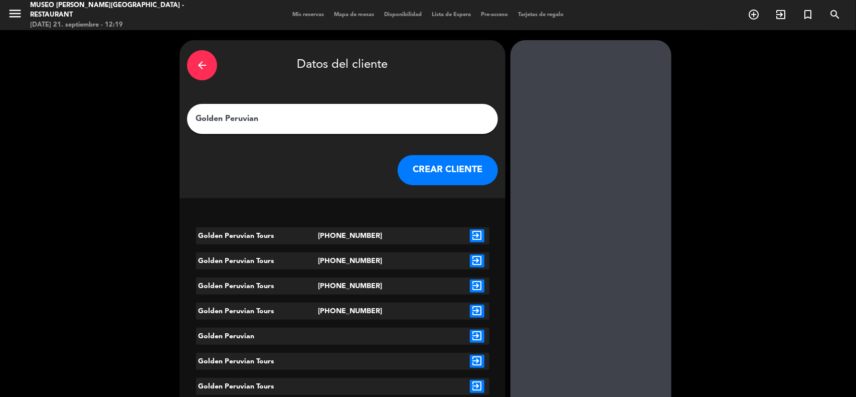
type input "Golden Peruvian"
click at [477, 236] on icon "exit_to_app" at bounding box center [477, 235] width 15 height 13
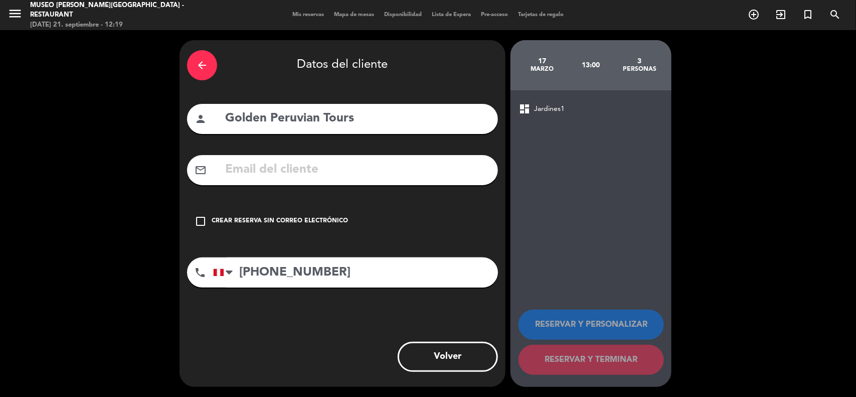
click at [339, 214] on div "check_box_outline_blank Crear reserva sin correo electrónico" at bounding box center [342, 221] width 311 height 30
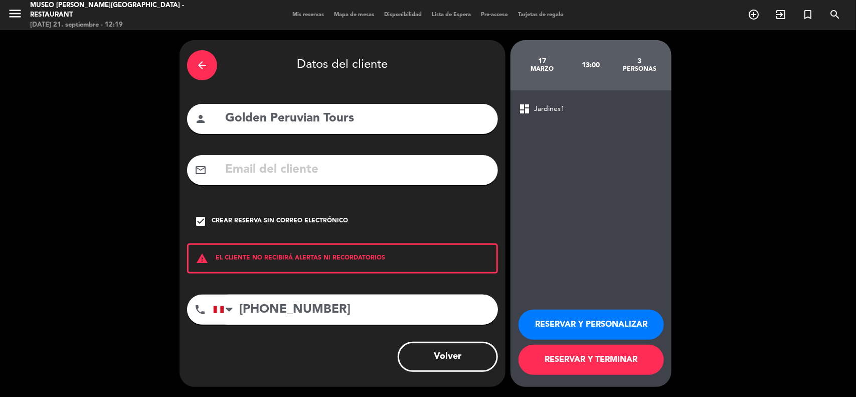
click at [562, 361] on button "RESERVAR Y TERMINAR" at bounding box center [591, 360] width 145 height 30
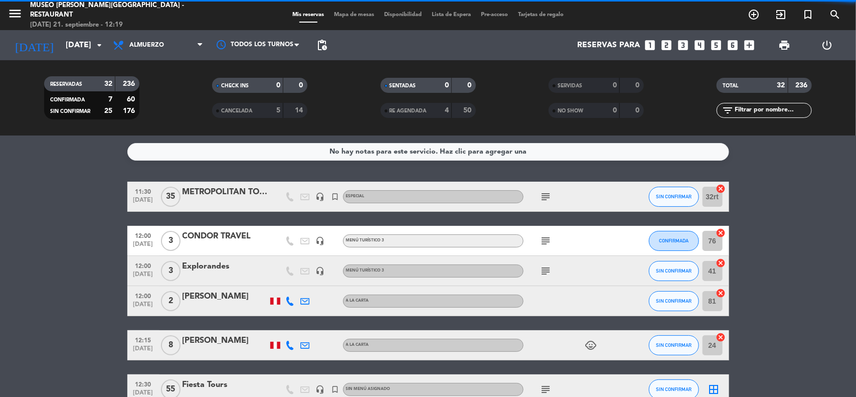
click at [751, 114] on input "text" at bounding box center [773, 110] width 78 height 11
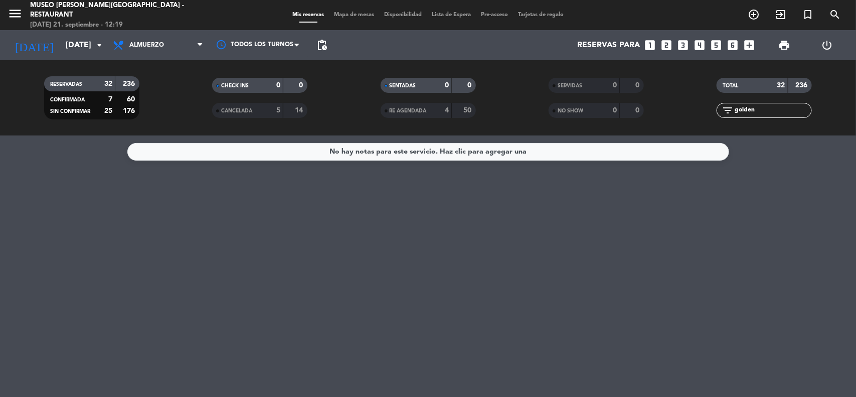
type input "golden"
click at [97, 51] on input "[DATE]" at bounding box center [114, 46] width 106 height 20
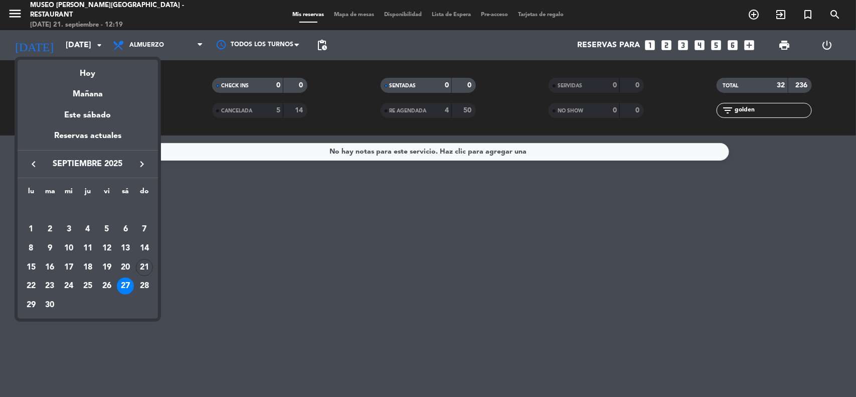
click at [141, 158] on icon "keyboard_arrow_right" at bounding box center [142, 164] width 12 height 12
click at [142, 158] on icon "keyboard_arrow_right" at bounding box center [142, 164] width 12 height 12
click at [142, 159] on icon "keyboard_arrow_right" at bounding box center [142, 164] width 12 height 12
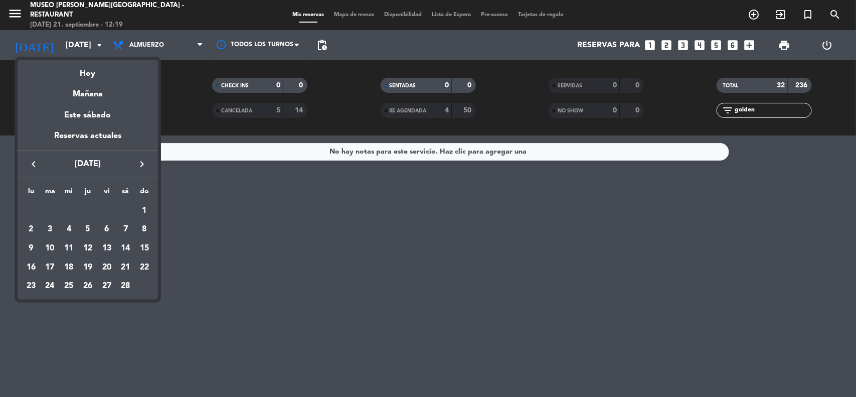
click at [142, 159] on icon "keyboard_arrow_right" at bounding box center [142, 164] width 12 height 12
click at [38, 163] on icon "keyboard_arrow_left" at bounding box center [34, 164] width 12 height 12
click at [52, 266] on div "17" at bounding box center [50, 267] width 17 height 17
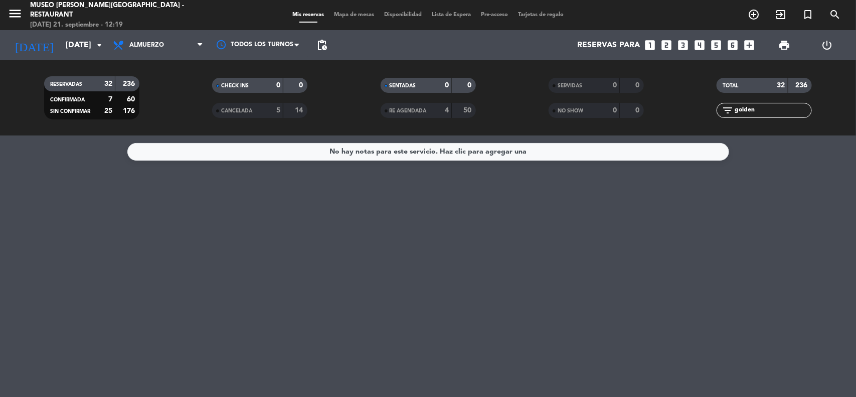
type input "[DATE]"
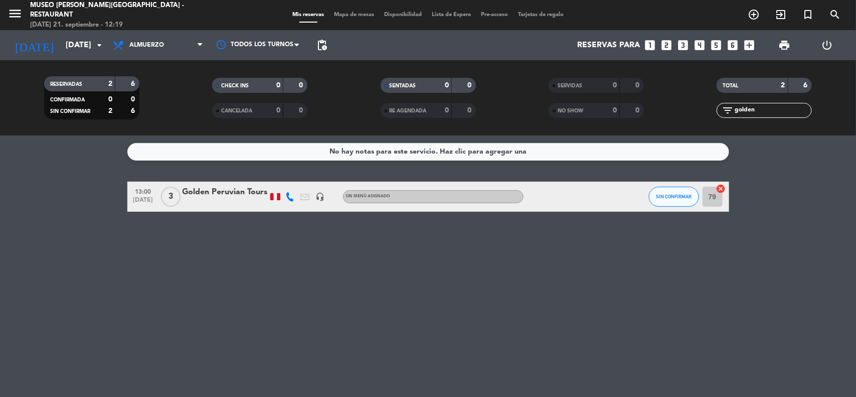
click at [229, 190] on div "Golden Peruvian Tours" at bounding box center [225, 192] width 85 height 13
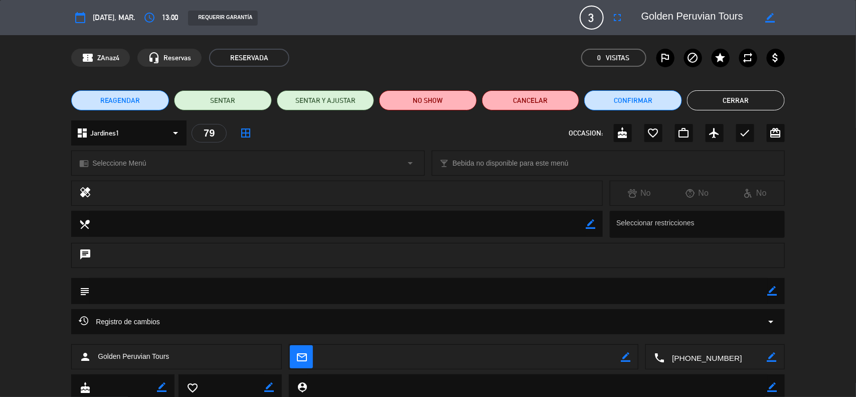
click at [771, 289] on icon "border_color" at bounding box center [773, 291] width 10 height 10
click at [760, 291] on textarea at bounding box center [429, 291] width 678 height 26
paste textarea "[PERSON_NAME] X 02 + 01 GUIA"
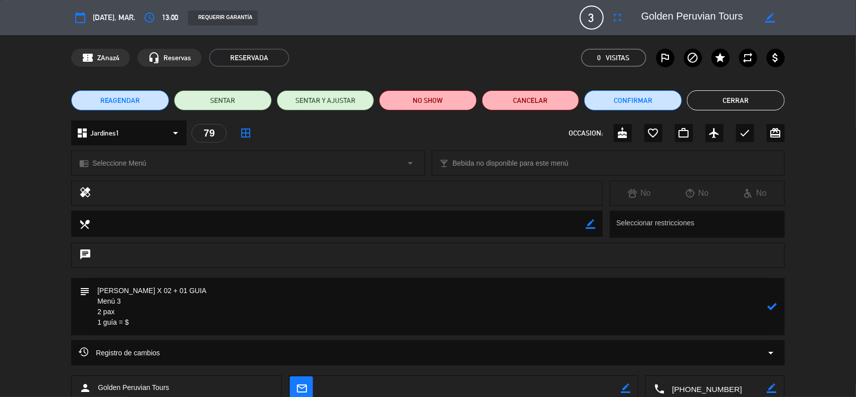
click at [121, 316] on textarea at bounding box center [429, 306] width 678 height 57
click at [146, 166] on span "Seleccione Menú" at bounding box center [119, 163] width 54 height 12
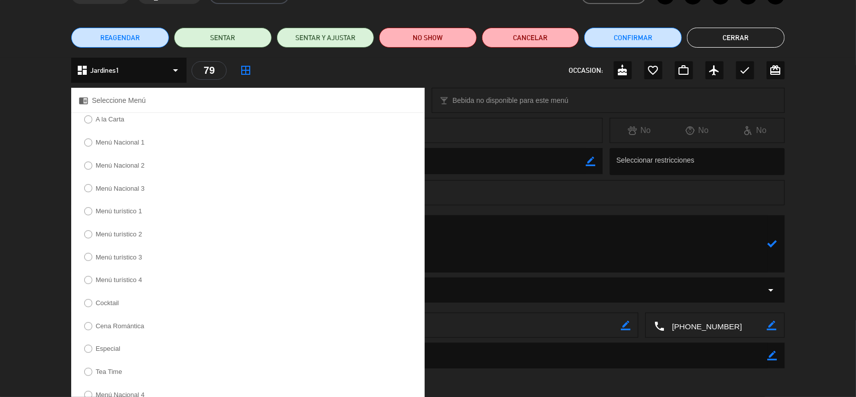
click at [120, 260] on label "Menú turístico 3" at bounding box center [119, 257] width 47 height 7
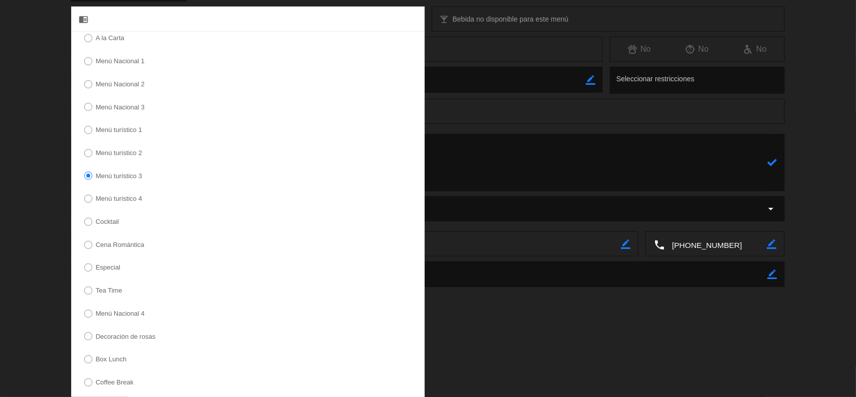
scroll to position [239, 0]
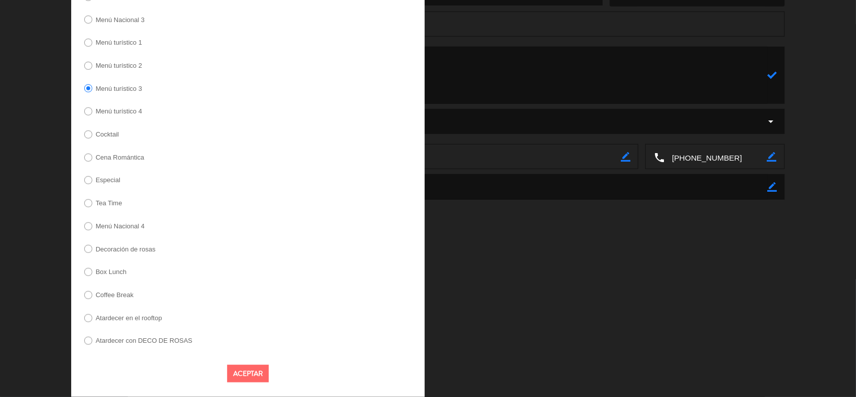
click at [251, 373] on button "Aceptar" at bounding box center [248, 374] width 42 height 18
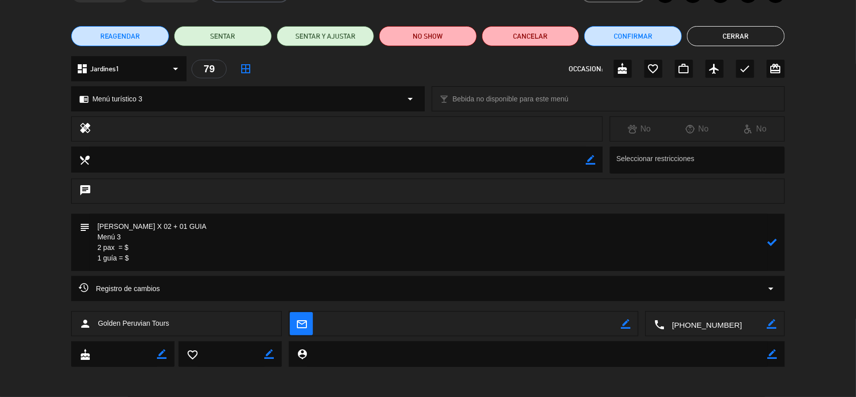
scroll to position [64, 0]
click at [136, 246] on textarea at bounding box center [429, 242] width 678 height 57
click at [141, 256] on textarea at bounding box center [429, 242] width 678 height 57
click at [770, 239] on icon at bounding box center [773, 243] width 10 height 10
click at [777, 242] on div "subject border_color" at bounding box center [428, 242] width 714 height 57
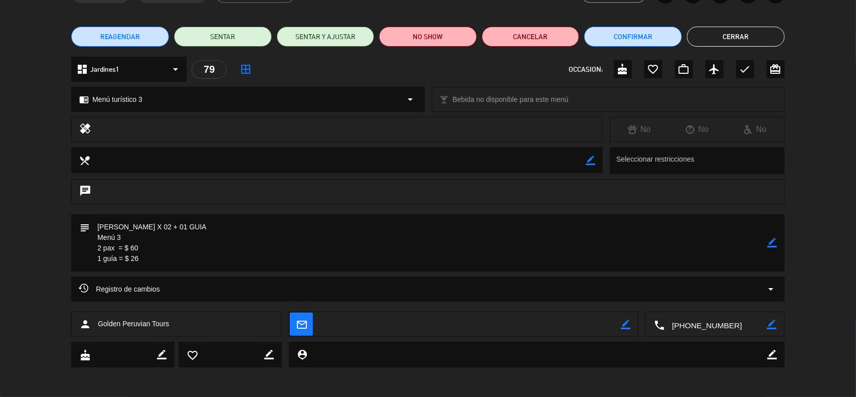
click at [776, 241] on icon "border_color" at bounding box center [773, 243] width 10 height 10
click at [96, 229] on textarea at bounding box center [429, 242] width 678 height 57
click at [212, 225] on textarea at bounding box center [429, 242] width 678 height 57
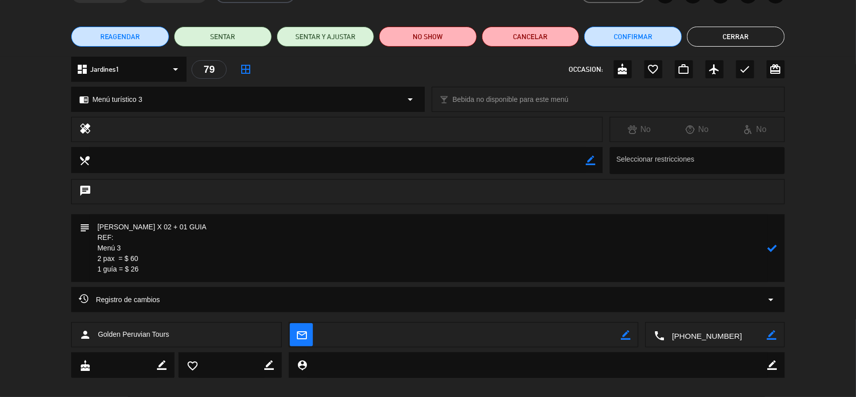
paste textarea "[PERSON_NAME] X 02"
click at [771, 246] on icon at bounding box center [773, 248] width 10 height 10
click at [163, 274] on textarea at bounding box center [429, 248] width 678 height 68
click at [159, 264] on textarea at bounding box center [429, 248] width 678 height 68
click at [774, 251] on icon "border_color" at bounding box center [773, 248] width 10 height 10
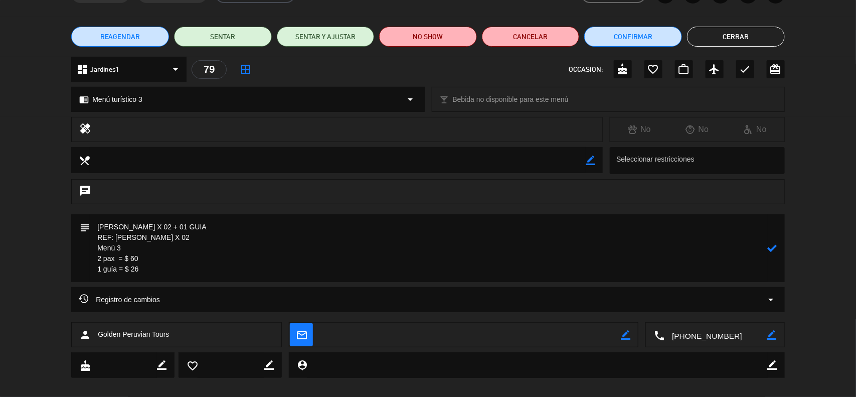
click at [163, 272] on textarea at bounding box center [429, 248] width 678 height 68
type textarea "[PERSON_NAME] X 02 + 01 GUIA REF: [PERSON_NAME] X 02 Menú 3 2 pax = $ 60 1 guía…"
click at [771, 246] on icon at bounding box center [773, 248] width 10 height 10
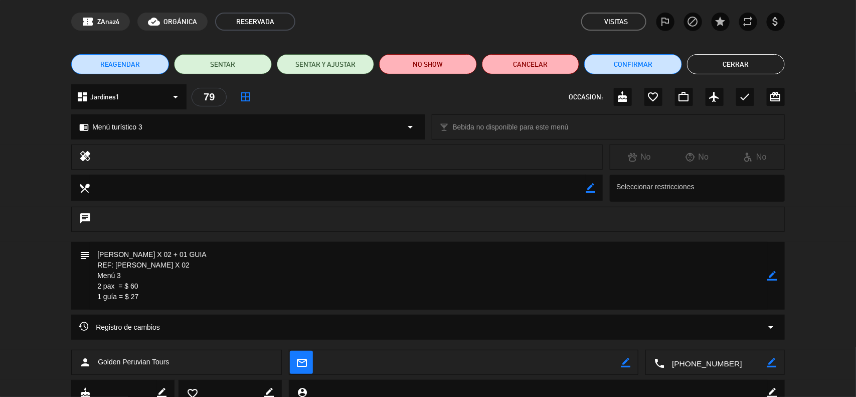
scroll to position [0, 0]
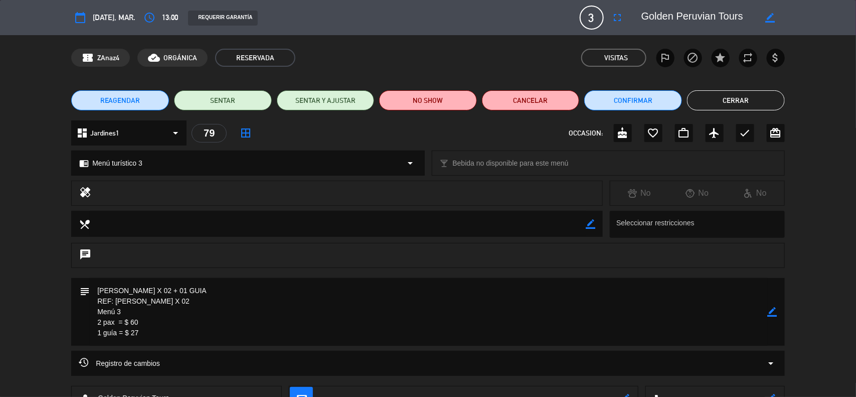
click at [771, 313] on icon "border_color" at bounding box center [773, 312] width 10 height 10
click at [768, 312] on icon at bounding box center [773, 312] width 10 height 10
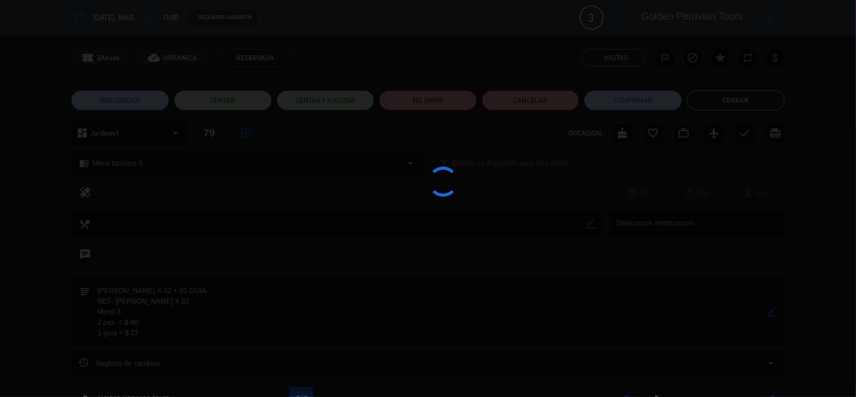
click at [769, 312] on div at bounding box center [428, 198] width 856 height 397
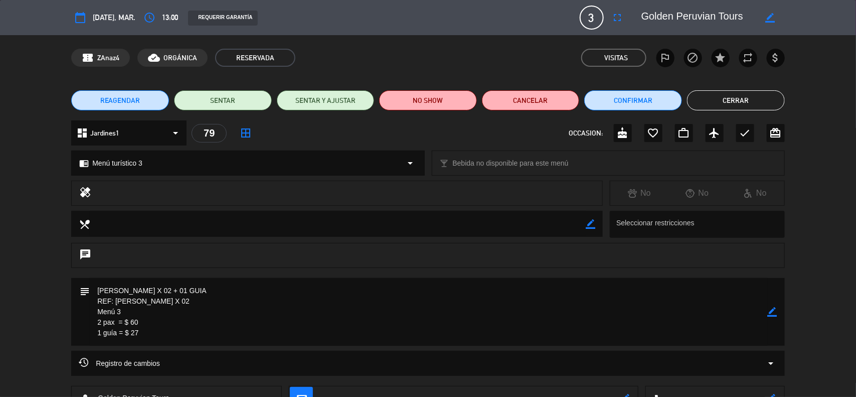
click at [821, 236] on div "local_dining border_color Seleccionar restricciones" at bounding box center [428, 227] width 856 height 32
click at [771, 314] on icon "border_color" at bounding box center [773, 312] width 10 height 10
click at [771, 314] on icon at bounding box center [773, 312] width 10 height 10
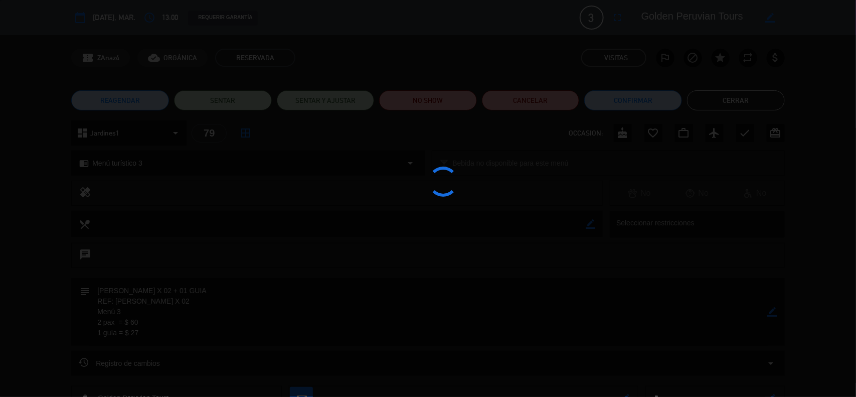
click at [771, 314] on div at bounding box center [428, 198] width 856 height 397
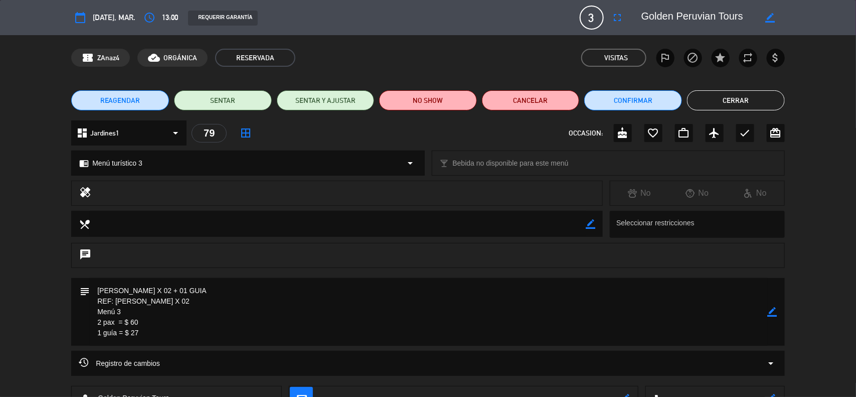
click at [770, 309] on icon "border_color" at bounding box center [773, 312] width 10 height 10
click at [771, 309] on icon at bounding box center [773, 312] width 10 height 10
click at [0, 0] on div at bounding box center [0, 0] width 0 height 0
click at [740, 104] on button "Cerrar" at bounding box center [736, 100] width 98 height 20
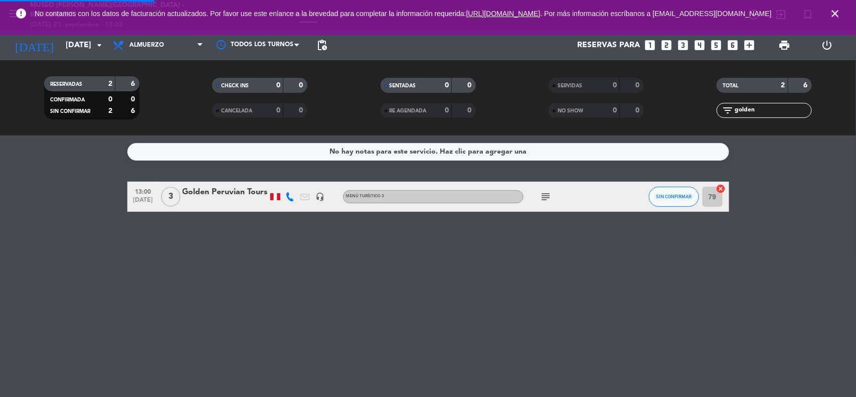
click at [792, 159] on service-notes "No hay notas para este servicio. Haz clic para agregar una" at bounding box center [428, 152] width 856 height 18
click at [830, 13] on icon "close" at bounding box center [835, 14] width 12 height 12
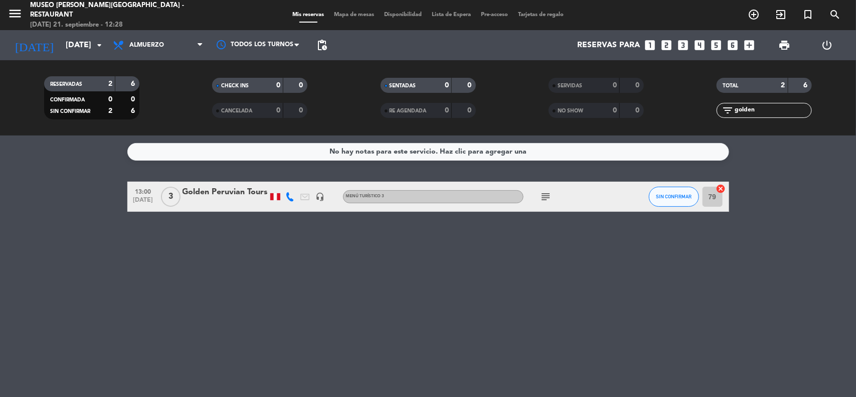
drag, startPoint x: 762, startPoint y: 108, endPoint x: 682, endPoint y: 101, distance: 80.5
click at [701, 108] on div "filter_list golden" at bounding box center [765, 110] width 168 height 15
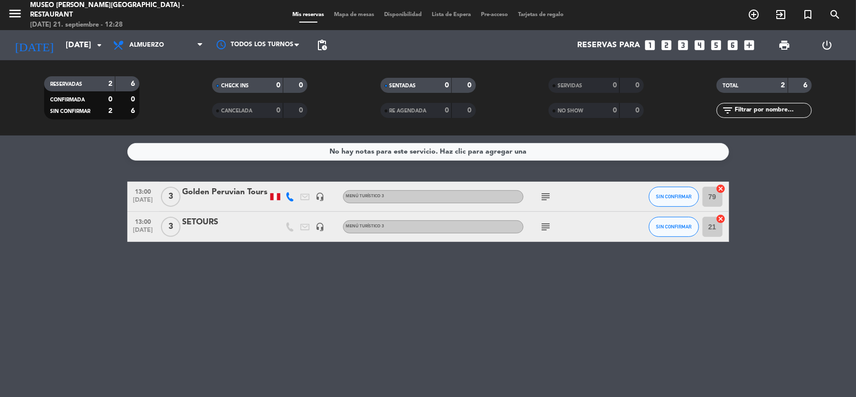
click at [799, 196] on bookings-row "13:00 [DATE] 3 Golden Peruvian Tours headset_mic Menú turístico 3 subject SIN C…" at bounding box center [428, 212] width 856 height 60
click at [71, 38] on input "[DATE]" at bounding box center [114, 46] width 106 height 20
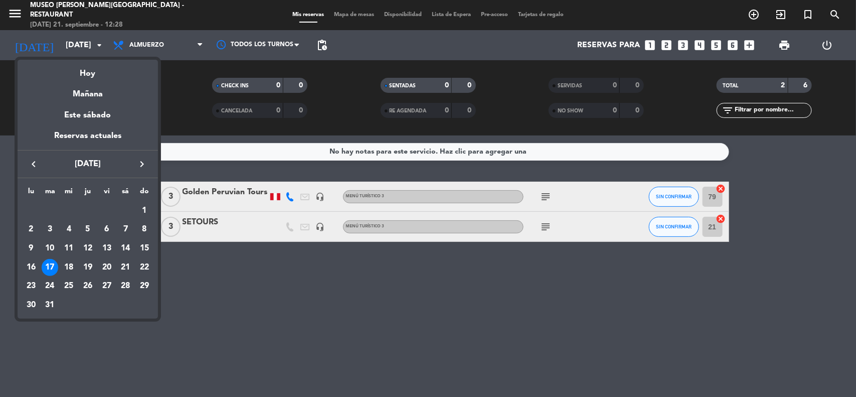
click at [140, 162] on icon "keyboard_arrow_right" at bounding box center [142, 164] width 12 height 12
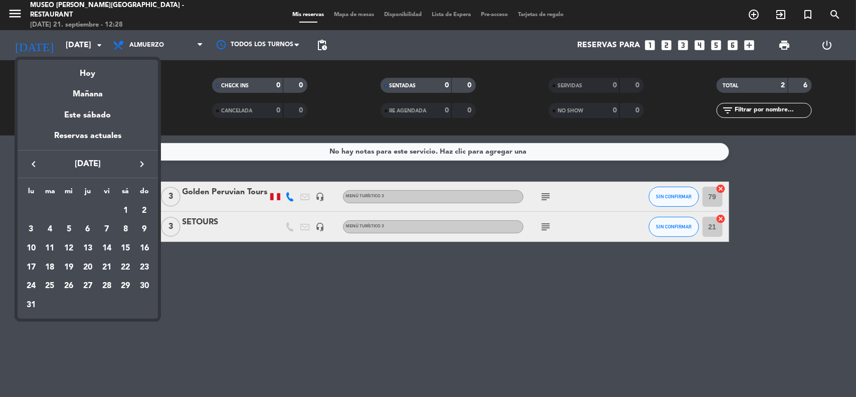
click at [140, 162] on icon "keyboard_arrow_right" at bounding box center [142, 164] width 12 height 12
click at [139, 163] on icon "keyboard_arrow_right" at bounding box center [142, 164] width 12 height 12
click at [29, 165] on icon "keyboard_arrow_left" at bounding box center [34, 164] width 12 height 12
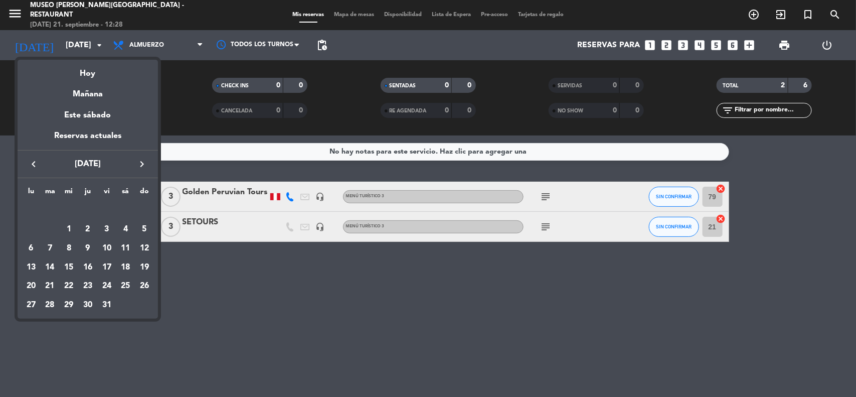
click at [29, 165] on icon "keyboard_arrow_left" at bounding box center [34, 164] width 12 height 12
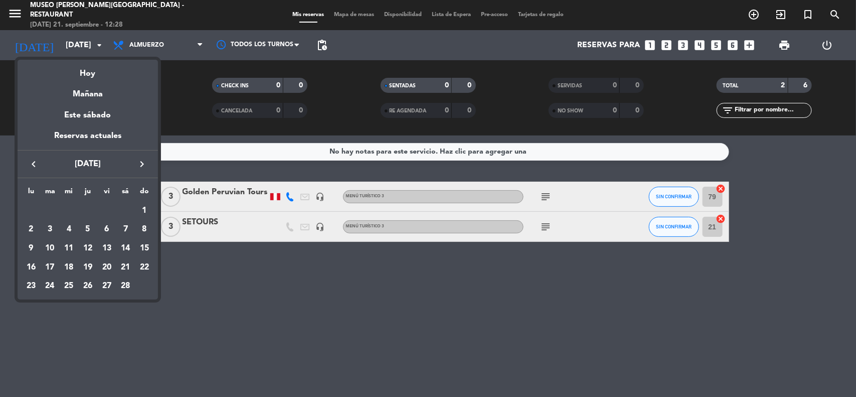
click at [29, 165] on icon "keyboard_arrow_left" at bounding box center [34, 164] width 12 height 12
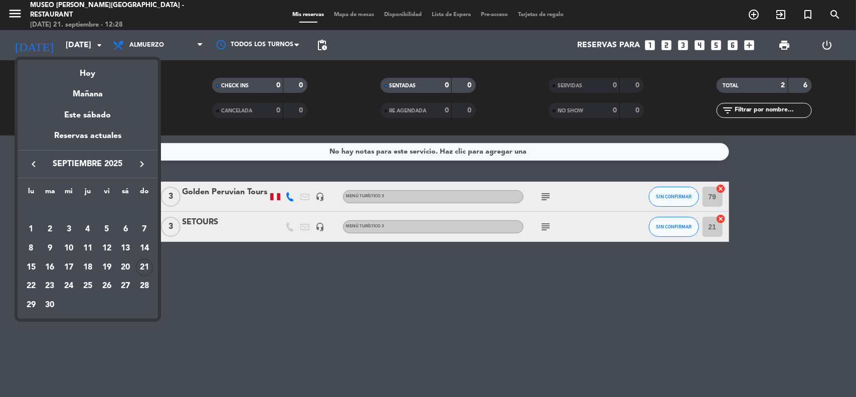
click at [138, 163] on icon "keyboard_arrow_right" at bounding box center [142, 164] width 12 height 12
click at [148, 232] on div "5" at bounding box center [144, 229] width 17 height 17
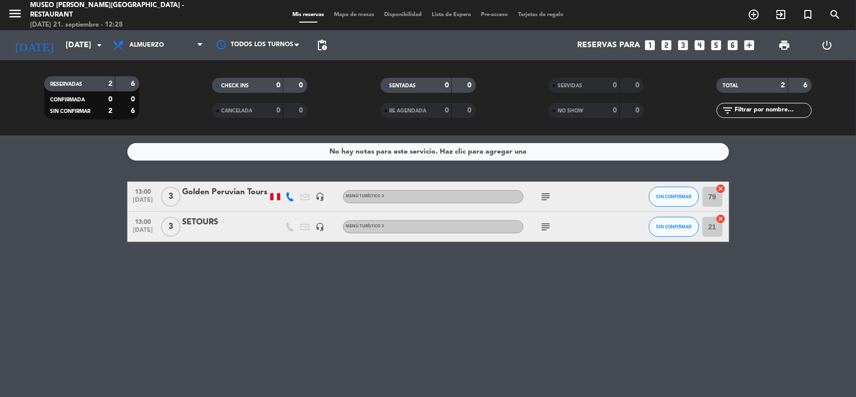
type input "[DATE]"
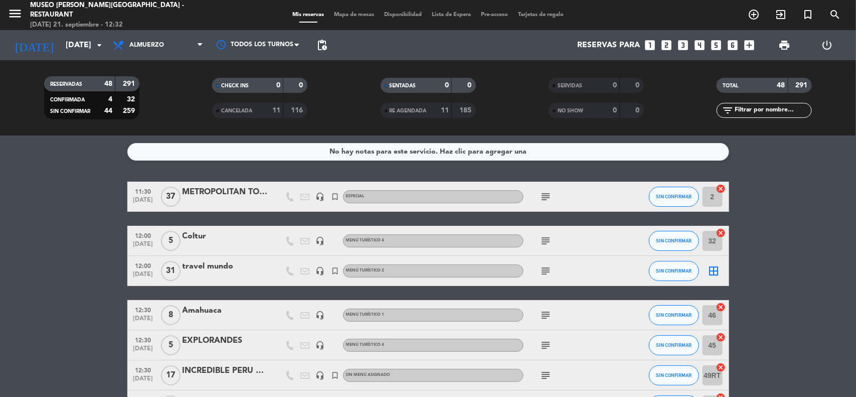
click at [775, 109] on input "text" at bounding box center [773, 110] width 78 height 11
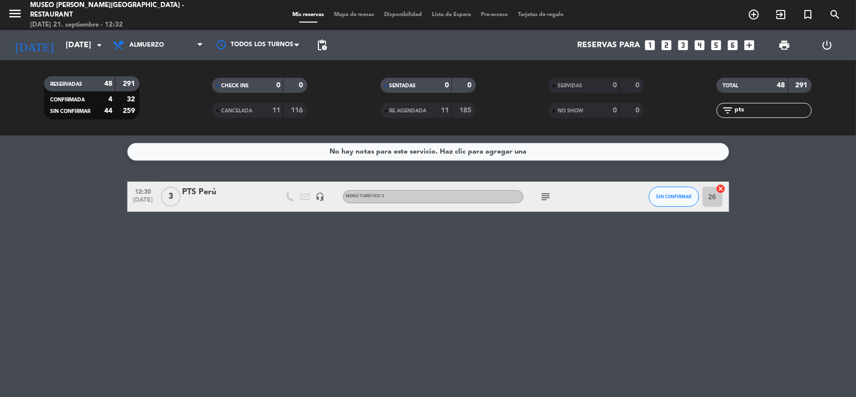
type input "pts"
click at [211, 197] on div "PTS Perú" at bounding box center [225, 192] width 85 height 13
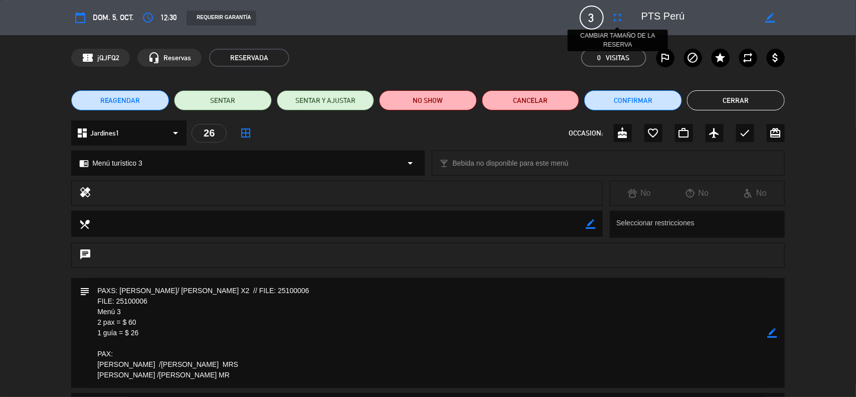
click at [615, 16] on icon "fullscreen" at bounding box center [618, 18] width 12 height 12
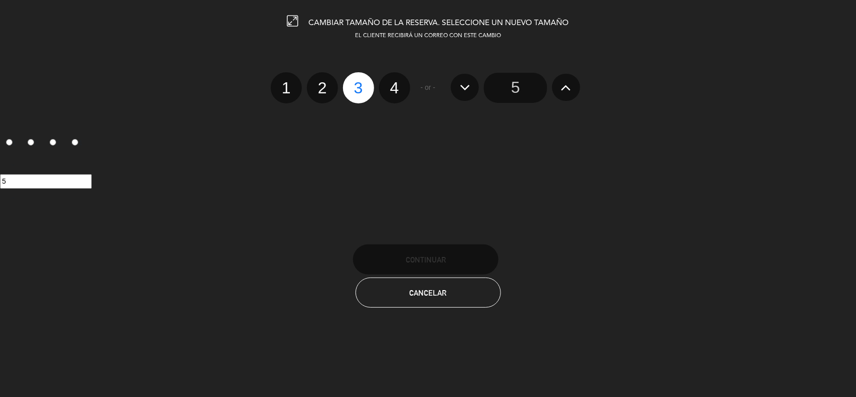
click at [564, 92] on icon at bounding box center [566, 87] width 11 height 16
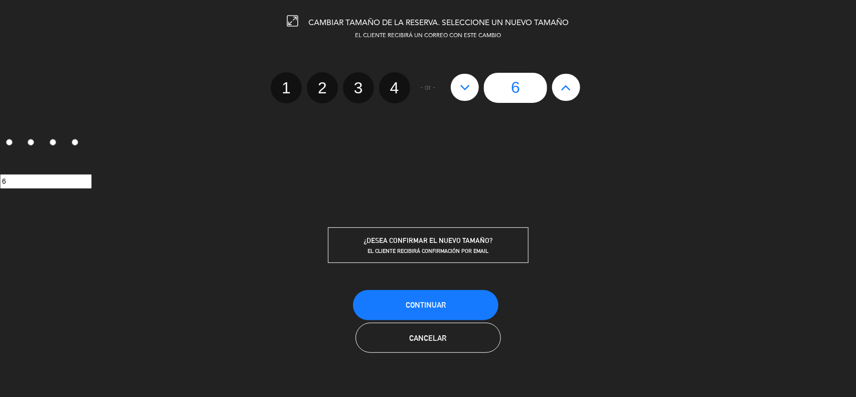
click at [565, 91] on icon at bounding box center [566, 87] width 11 height 16
type input "7"
click at [428, 304] on span "Continuar" at bounding box center [426, 304] width 40 height 9
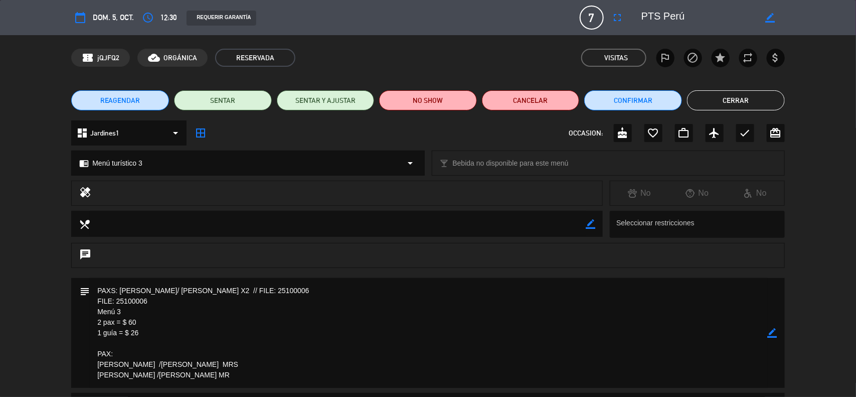
click at [769, 329] on icon "border_color" at bounding box center [773, 333] width 10 height 10
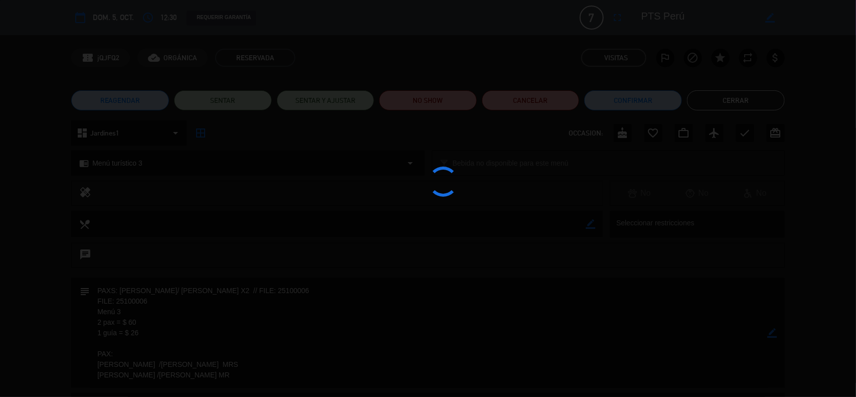
click at [769, 329] on div at bounding box center [428, 198] width 856 height 397
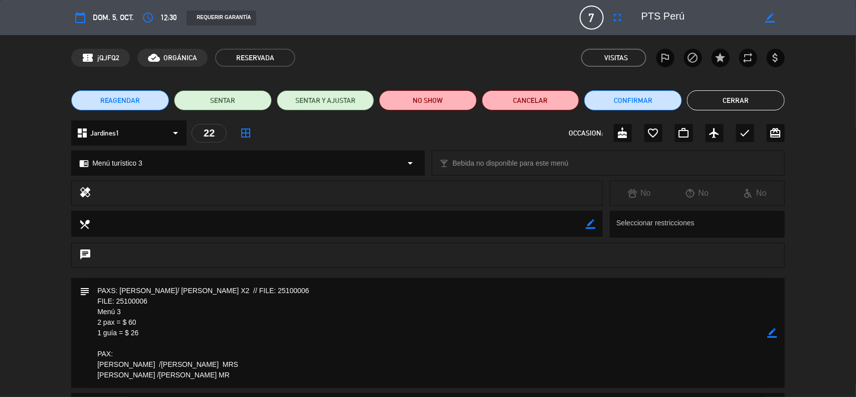
click at [773, 330] on icon "border_color" at bounding box center [773, 333] width 10 height 10
click at [101, 321] on textarea at bounding box center [429, 333] width 678 height 110
drag, startPoint x: 231, startPoint y: 316, endPoint x: 212, endPoint y: 325, distance: 20.9
click at [231, 316] on textarea at bounding box center [429, 333] width 678 height 110
click at [151, 321] on textarea at bounding box center [429, 333] width 678 height 110
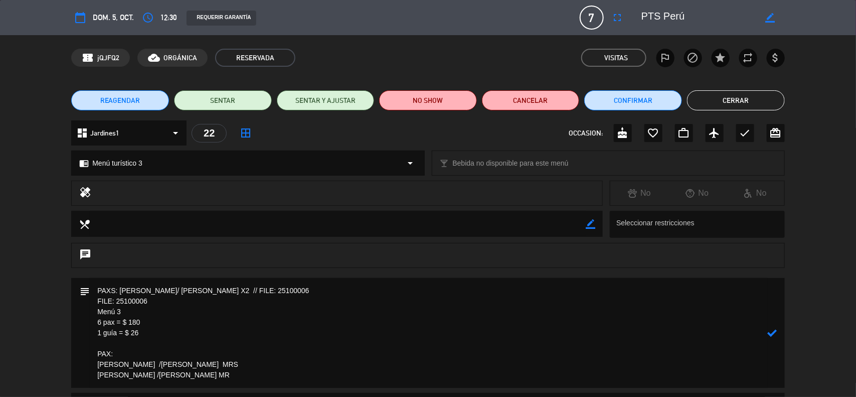
type textarea "PAXS: [PERSON_NAME]/ [PERSON_NAME] X2 // FILE: 25100006 FILE: 25100006 Menú 3 6…"
click at [411, 323] on textarea at bounding box center [429, 333] width 678 height 110
click at [772, 329] on icon at bounding box center [773, 333] width 10 height 10
click at [778, 334] on div "subject border_color" at bounding box center [428, 333] width 714 height 110
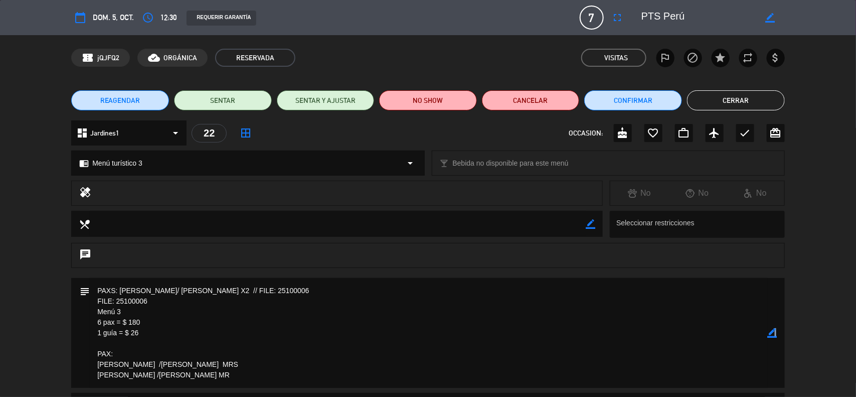
click at [774, 334] on icon "border_color" at bounding box center [773, 333] width 10 height 10
click at [774, 334] on icon at bounding box center [773, 333] width 10 height 10
click at [773, 334] on icon "border_color" at bounding box center [773, 333] width 10 height 10
click at [772, 334] on icon "border_color" at bounding box center [773, 333] width 10 height 10
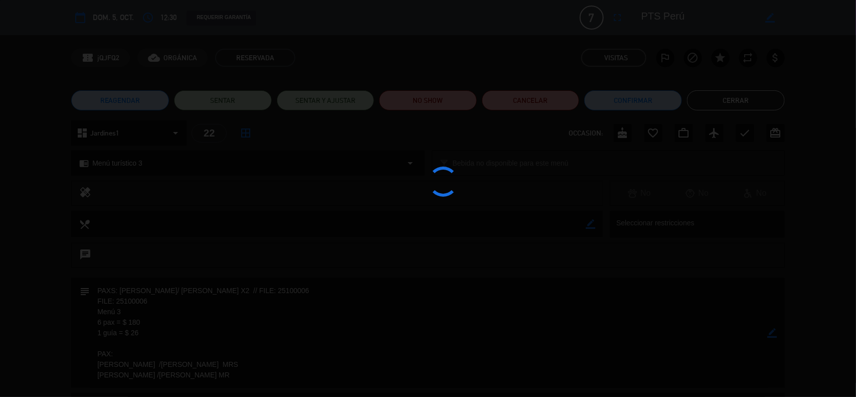
click at [772, 334] on div at bounding box center [428, 198] width 856 height 397
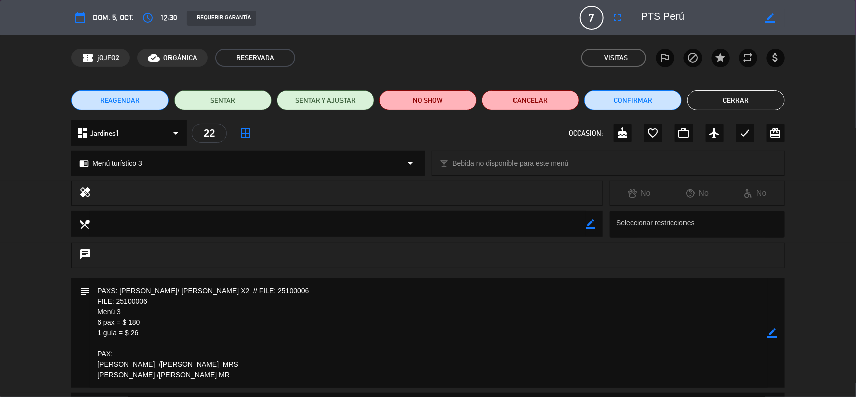
click at [696, 98] on button "Cerrar" at bounding box center [736, 100] width 98 height 20
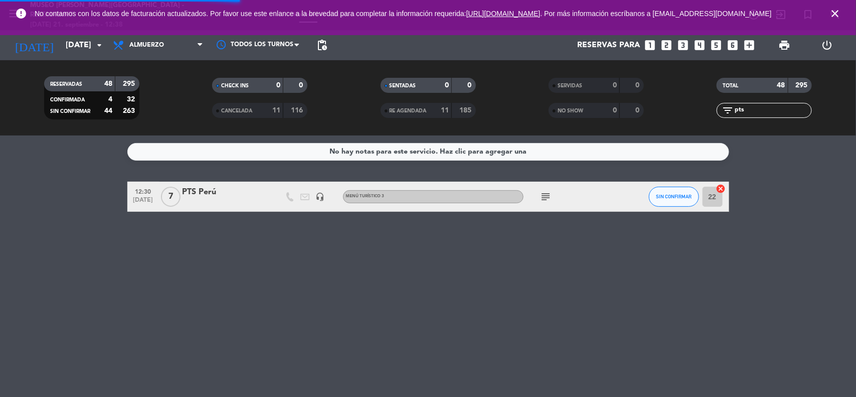
click at [836, 16] on icon "close" at bounding box center [835, 14] width 12 height 12
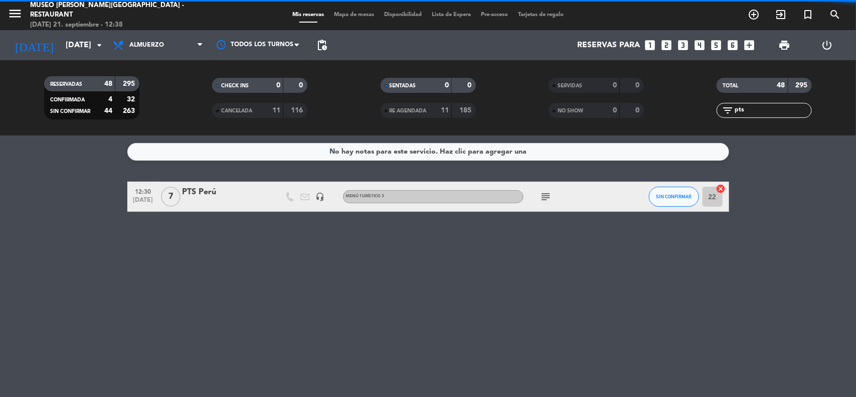
drag, startPoint x: 718, startPoint y: 113, endPoint x: 685, endPoint y: 113, distance: 33.1
click at [685, 113] on div "filter_list pts" at bounding box center [765, 110] width 168 height 15
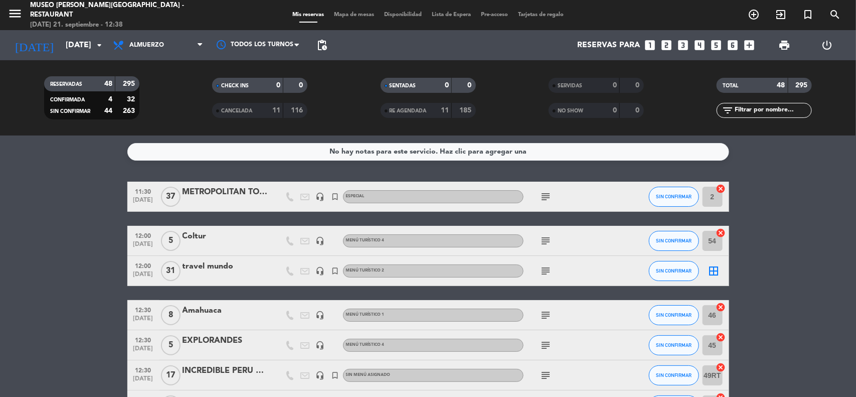
click at [86, 46] on input "[DATE]" at bounding box center [114, 46] width 106 height 20
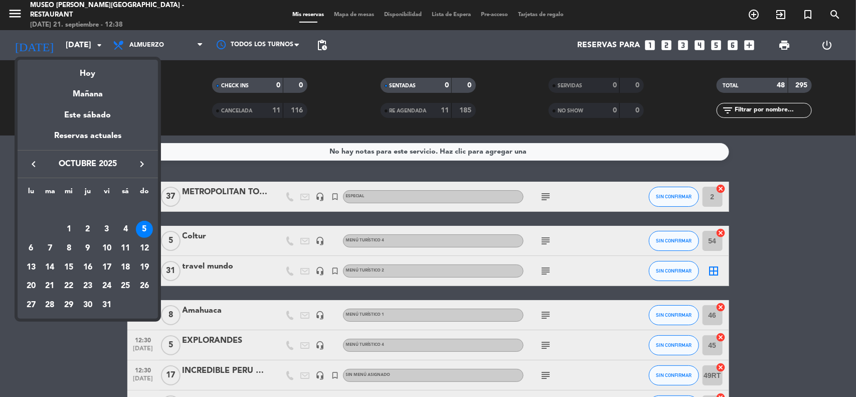
click at [36, 166] on icon "keyboard_arrow_left" at bounding box center [34, 164] width 12 height 12
click at [34, 165] on icon "keyboard_arrow_left" at bounding box center [34, 164] width 12 height 12
click at [51, 284] on div "26" at bounding box center [50, 285] width 17 height 17
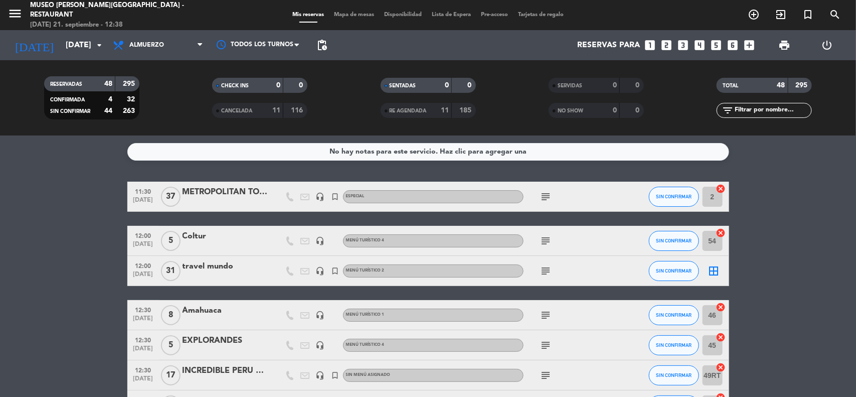
type input "[DATE]"
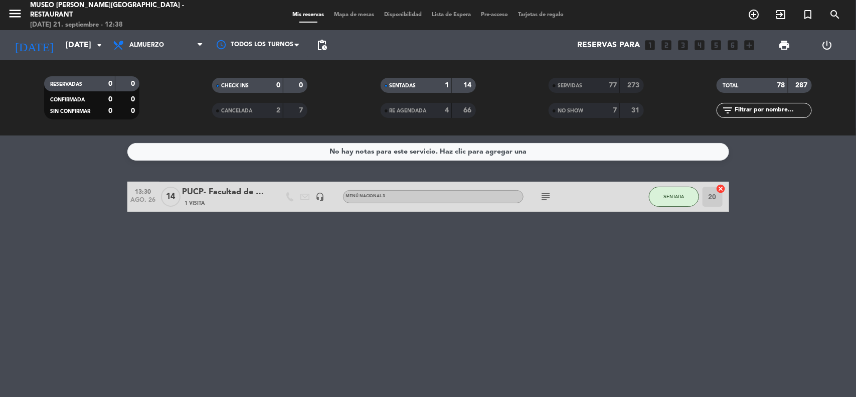
click at [582, 85] on span "SERVIDAS" at bounding box center [570, 85] width 25 height 5
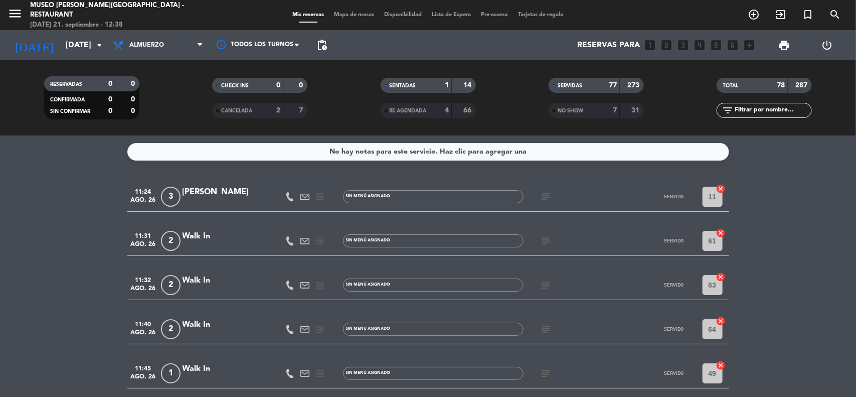
click at [749, 110] on input "text" at bounding box center [773, 110] width 78 height 11
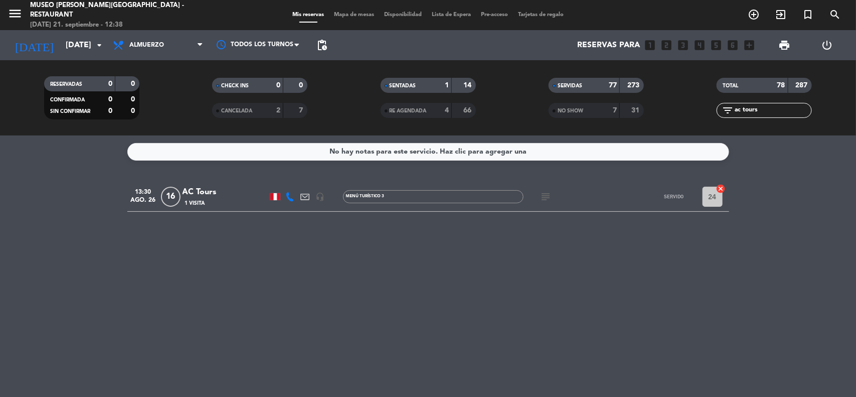
type input "ac tours"
click at [548, 197] on icon "subject" at bounding box center [546, 197] width 12 height 12
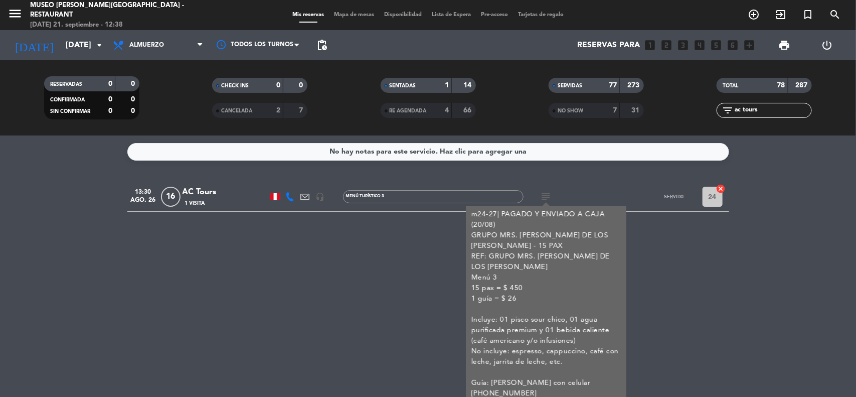
click at [706, 273] on div "No hay notas para este servicio. Haz clic para agregar una 13:30 [DATE] Tours 1…" at bounding box center [428, 265] width 856 height 261
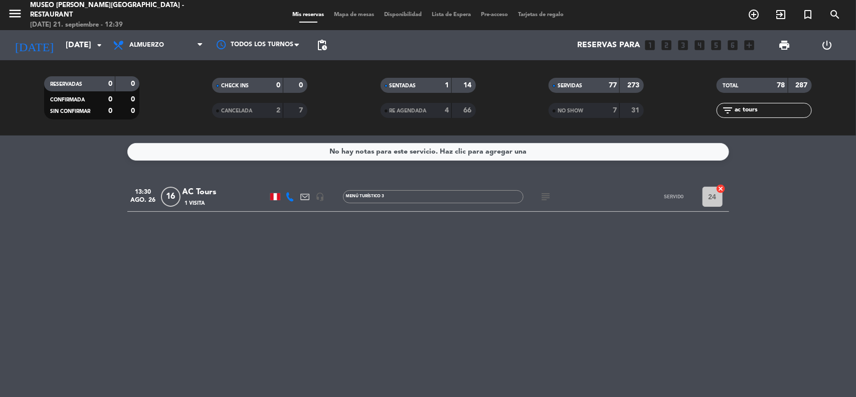
drag, startPoint x: 770, startPoint y: 108, endPoint x: 713, endPoint y: 106, distance: 56.7
click at [713, 106] on div "filter_list ac tours" at bounding box center [765, 110] width 168 height 15
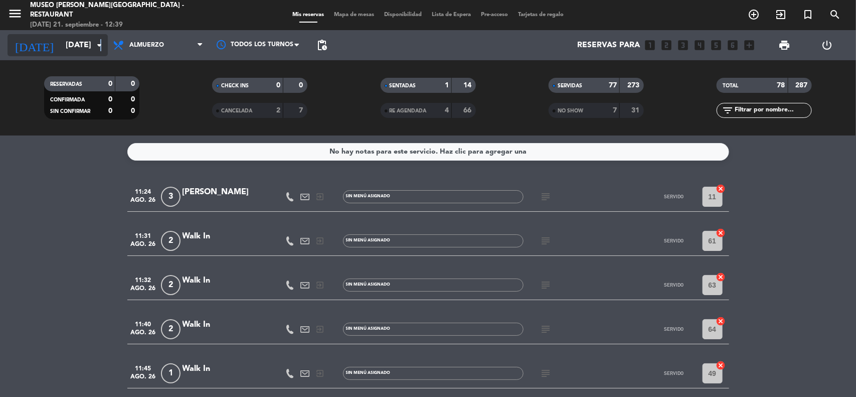
click at [100, 42] on icon "arrow_drop_down" at bounding box center [99, 45] width 12 height 12
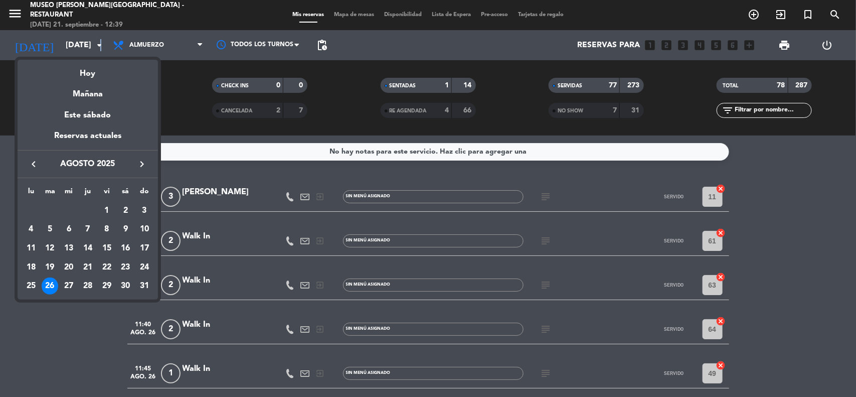
click at [143, 164] on icon "keyboard_arrow_right" at bounding box center [142, 164] width 12 height 12
click at [55, 287] on div "23" at bounding box center [50, 285] width 17 height 17
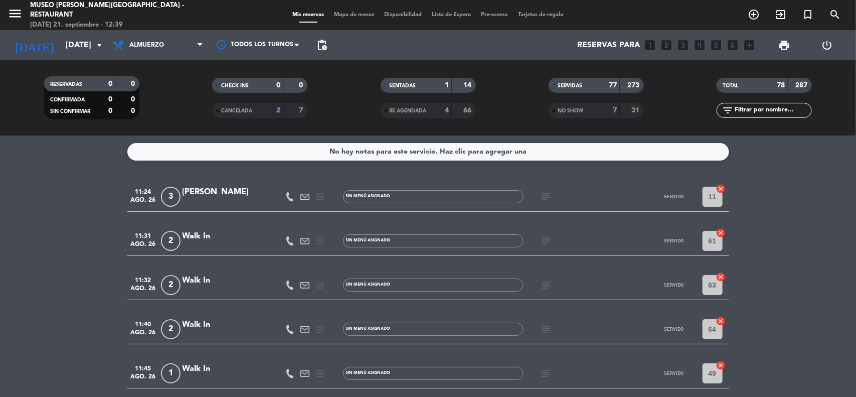
type input "[DATE]"
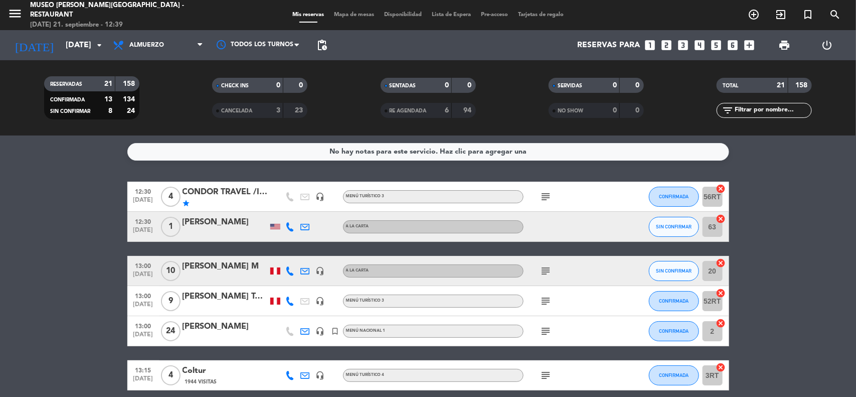
click at [769, 109] on input "text" at bounding box center [773, 110] width 78 height 11
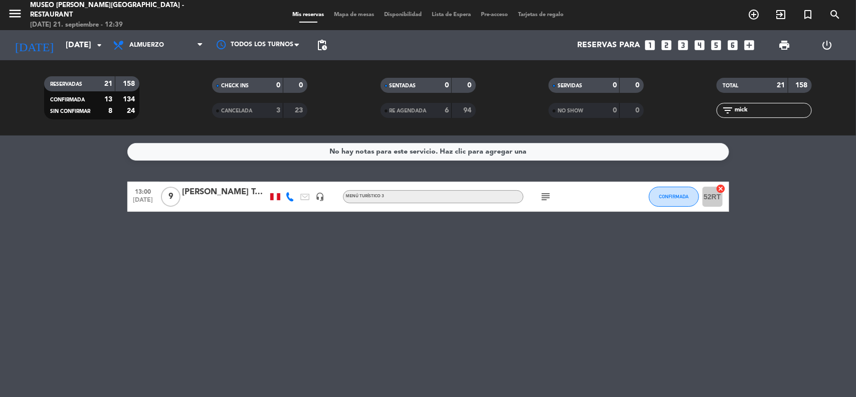
type input "mick"
click at [213, 192] on div "[PERSON_NAME] Tours" at bounding box center [225, 192] width 85 height 13
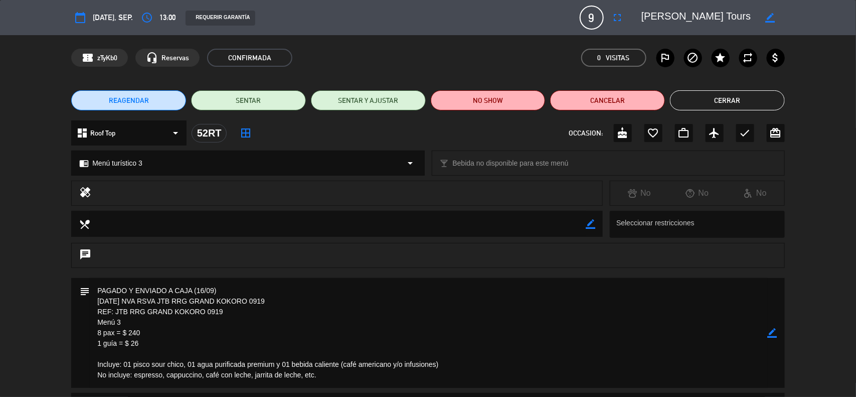
drag, startPoint x: 226, startPoint y: 311, endPoint x: 114, endPoint y: 312, distance: 111.8
click at [114, 312] on textarea at bounding box center [429, 333] width 678 height 110
click at [143, 326] on textarea at bounding box center [429, 333] width 678 height 110
click at [773, 339] on div "border_color" at bounding box center [773, 333] width 10 height 110
click at [773, 337] on icon "border_color" at bounding box center [773, 333] width 10 height 10
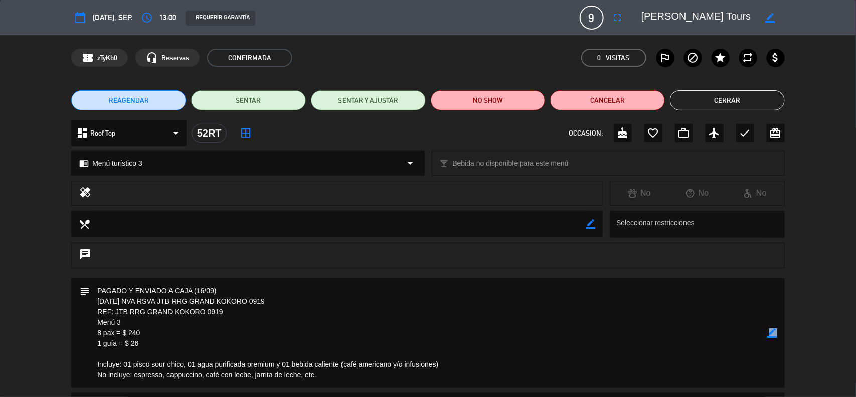
click at [773, 337] on icon "border_color" at bounding box center [773, 333] width 10 height 10
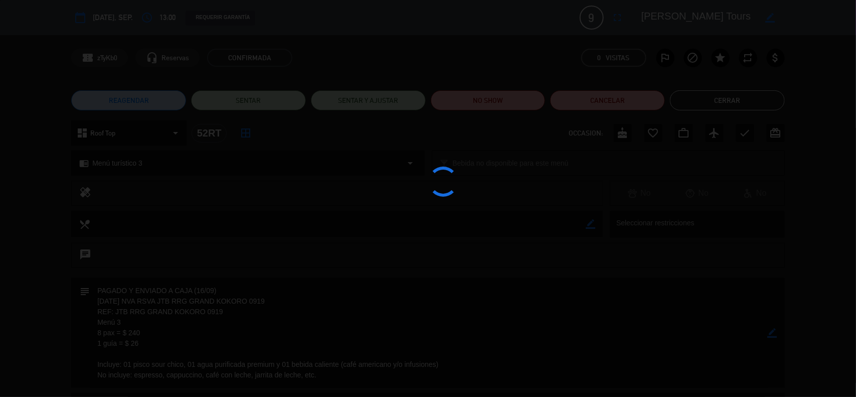
click at [772, 336] on div at bounding box center [428, 198] width 856 height 397
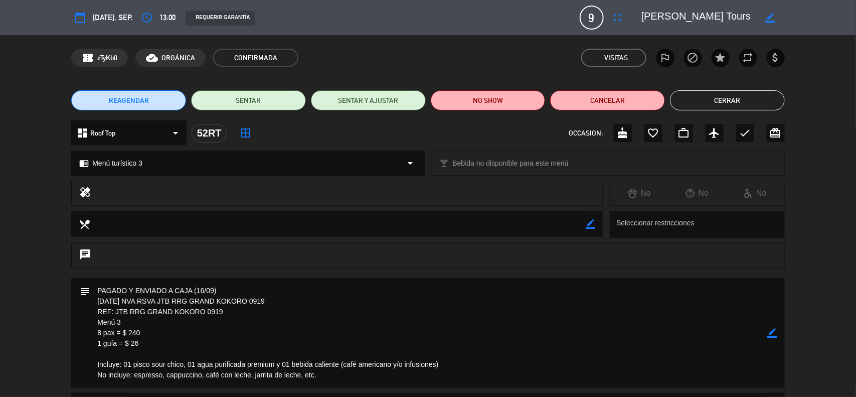
click at [729, 101] on button "Cerrar" at bounding box center [727, 100] width 115 height 20
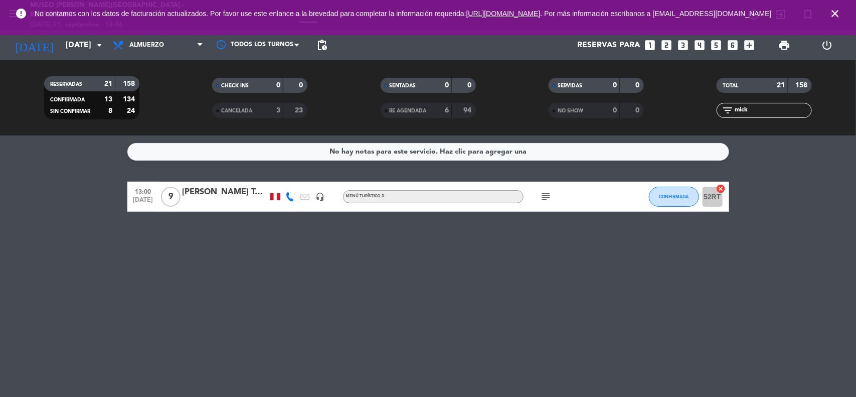
click at [835, 16] on icon "close" at bounding box center [835, 14] width 12 height 12
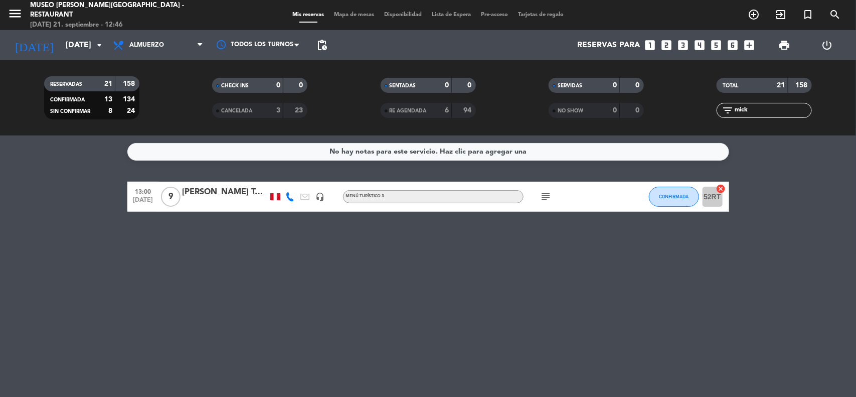
drag, startPoint x: 760, startPoint y: 109, endPoint x: 699, endPoint y: 109, distance: 61.2
click at [700, 109] on div "filter_list [PERSON_NAME]" at bounding box center [765, 110] width 168 height 15
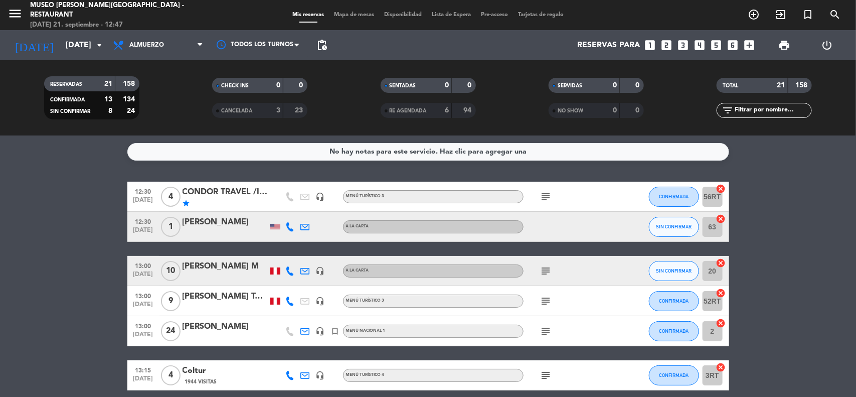
click at [83, 50] on input "[DATE]" at bounding box center [114, 46] width 106 height 20
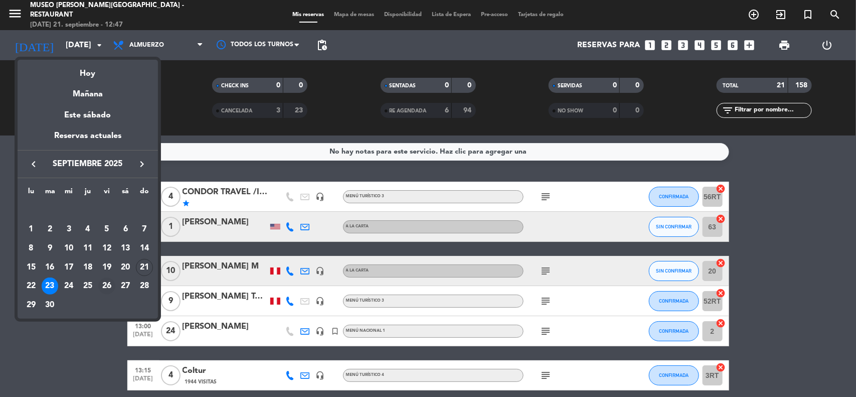
click at [108, 286] on div "26" at bounding box center [106, 285] width 17 height 17
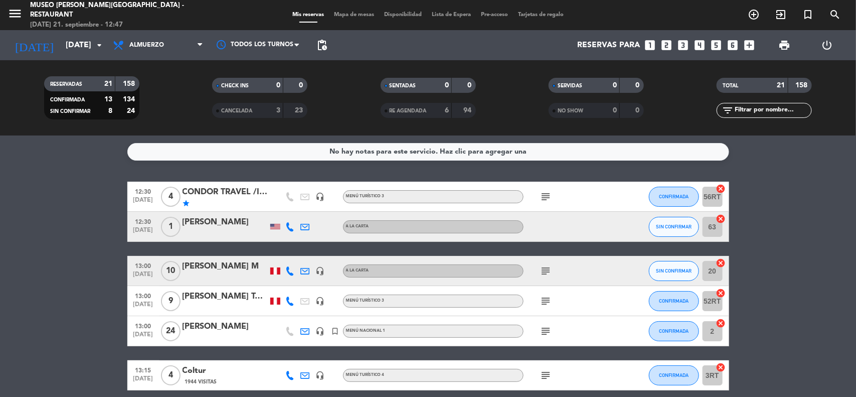
type input "[DATE]"
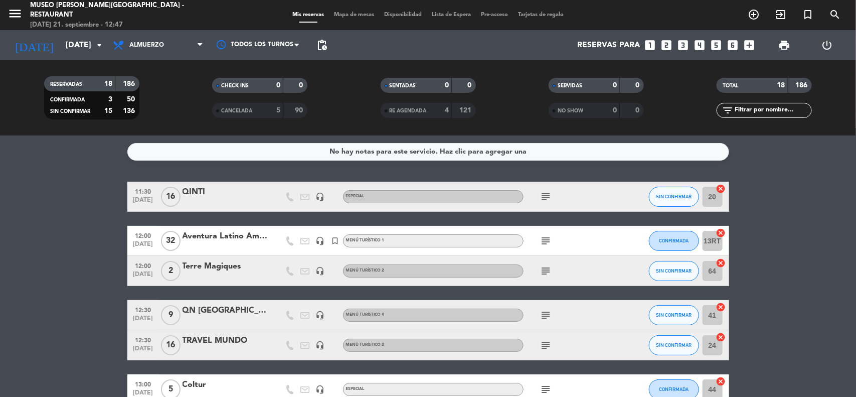
click at [154, 57] on div "Todos los servicios Brunch Almuerzo Cena Almuerzo Todos los servicios Brunch Al…" at bounding box center [158, 45] width 100 height 30
drag, startPoint x: 167, startPoint y: 46, endPoint x: 167, endPoint y: 53, distance: 7.5
click at [167, 46] on span "Almuerzo" at bounding box center [158, 45] width 100 height 22
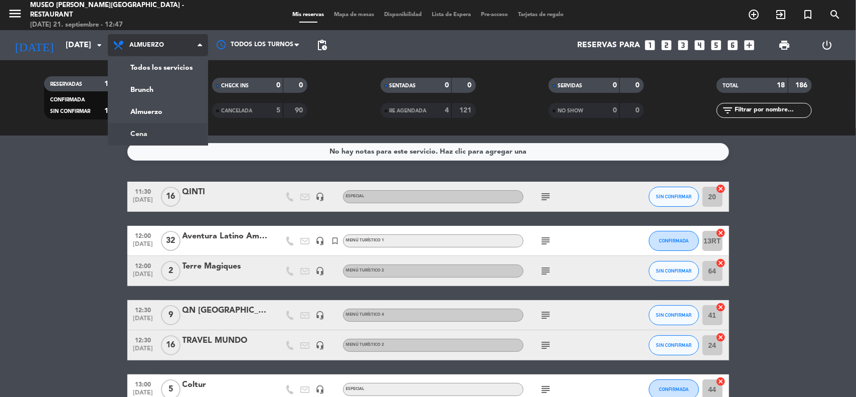
click at [156, 136] on ng-component "menu [GEOGRAPHIC_DATA][PERSON_NAME] - Restaurant [DATE] 21. septiembre - 12:47 …" at bounding box center [428, 198] width 856 height 397
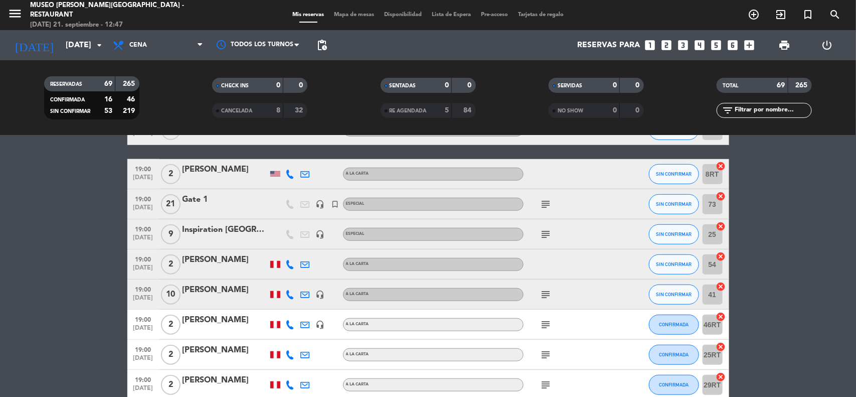
scroll to position [313, 0]
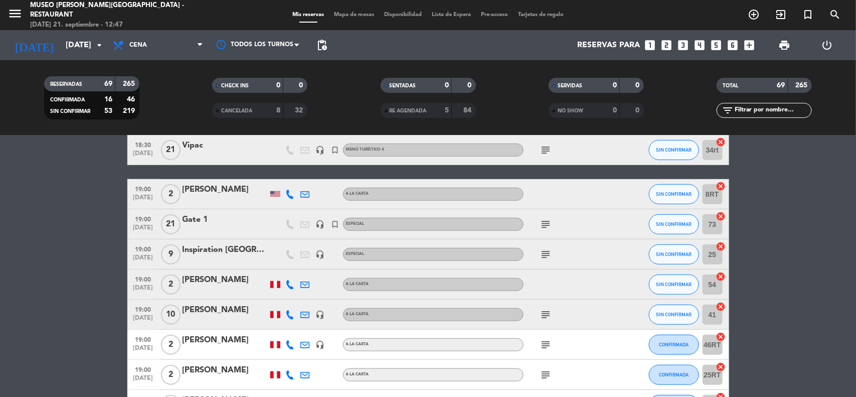
click at [768, 112] on input "text" at bounding box center [773, 110] width 78 height 11
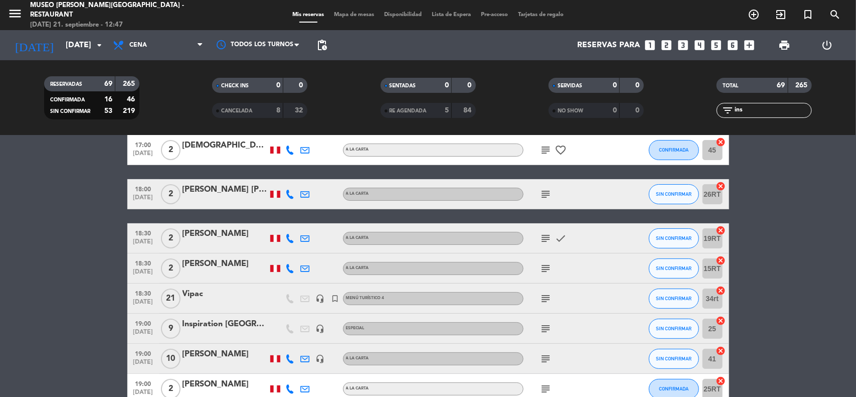
scroll to position [0, 0]
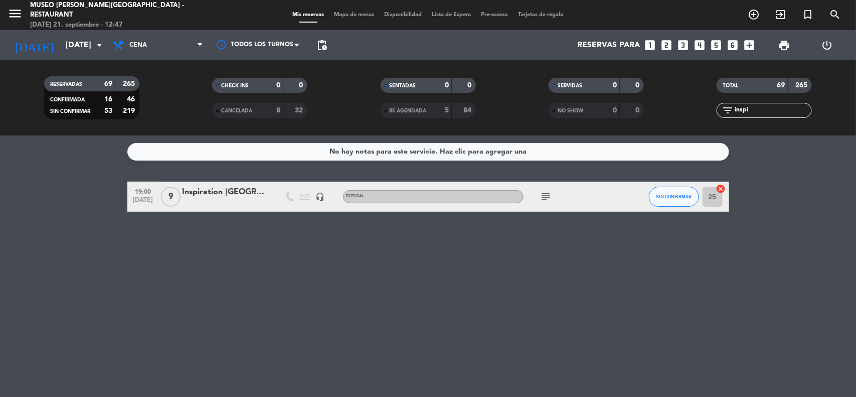
type input "inspi"
click at [236, 191] on div "Inspiration [GEOGRAPHIC_DATA]" at bounding box center [225, 192] width 85 height 13
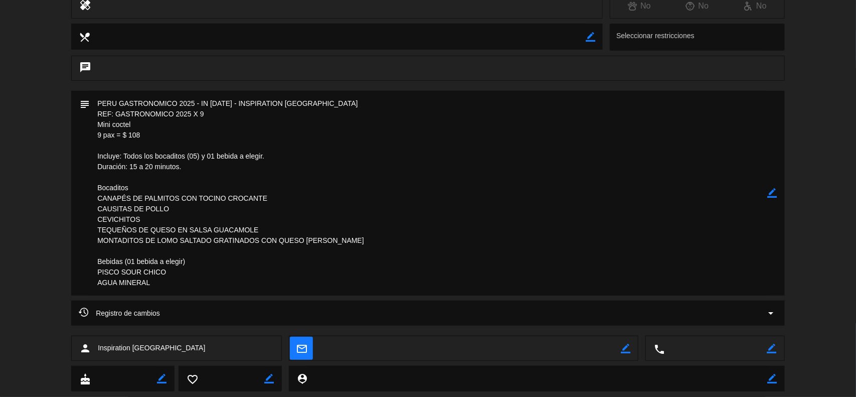
scroll to position [188, 0]
drag, startPoint x: 144, startPoint y: 134, endPoint x: 83, endPoint y: 111, distance: 65.6
click at [83, 111] on div "subject border_color" at bounding box center [428, 192] width 714 height 205
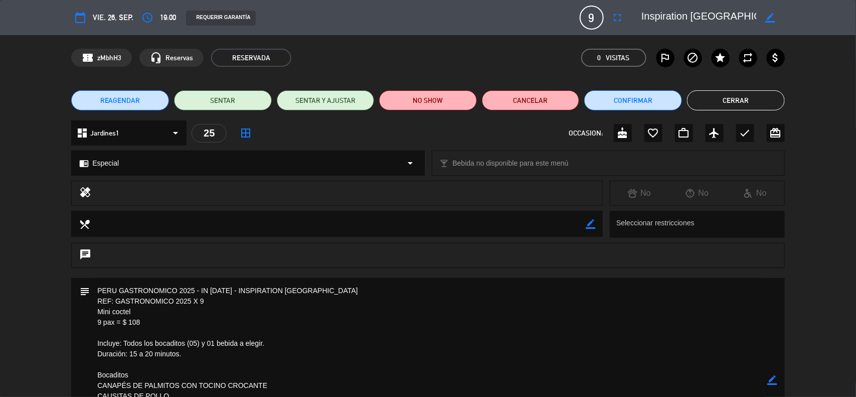
click at [774, 382] on icon "border_color" at bounding box center [773, 380] width 10 height 10
click at [96, 291] on textarea at bounding box center [429, 380] width 678 height 205
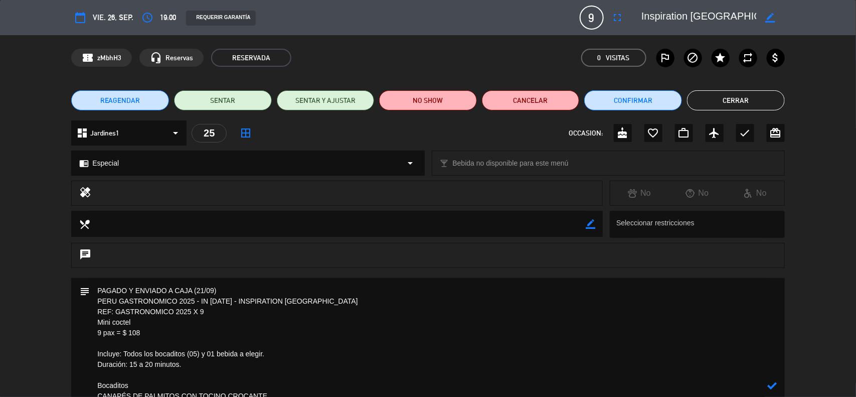
type textarea "PAGADO Y ENVIADO A CAJA (21/09) PERU GASTRONOMICO 2025 - IN [DATE] - INSPIRATIO…"
click at [774, 384] on icon at bounding box center [773, 386] width 10 height 10
click at [628, 99] on button "Confirmar" at bounding box center [633, 100] width 98 height 20
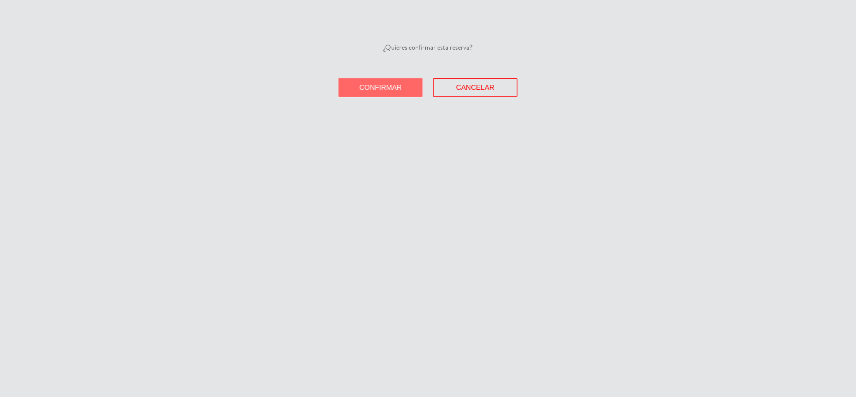
click at [387, 96] on button "Confirmar" at bounding box center [381, 87] width 84 height 19
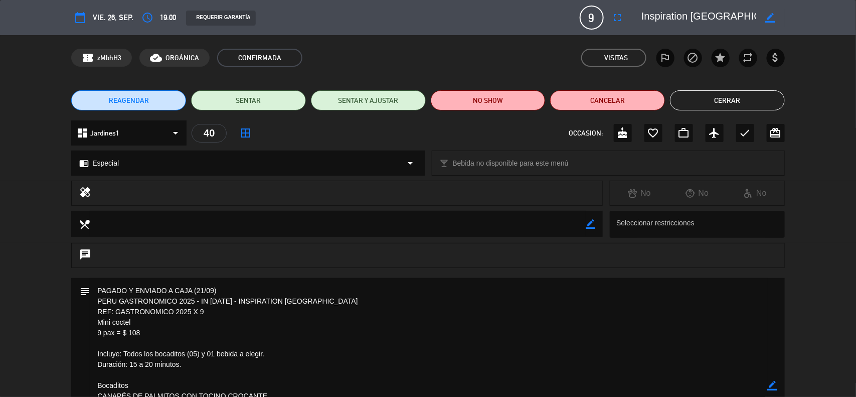
click at [768, 387] on icon "border_color" at bounding box center [773, 386] width 10 height 10
click at [768, 387] on icon at bounding box center [773, 386] width 10 height 10
click at [0, 0] on div at bounding box center [0, 0] width 0 height 0
click at [721, 101] on button "Cerrar" at bounding box center [727, 100] width 115 height 20
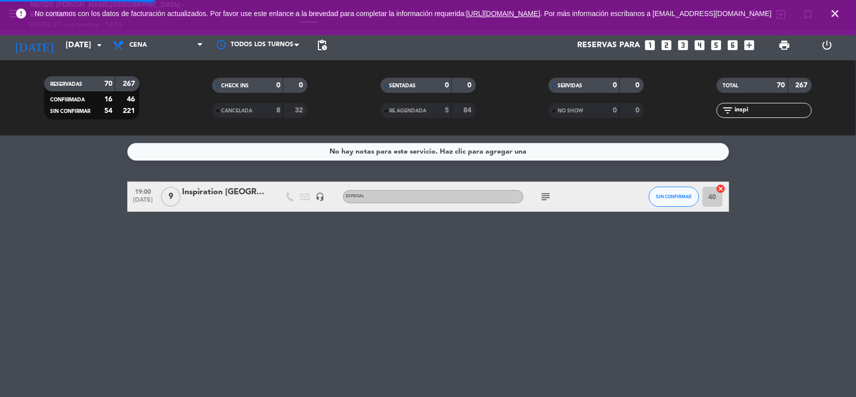
click at [818, 158] on service-notes "No hay notas para este servicio. Haz clic para agregar una" at bounding box center [428, 152] width 856 height 18
click at [834, 13] on icon "close" at bounding box center [835, 14] width 12 height 12
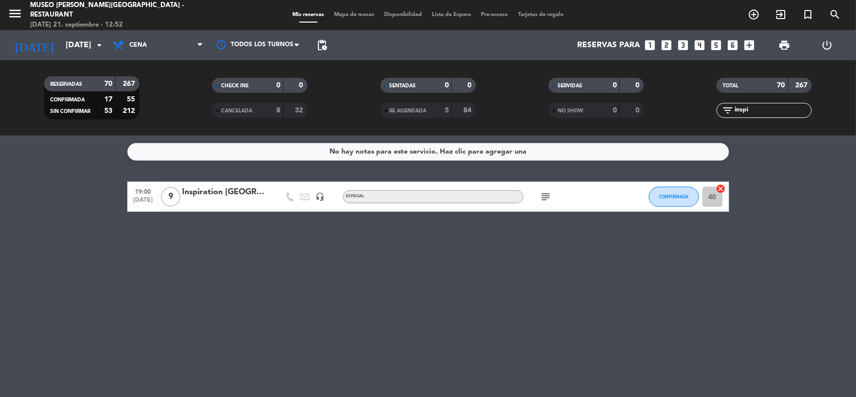
drag, startPoint x: 712, startPoint y: 110, endPoint x: 726, endPoint y: 94, distance: 21.7
click at [696, 111] on div "filter_list inspi" at bounding box center [765, 110] width 168 height 15
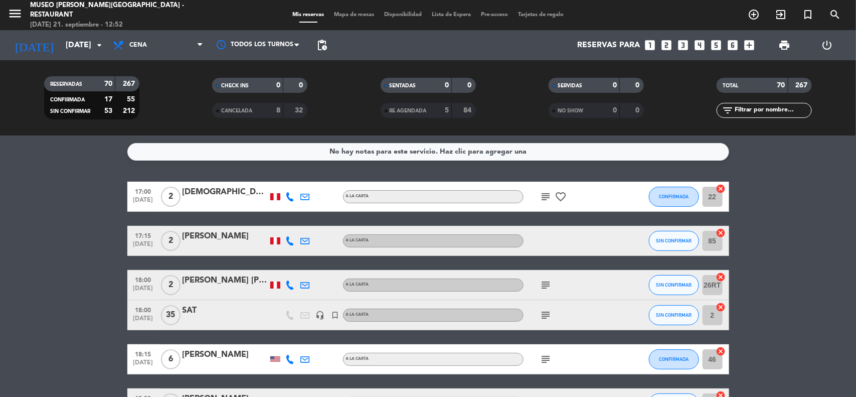
click at [73, 48] on input "[DATE]" at bounding box center [114, 46] width 106 height 20
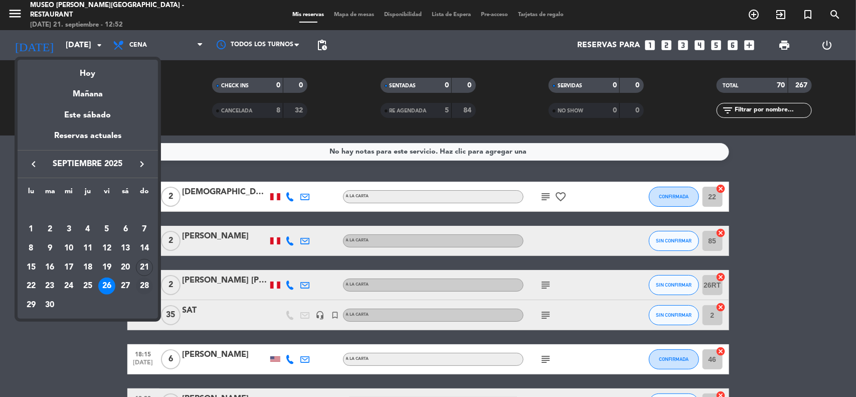
click at [144, 286] on div "28" at bounding box center [144, 285] width 17 height 17
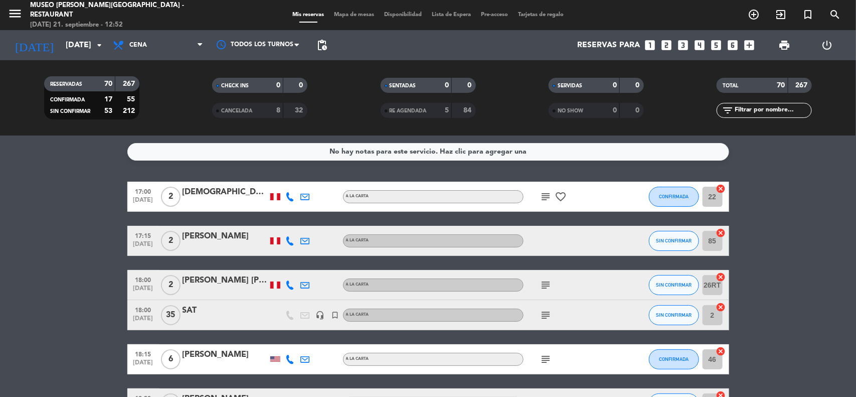
type input "[DATE]"
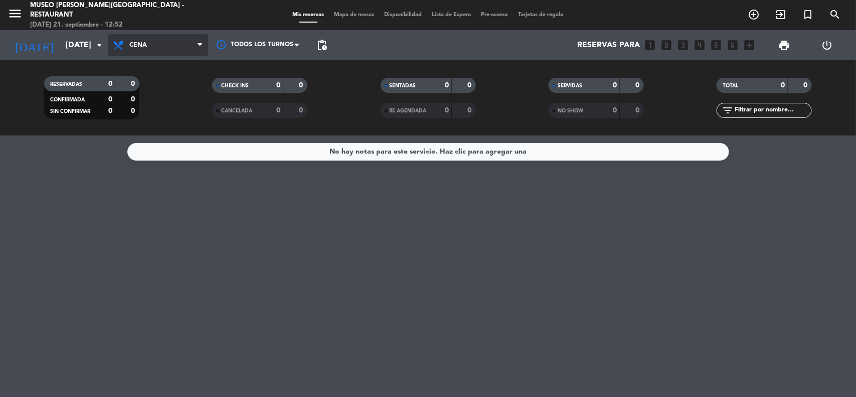
click at [172, 40] on span "Cena" at bounding box center [158, 45] width 100 height 22
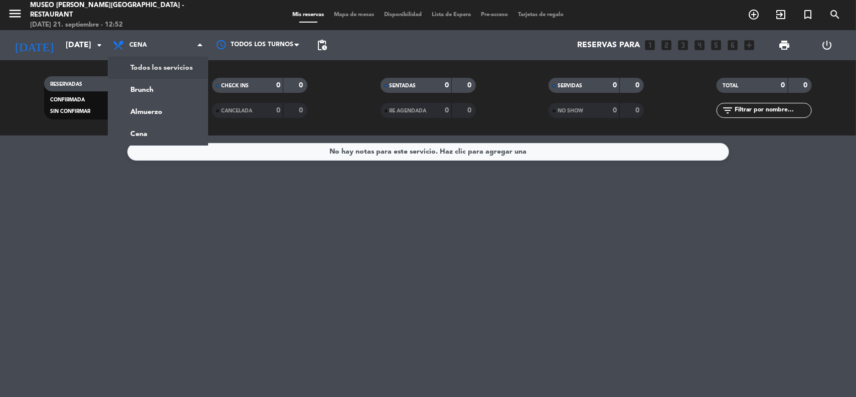
click at [167, 61] on div "menu [GEOGRAPHIC_DATA][PERSON_NAME] - Restaurant [DATE] 21. septiembre - 12:52 …" at bounding box center [428, 67] width 856 height 135
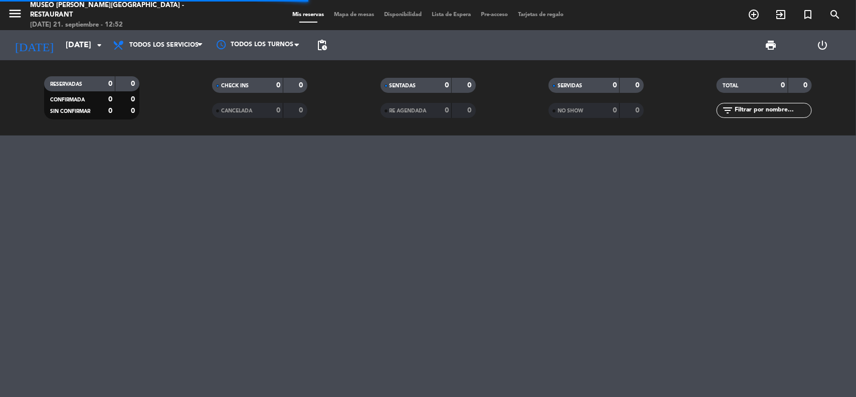
click at [743, 113] on input "text" at bounding box center [773, 110] width 78 height 11
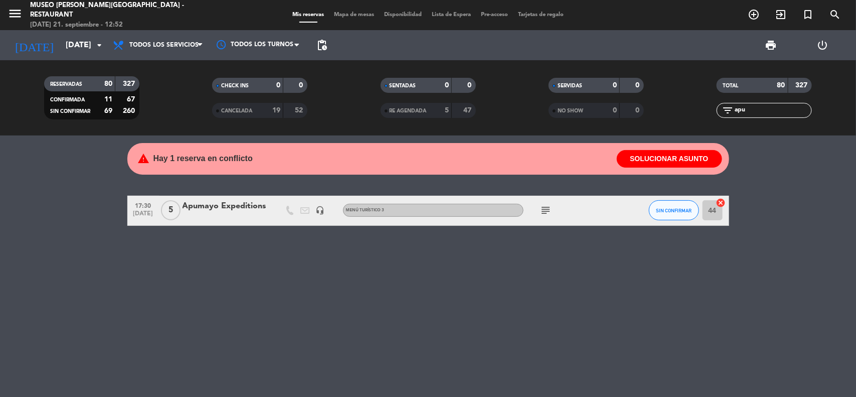
type input "apu"
click at [251, 212] on div "Apumayo Expeditions" at bounding box center [225, 206] width 85 height 13
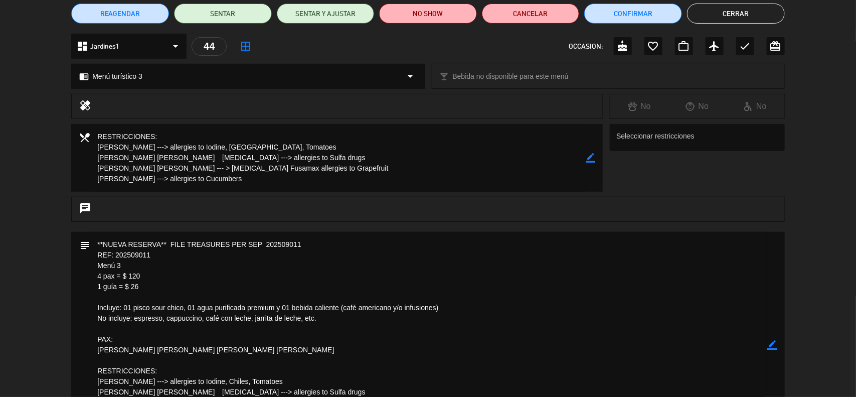
scroll to position [148, 0]
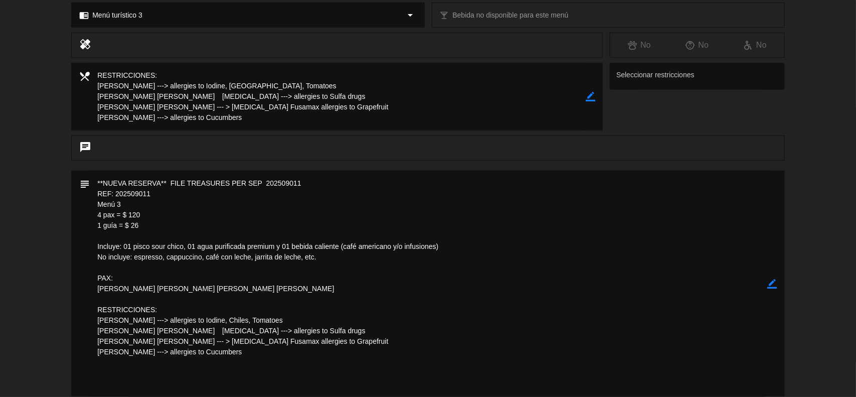
click at [772, 282] on icon "border_color" at bounding box center [773, 284] width 10 height 10
click at [181, 316] on textarea at bounding box center [429, 284] width 678 height 226
click at [179, 326] on textarea at bounding box center [429, 284] width 678 height 226
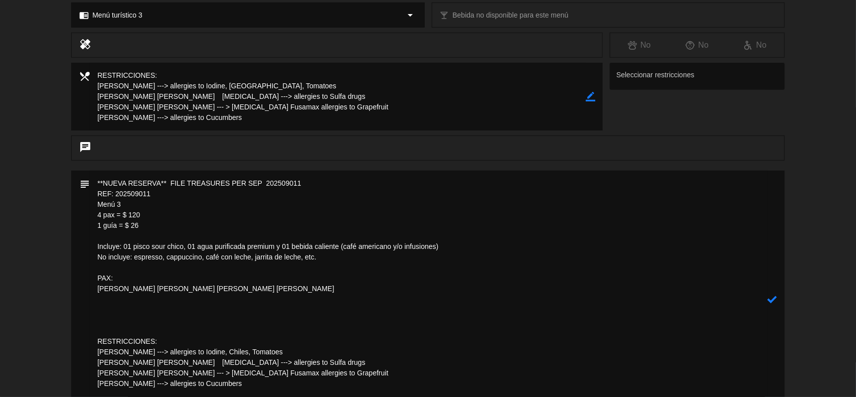
paste textarea "TC [PERSON_NAME] 974 782 925"
click at [142, 338] on textarea at bounding box center [429, 299] width 678 height 257
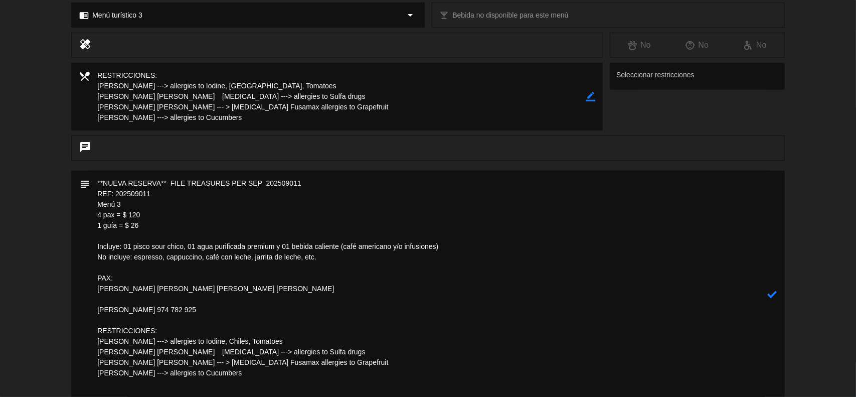
type textarea "**NUEVA RESERVA** FILE TREASURES PER SEP 202509011 REF: 202509011 Menú 3 4 pax …"
click at [771, 291] on icon at bounding box center [773, 294] width 10 height 10
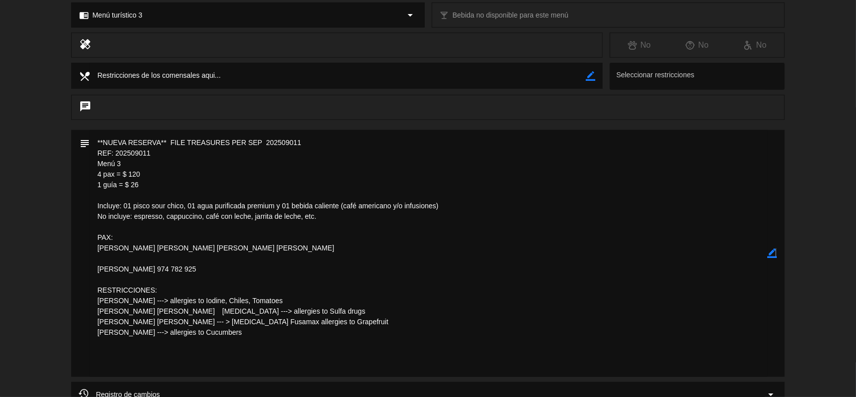
click at [775, 256] on icon "border_color" at bounding box center [773, 253] width 10 height 10
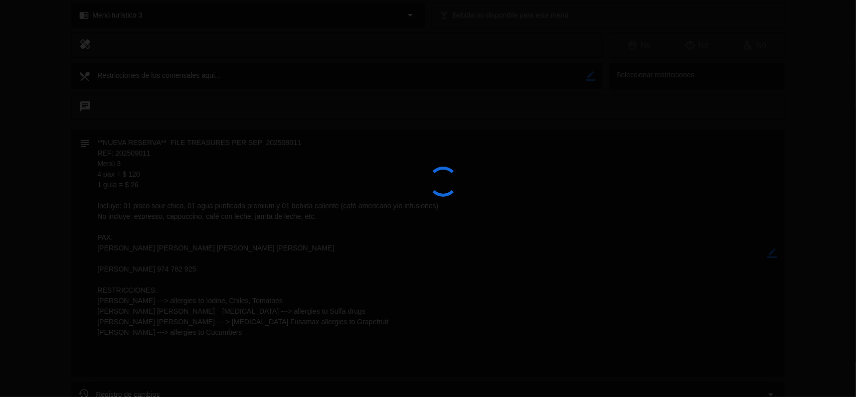
click at [775, 256] on div at bounding box center [428, 198] width 856 height 397
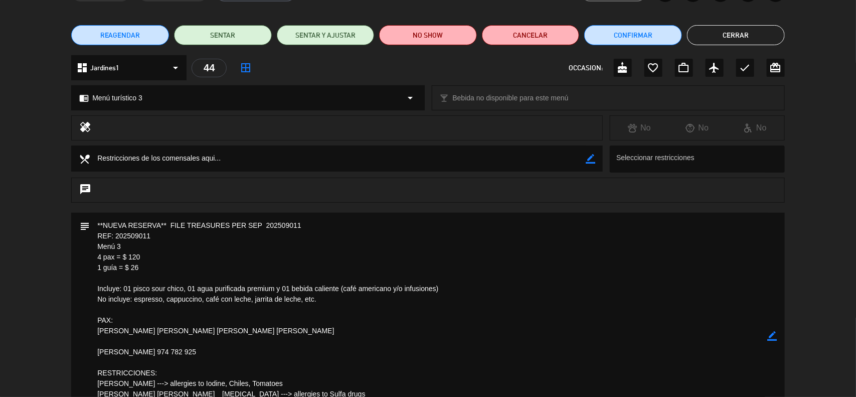
scroll to position [0, 0]
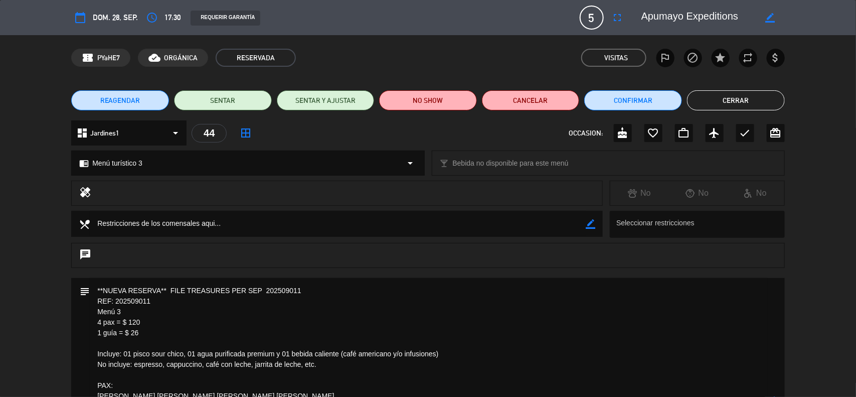
click at [730, 98] on button "Cerrar" at bounding box center [736, 100] width 98 height 20
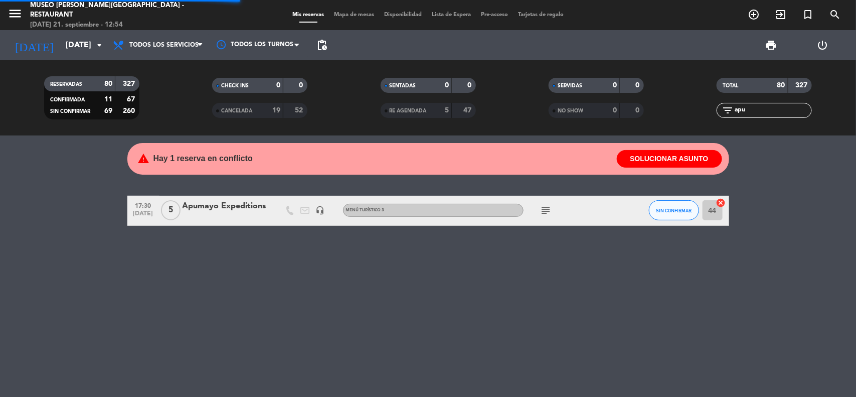
drag, startPoint x: 803, startPoint y: 244, endPoint x: 793, endPoint y: 100, distance: 143.7
click at [805, 241] on div "warning Hay 1 reserva en conflicto SOLUCIONAR ASUNTO 17:30 [DATE] 5 Apumayo Exp…" at bounding box center [428, 265] width 856 height 261
drag, startPoint x: 763, startPoint y: 111, endPoint x: 691, endPoint y: 113, distance: 72.2
click at [691, 113] on div "filter_list apu" at bounding box center [765, 110] width 168 height 15
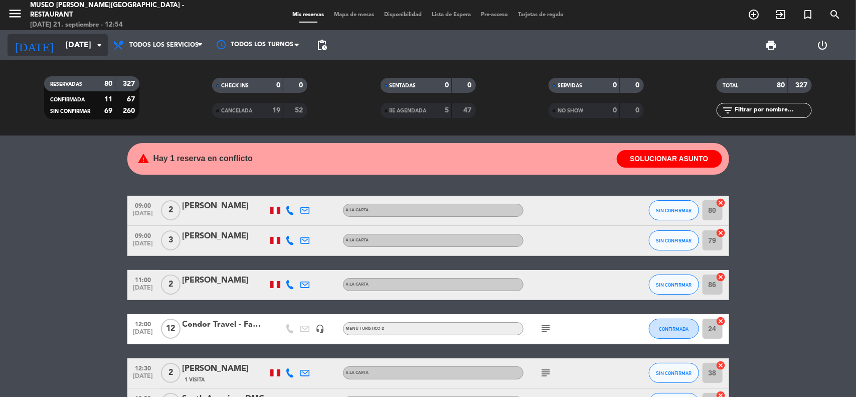
click at [61, 49] on input "[DATE]" at bounding box center [114, 46] width 106 height 20
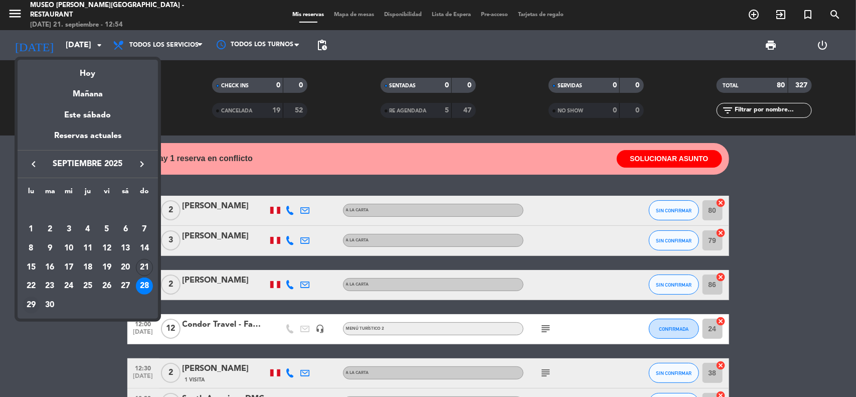
click at [29, 306] on div "29" at bounding box center [31, 304] width 17 height 17
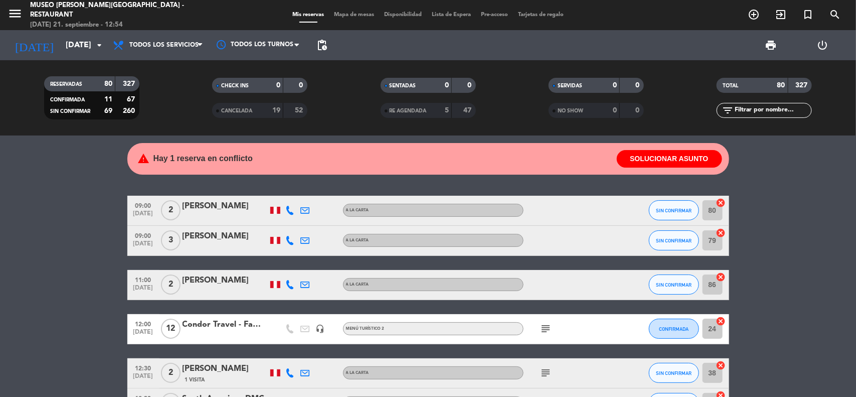
type input "[DATE]"
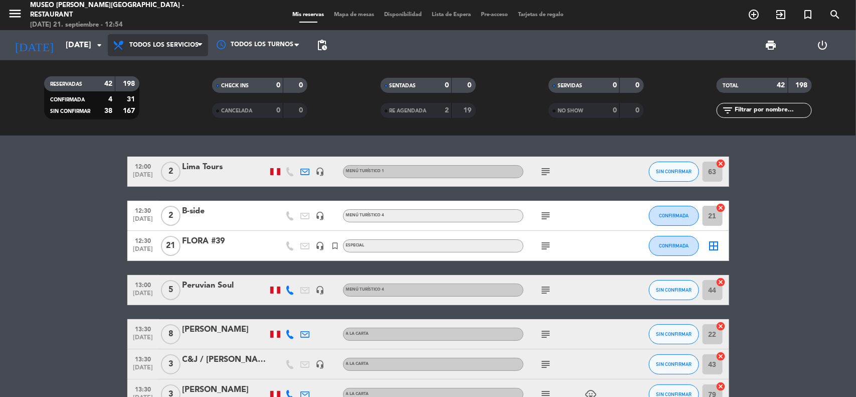
click at [162, 46] on span "Todos los servicios" at bounding box center [163, 45] width 69 height 7
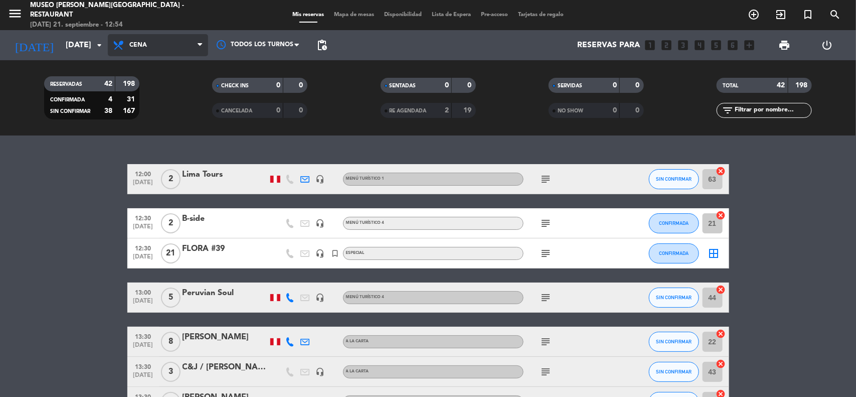
click at [161, 134] on div "menu [GEOGRAPHIC_DATA][PERSON_NAME] - Restaurant [DATE] 21. septiembre - 12:54 …" at bounding box center [428, 67] width 856 height 135
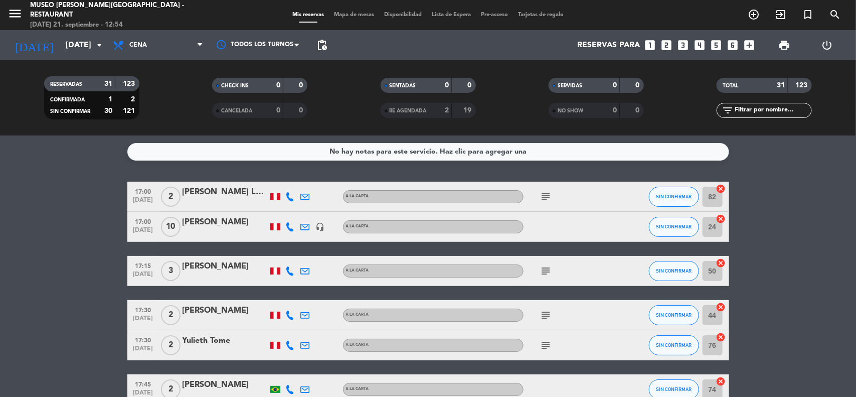
click at [748, 108] on input "text" at bounding box center [773, 110] width 78 height 11
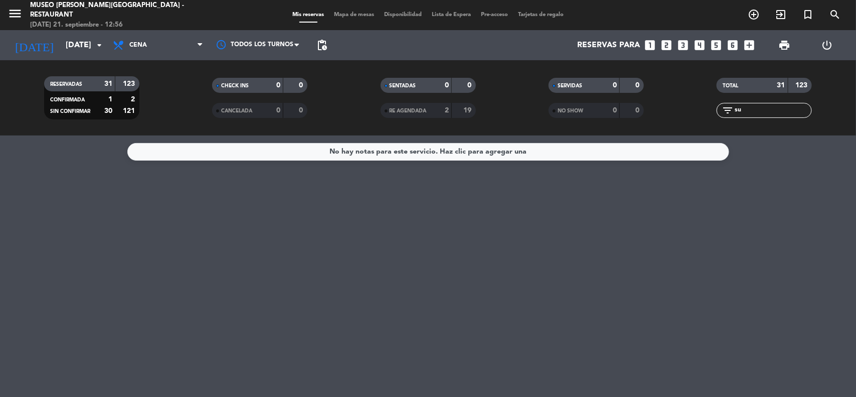
type input "s"
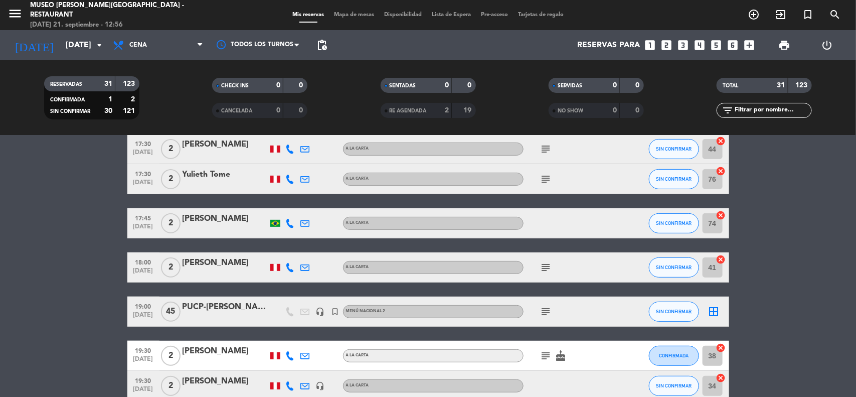
scroll to position [188, 0]
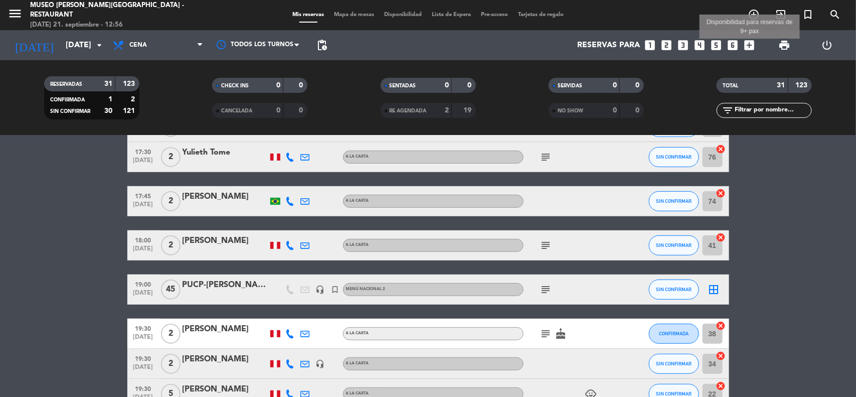
click at [749, 43] on icon "add_box" at bounding box center [749, 45] width 13 height 13
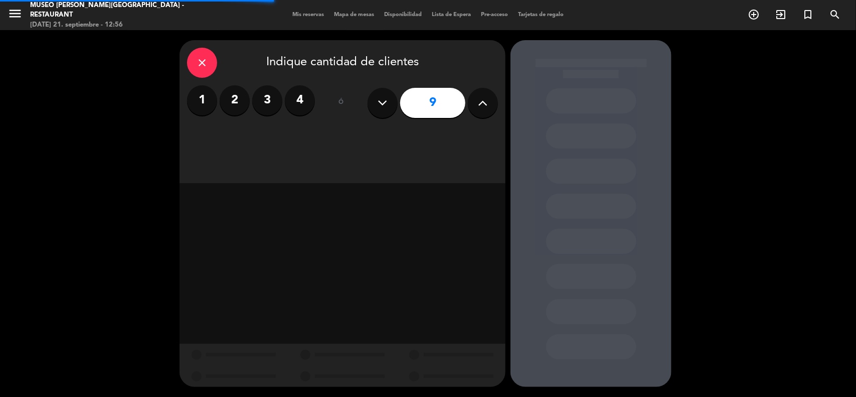
click at [481, 105] on icon at bounding box center [483, 102] width 10 height 15
type input "10"
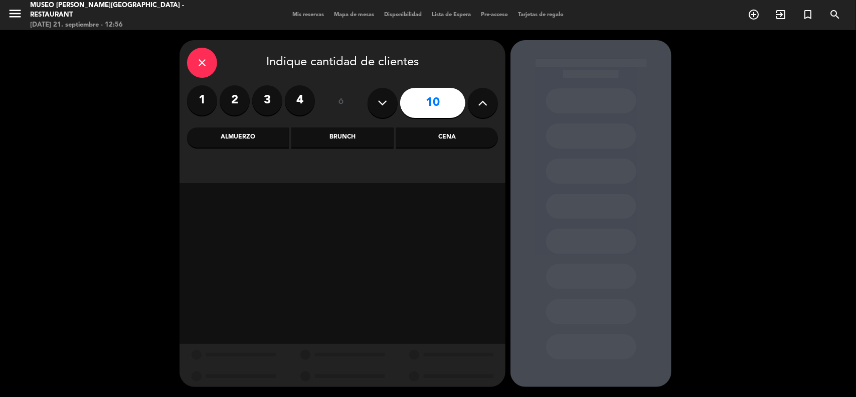
click at [440, 138] on div "Cena" at bounding box center [447, 137] width 102 height 20
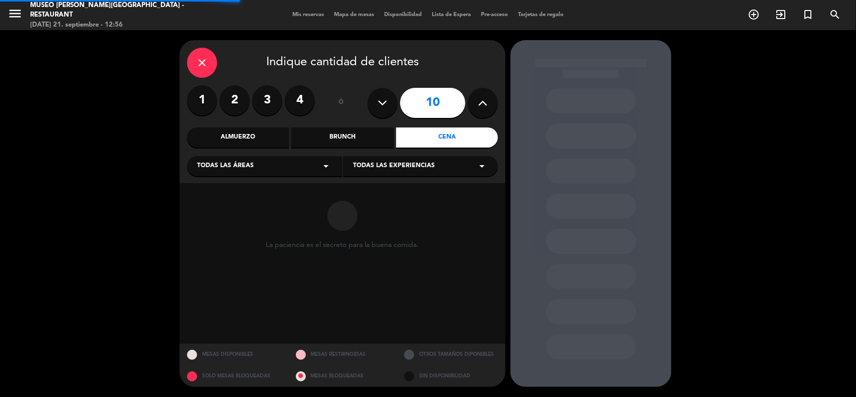
drag, startPoint x: 304, startPoint y: 160, endPoint x: 282, endPoint y: 176, distance: 27.0
click at [302, 161] on div "Todas las áreas arrow_drop_down" at bounding box center [264, 166] width 155 height 20
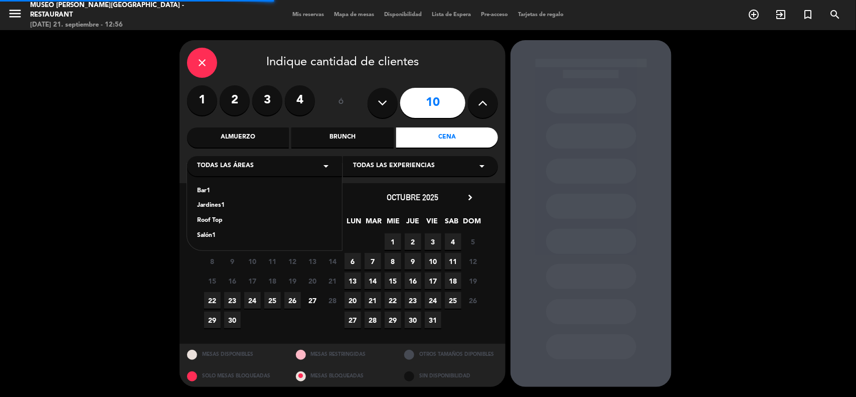
click at [220, 203] on div "Jardines1" at bounding box center [264, 206] width 135 height 10
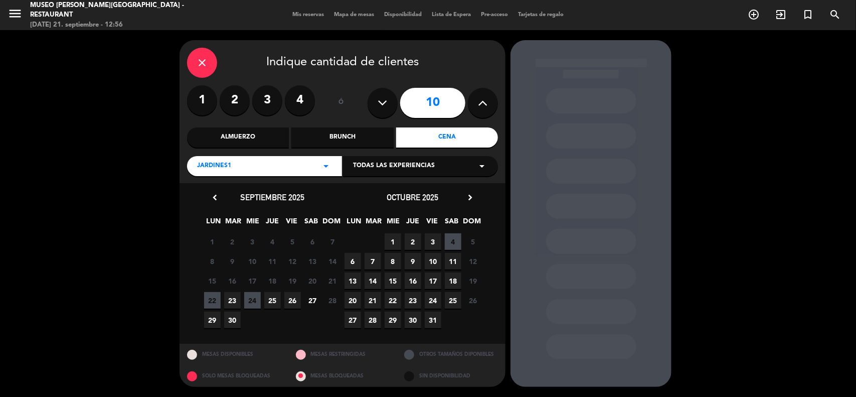
click at [214, 319] on span "29" at bounding box center [212, 319] width 17 height 17
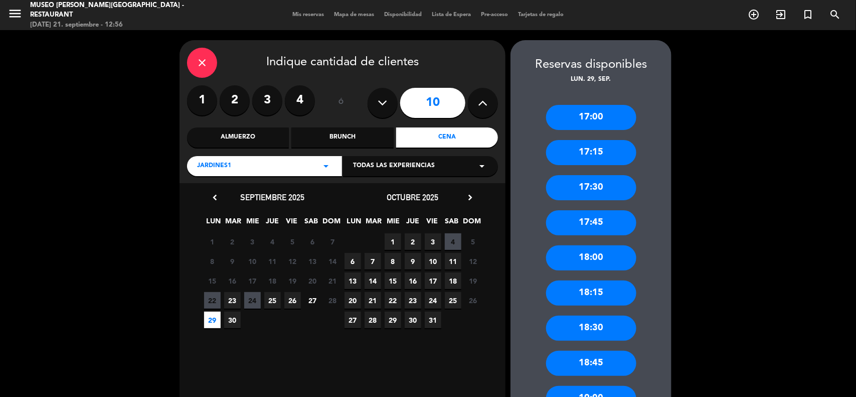
click at [600, 257] on div "18:00" at bounding box center [591, 257] width 90 height 25
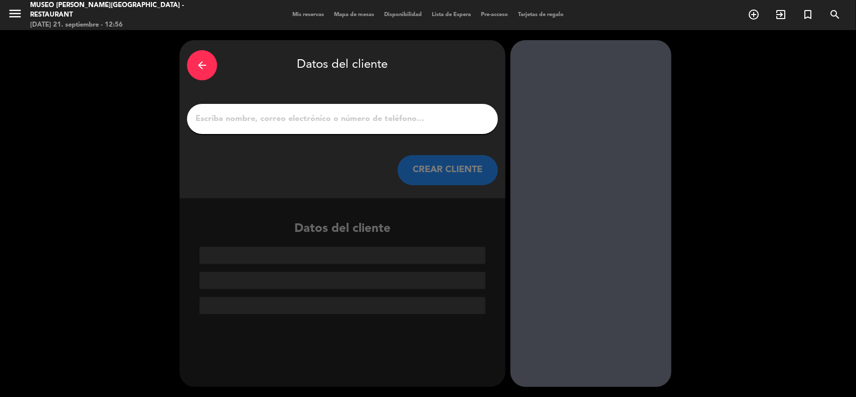
click at [266, 113] on input "1" at bounding box center [343, 119] width 296 height 14
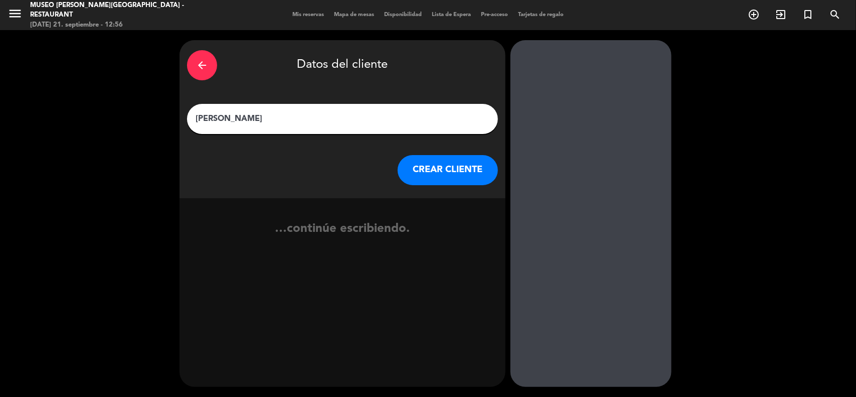
type input "[PERSON_NAME]"
click at [430, 172] on button "CREAR CLIENTE" at bounding box center [448, 170] width 100 height 30
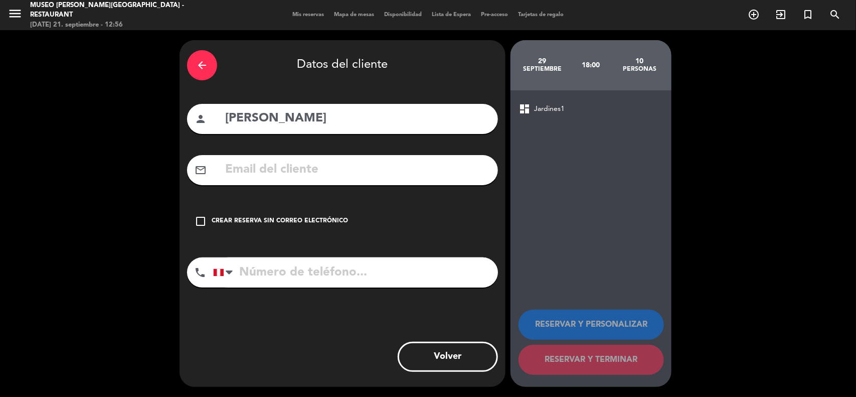
click at [329, 214] on div "check_box_outline_blank Crear reserva sin correo electrónico" at bounding box center [342, 221] width 311 height 30
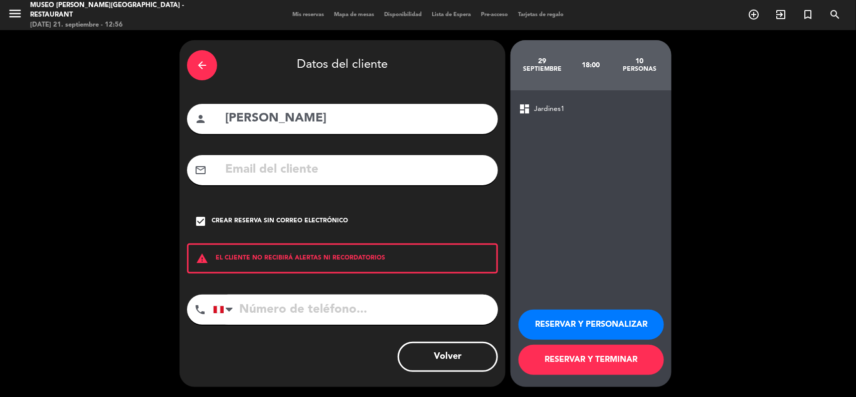
click at [547, 355] on button "RESERVAR Y TERMINAR" at bounding box center [591, 360] width 145 height 30
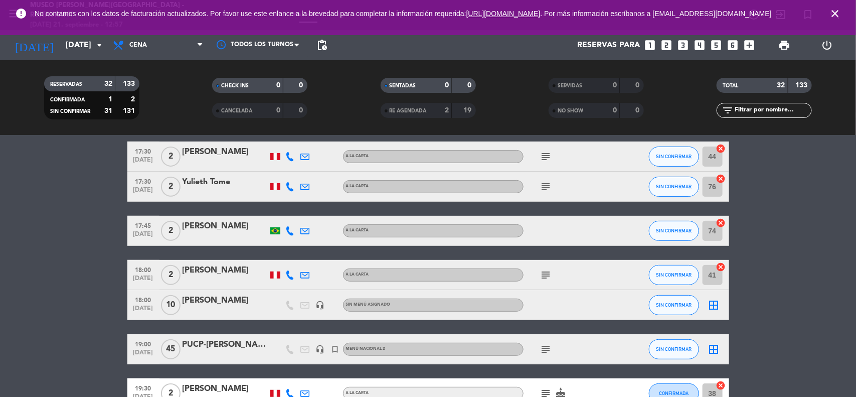
scroll to position [188, 0]
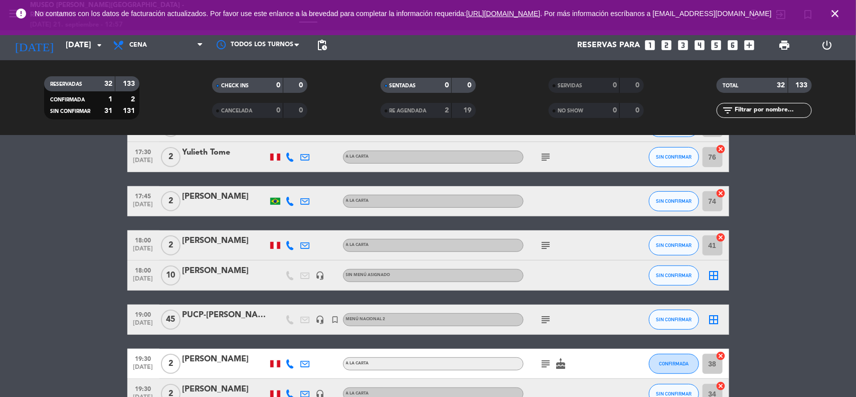
click at [237, 273] on div "[PERSON_NAME]" at bounding box center [225, 270] width 85 height 13
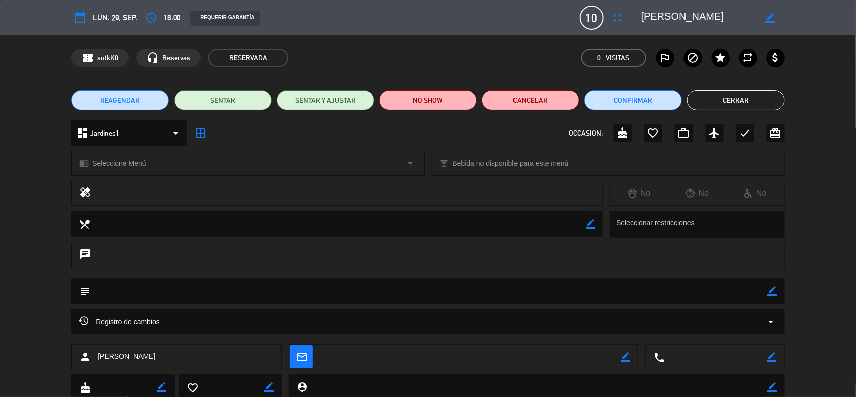
drag, startPoint x: 773, startPoint y: 288, endPoint x: 718, endPoint y: 289, distance: 55.2
click at [772, 287] on icon "border_color" at bounding box center [773, 291] width 10 height 10
click at [716, 289] on textarea at bounding box center [429, 291] width 678 height 26
paste textarea "[EMAIL_ADDRESS][DOMAIN_NAME]"
click at [95, 291] on textarea at bounding box center [429, 291] width 678 height 26
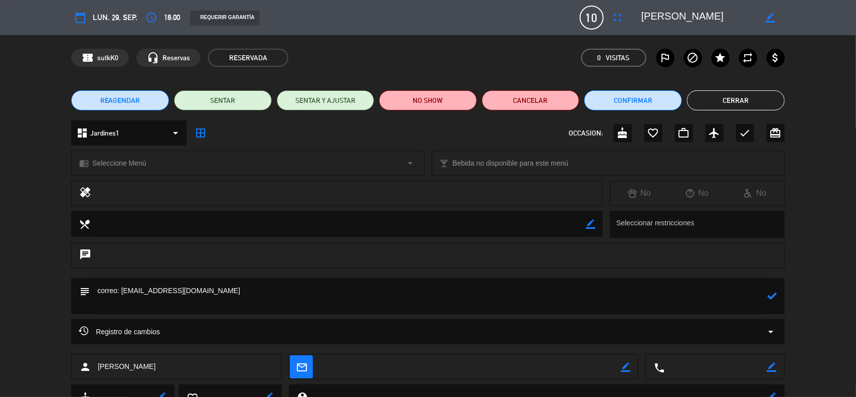
click at [171, 167] on div "chrome_reader_mode Seleccione Menú arrow_drop_down" at bounding box center [248, 163] width 352 height 24
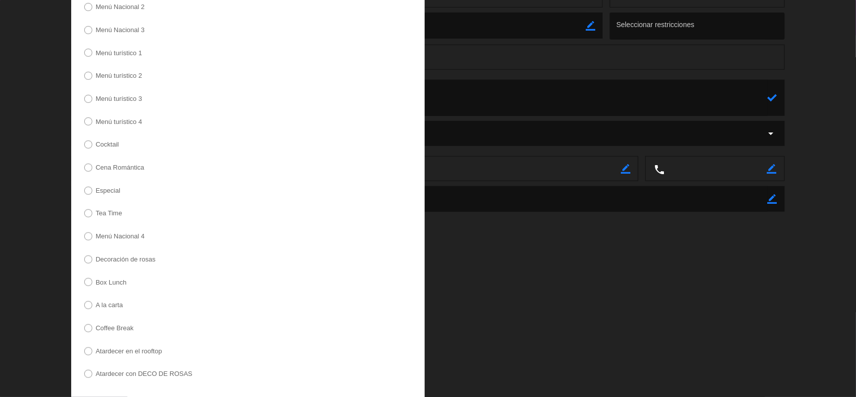
scroll to position [176, 0]
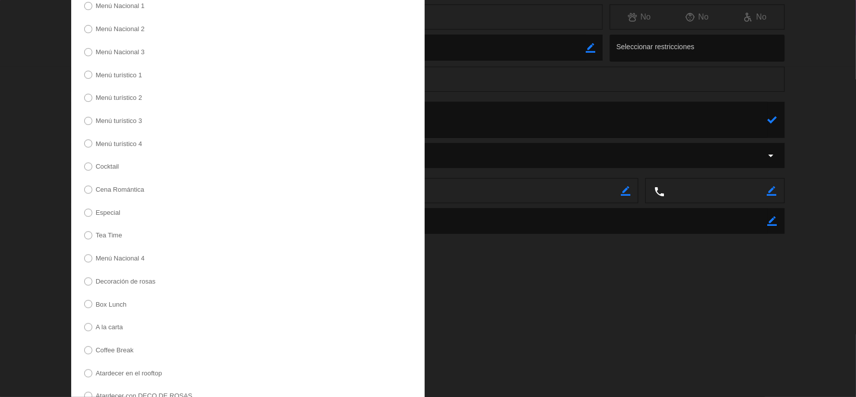
click at [130, 8] on label "Menú Nacional 1" at bounding box center [120, 6] width 49 height 7
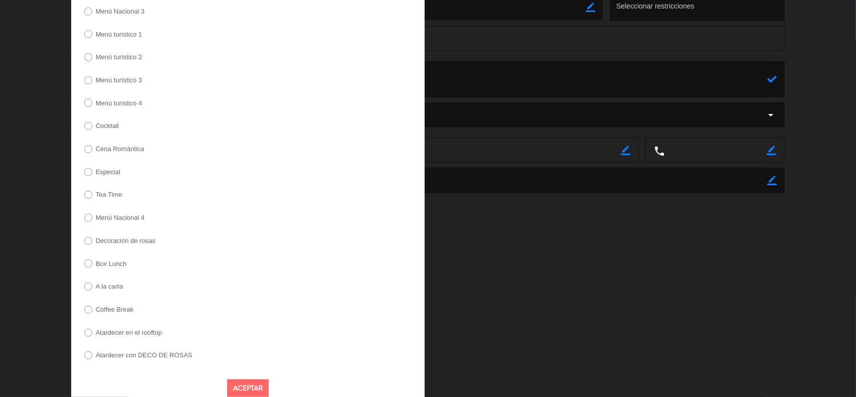
scroll to position [239, 0]
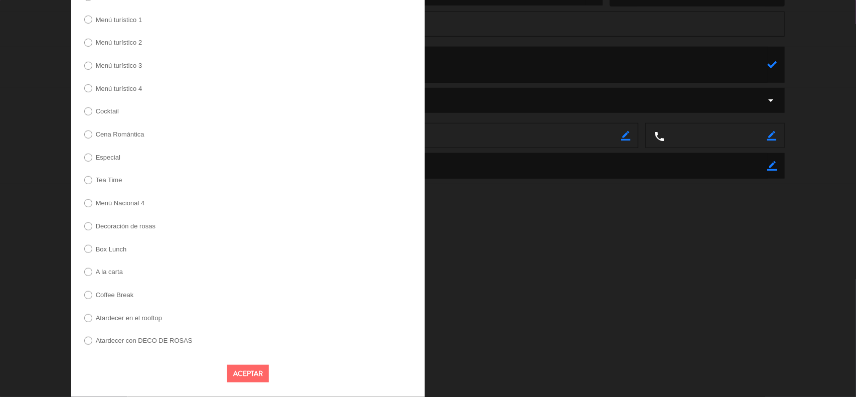
click at [256, 378] on button "Aceptar" at bounding box center [248, 374] width 42 height 18
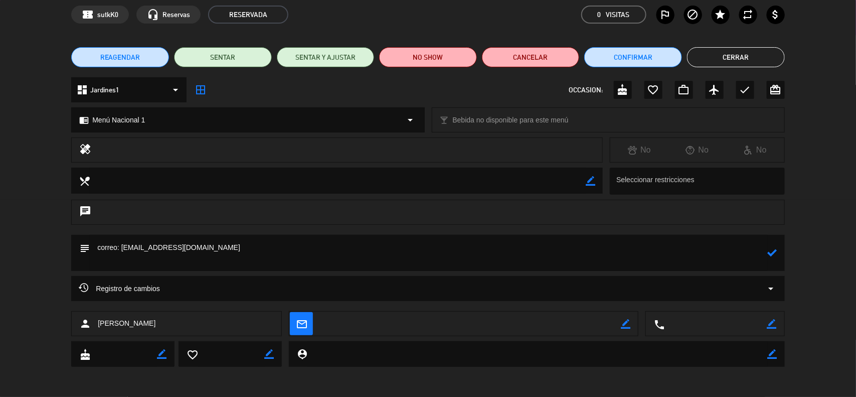
scroll to position [43, 0]
click at [773, 254] on icon at bounding box center [773, 253] width 10 height 10
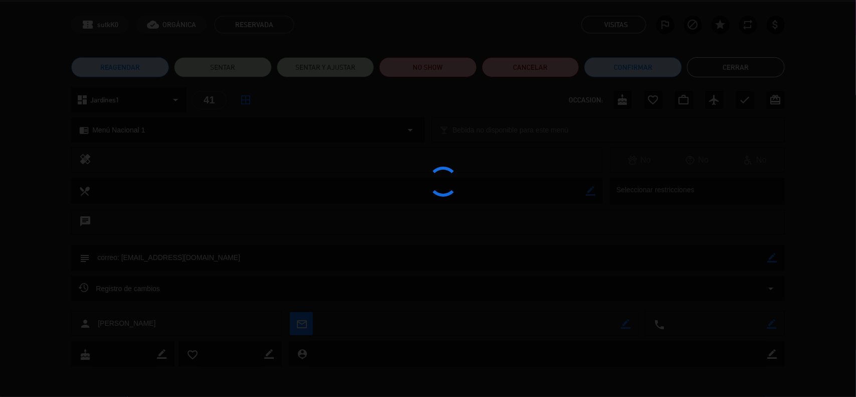
scroll to position [33, 0]
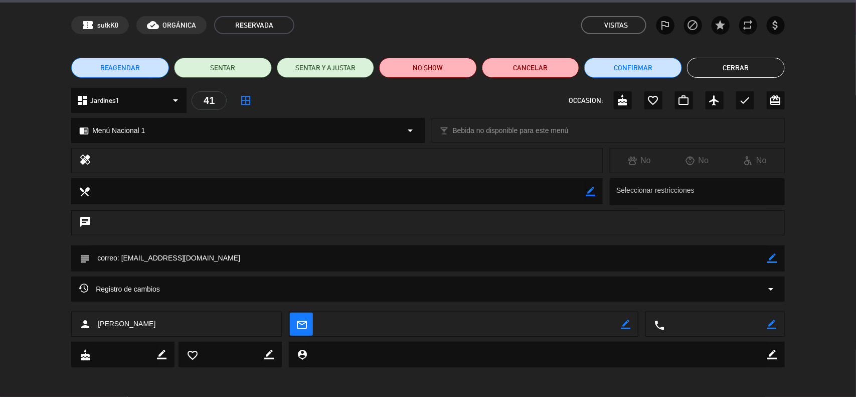
click at [771, 257] on icon "border_color" at bounding box center [773, 258] width 10 height 10
click at [97, 257] on textarea at bounding box center [429, 258] width 678 height 26
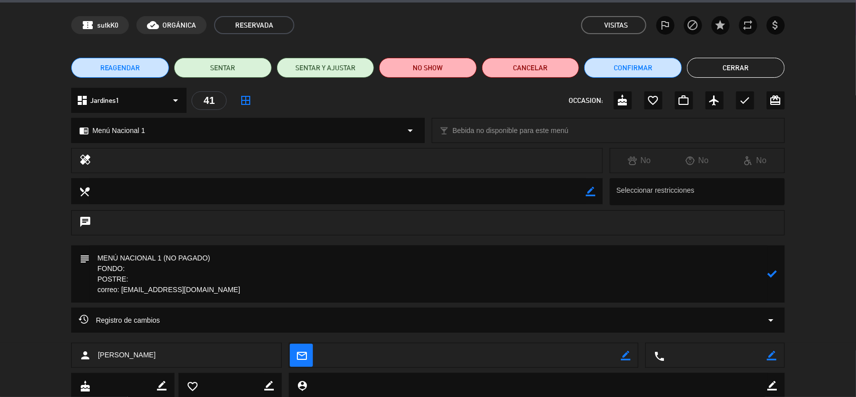
click at [139, 270] on textarea at bounding box center [429, 273] width 678 height 57
paste textarea "Risotto de lomo saltado"
click at [126, 271] on textarea at bounding box center [429, 273] width 678 height 57
click at [146, 279] on textarea at bounding box center [429, 273] width 678 height 57
paste textarea "Mini tartita de maracuyá"
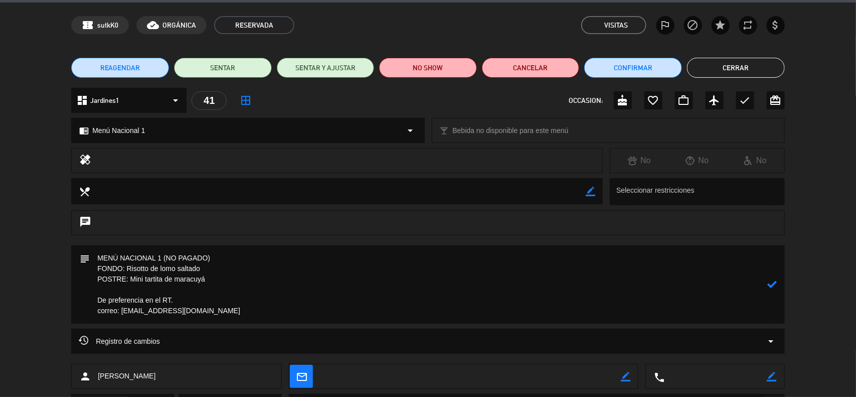
click at [774, 284] on icon at bounding box center [773, 284] width 10 height 10
click at [770, 286] on icon "border_color" at bounding box center [773, 284] width 10 height 10
click at [222, 275] on textarea at bounding box center [429, 284] width 678 height 78
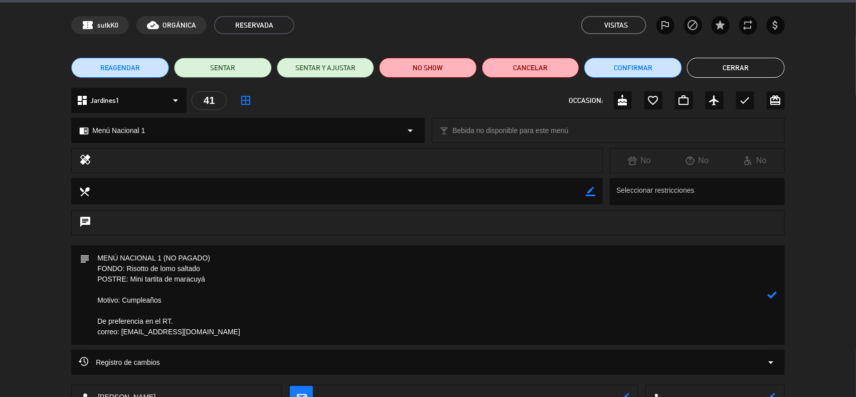
click at [772, 297] on icon at bounding box center [773, 295] width 10 height 10
click at [776, 294] on icon "border_color" at bounding box center [773, 295] width 10 height 10
type textarea "MENÚ NACIONAL 1 (NO PAGADO) FONDO: Risotto de lomo saltado POSTRE: Mini tartita…"
click at [770, 294] on icon at bounding box center [773, 295] width 10 height 10
click at [771, 297] on icon "border_color" at bounding box center [773, 295] width 10 height 10
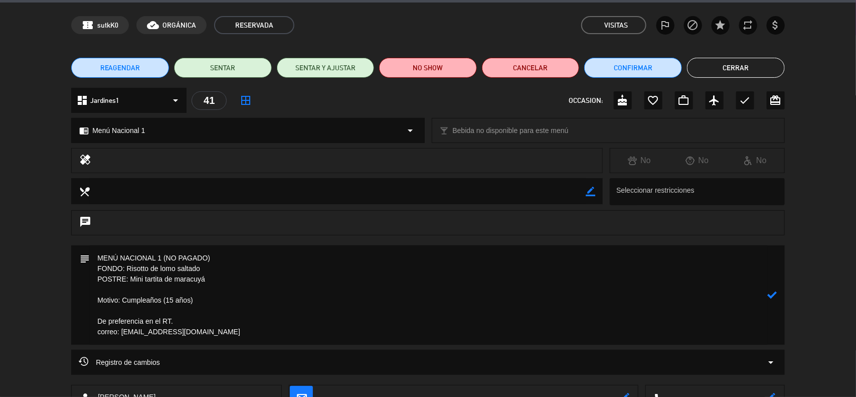
click at [771, 297] on icon at bounding box center [773, 295] width 10 height 10
click at [0, 0] on div at bounding box center [0, 0] width 0 height 0
click at [776, 296] on icon "border_color" at bounding box center [773, 295] width 10 height 10
click at [775, 296] on icon "border_color" at bounding box center [773, 295] width 10 height 10
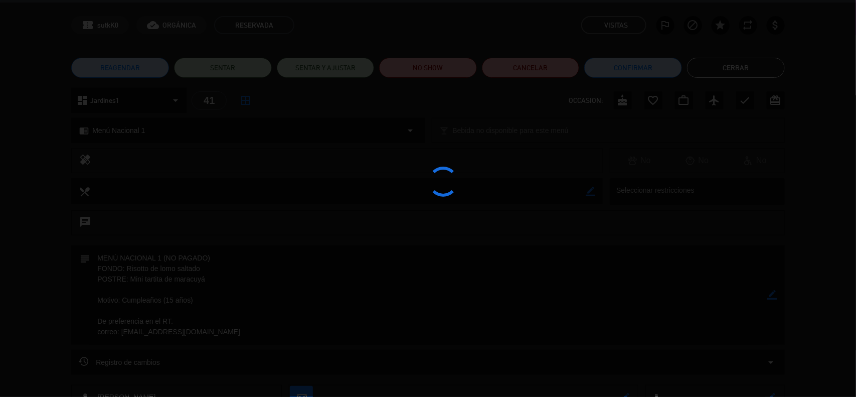
click at [773, 296] on div at bounding box center [428, 198] width 856 height 397
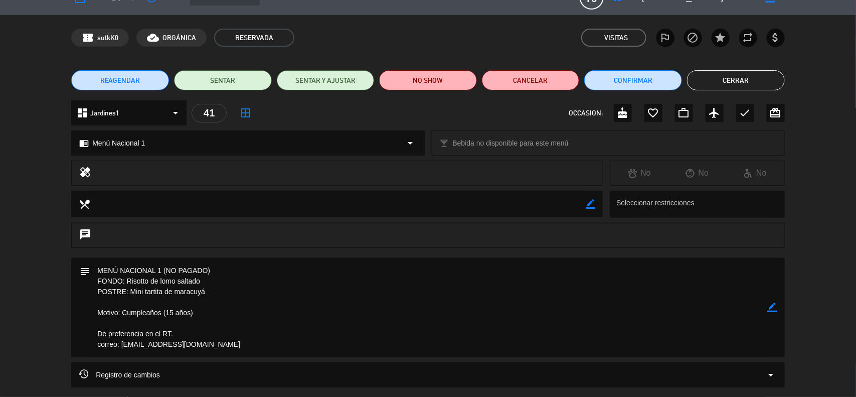
scroll to position [0, 0]
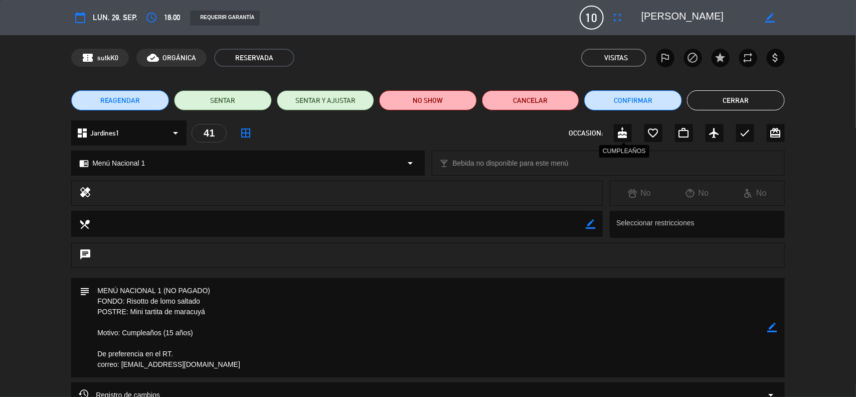
click at [624, 129] on icon "cake" at bounding box center [623, 133] width 12 height 12
click at [728, 101] on button "Cerrar" at bounding box center [736, 100] width 98 height 20
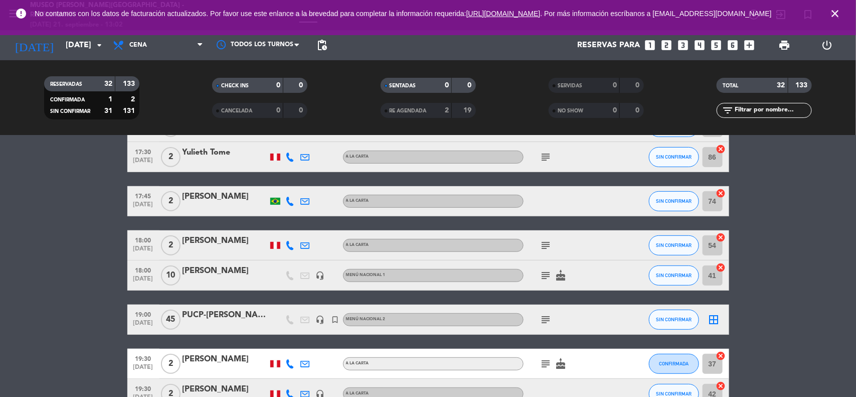
click at [227, 271] on div "[PERSON_NAME]" at bounding box center [225, 270] width 85 height 13
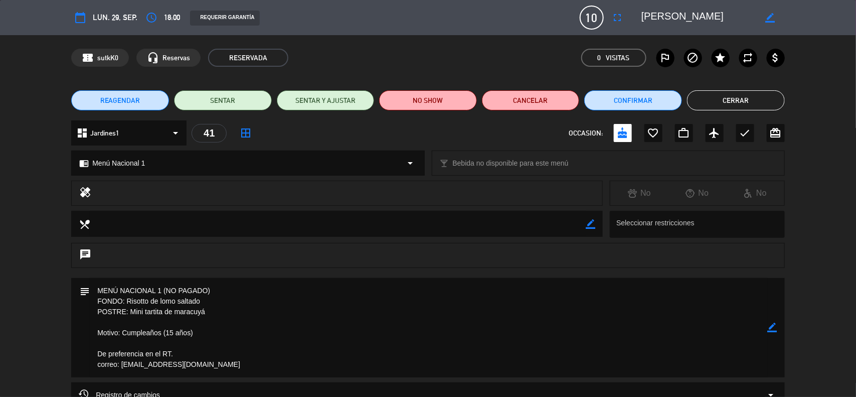
click at [56, 271] on div "chat" at bounding box center [428, 260] width 856 height 35
click at [770, 326] on icon "border_color" at bounding box center [773, 327] width 10 height 10
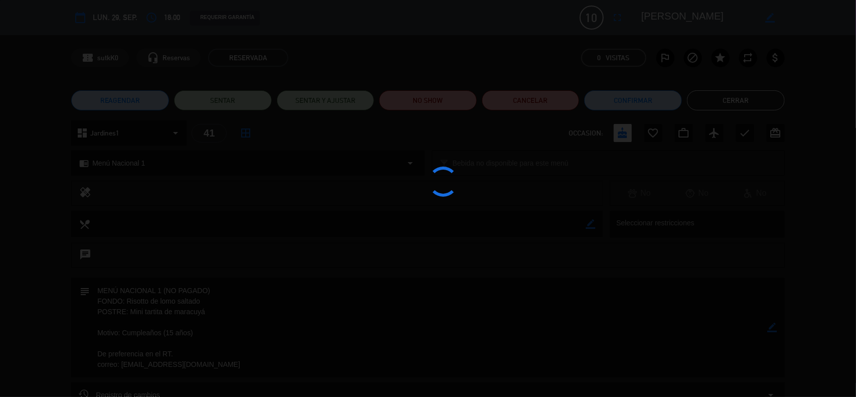
click at [770, 326] on div at bounding box center [428, 198] width 856 height 397
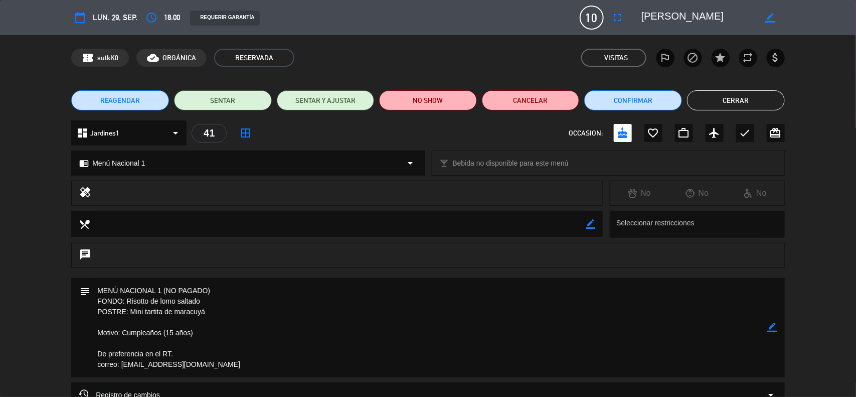
click at [747, 96] on button "Cerrar" at bounding box center [736, 100] width 98 height 20
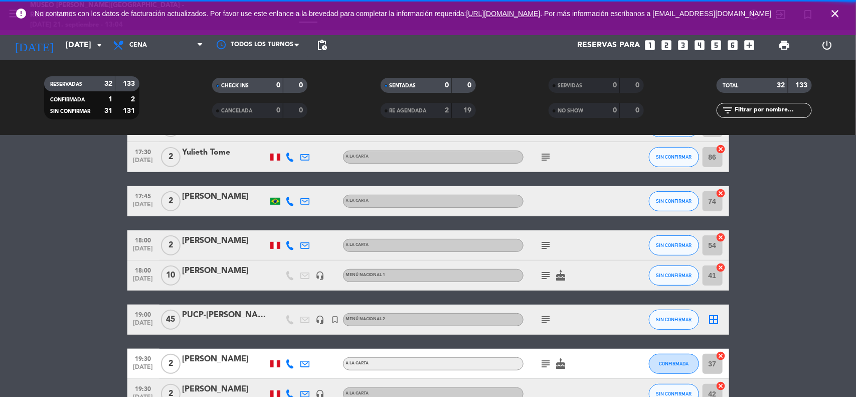
click at [835, 17] on icon "close" at bounding box center [835, 14] width 12 height 12
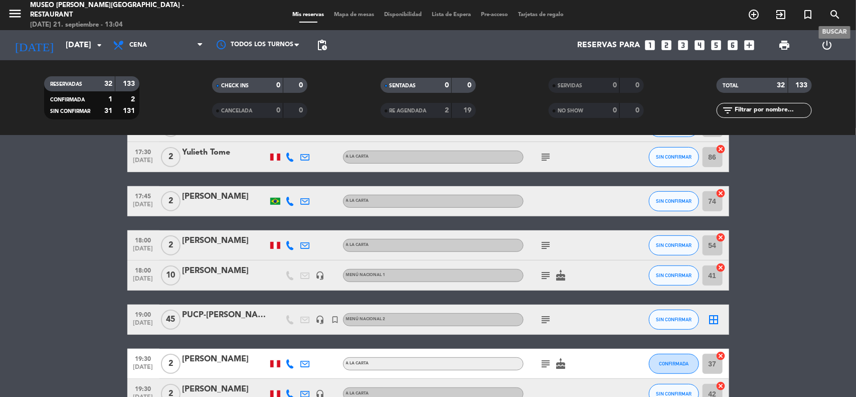
click at [83, 42] on input "[DATE]" at bounding box center [114, 46] width 106 height 20
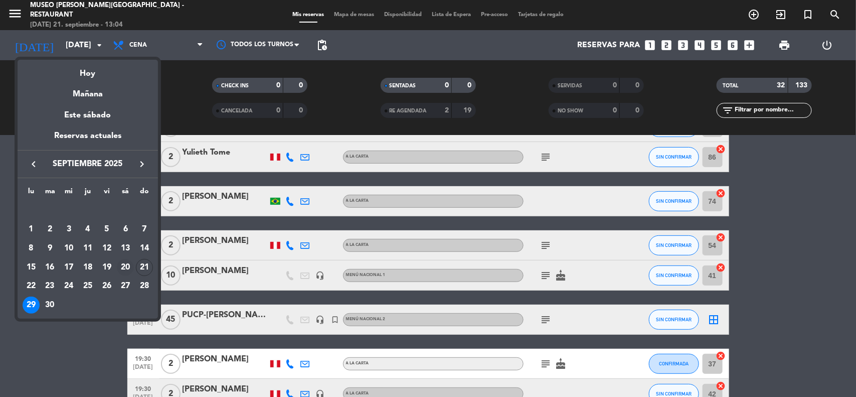
click at [127, 266] on div "20" at bounding box center [125, 267] width 17 height 17
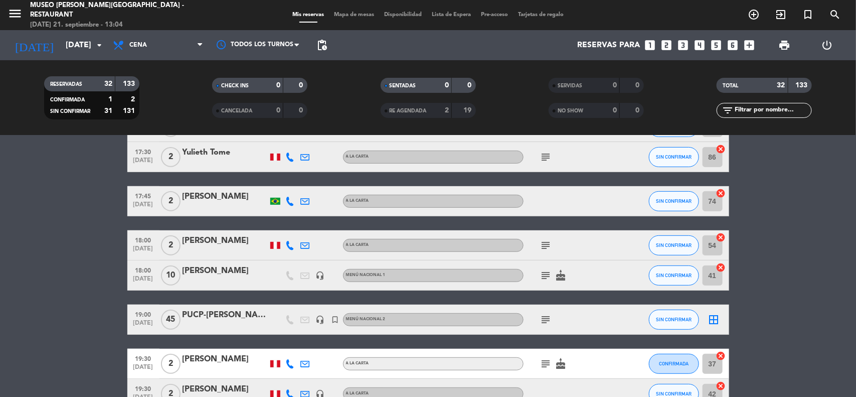
type input "[DATE]"
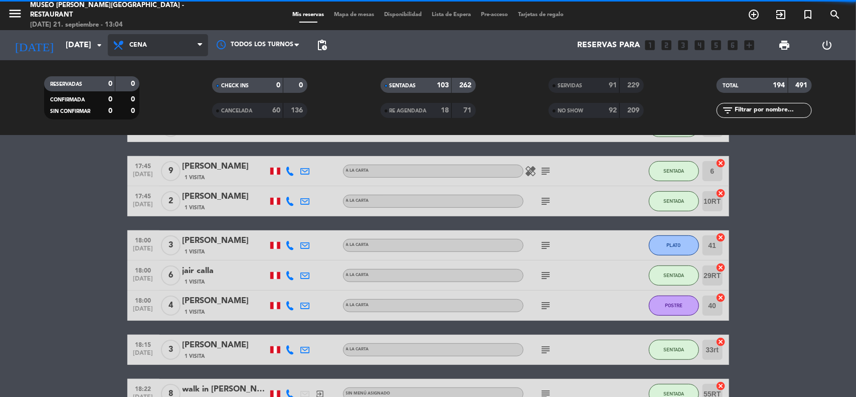
click at [159, 42] on span "Cena" at bounding box center [158, 45] width 100 height 22
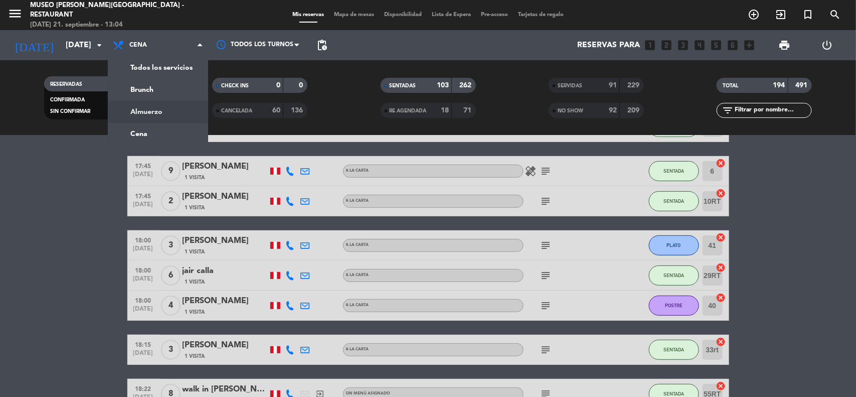
click at [153, 116] on div "menu [GEOGRAPHIC_DATA][PERSON_NAME] - Restaurant [DATE] 21. septiembre - 13:04 …" at bounding box center [428, 67] width 856 height 135
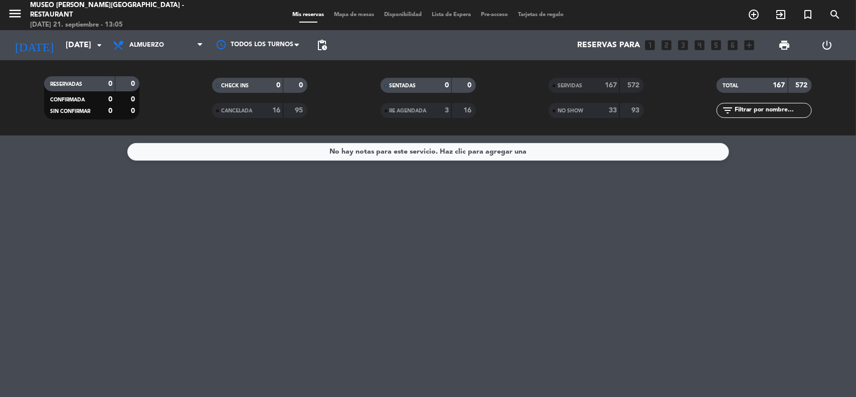
drag, startPoint x: 580, startPoint y: 78, endPoint x: 604, endPoint y: 79, distance: 24.6
click at [580, 79] on div "SERVIDAS 167 572" at bounding box center [596, 85] width 95 height 15
click at [748, 109] on input "text" at bounding box center [773, 110] width 78 height 11
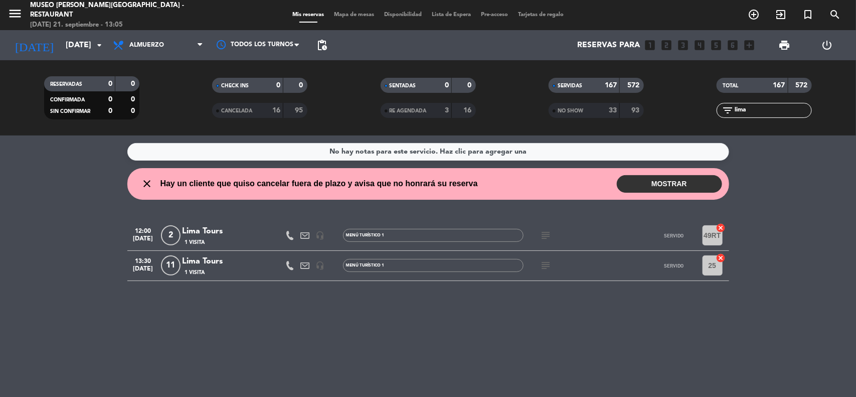
type input "lima"
click at [539, 267] on span "subject" at bounding box center [546, 265] width 15 height 12
click at [543, 267] on icon "subject" at bounding box center [546, 265] width 12 height 12
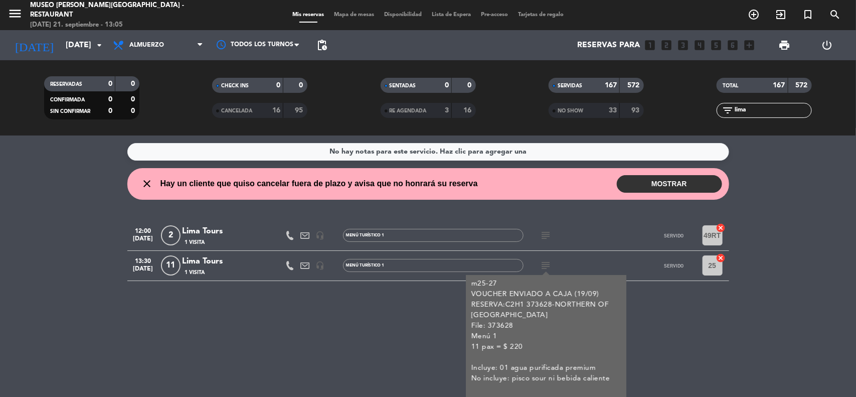
click at [199, 263] on div "Lima Tours" at bounding box center [225, 261] width 85 height 13
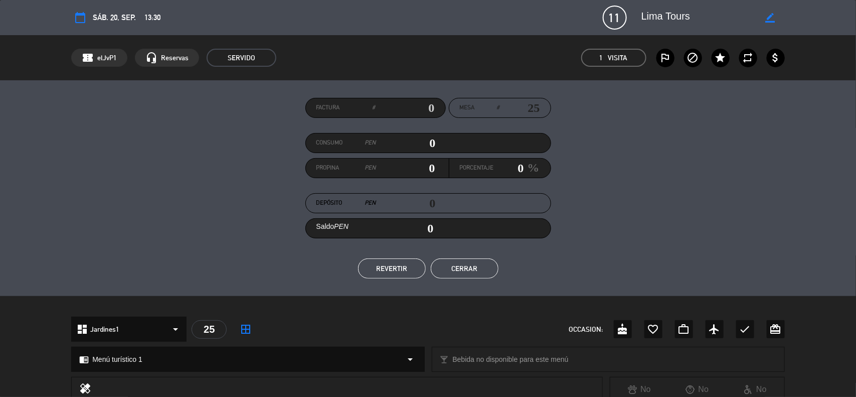
click at [472, 277] on button "Cerrar" at bounding box center [465, 268] width 68 height 20
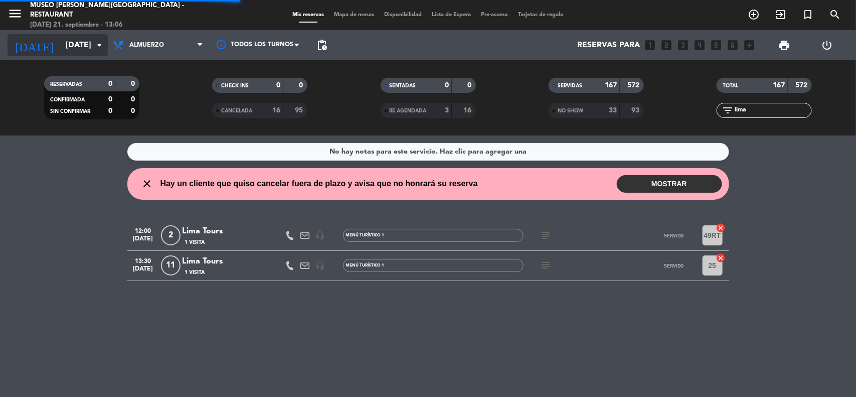
click at [81, 44] on input "[DATE]" at bounding box center [114, 46] width 106 height 20
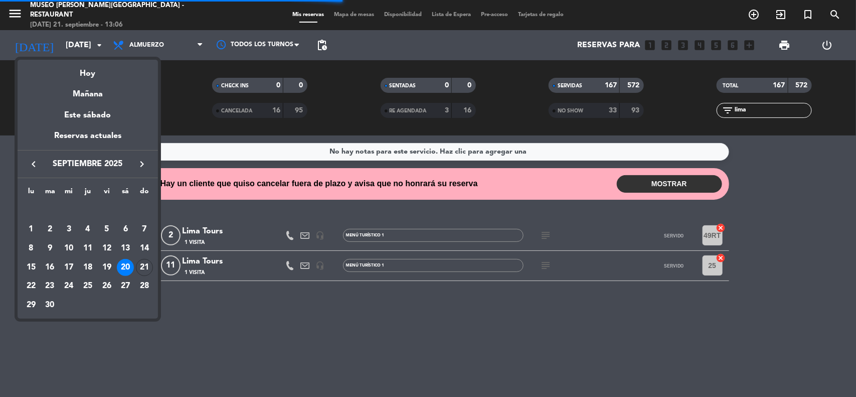
click at [139, 163] on icon "keyboard_arrow_right" at bounding box center [142, 164] width 12 height 12
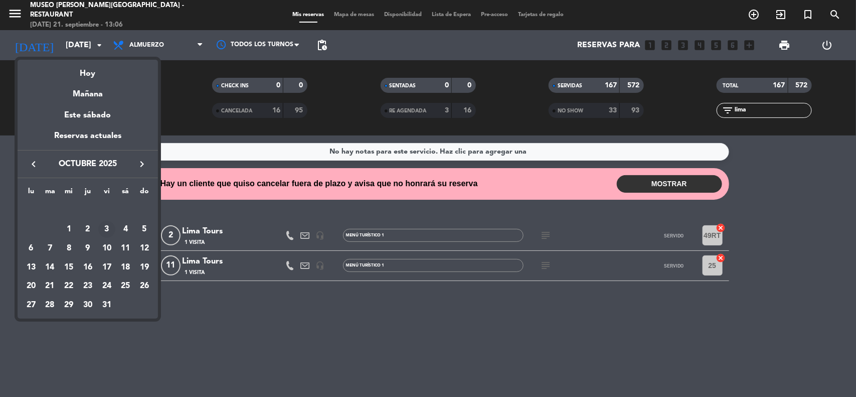
click at [108, 227] on div "3" at bounding box center [106, 229] width 17 height 17
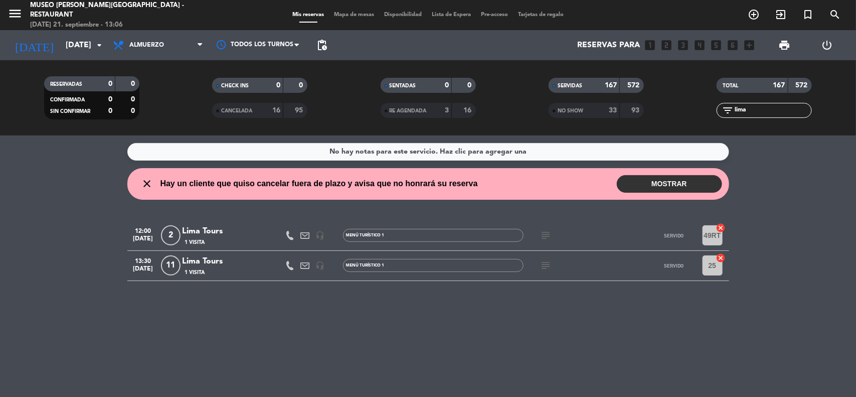
type input "[DATE]"
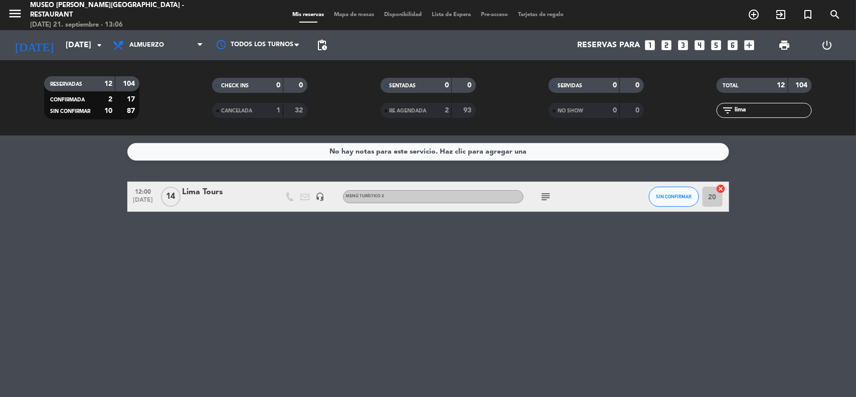
drag, startPoint x: 759, startPoint y: 114, endPoint x: 652, endPoint y: 109, distance: 106.4
click at [652, 109] on div "RESERVADAS 12 104 CONFIRMADA 2 17 SIN CONFIRMAR 10 87 CHECK INS 0 0 CANCELADA 1…" at bounding box center [428, 97] width 856 height 55
type input "legacy"
click at [197, 194] on div "Peru Legacy" at bounding box center [225, 192] width 85 height 13
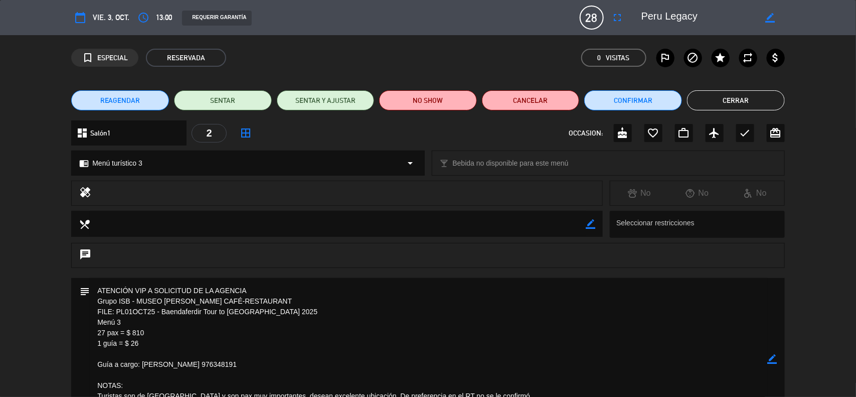
scroll to position [63, 0]
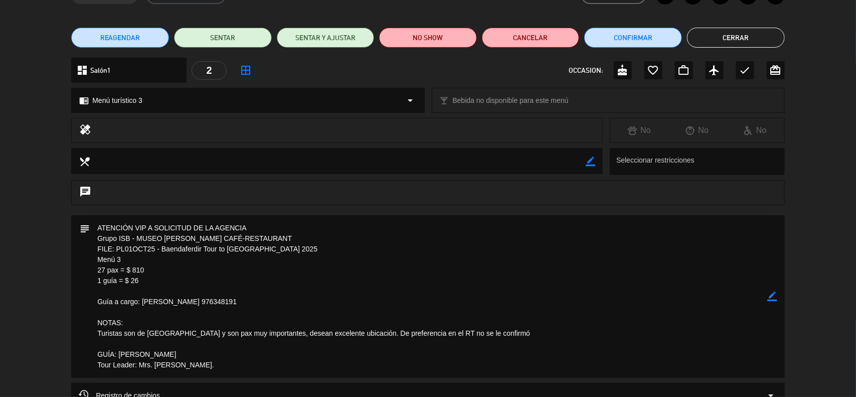
click at [773, 292] on icon "border_color" at bounding box center [773, 296] width 10 height 10
click at [252, 300] on textarea at bounding box center [429, 296] width 678 height 162
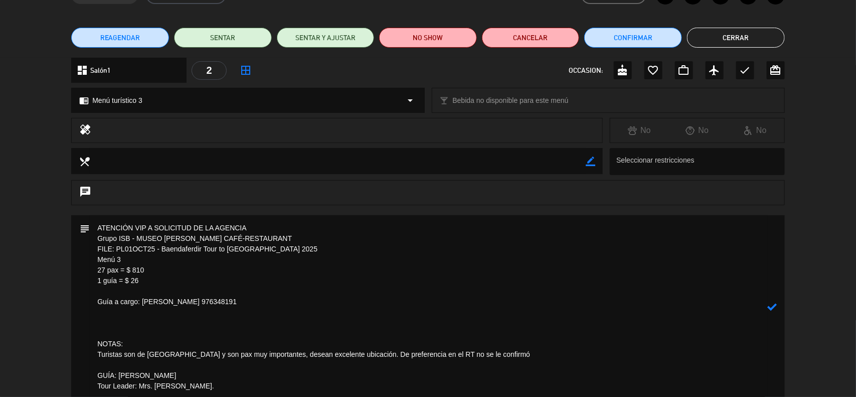
paste textarea "Entrada: causa limeña Fondo: lomo saltado Postre: lúcuma mouse"
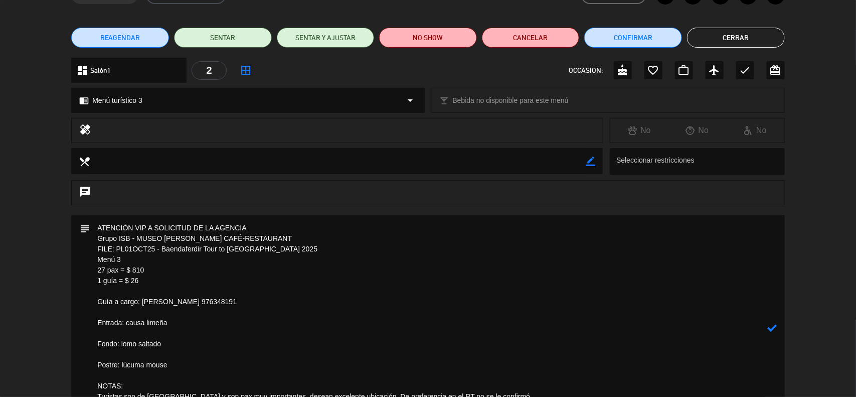
click at [118, 330] on textarea at bounding box center [429, 328] width 678 height 226
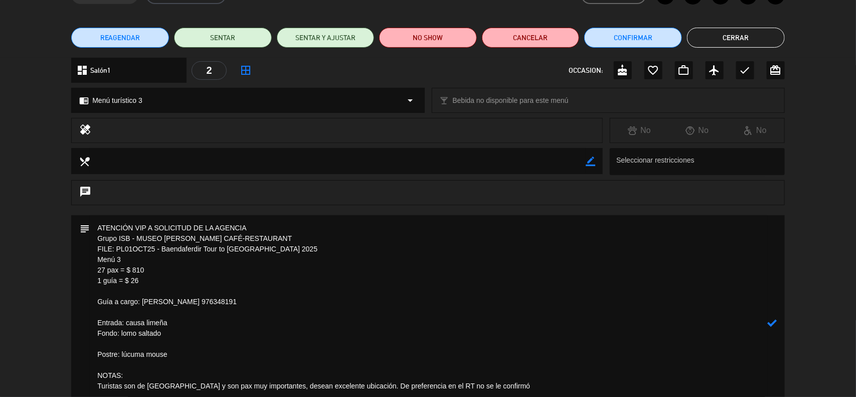
click at [112, 342] on textarea at bounding box center [429, 322] width 678 height 215
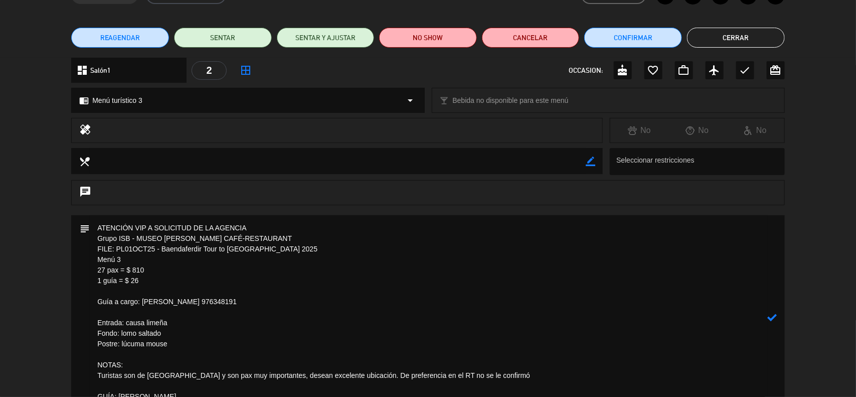
type textarea "ATENCIÓN VIP A SOLICITUD DE LA AGENCIA Grupo ISB - MUSEO [PERSON_NAME] CAFÉ-RES…"
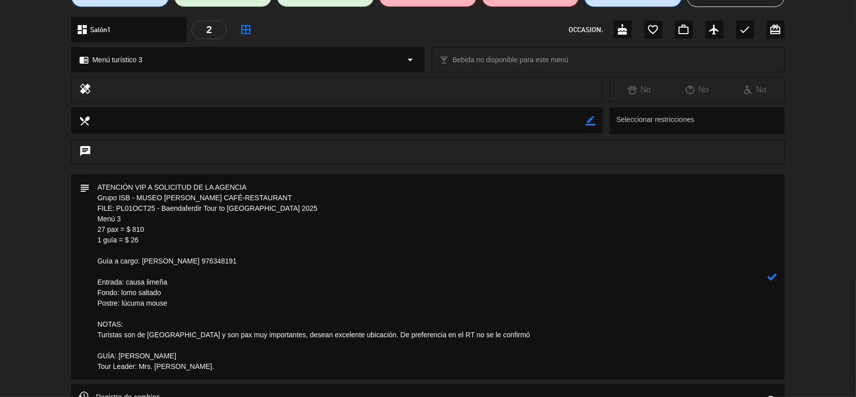
scroll to position [125, 0]
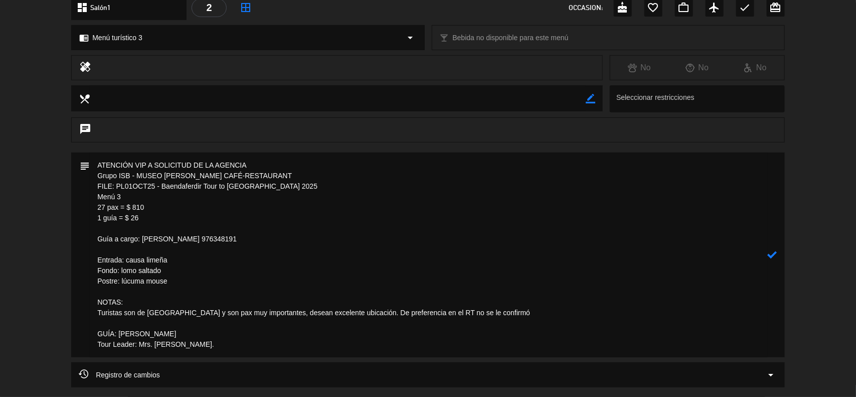
drag, startPoint x: 775, startPoint y: 256, endPoint x: 766, endPoint y: 254, distance: 9.2
click at [768, 255] on icon at bounding box center [773, 255] width 10 height 10
click at [772, 252] on icon "border_color" at bounding box center [773, 255] width 10 height 10
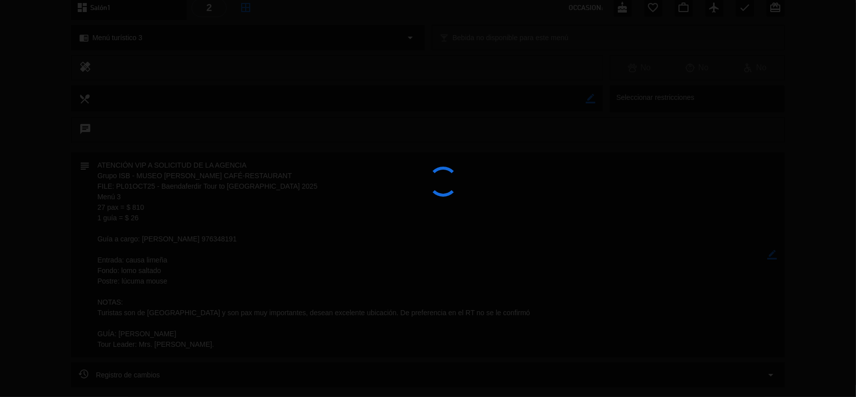
click at [772, 252] on div at bounding box center [428, 198] width 856 height 397
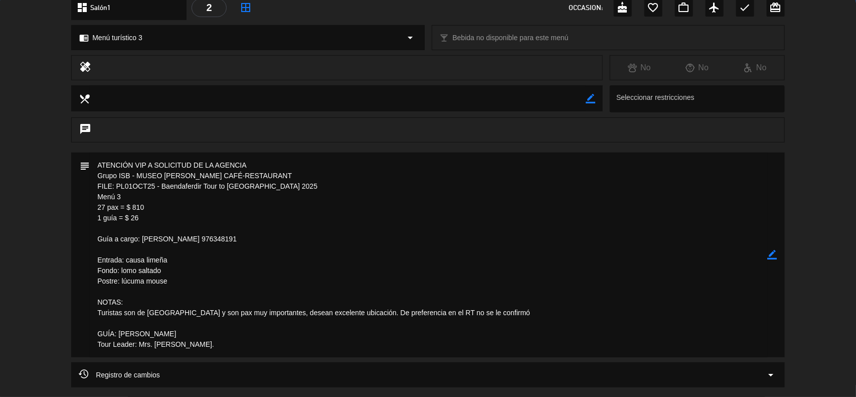
scroll to position [0, 0]
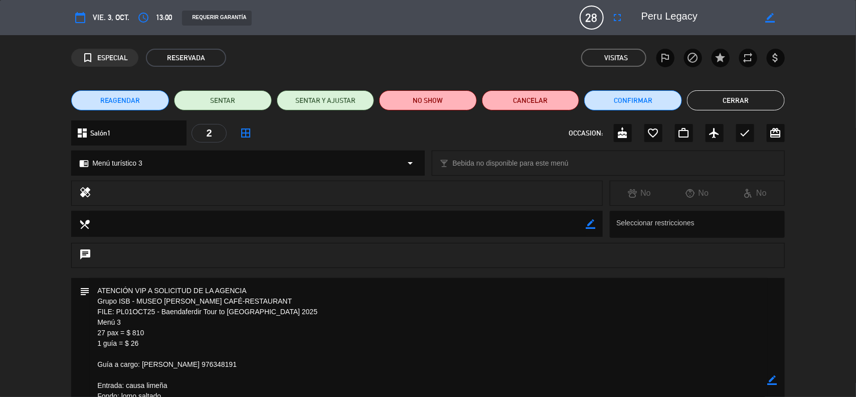
click at [766, 100] on button "Cerrar" at bounding box center [736, 100] width 98 height 20
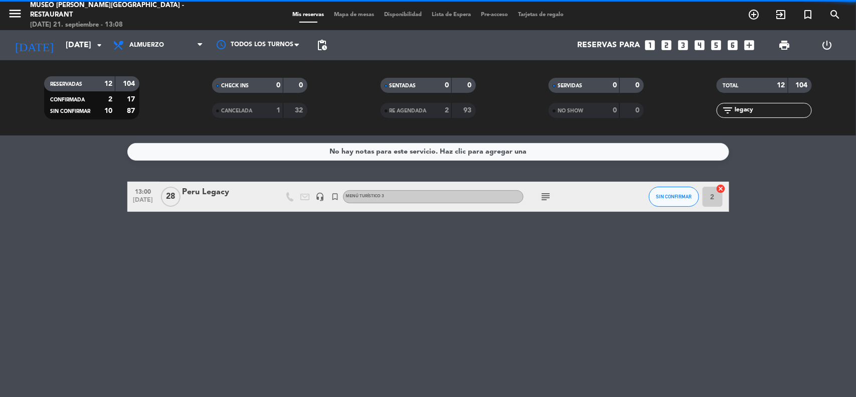
drag, startPoint x: 771, startPoint y: 110, endPoint x: 705, endPoint y: 111, distance: 66.2
click at [705, 111] on div "filter_list legacy" at bounding box center [765, 110] width 168 height 15
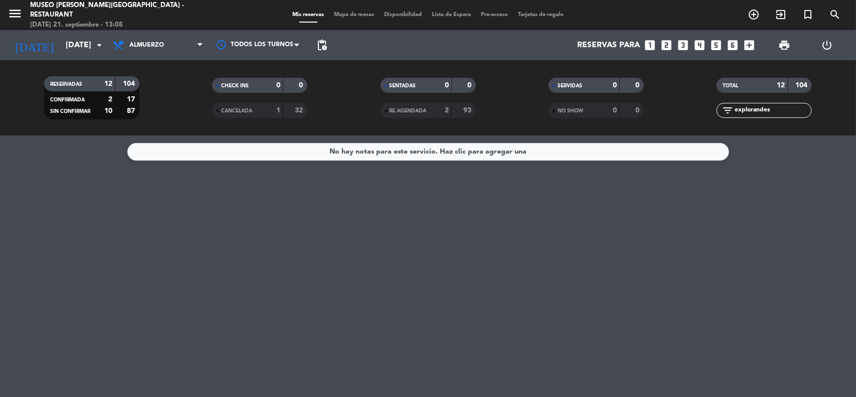
type input "explorandes"
click at [61, 43] on input "[DATE]" at bounding box center [114, 46] width 106 height 20
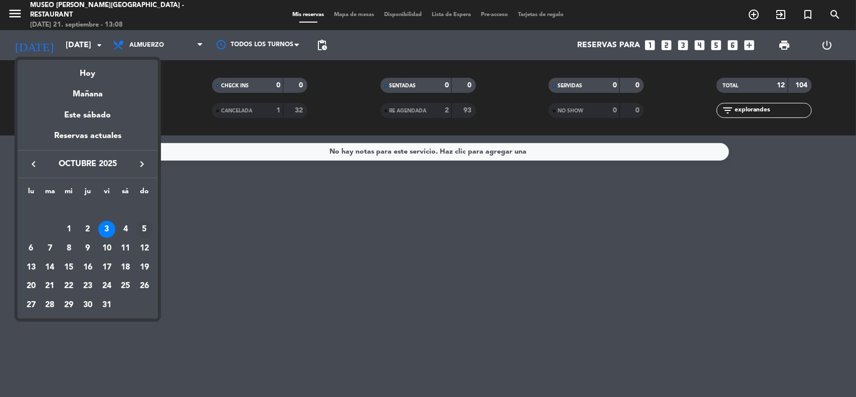
click at [143, 231] on div "5" at bounding box center [144, 229] width 17 height 17
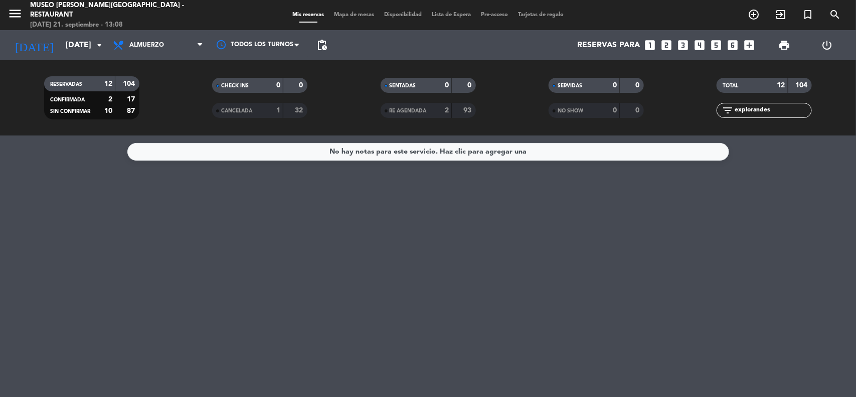
type input "[DATE]"
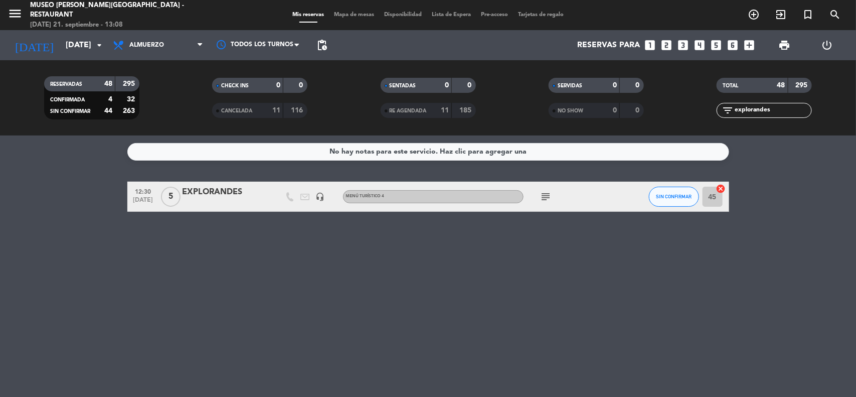
click at [219, 195] on div "EXPLORANDES" at bounding box center [225, 192] width 85 height 13
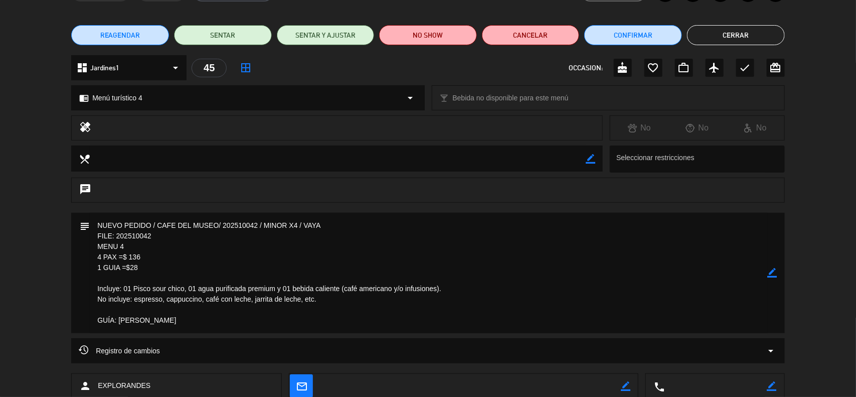
scroll to position [125, 0]
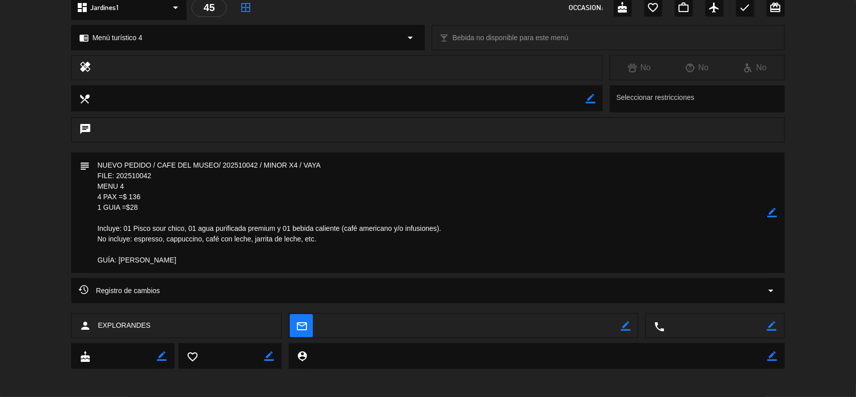
click at [777, 212] on icon "border_color" at bounding box center [773, 213] width 10 height 10
click at [209, 271] on textarea at bounding box center [429, 212] width 678 height 120
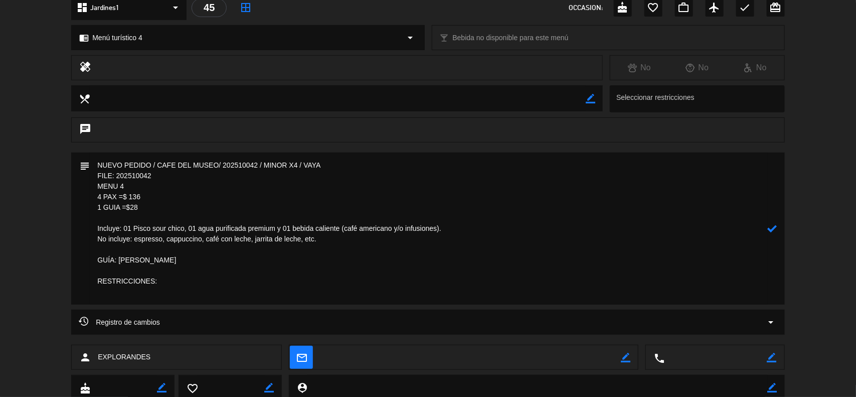
paste textarea "FOOD RESTRICTIONS: [PERSON_NAME]: Gluten intolerant"
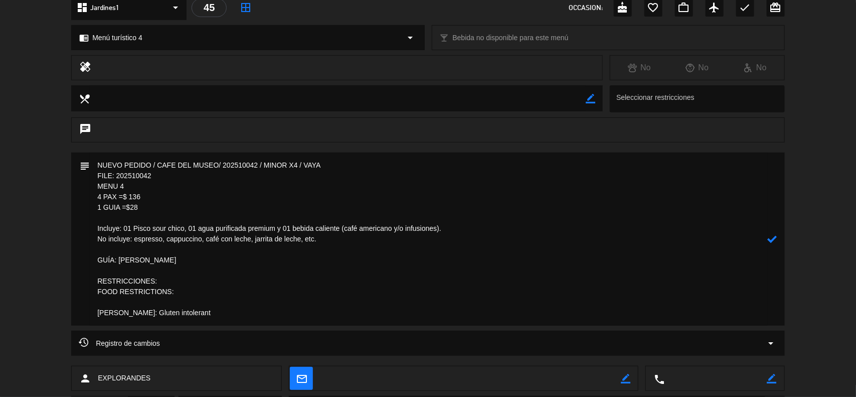
drag, startPoint x: 95, startPoint y: 317, endPoint x: 93, endPoint y: 294, distance: 23.2
click at [93, 294] on textarea at bounding box center [429, 238] width 678 height 173
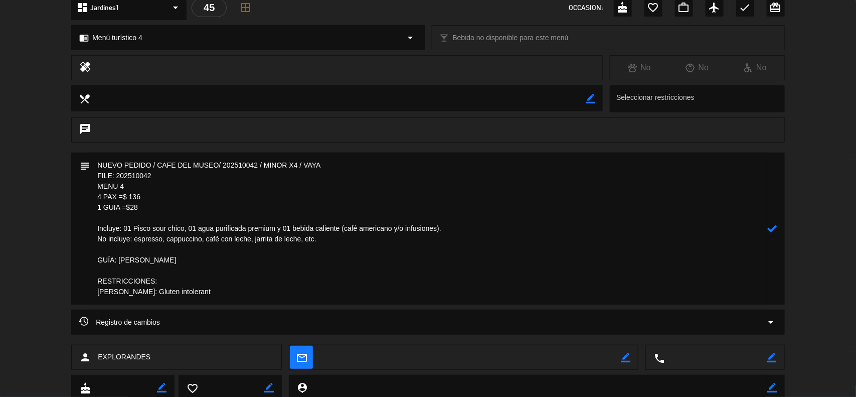
drag, startPoint x: 196, startPoint y: 293, endPoint x: 94, endPoint y: 282, distance: 102.4
click at [94, 282] on textarea at bounding box center [429, 228] width 678 height 152
type textarea "NUEVO PEDIDO / CAFE DEL MUSEO/ 202510042 / MINOR X4 / VAYA FILE: 202510042 MENU…"
click at [773, 231] on icon at bounding box center [773, 229] width 10 height 10
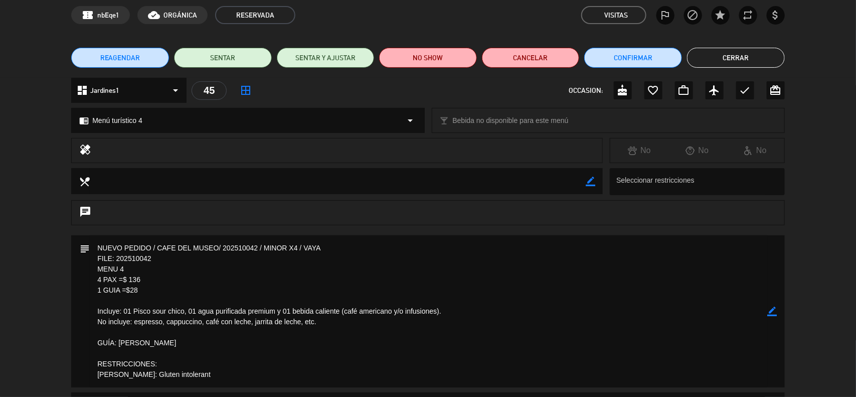
scroll to position [0, 0]
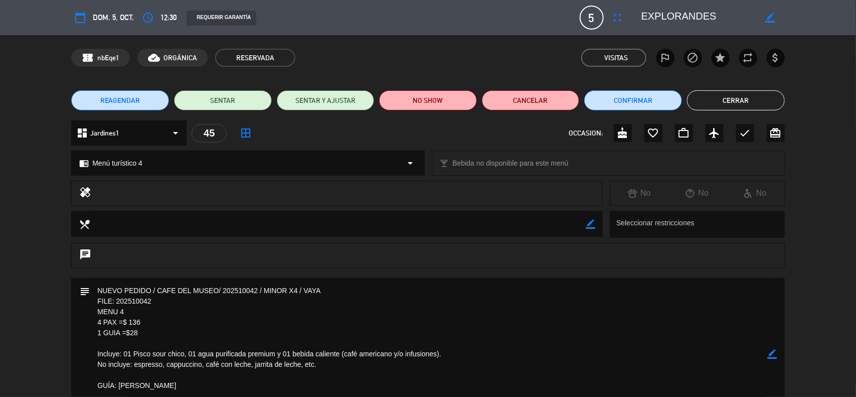
click at [591, 224] on icon "border_color" at bounding box center [591, 224] width 10 height 10
click at [517, 220] on textarea at bounding box center [338, 224] width 496 height 26
paste textarea "RESTRICCIONES: [PERSON_NAME]: Gluten intolerant"
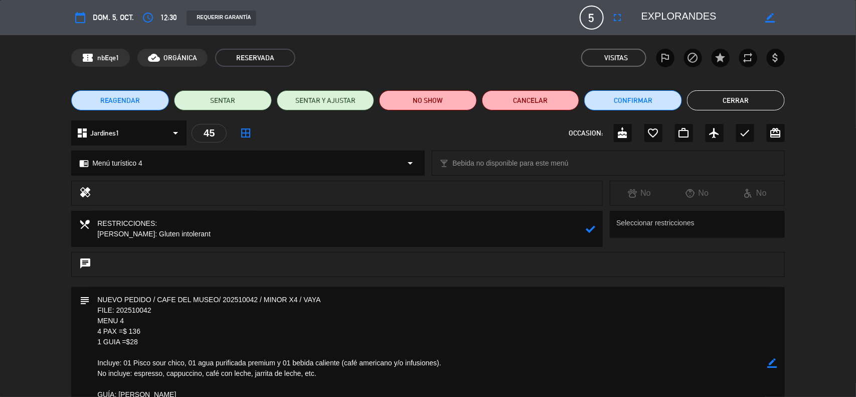
type textarea "RESTRICCIONES: [PERSON_NAME]: Gluten intolerant"
click at [591, 223] on div at bounding box center [591, 229] width 10 height 36
click at [592, 229] on icon at bounding box center [591, 229] width 10 height 10
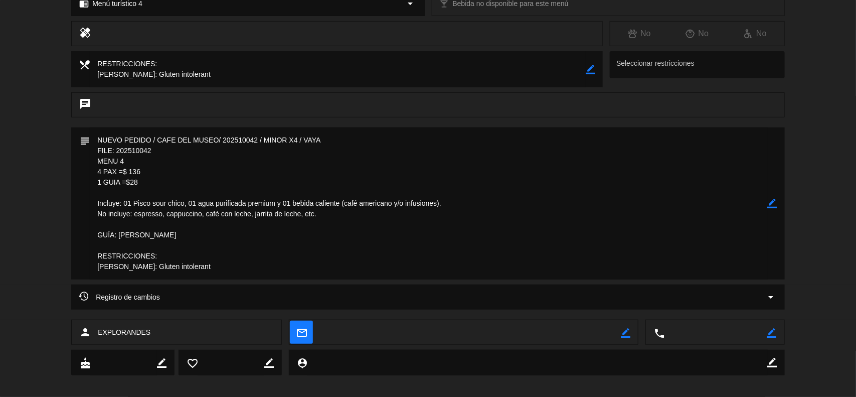
scroll to position [168, 0]
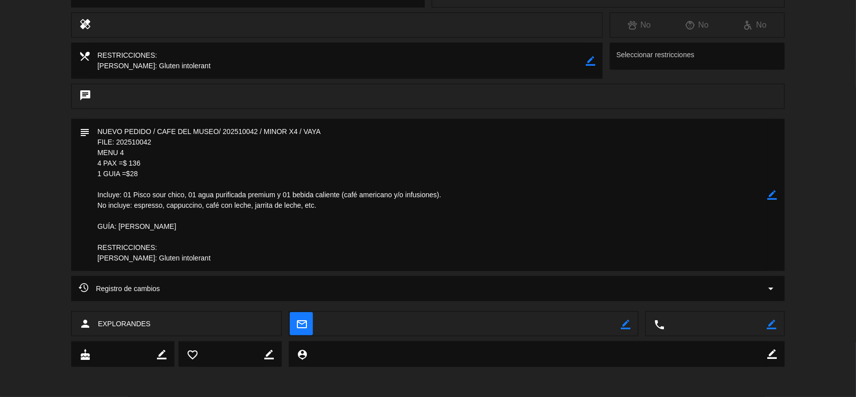
click at [770, 196] on icon "border_color" at bounding box center [773, 195] width 10 height 10
click at [770, 195] on icon at bounding box center [773, 195] width 10 height 10
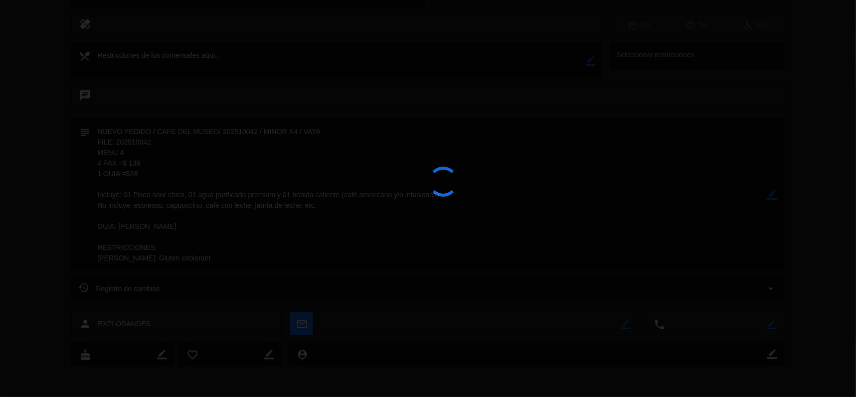
scroll to position [158, 0]
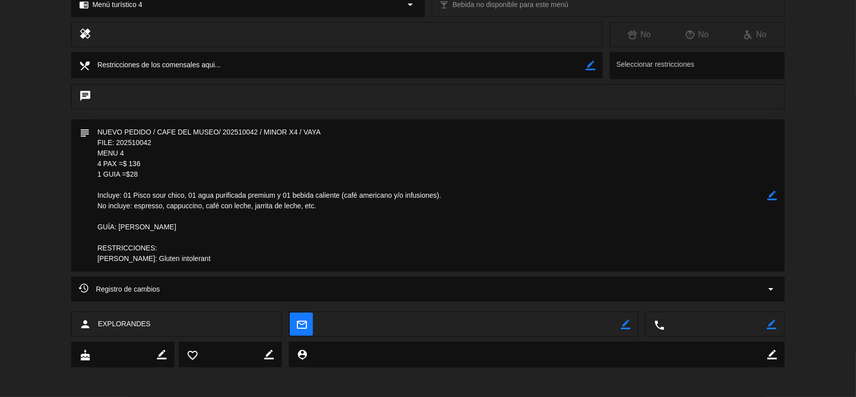
click at [778, 194] on div "subject border_color" at bounding box center [428, 195] width 714 height 152
click at [771, 197] on icon "border_color" at bounding box center [773, 196] width 10 height 10
click at [123, 257] on textarea at bounding box center [429, 195] width 678 height 152
click at [123, 259] on textarea at bounding box center [429, 195] width 678 height 152
type textarea "NUEVO PEDIDO / CAFE DEL MUSEO/ 202510042 / MINOR X4 / VAYA FILE: 202510042 MENU…"
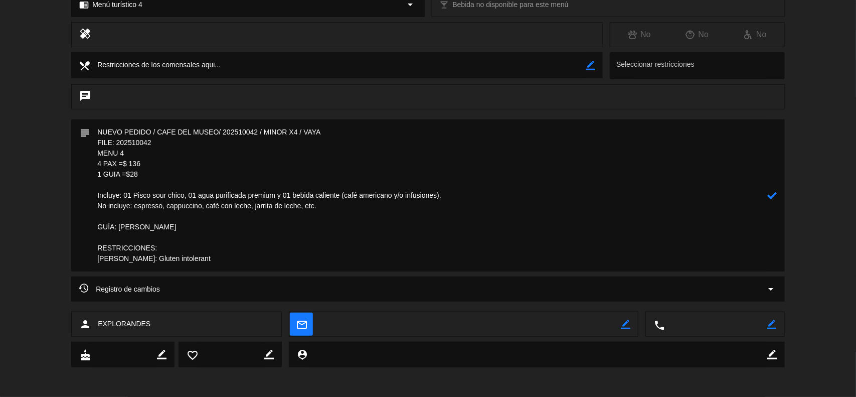
click at [776, 194] on icon at bounding box center [773, 196] width 10 height 10
click at [771, 196] on icon "border_color" at bounding box center [773, 196] width 10 height 10
click at [771, 196] on icon at bounding box center [773, 196] width 10 height 10
click at [0, 0] on div at bounding box center [0, 0] width 0 height 0
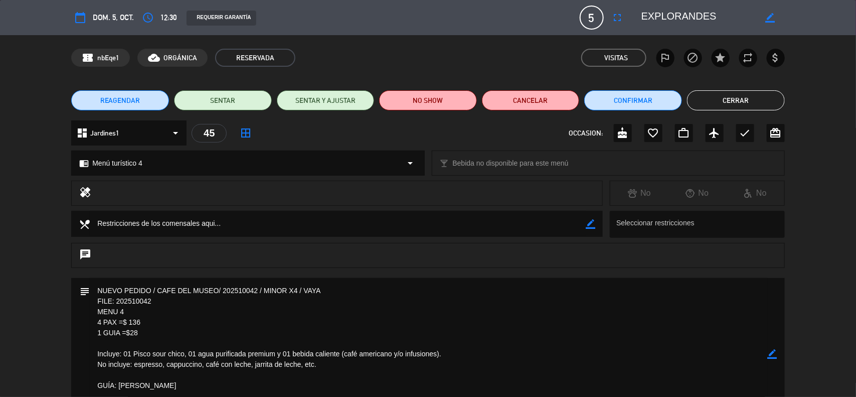
click at [719, 101] on button "Cerrar" at bounding box center [736, 100] width 98 height 20
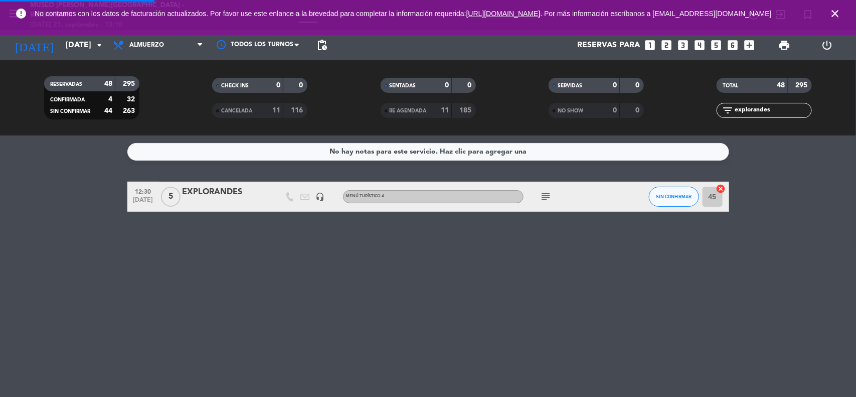
click at [802, 164] on div "No hay notas para este servicio. Haz clic para agregar una 12:30 [DATE] 5 EXPLO…" at bounding box center [428, 265] width 856 height 261
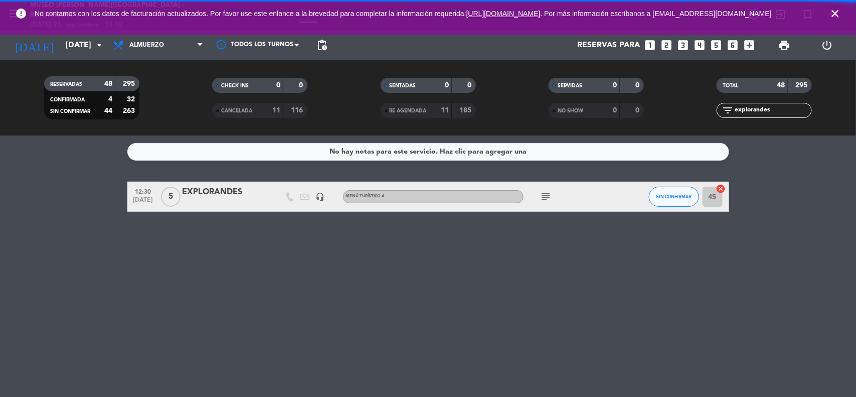
click at [840, 14] on icon "close" at bounding box center [835, 14] width 12 height 12
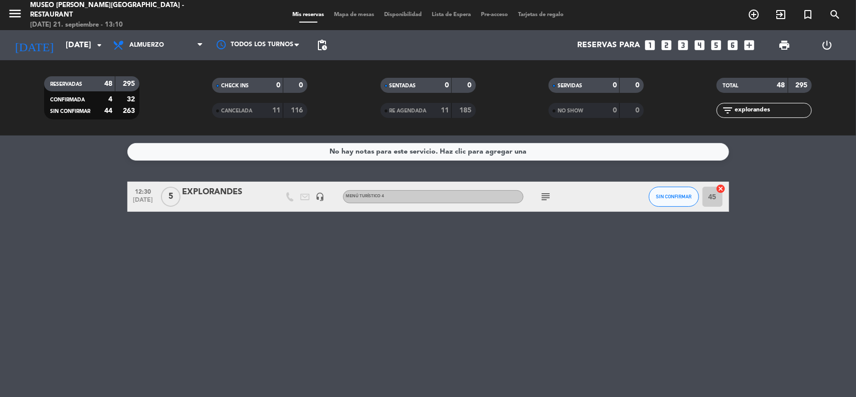
drag, startPoint x: 786, startPoint y: 109, endPoint x: 687, endPoint y: 109, distance: 99.3
click at [687, 109] on div "filter_list explorandes" at bounding box center [765, 110] width 168 height 15
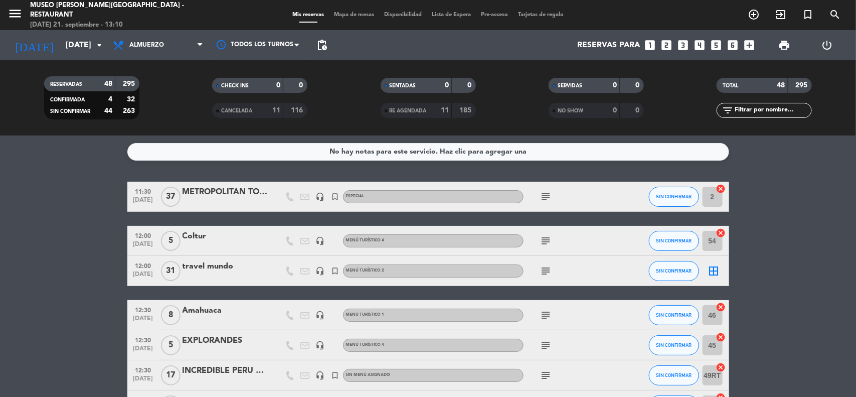
click at [61, 53] on input "[DATE]" at bounding box center [114, 46] width 106 height 20
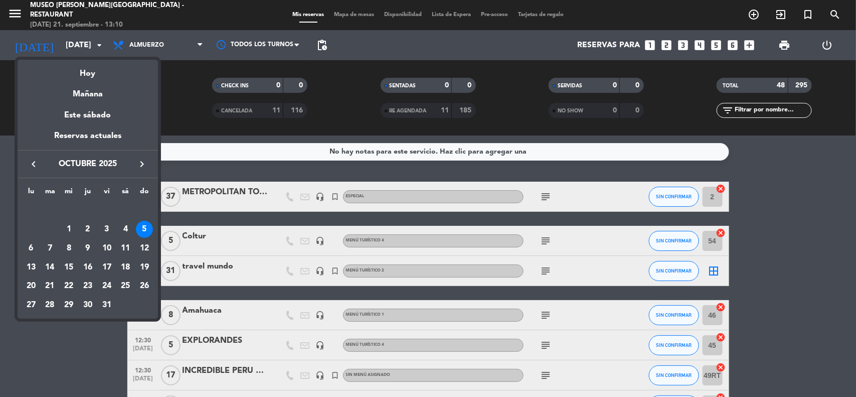
click at [29, 162] on icon "keyboard_arrow_left" at bounding box center [34, 164] width 12 height 12
click at [109, 266] on div "19" at bounding box center [106, 267] width 17 height 17
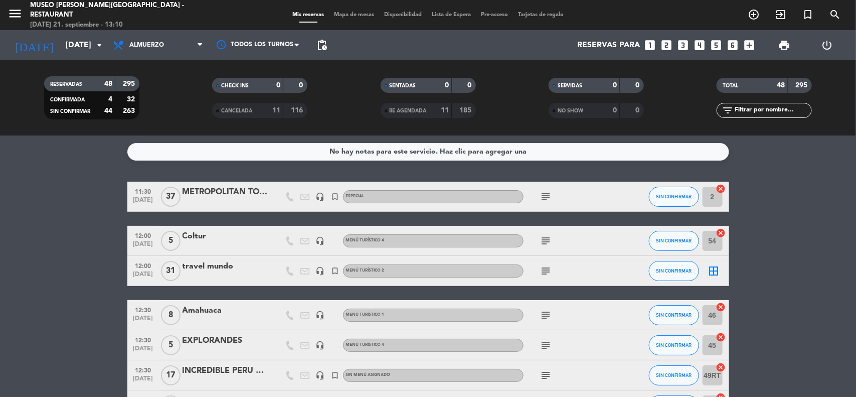
type input "[DATE]"
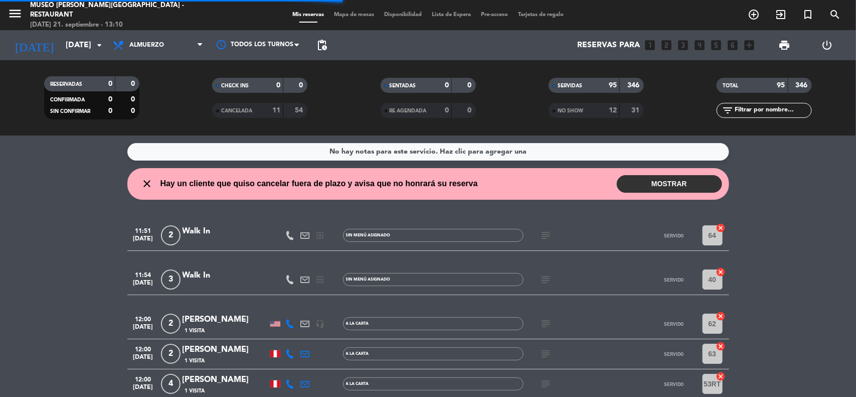
click at [767, 114] on input "text" at bounding box center [773, 110] width 78 height 11
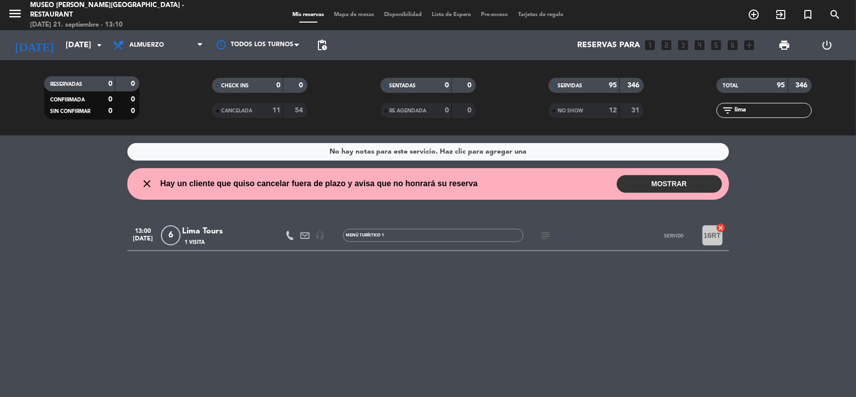
type input "lima"
click at [217, 232] on div "Lima Tours" at bounding box center [225, 231] width 85 height 13
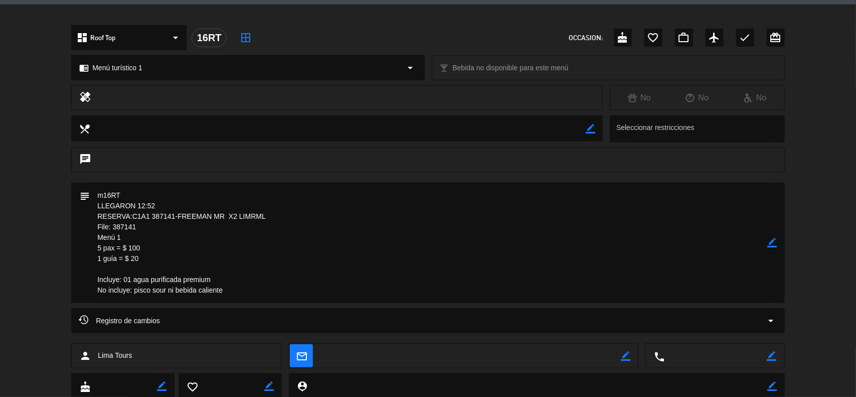
scroll to position [313, 0]
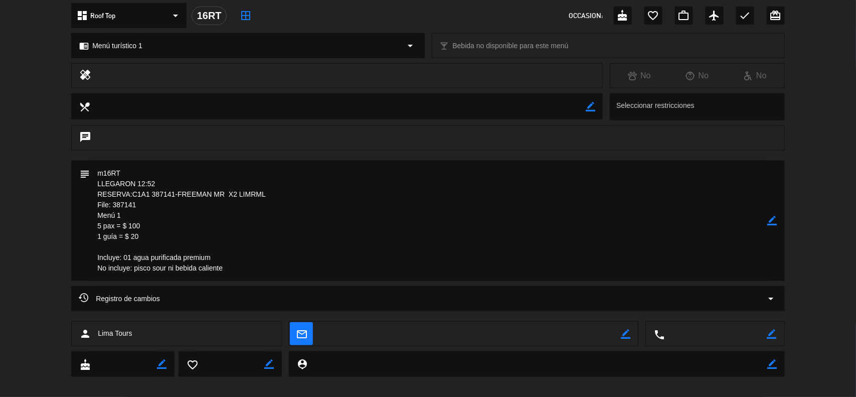
drag, startPoint x: 118, startPoint y: 225, endPoint x: 93, endPoint y: 204, distance: 33.1
click at [93, 204] on textarea at bounding box center [429, 220] width 678 height 120
click at [772, 221] on icon "border_color" at bounding box center [773, 221] width 10 height 10
click at [151, 175] on textarea at bounding box center [429, 220] width 678 height 120
click at [189, 177] on textarea at bounding box center [429, 220] width 678 height 120
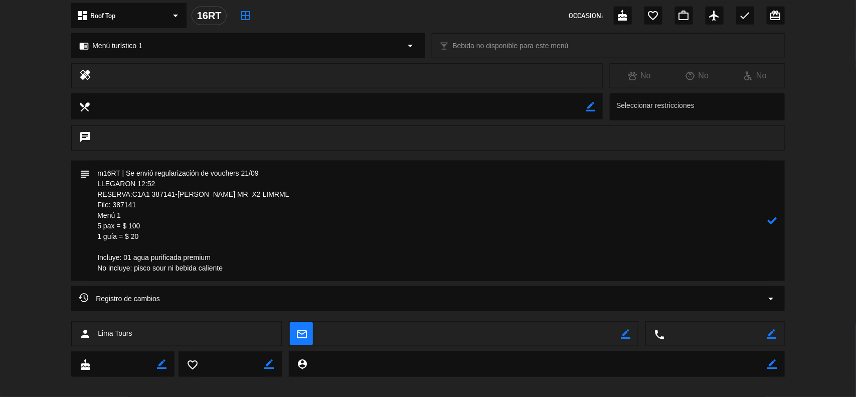
type textarea "m16RT | Se envió regularización de vouchers 21/09 LLEGARON 12:52 RESERVA:C1A1 3…"
click at [775, 221] on icon at bounding box center [773, 221] width 10 height 10
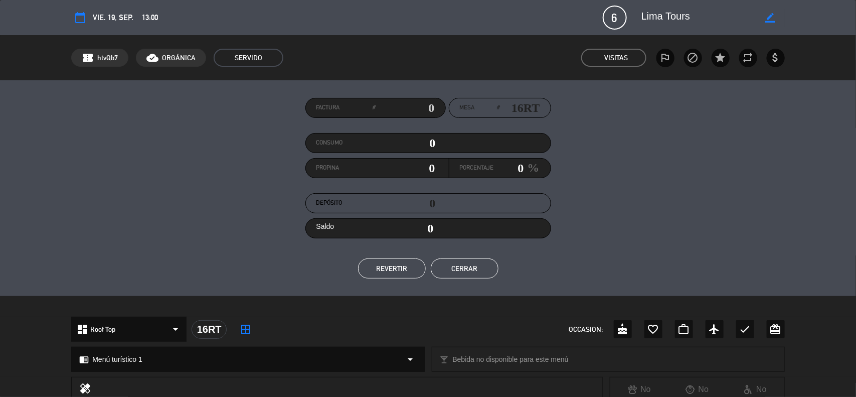
click at [487, 263] on button "Cerrar" at bounding box center [465, 268] width 68 height 20
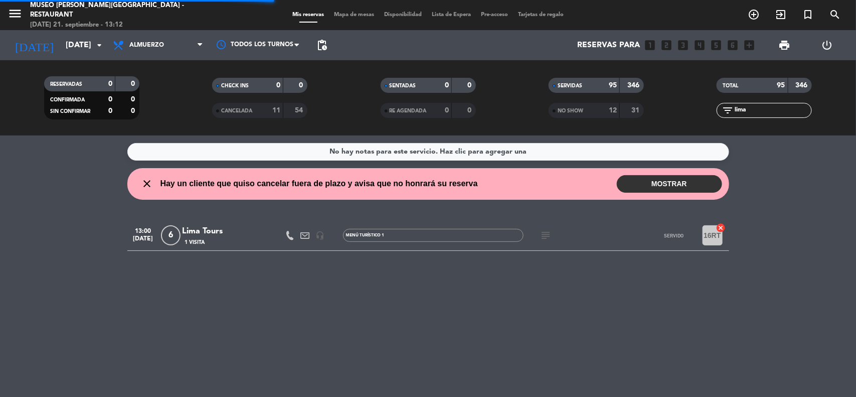
drag, startPoint x: 753, startPoint y: 113, endPoint x: 691, endPoint y: 114, distance: 61.7
click at [691, 114] on div "filter_list lima" at bounding box center [765, 110] width 168 height 15
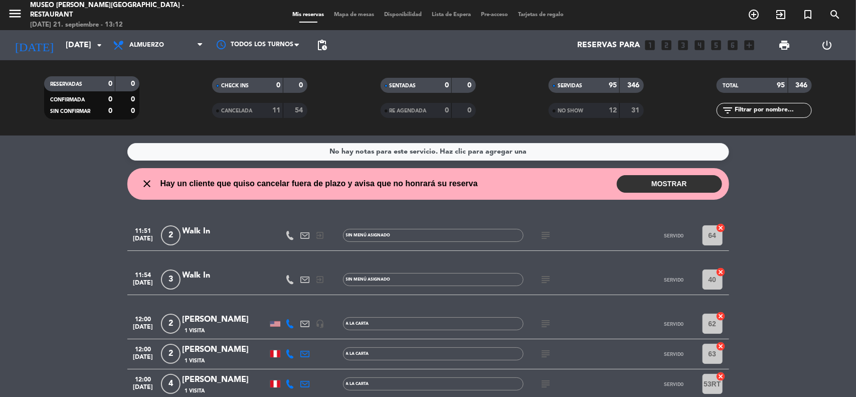
click at [77, 44] on input "[DATE]" at bounding box center [114, 46] width 106 height 20
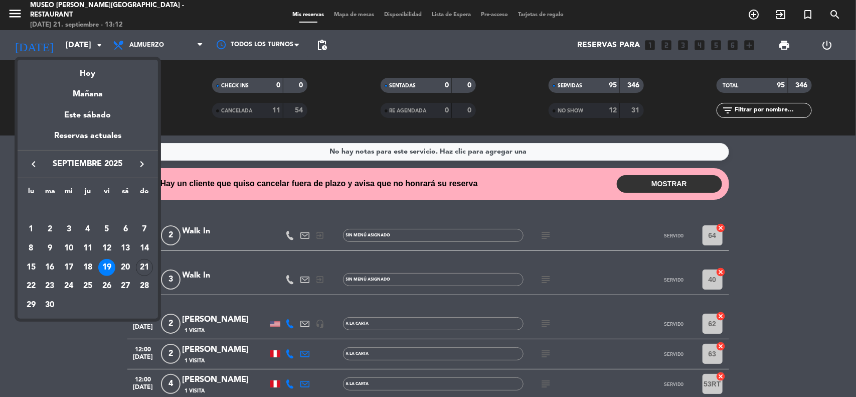
click at [139, 164] on icon "keyboard_arrow_right" at bounding box center [142, 164] width 12 height 12
click at [106, 251] on div "10" at bounding box center [106, 248] width 17 height 17
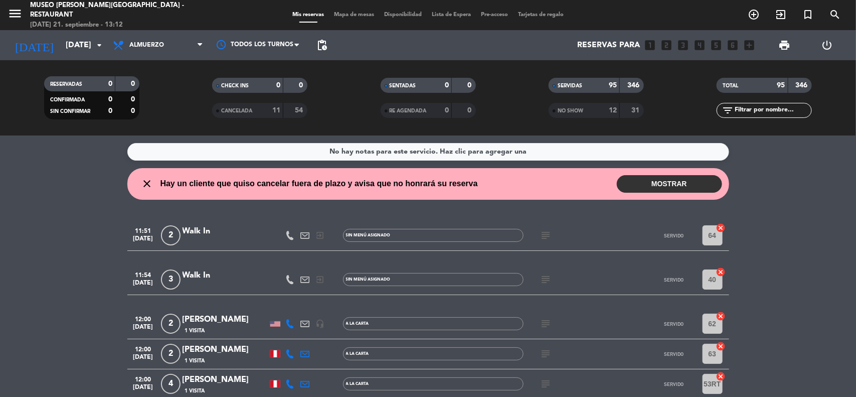
type input "[DATE]"
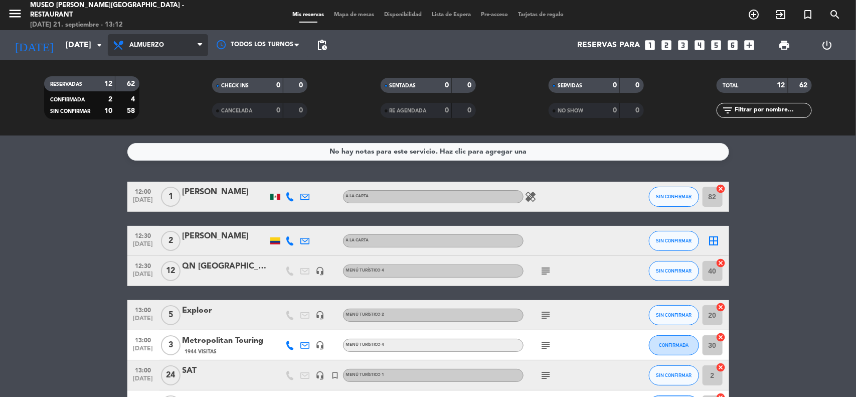
click at [167, 48] on span "Almuerzo" at bounding box center [158, 45] width 100 height 22
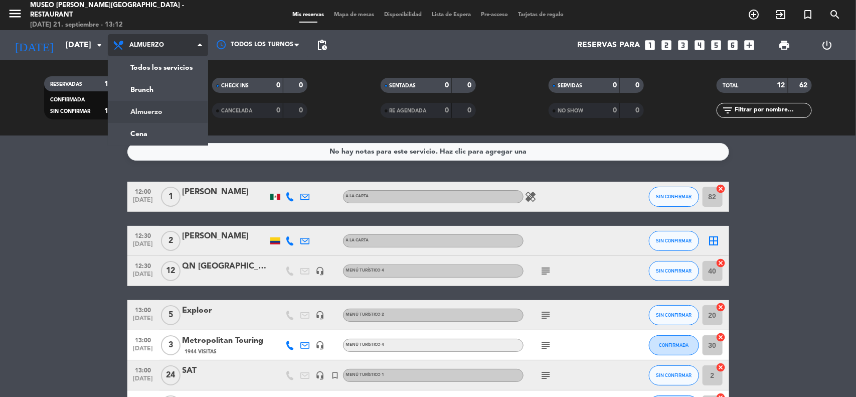
click at [167, 113] on div "menu [GEOGRAPHIC_DATA][PERSON_NAME] - Restaurant [DATE] 21. septiembre - 13:12 …" at bounding box center [428, 67] width 856 height 135
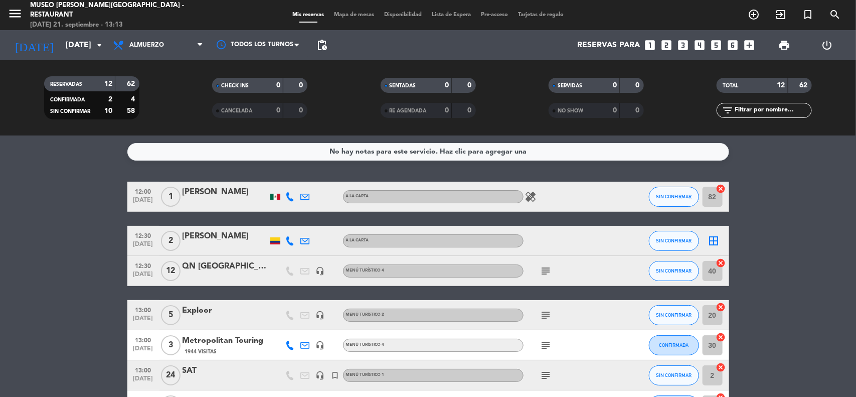
click at [763, 237] on bookings-row "12:00 [DATE] 1 [PERSON_NAME] A la Carta healing SIN CONFIRMAR 82 cancel 12:30 […" at bounding box center [428, 404] width 856 height 445
click at [680, 48] on icon "looks_3" at bounding box center [683, 45] width 13 height 13
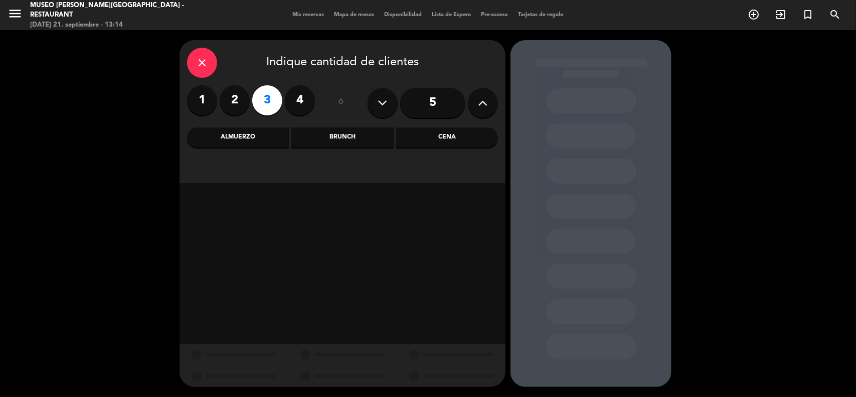
click at [247, 141] on div "Almuerzo" at bounding box center [238, 137] width 102 height 20
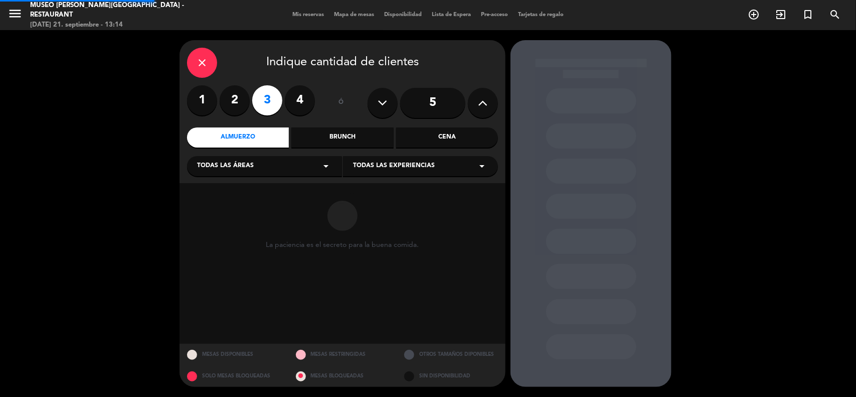
drag, startPoint x: 244, startPoint y: 161, endPoint x: 238, endPoint y: 172, distance: 12.1
click at [244, 163] on span "Todas las áreas" at bounding box center [225, 166] width 57 height 10
click at [214, 204] on div "Jardines1" at bounding box center [264, 206] width 135 height 10
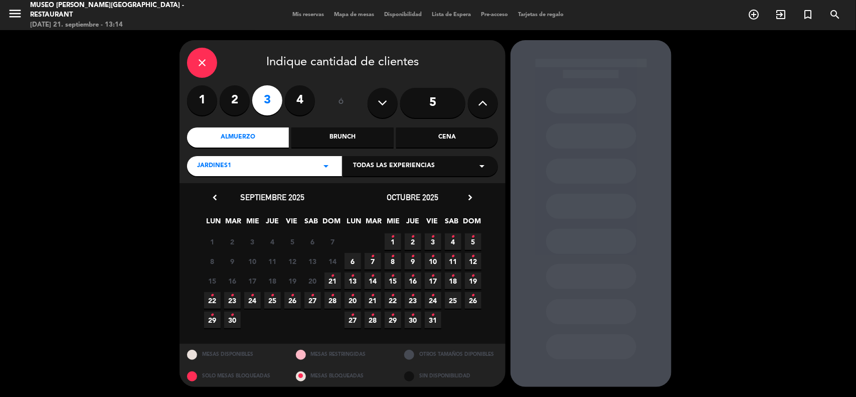
click at [435, 258] on span "10 •" at bounding box center [433, 261] width 17 height 17
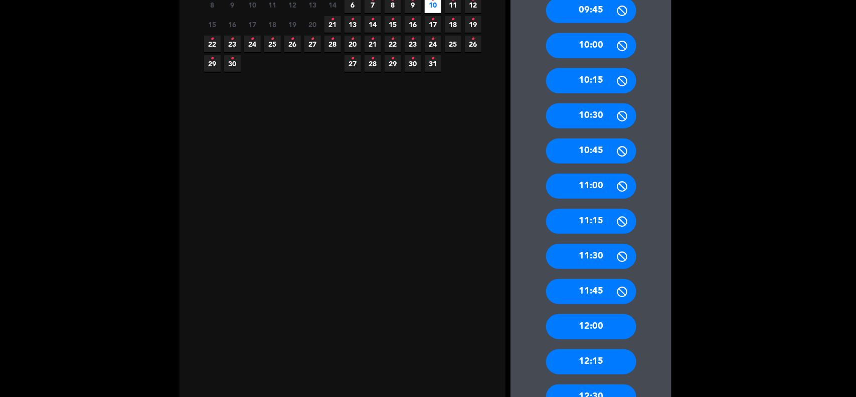
scroll to position [376, 0]
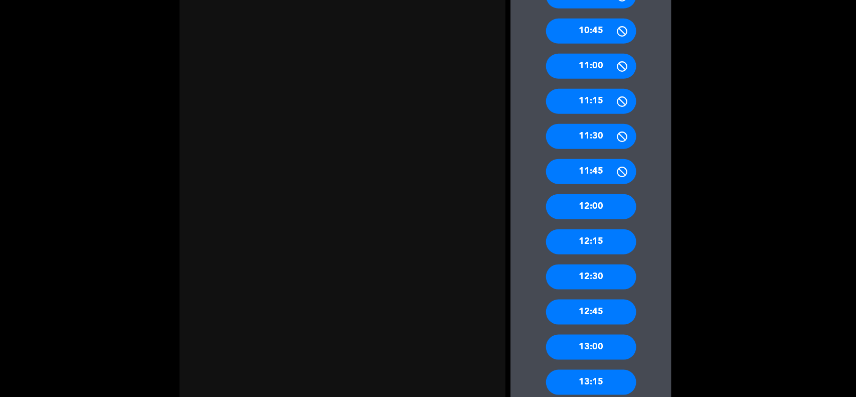
click at [604, 216] on div "12:00" at bounding box center [591, 206] width 90 height 25
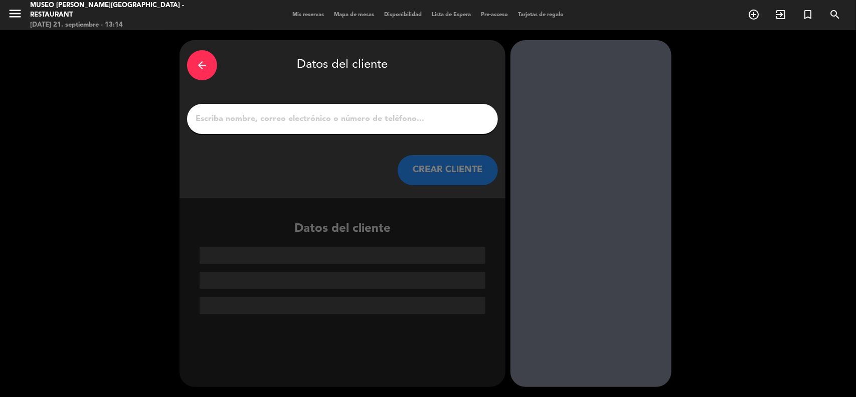
click at [294, 121] on input "1" at bounding box center [343, 119] width 296 height 14
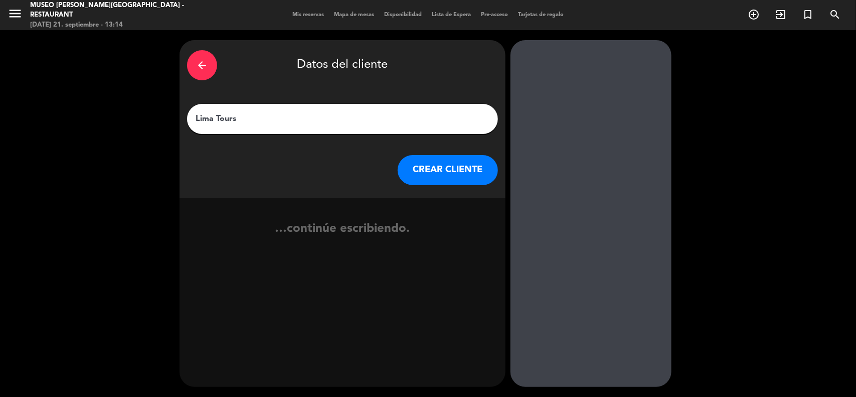
type input "Lima Tours"
click at [420, 163] on button "CREAR CLIENTE" at bounding box center [448, 170] width 100 height 30
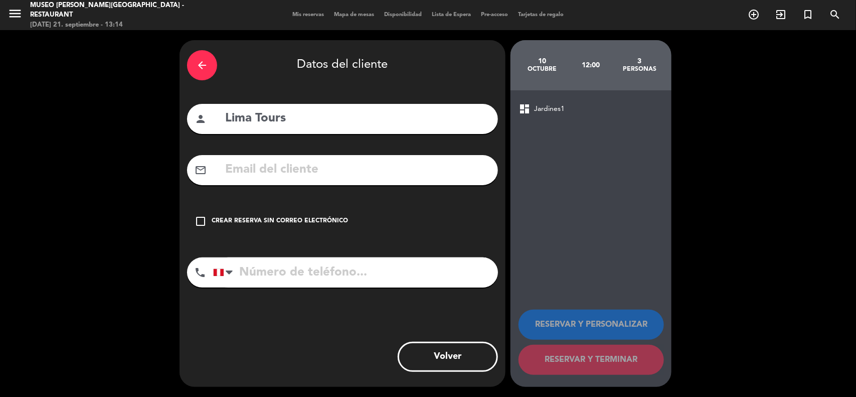
click at [328, 214] on div "check_box_outline_blank Crear reserva sin correo electrónico" at bounding box center [342, 221] width 311 height 30
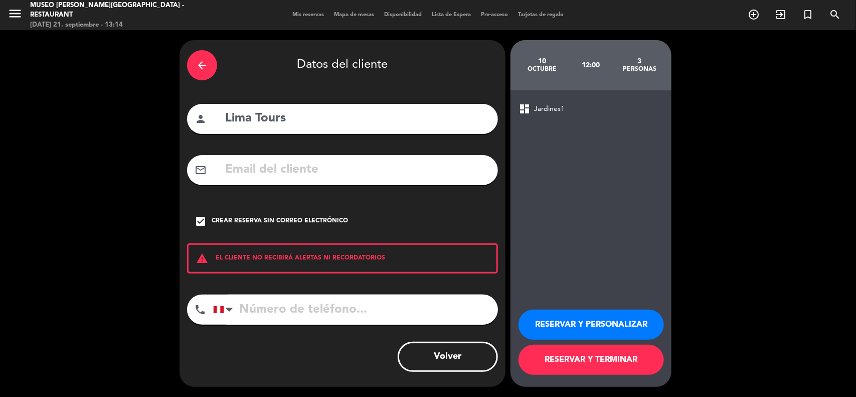
click at [552, 355] on button "RESERVAR Y TERMINAR" at bounding box center [591, 360] width 145 height 30
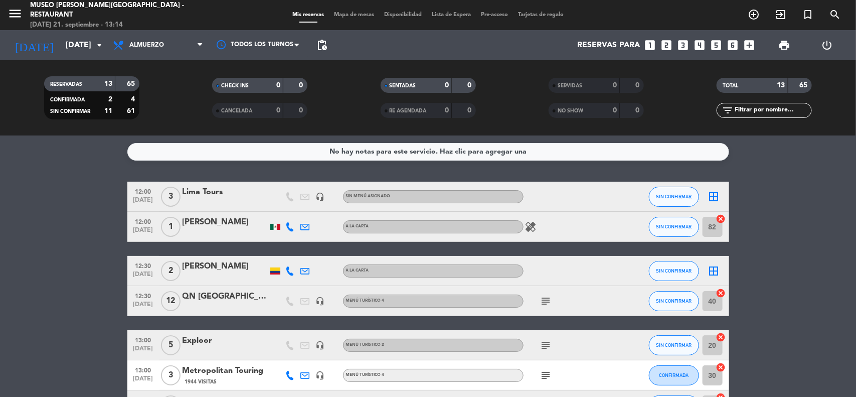
click at [205, 192] on div "Lima Tours" at bounding box center [225, 192] width 85 height 13
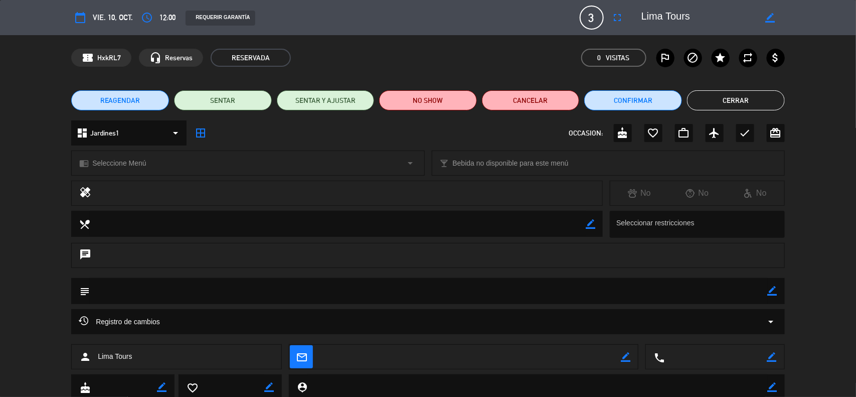
drag, startPoint x: 772, startPoint y: 290, endPoint x: 763, endPoint y: 291, distance: 9.6
click at [771, 290] on icon "border_color" at bounding box center [773, 291] width 10 height 10
click at [718, 292] on textarea at bounding box center [429, 291] width 678 height 26
paste textarea "RESERVA:C1A1 394152-[PERSON_NAME] & [PERSON_NAME] LIMRML"
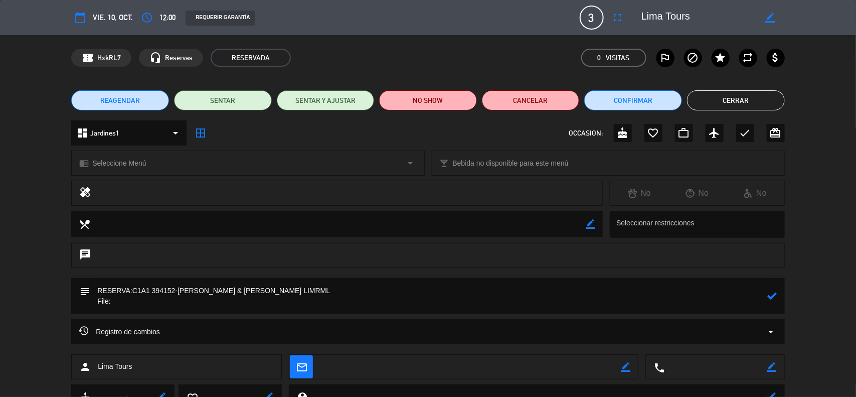
drag, startPoint x: 174, startPoint y: 289, endPoint x: 153, endPoint y: 291, distance: 20.7
click at [153, 291] on textarea at bounding box center [429, 296] width 678 height 36
click at [123, 299] on textarea at bounding box center [429, 296] width 678 height 36
paste textarea "394152"
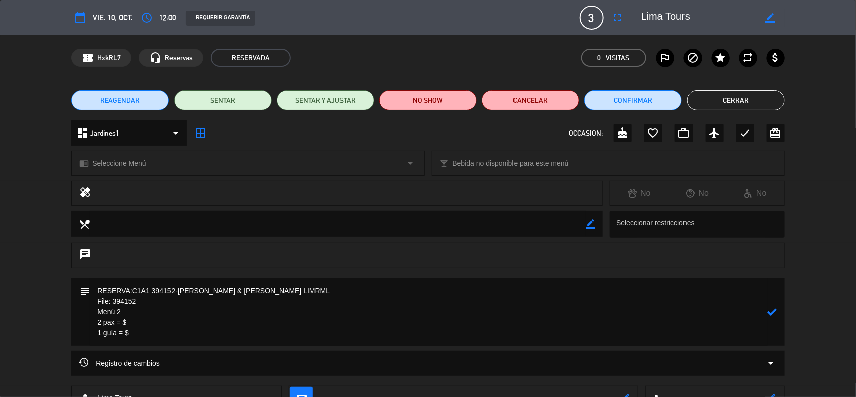
click at [760, 307] on textarea at bounding box center [429, 312] width 678 height 68
click at [768, 309] on icon at bounding box center [773, 312] width 10 height 10
click at [358, 164] on div "chrome_reader_mode Seleccione Menú arrow_drop_down" at bounding box center [248, 163] width 352 height 24
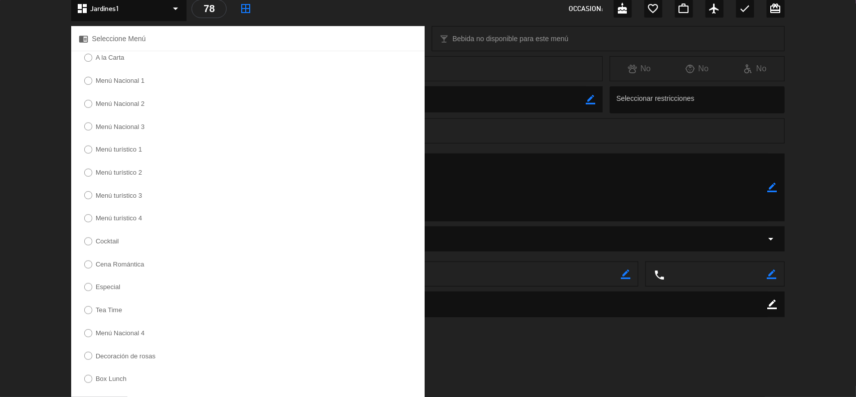
scroll to position [125, 0]
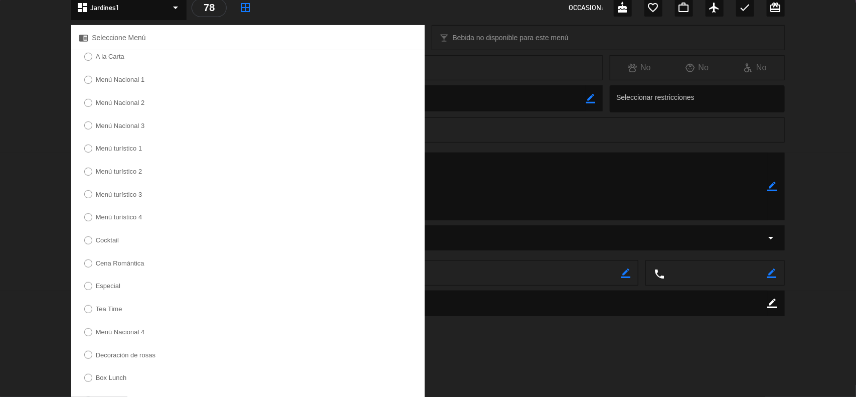
click at [119, 175] on label "Menú turístico 2" at bounding box center [119, 171] width 47 height 7
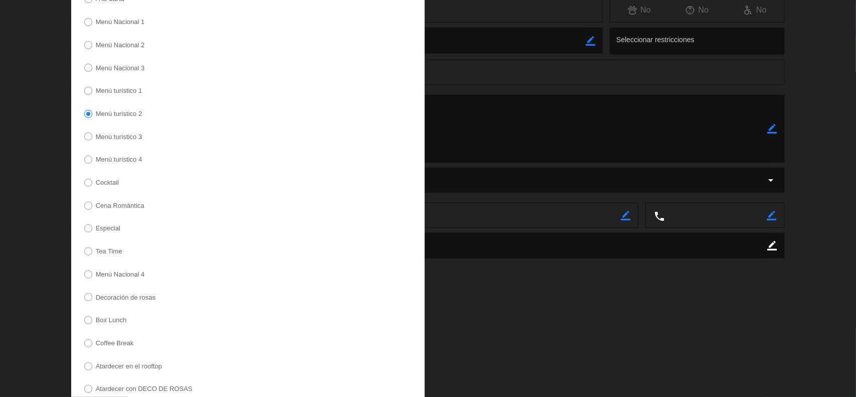
scroll to position [239, 0]
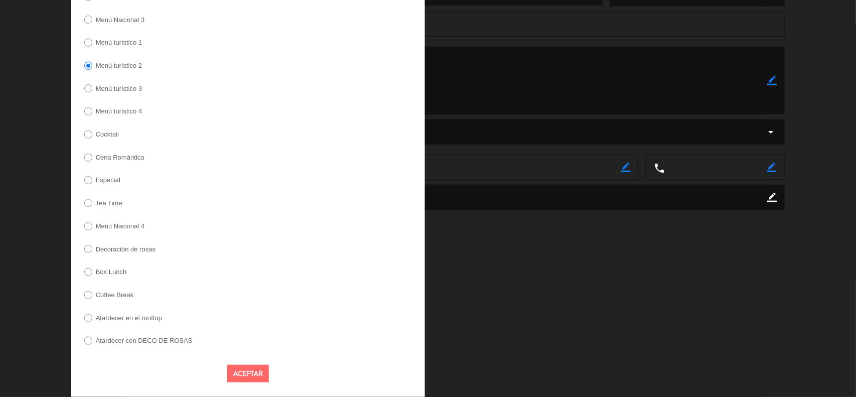
click at [247, 379] on button "Aceptar" at bounding box center [248, 374] width 42 height 18
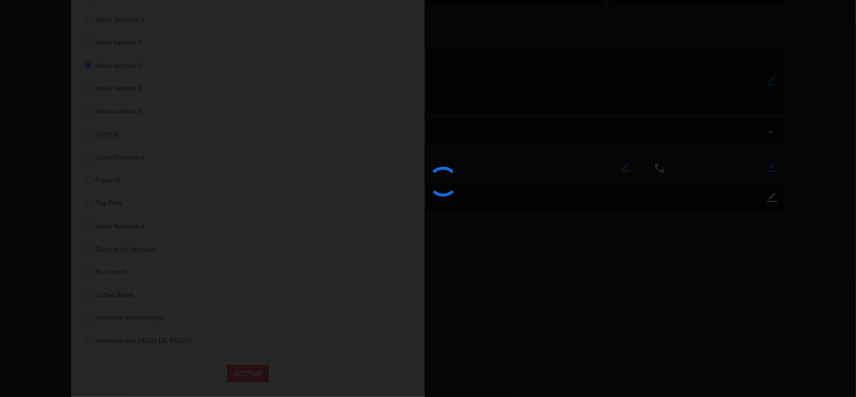
scroll to position [74, 0]
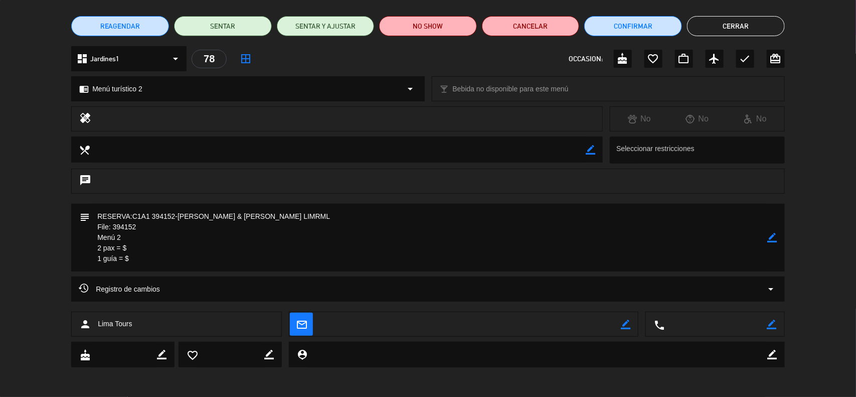
click at [170, 257] on textarea at bounding box center [429, 238] width 678 height 68
click at [770, 234] on icon "border_color" at bounding box center [773, 238] width 10 height 10
click at [189, 245] on textarea at bounding box center [429, 238] width 678 height 68
drag, startPoint x: 251, startPoint y: 265, endPoint x: 242, endPoint y: 258, distance: 11.1
click at [251, 267] on textarea at bounding box center [429, 238] width 678 height 68
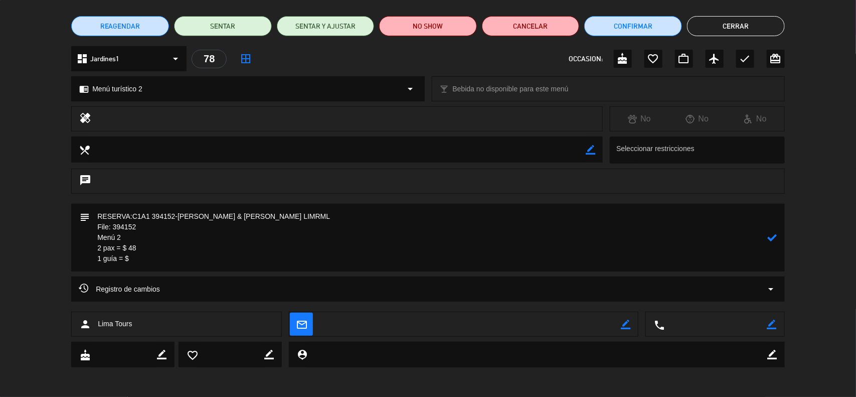
click at [158, 259] on textarea at bounding box center [429, 238] width 678 height 68
type textarea "RESERVA:C1A1 394152-[PERSON_NAME] & [PERSON_NAME] LIMRML File: 394152 Menú 2 2 …"
click at [770, 237] on icon at bounding box center [773, 238] width 10 height 10
drag, startPoint x: 145, startPoint y: 263, endPoint x: 92, endPoint y: 240, distance: 58.6
click at [92, 240] on textarea at bounding box center [429, 238] width 678 height 68
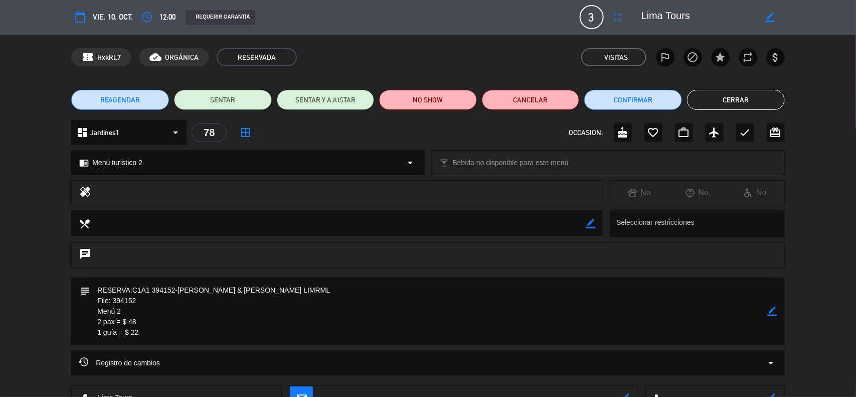
scroll to position [0, 0]
click at [770, 312] on icon "border_color" at bounding box center [773, 312] width 10 height 10
click at [770, 312] on icon at bounding box center [773, 312] width 10 height 10
click at [0, 0] on div at bounding box center [0, 0] width 0 height 0
click at [731, 101] on button "Cerrar" at bounding box center [736, 100] width 98 height 20
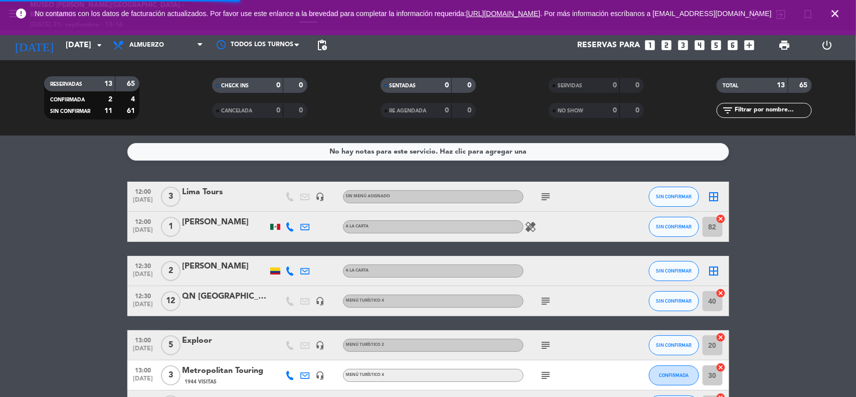
click at [791, 137] on div "No hay notas para este servicio. Haz clic para agregar una 12:00 [DATE] 3 Lima …" at bounding box center [428, 265] width 856 height 261
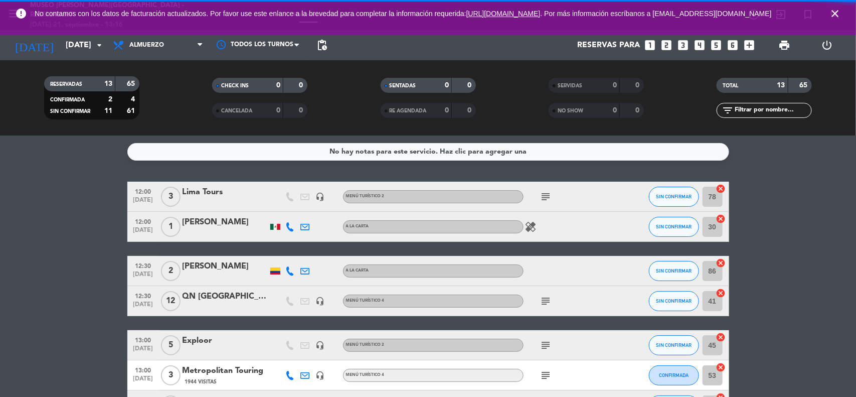
click at [832, 12] on icon "close" at bounding box center [835, 14] width 12 height 12
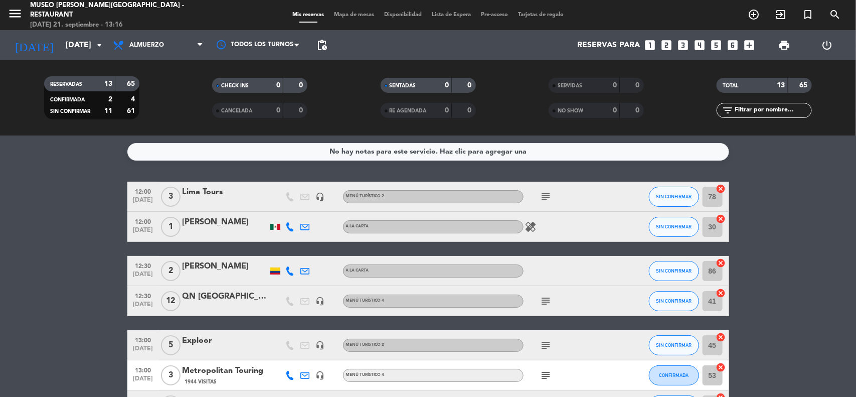
click at [61, 48] on input "[DATE]" at bounding box center [114, 46] width 106 height 20
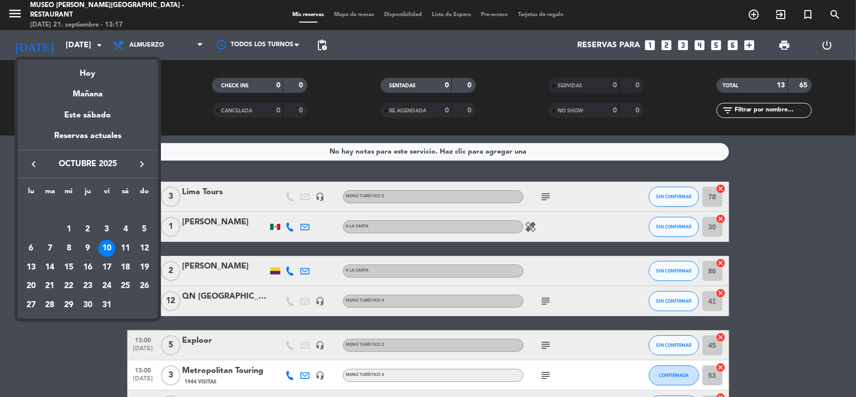
click at [33, 159] on icon "keyboard_arrow_left" at bounding box center [34, 164] width 12 height 12
click at [31, 287] on div "22" at bounding box center [31, 285] width 17 height 17
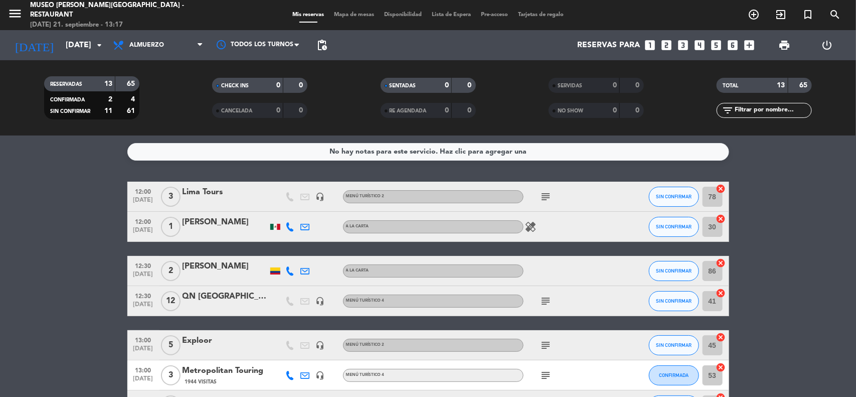
type input "[DATE]"
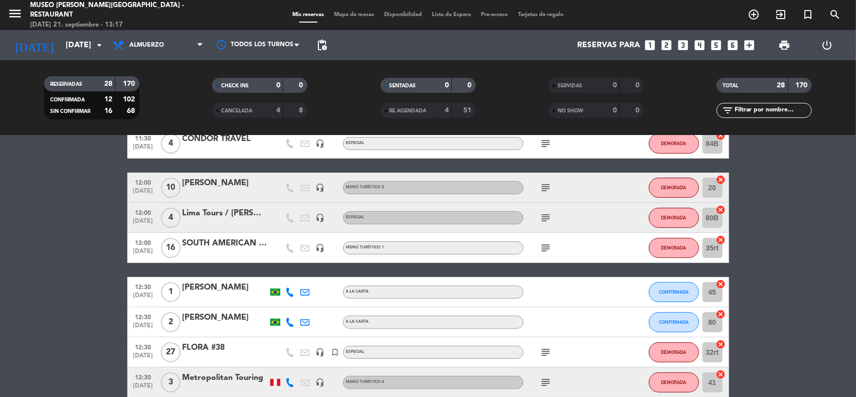
scroll to position [125, 0]
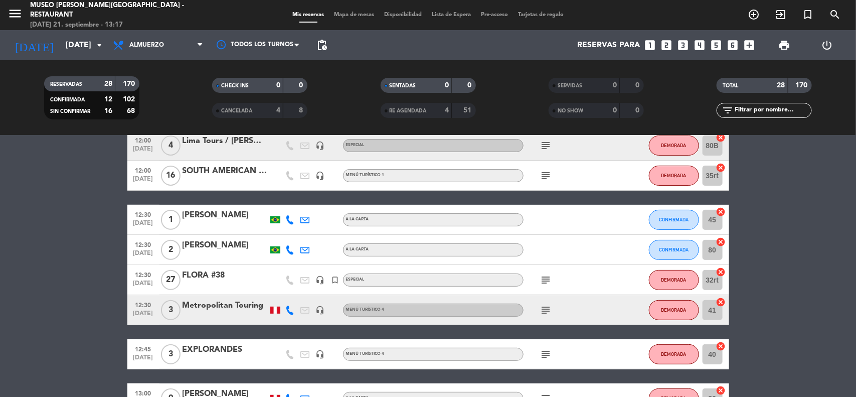
click at [211, 278] on div "FLORA #38" at bounding box center [225, 275] width 85 height 13
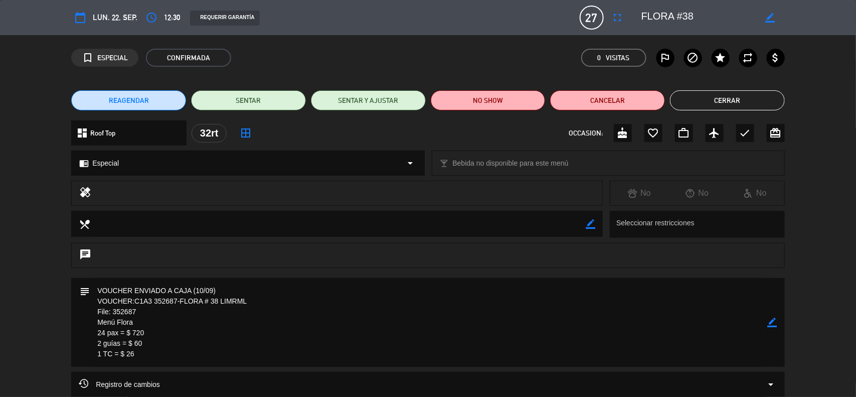
click at [773, 322] on icon "border_color" at bounding box center [773, 322] width 10 height 10
click at [106, 334] on textarea at bounding box center [429, 322] width 678 height 89
click at [771, 321] on icon at bounding box center [773, 322] width 10 height 10
click at [770, 322] on icon "border_color" at bounding box center [773, 322] width 10 height 10
click at [142, 328] on textarea at bounding box center [429, 322] width 678 height 89
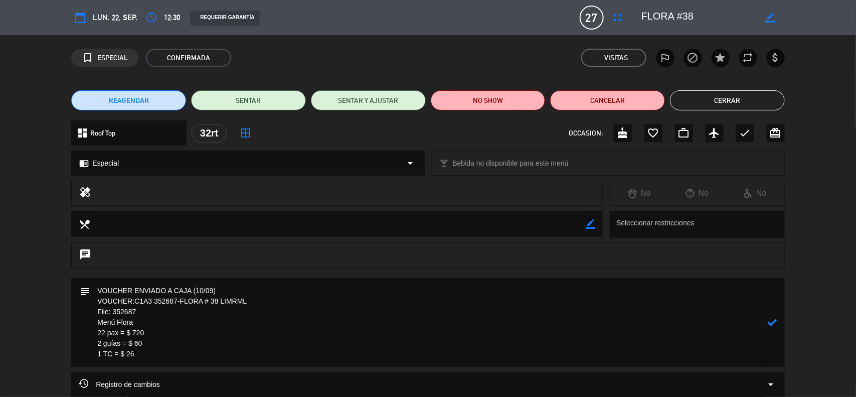
click at [153, 334] on textarea at bounding box center [429, 322] width 678 height 89
click at [140, 331] on textarea at bounding box center [429, 322] width 678 height 89
click at [770, 324] on icon at bounding box center [773, 322] width 10 height 10
click at [179, 334] on textarea at bounding box center [429, 322] width 678 height 89
click at [770, 324] on icon "border_color" at bounding box center [773, 322] width 10 height 10
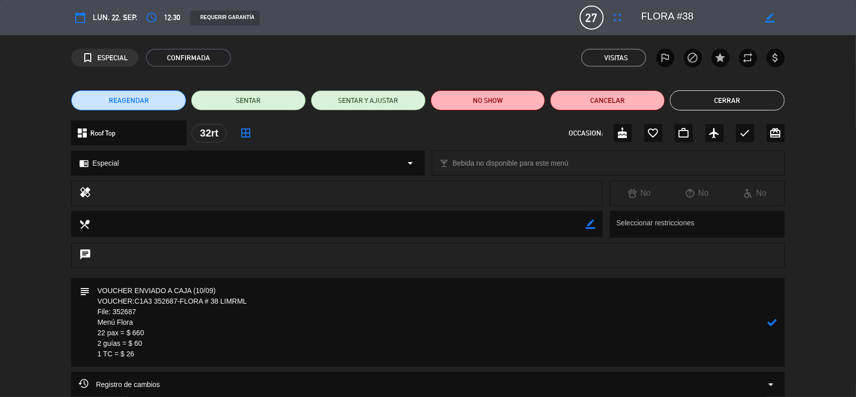
click at [158, 344] on textarea at bounding box center [429, 322] width 678 height 89
click at [771, 320] on icon at bounding box center [773, 322] width 10 height 10
click at [768, 320] on icon "border_color" at bounding box center [773, 322] width 10 height 10
click at [207, 291] on textarea at bounding box center [429, 322] width 678 height 89
click at [203, 291] on textarea at bounding box center [429, 322] width 678 height 89
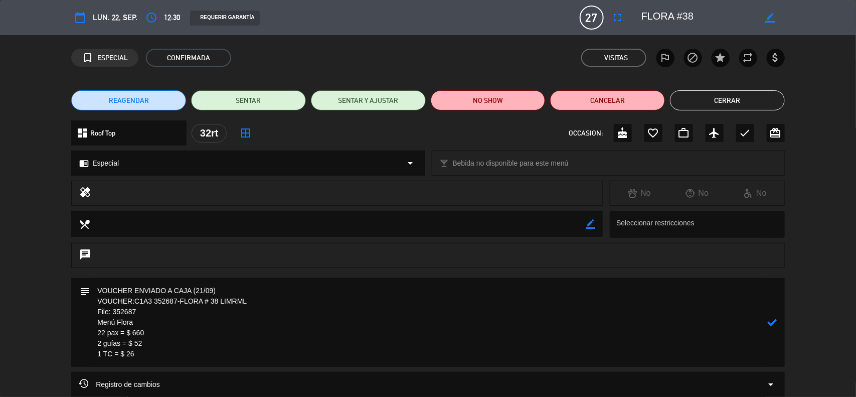
click at [774, 324] on icon at bounding box center [773, 322] width 10 height 10
click at [242, 335] on textarea at bounding box center [429, 322] width 678 height 89
click at [773, 324] on icon "border_color" at bounding box center [773, 322] width 10 height 10
click at [773, 326] on icon at bounding box center [773, 322] width 10 height 10
drag, startPoint x: 131, startPoint y: 355, endPoint x: 79, endPoint y: 309, distance: 70.0
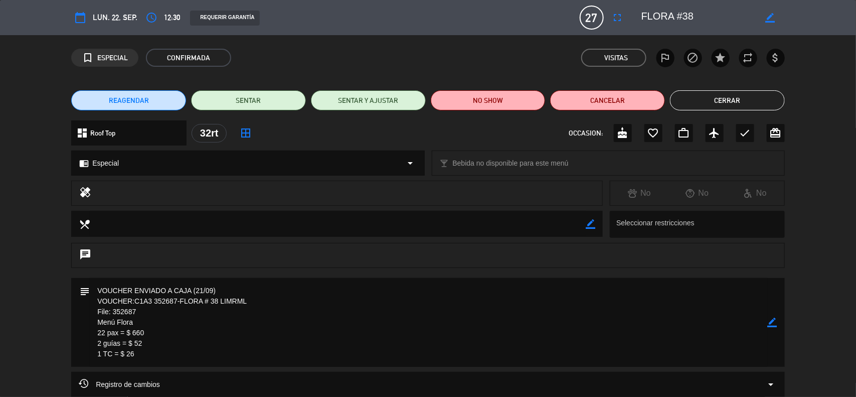
click at [80, 311] on div "subject border_color" at bounding box center [428, 322] width 714 height 89
click at [771, 322] on icon "border_color" at bounding box center [773, 322] width 10 height 10
click at [771, 322] on icon at bounding box center [773, 322] width 10 height 10
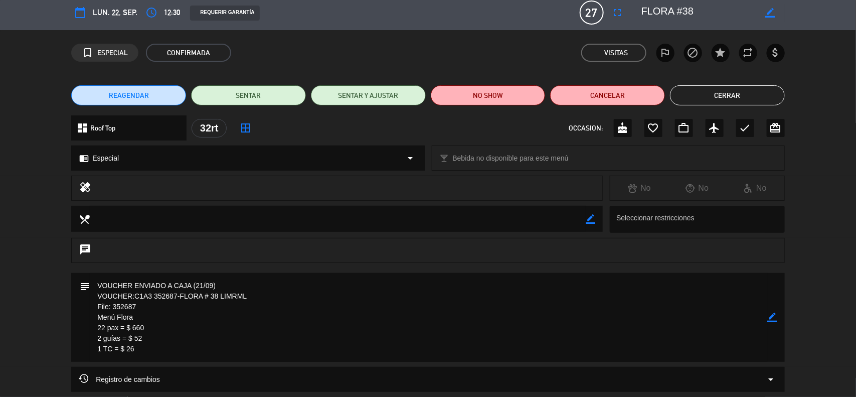
scroll to position [0, 0]
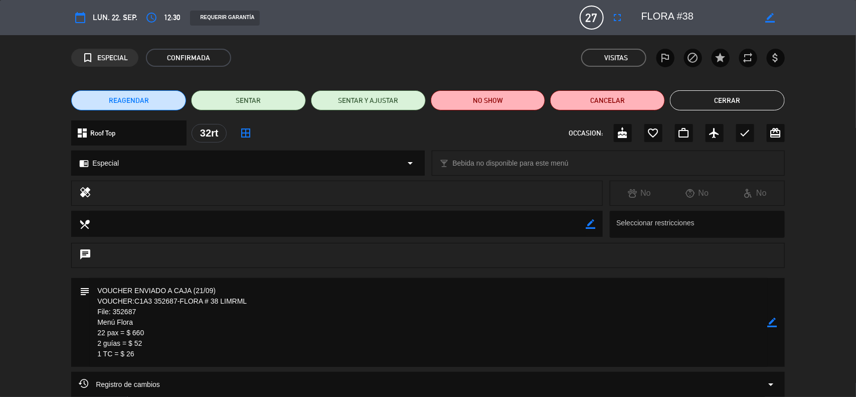
drag, startPoint x: 769, startPoint y: 321, endPoint x: 552, endPoint y: 302, distance: 217.4
click at [770, 321] on icon "border_color" at bounding box center [773, 322] width 10 height 10
click at [128, 299] on textarea at bounding box center [429, 322] width 678 height 89
click at [131, 289] on textarea at bounding box center [429, 322] width 678 height 89
type textarea "VOUCHERS ACTUALZIADOS ENVIADO A CAJA (21/09) VOUCHER:C1A3 352687-FLORA # 38 LIM…"
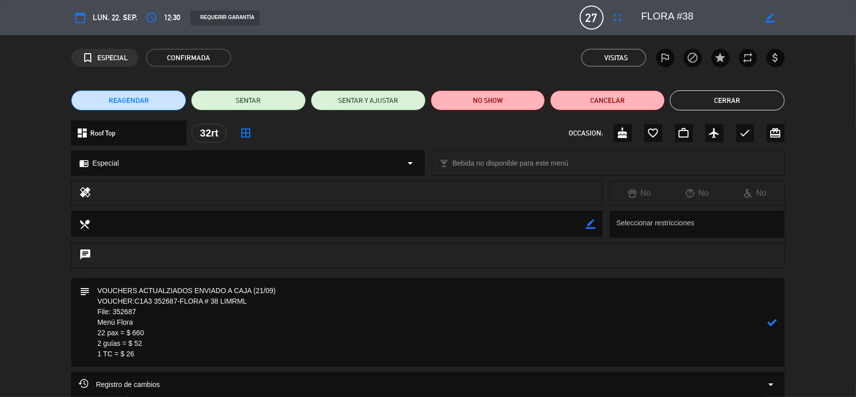
click at [775, 321] on icon at bounding box center [773, 322] width 10 height 10
drag, startPoint x: 764, startPoint y: 326, endPoint x: 769, endPoint y: 323, distance: 5.6
click at [769, 323] on div "subject border_color" at bounding box center [428, 322] width 714 height 89
click at [771, 322] on icon "border_color" at bounding box center [773, 322] width 10 height 10
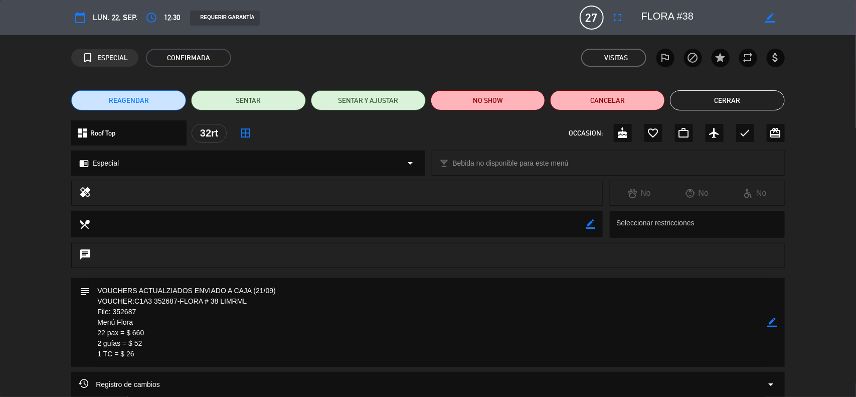
click at [716, 103] on button "Cerrar" at bounding box center [727, 100] width 115 height 20
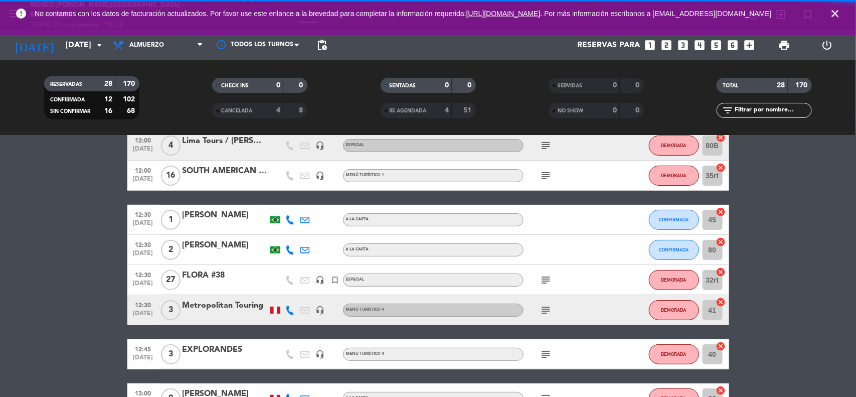
click at [836, 11] on icon "close" at bounding box center [835, 14] width 12 height 12
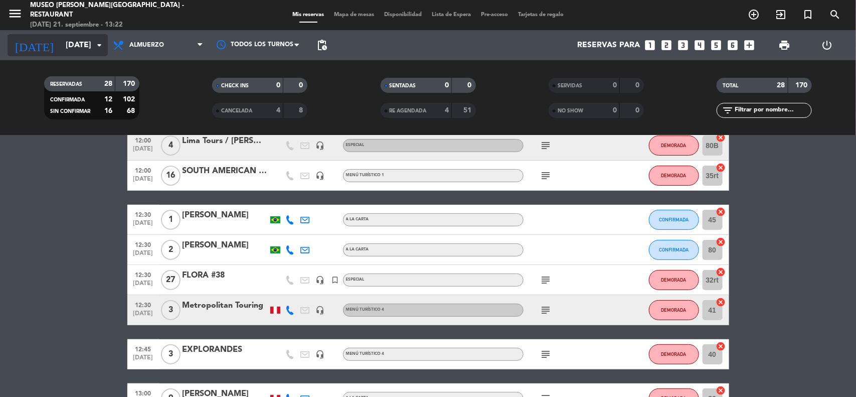
click at [89, 38] on input "[DATE]" at bounding box center [114, 46] width 106 height 20
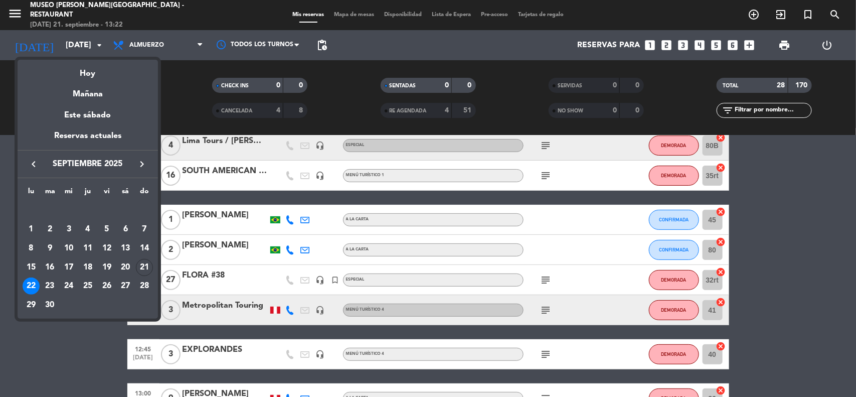
click at [141, 161] on icon "keyboard_arrow_right" at bounding box center [142, 164] width 12 height 12
click at [44, 288] on div "21" at bounding box center [50, 285] width 17 height 17
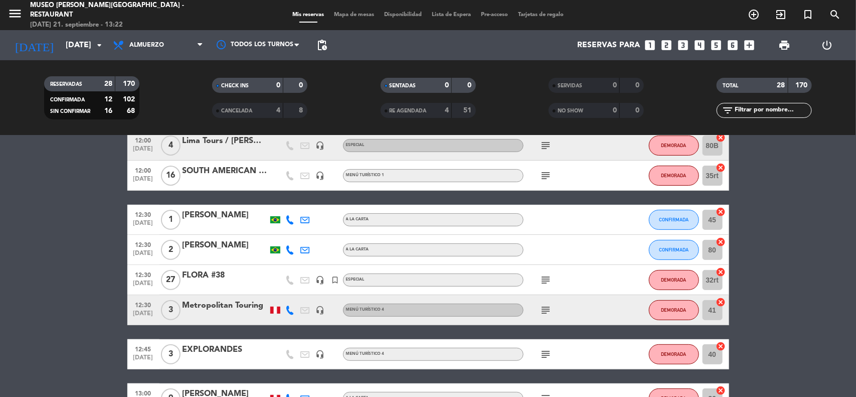
type input "[DATE]"
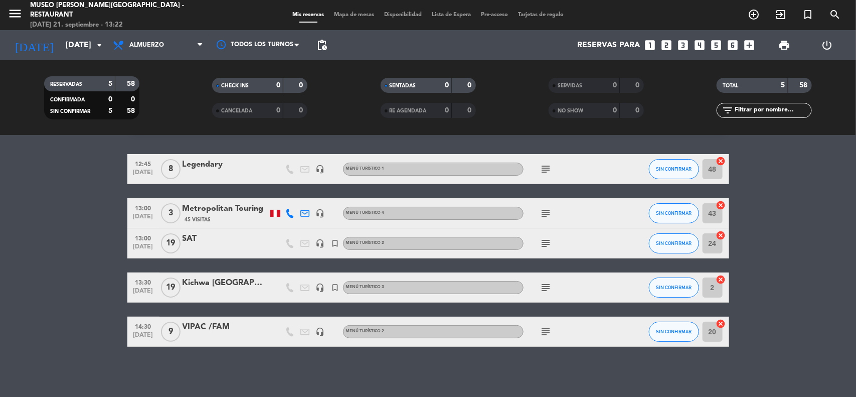
click at [214, 168] on div "Legendary" at bounding box center [225, 164] width 85 height 13
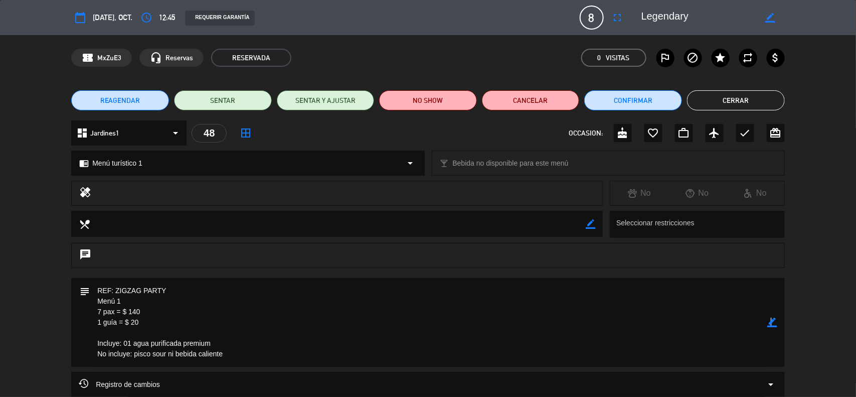
drag, startPoint x: 770, startPoint y: 321, endPoint x: 752, endPoint y: 317, distance: 18.6
click at [771, 321] on icon "border_color" at bounding box center [773, 322] width 10 height 10
click at [100, 310] on textarea at bounding box center [429, 322] width 678 height 89
click at [776, 324] on icon at bounding box center [773, 322] width 10 height 10
click at [775, 324] on icon "border_color" at bounding box center [773, 322] width 10 height 10
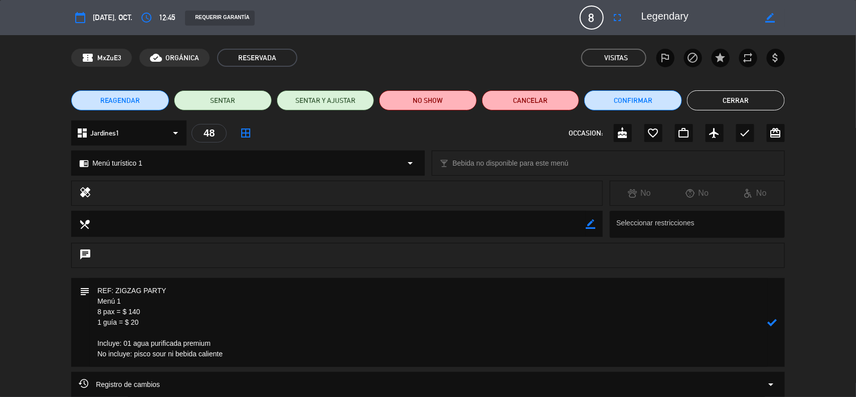
click at [136, 310] on textarea at bounding box center [429, 322] width 678 height 89
type textarea "REF: ZIGZAG PARTY Menú 1 8 pax = $ 160 1 guía = $ 20 Incluye: 01 agua purificad…"
click at [772, 321] on icon at bounding box center [773, 322] width 10 height 10
click at [773, 325] on icon "border_color" at bounding box center [773, 322] width 10 height 10
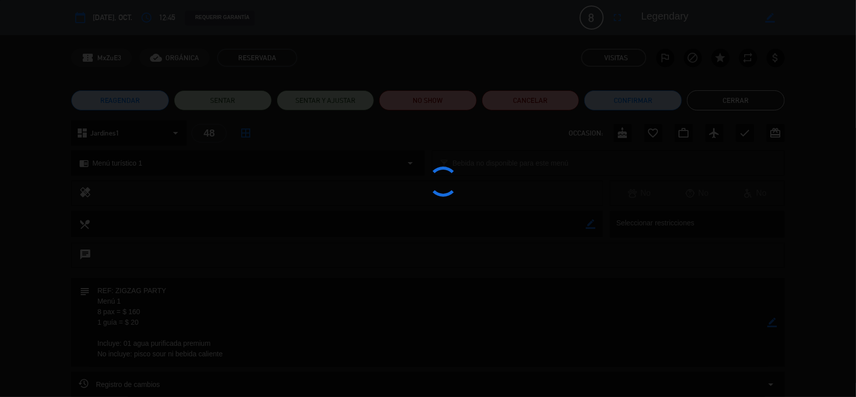
click at [773, 325] on div at bounding box center [428, 198] width 856 height 397
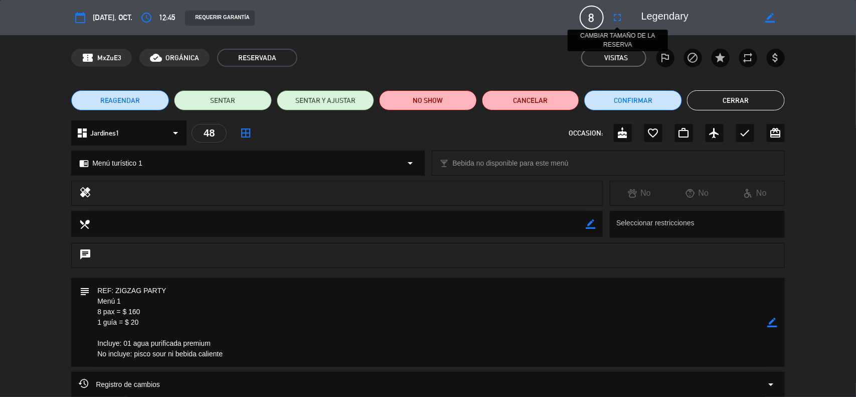
click at [621, 19] on icon "fullscreen" at bounding box center [618, 18] width 12 height 12
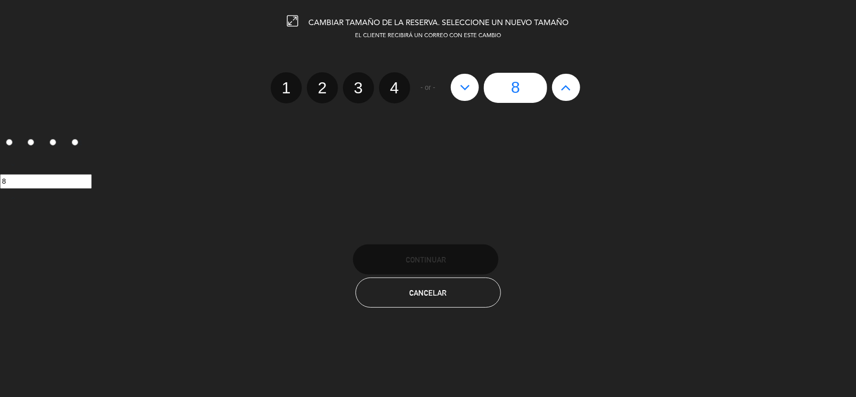
click at [556, 89] on button at bounding box center [566, 87] width 28 height 27
type input "9"
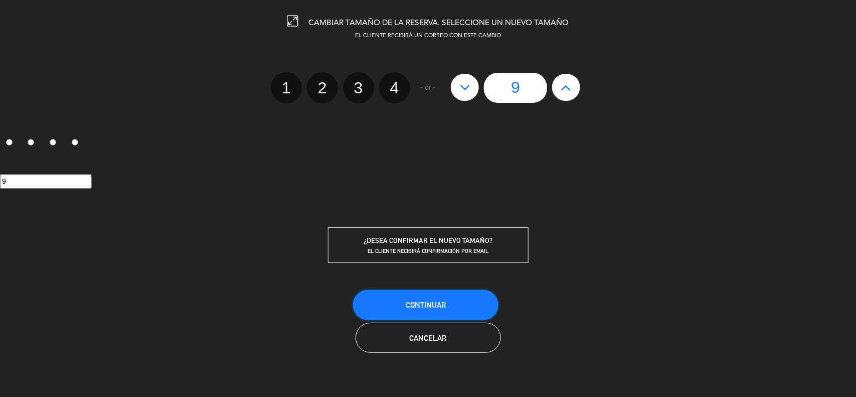
click at [432, 301] on span "Continuar" at bounding box center [426, 304] width 40 height 9
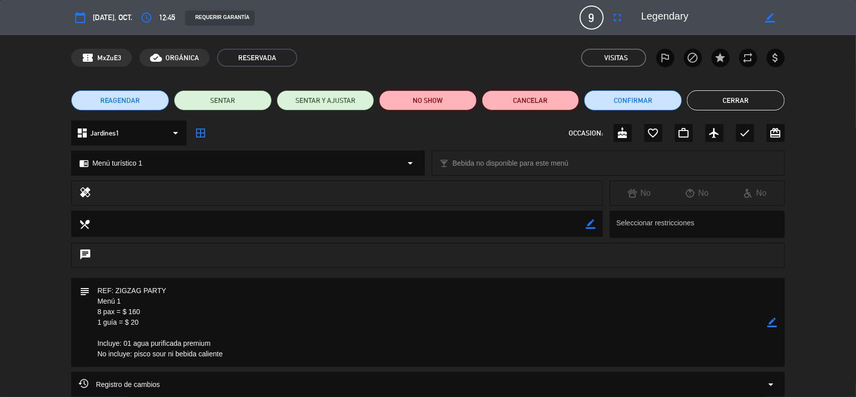
click at [768, 326] on icon "border_color" at bounding box center [773, 322] width 10 height 10
click at [768, 327] on div "border_color" at bounding box center [773, 322] width 10 height 89
click at [768, 327] on div at bounding box center [773, 322] width 10 height 89
click at [768, 321] on icon at bounding box center [773, 322] width 10 height 10
click at [0, 0] on div at bounding box center [0, 0] width 0 height 0
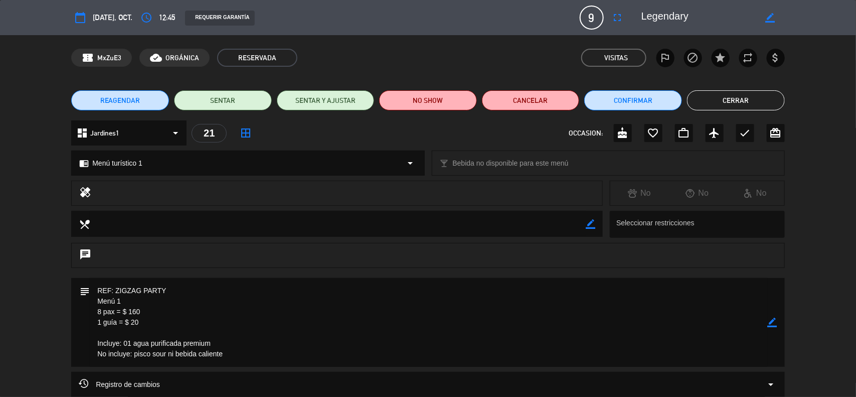
click at [721, 99] on button "Cerrar" at bounding box center [736, 100] width 98 height 20
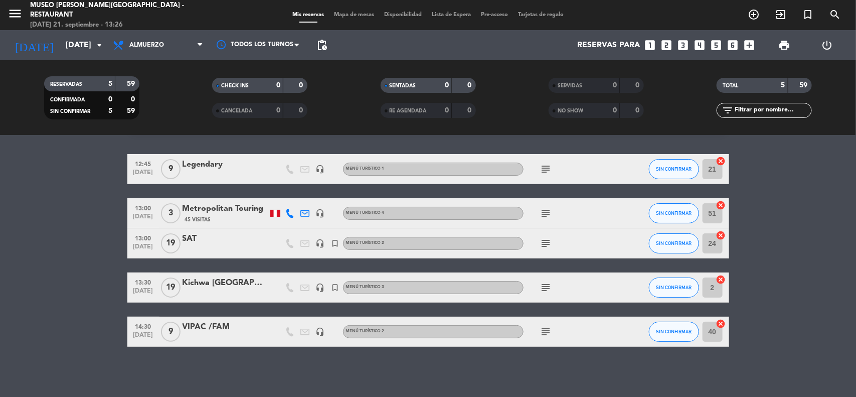
click at [250, 209] on div "Metropolitan Touring" at bounding box center [225, 208] width 85 height 13
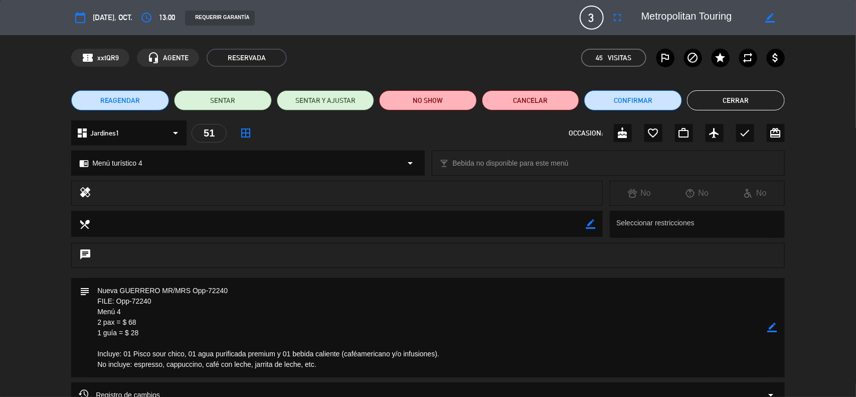
drag, startPoint x: 38, startPoint y: 276, endPoint x: 51, endPoint y: 264, distance: 17.4
click at [38, 276] on div "chat" at bounding box center [428, 260] width 856 height 35
click at [36, 264] on div "chat" at bounding box center [428, 260] width 856 height 35
